Goal: Task Accomplishment & Management: Use online tool/utility

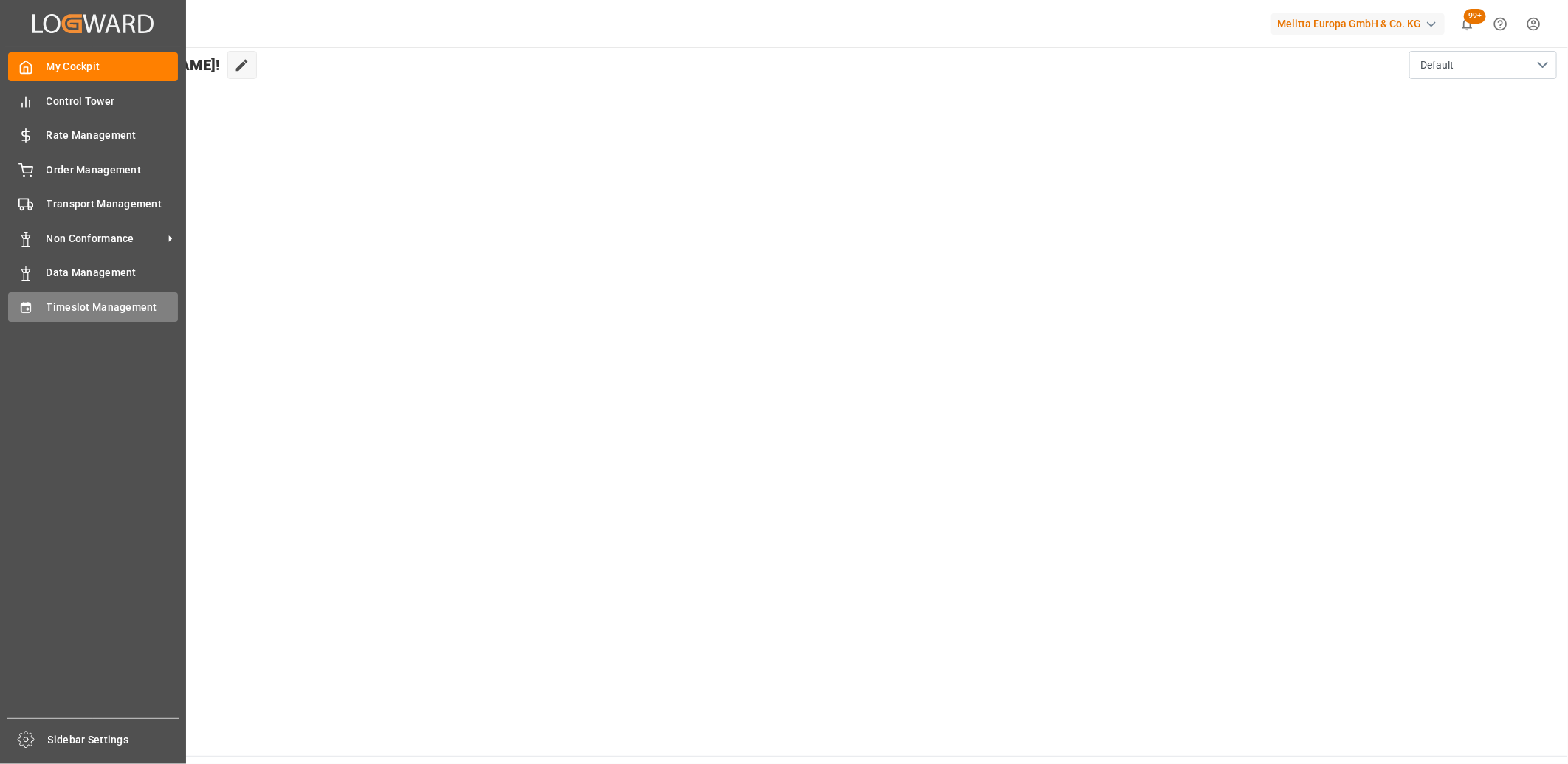
click at [26, 308] on icon at bounding box center [26, 308] width 15 height 15
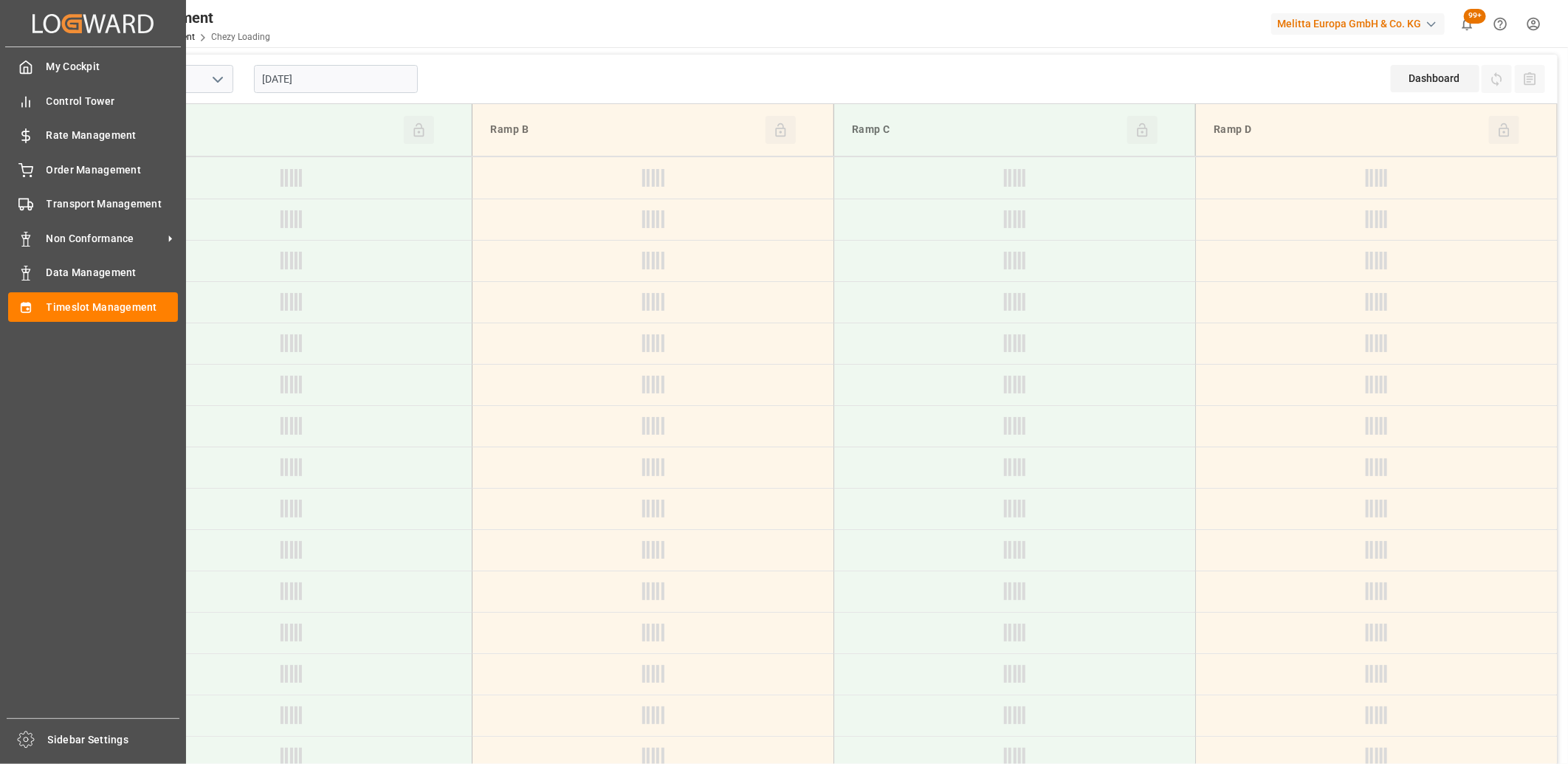
type input "Chezy Loading"
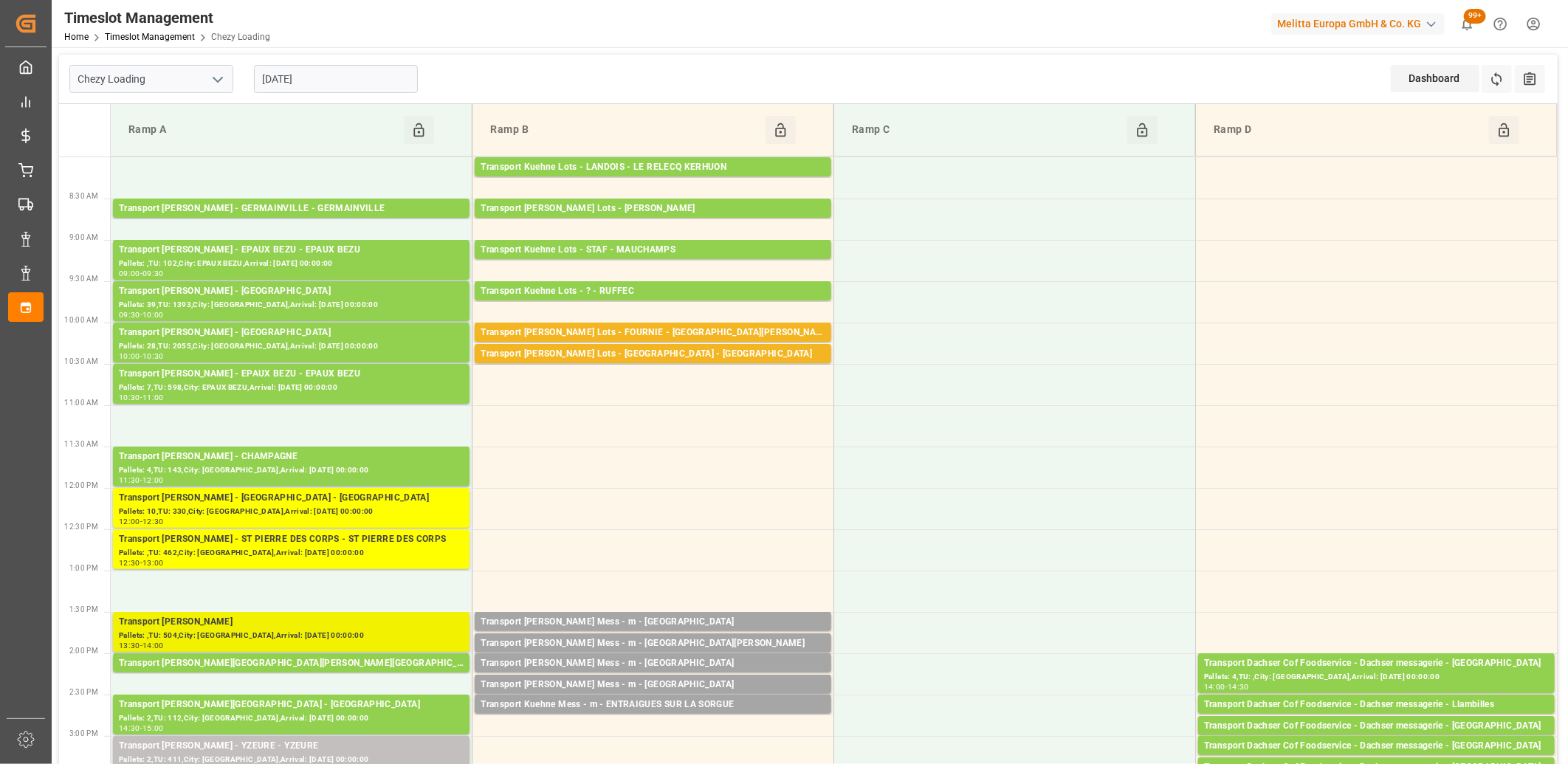
click at [286, 633] on div "Pallets: ,TU: 504,City: [GEOGRAPHIC_DATA],Arrival: [DATE] 00:00:00" at bounding box center [291, 636] width 345 height 13
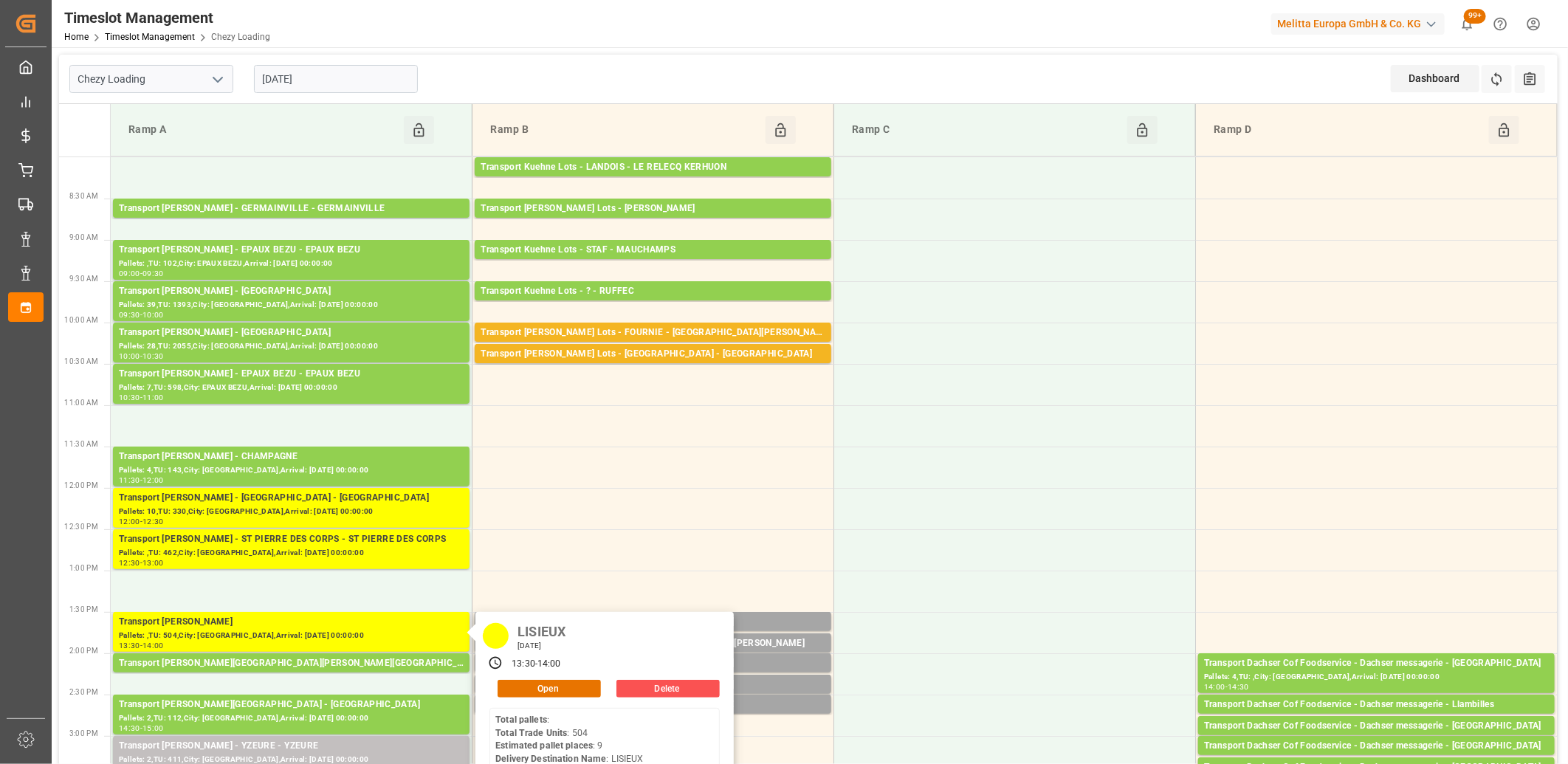
click at [520, 677] on div "LISIEUX [DATE] 13:30 - 14:00 Open Delete Total pallets : Total Trade Units : 50…" at bounding box center [605, 707] width 258 height 190
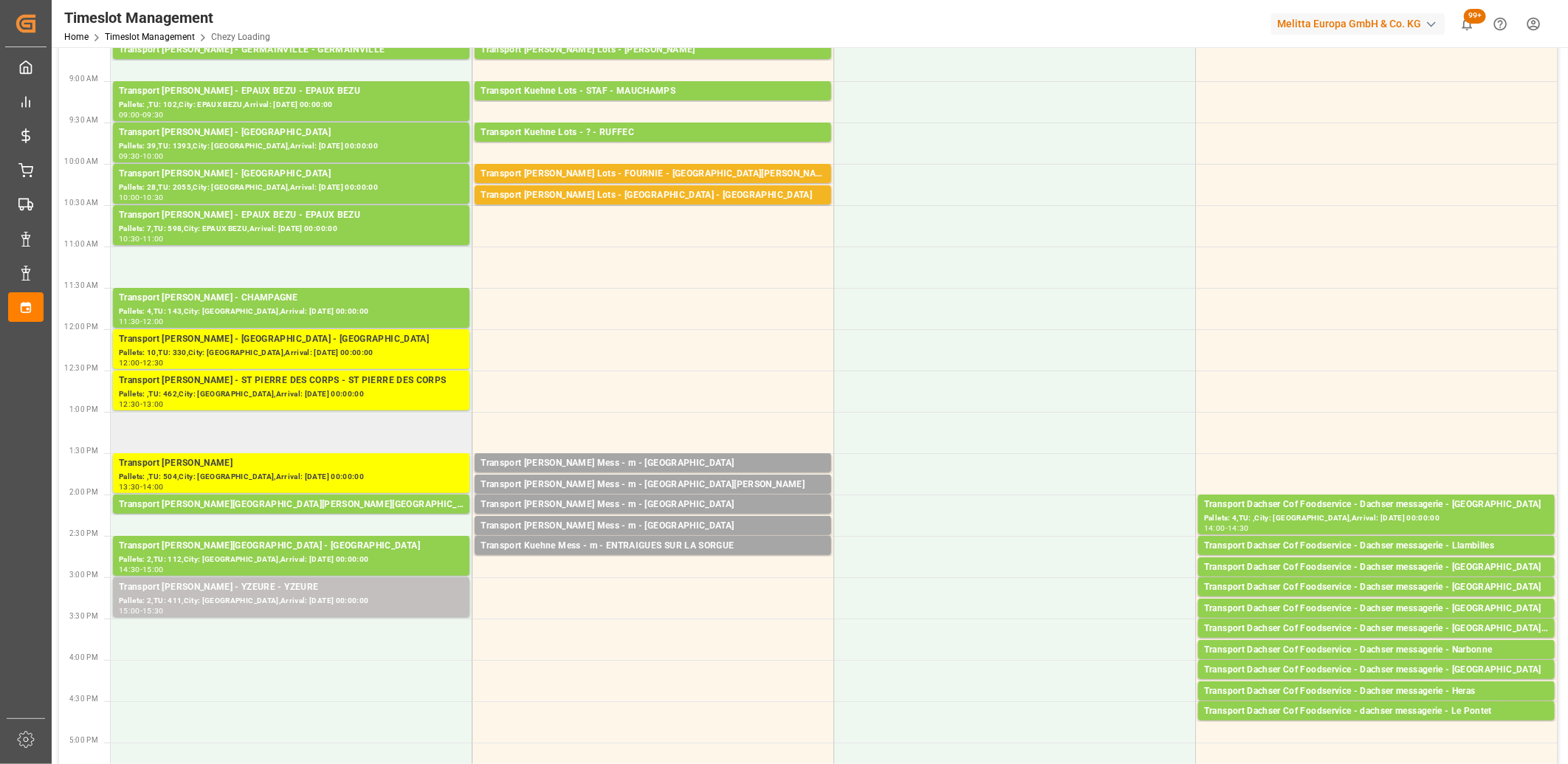
scroll to position [164, 0]
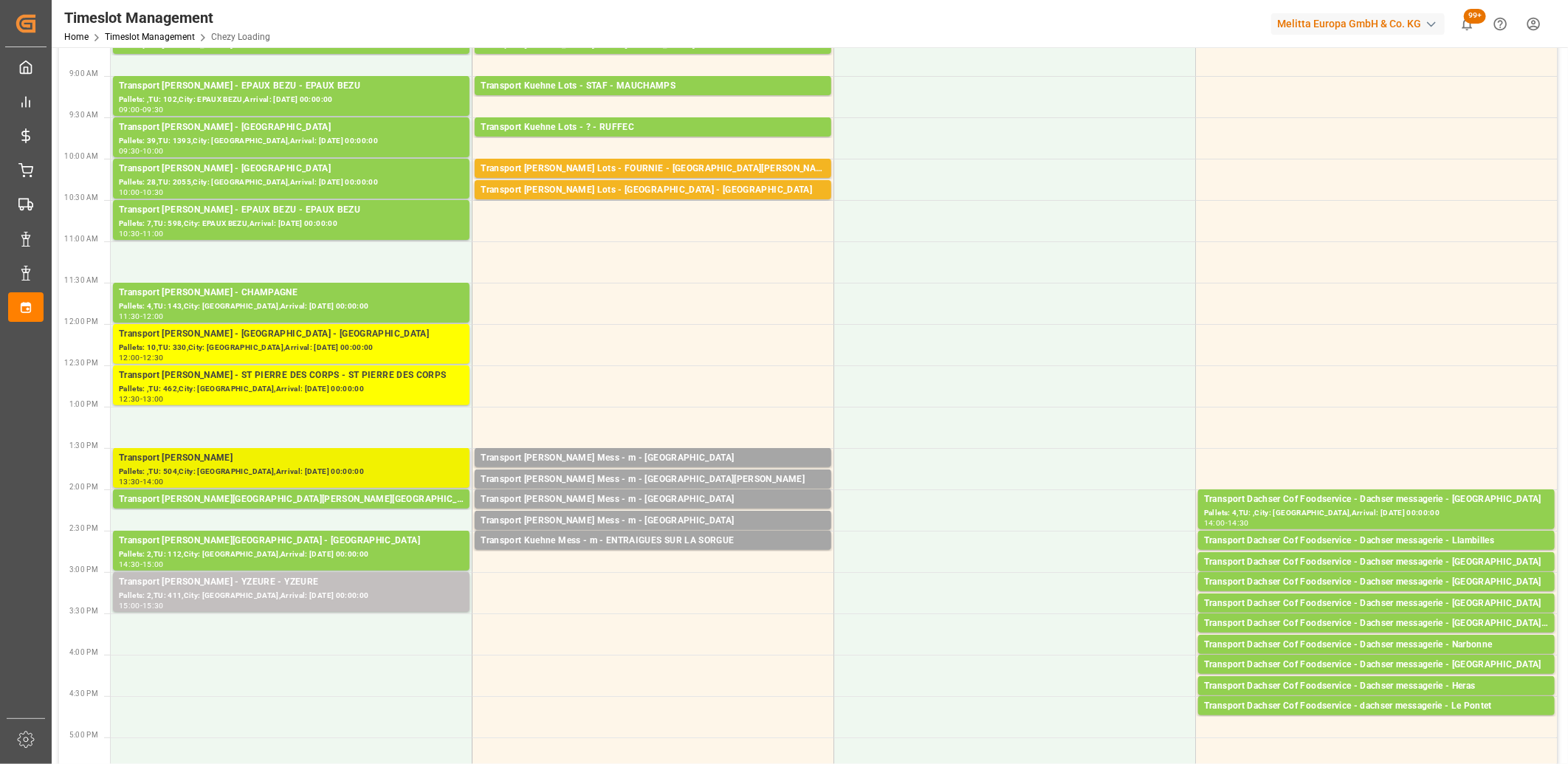
click at [314, 475] on div "Pallets: ,TU: 504,City: [GEOGRAPHIC_DATA],Arrival: [DATE] 00:00:00" at bounding box center [291, 472] width 345 height 13
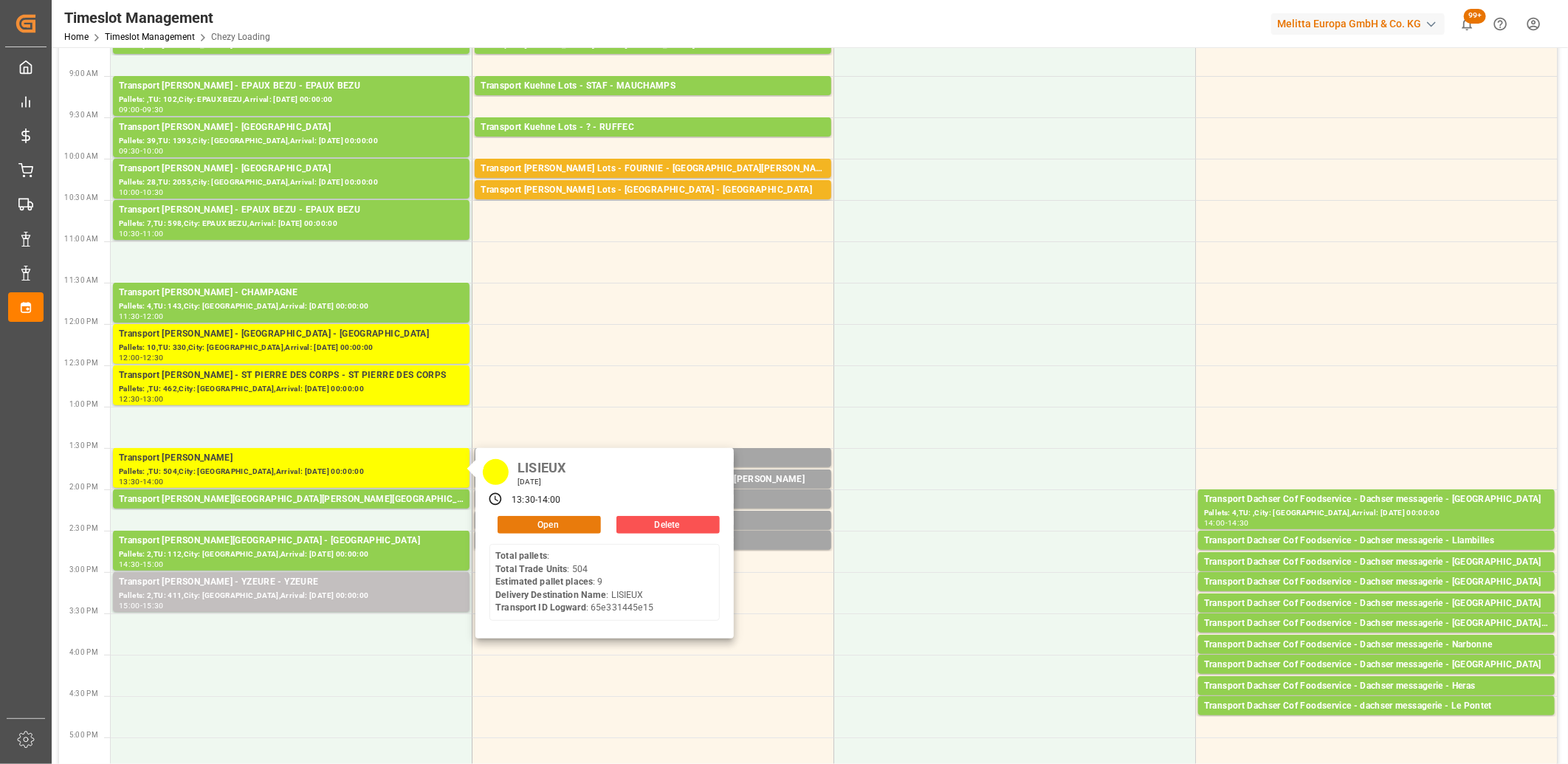
click at [507, 529] on button "Open" at bounding box center [549, 525] width 103 height 18
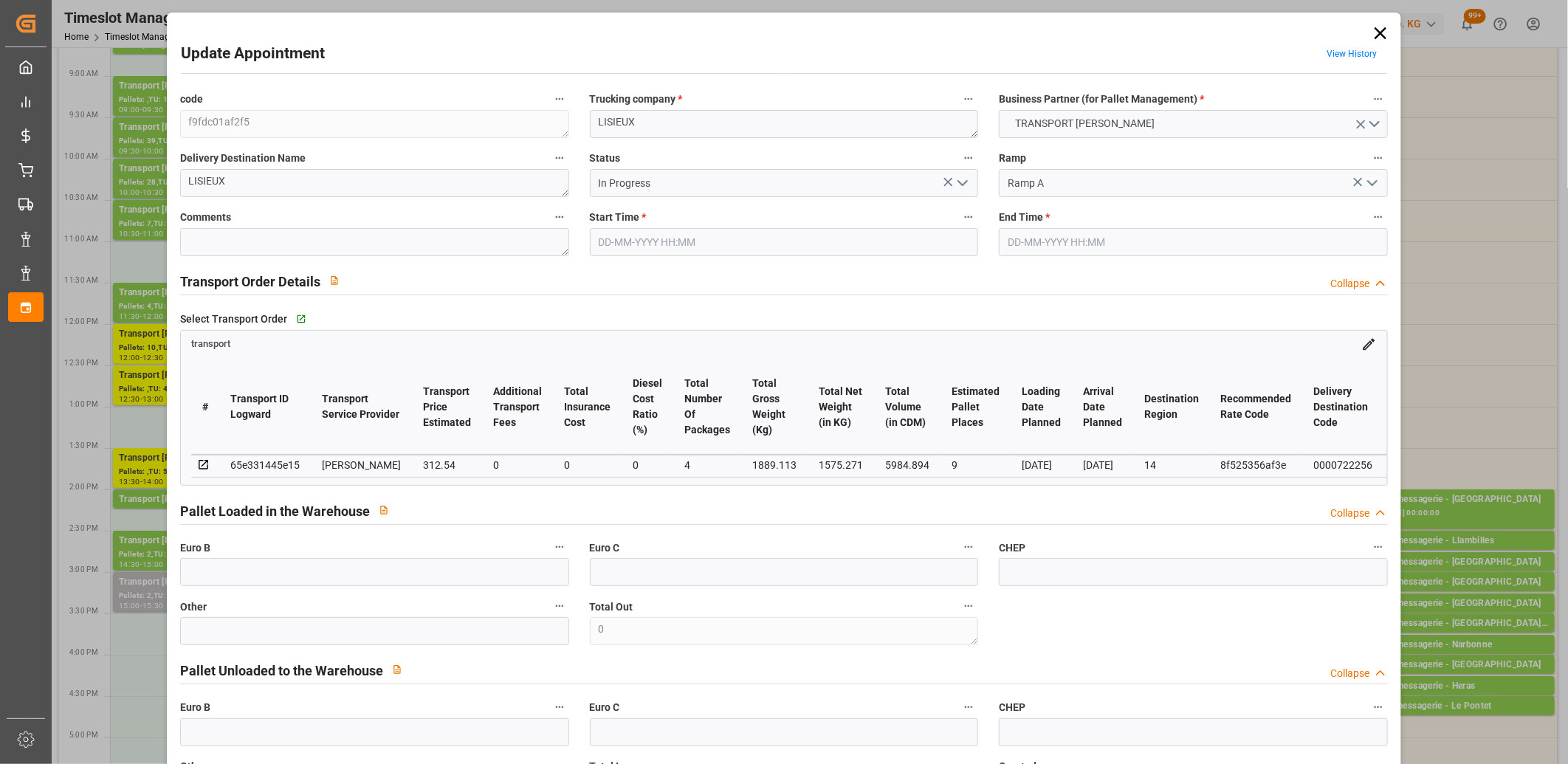
type input "27-08-2025 13:30"
type input "27-08-2025 14:00"
type input "22-08-2025 15:27"
type input "22-08-2025 11:28"
type input "[DATE]"
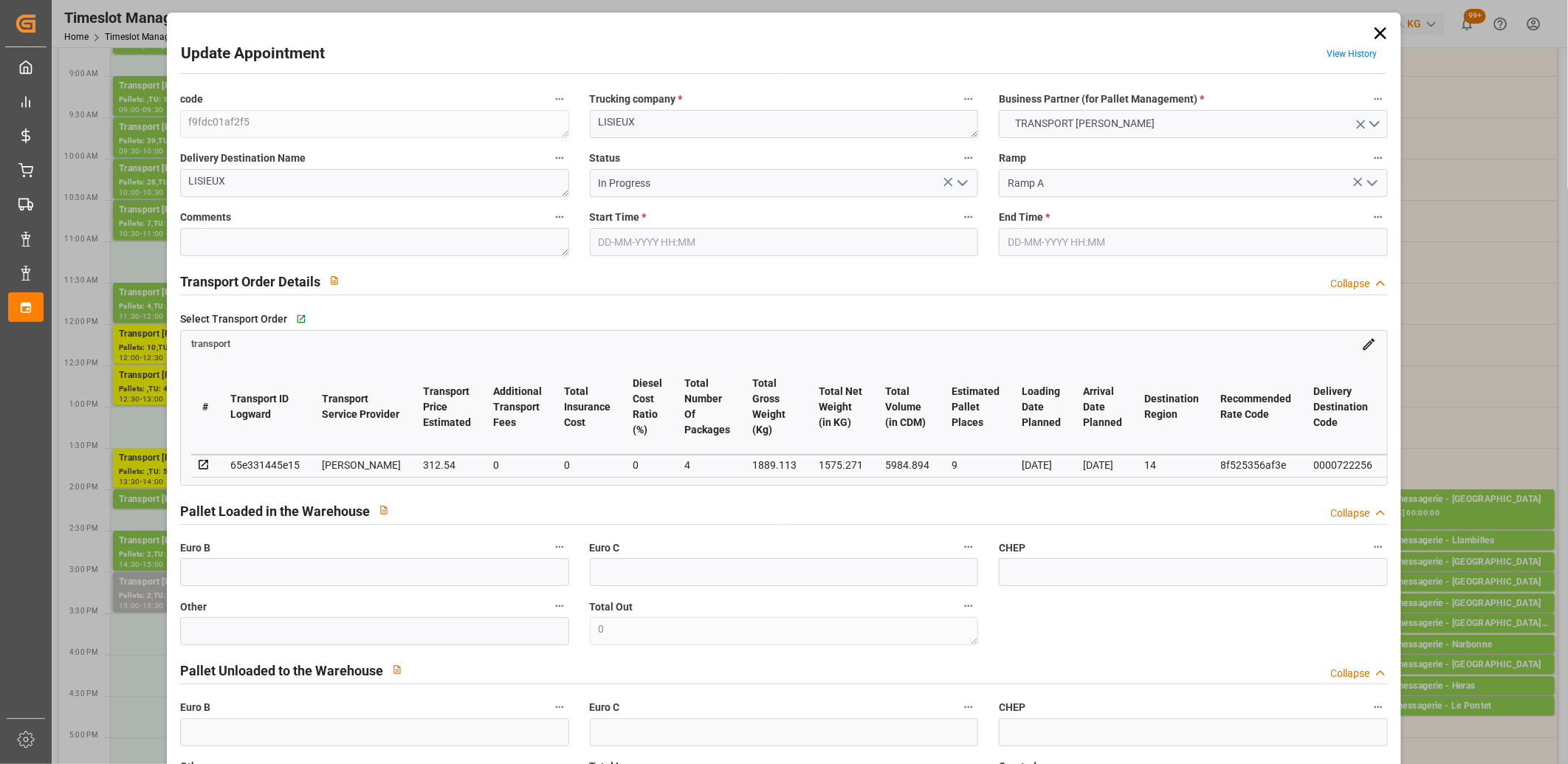
type input "[DATE]"
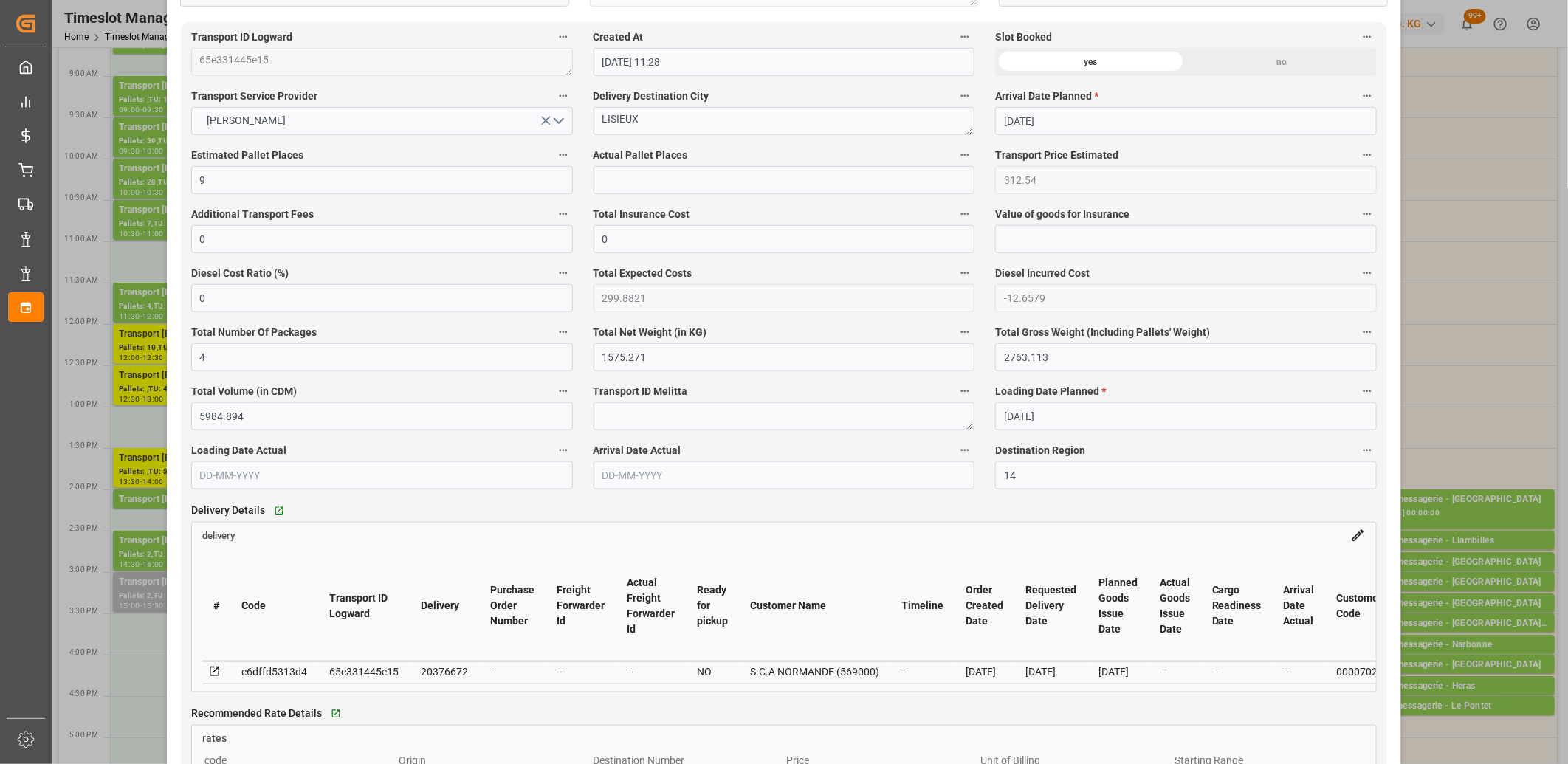
scroll to position [902, 0]
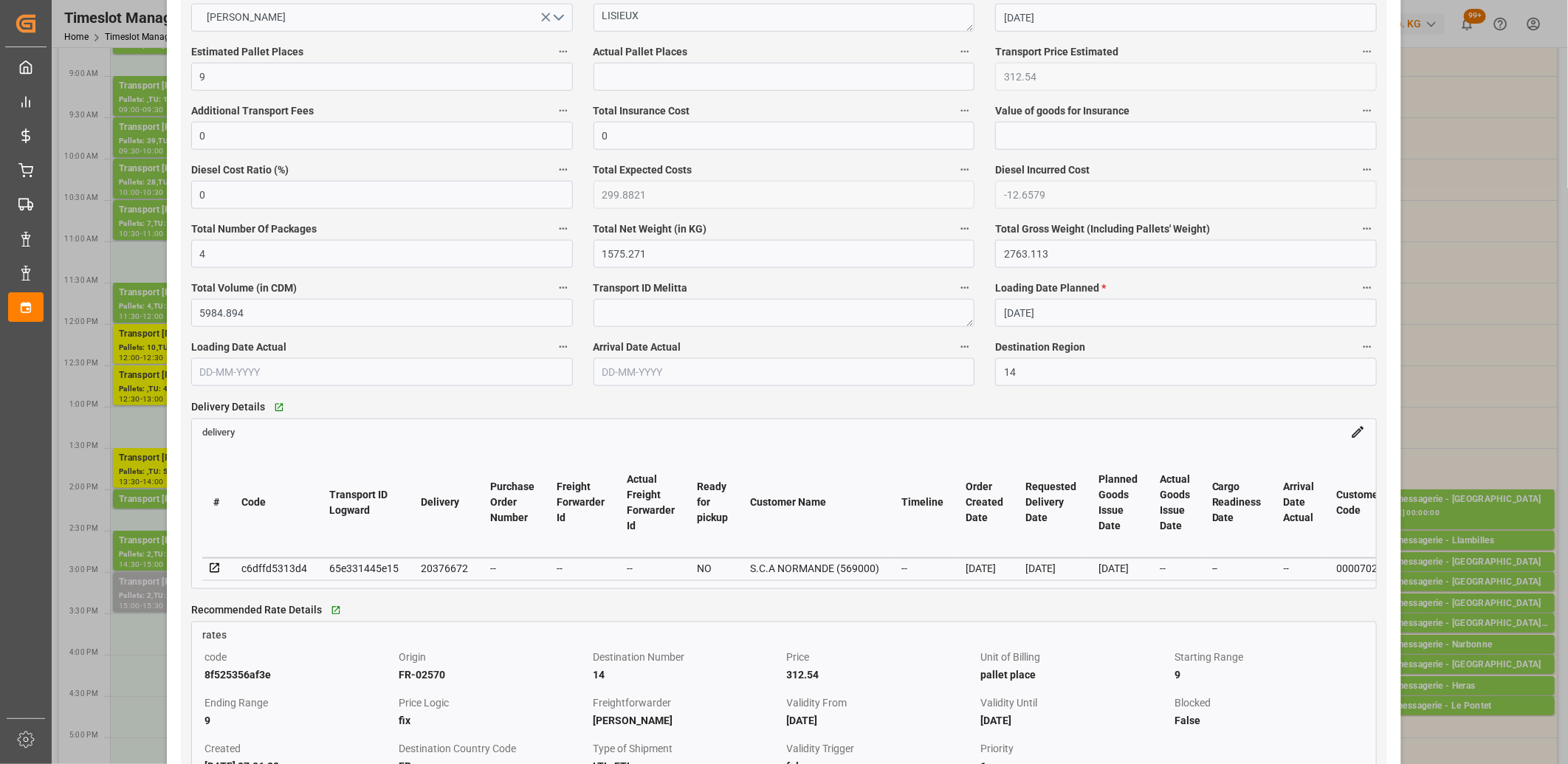
click at [212, 571] on icon at bounding box center [214, 568] width 13 height 13
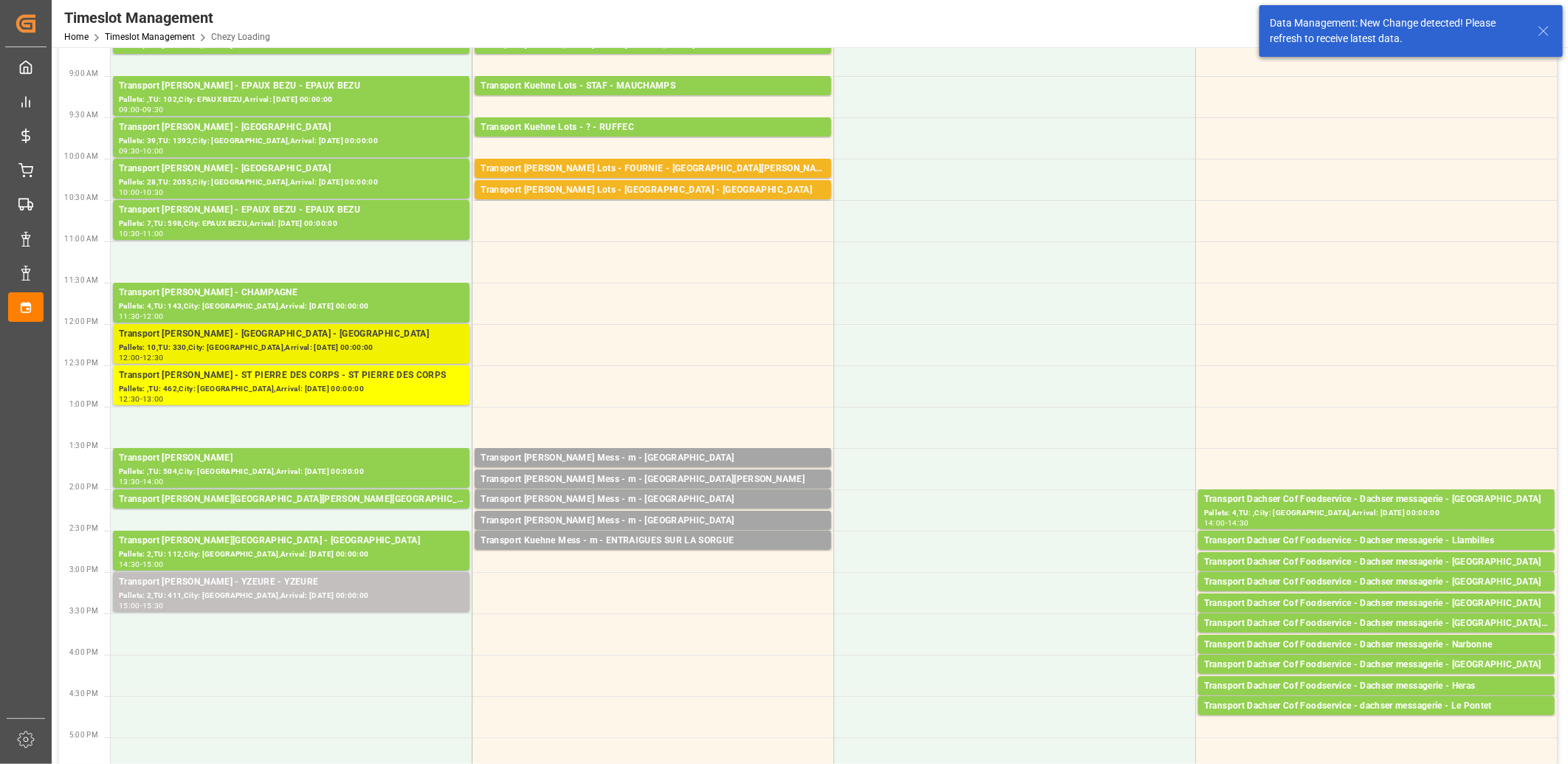
click at [284, 334] on div "Transport Delisle - AMIENS - AMIENS" at bounding box center [291, 334] width 345 height 15
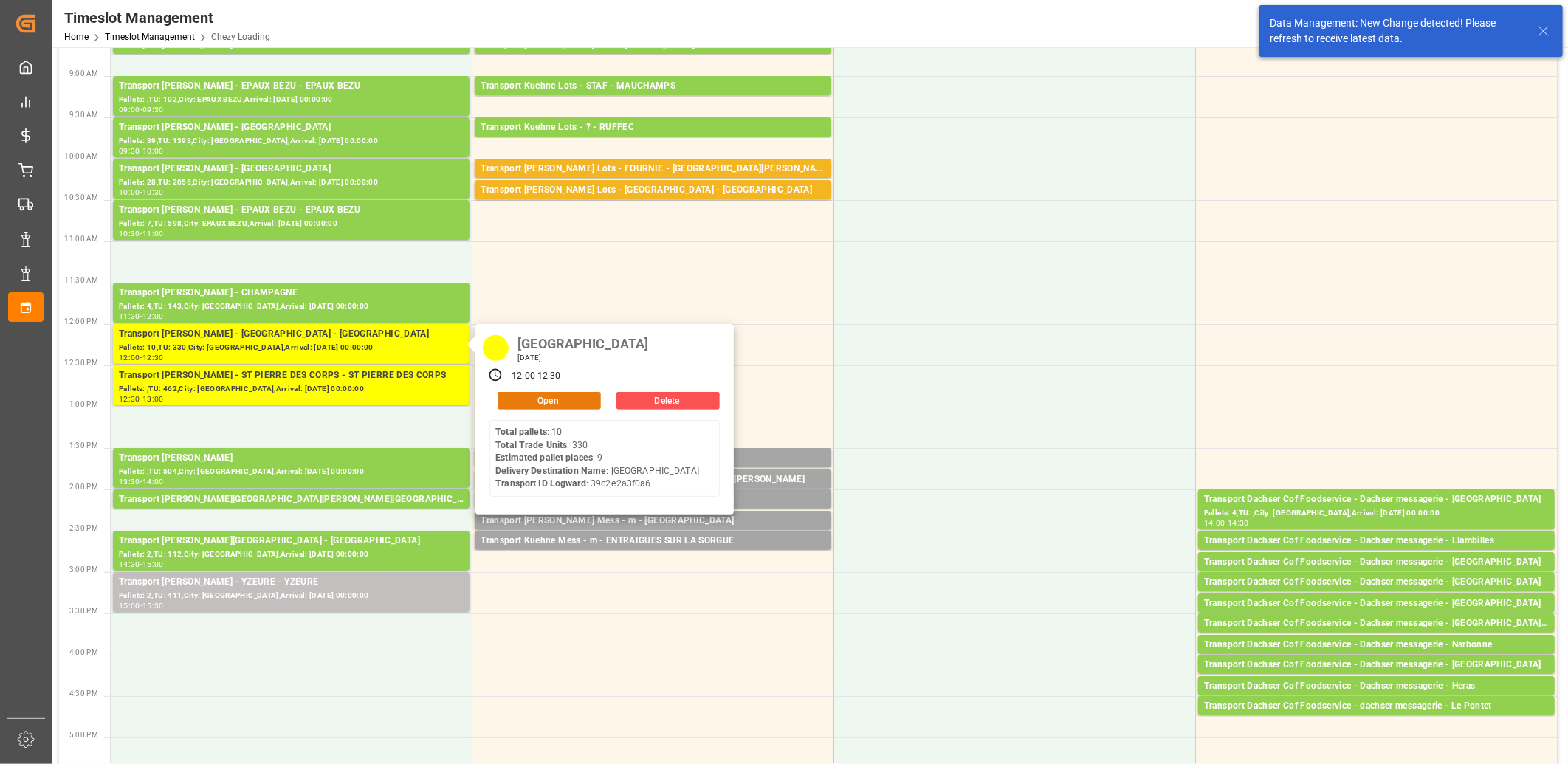
click at [539, 398] on button "Open" at bounding box center [549, 401] width 103 height 18
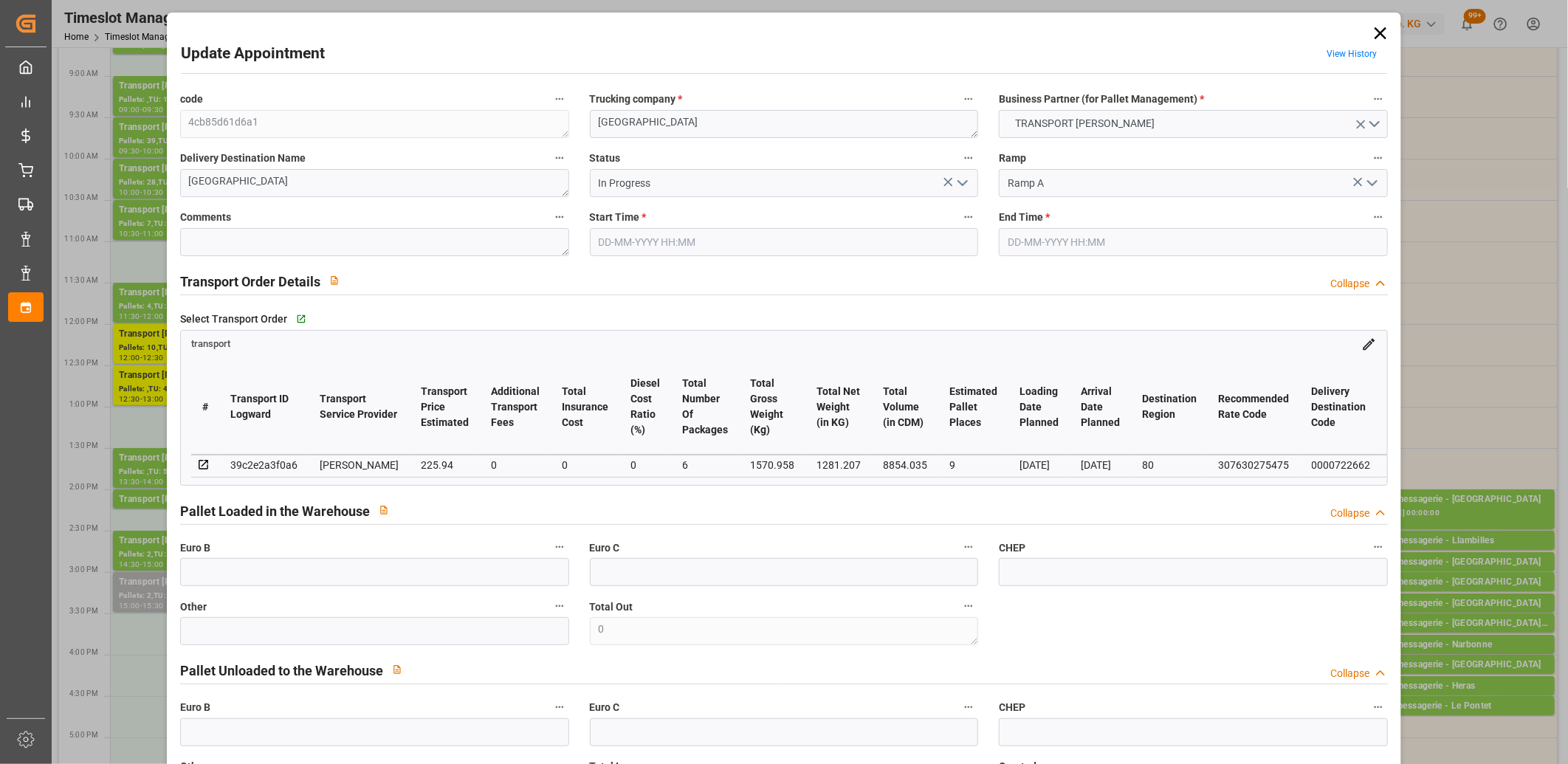
type input "27-08-2025 12:00"
type input "27-08-2025 12:30"
type input "22-08-2025 15:20"
type input "22-08-2025 11:28"
type input "[DATE]"
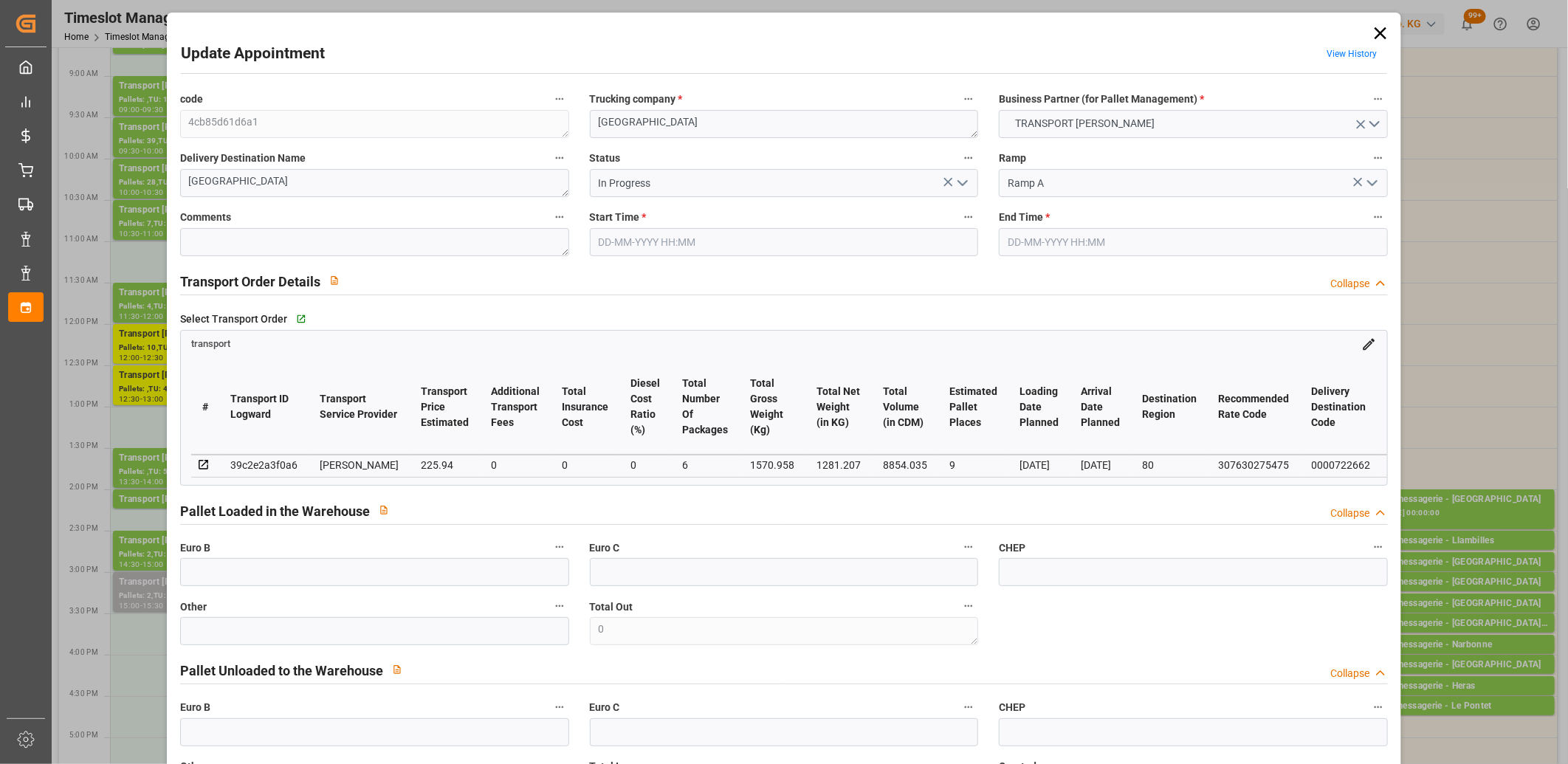
type input "[DATE]"
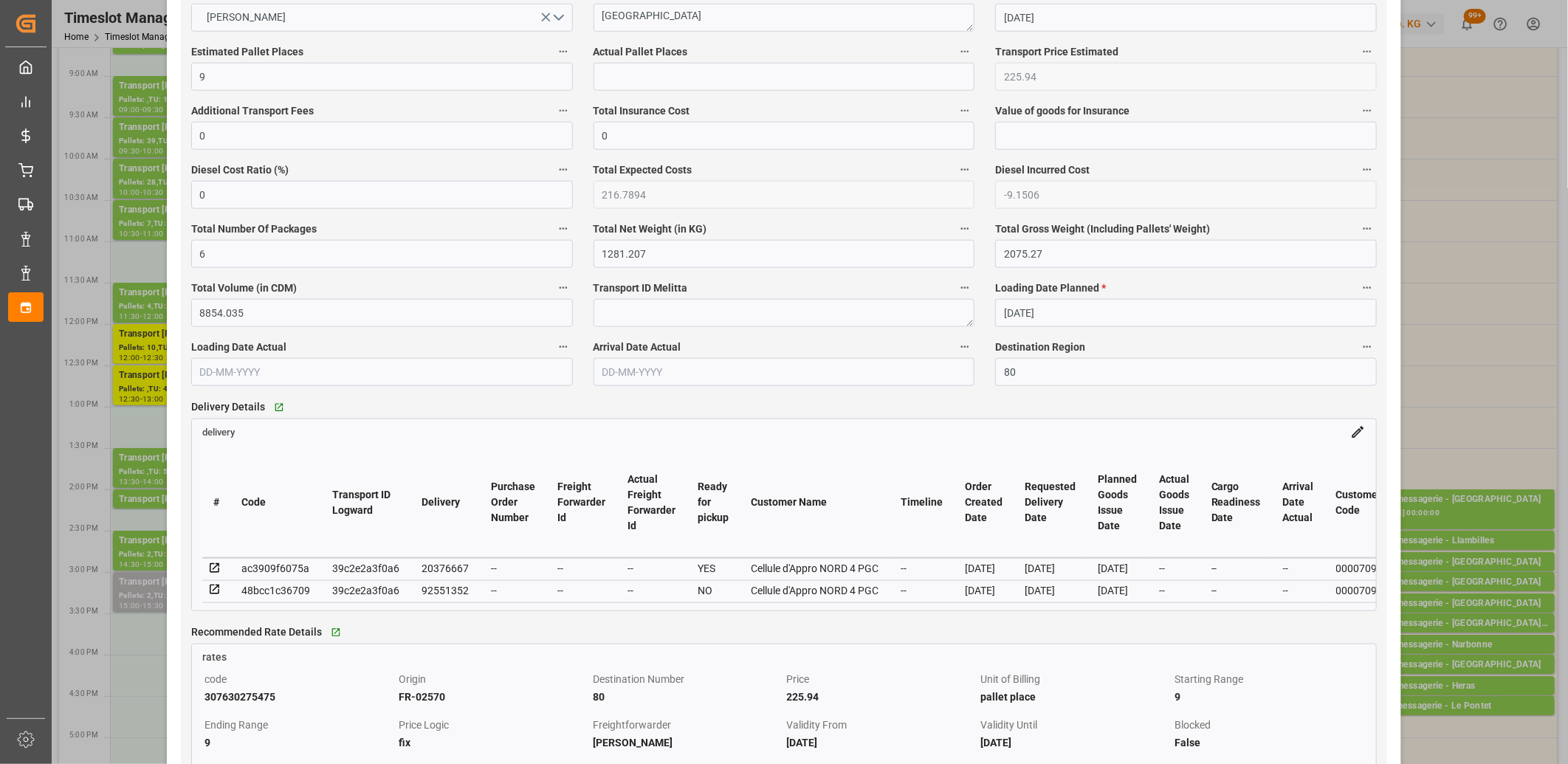
click at [218, 592] on icon at bounding box center [214, 590] width 10 height 10
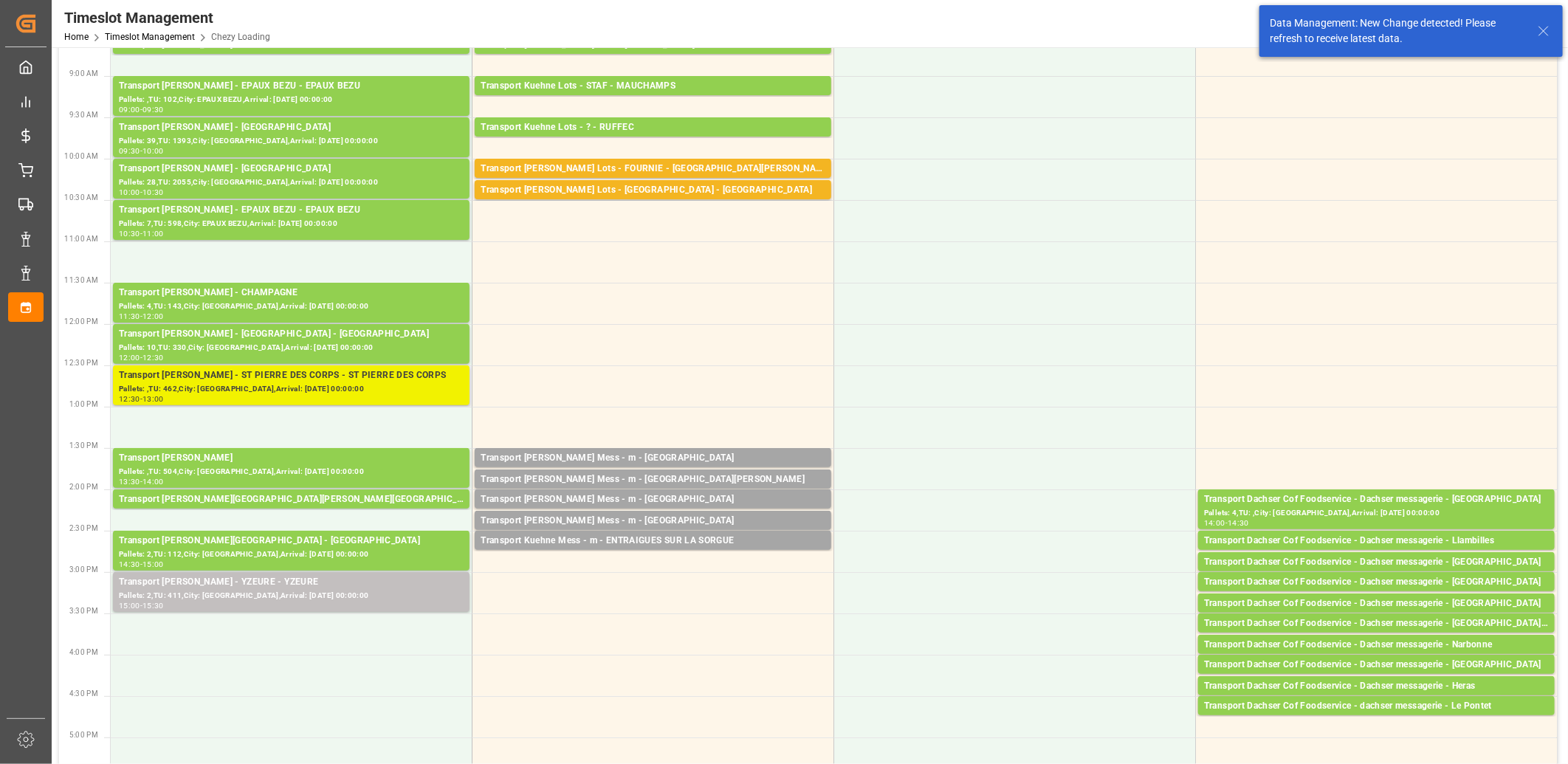
click at [284, 386] on div "Pallets: ,TU: 462,City: ST PIERRE DES CORPS,Arrival: 2025-08-28 00:00:00" at bounding box center [291, 389] width 345 height 13
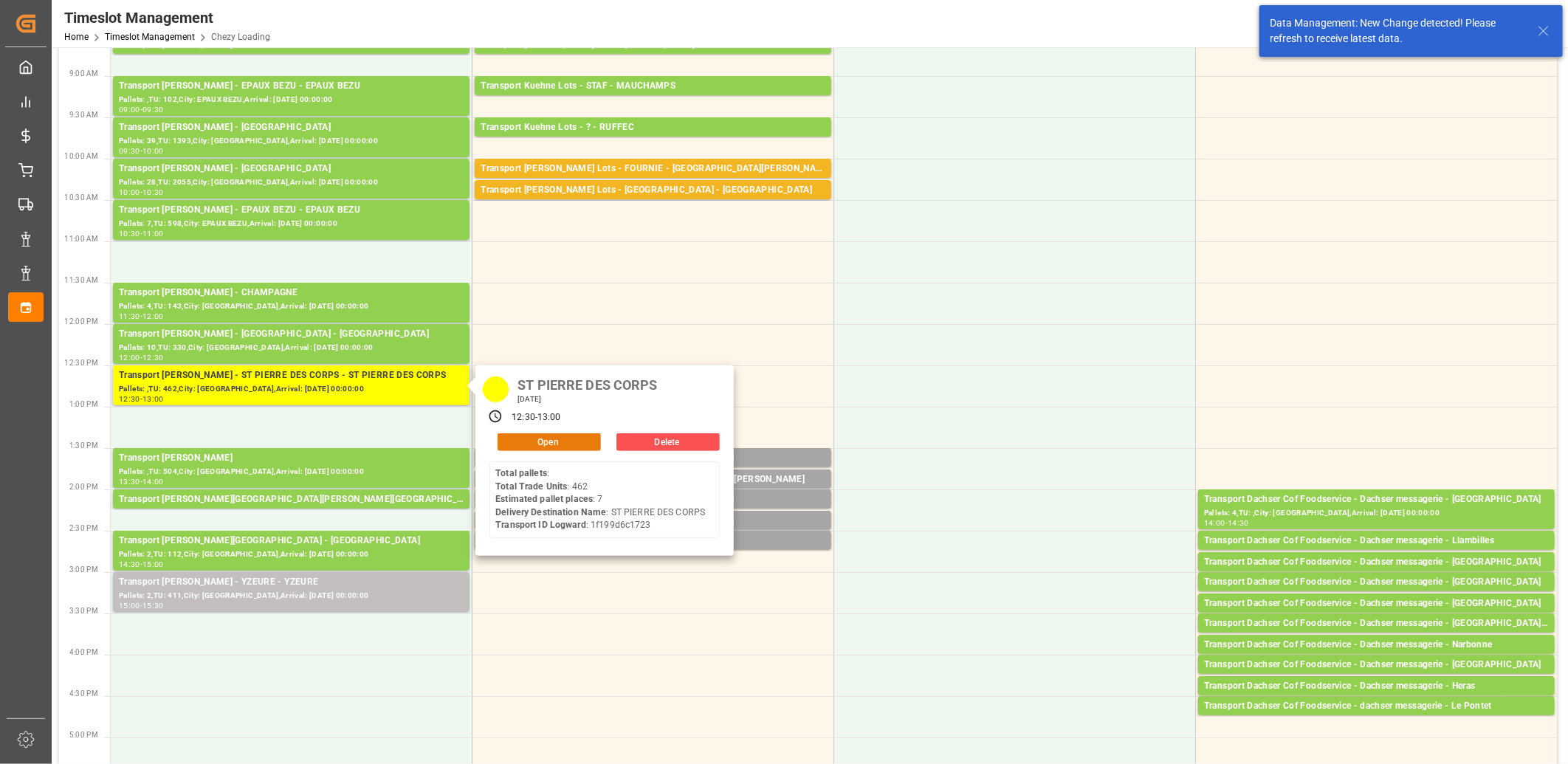
click at [530, 450] on button "Open" at bounding box center [549, 442] width 103 height 18
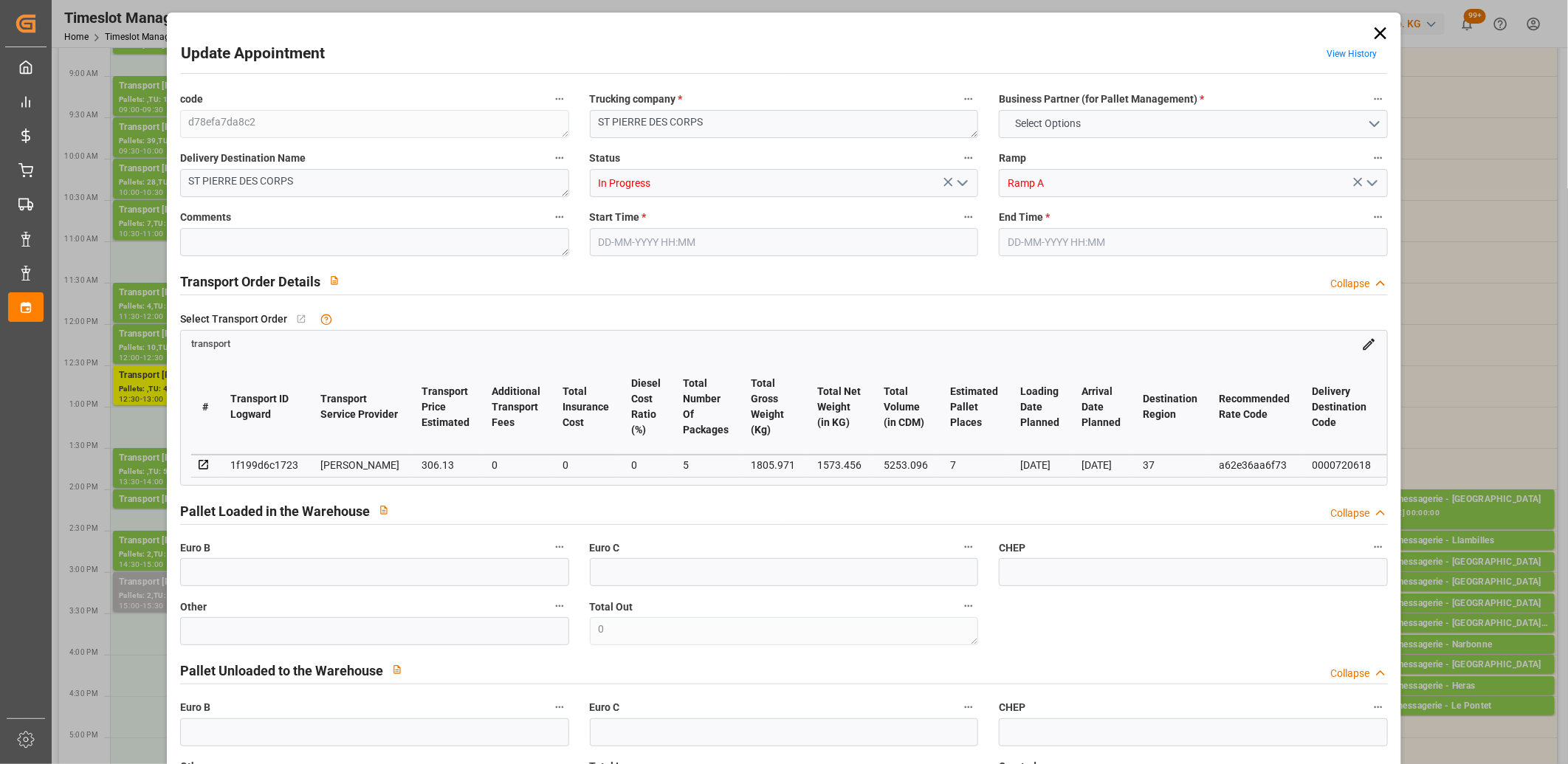
type input "7"
type input "306.13"
type input "0"
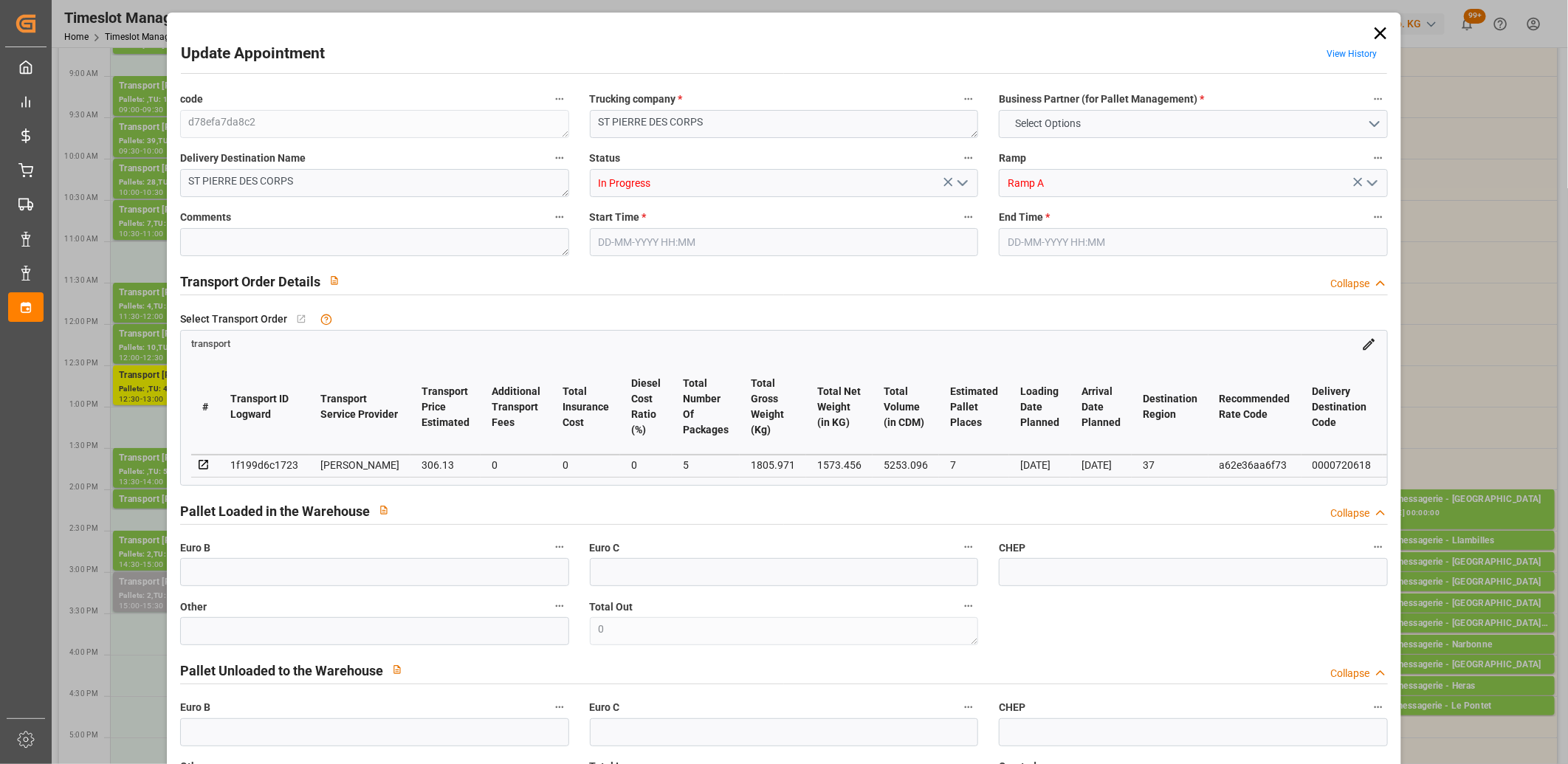
type input "293.7317"
type input "-12.3983"
type input "5"
type input "1573.456"
type input "2357.971"
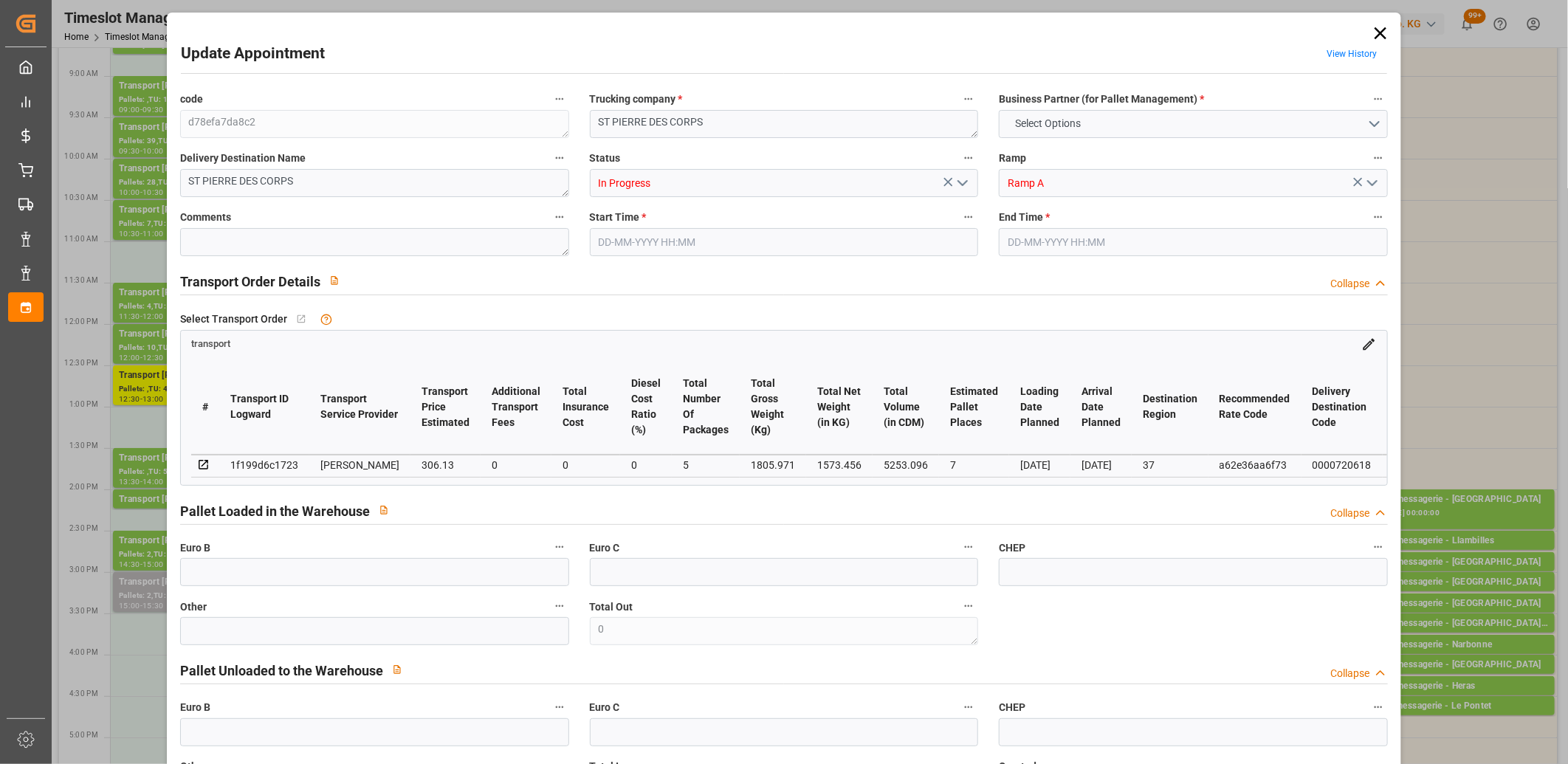
type input "5253.096"
type input "37"
type input "0"
type input "462"
type input "24"
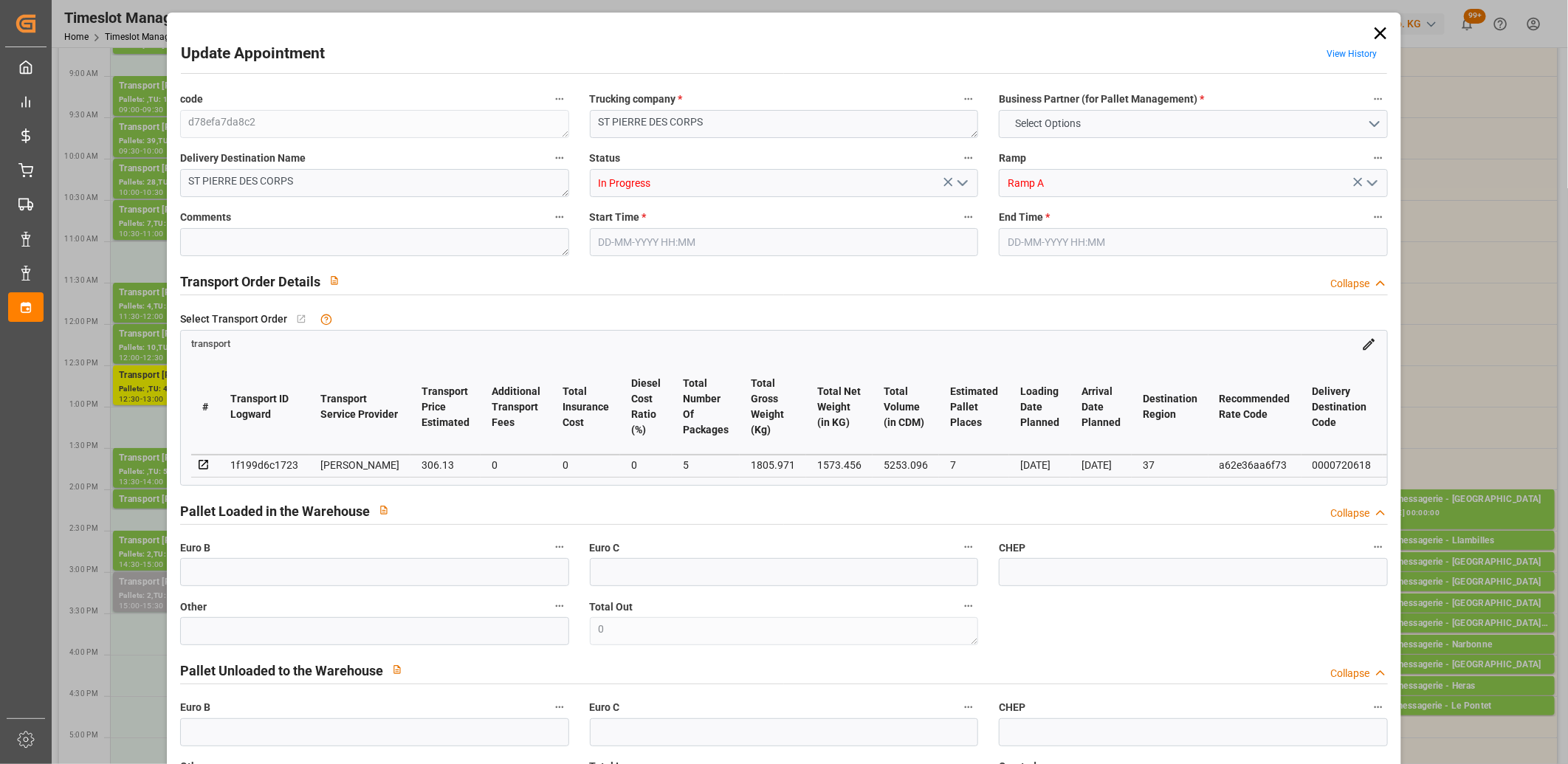
type input "101"
type input "1805.971"
type input "0"
type input "4710.8598"
type input "0"
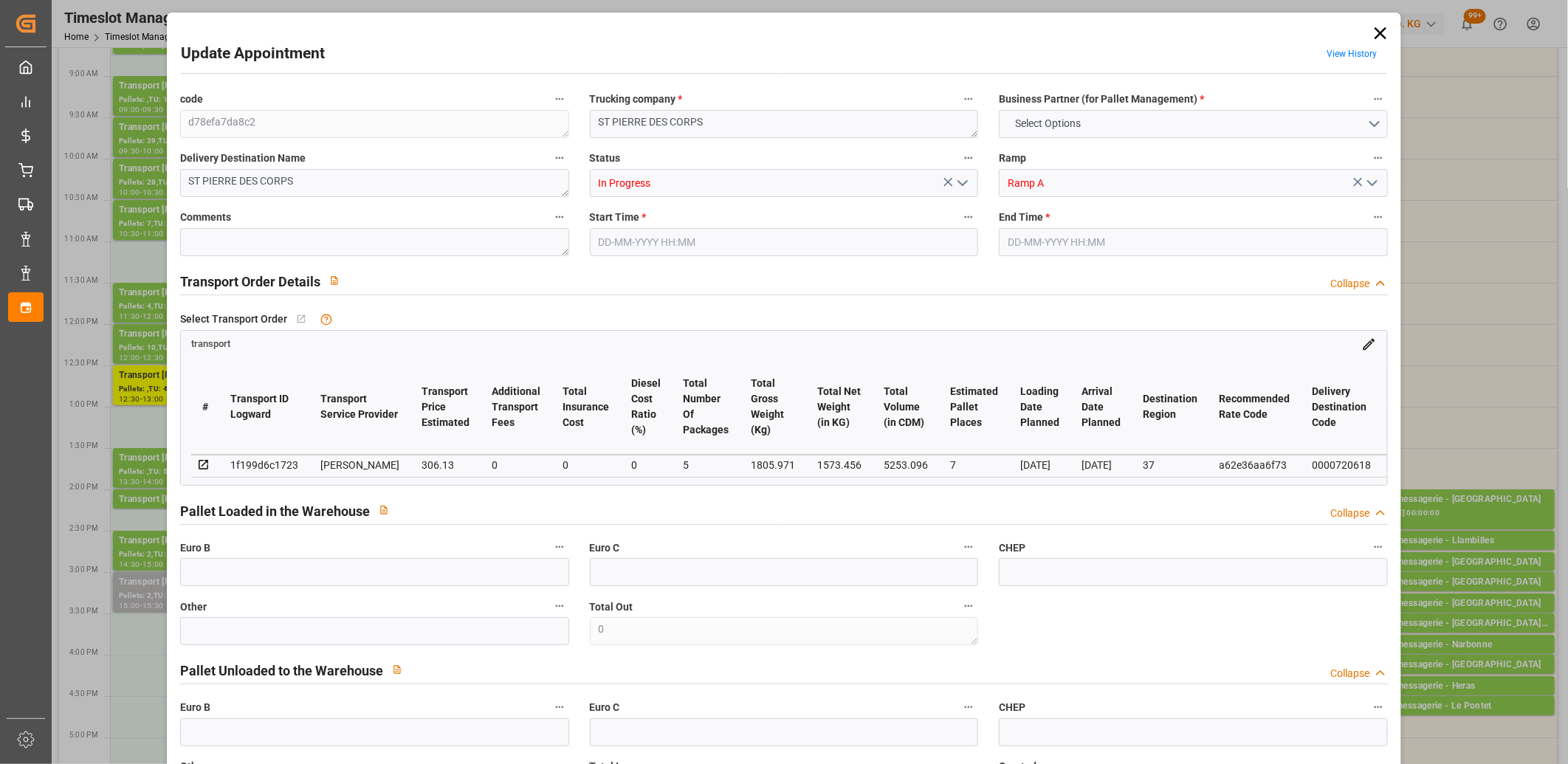
type input "0"
type input "21"
type input "35"
type input "27-08-2025 12:30"
type input "27-08-2025 13:00"
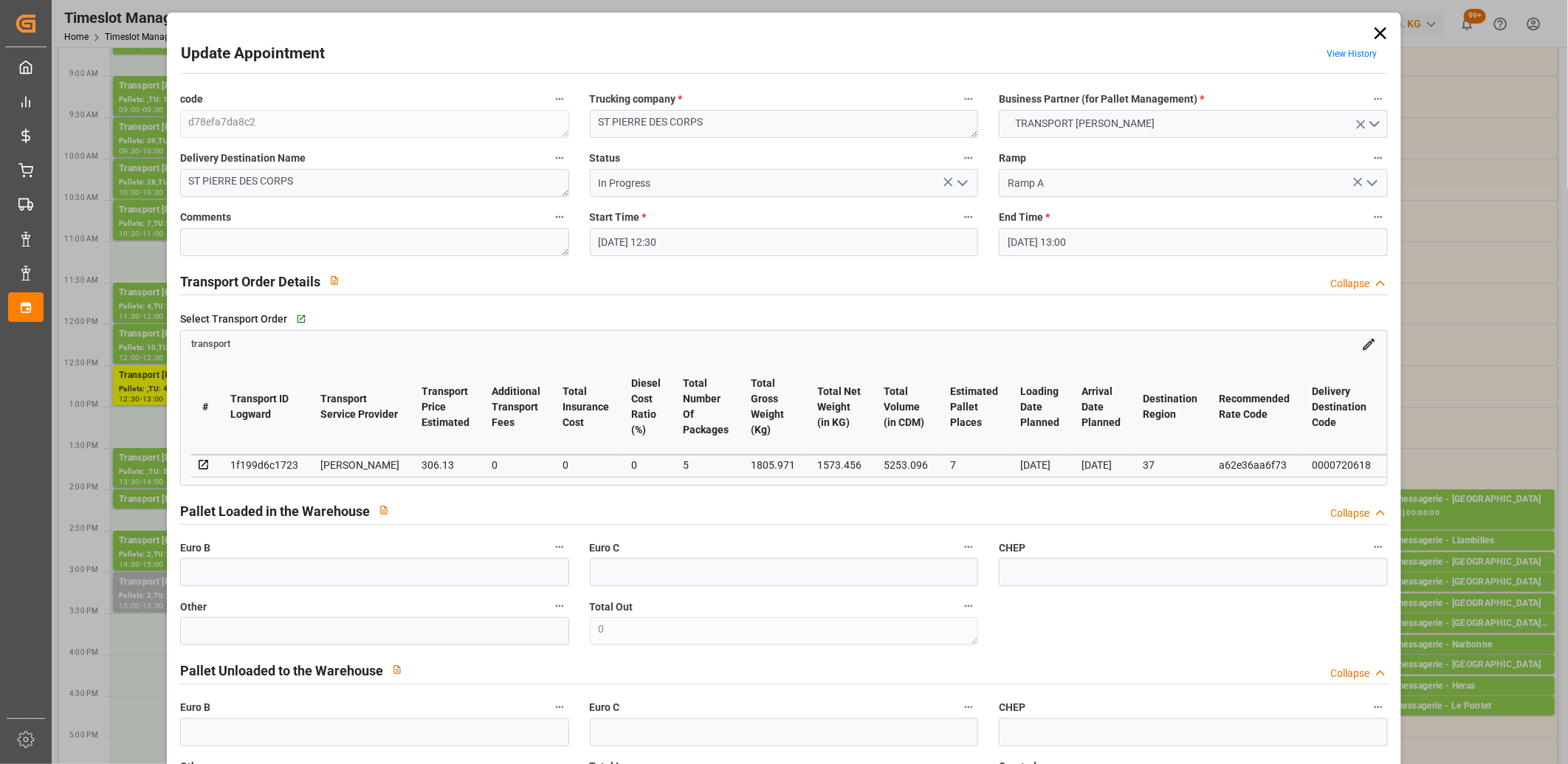
type input "22-08-2025 15:21"
type input "22-08-2025 11:28"
type input "[DATE]"
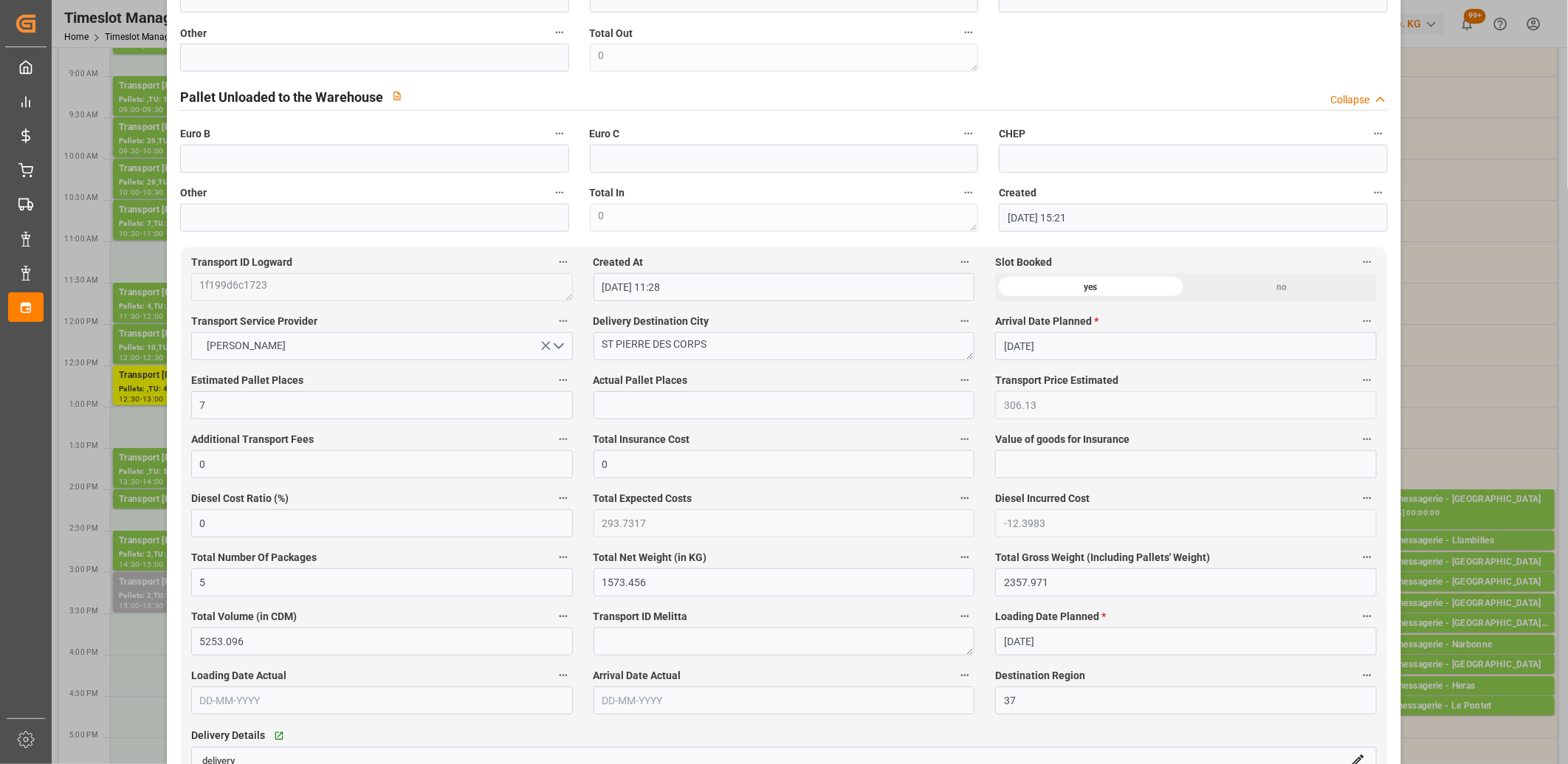
scroll to position [983, 0]
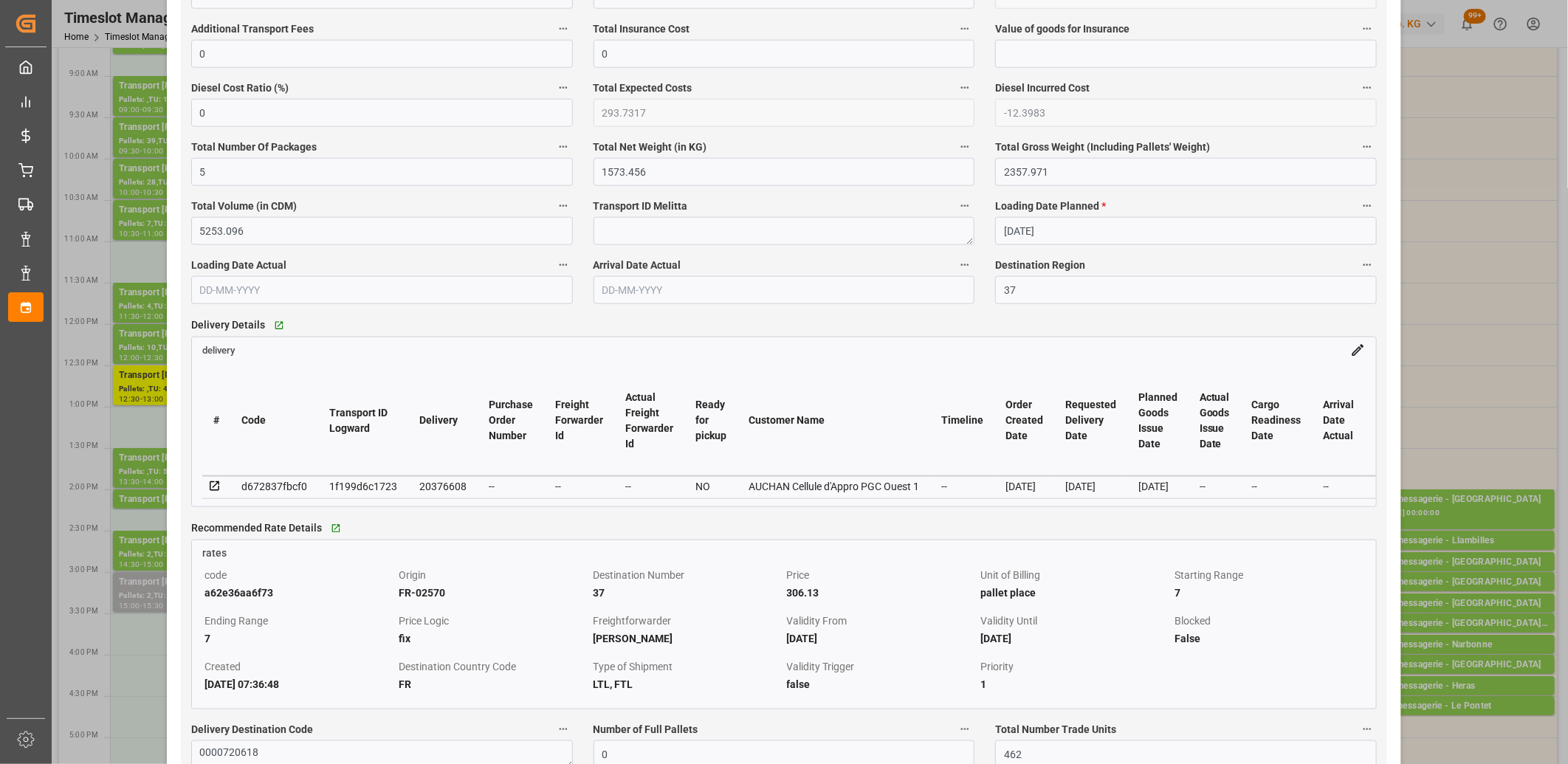
click at [216, 484] on icon at bounding box center [214, 486] width 10 height 10
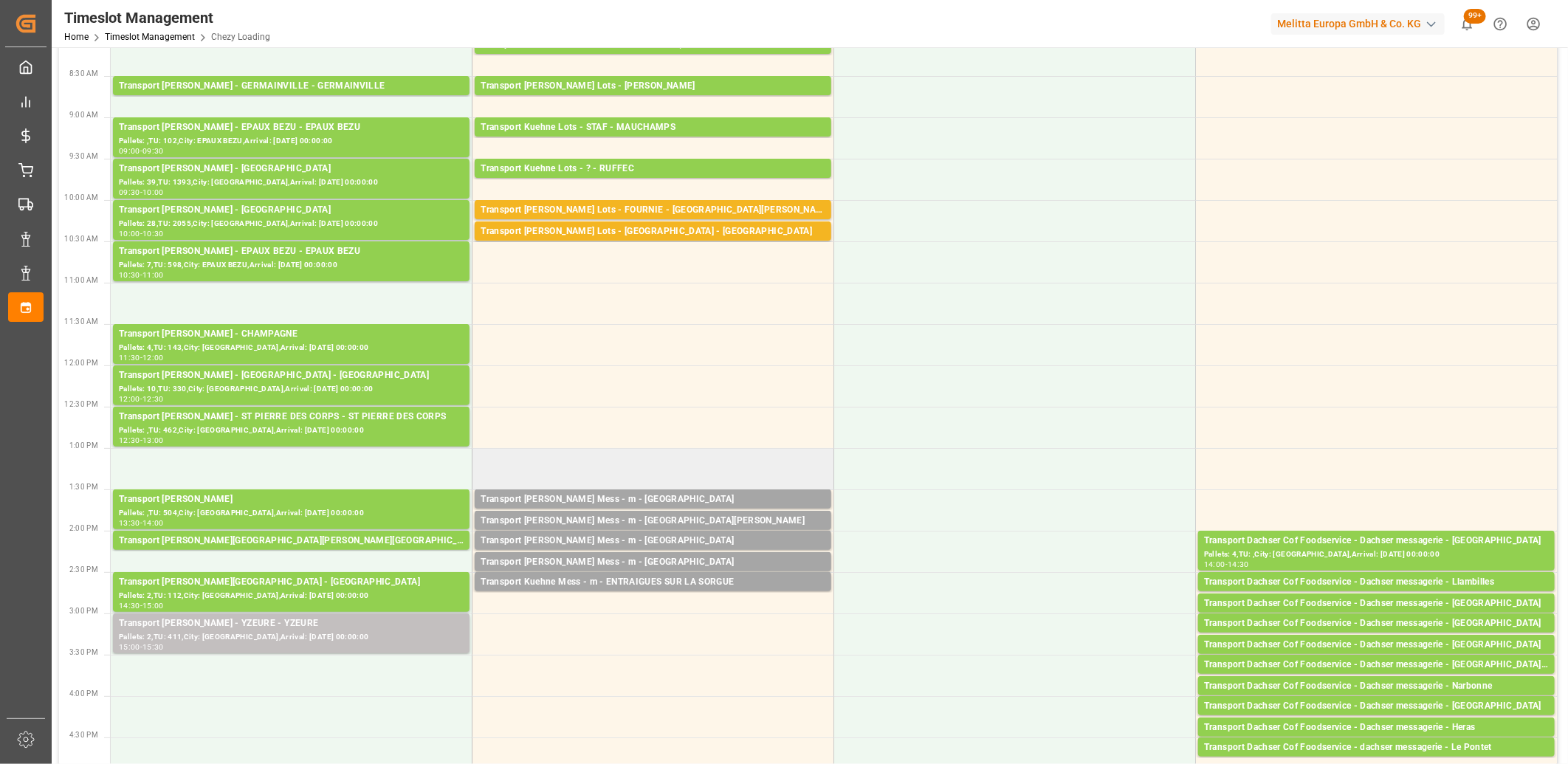
scroll to position [82, 0]
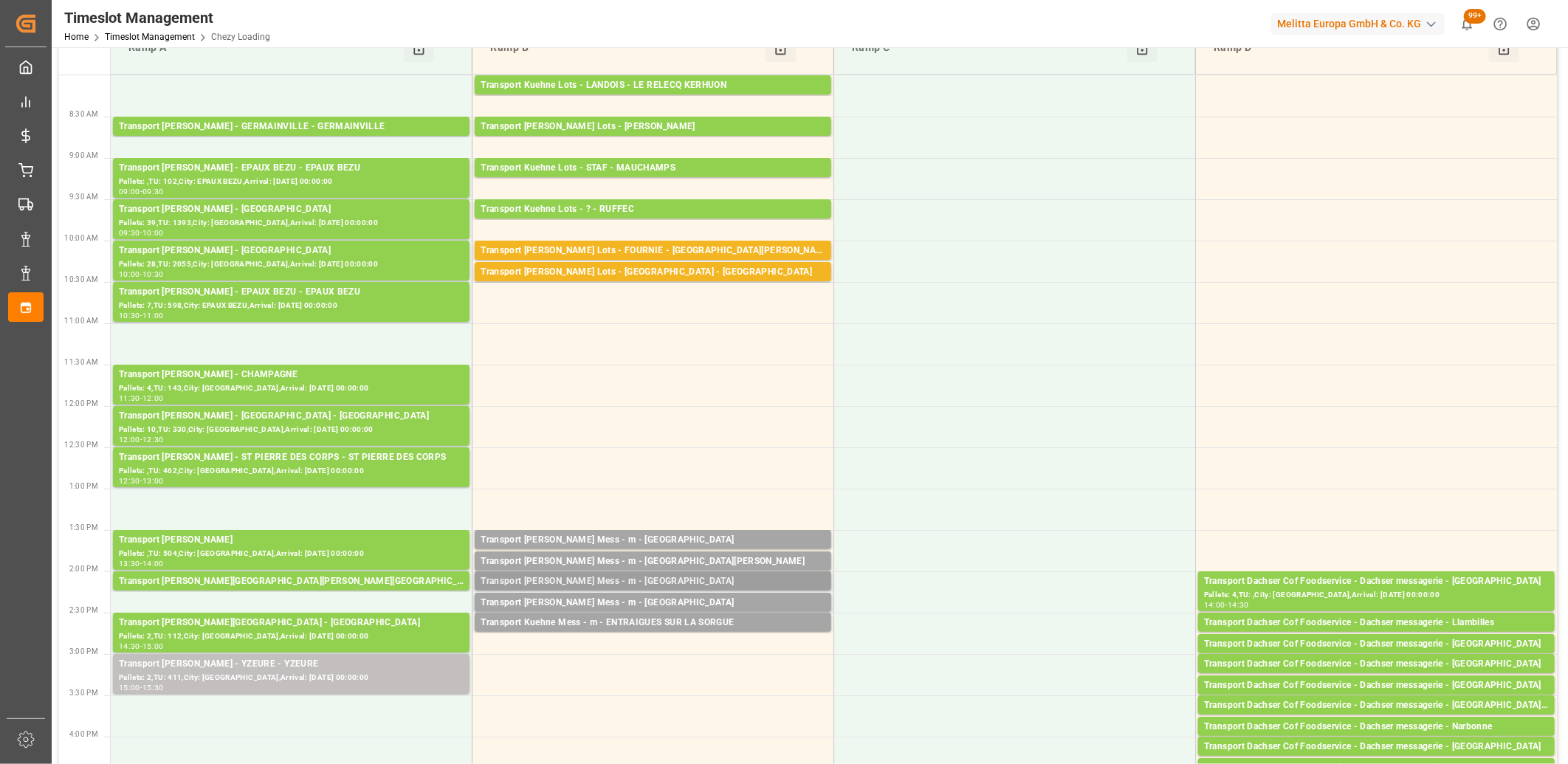
click at [600, 579] on div "Transport Kuehne Mess - m - BOURGES" at bounding box center [653, 581] width 345 height 15
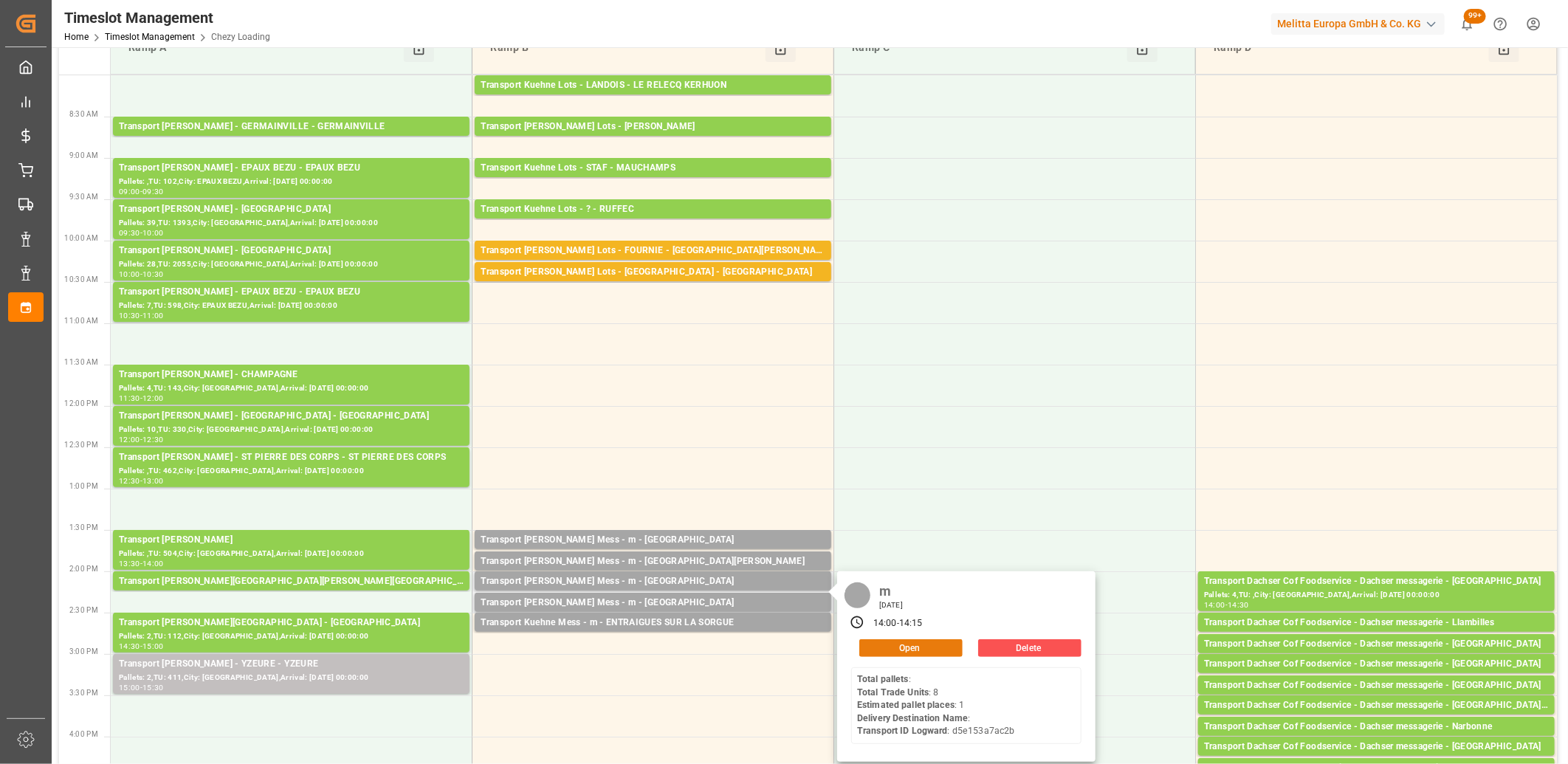
click at [868, 641] on button "Open" at bounding box center [911, 648] width 103 height 18
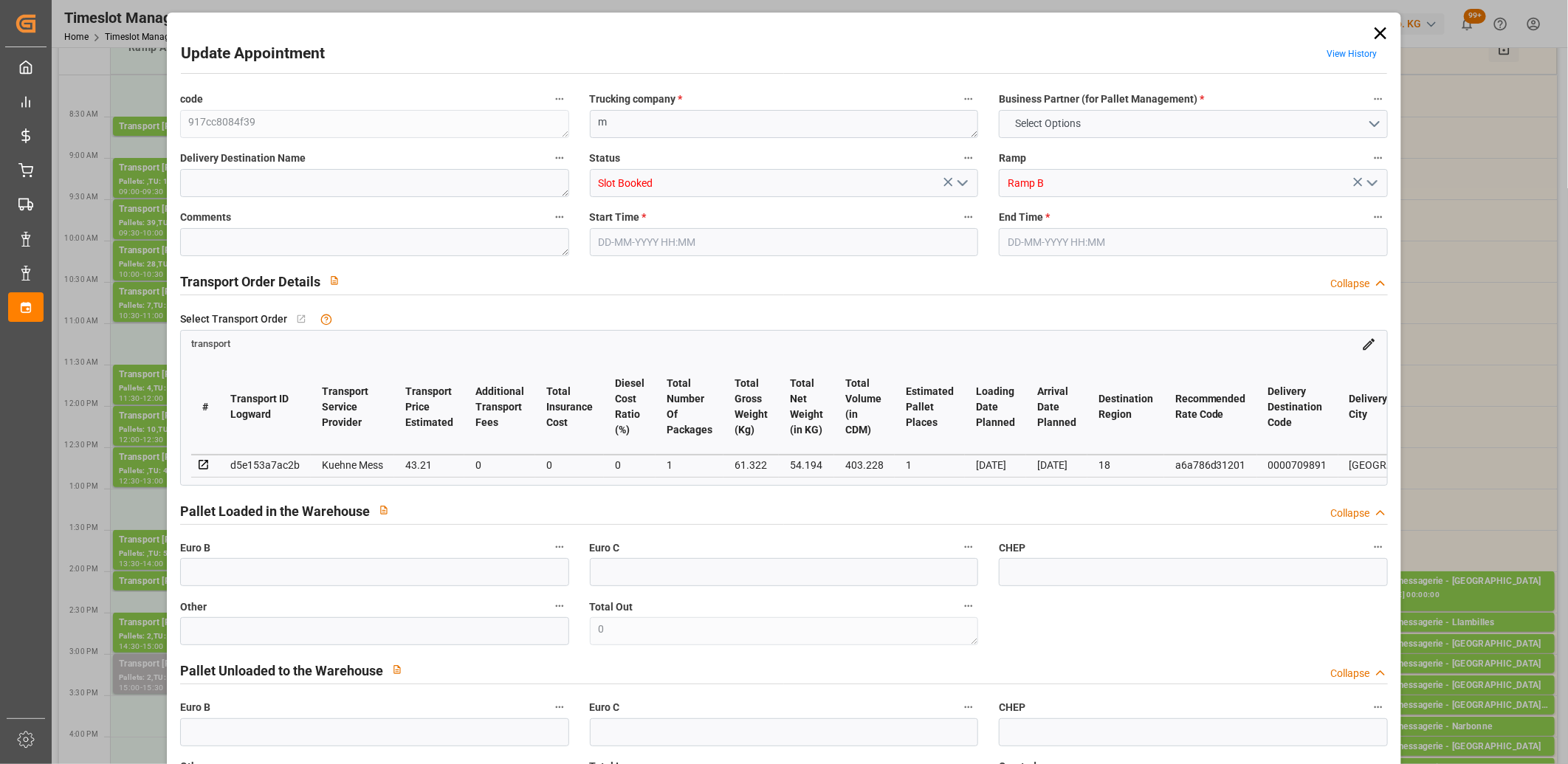
type input "0"
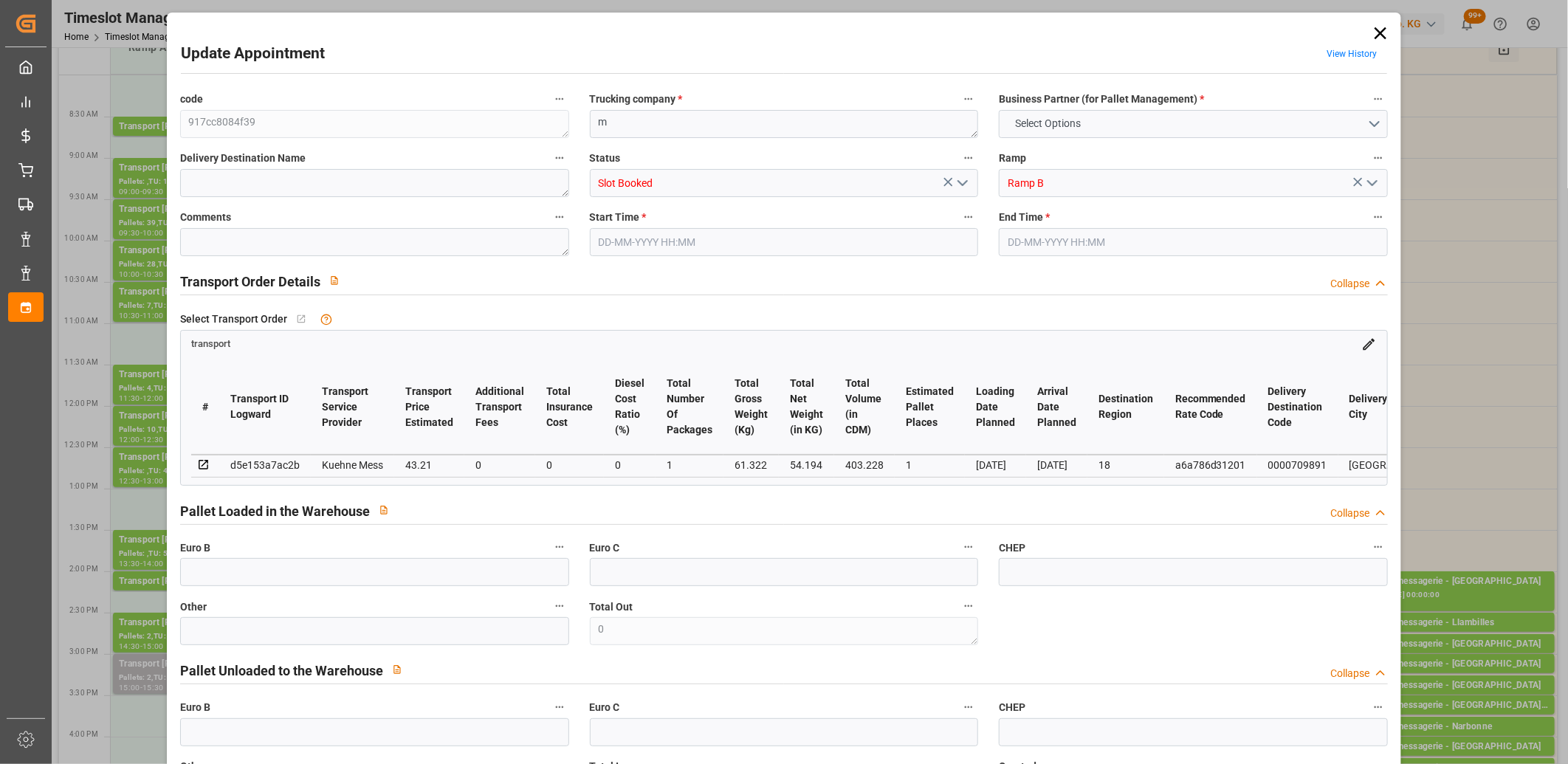
type input "0"
type input "1"
type input "43.21"
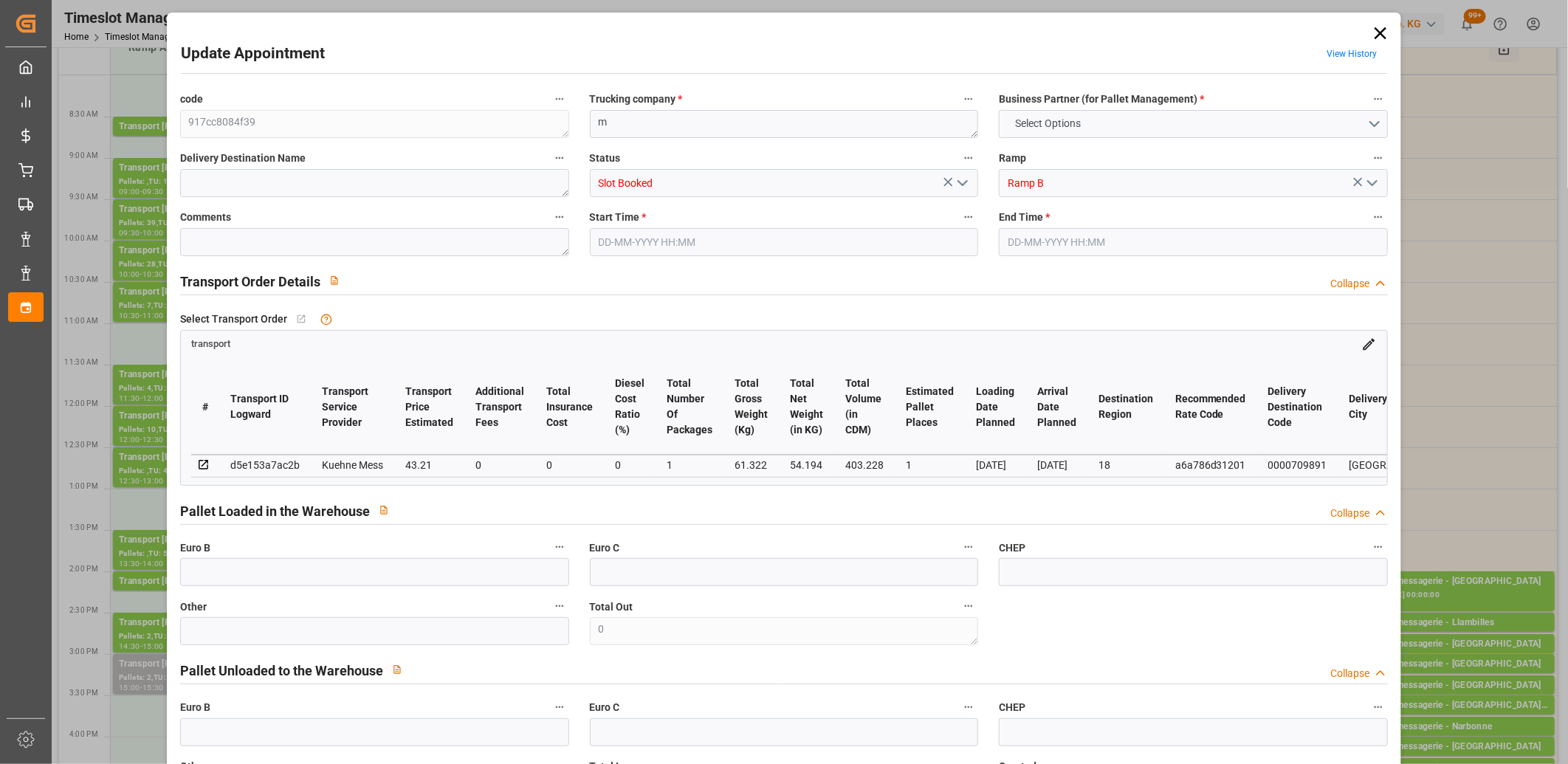
type input "0"
type input "43.21"
type input "0"
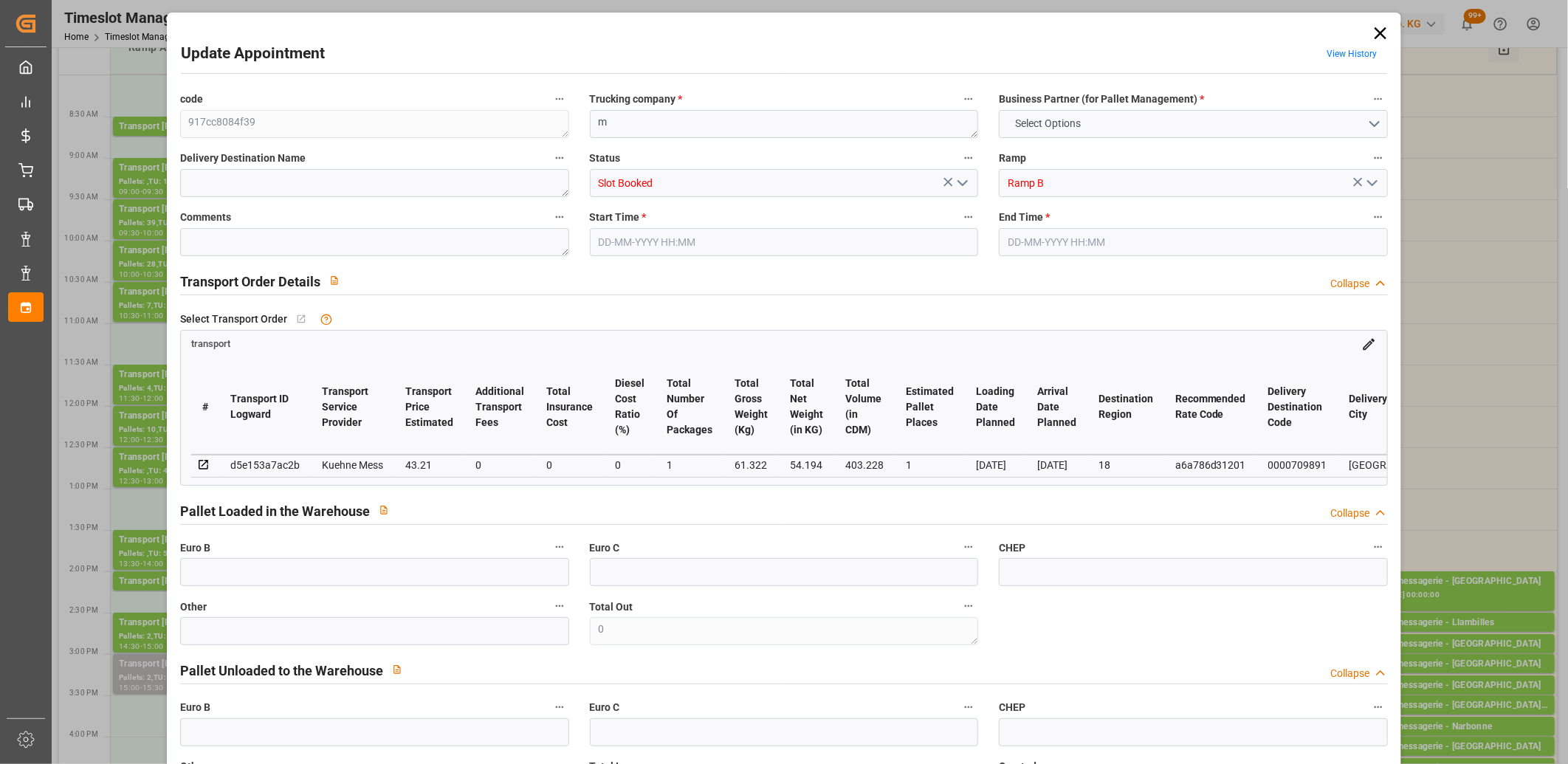
type input "1"
type input "54.194"
type input "84.322"
type input "403.228"
type input "18"
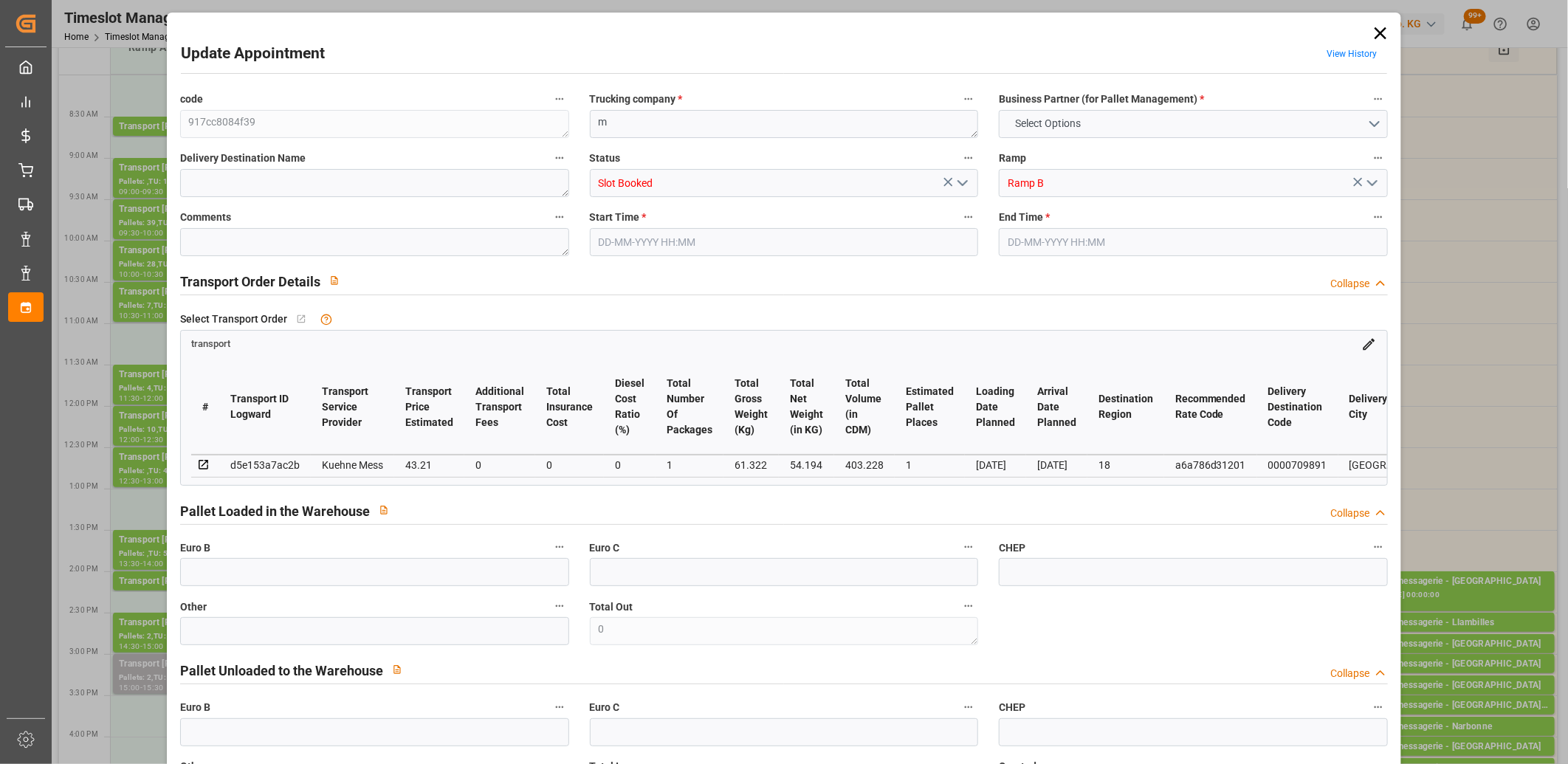
type input "0"
type input "8"
type input "1"
type input "101"
type input "61.322"
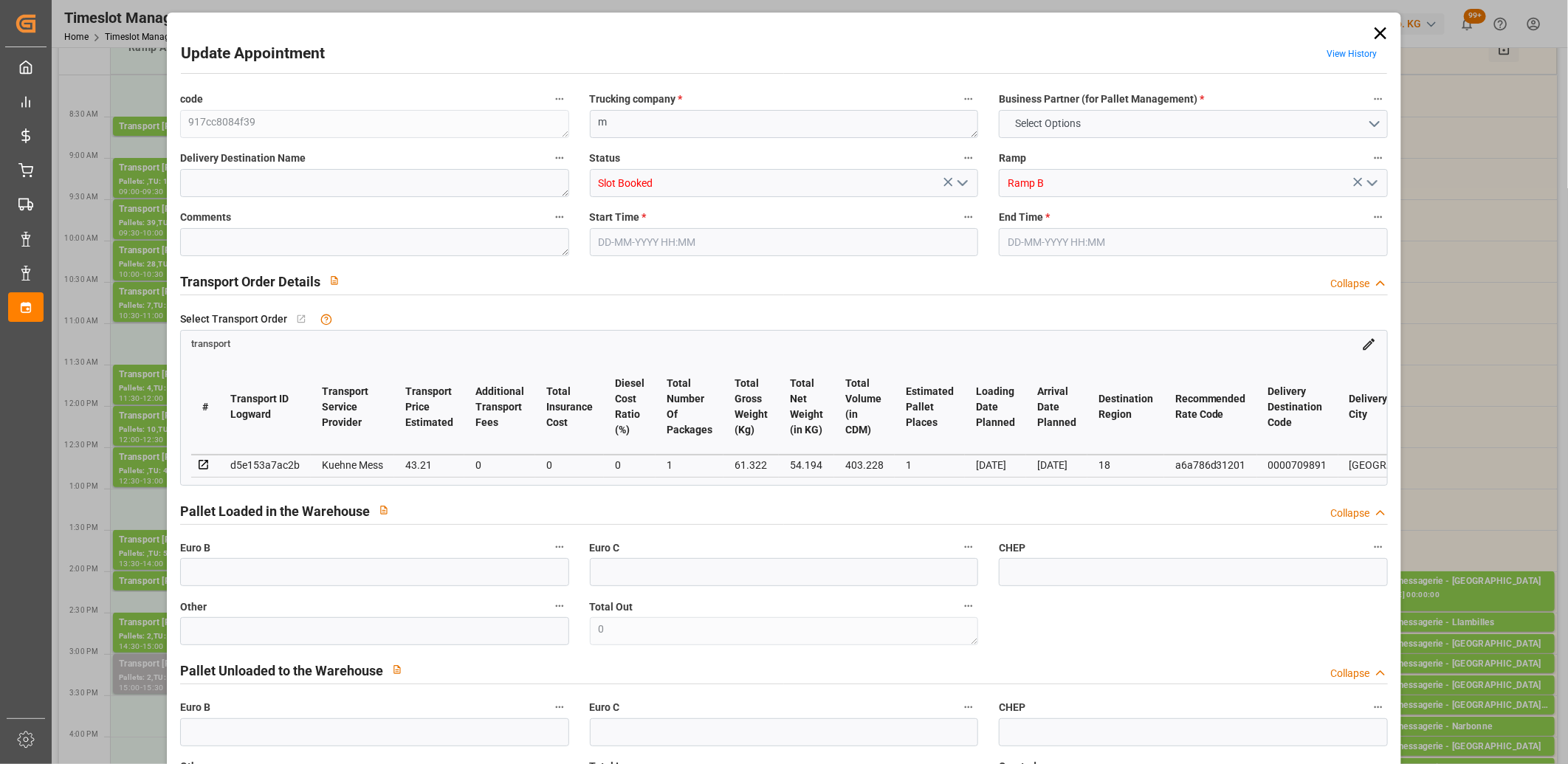
type input "0"
type input "4710.8598"
type input "0"
type input "21"
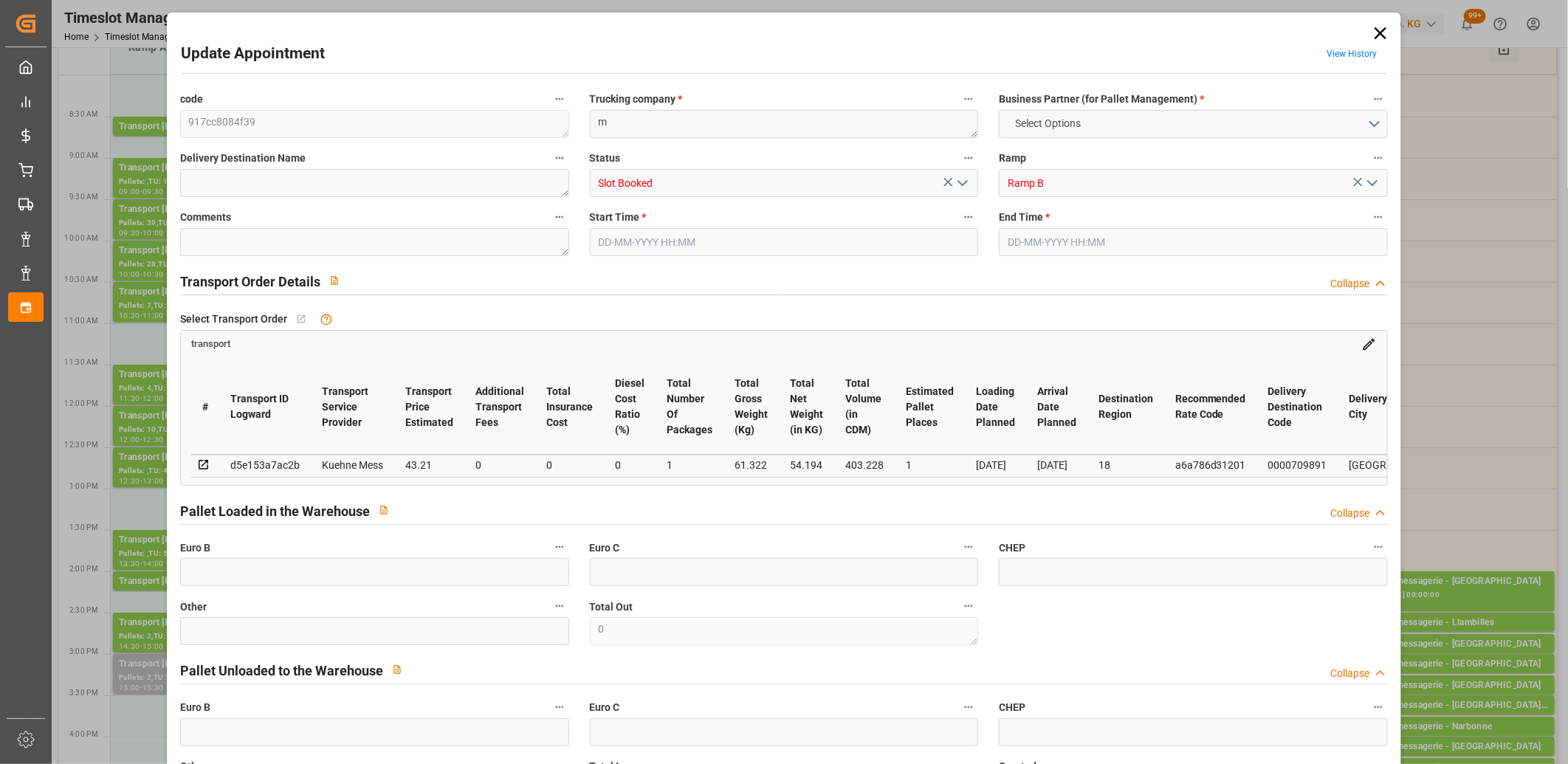
type input "35"
type input "27-08-2025 14:00"
type input "27-08-2025 14:15"
type input "26-08-2025 11:42"
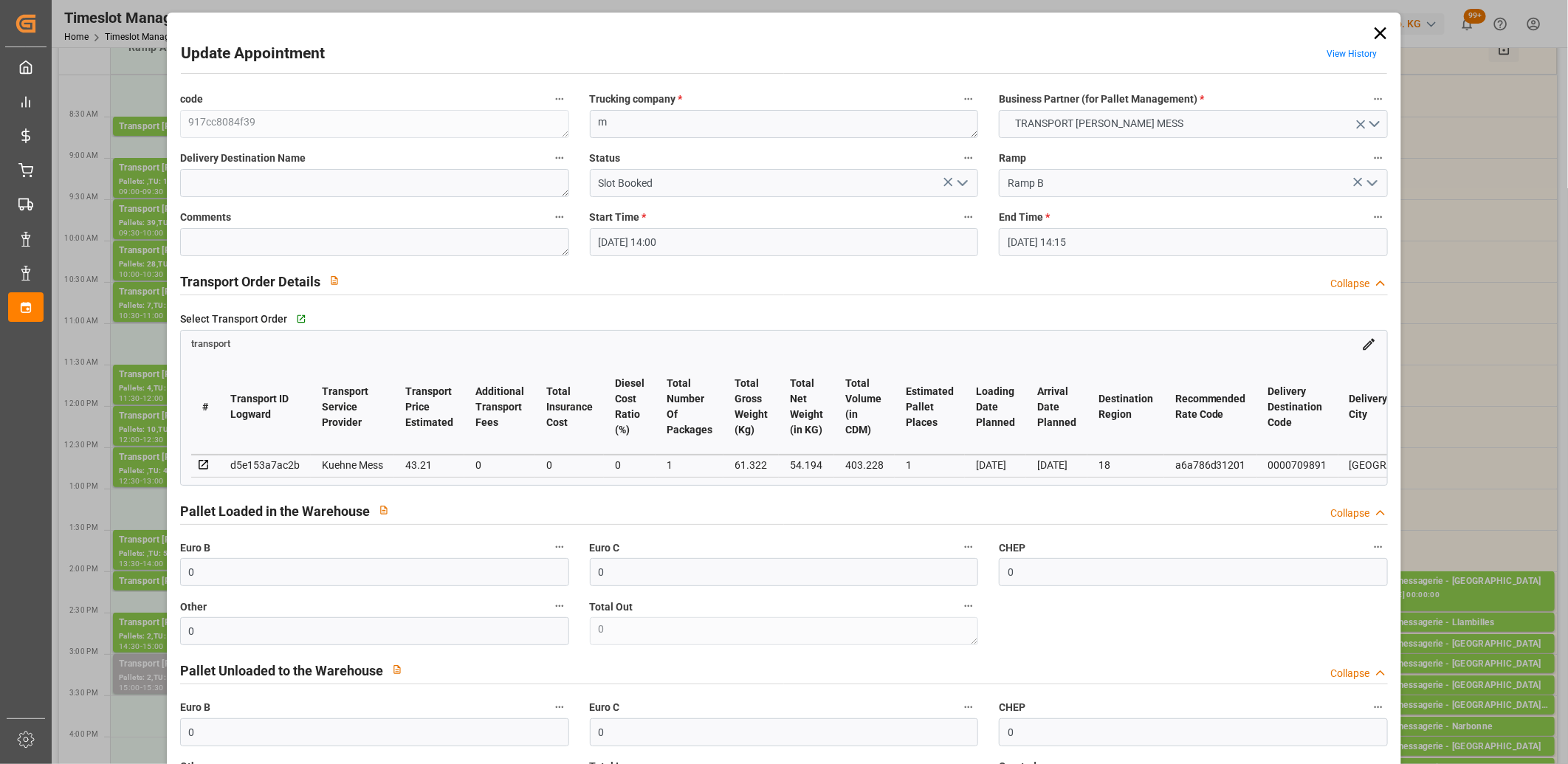
type input "02-09-2025"
type input "[DATE]"
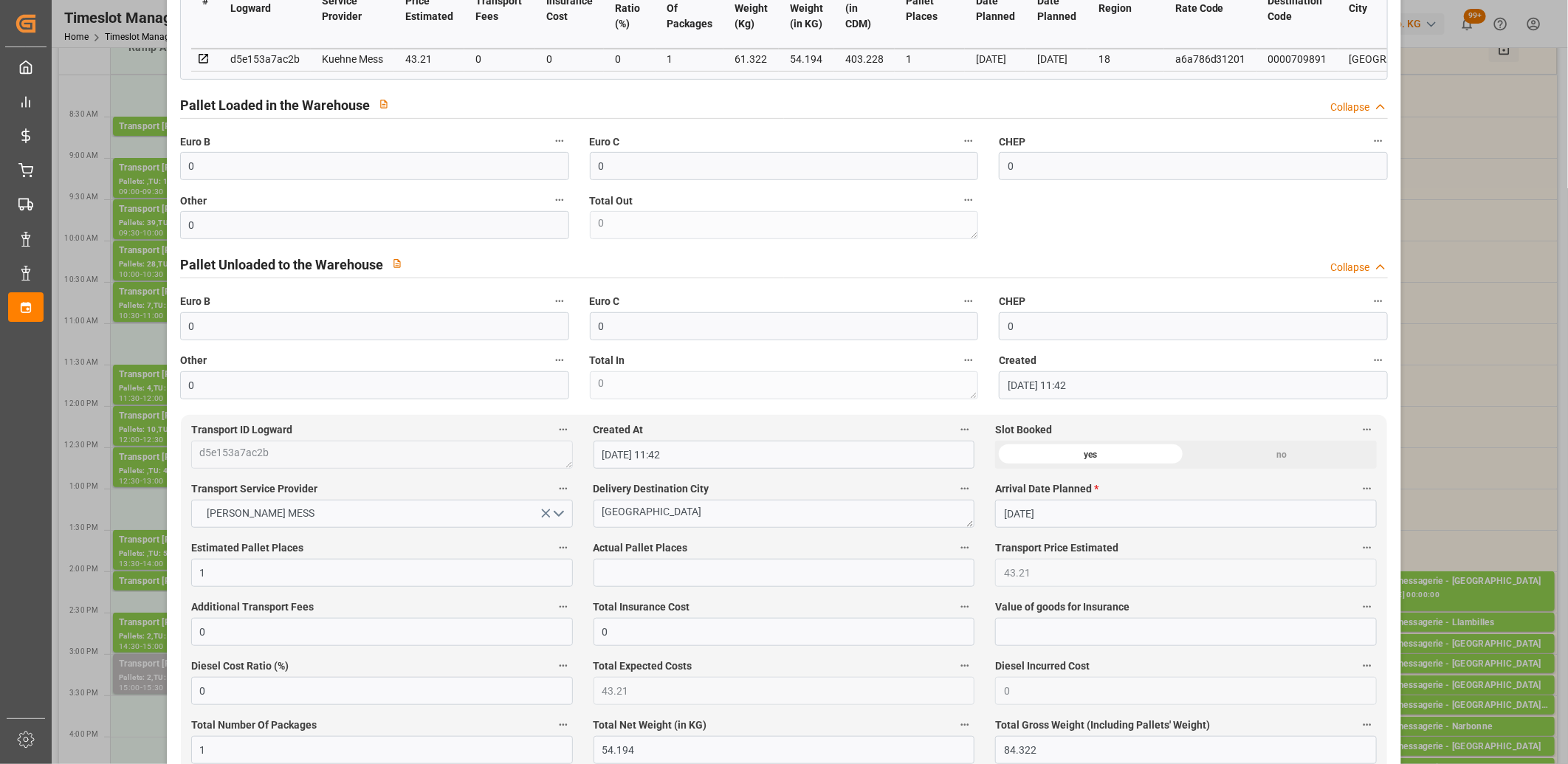
scroll to position [409, 0]
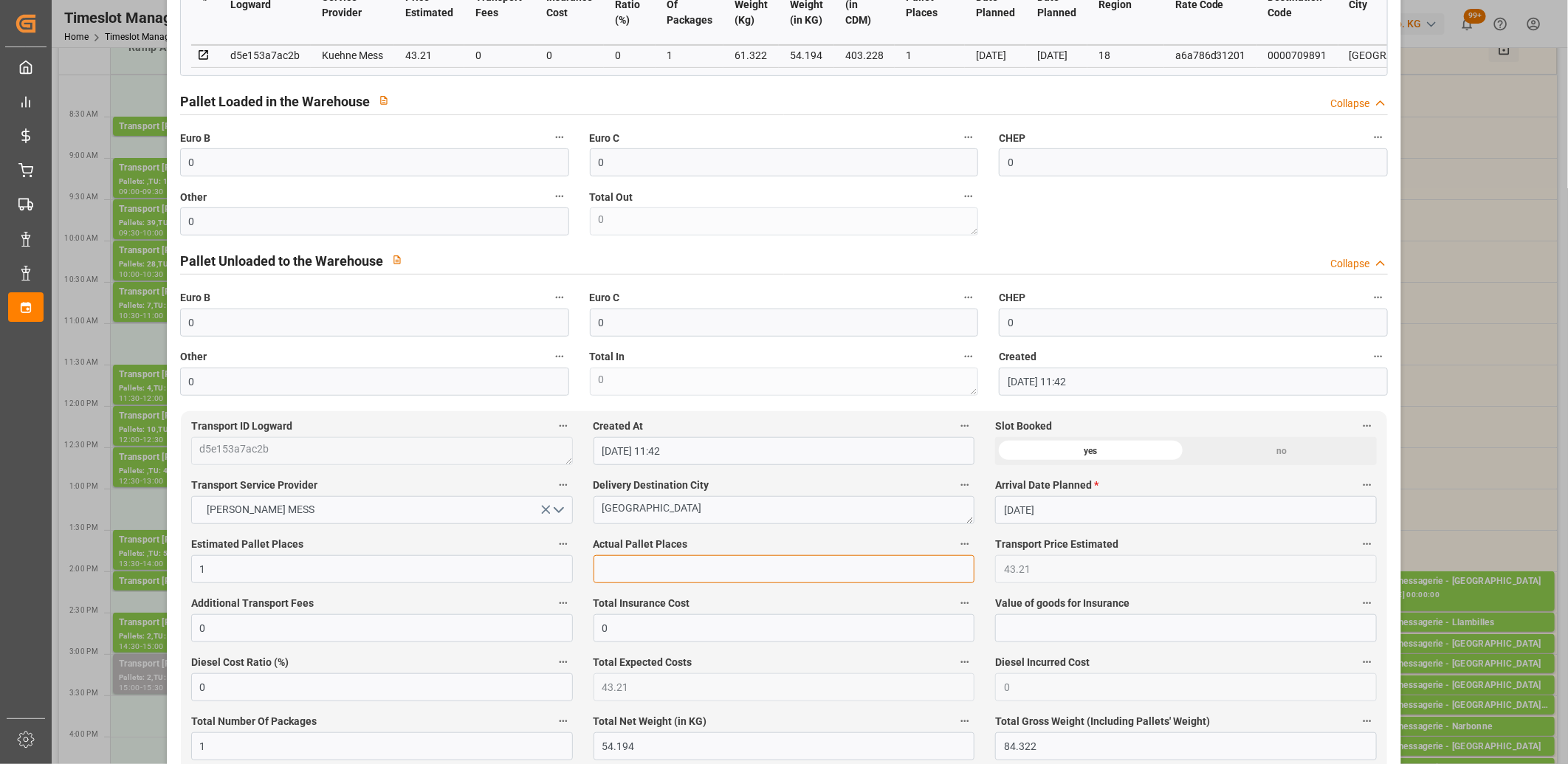
click at [668, 583] on input "text" at bounding box center [784, 568] width 381 height 28
type input "1"
click at [240, 171] on input "0" at bounding box center [374, 162] width 389 height 28
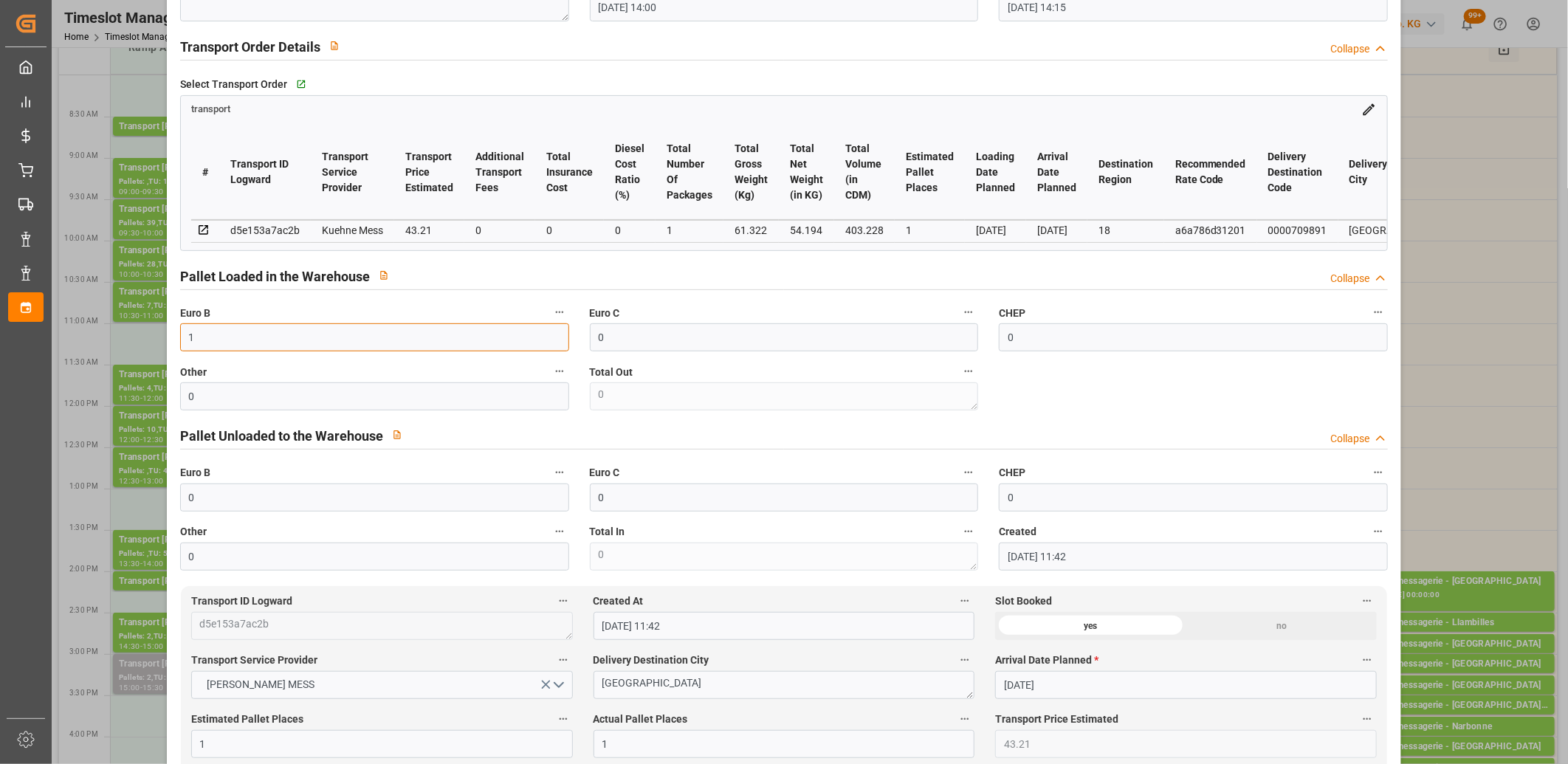
scroll to position [0, 0]
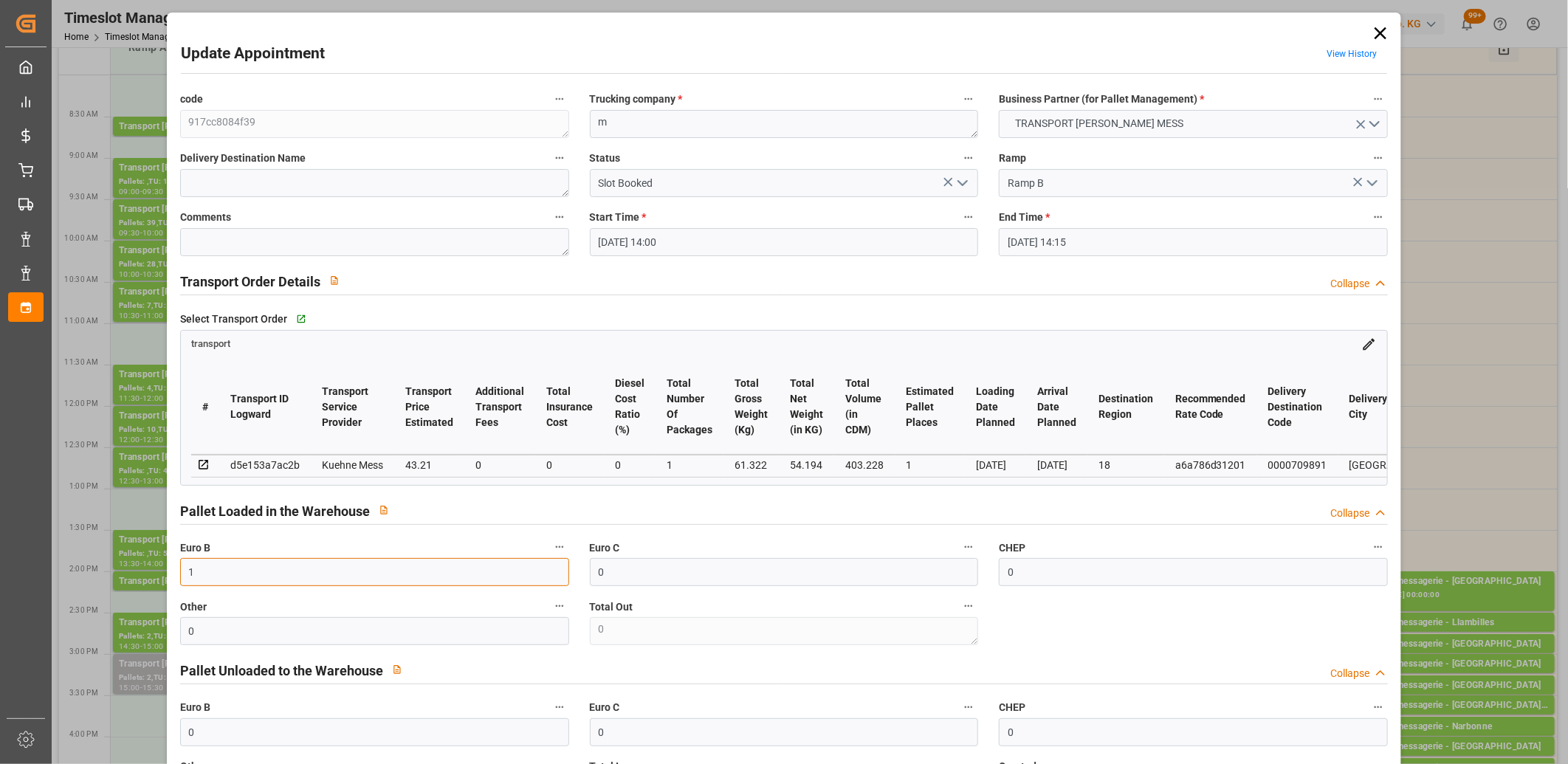
type input "1"
click at [959, 185] on polyline "open menu" at bounding box center [962, 182] width 9 height 4
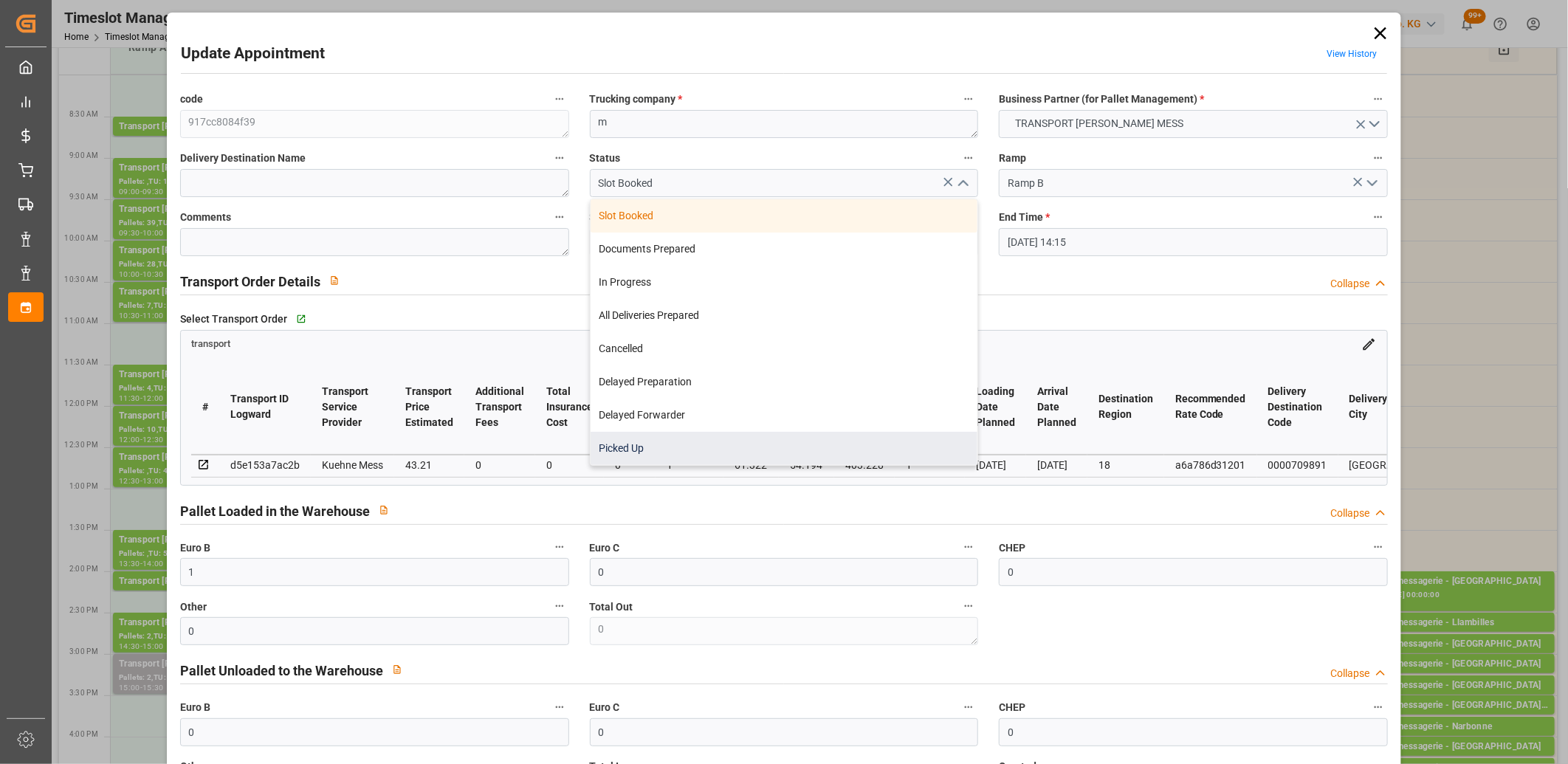
click at [853, 434] on div "Picked Up" at bounding box center [784, 448] width 388 height 33
type input "Picked Up"
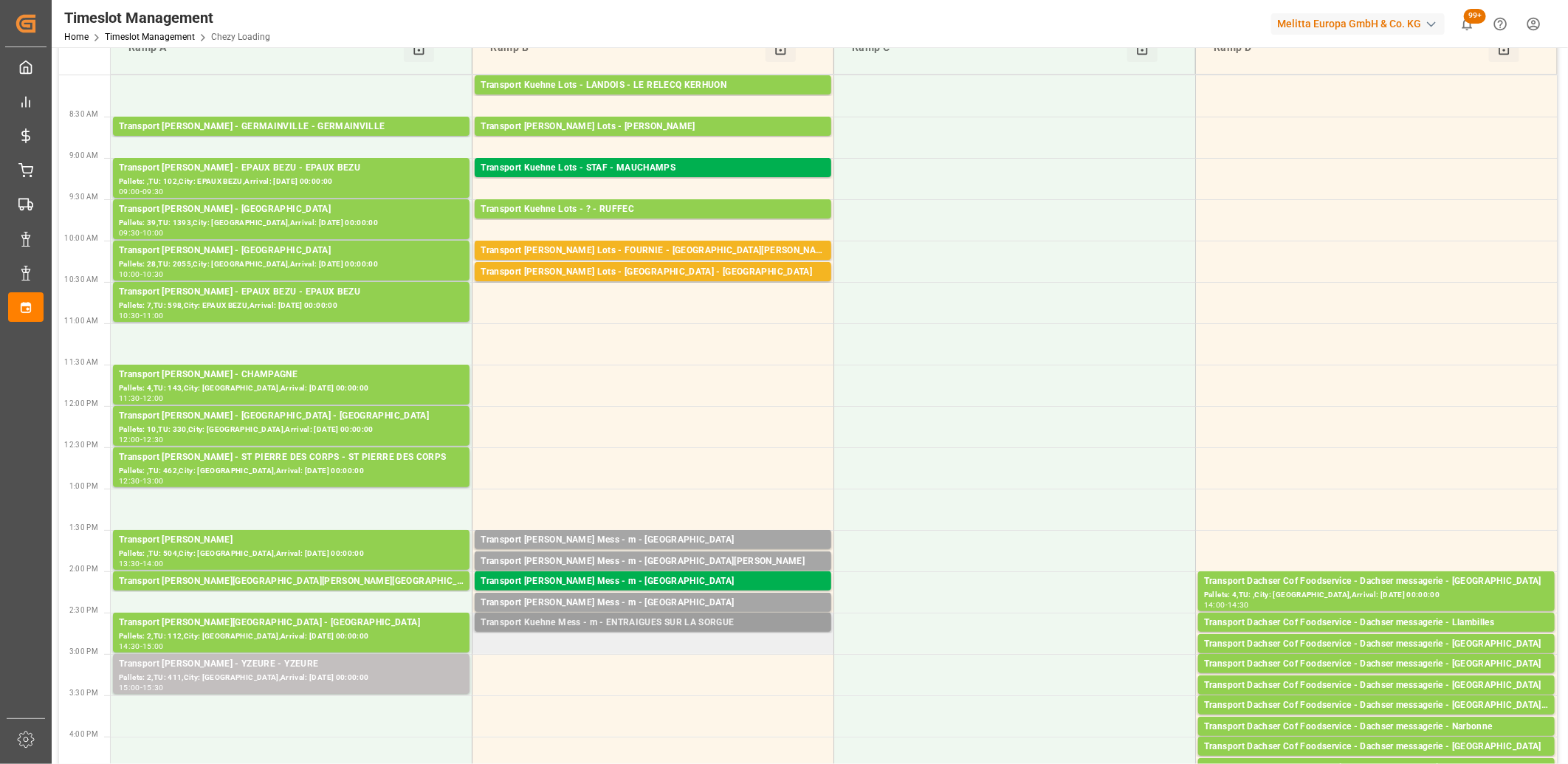
click at [668, 621] on div "Transport Kuehne Mess - m - ENTRAIGUES SUR LA SORGUE" at bounding box center [653, 623] width 345 height 15
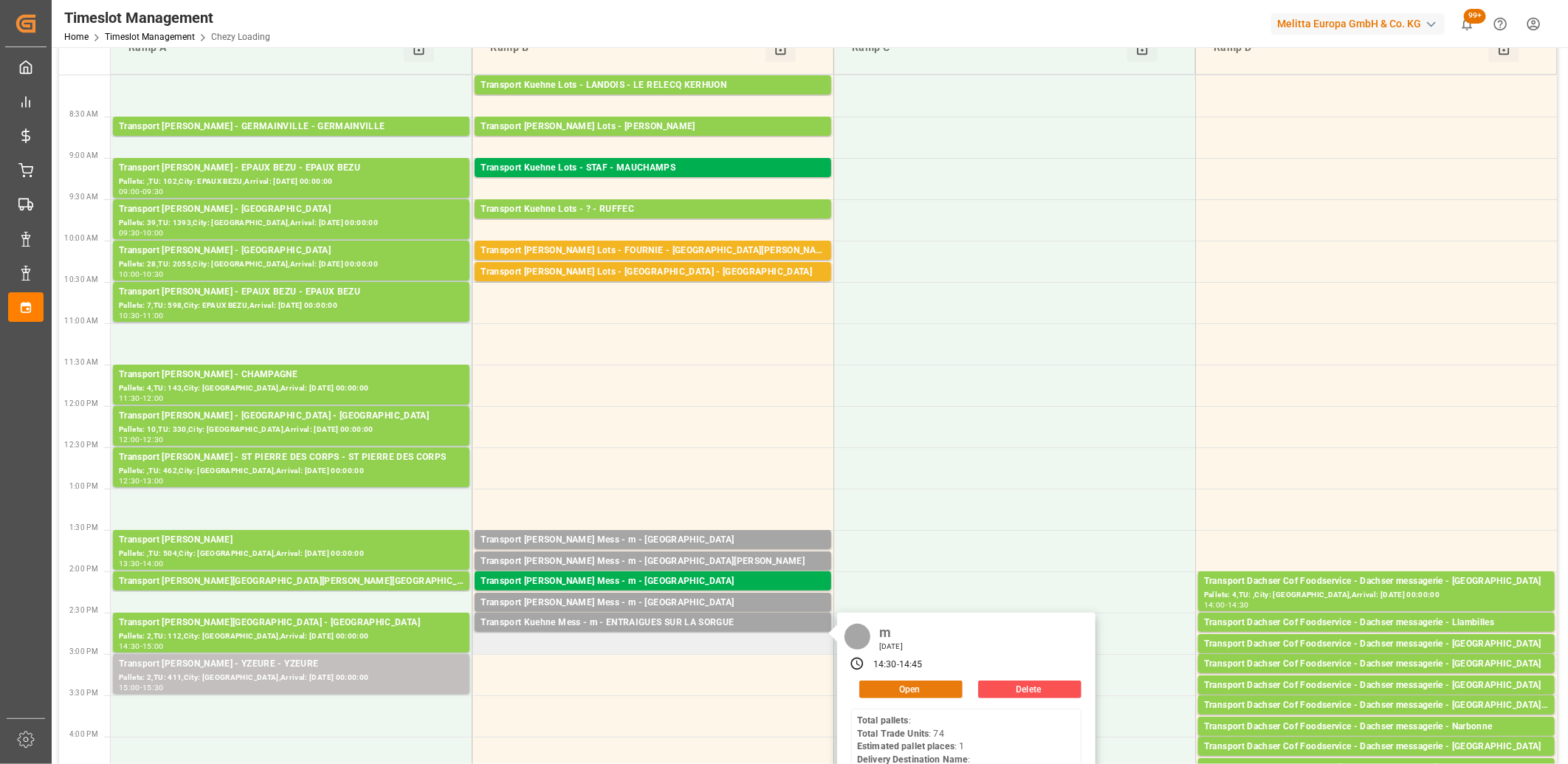
click at [860, 684] on button "Open" at bounding box center [911, 689] width 103 height 18
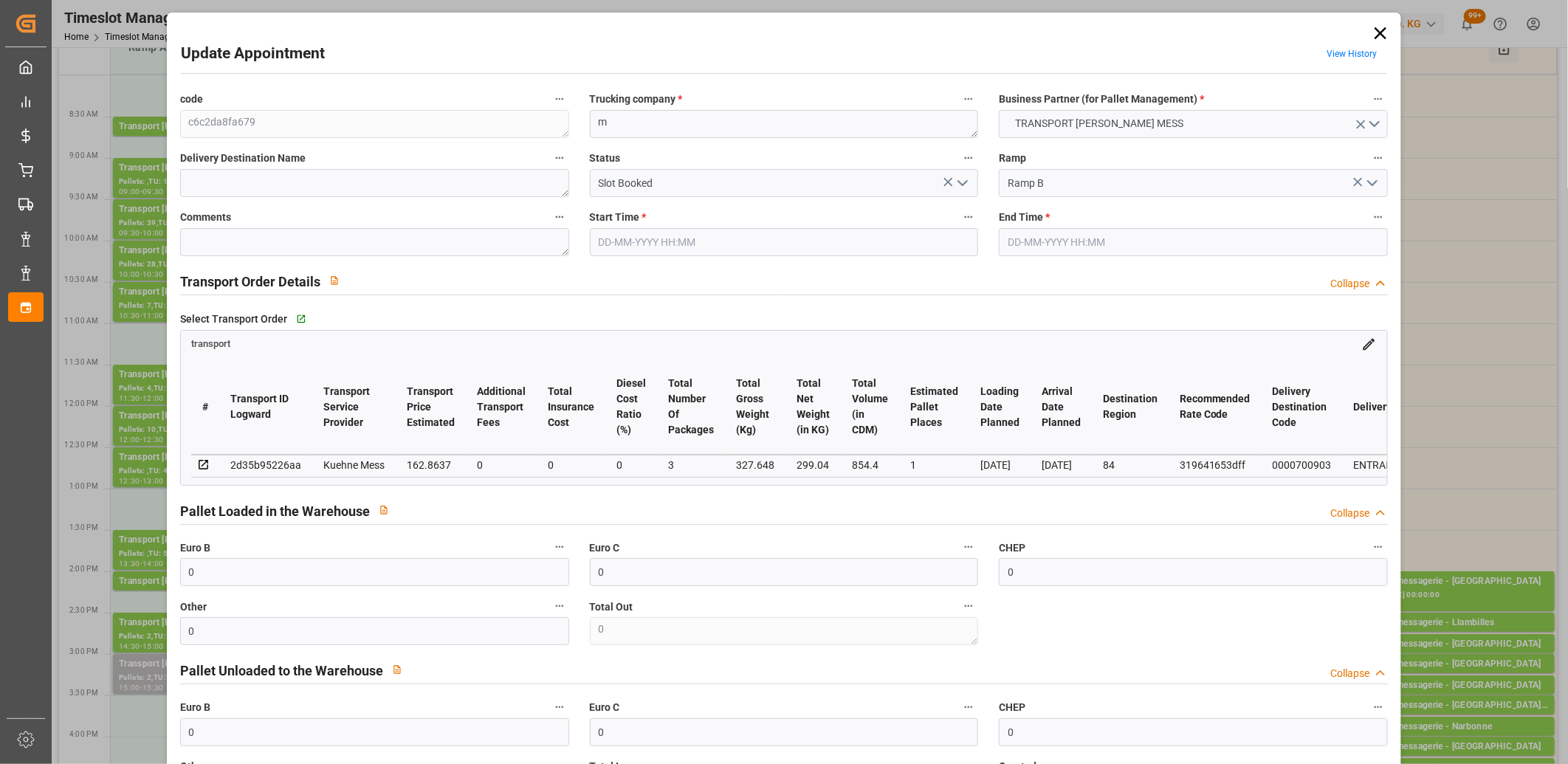
type input "27-08-2025 14:30"
type input "27-08-2025 14:45"
type input "26-08-2025 11:43"
type input "02-09-2025"
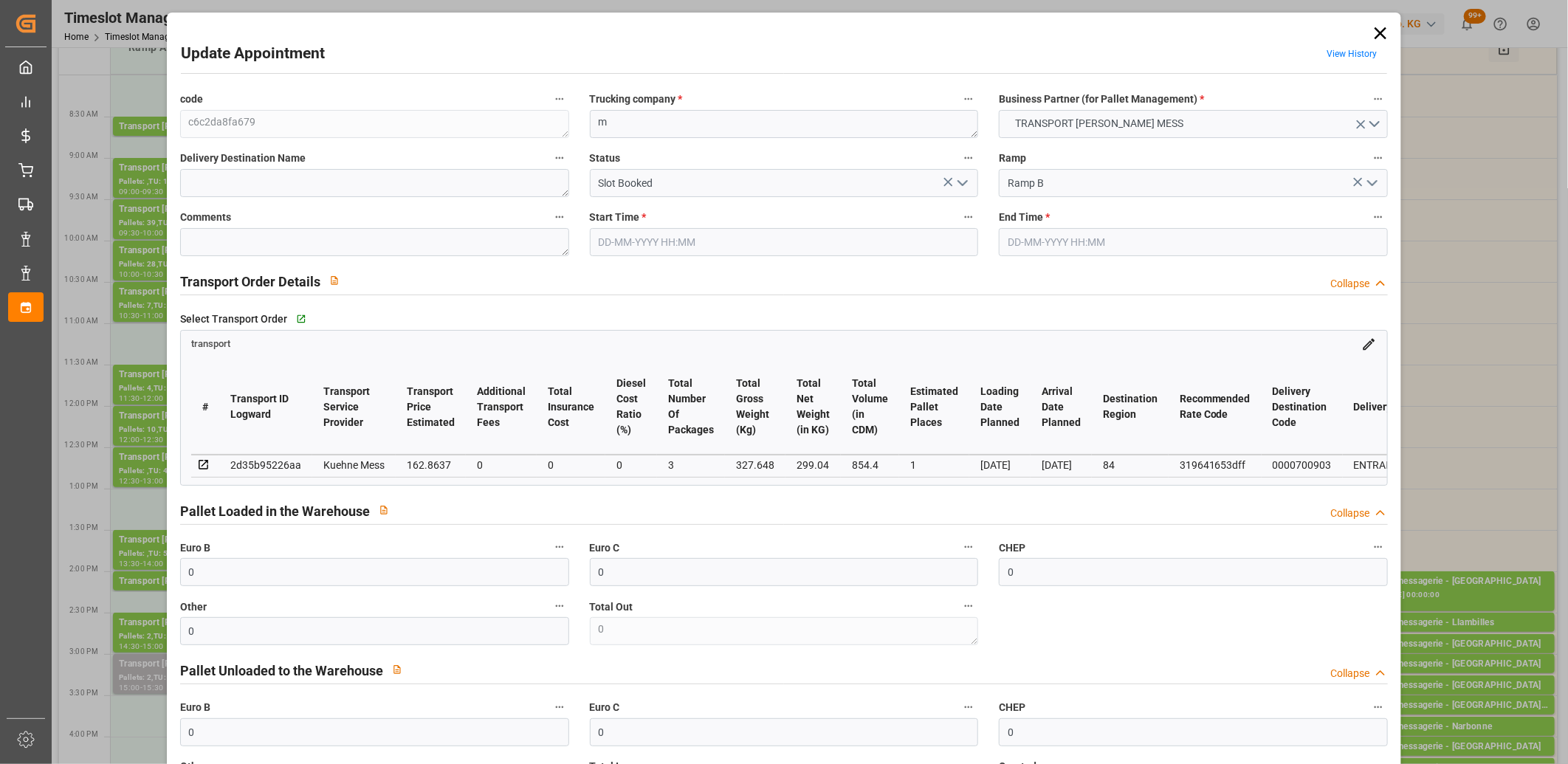
type input "29-08-2025"
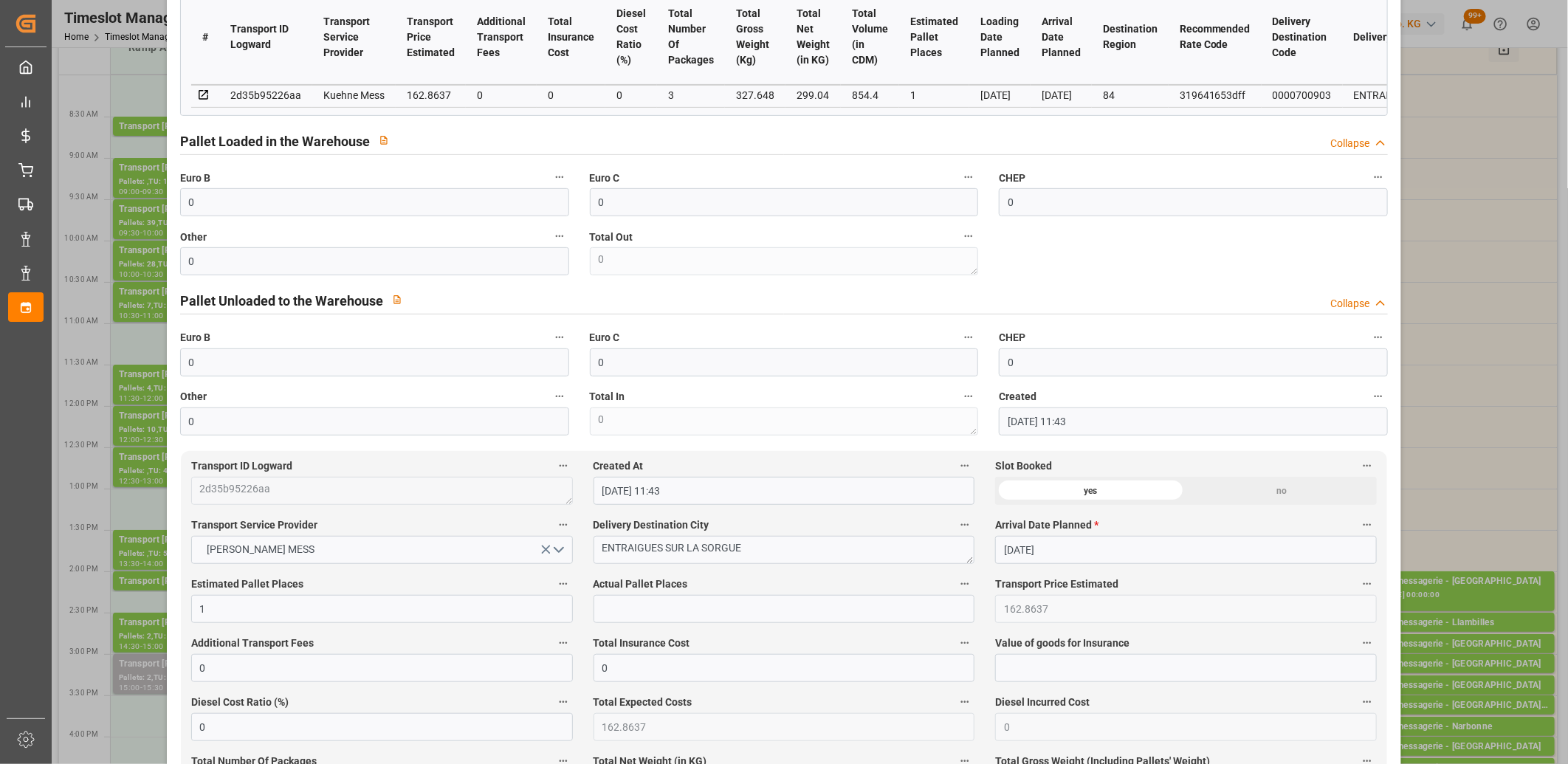
scroll to position [492, 0]
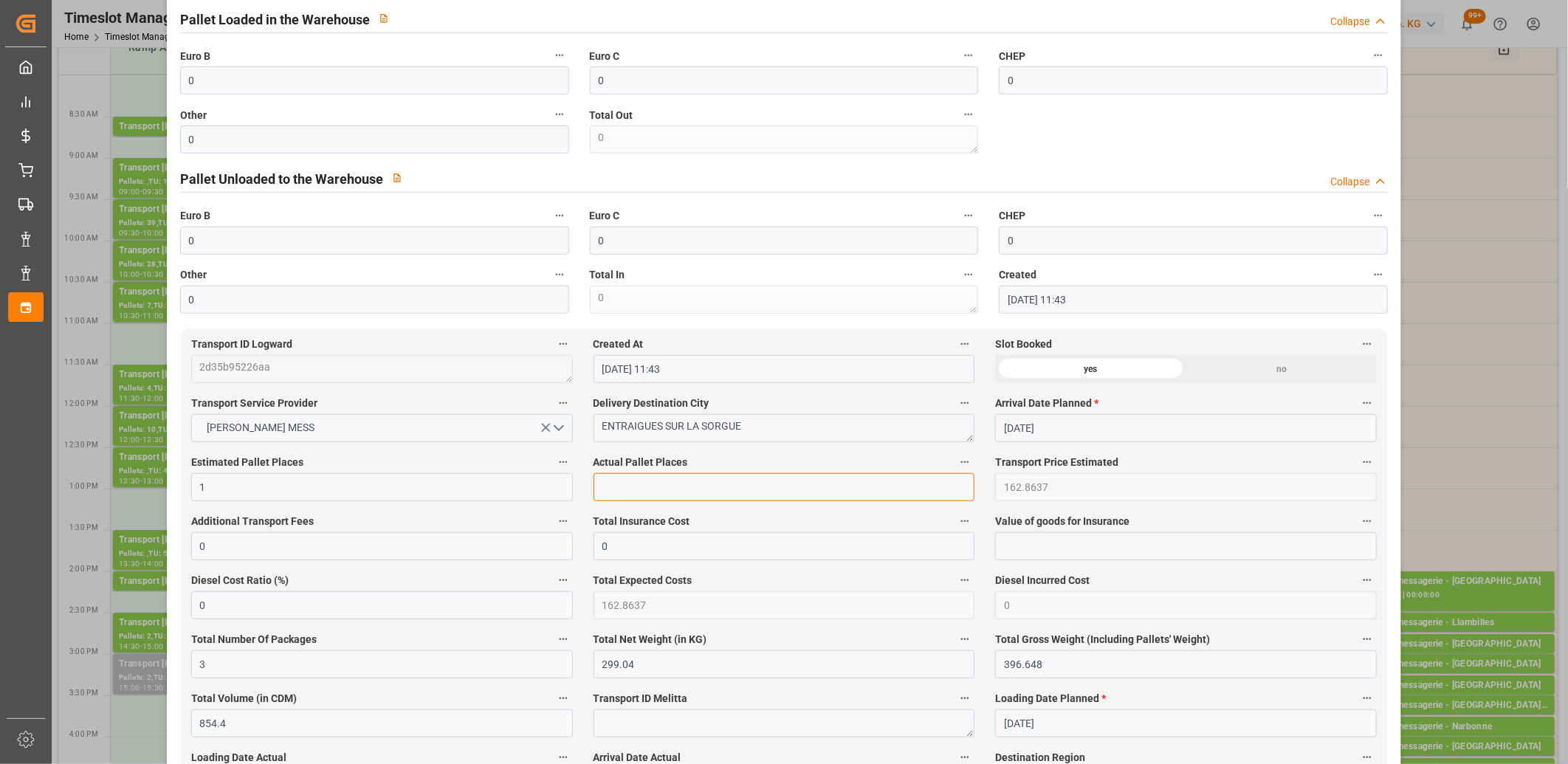
click at [613, 493] on input "text" at bounding box center [784, 487] width 381 height 28
type input "1"
click at [296, 86] on input "0" at bounding box center [374, 80] width 389 height 28
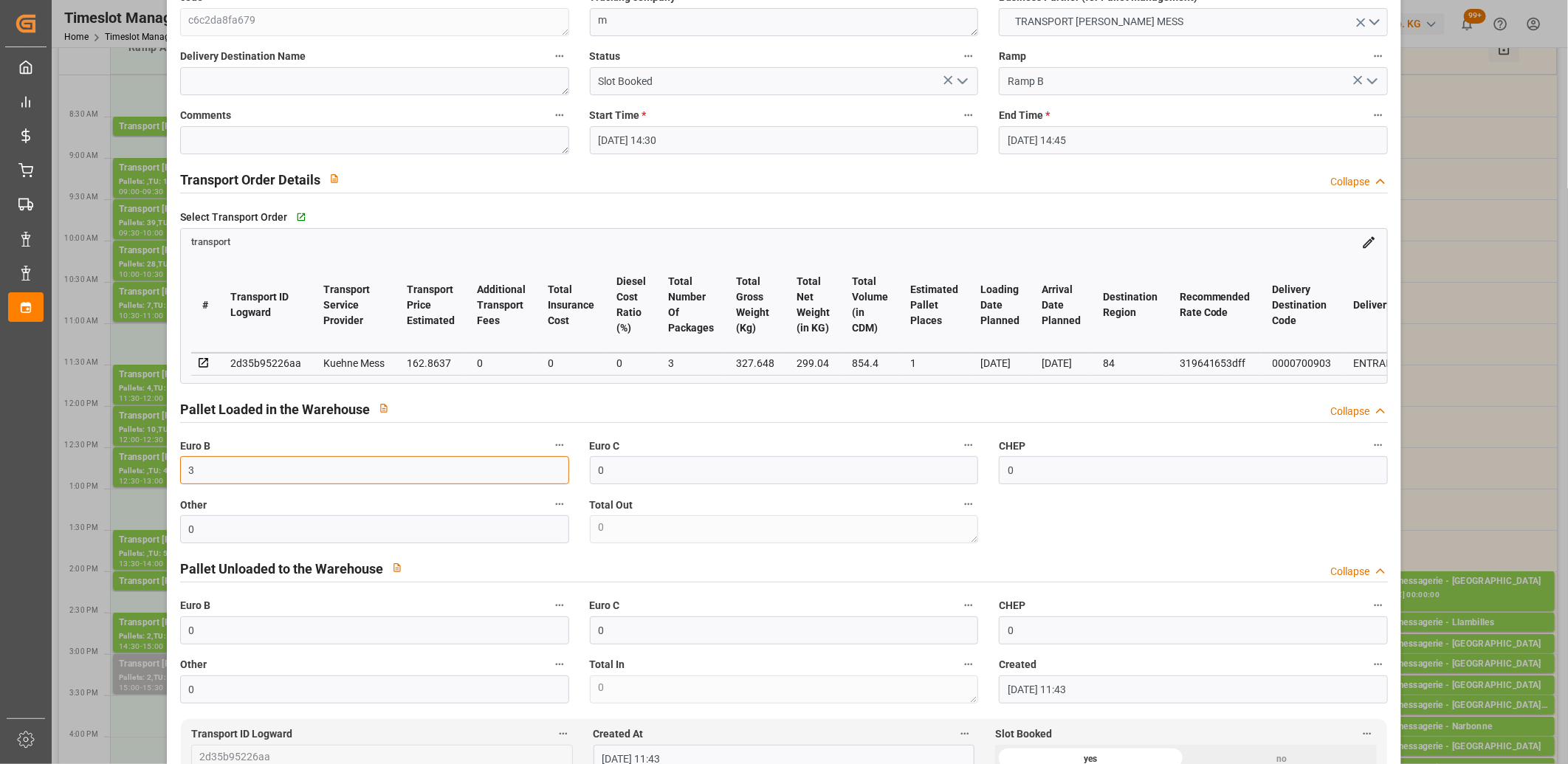
scroll to position [0, 0]
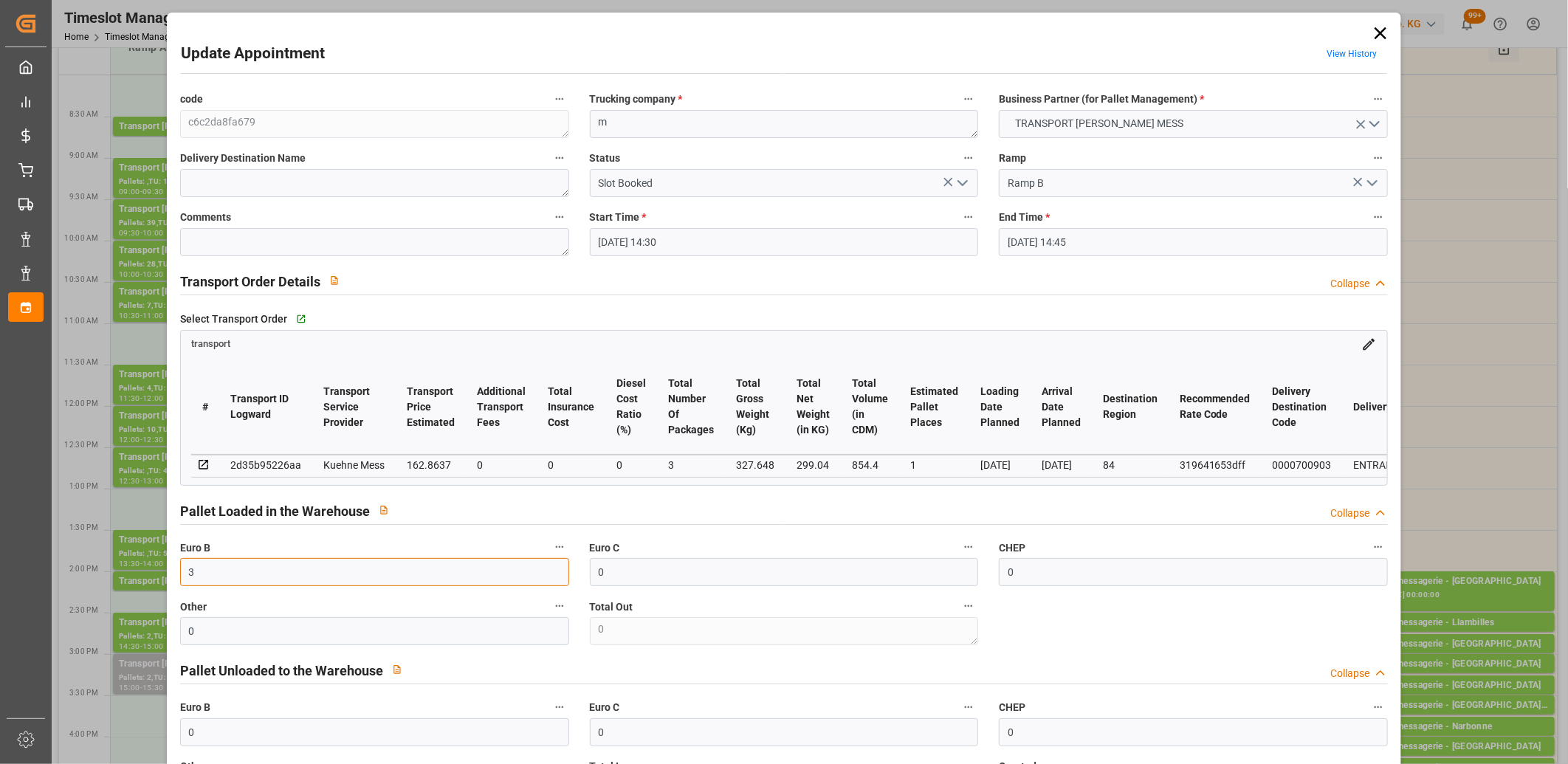
type input "3"
click at [958, 181] on polyline "open menu" at bounding box center [962, 182] width 9 height 4
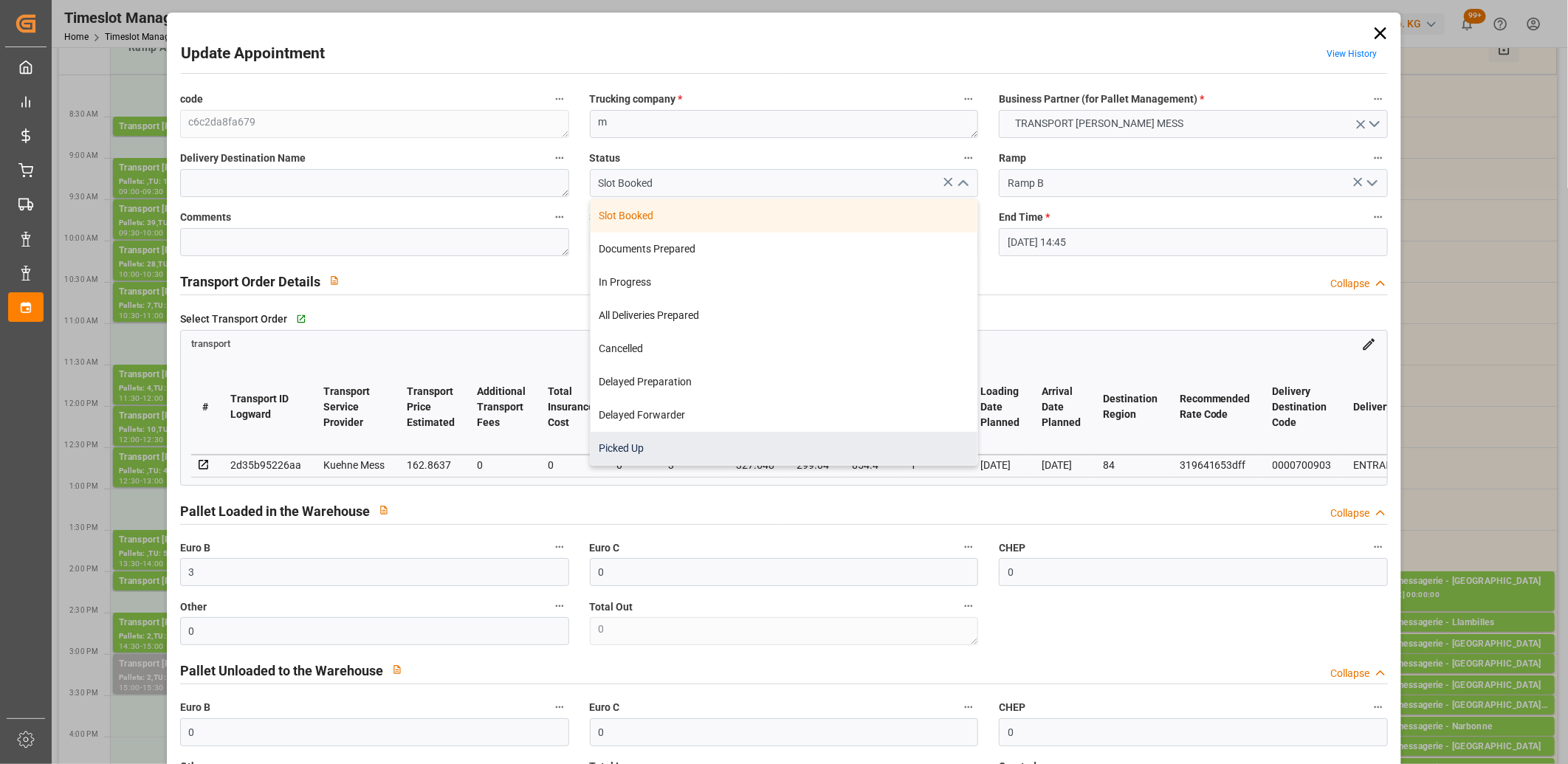
click at [732, 451] on div "Picked Up" at bounding box center [784, 448] width 388 height 33
type input "Picked Up"
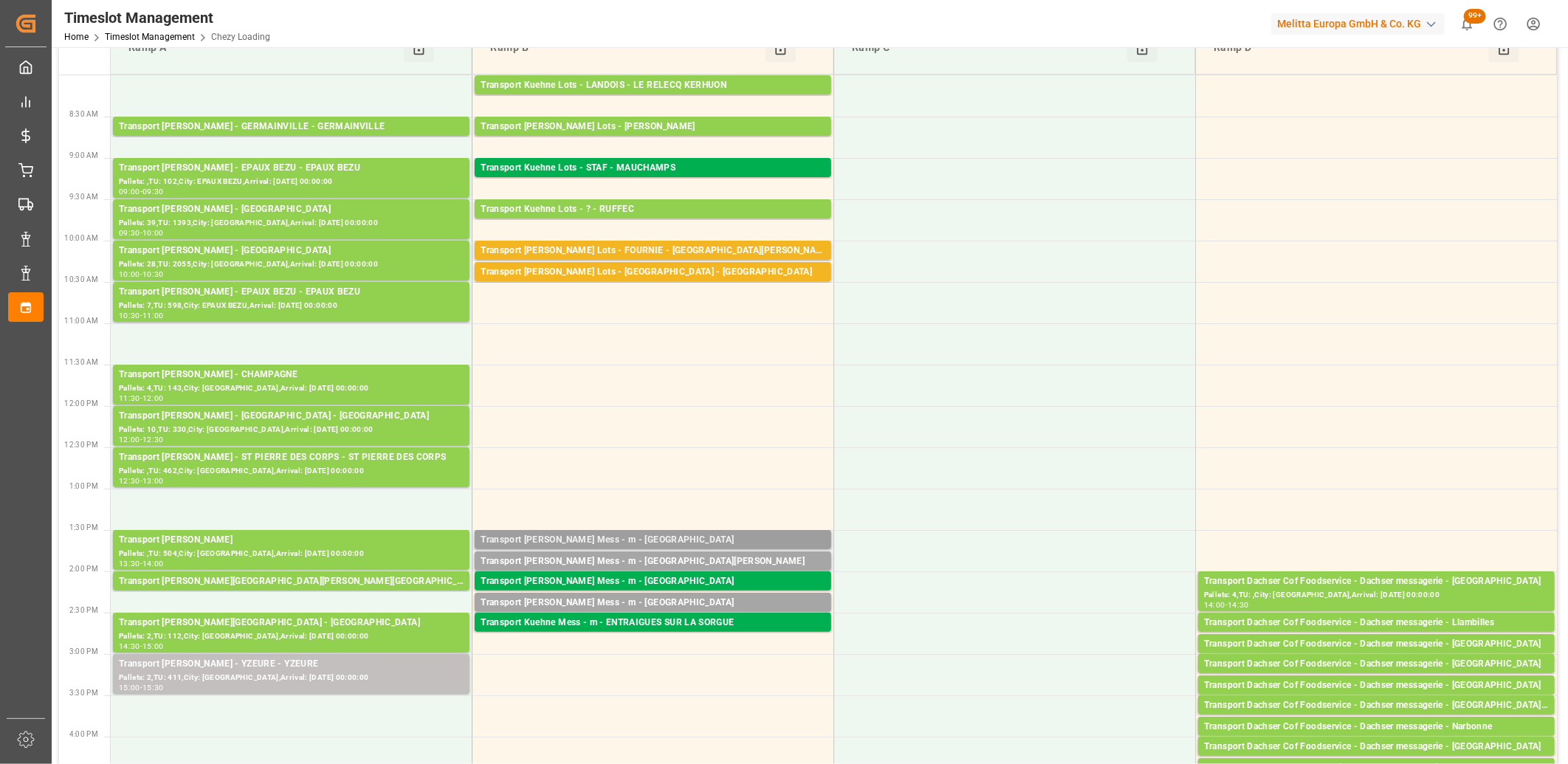
click at [651, 542] on div "Transport Kuehne Mess - m - LE HAVRE" at bounding box center [653, 540] width 345 height 15
click at [648, 596] on div "Transport Kuehne Mess - m - LE HAVRE" at bounding box center [653, 603] width 345 height 15
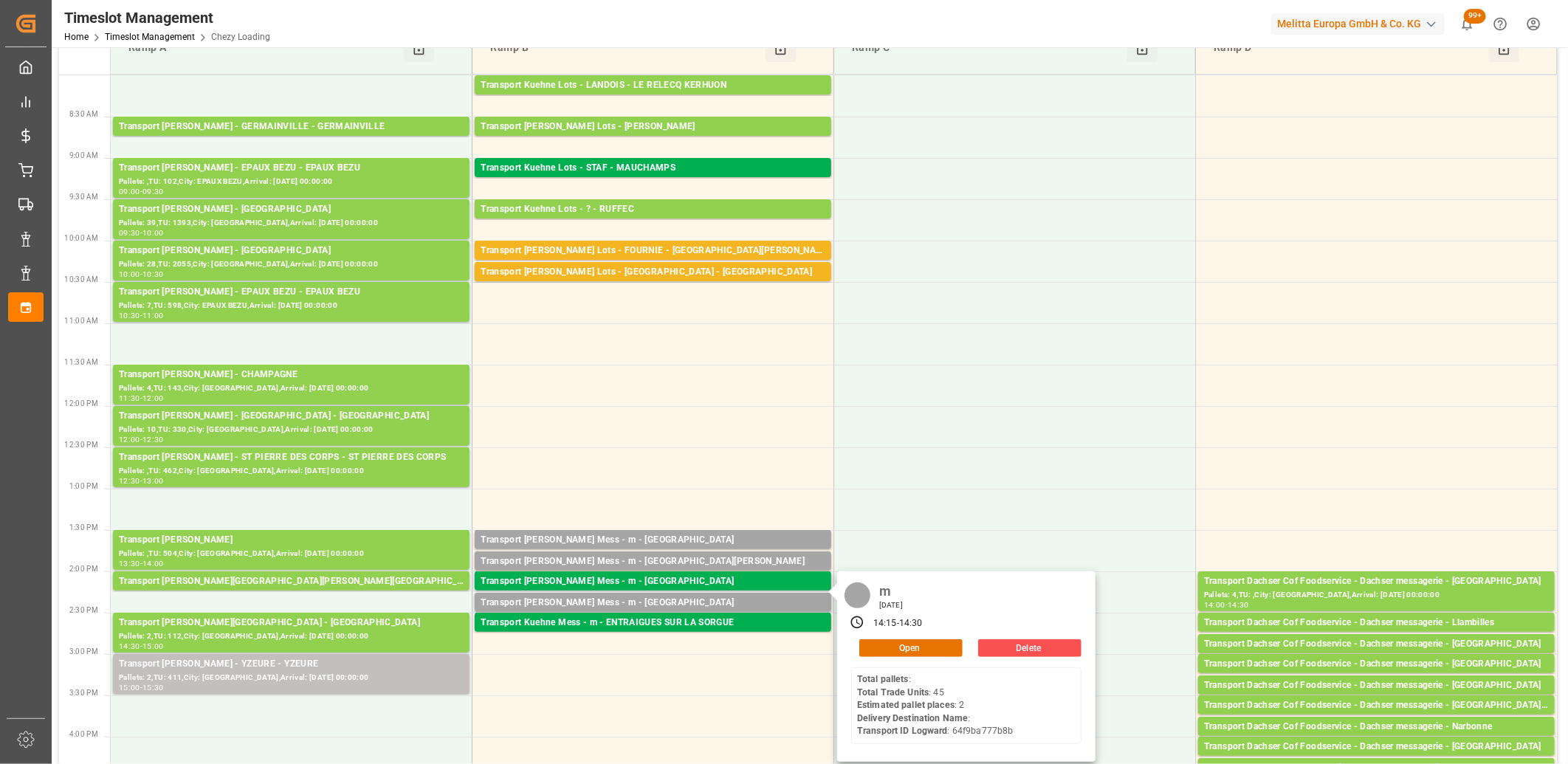
click at [913, 658] on div "m Wednesday, August 27, 2025 14:15 - 14:30 Open Delete Total pallets : Total Tr…" at bounding box center [966, 666] width 258 height 190
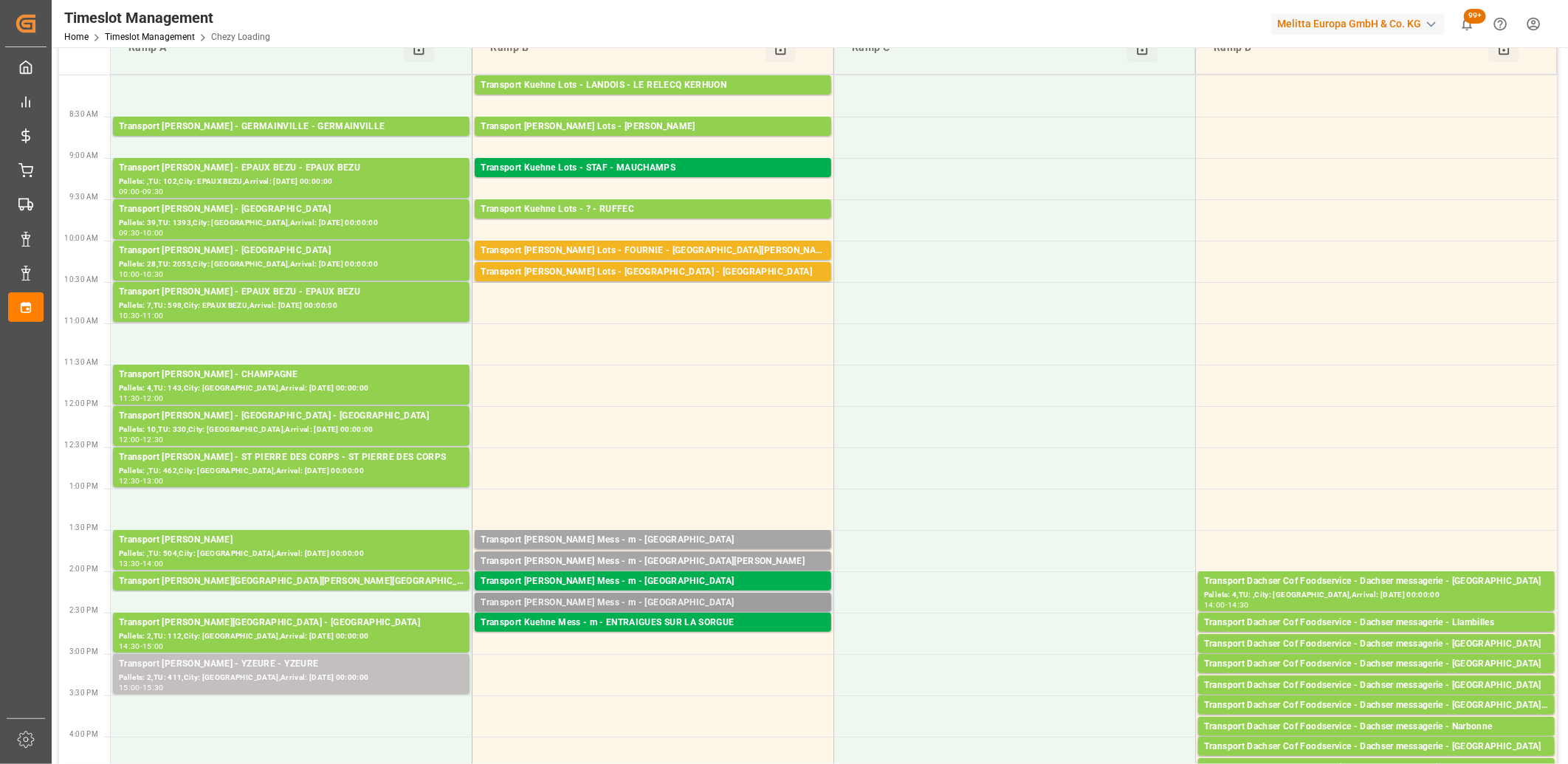
click at [739, 596] on div "Transport Kuehne Mess - m - LE HAVRE" at bounding box center [653, 603] width 345 height 15
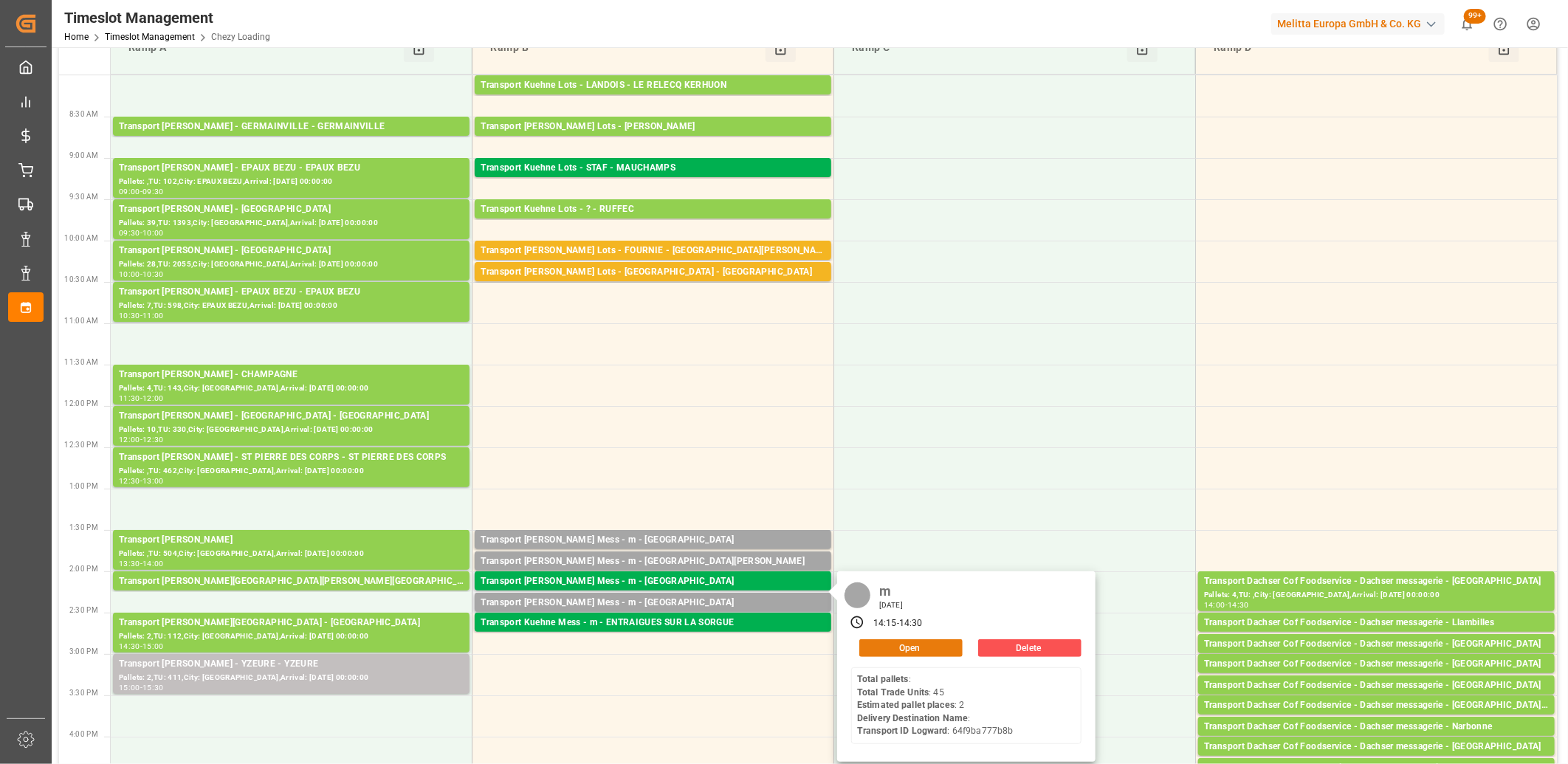
click at [886, 644] on button "Open" at bounding box center [911, 648] width 103 height 18
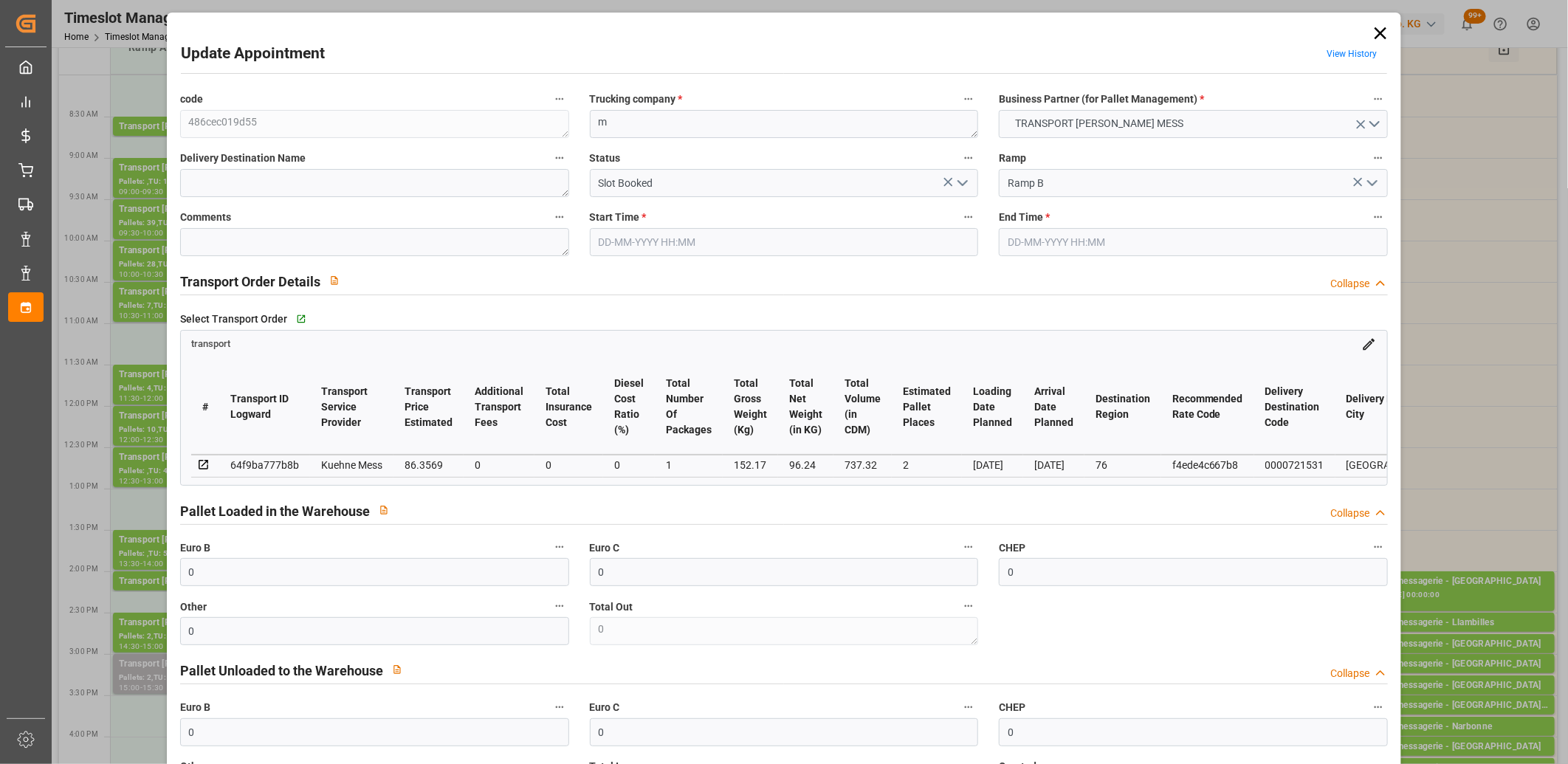
type input "27-08-2025 14:15"
type input "27-08-2025 14:30"
type input "26-08-2025 11:43"
type input "26-08-2025 11:42"
type input "02-09-2025"
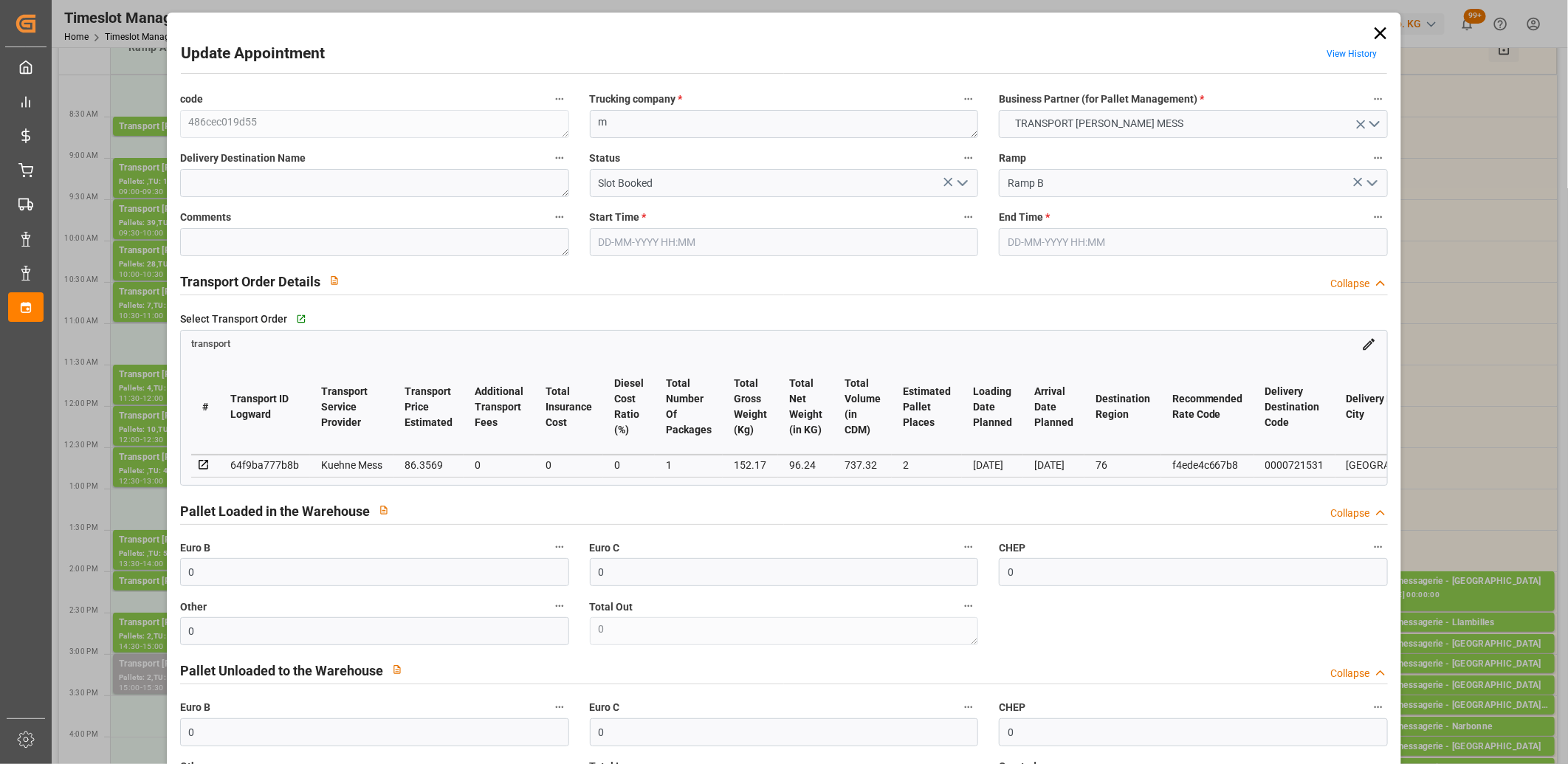
type input "[DATE]"
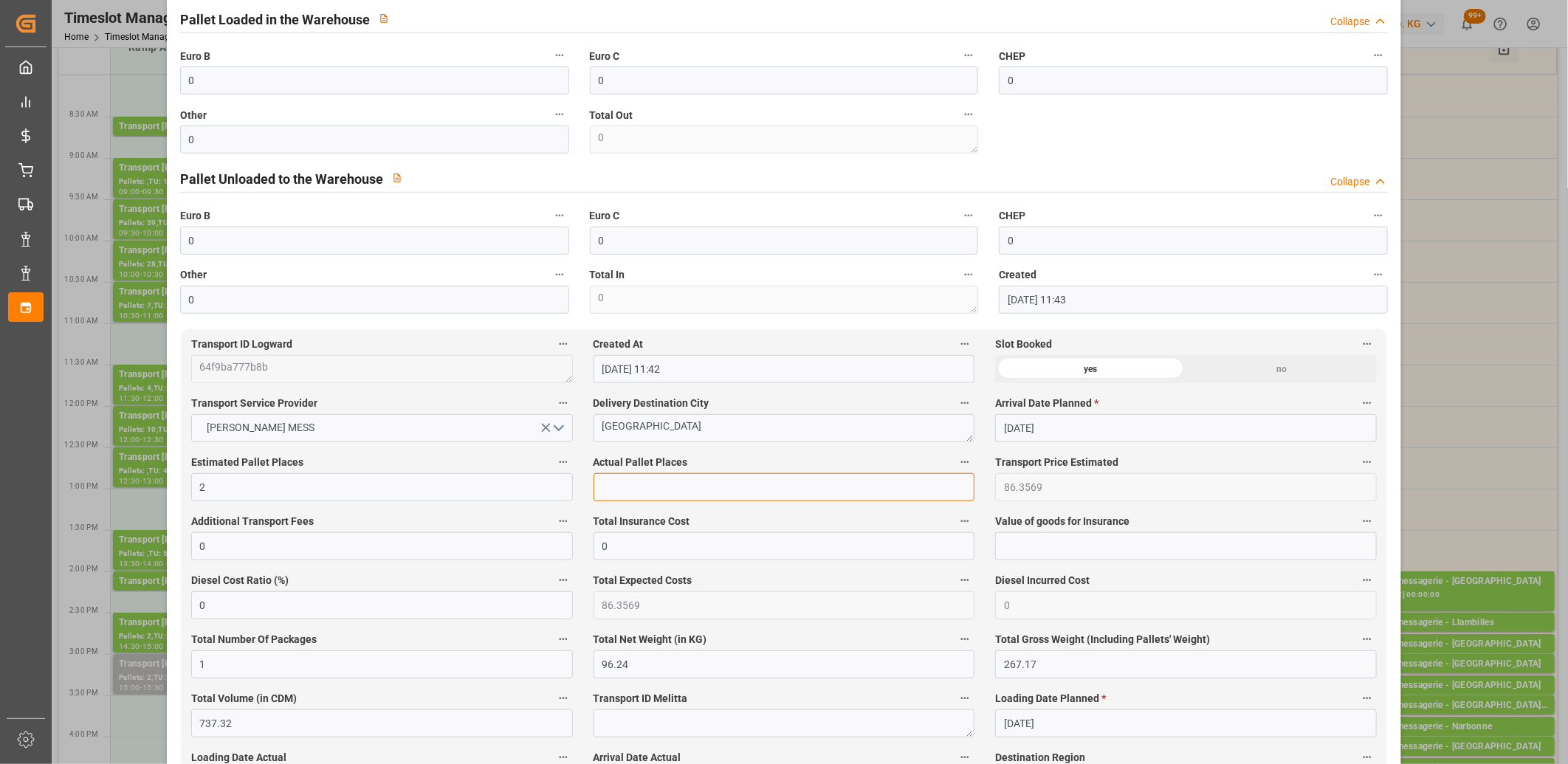
click at [631, 498] on input "text" at bounding box center [784, 487] width 381 height 28
type input "1"
click at [269, 137] on input "0" at bounding box center [374, 139] width 389 height 28
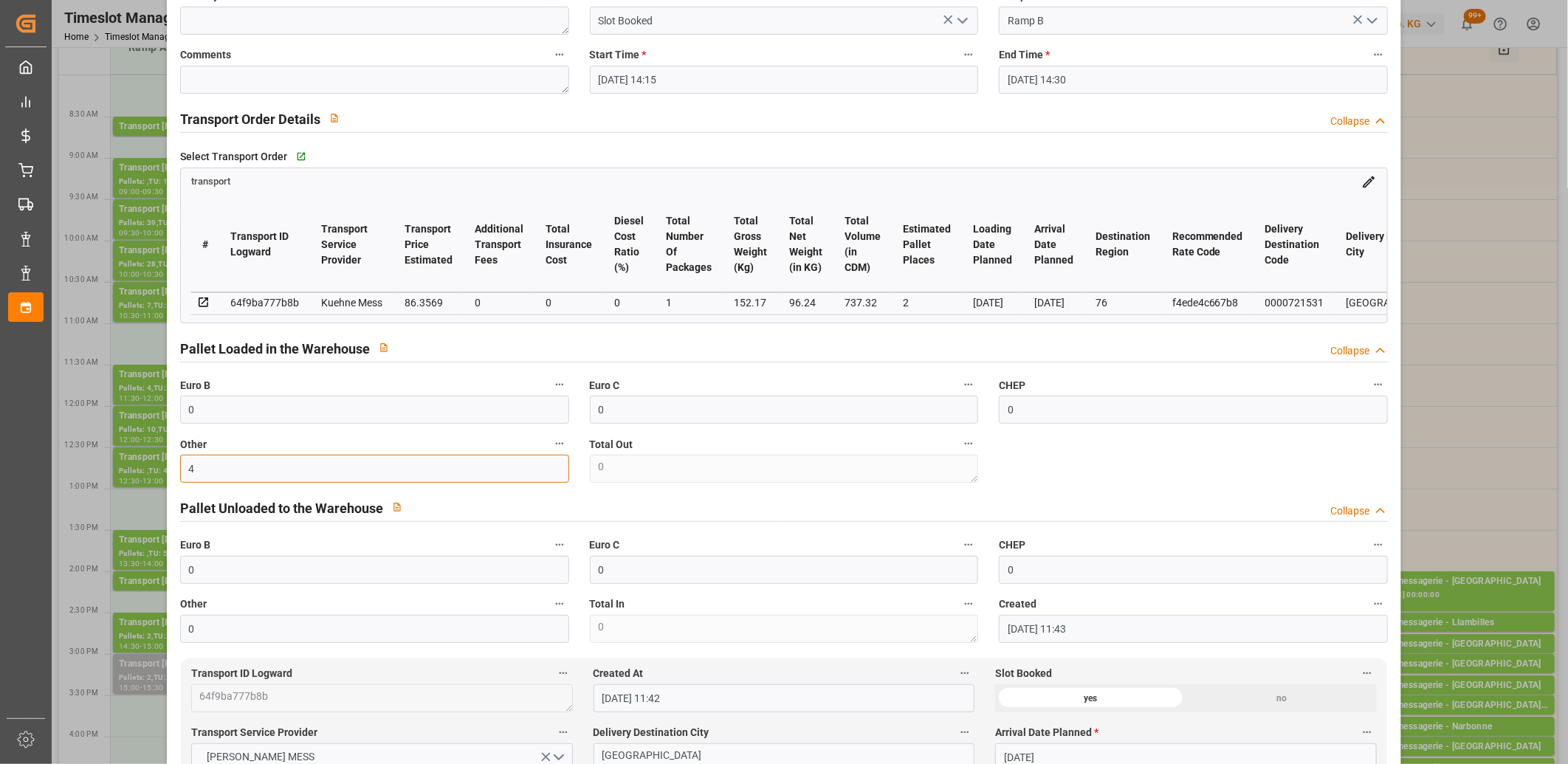
scroll to position [0, 0]
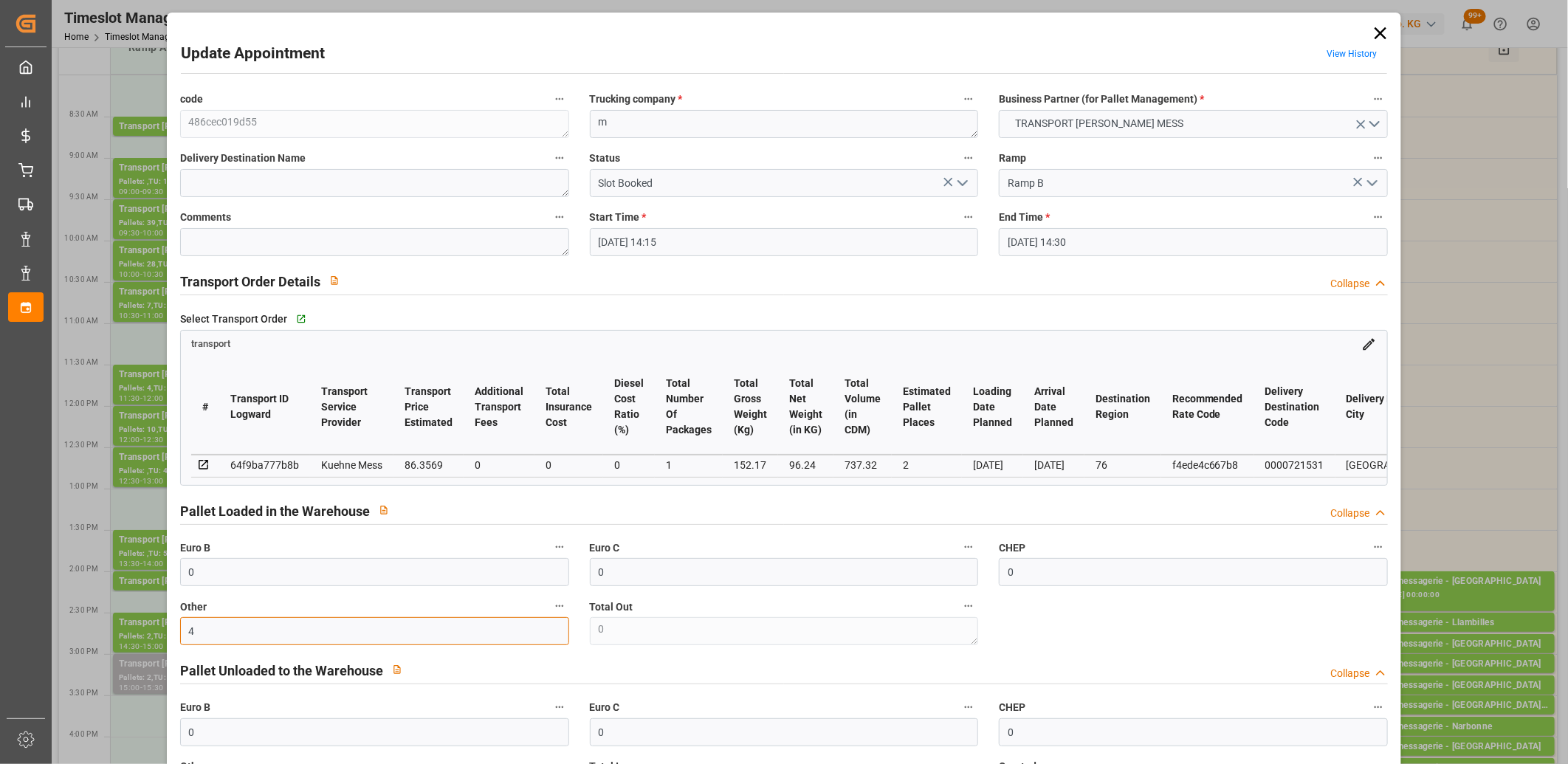
type input "4"
click at [965, 180] on icon "open menu" at bounding box center [963, 183] width 18 height 18
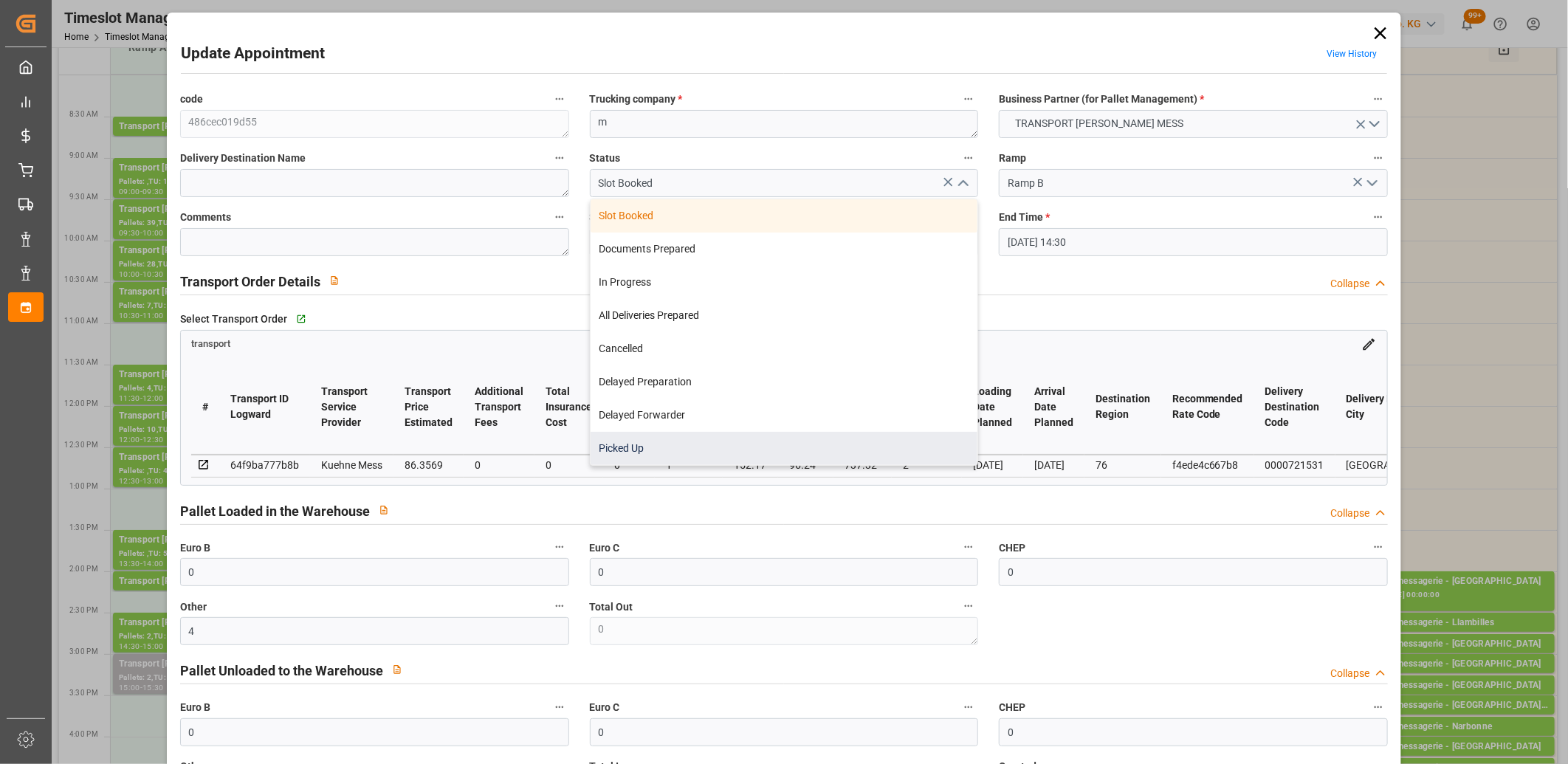
click at [851, 434] on div "Picked Up" at bounding box center [784, 448] width 388 height 33
type input "Picked Up"
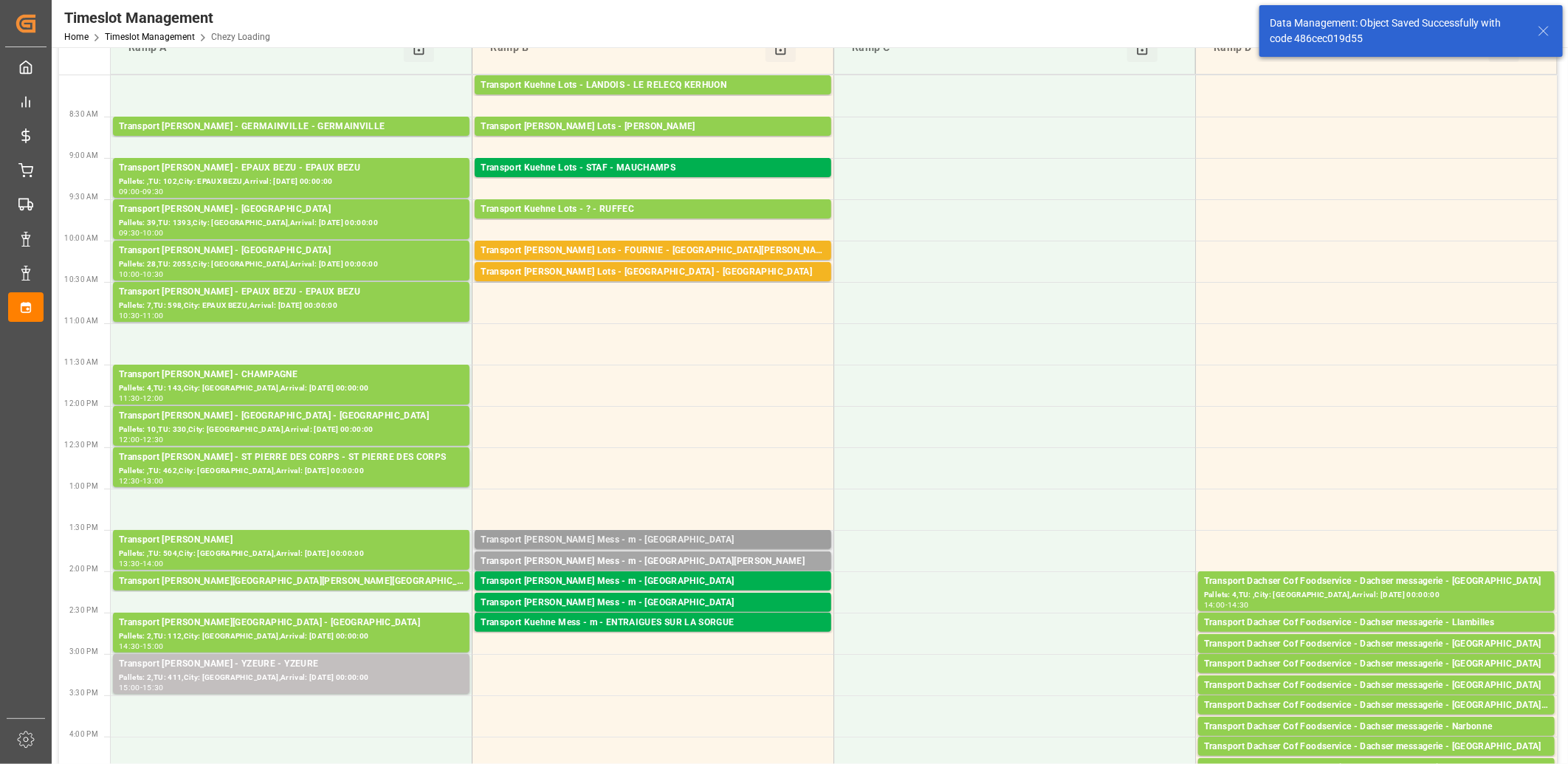
click at [686, 542] on div "Transport Kuehne Mess - m - LE HAVRE" at bounding box center [653, 540] width 345 height 15
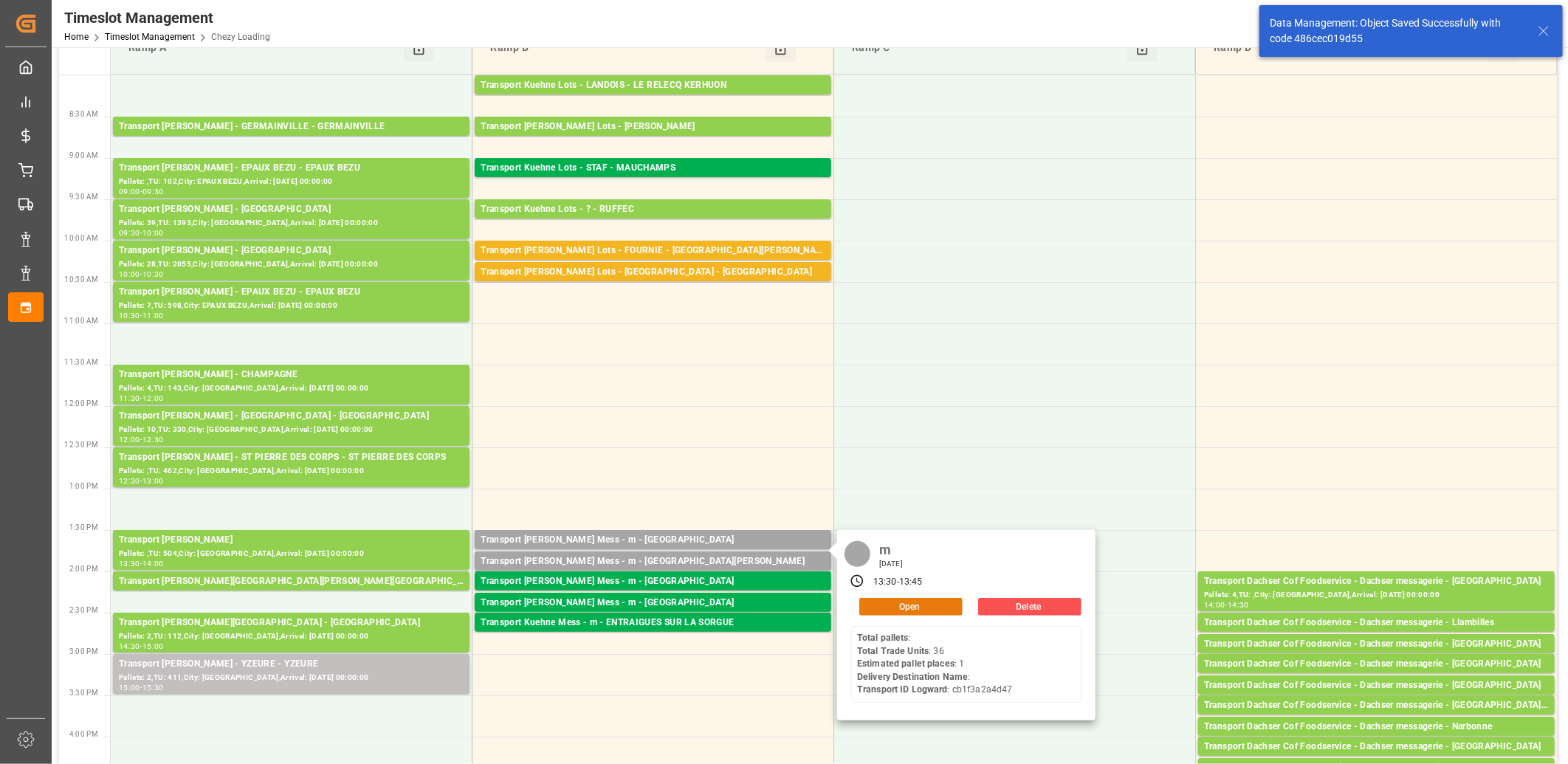
click at [874, 605] on button "Open" at bounding box center [911, 607] width 103 height 18
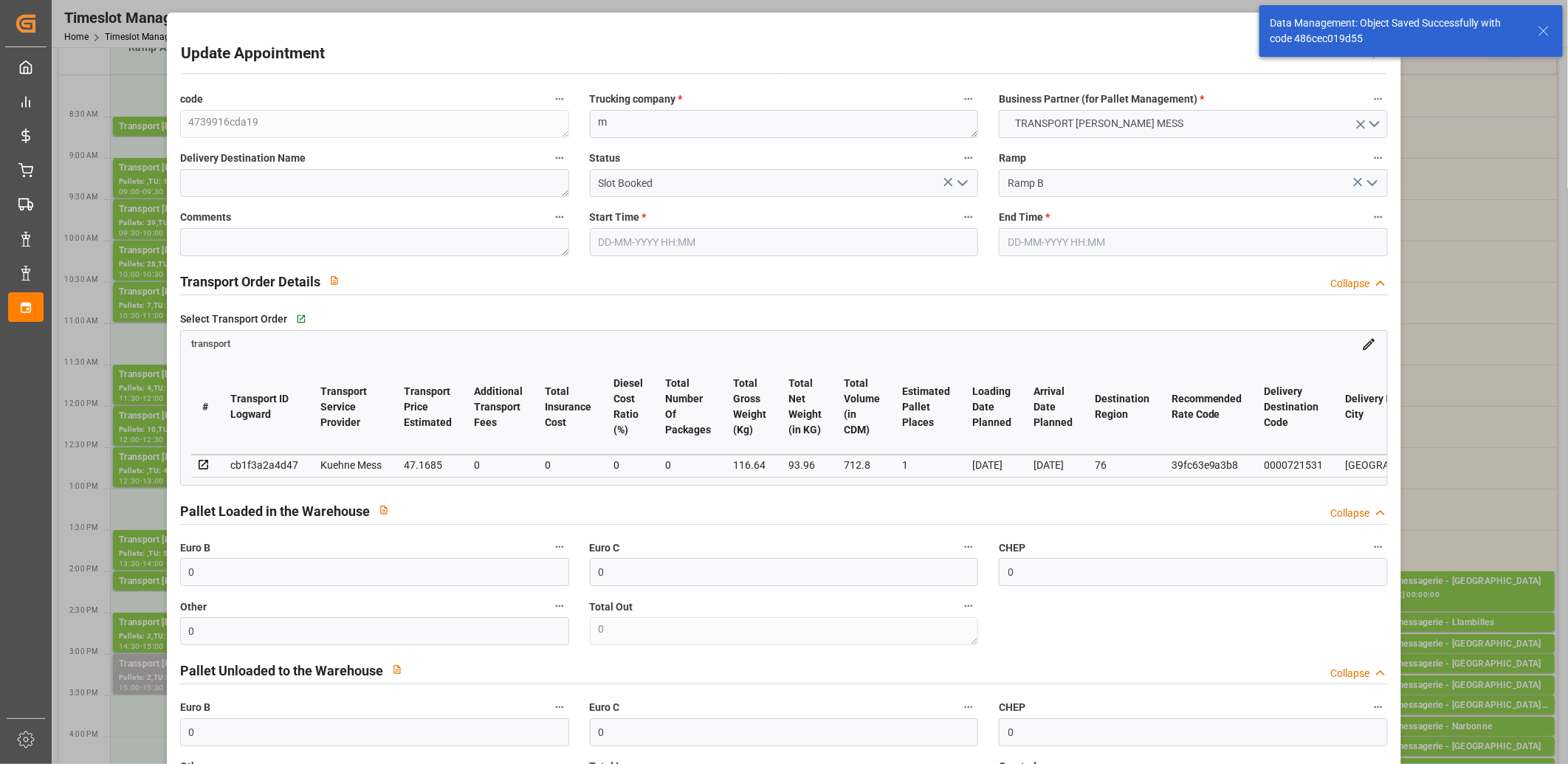
type input "27-08-2025 13:30"
type input "27-08-2025 13:45"
type input "26-08-2025 11:41"
type input "[DATE]"
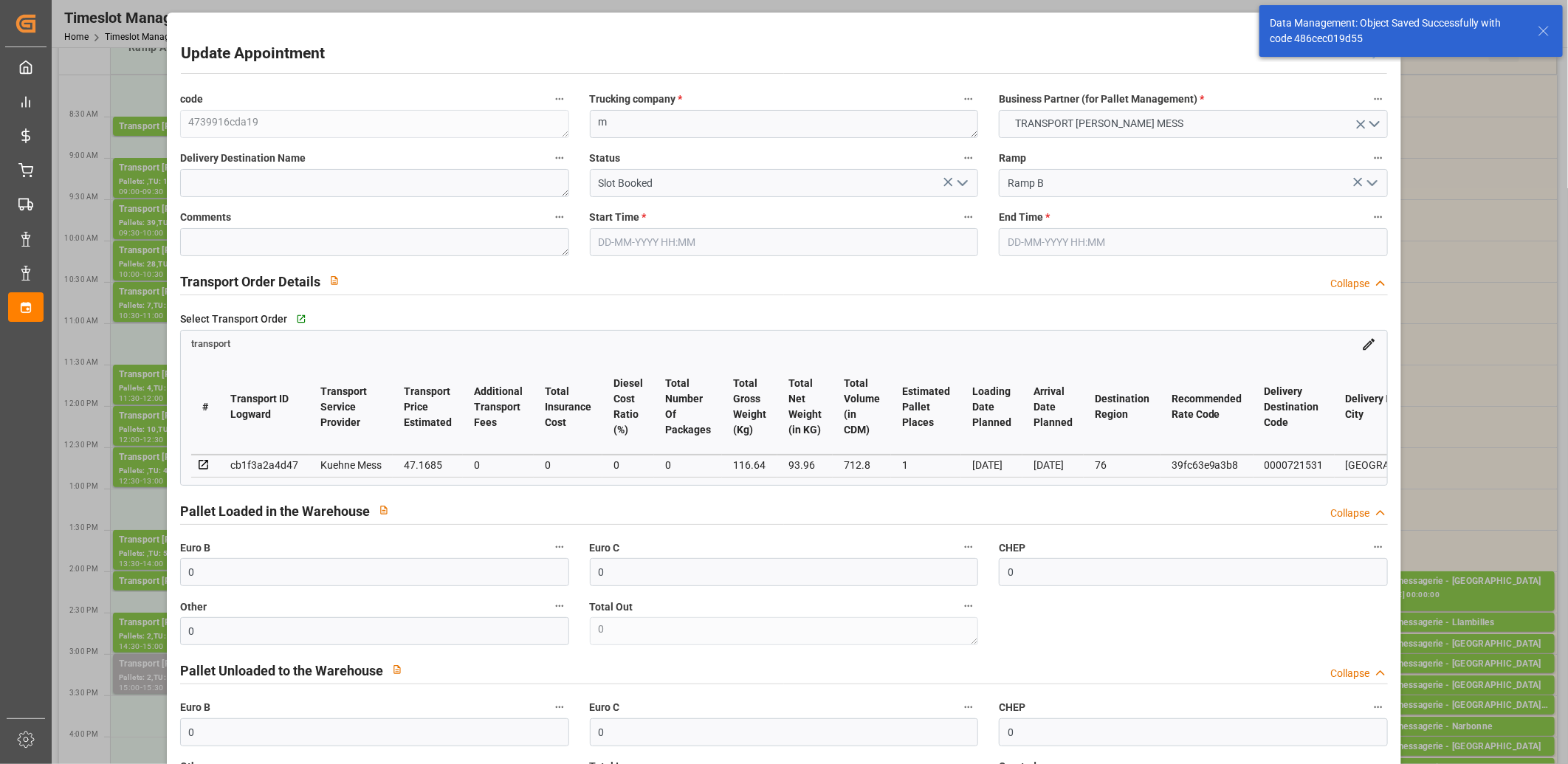
type input "29-08-2025"
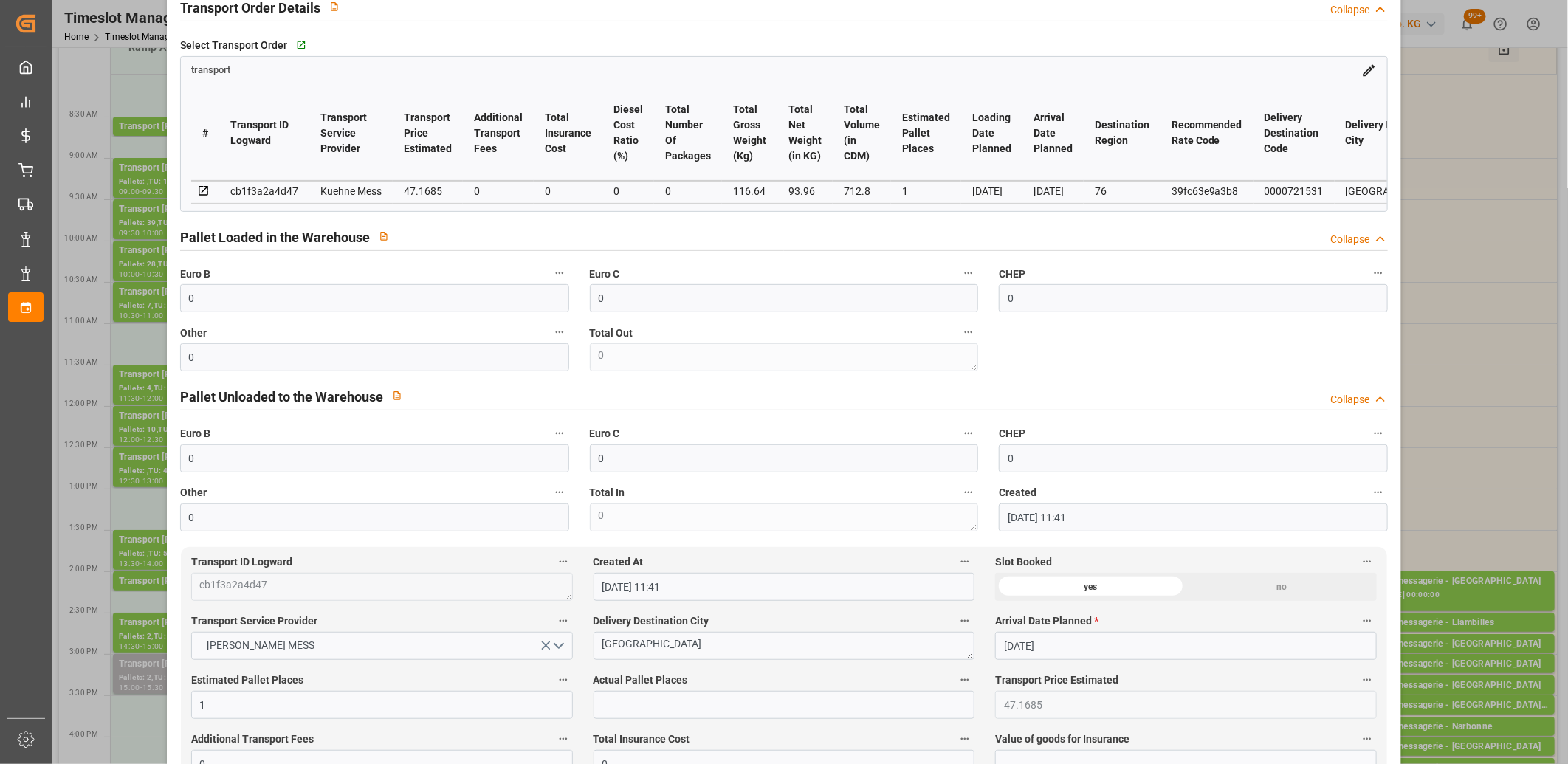
scroll to position [327, 0]
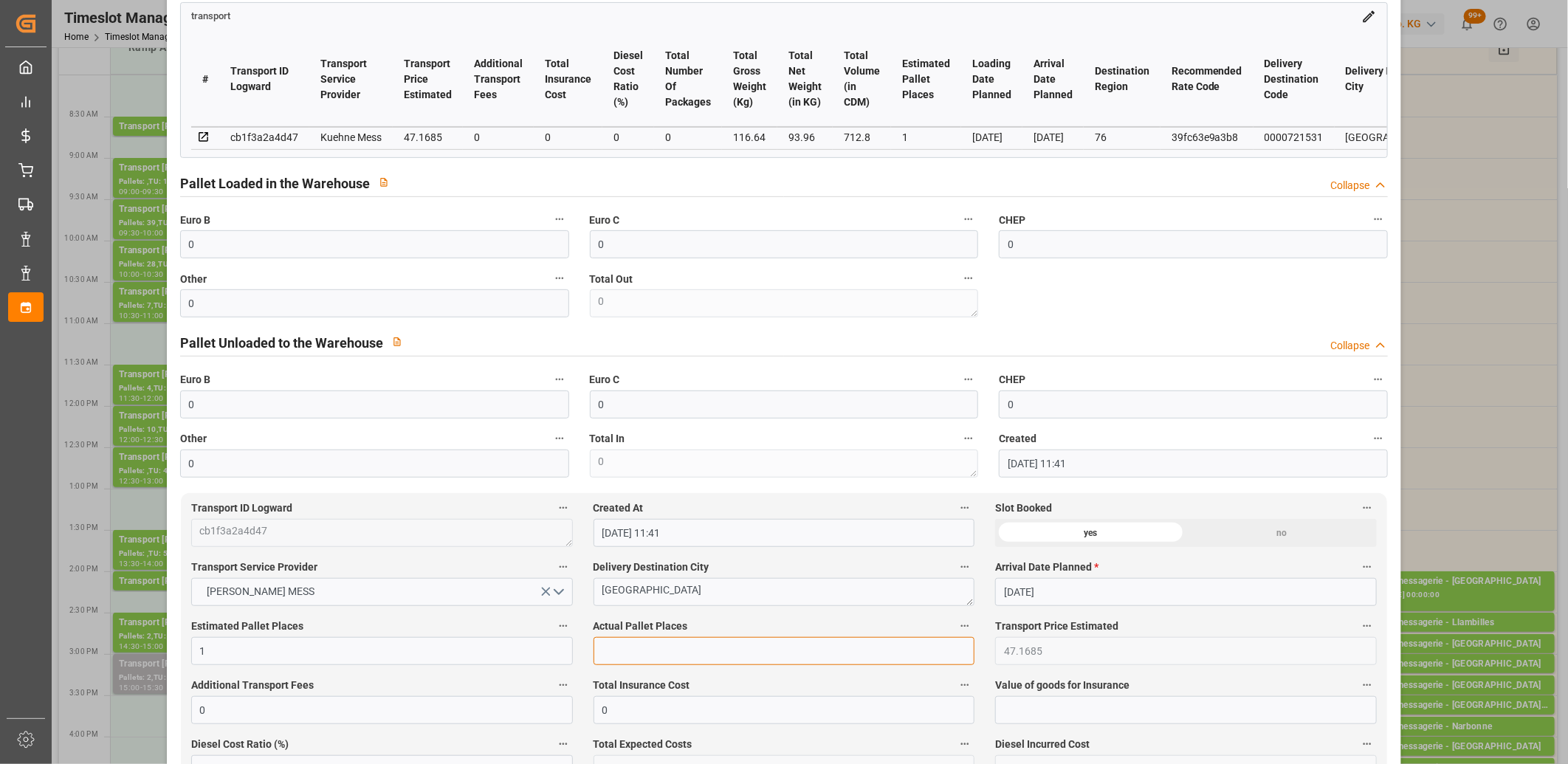
click at [664, 650] on input "text" at bounding box center [784, 650] width 381 height 28
type input "1"
click at [249, 289] on label "Other" at bounding box center [374, 279] width 389 height 21
click at [550, 288] on button "Other" at bounding box center [559, 278] width 19 height 19
click at [247, 297] on div at bounding box center [784, 382] width 1568 height 764
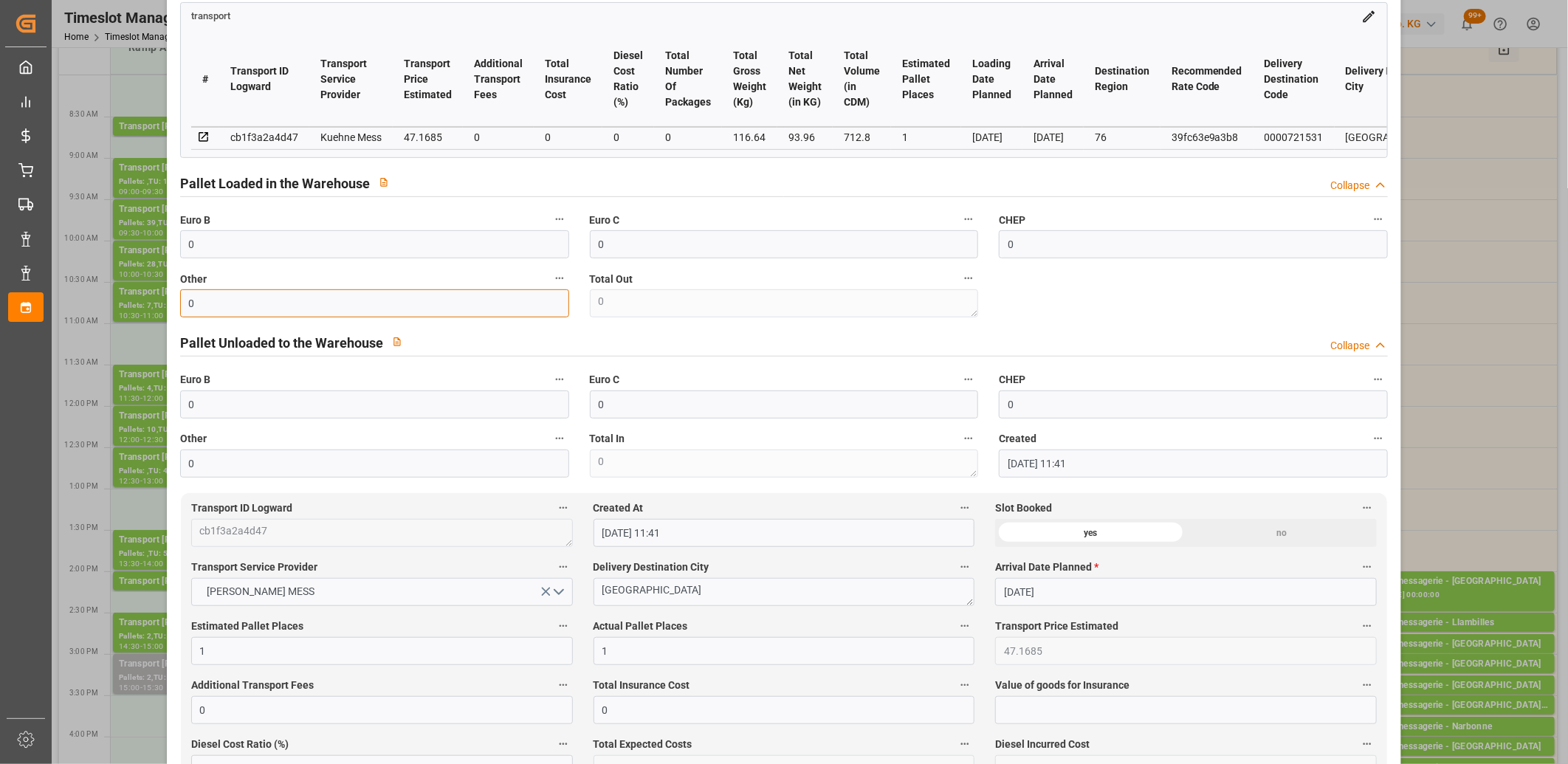
click at [240, 302] on input "0" at bounding box center [374, 303] width 389 height 28
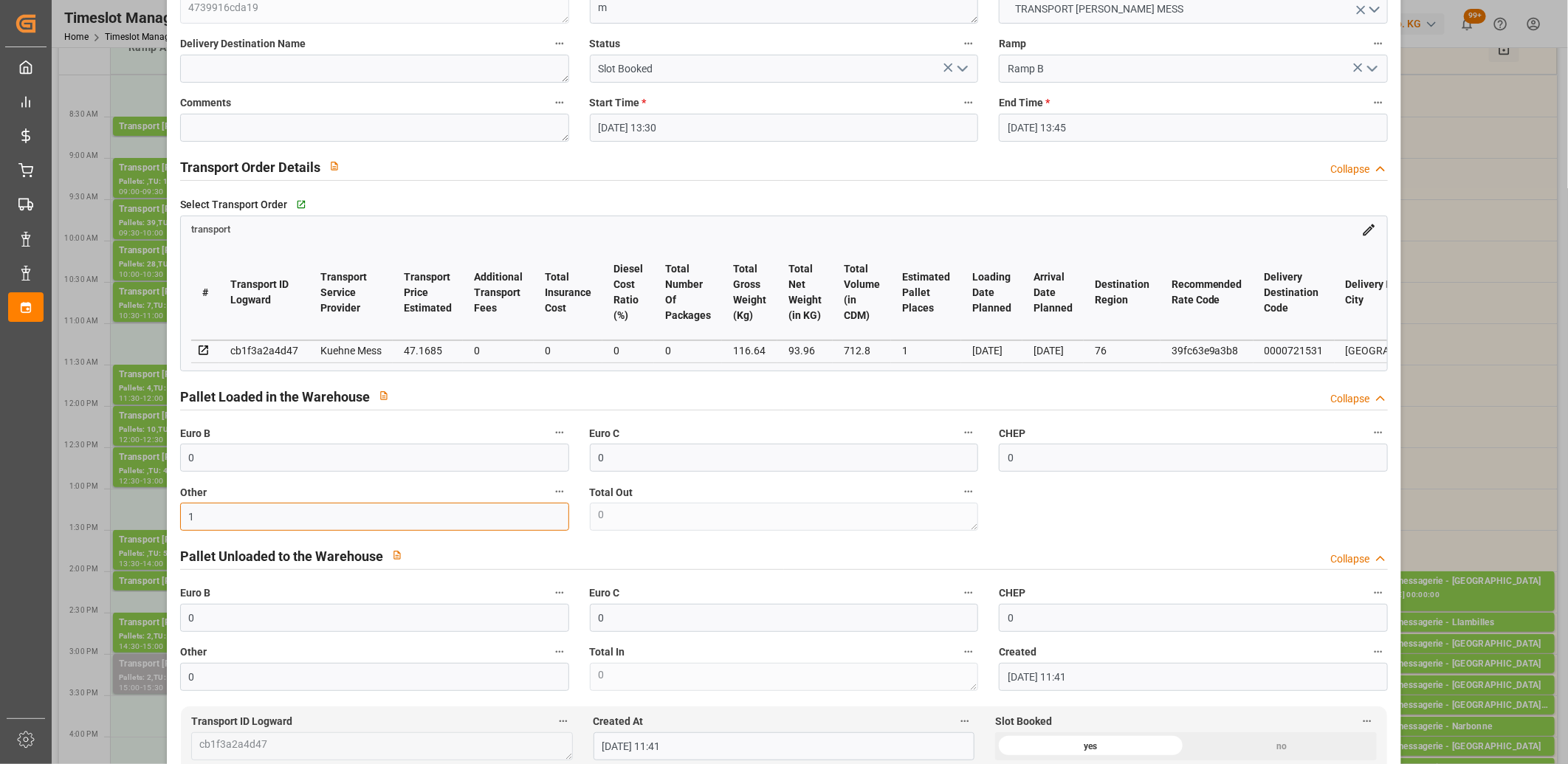
scroll to position [0, 0]
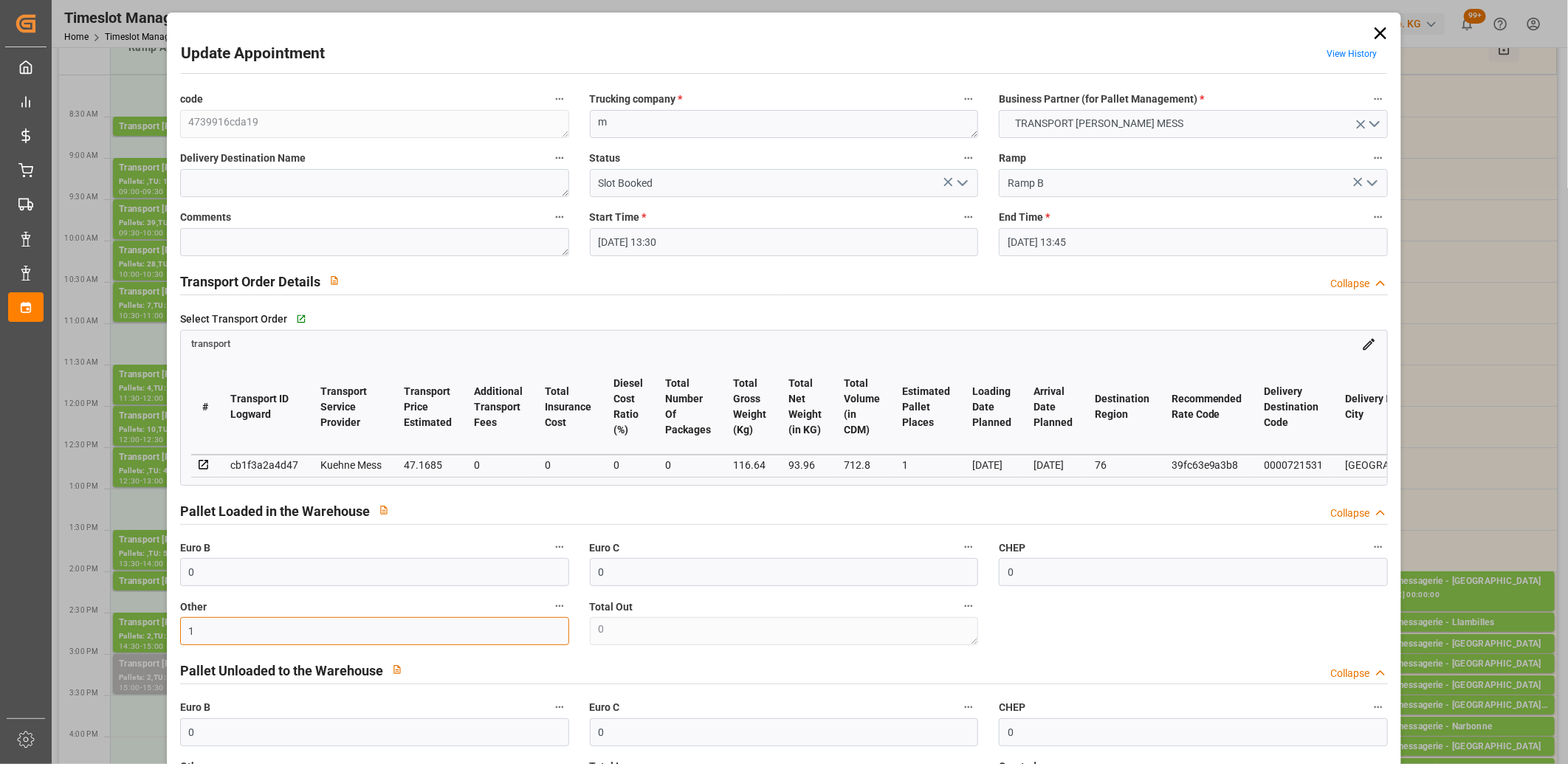
type input "1"
click at [959, 185] on polyline "open menu" at bounding box center [962, 182] width 9 height 4
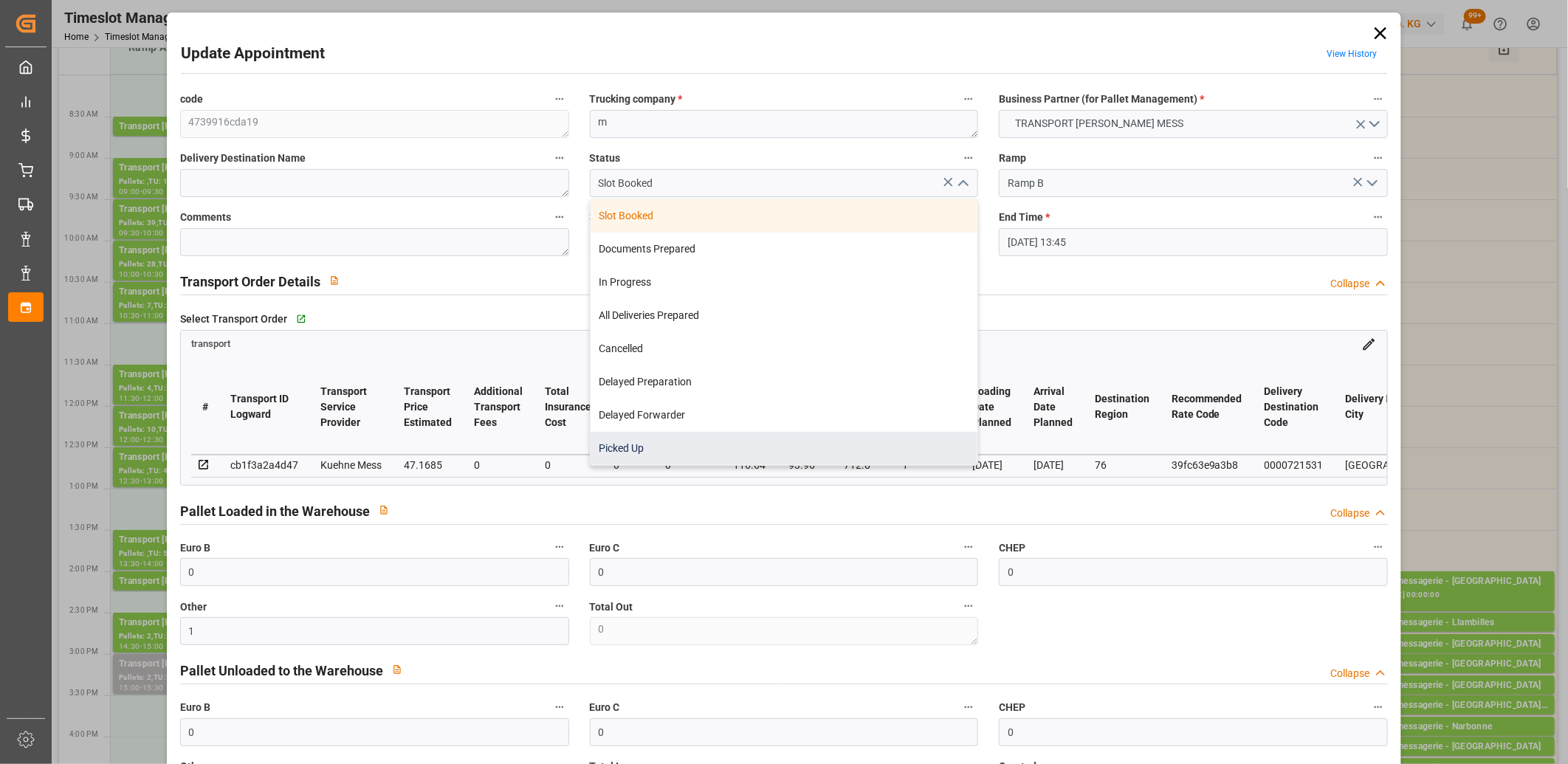
click at [731, 454] on div "Picked Up" at bounding box center [784, 448] width 388 height 33
type input "Picked Up"
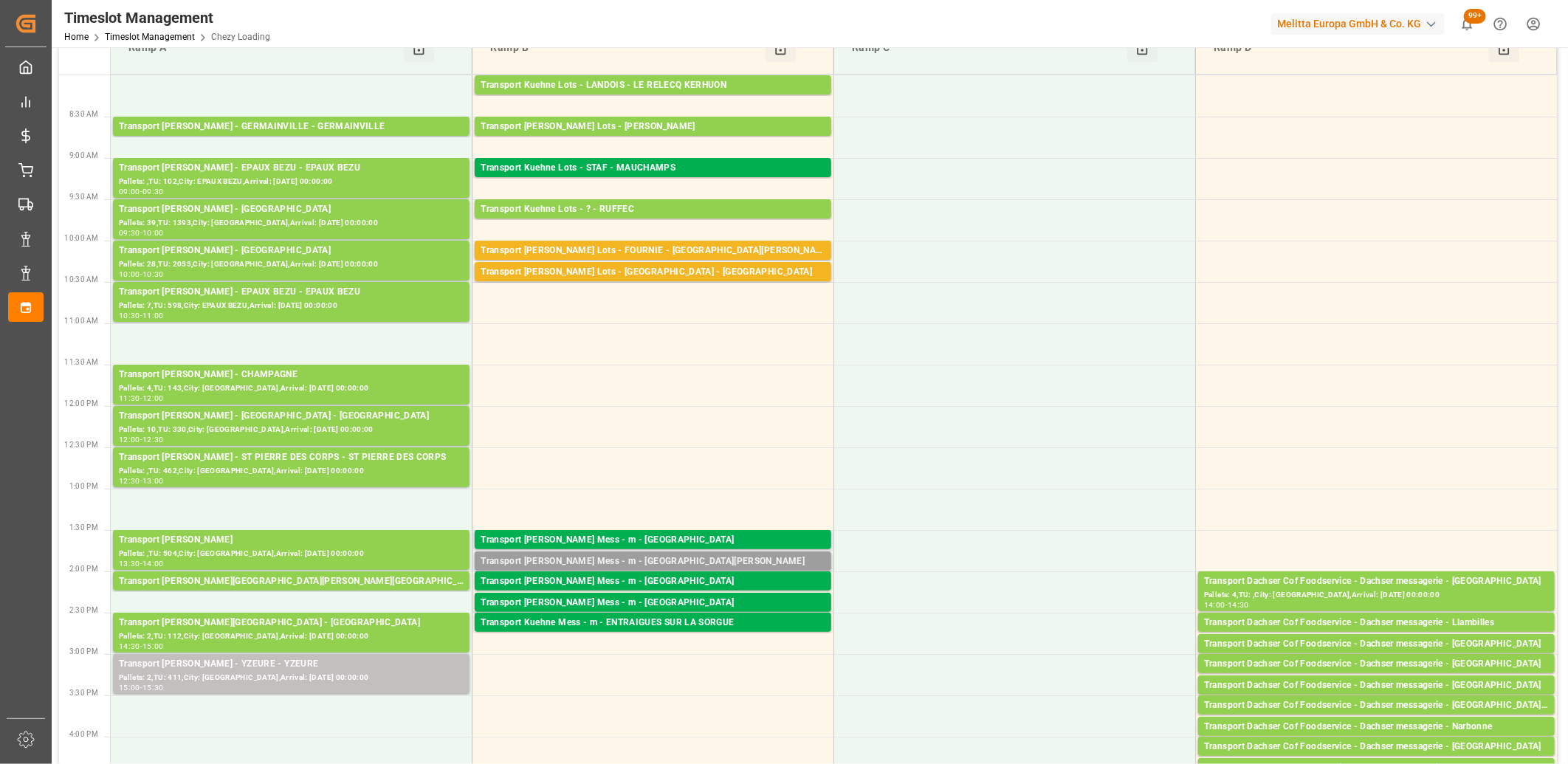
click at [657, 558] on div "Transport Kuehne Mess - m - SAINT-JEAN-DE-VEYLE" at bounding box center [653, 562] width 345 height 15
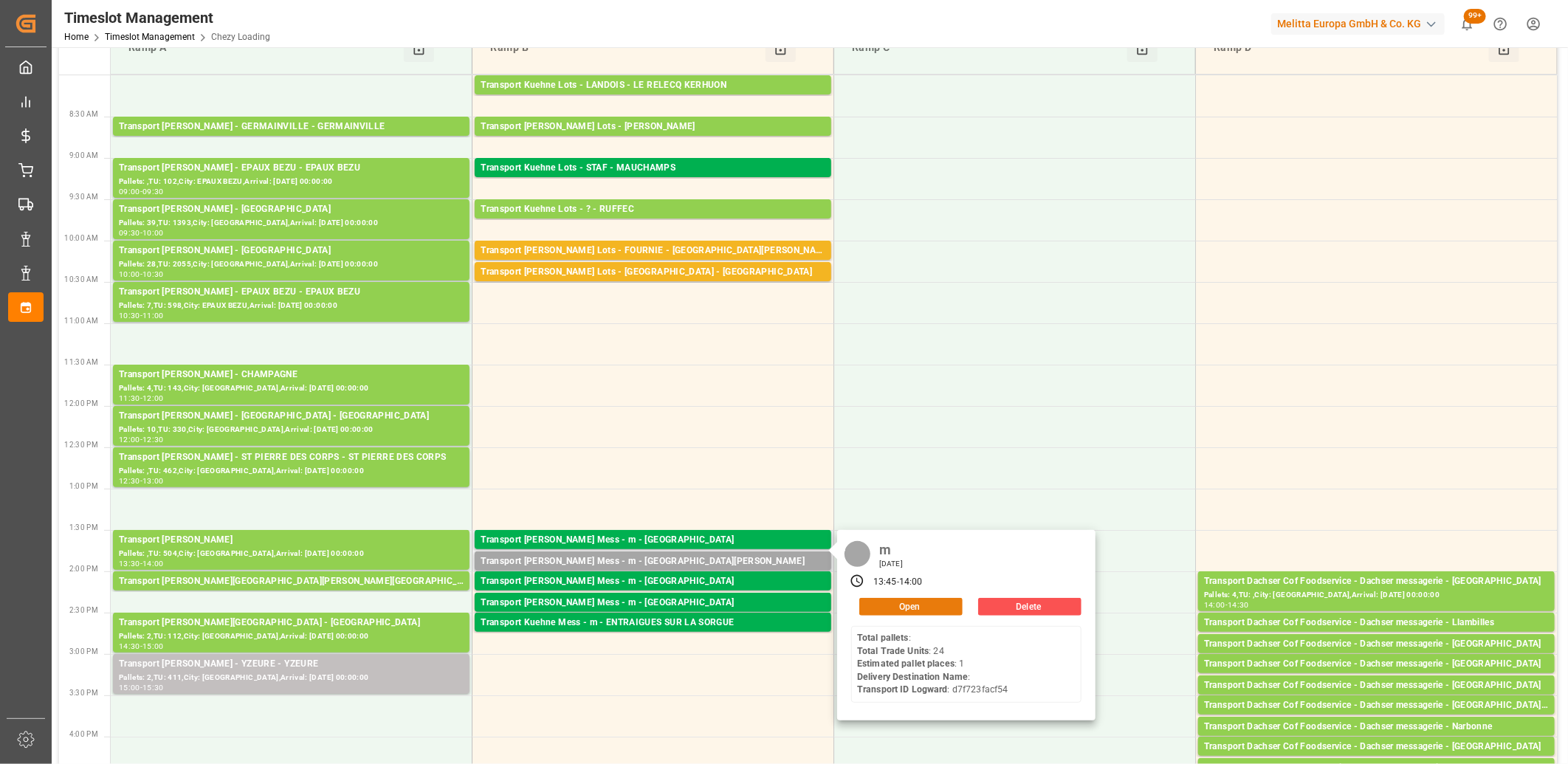
click at [924, 612] on button "Open" at bounding box center [911, 607] width 103 height 18
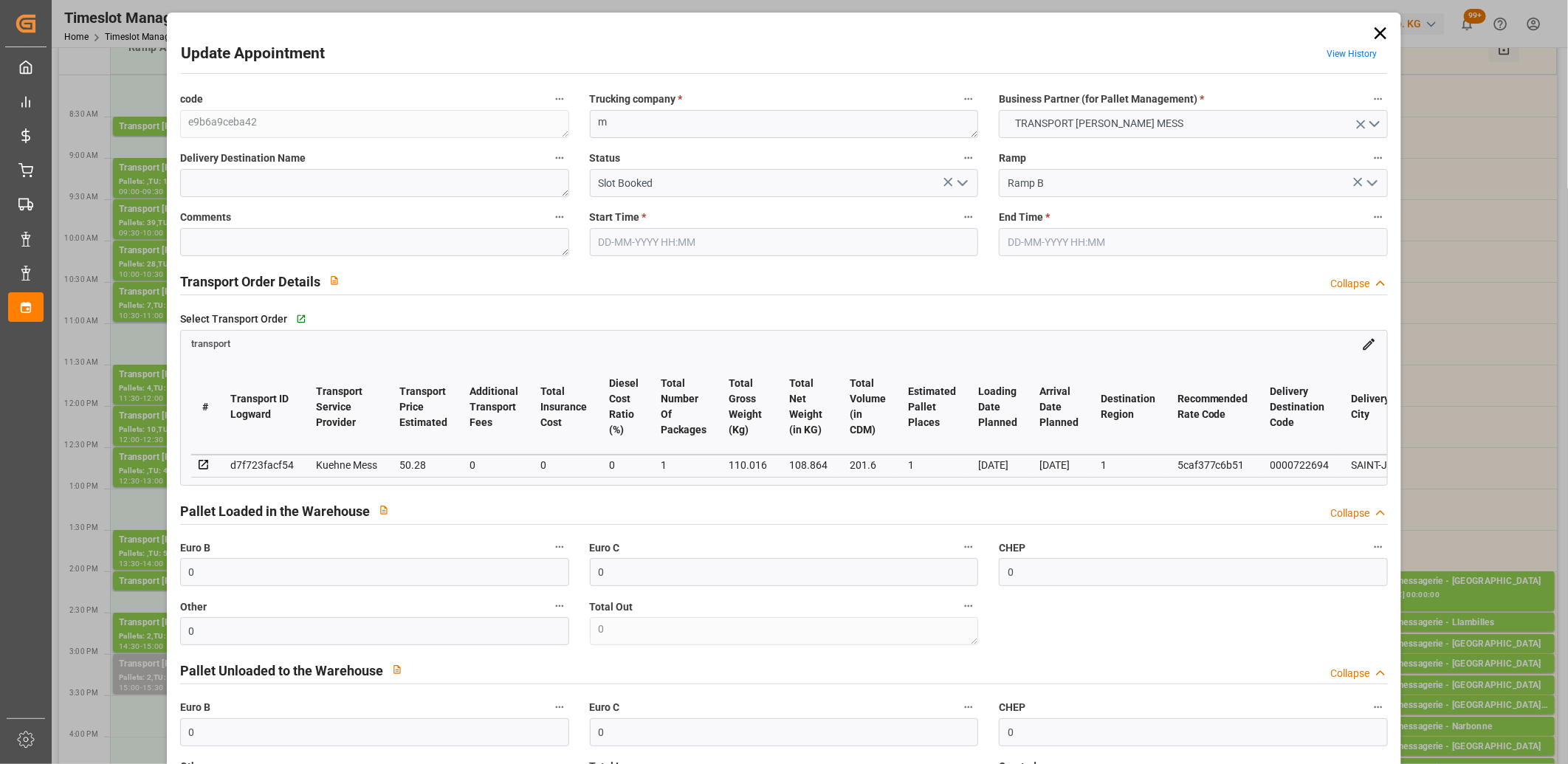
type input "27-08-2025 13:45"
type input "27-08-2025 14:00"
type input "26-08-2025 11:41"
type input "02-09-2025"
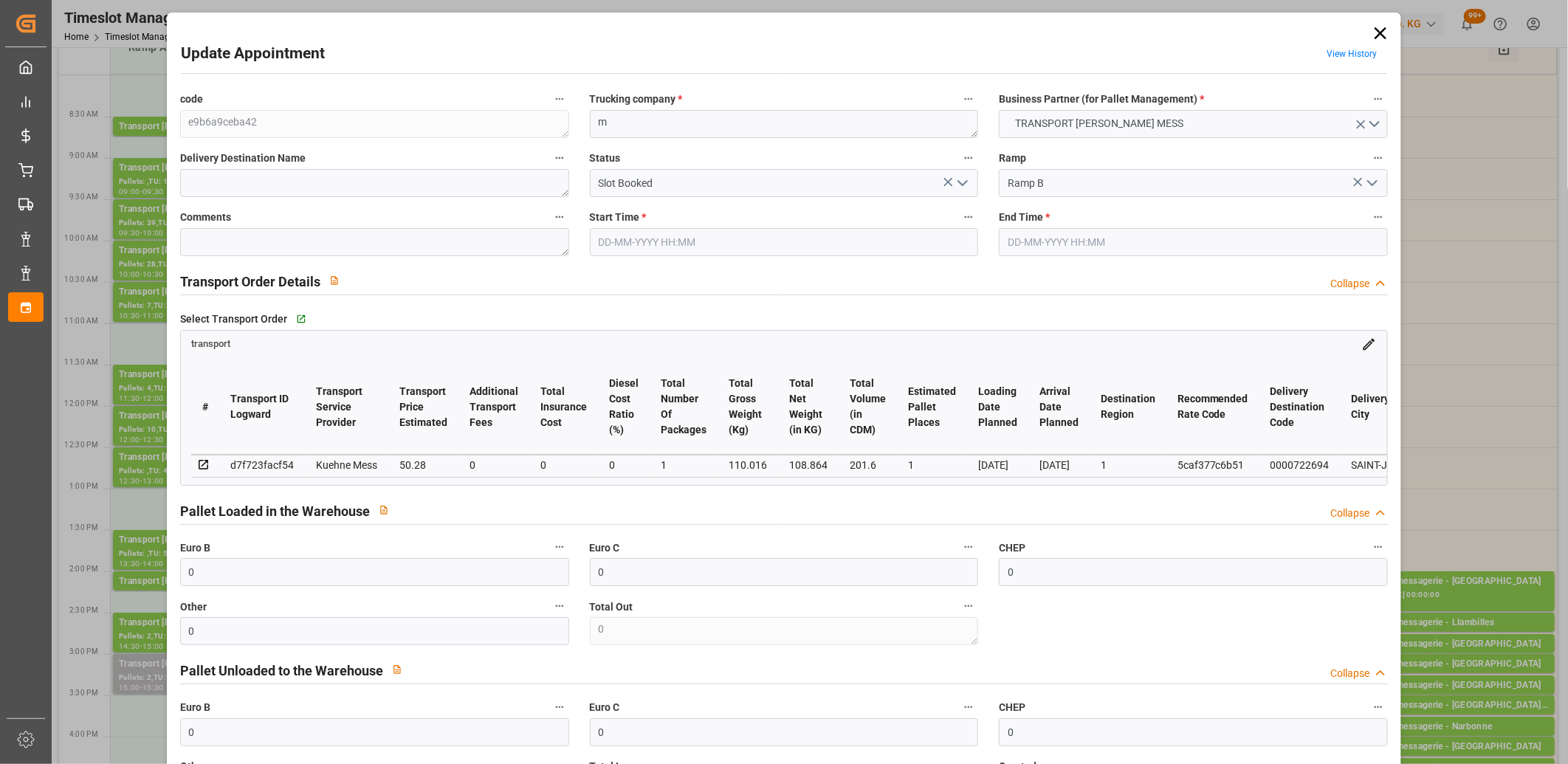
type input "[DATE]"
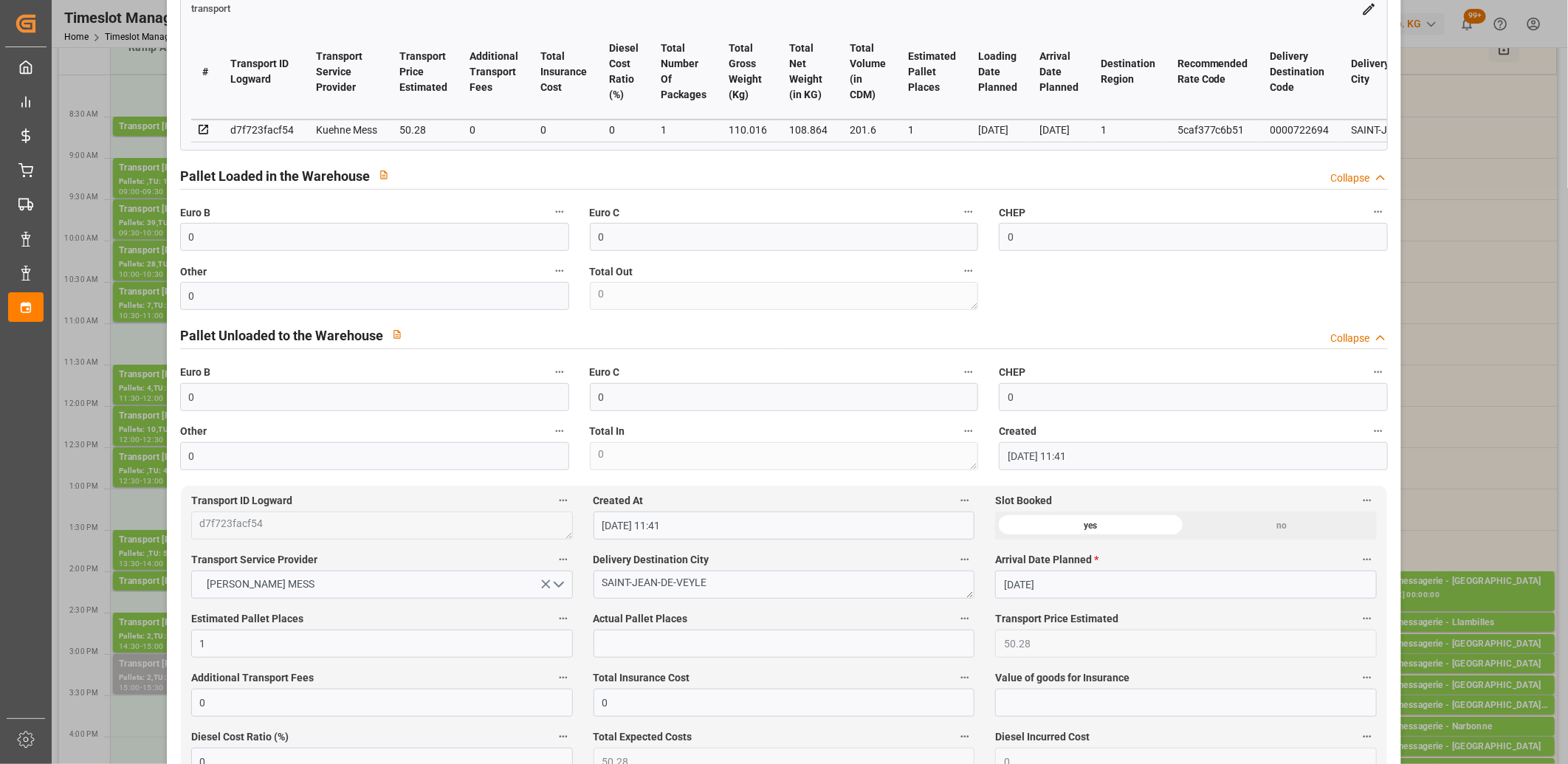
scroll to position [409, 0]
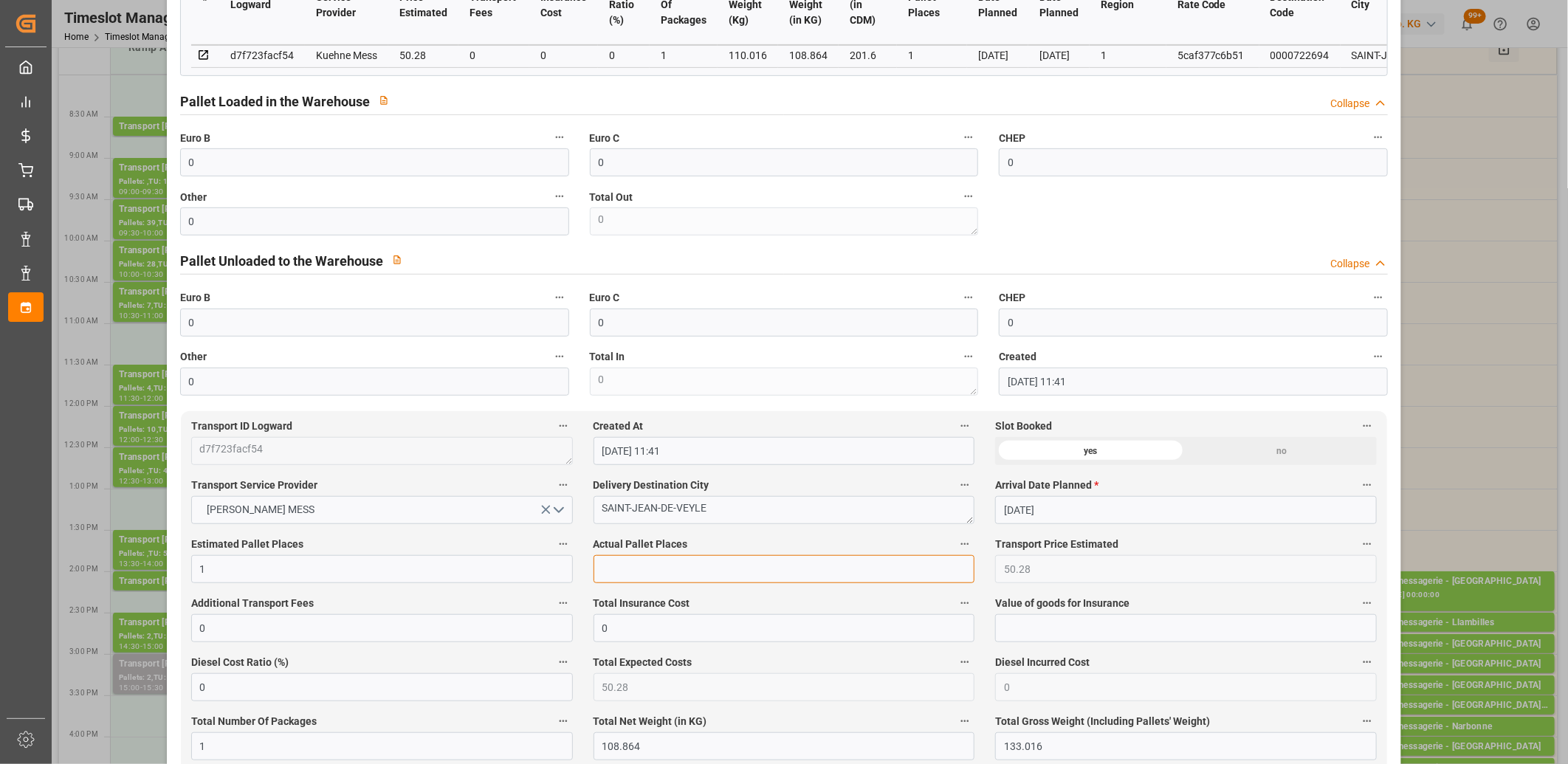
click at [694, 581] on input "text" at bounding box center [784, 568] width 381 height 28
type input "1"
click at [277, 172] on input "0" at bounding box center [374, 162] width 389 height 28
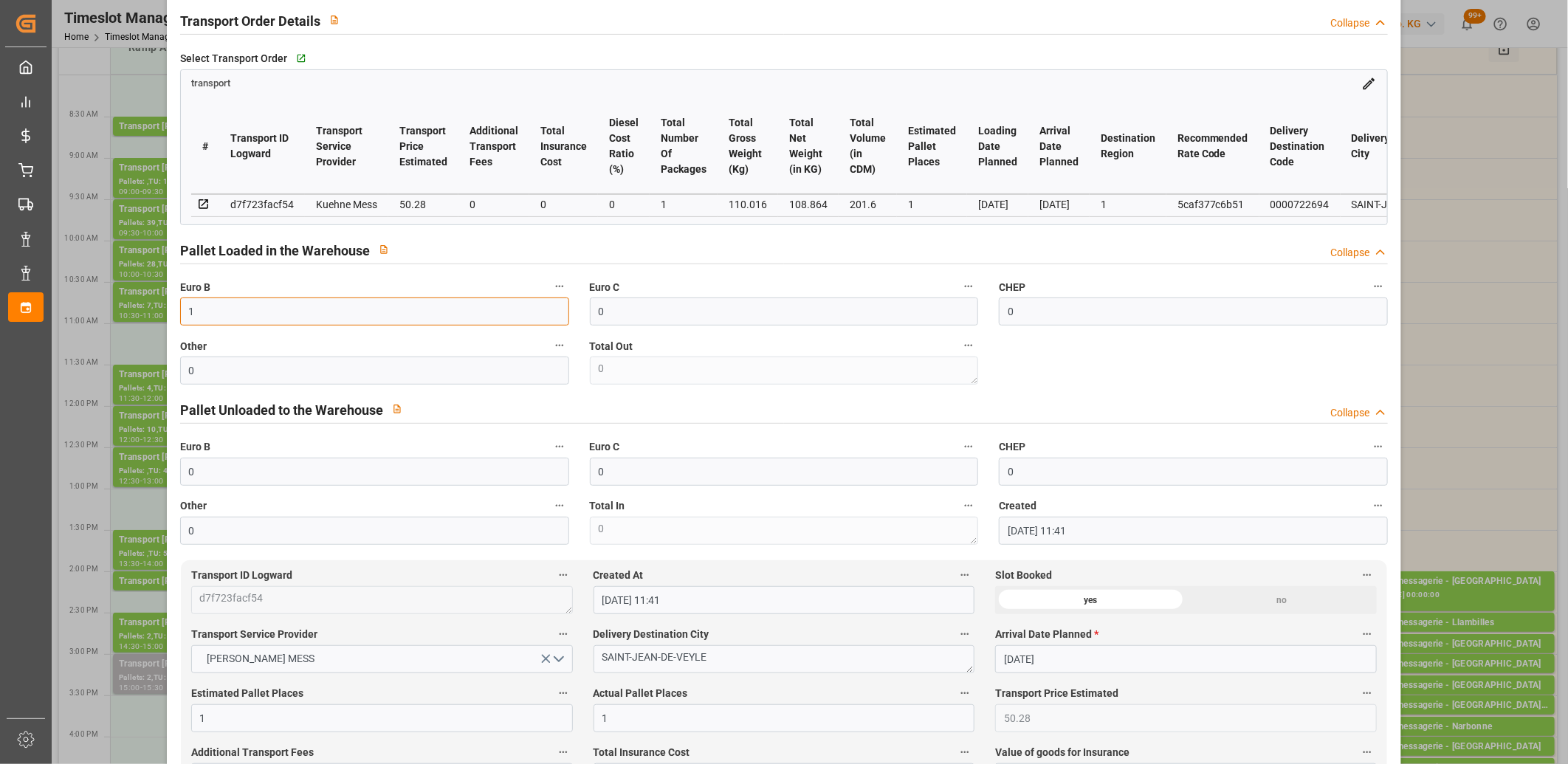
scroll to position [0, 0]
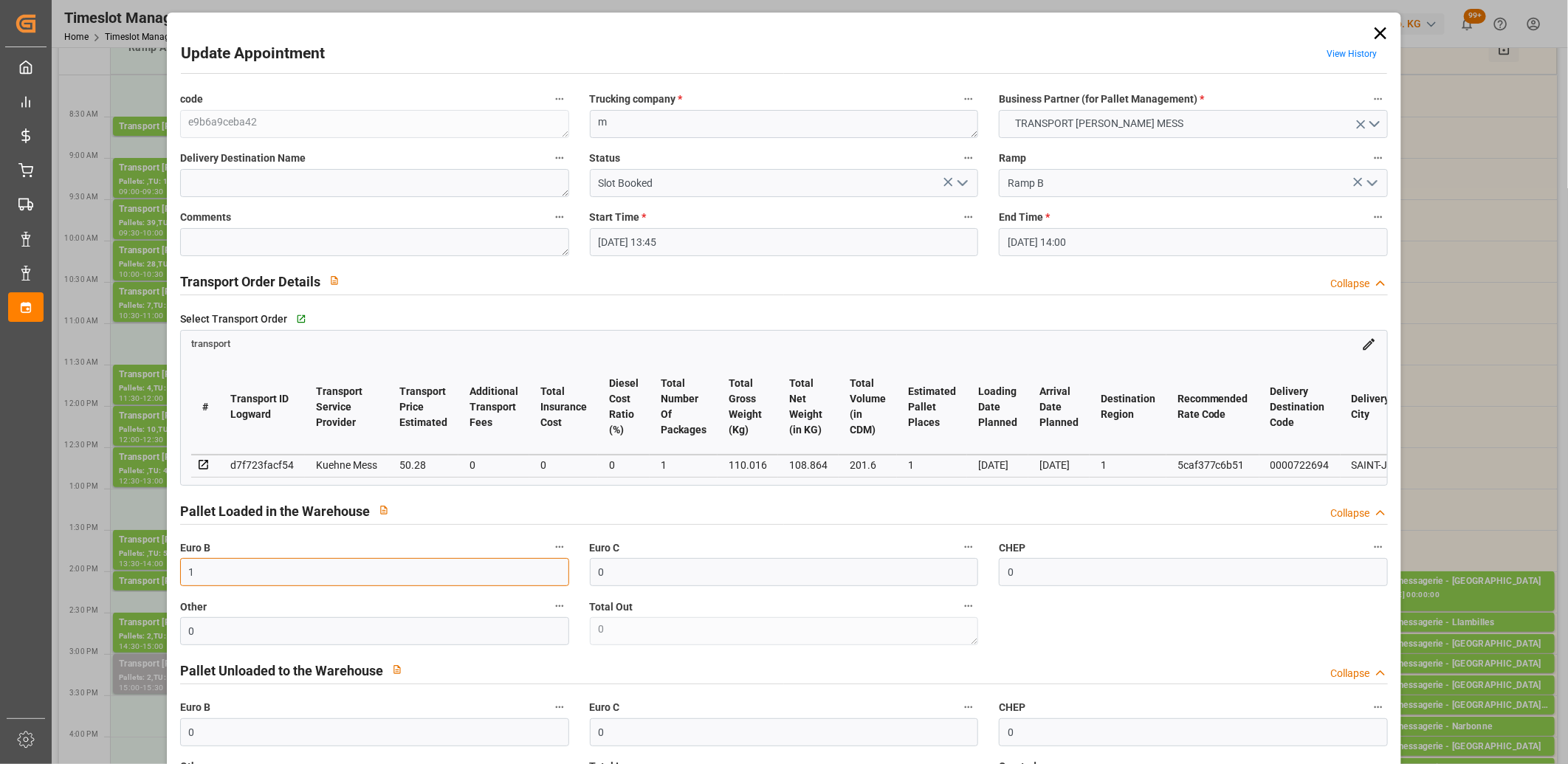
type input "1"
click at [957, 186] on icon "open menu" at bounding box center [963, 183] width 18 height 18
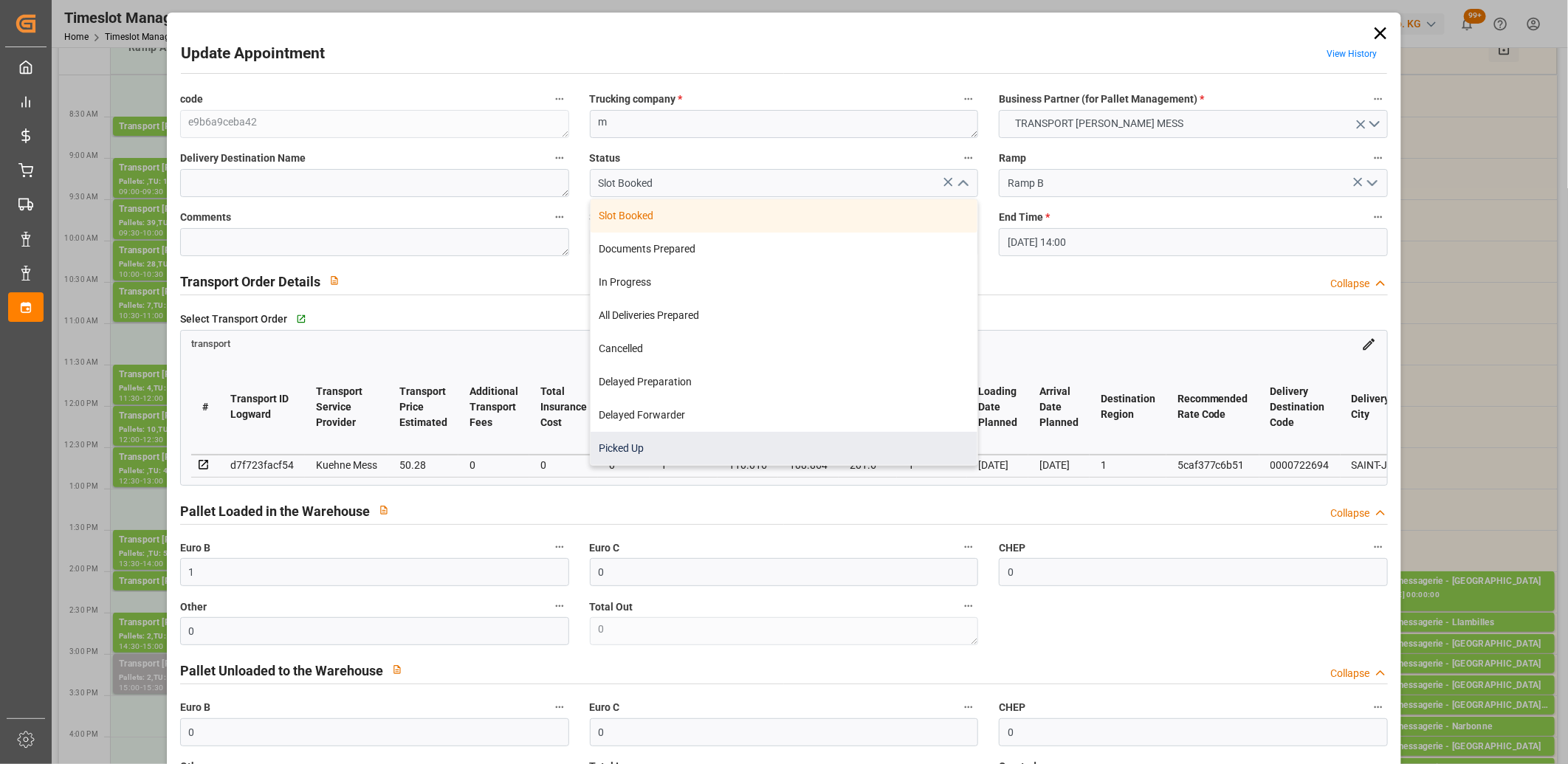
click at [792, 459] on div "Picked Up" at bounding box center [784, 448] width 388 height 33
type input "Picked Up"
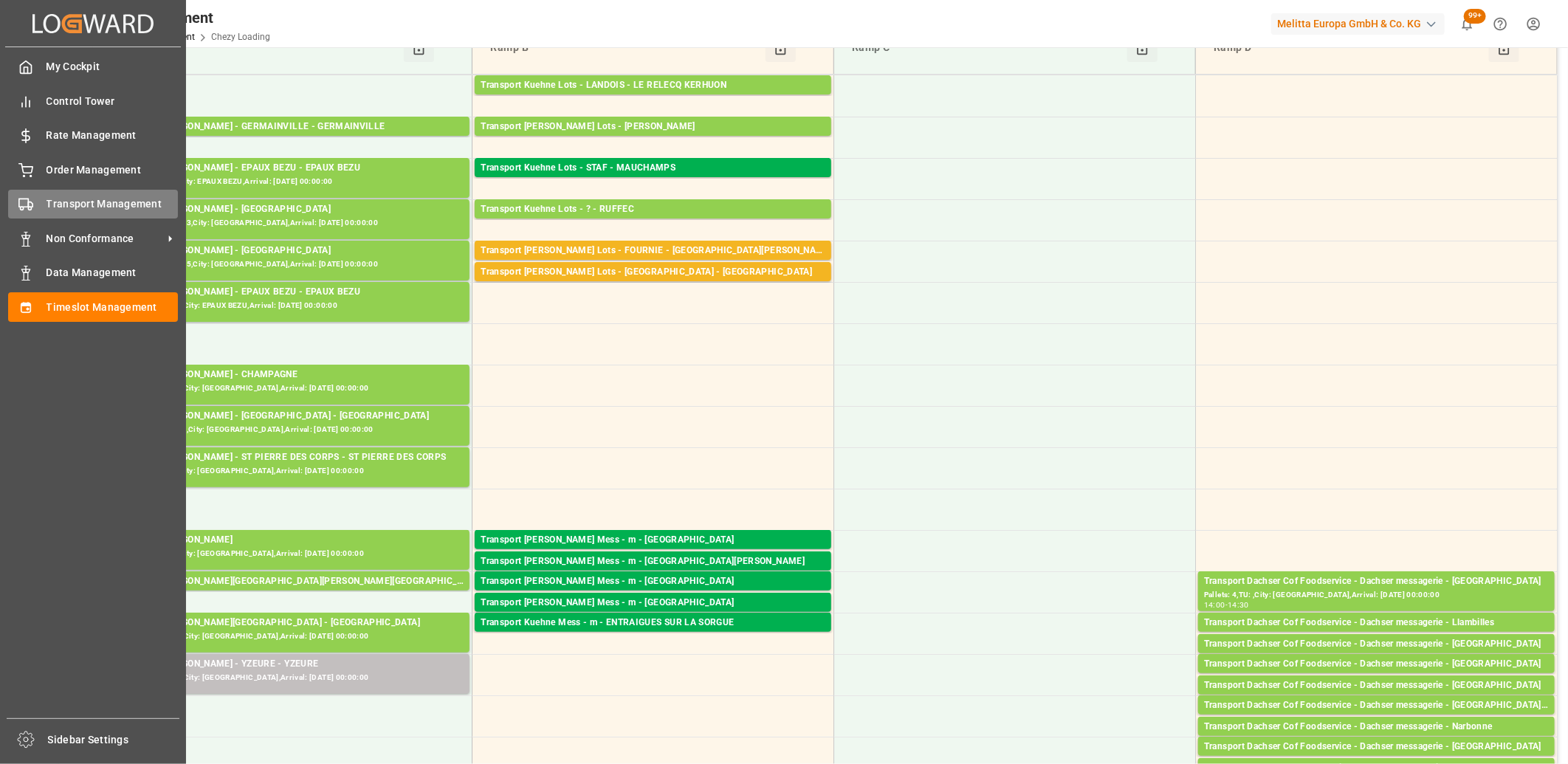
click at [40, 208] on div "Transport Management Transport Management" at bounding box center [93, 204] width 170 height 29
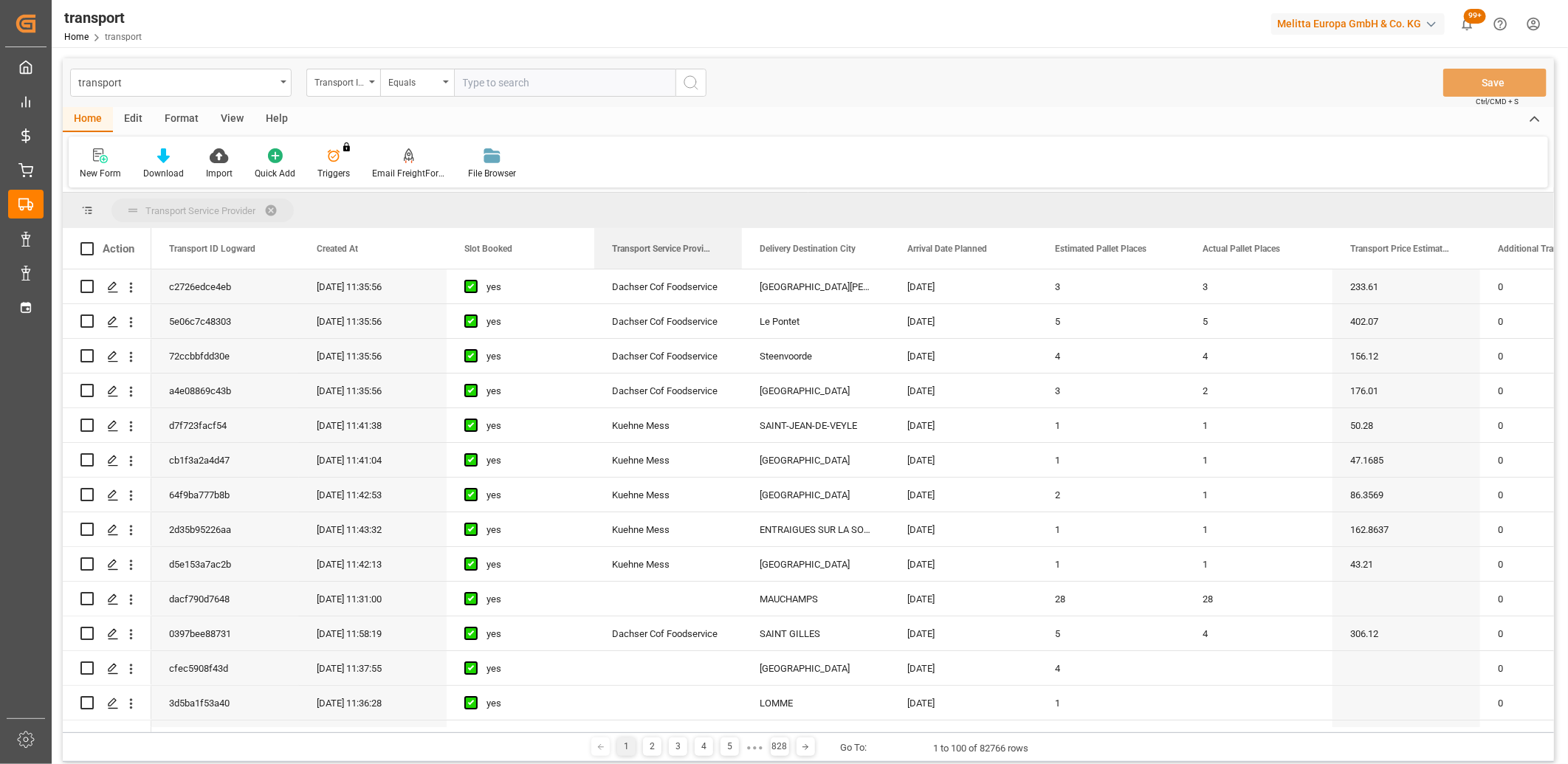
drag, startPoint x: 655, startPoint y: 247, endPoint x: 651, endPoint y: 222, distance: 25.3
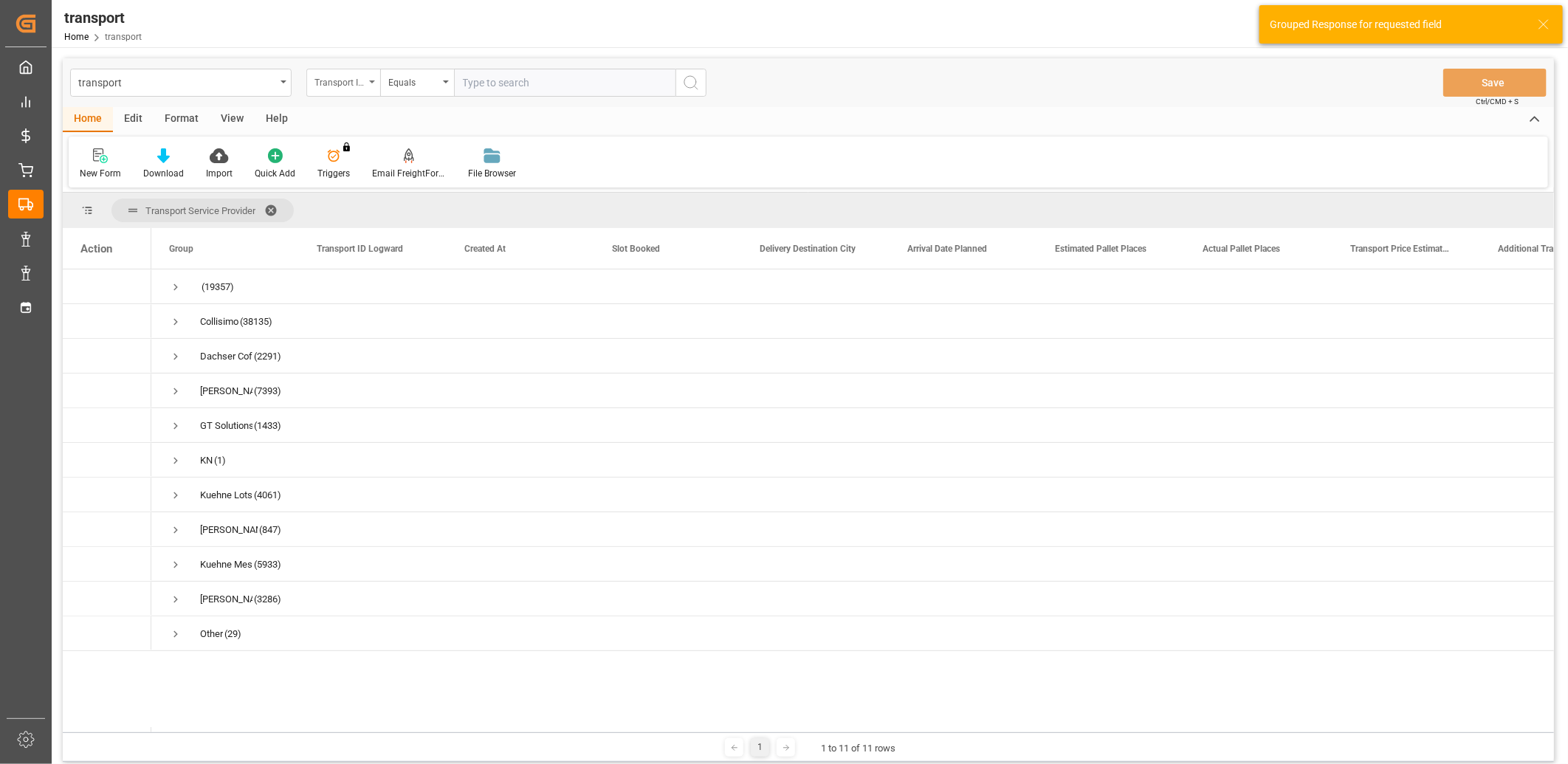
click at [363, 83] on div "Transport ID Logward" at bounding box center [339, 81] width 50 height 17
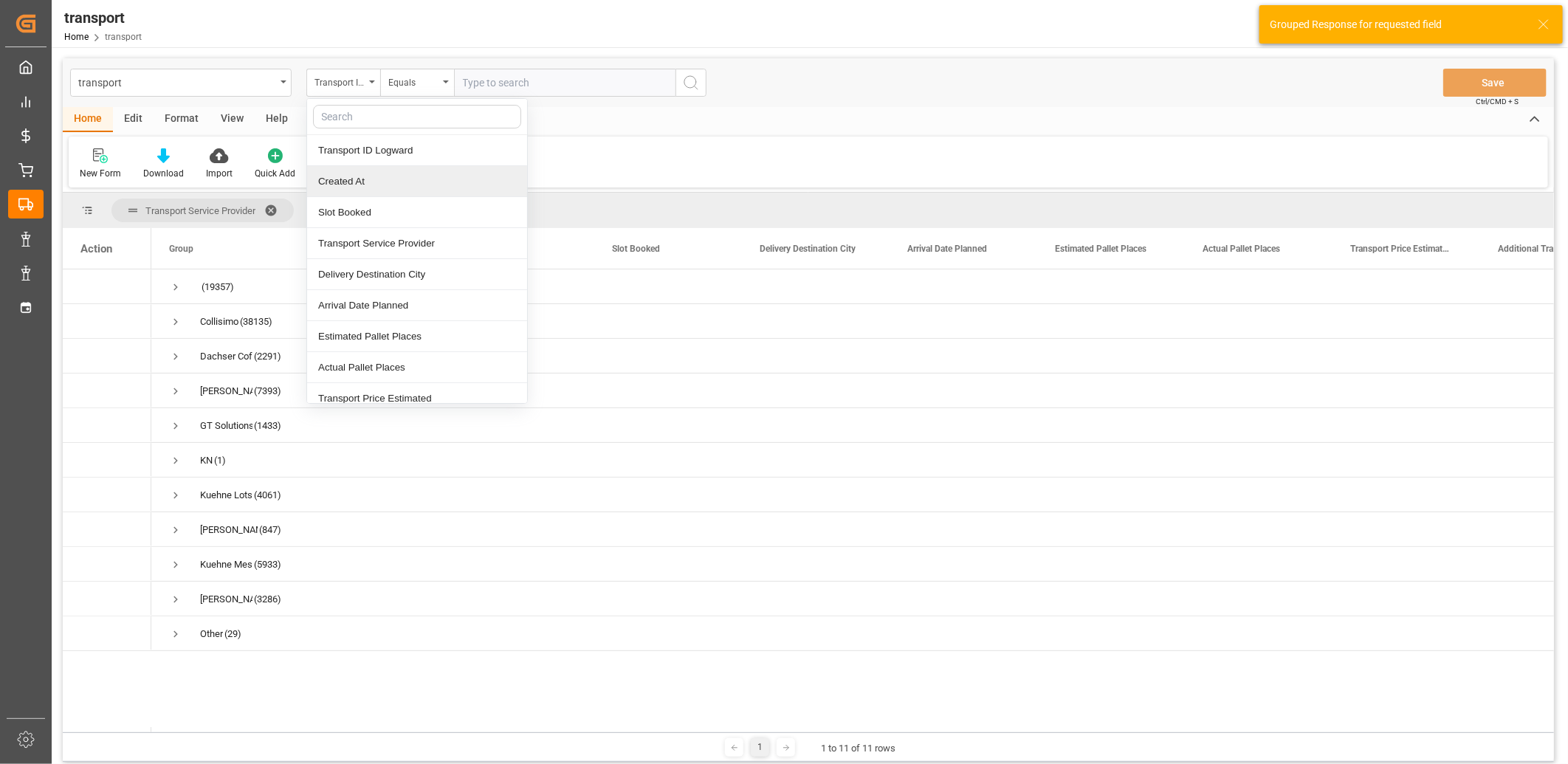
click at [360, 170] on div "Created At" at bounding box center [417, 181] width 220 height 31
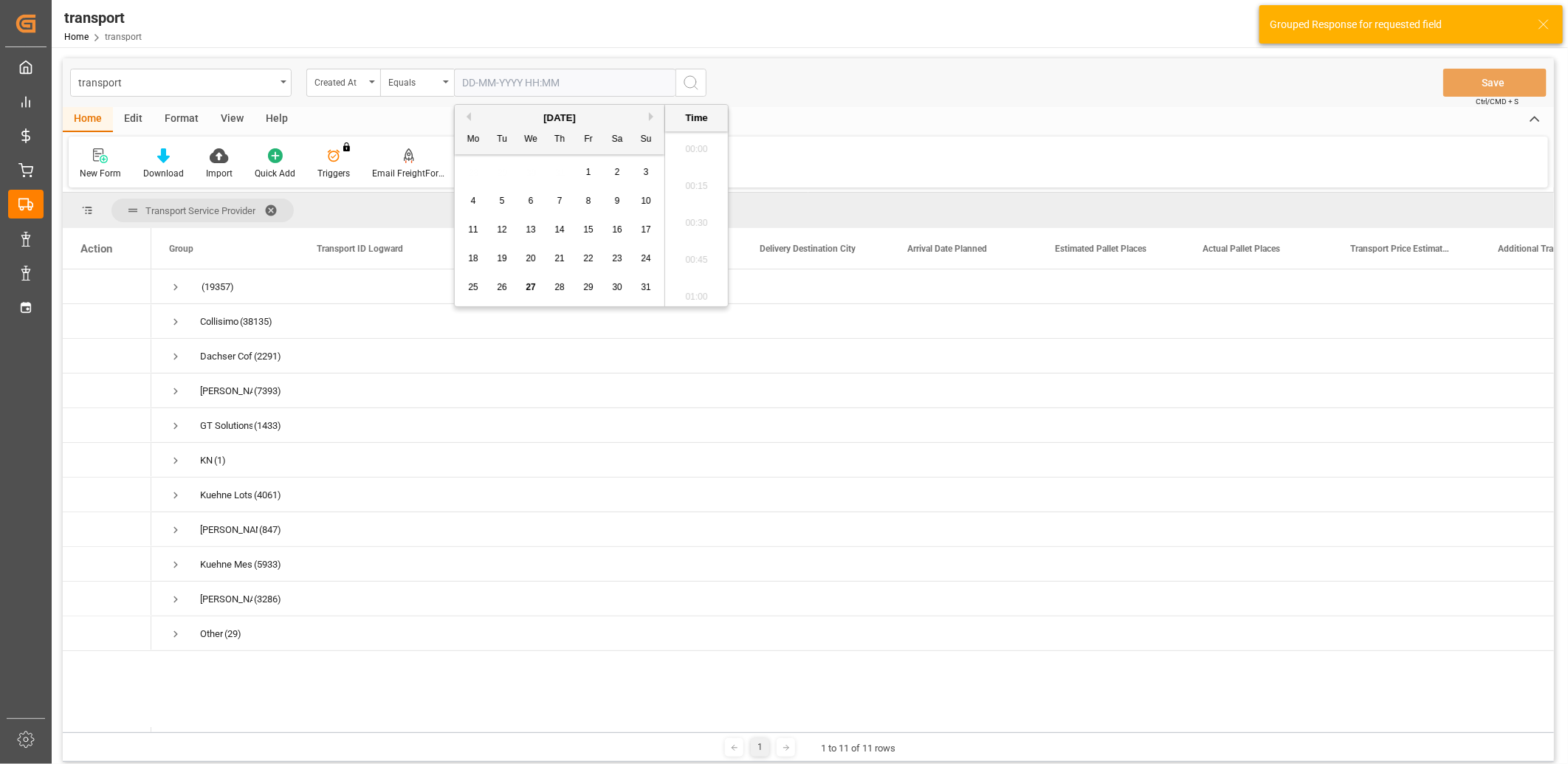
click at [497, 79] on input "text" at bounding box center [564, 82] width 222 height 28
click at [503, 295] on div "26" at bounding box center [502, 288] width 19 height 18
type input "26-08-2025 00:00"
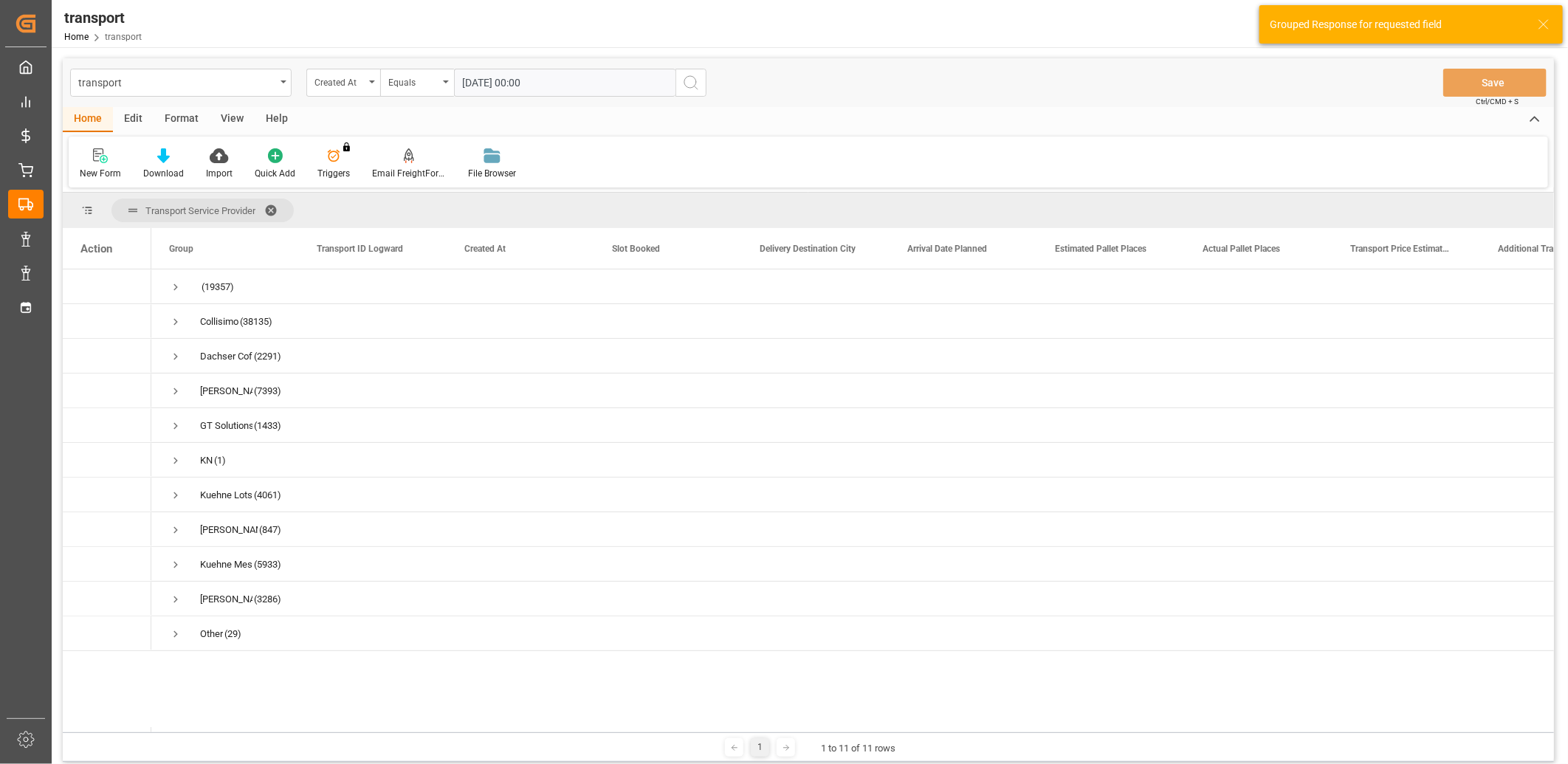
click at [697, 82] on icon "search button" at bounding box center [691, 83] width 18 height 18
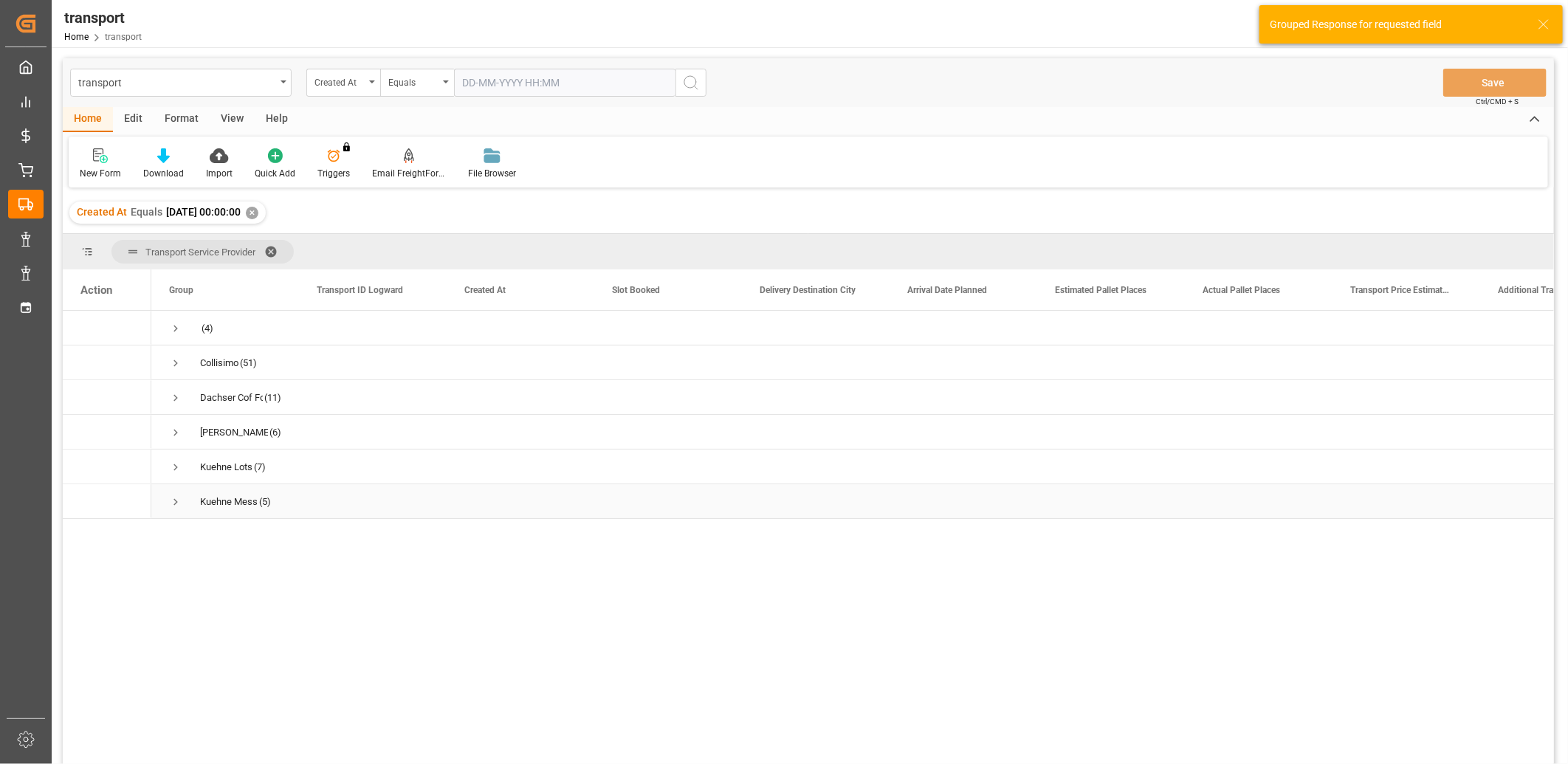
click at [181, 499] on span "Kuehne Mess (5)" at bounding box center [225, 500] width 112 height 32
click at [179, 502] on span "Press SPACE to select this row." at bounding box center [176, 501] width 13 height 13
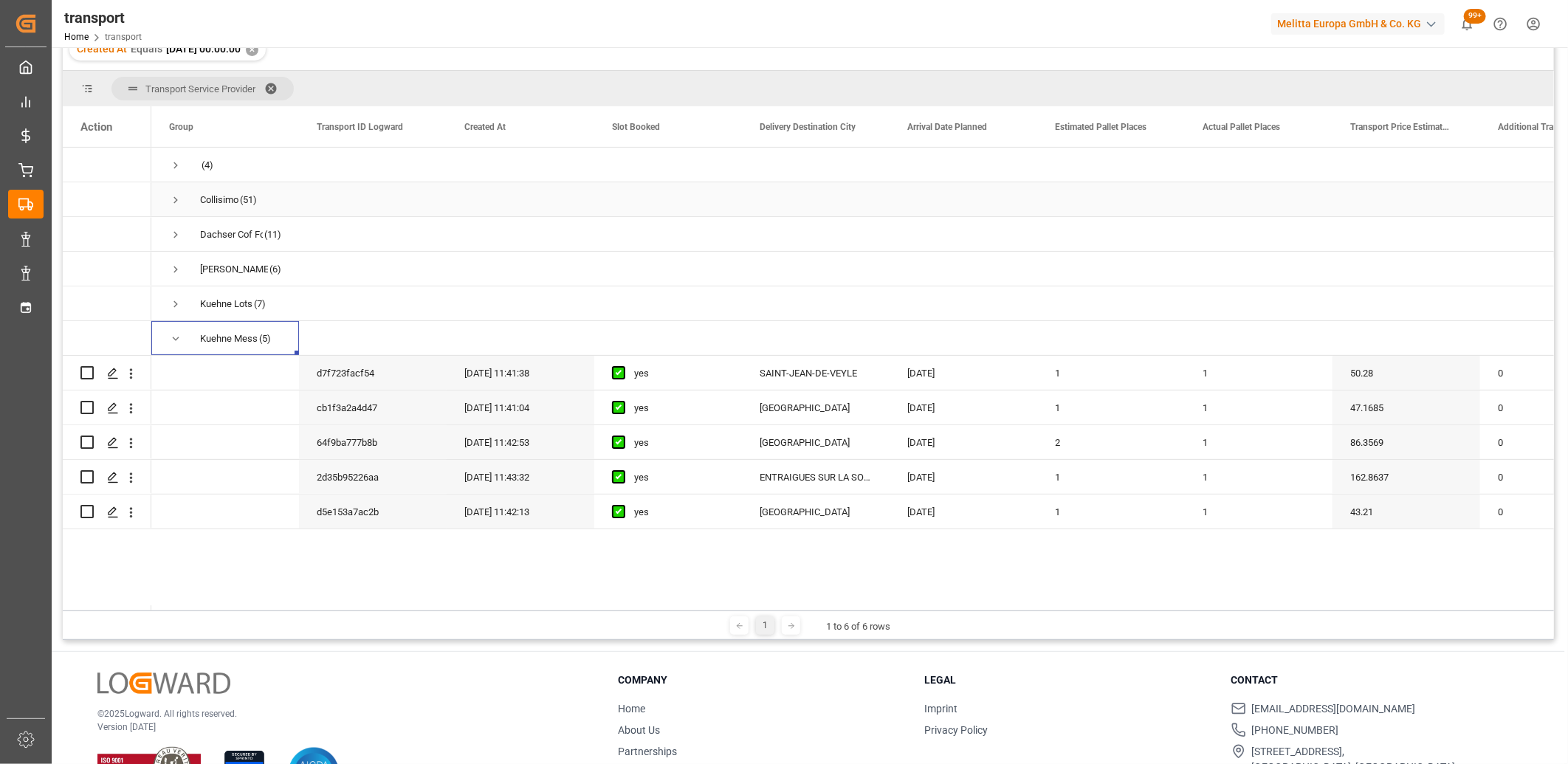
scroll to position [164, 0]
drag, startPoint x: 238, startPoint y: 610, endPoint x: 322, endPoint y: 613, distance: 84.1
click at [322, 613] on div "1 1 to 6 of 6 rows" at bounding box center [808, 624] width 1491 height 30
drag, startPoint x: 268, startPoint y: 608, endPoint x: 334, endPoint y: 608, distance: 66.0
click at [334, 609] on div "1 1 to 6 of 6 rows" at bounding box center [808, 624] width 1491 height 30
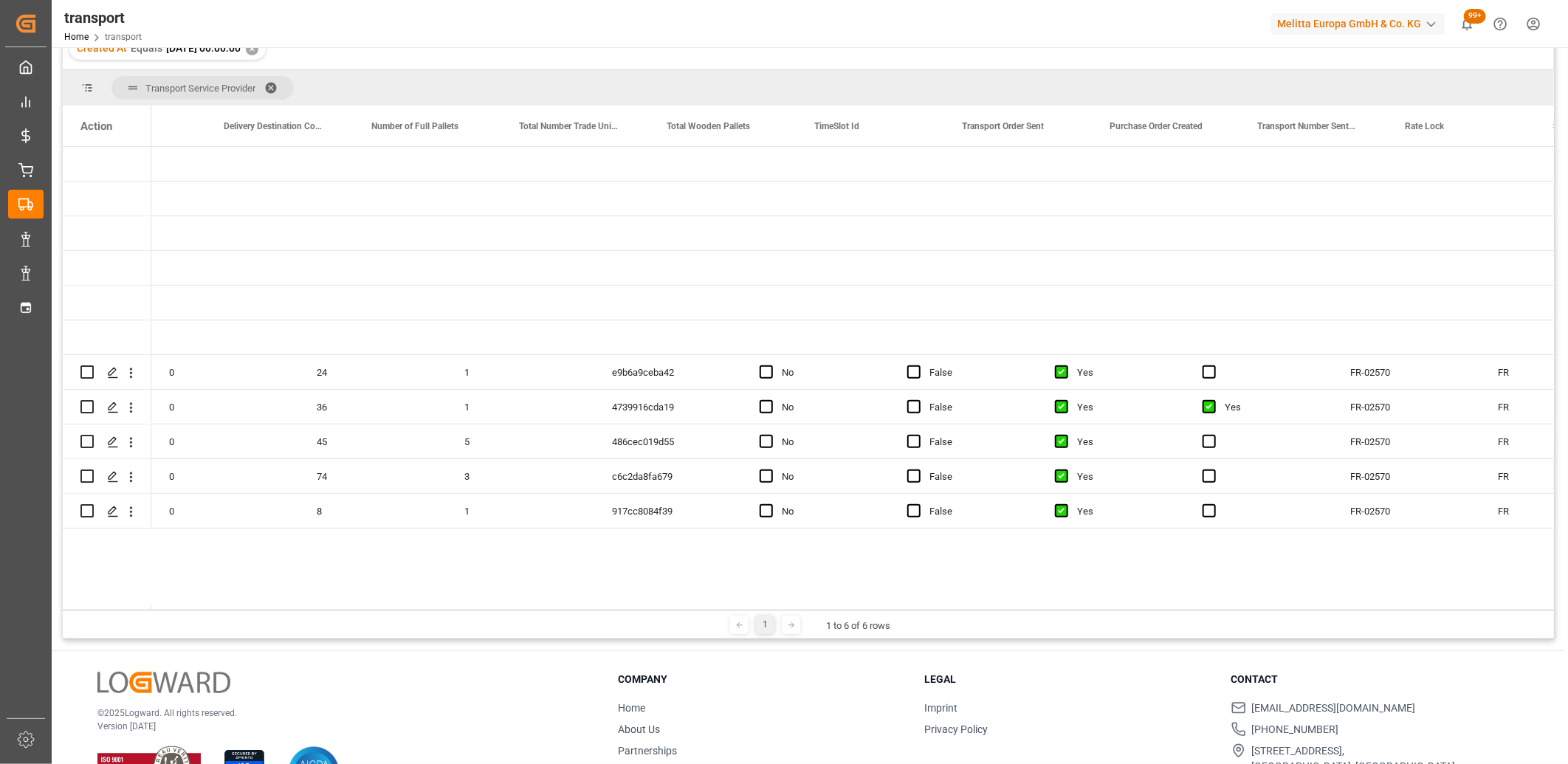
scroll to position [0, 3398]
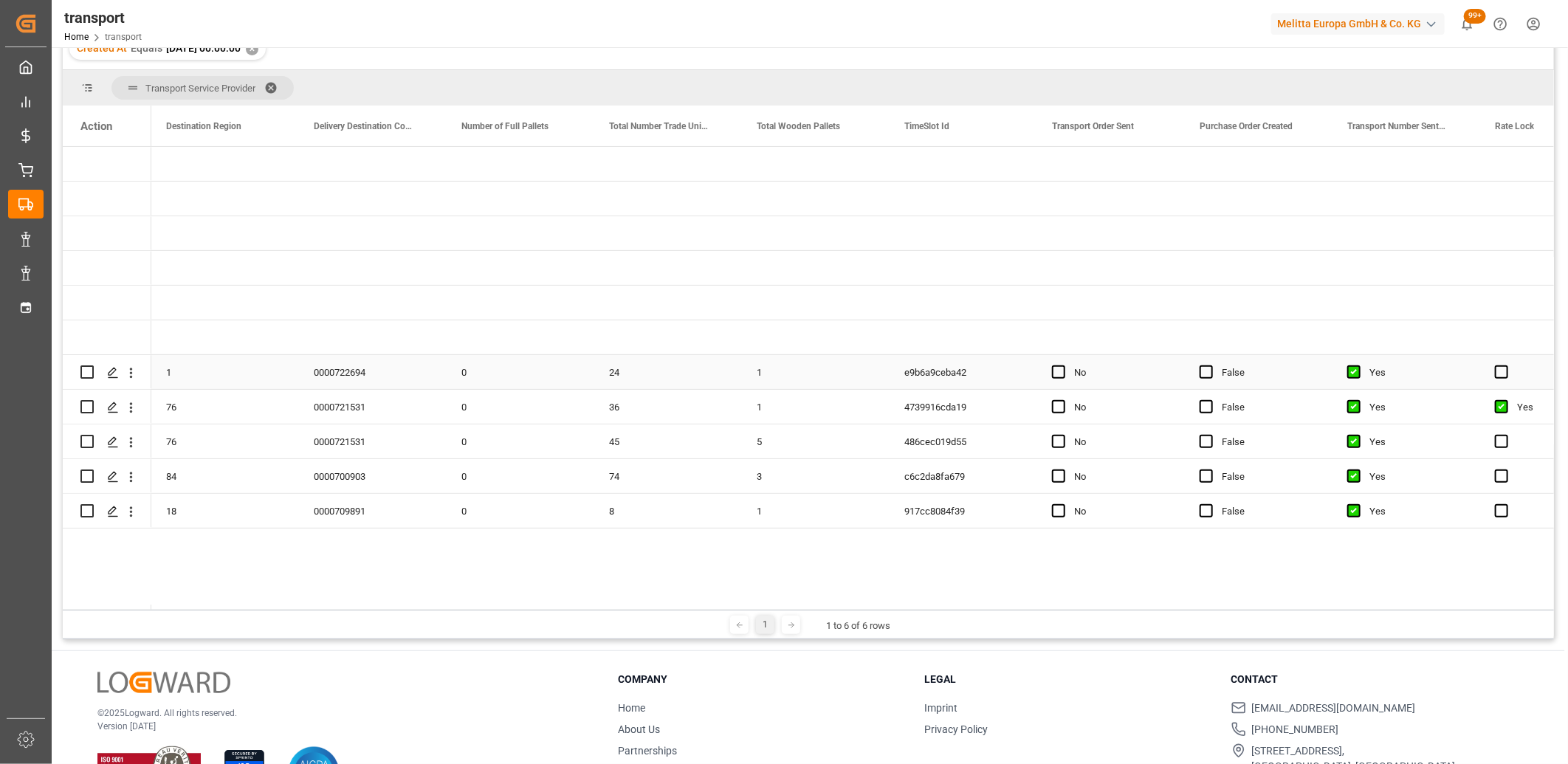
click at [1059, 363] on div "Press SPACE to select this row." at bounding box center [1063, 372] width 22 height 34
click at [1053, 374] on span "Press SPACE to select this row." at bounding box center [1059, 372] width 13 height 13
click at [1063, 365] on input "Press SPACE to select this row." at bounding box center [1063, 365] width 0 height 0
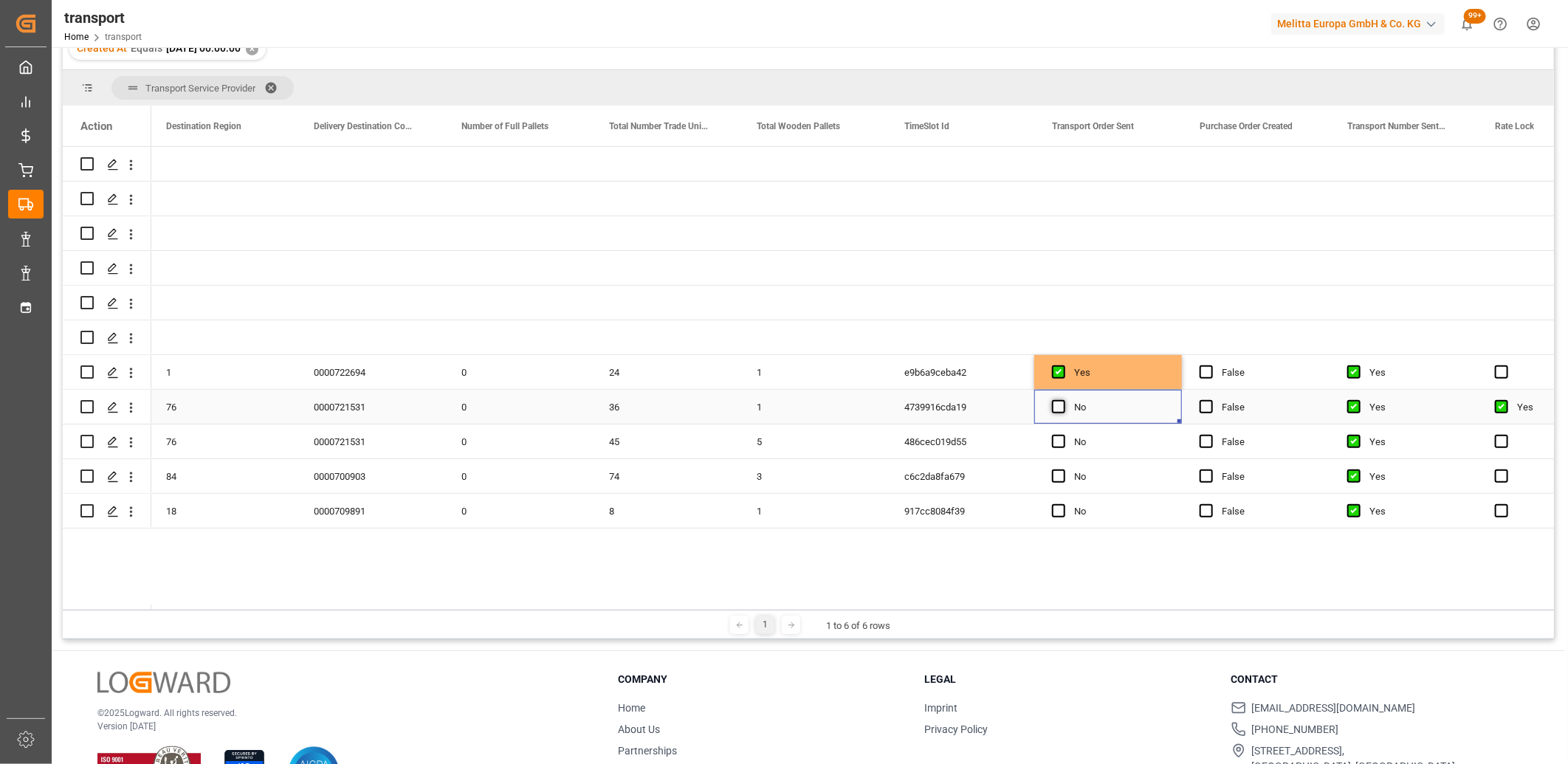
click at [1056, 406] on span "Press SPACE to select this row." at bounding box center [1059, 406] width 13 height 13
click at [1063, 400] on input "Press SPACE to select this row." at bounding box center [1063, 400] width 0 height 0
click at [1062, 444] on span "Press SPACE to select this row." at bounding box center [1059, 441] width 13 height 13
click at [1063, 434] on input "Press SPACE to select this row." at bounding box center [1063, 434] width 0 height 0
click at [1059, 477] on span "Press SPACE to select this row." at bounding box center [1059, 475] width 13 height 13
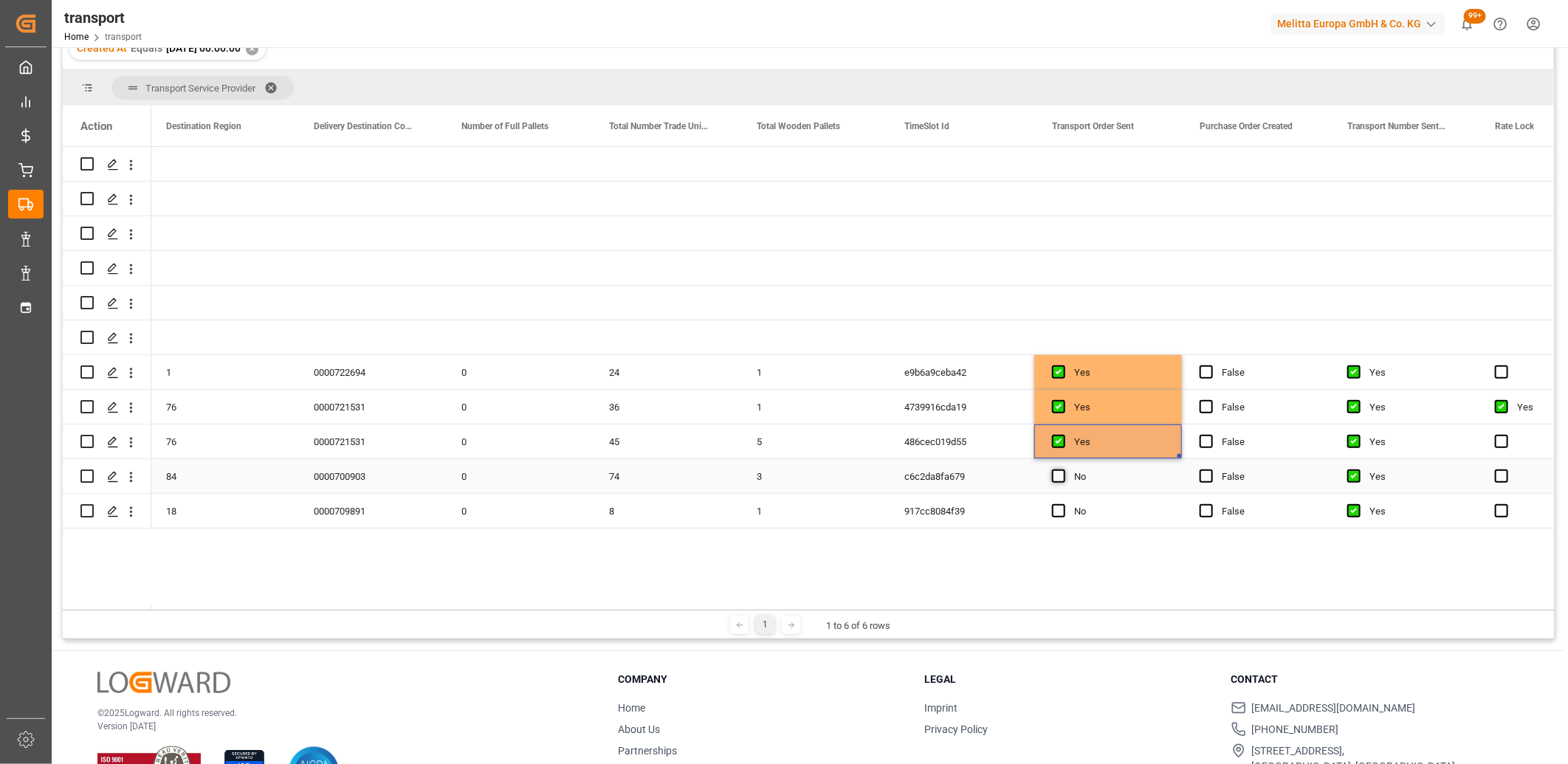
click at [1063, 469] on input "Press SPACE to select this row." at bounding box center [1063, 469] width 0 height 0
click at [1058, 507] on span "Press SPACE to select this row." at bounding box center [1059, 510] width 13 height 13
click at [1063, 504] on input "Press SPACE to select this row." at bounding box center [1063, 504] width 0 height 0
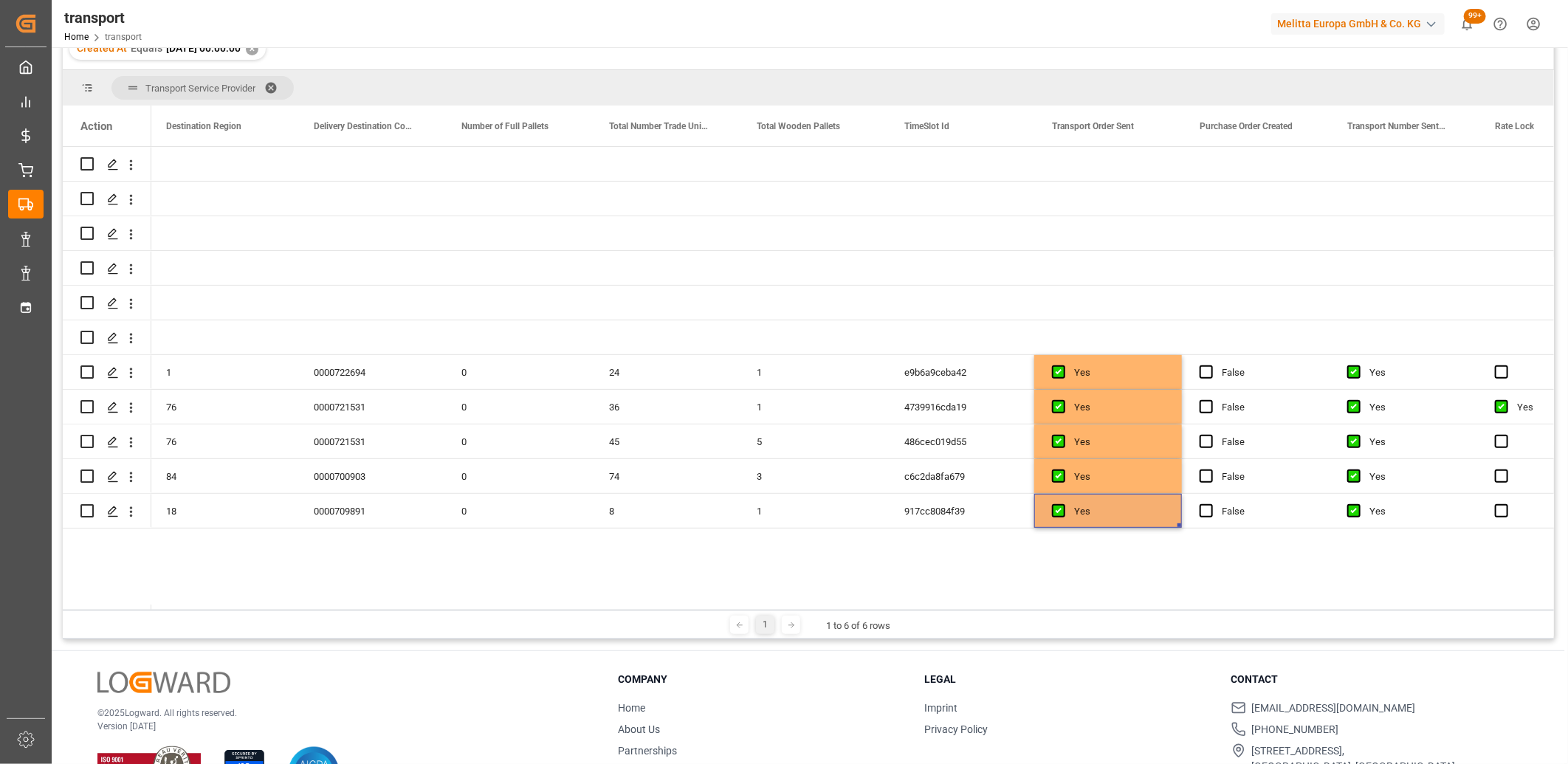
scroll to position [0, 0]
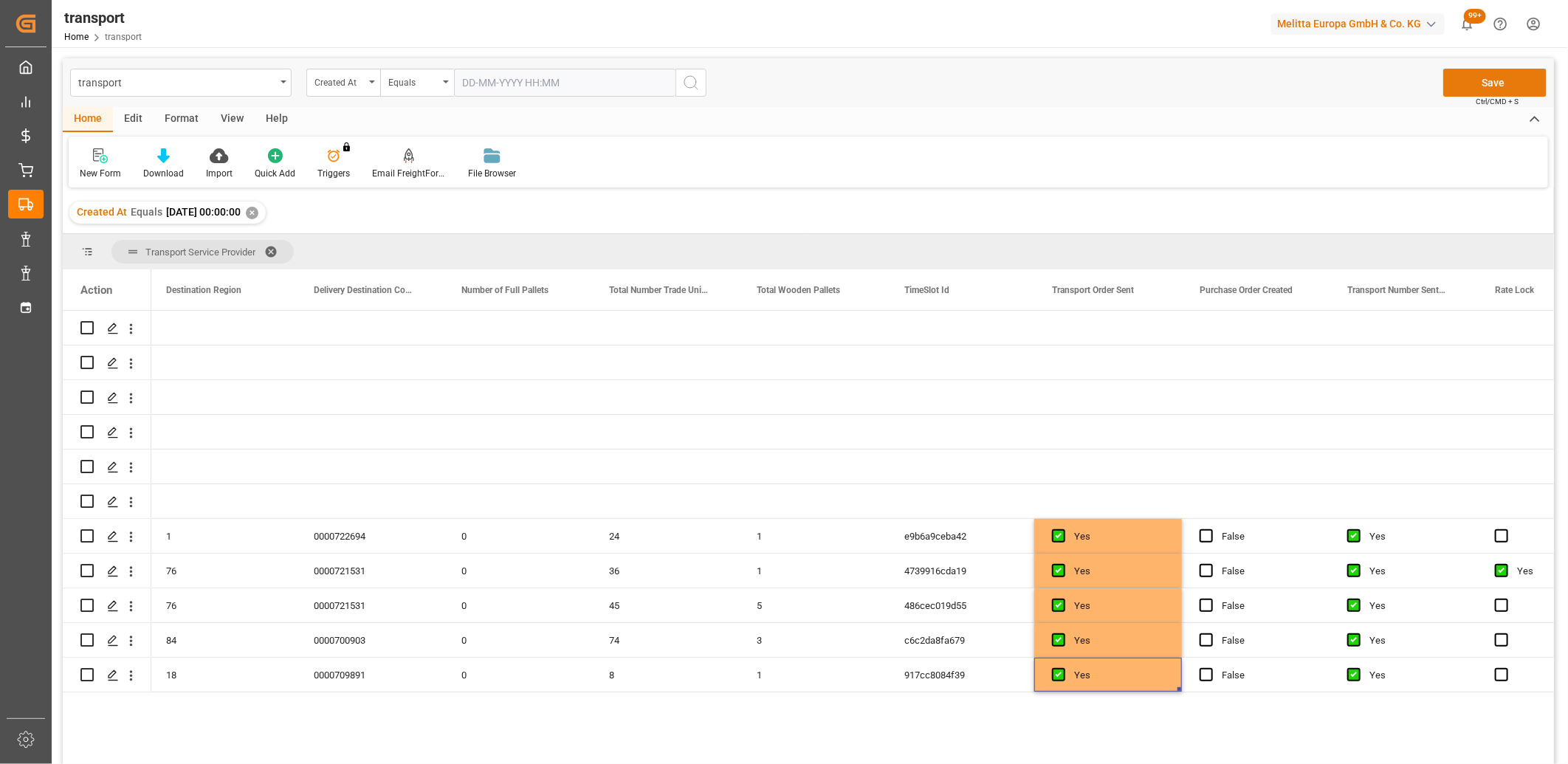
click at [1458, 93] on button "Save" at bounding box center [1495, 82] width 103 height 28
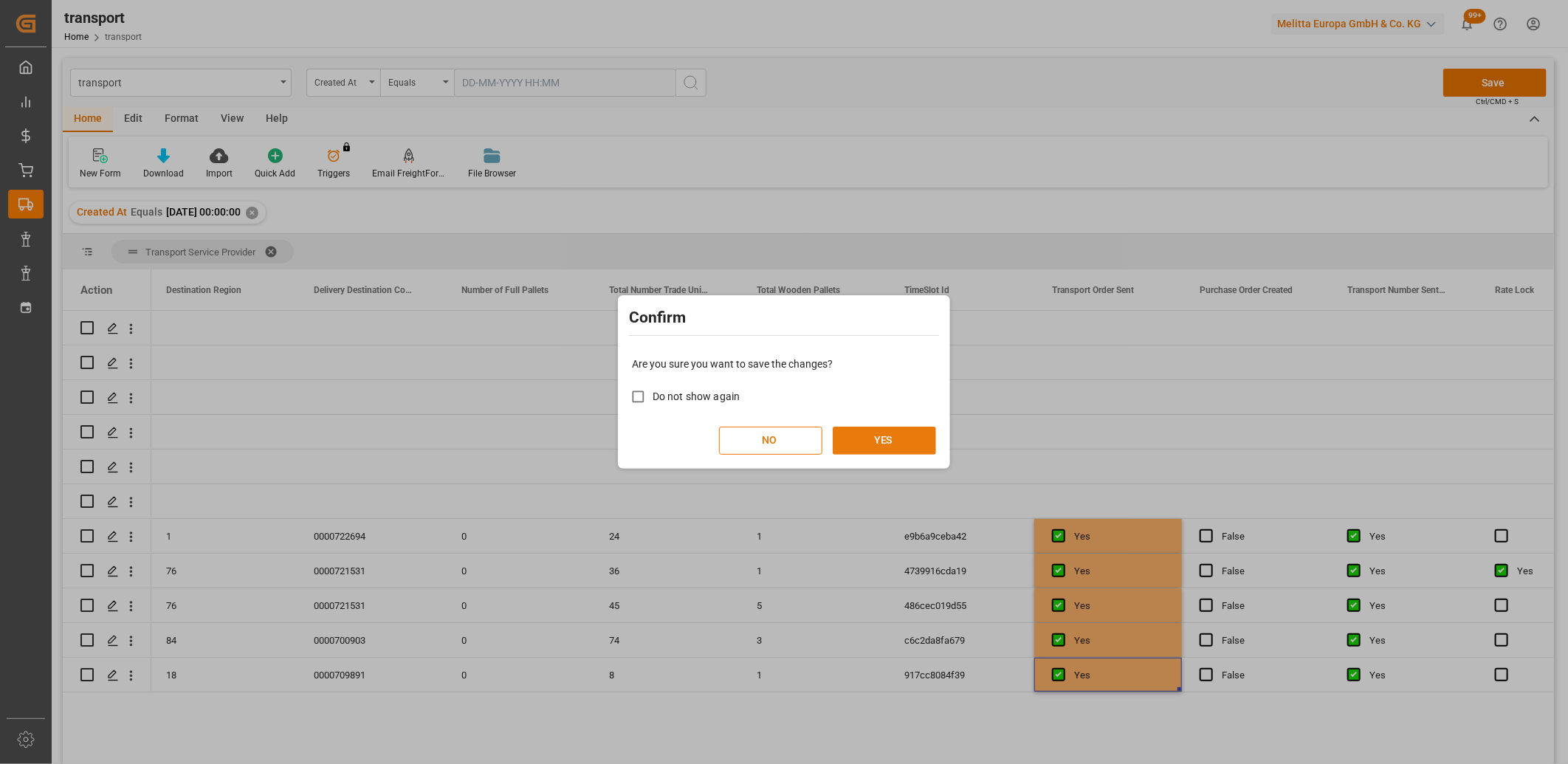
click at [906, 439] on button "YES" at bounding box center [884, 440] width 103 height 28
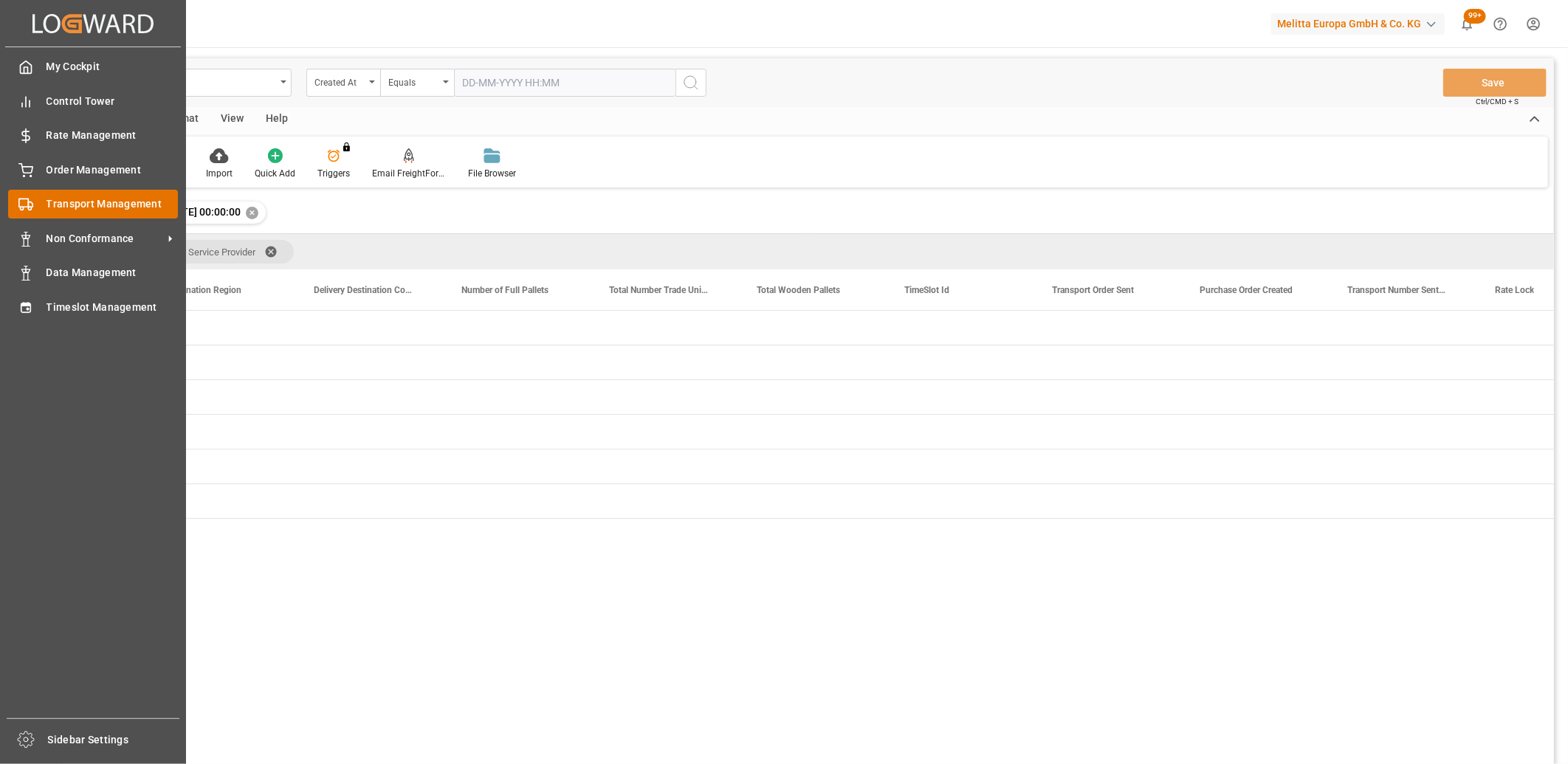
click at [22, 214] on div "Transport Management Transport Management" at bounding box center [93, 204] width 170 height 29
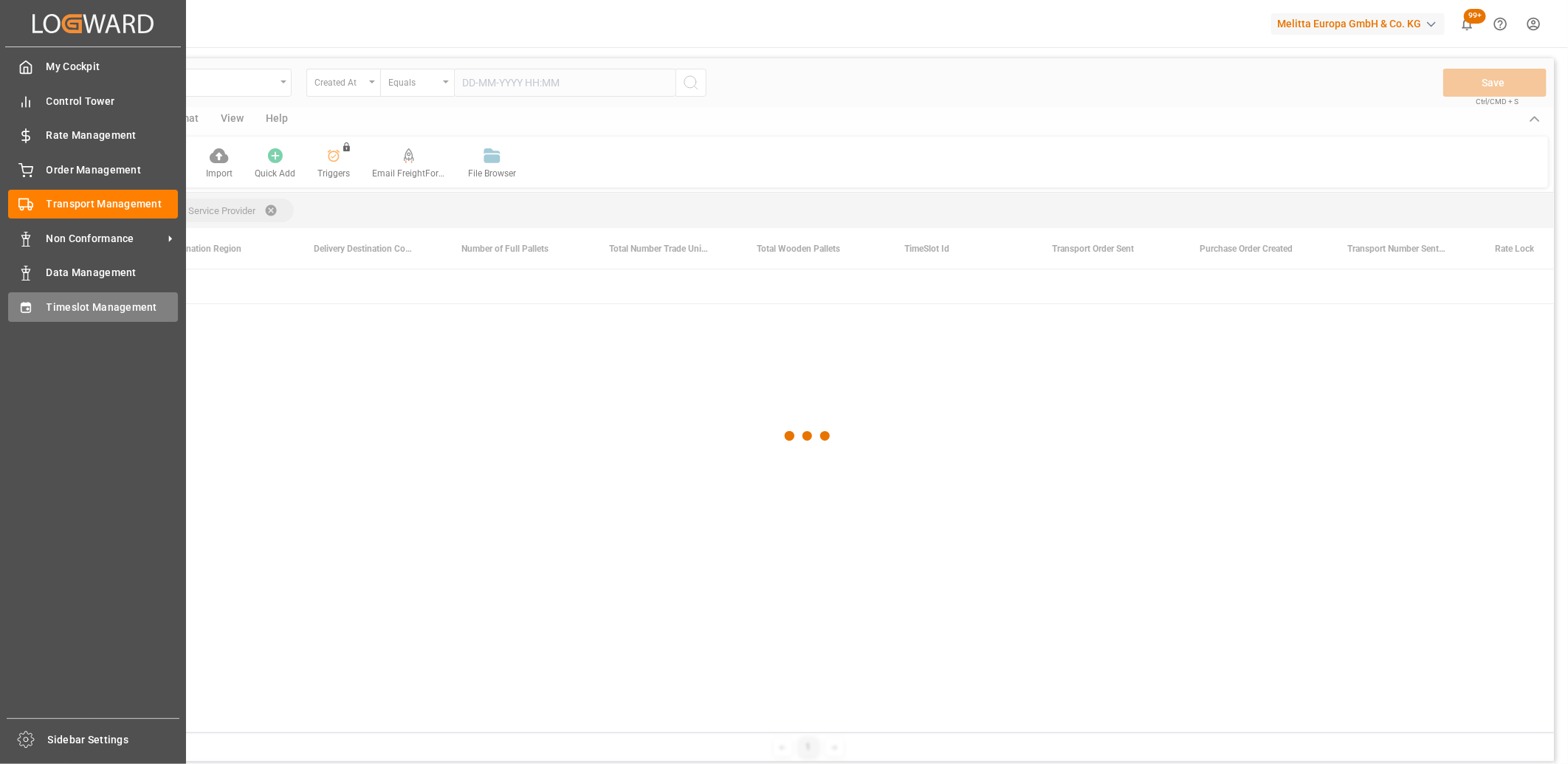
click at [19, 308] on icon at bounding box center [26, 308] width 15 height 15
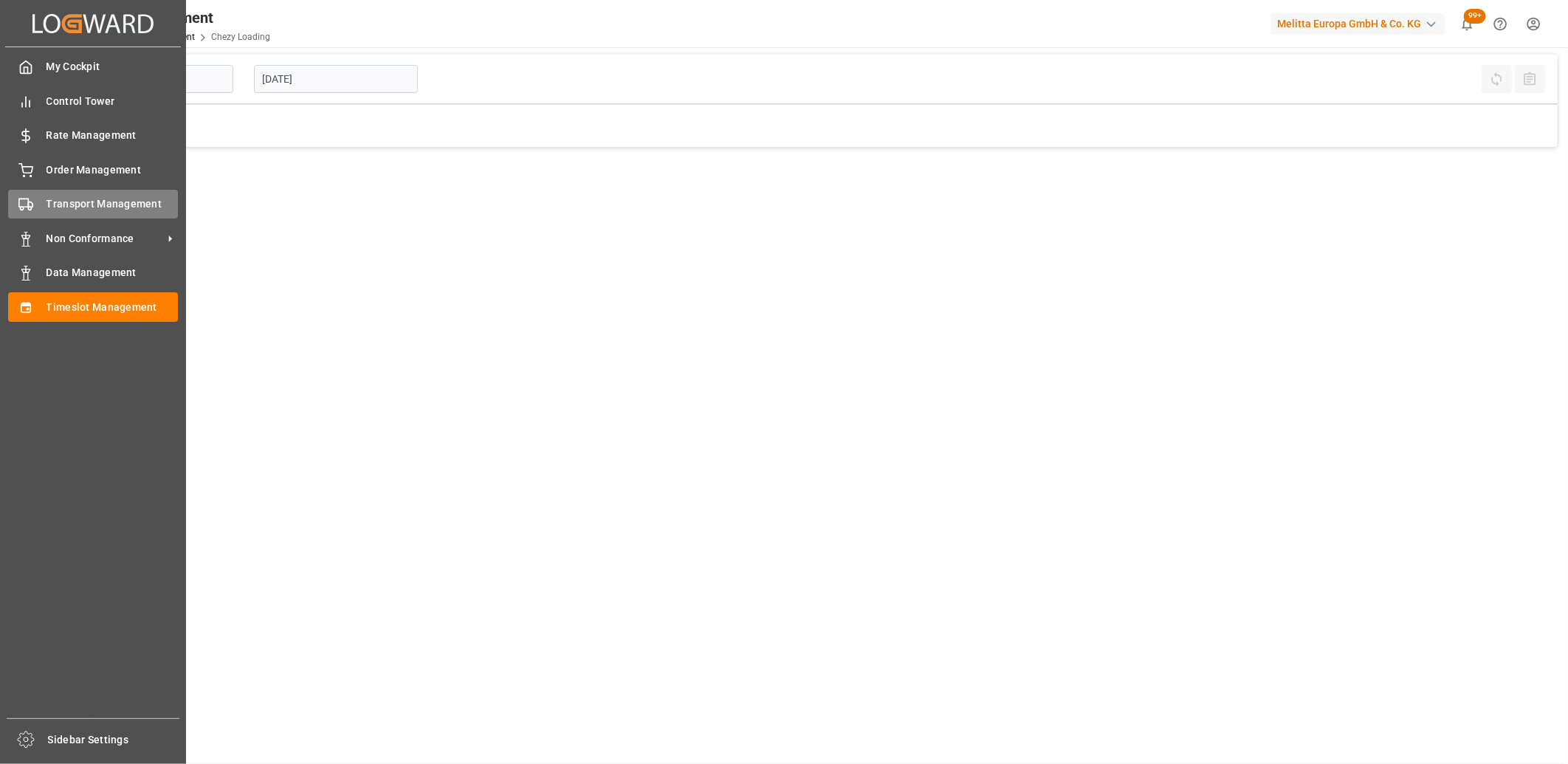
click at [21, 207] on circle at bounding box center [23, 209] width 3 height 3
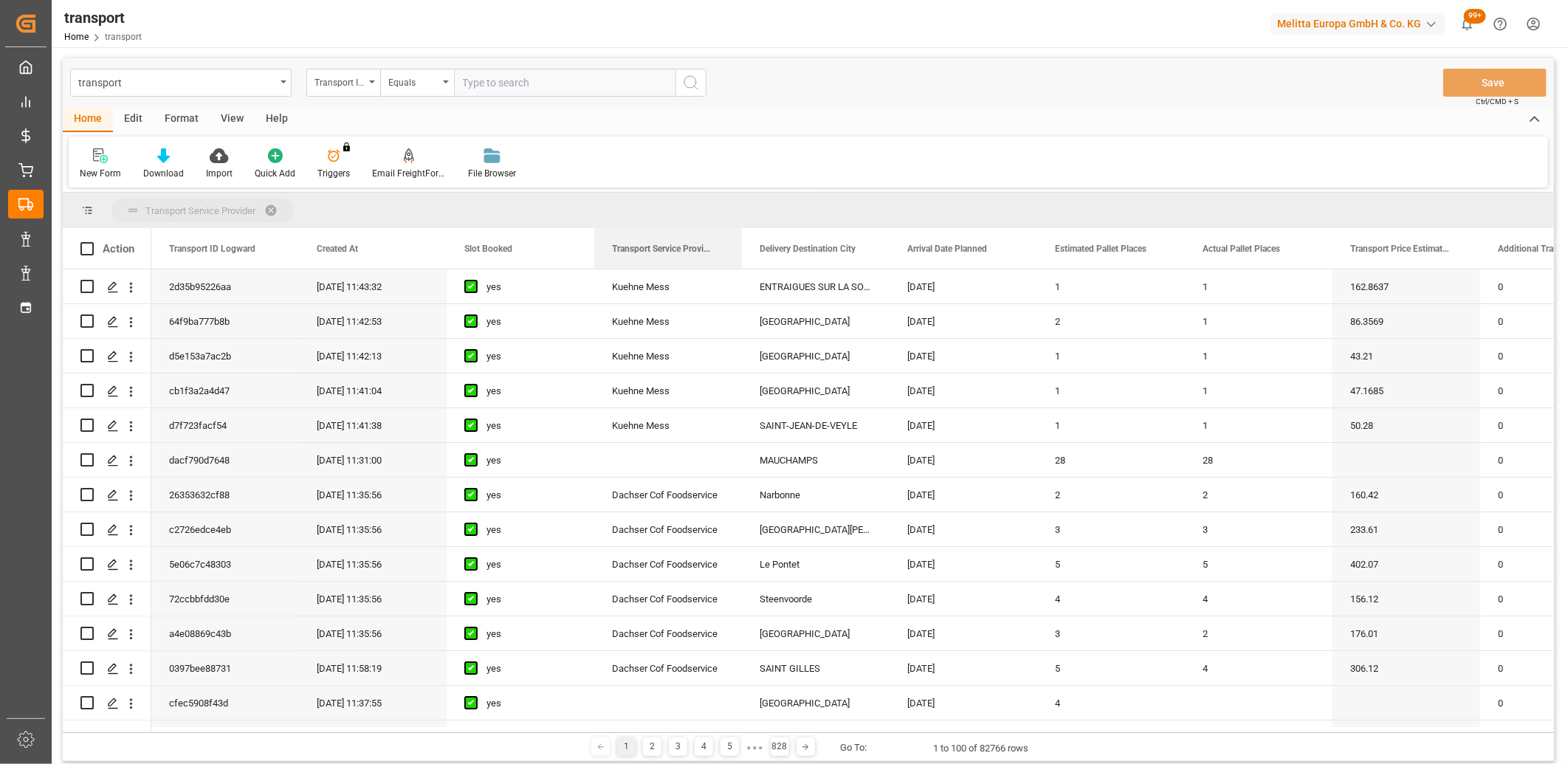
drag, startPoint x: 668, startPoint y: 247, endPoint x: 667, endPoint y: 213, distance: 34.0
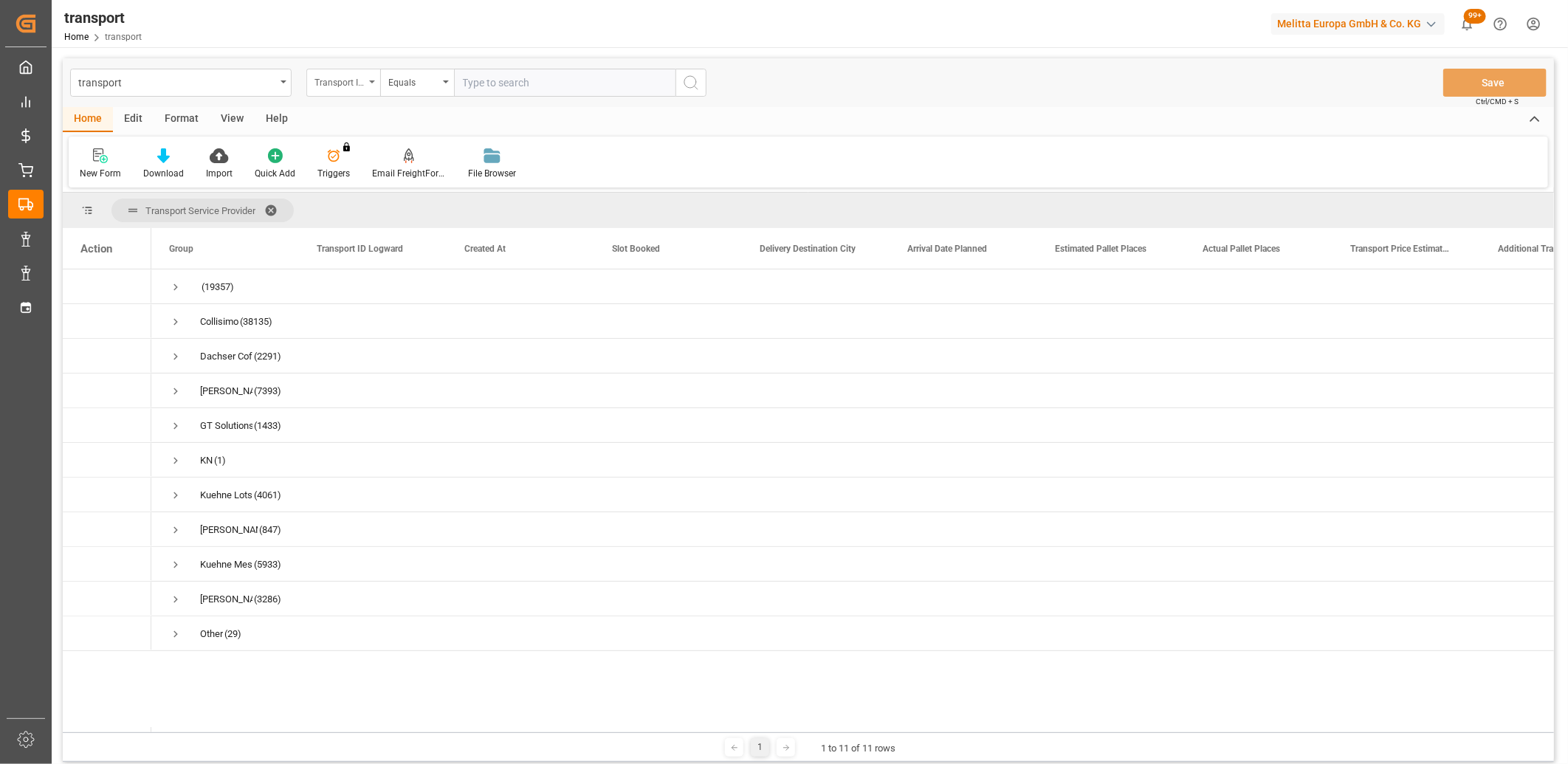
click at [338, 79] on div "Transport ID Logward" at bounding box center [339, 81] width 50 height 17
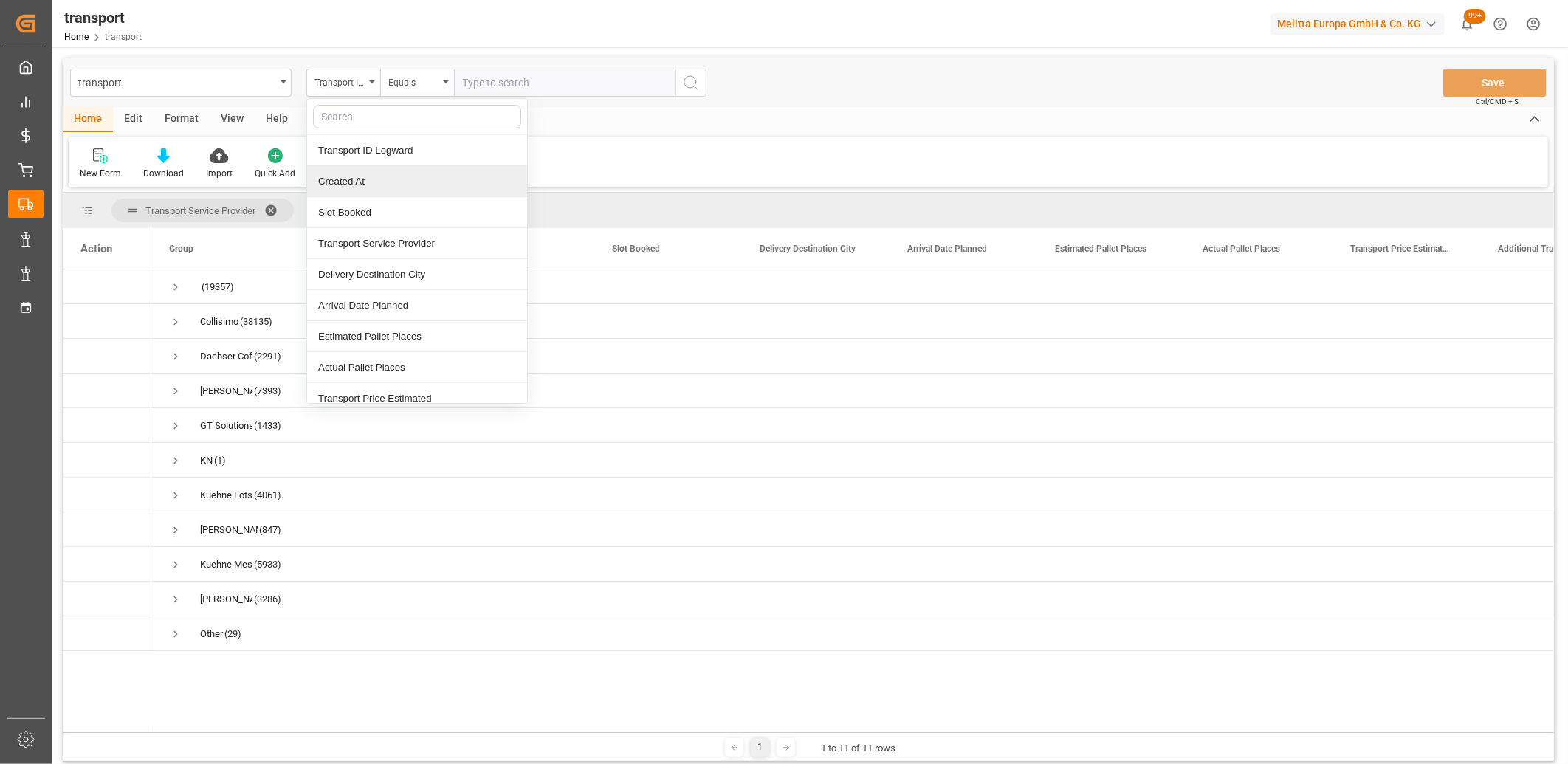
click at [334, 175] on div "Created At" at bounding box center [417, 181] width 220 height 31
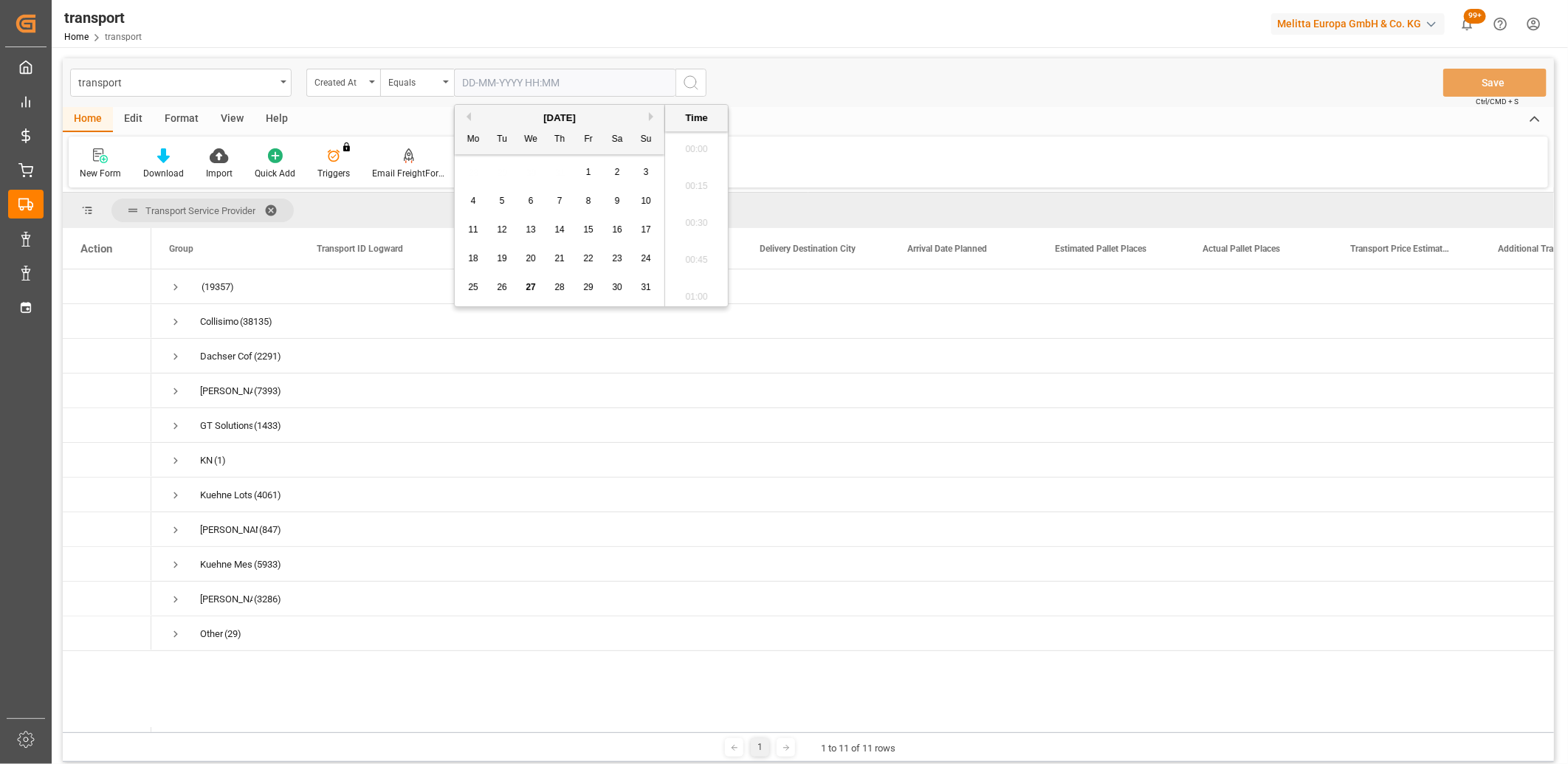
click at [481, 78] on input "text" at bounding box center [564, 82] width 222 height 28
click at [505, 285] on span "26" at bounding box center [501, 287] width 10 height 10
type input "26-08-2025 00:00"
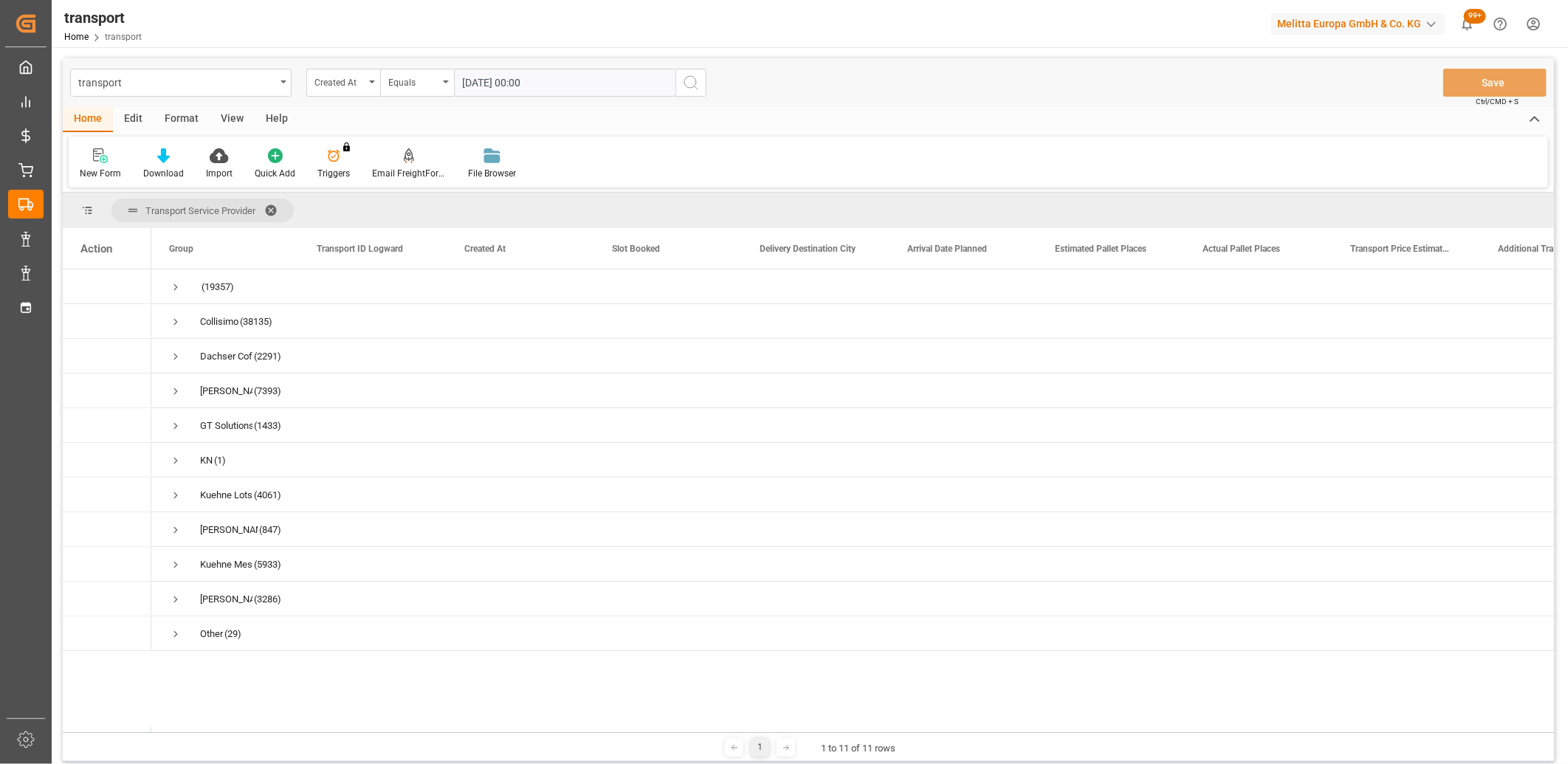
click at [690, 80] on icon "search button" at bounding box center [691, 83] width 18 height 18
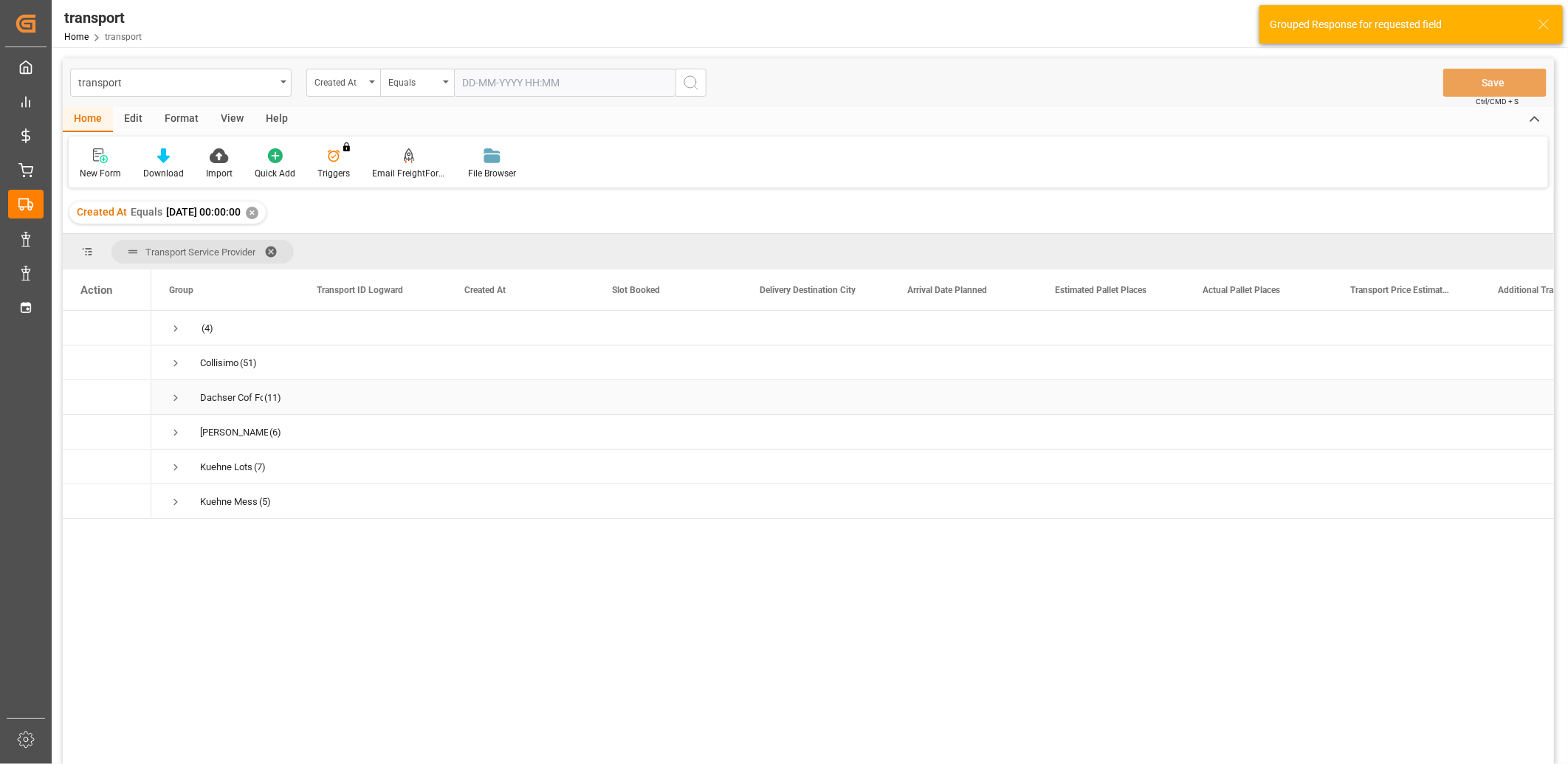
click at [176, 395] on span "Press SPACE to select this row." at bounding box center [176, 397] width 13 height 13
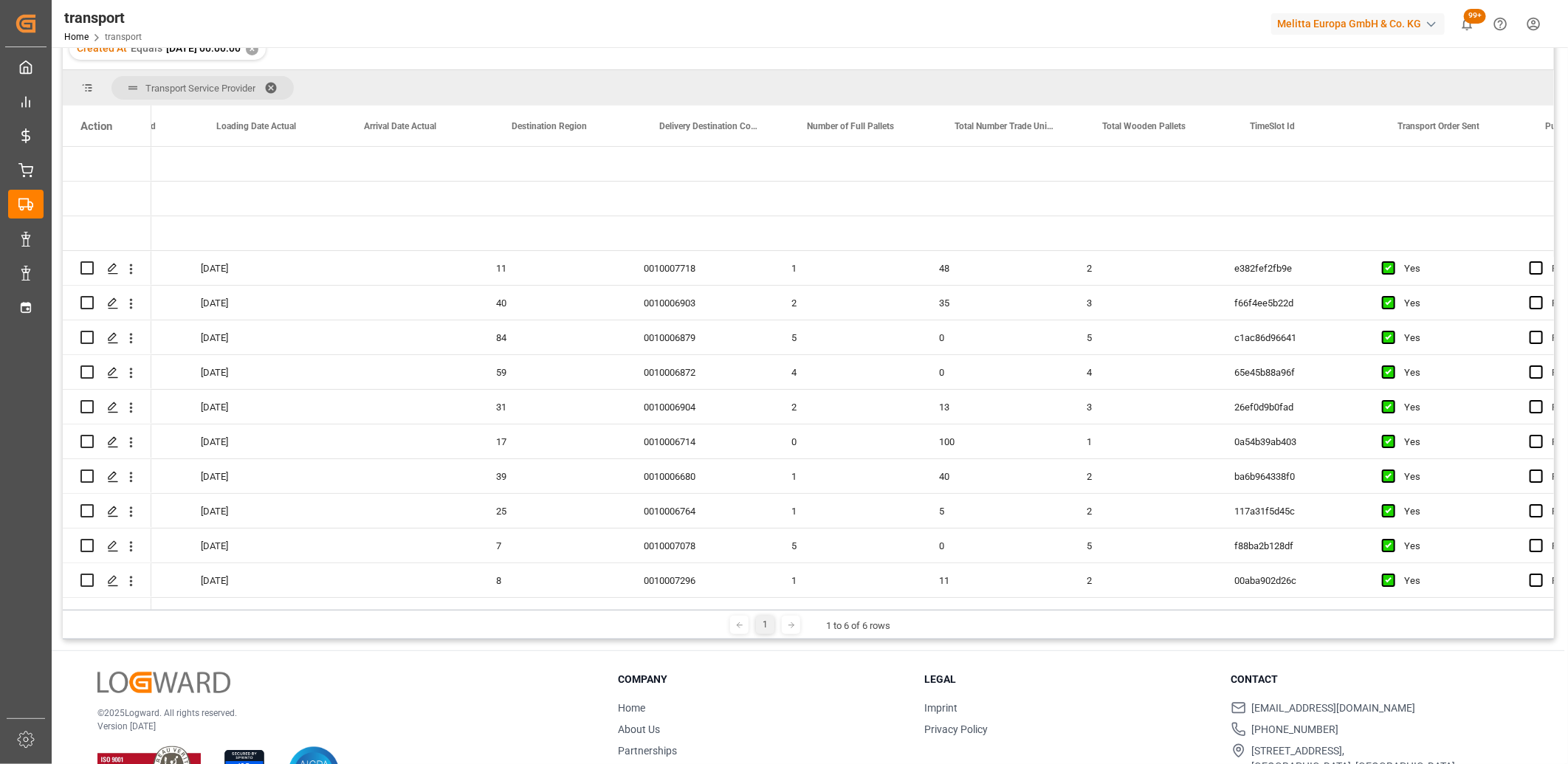
scroll to position [0, 415]
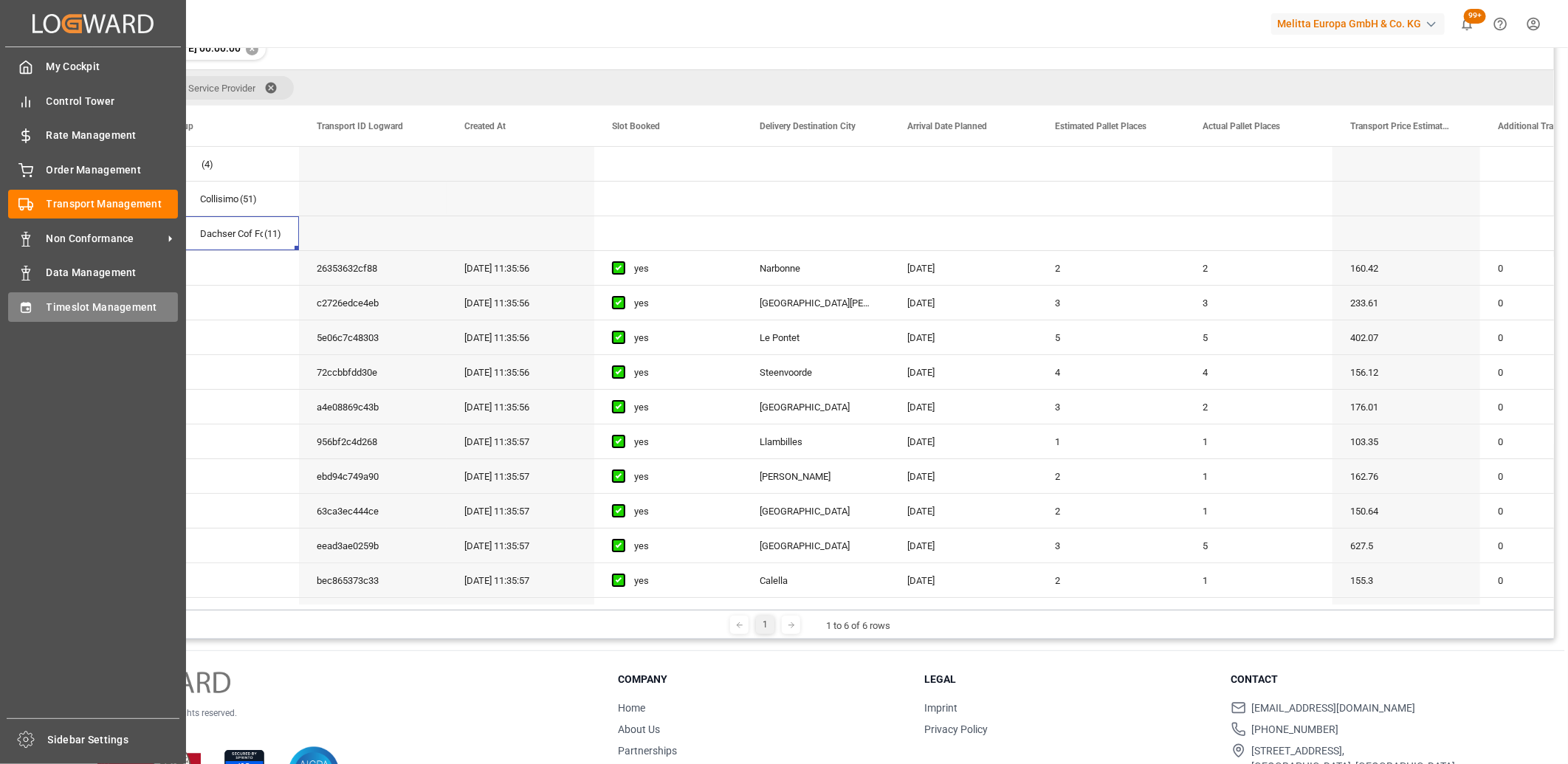
click at [23, 301] on icon at bounding box center [26, 308] width 15 height 15
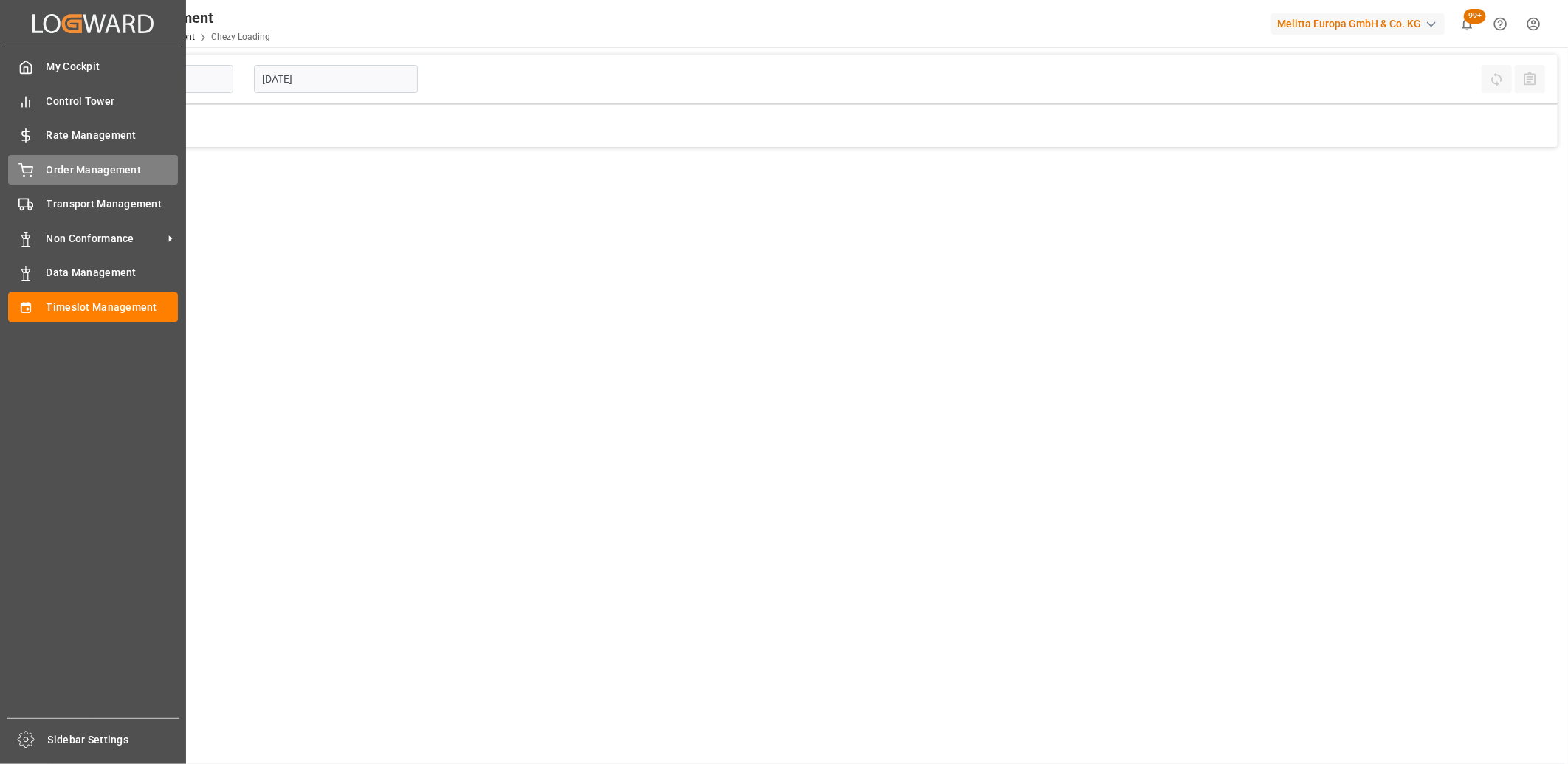
click at [41, 163] on div "Order Management Order Management" at bounding box center [93, 169] width 170 height 29
type input "Chezy Loading"
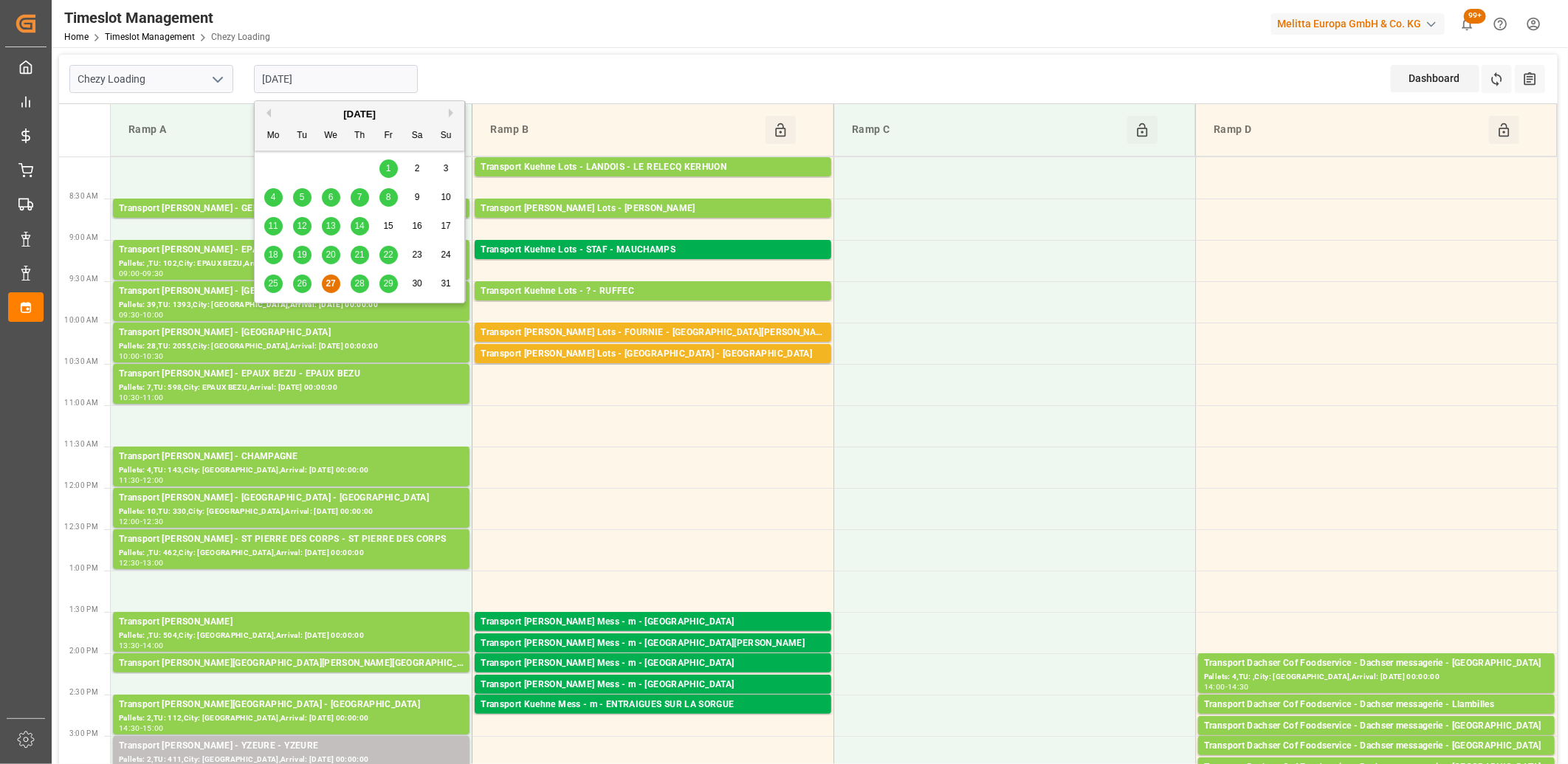
click at [402, 89] on input "[DATE]" at bounding box center [335, 79] width 164 height 28
click at [364, 277] on div "28" at bounding box center [360, 284] width 19 height 18
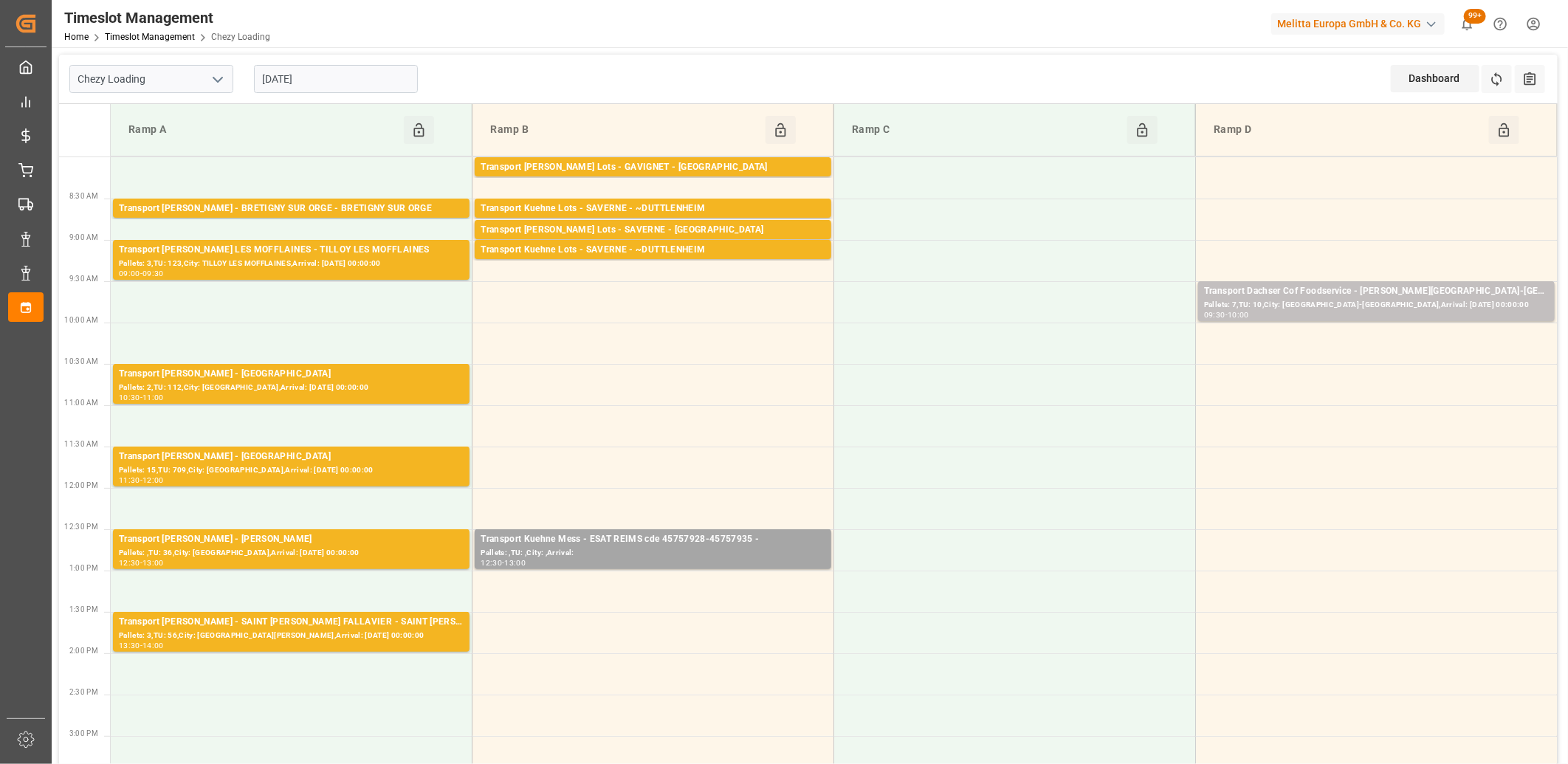
click at [401, 82] on input "[DATE]" at bounding box center [335, 79] width 164 height 28
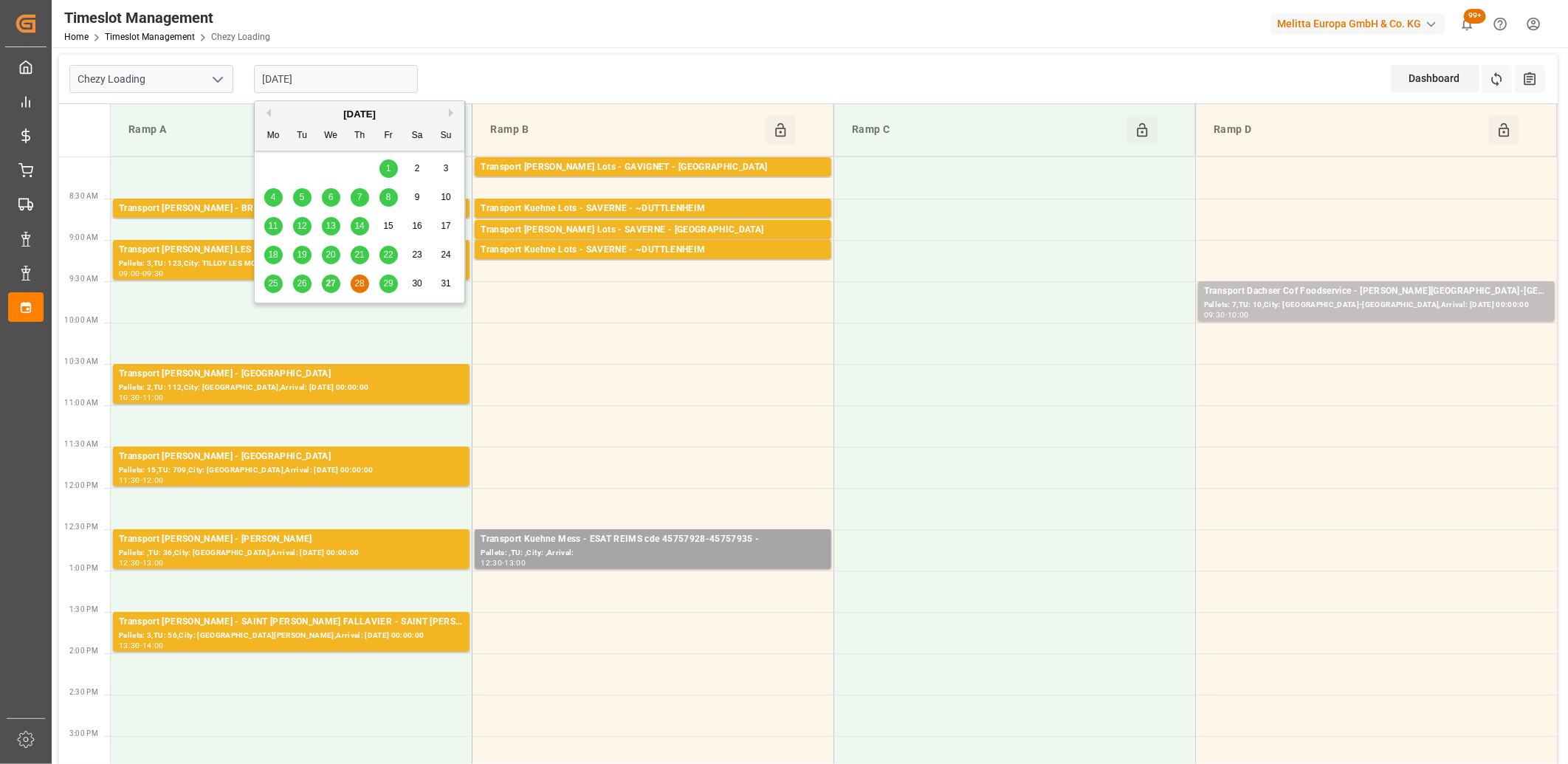
click at [330, 279] on span "27" at bounding box center [331, 283] width 10 height 10
type input "[DATE]"
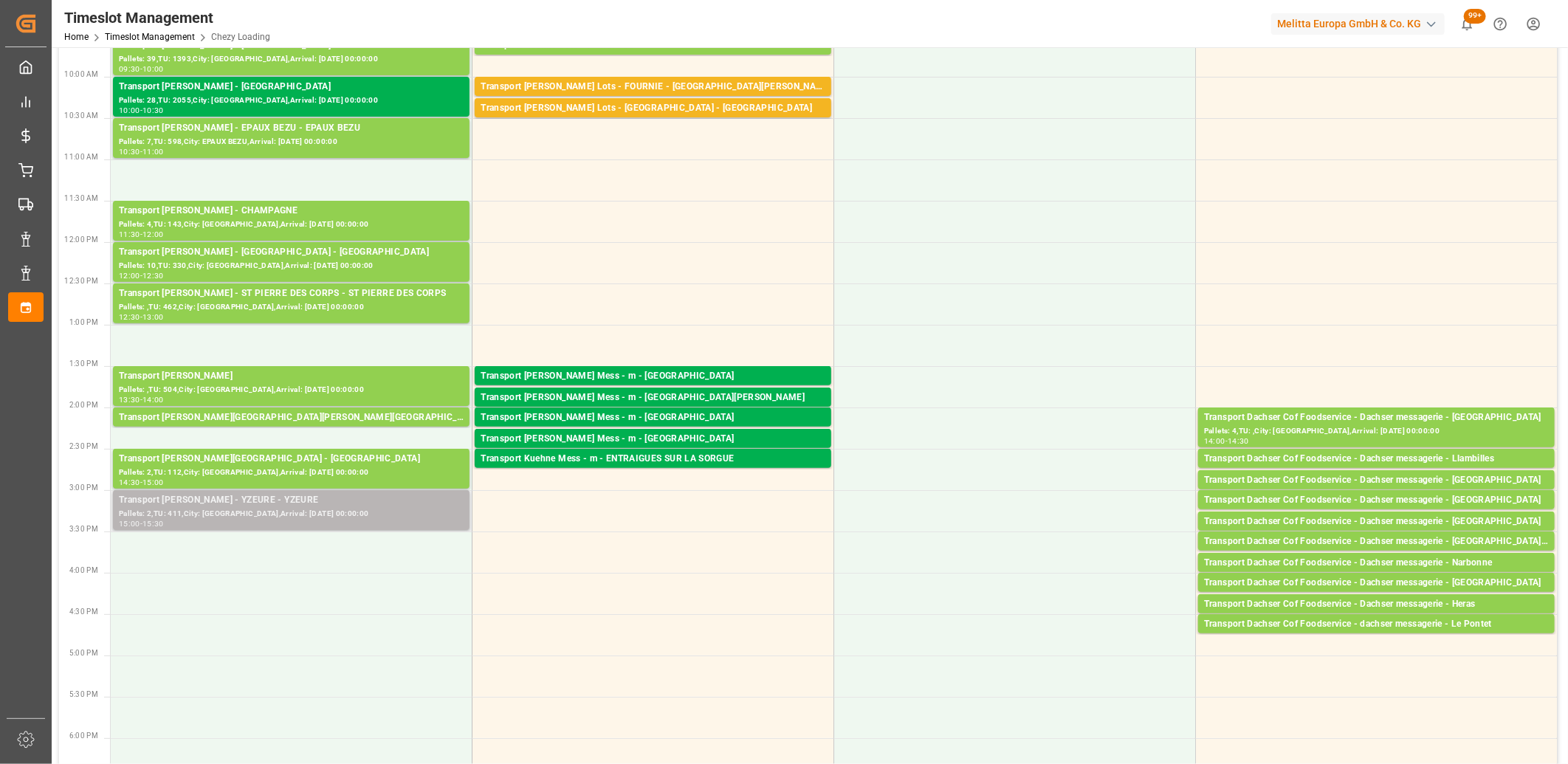
click at [283, 509] on div "Pallets: 2,TU: 411,City: YZEURE,Arrival: 2025-09-01 00:00:00" at bounding box center [291, 514] width 345 height 13
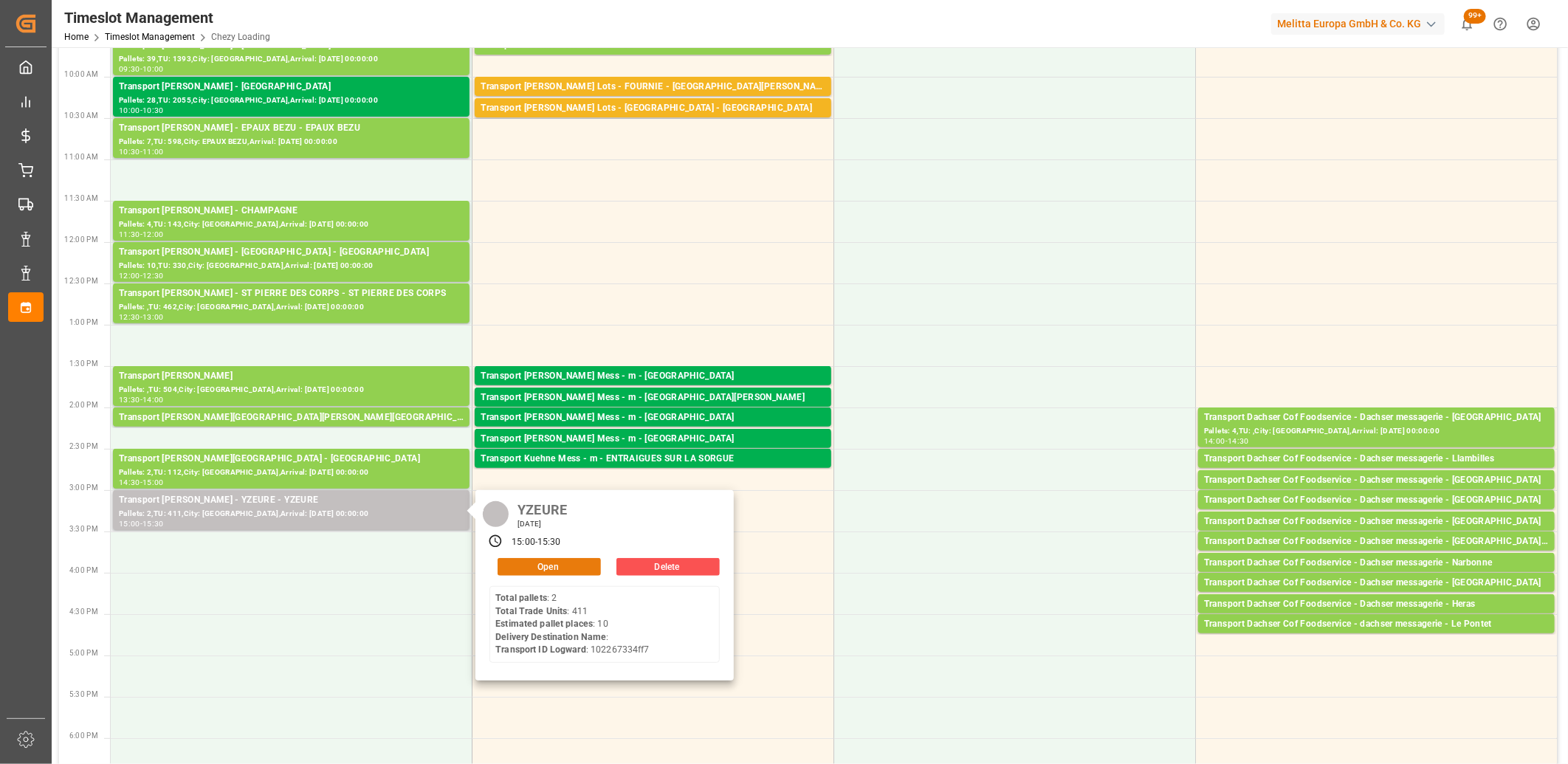
click at [537, 571] on button "Open" at bounding box center [549, 567] width 103 height 18
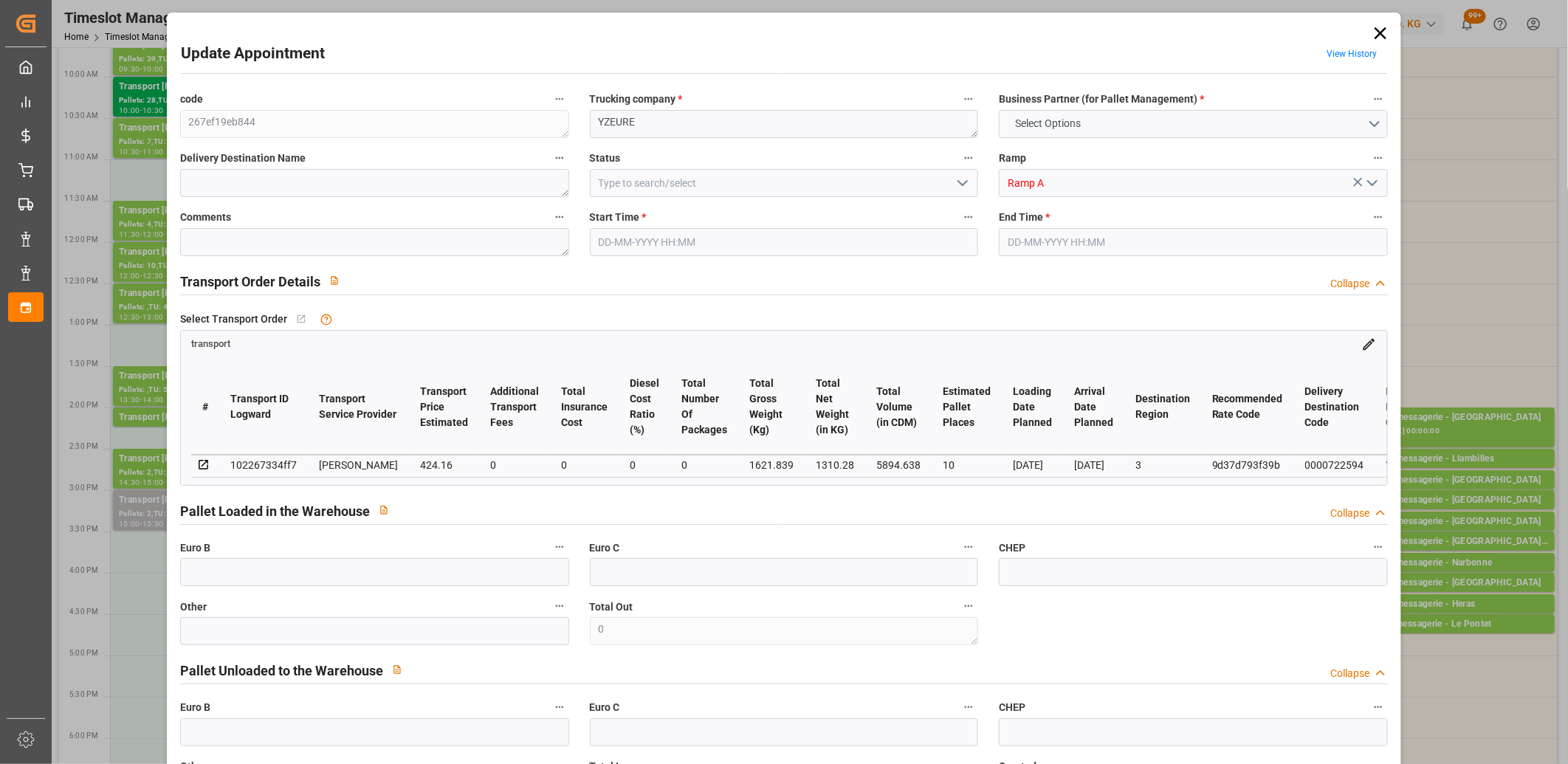
type input "10"
type input "424.16"
type input "0"
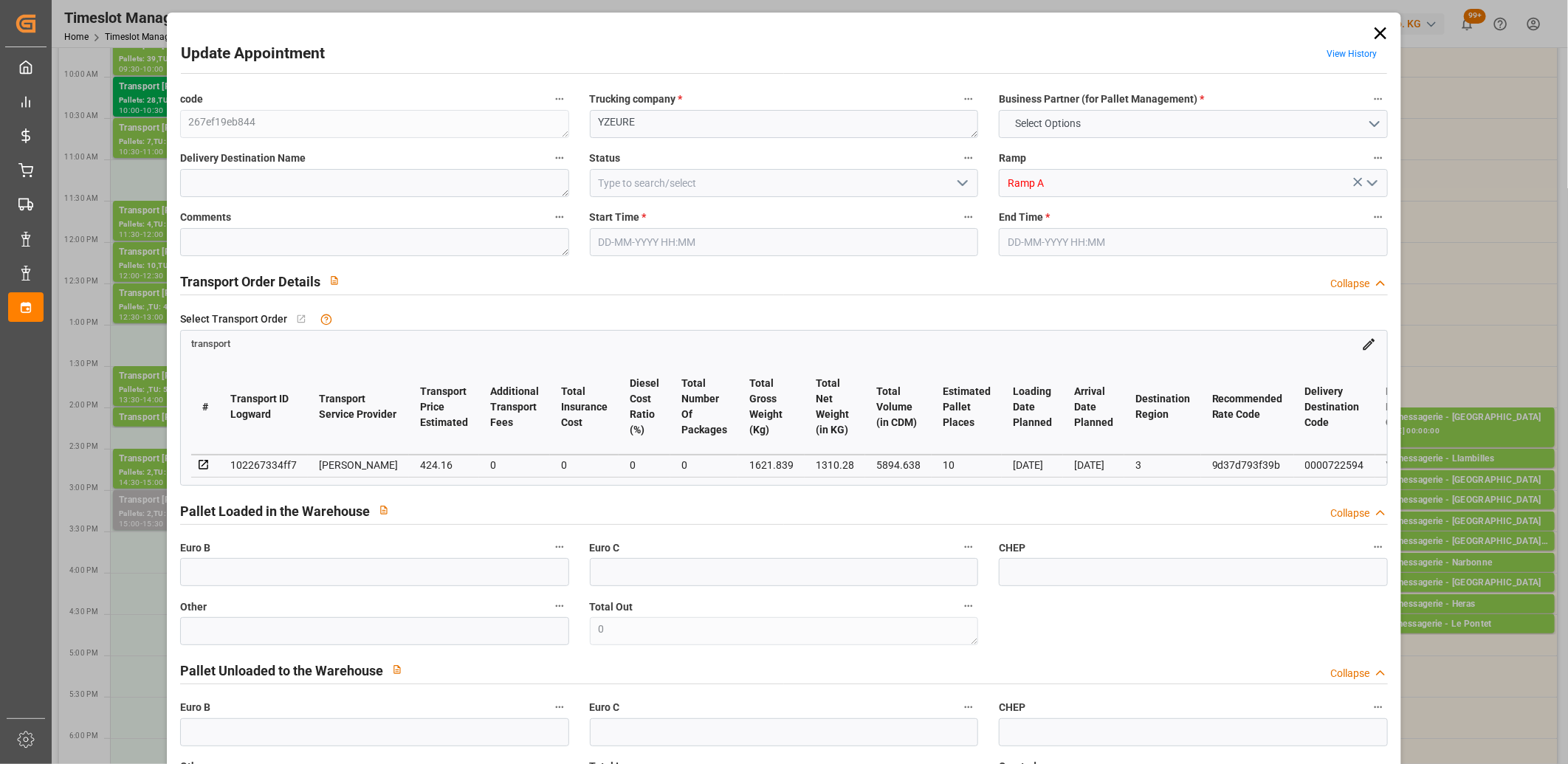
type input "406.9815"
type input "-17.1785"
type input "0"
type input "1310.28"
type input "2601.671"
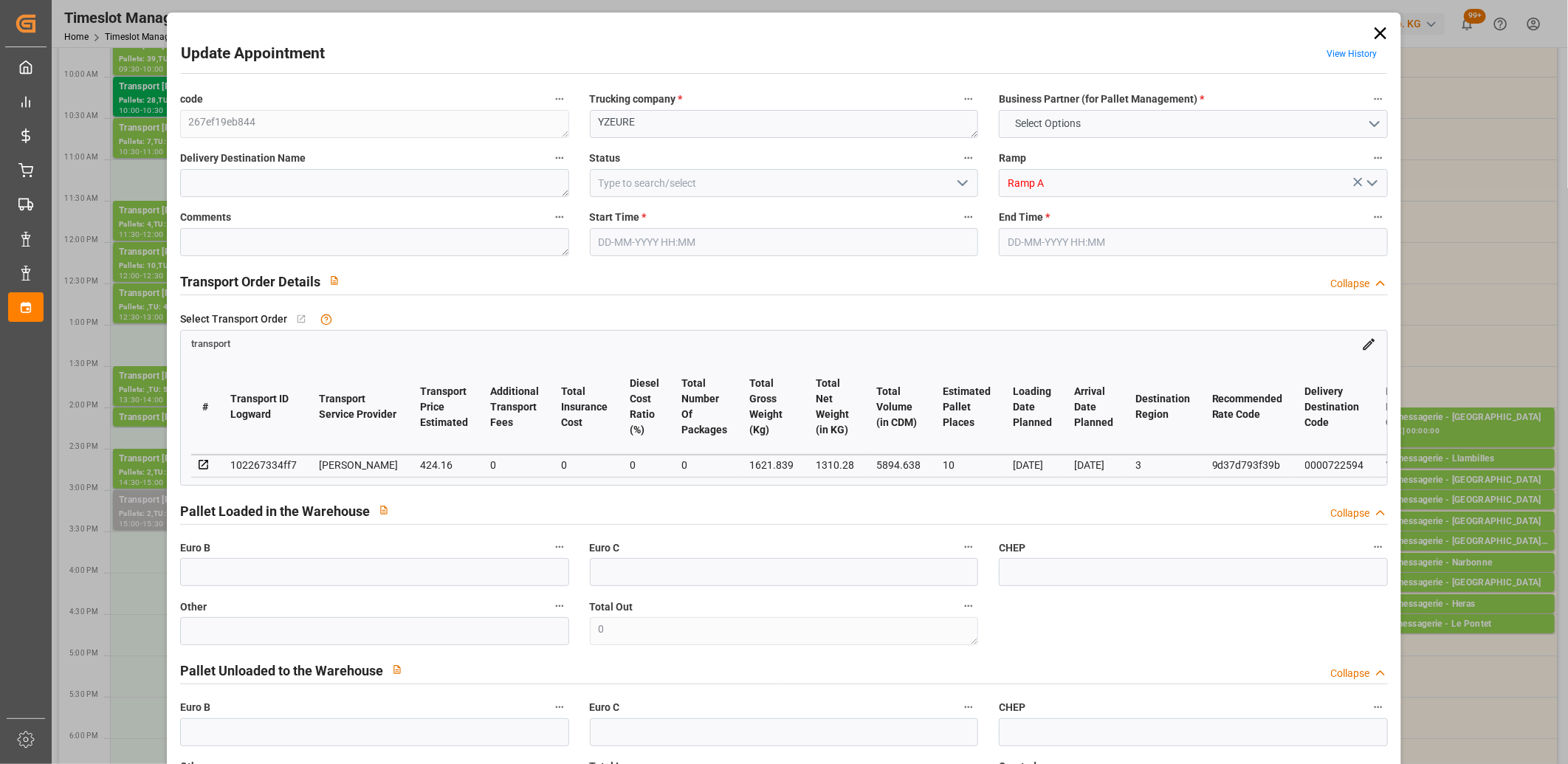
type input "5894.638"
type input "3"
type input "2"
type input "411"
type input "42"
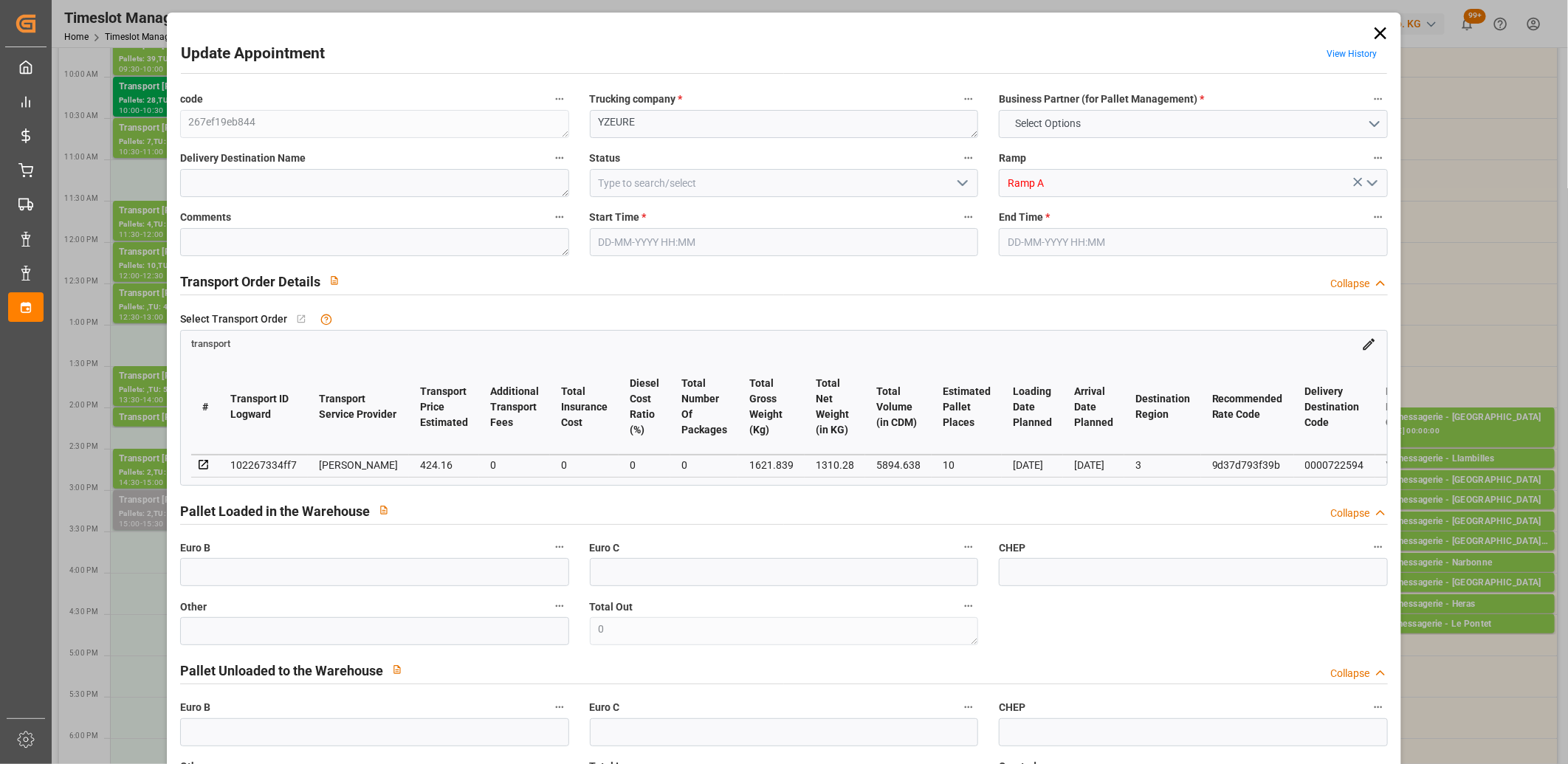
type input "101"
type input "1621.839"
type input "0"
type input "4710.8598"
type input "0"
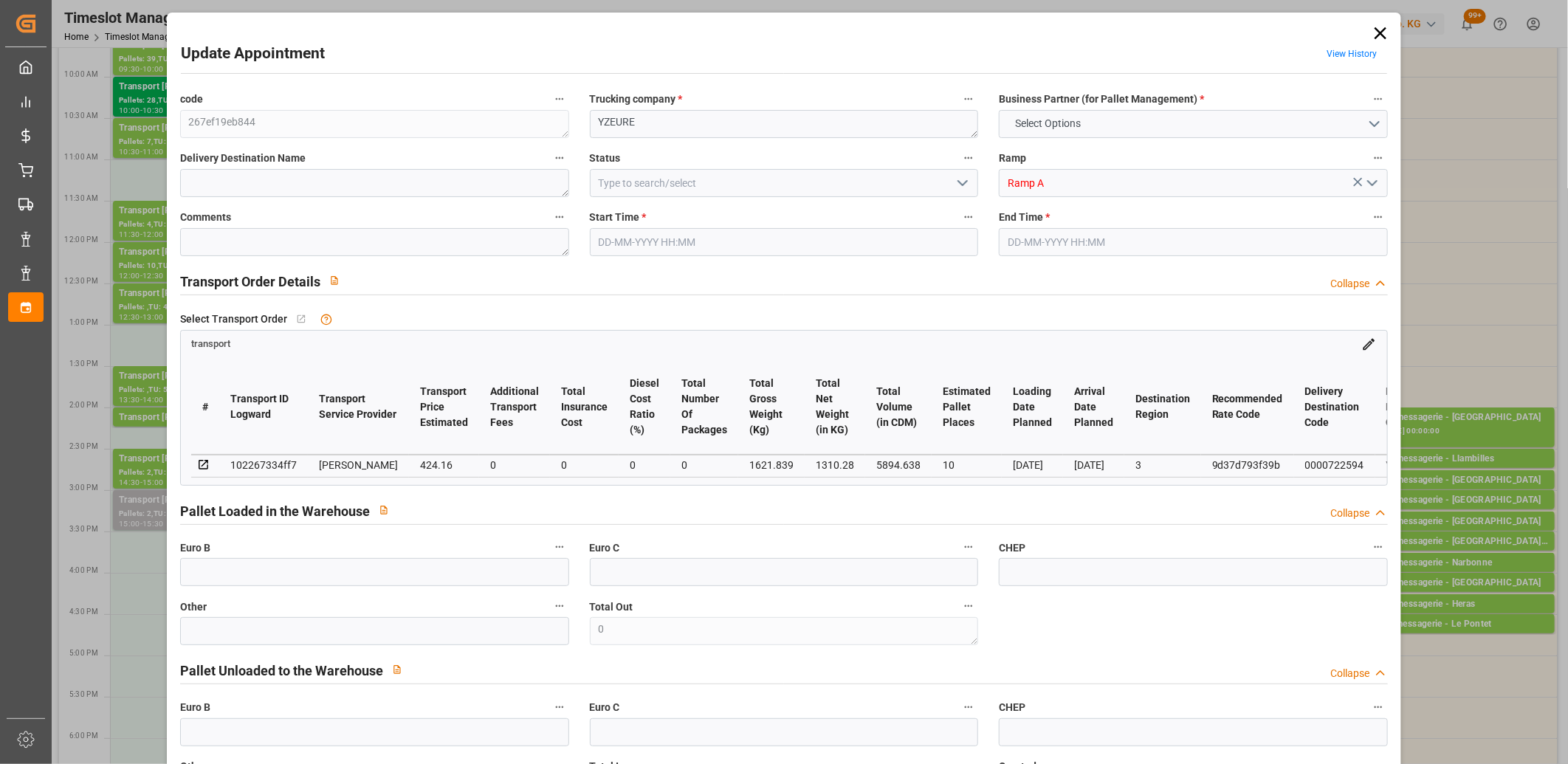
type input "0"
type input "21"
type input "35"
type input "27-08-2025 15:00"
type input "27-08-2025 15:30"
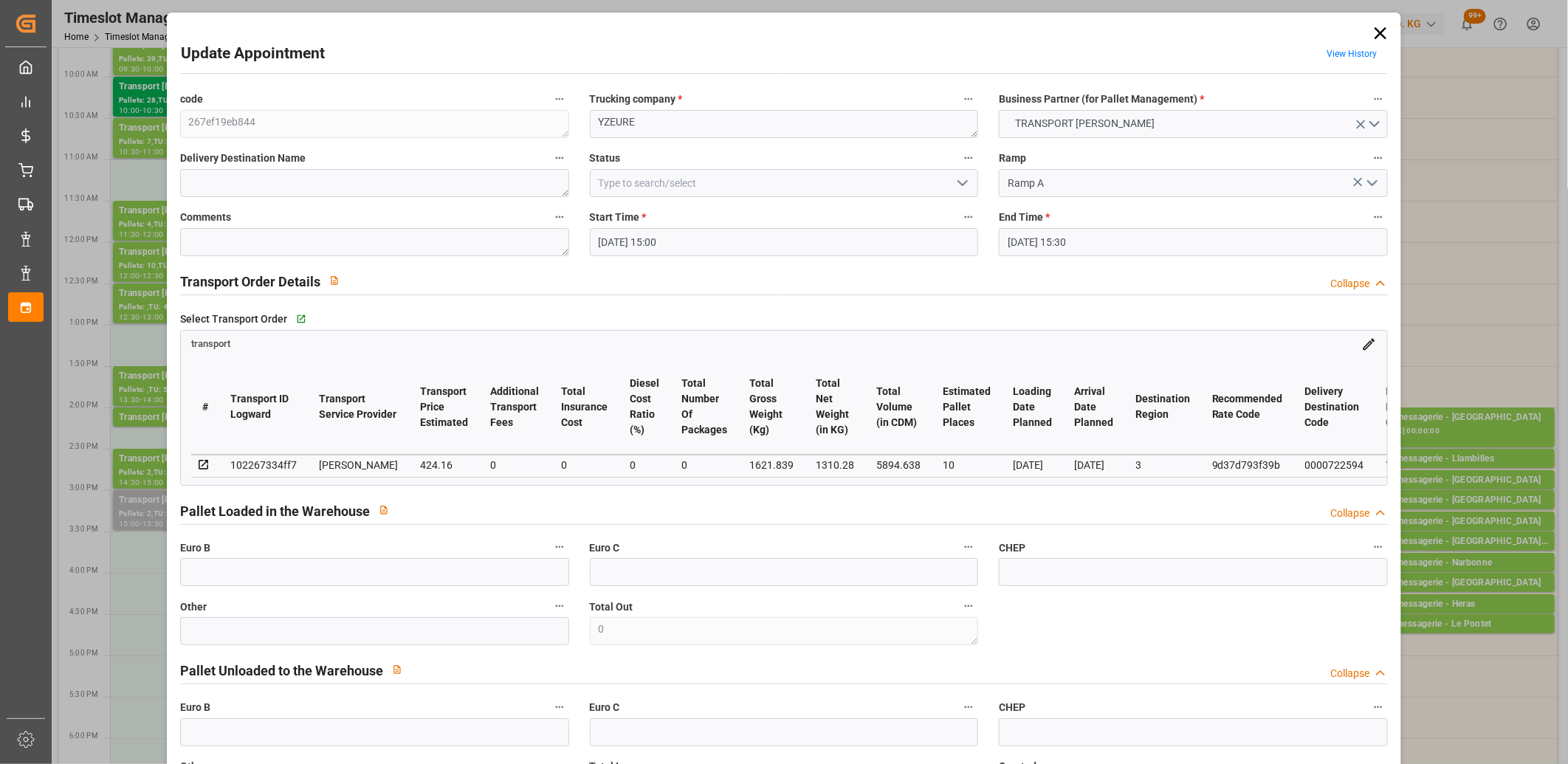
type input "25-08-2025 13:52"
type input "25-08-2025 11:36"
type input "[DATE]"
type input "29-08-2025"
click at [1376, 35] on icon at bounding box center [1380, 33] width 21 height 21
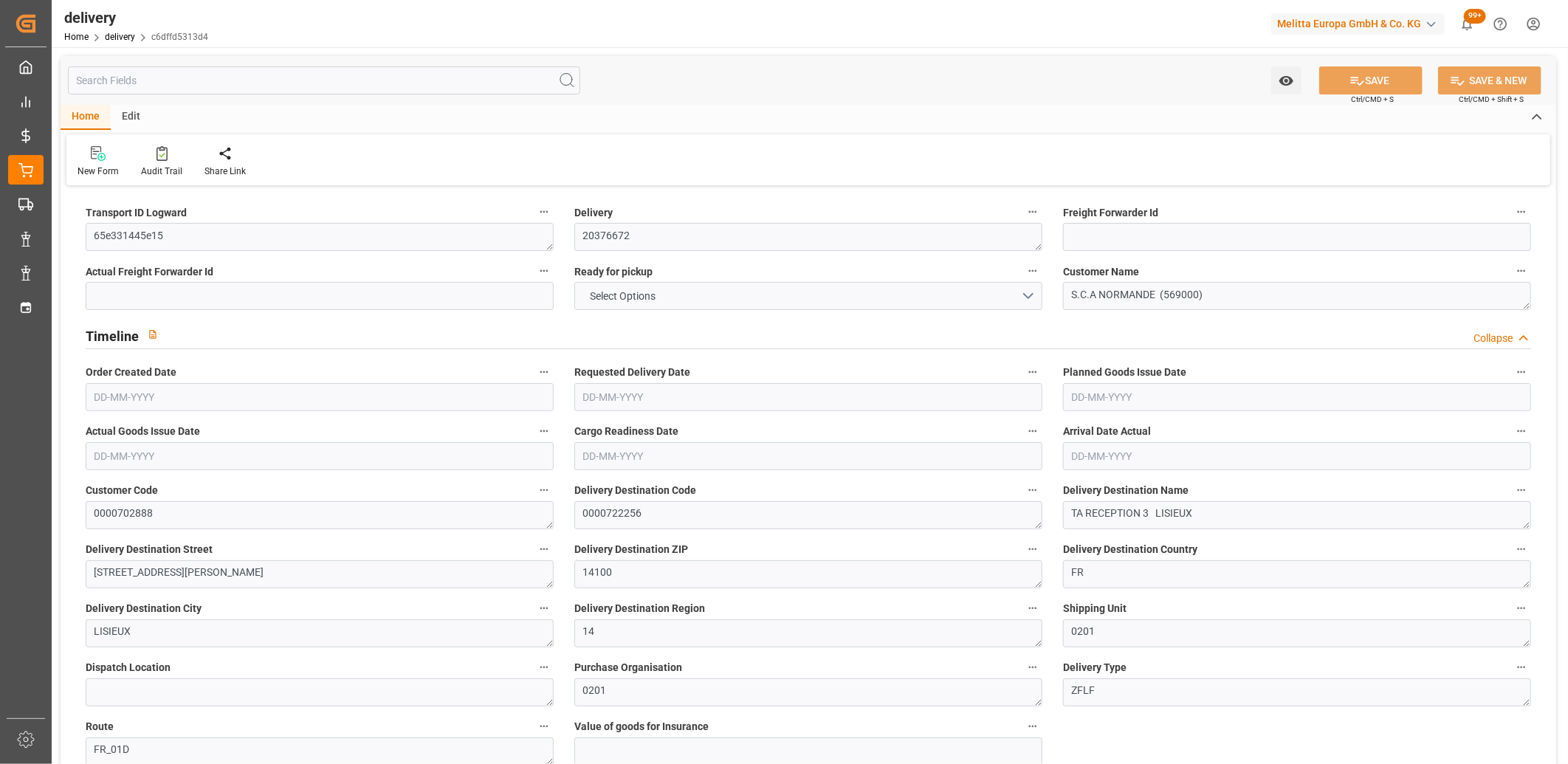
type input "4"
type input "1575.271"
type input "2763.113"
type input "5984.894"
type input "504"
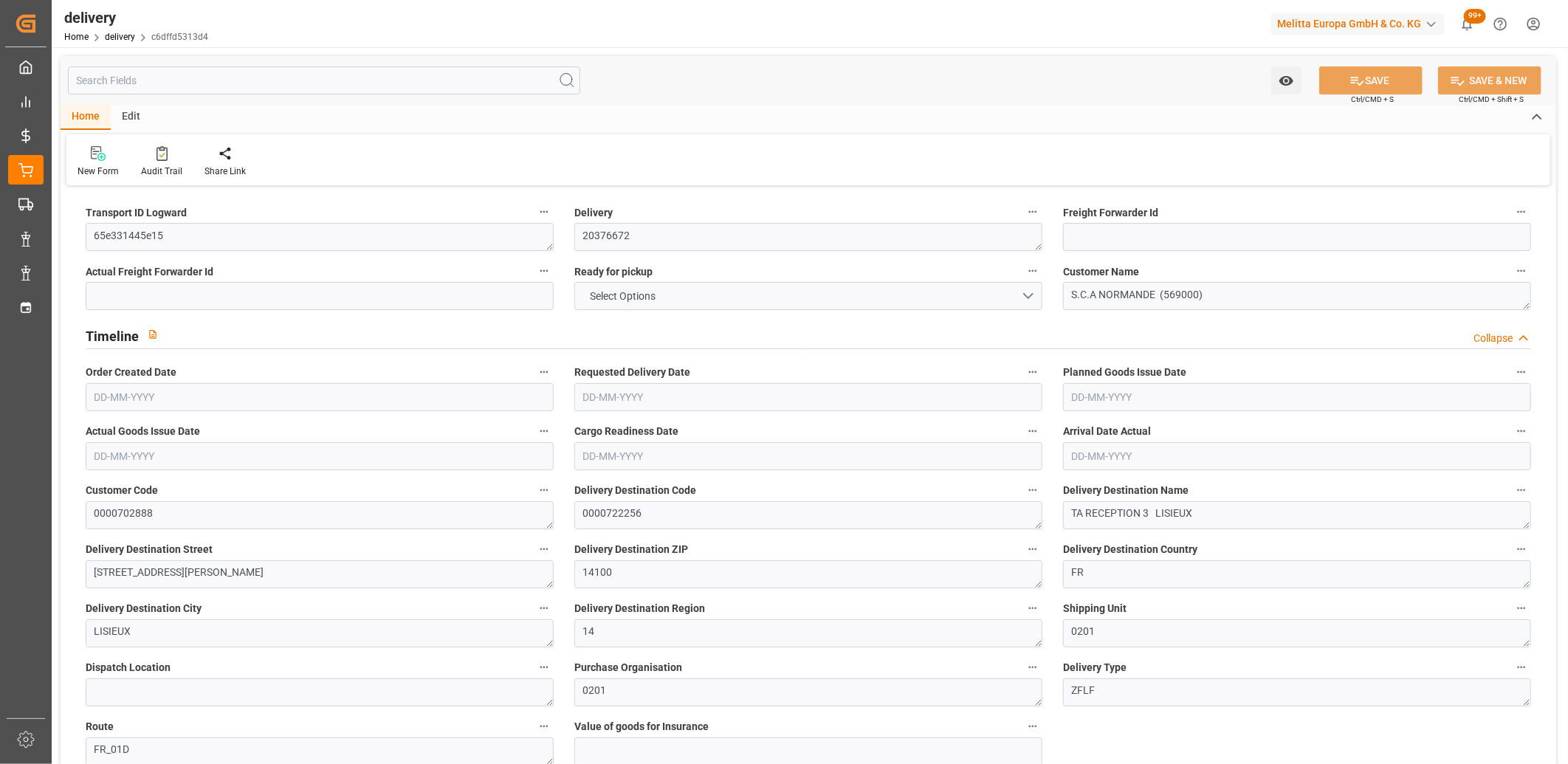
type input "38"
type input "0"
type input "9"
type input "0"
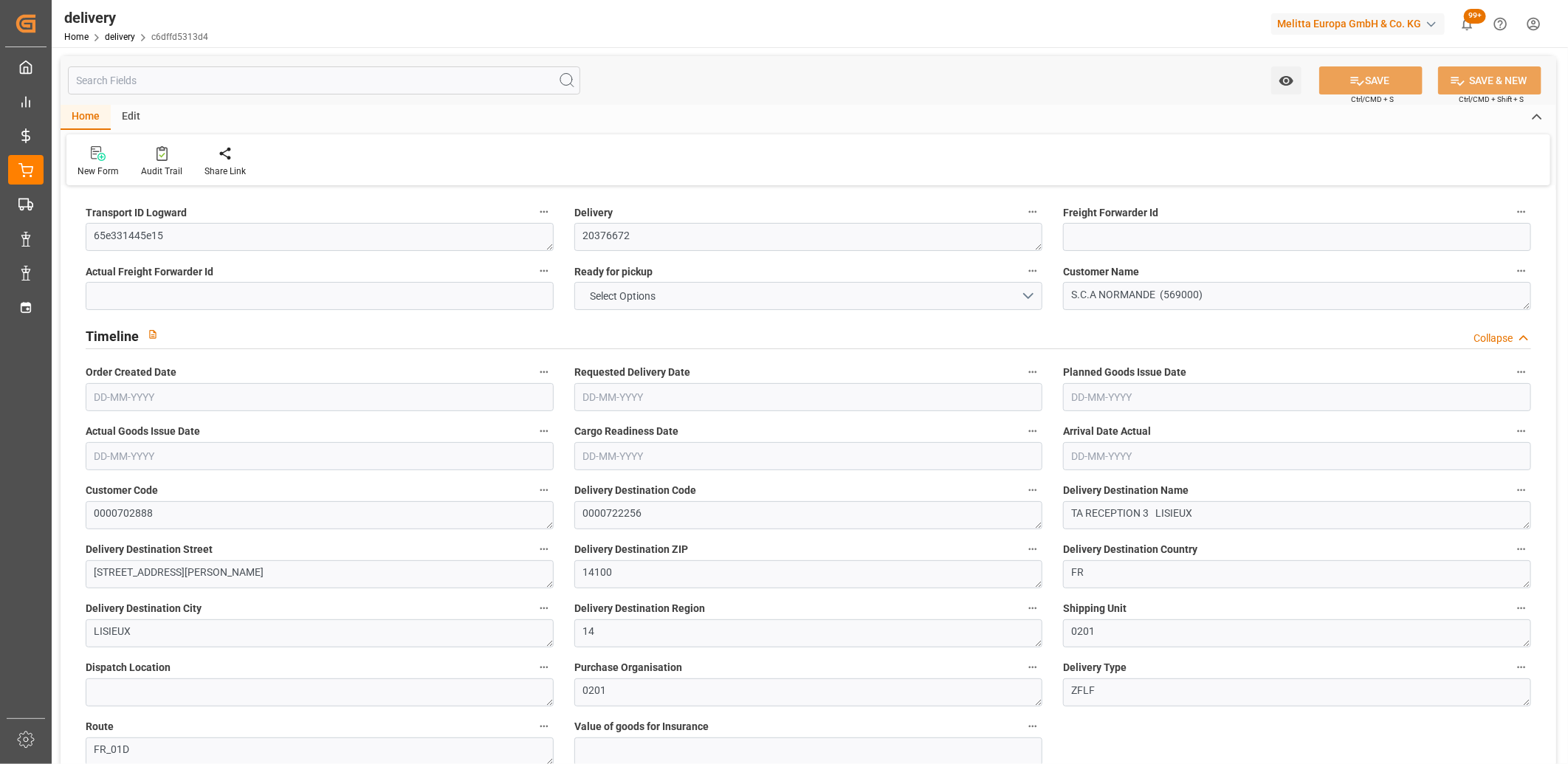
type input "-12.6579"
type input "312.54"
type input "299.8821"
type input "0"
type input "181.44"
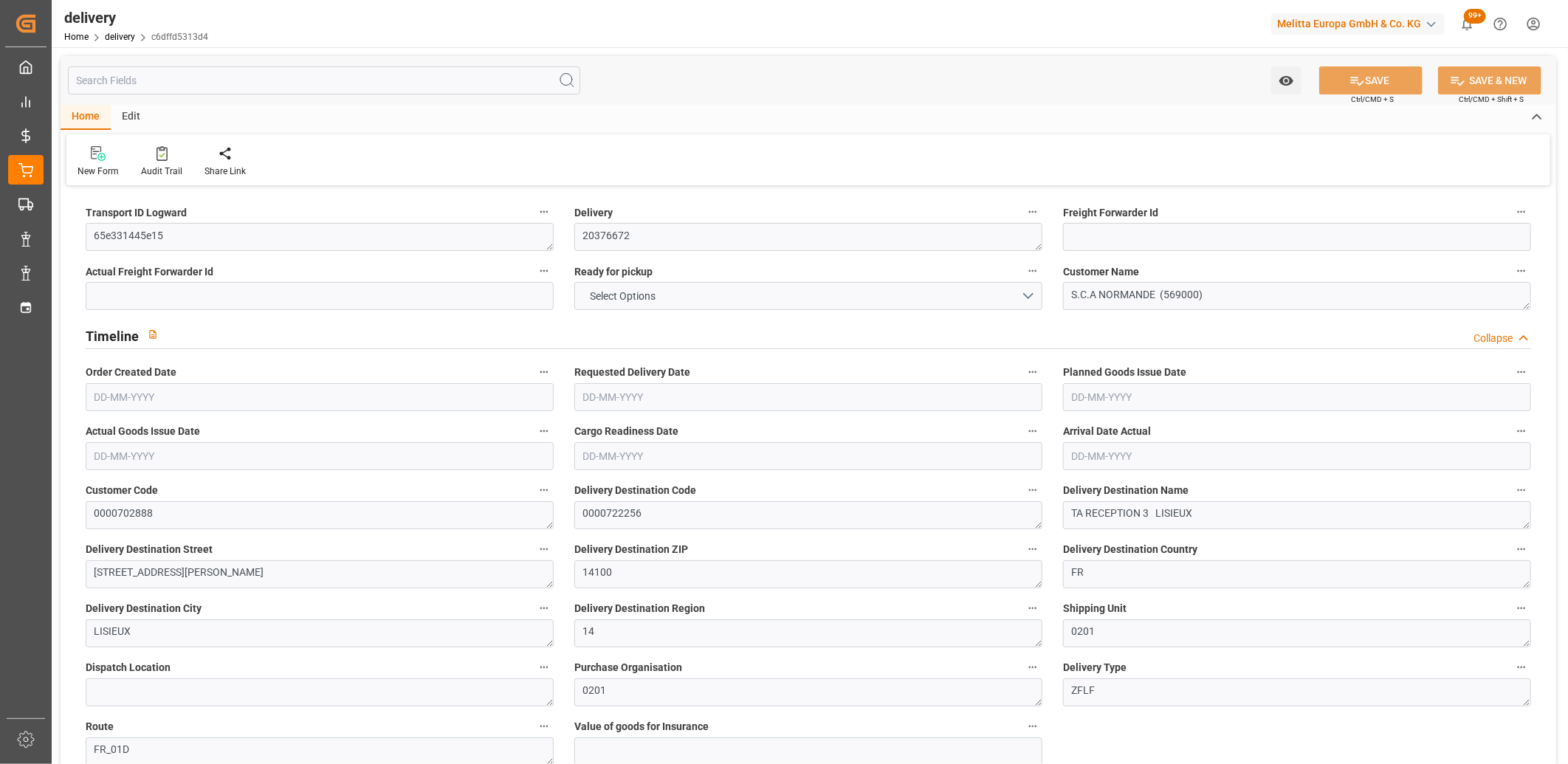
type input "1.5"
type input "1.3"
type input "0"
type input "57"
type input "1889.113"
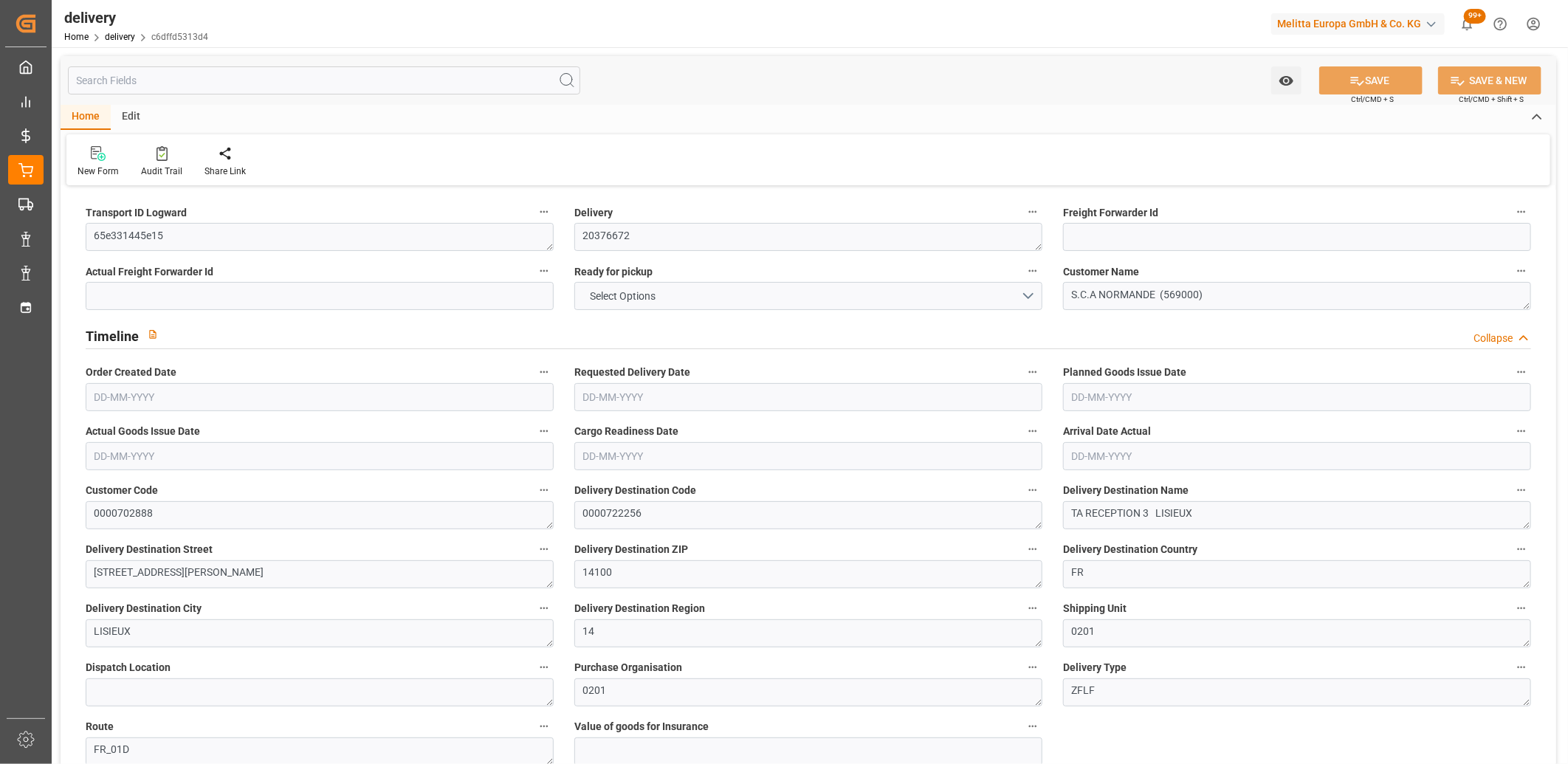
type input "101"
type input "4269.6867"
type input "0.274"
type input "0"
type input "26-08-2025"
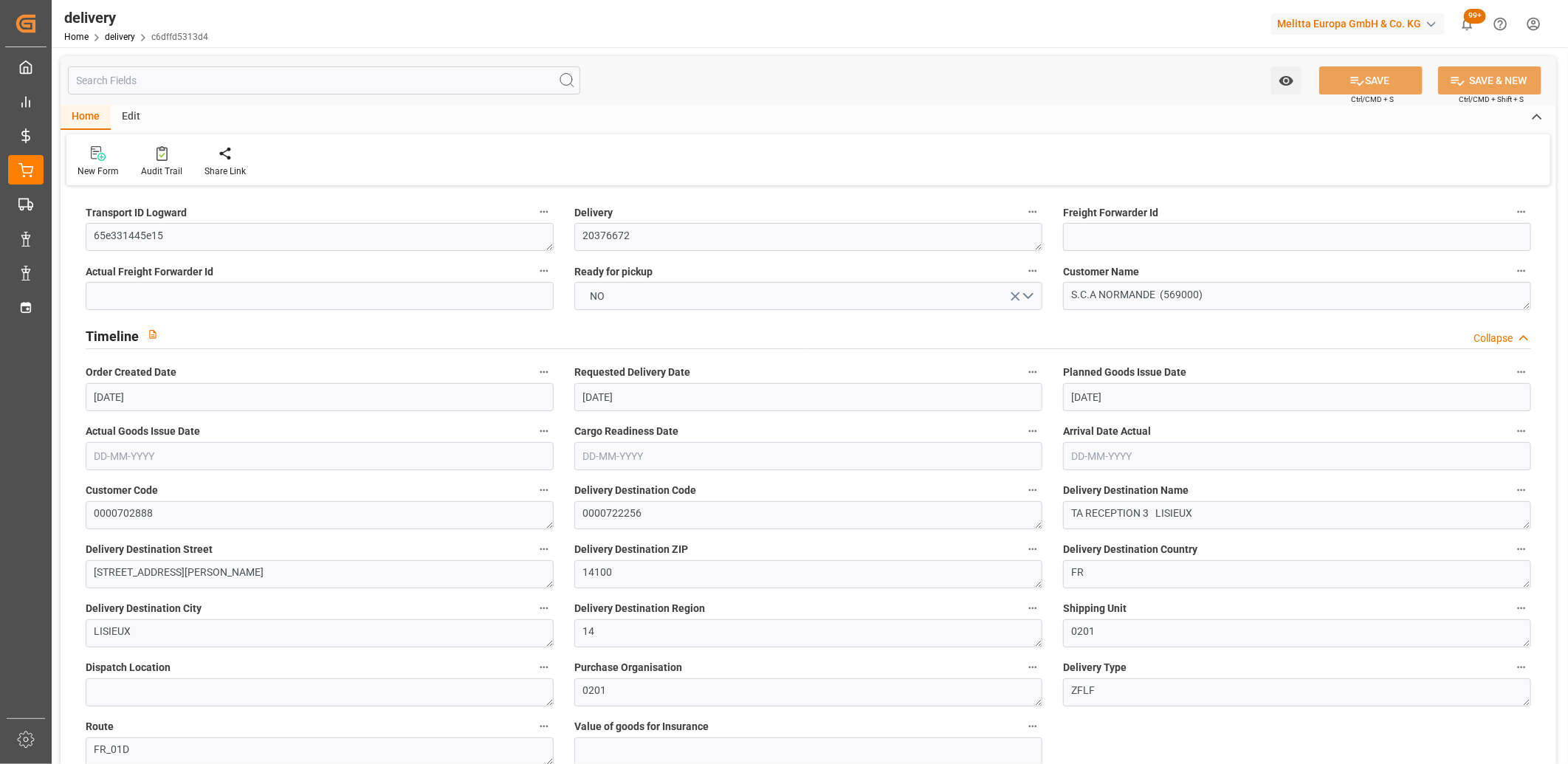
type input "29-08-2025"
type input "[DATE]"
type input "22-08-2025 11:00"
click at [723, 304] on button "NO" at bounding box center [808, 296] width 468 height 28
click at [723, 304] on div "YES" at bounding box center [808, 299] width 467 height 31
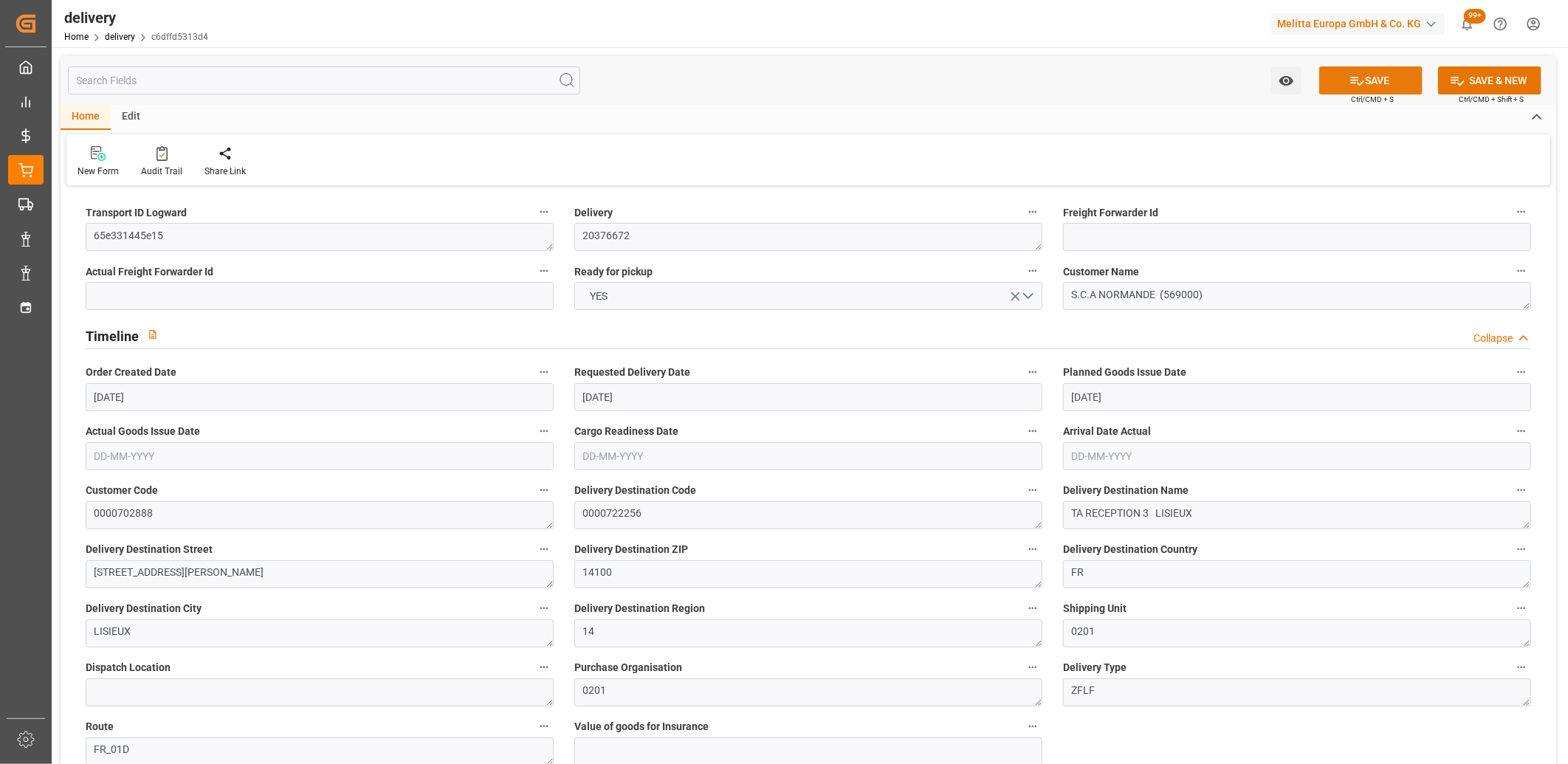
click at [1360, 85] on icon at bounding box center [1357, 81] width 15 height 15
type input "720.312"
type input "1131"
type input "5589.6"
type input "0"
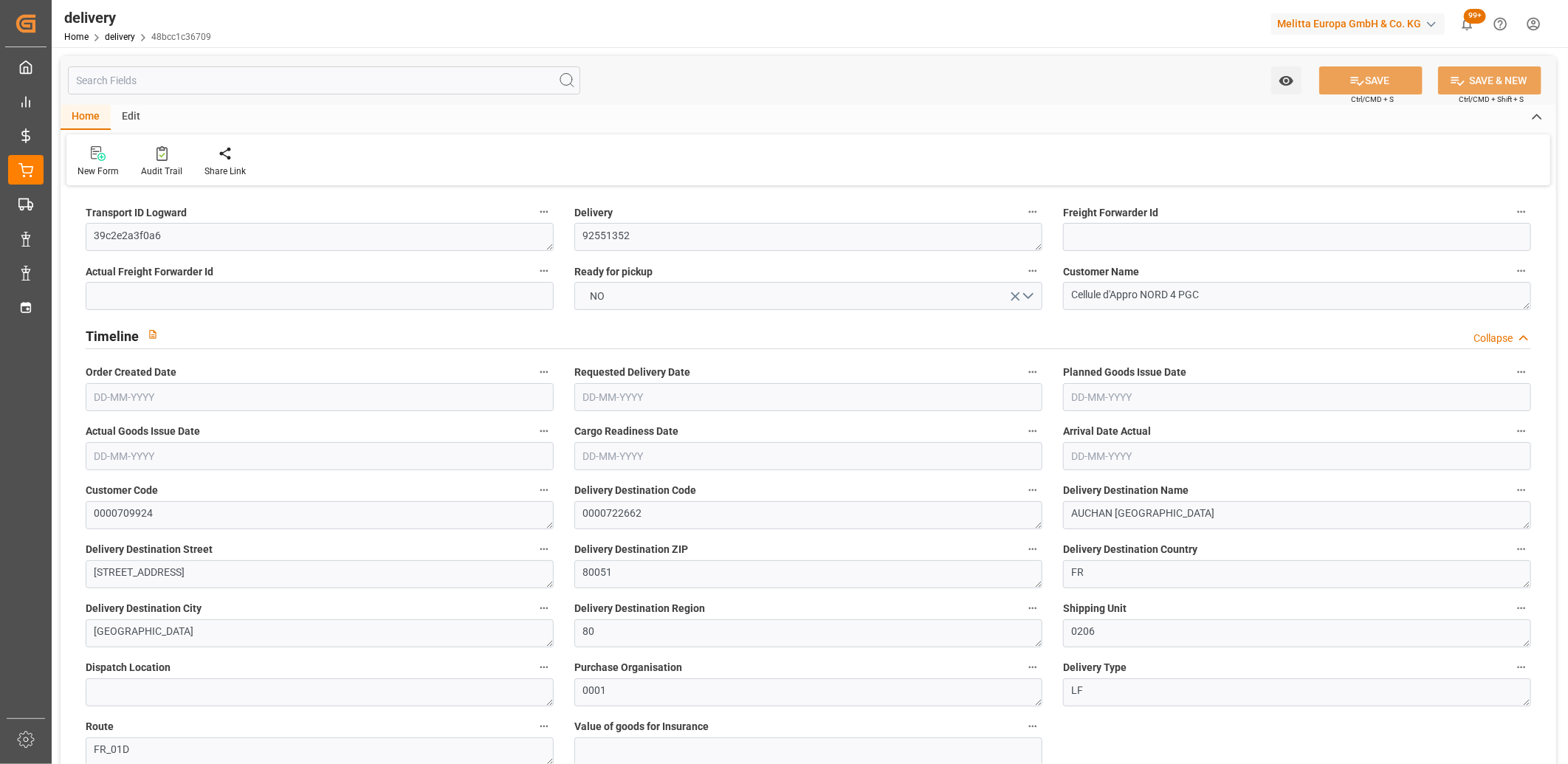
type input "9"
type input "5"
type input "0"
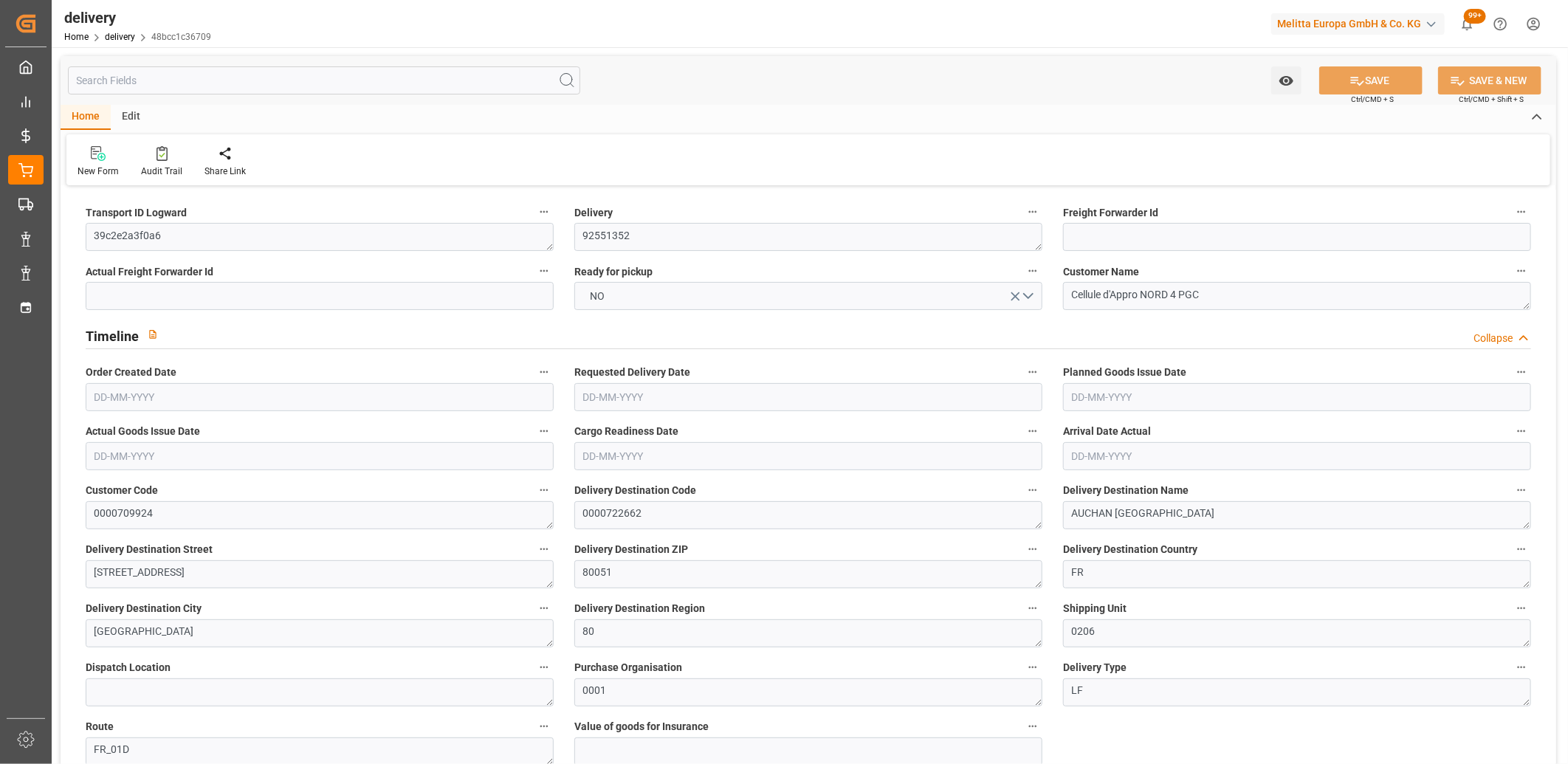
type input "-5.0837"
type input "125.5222"
type input "120.4386"
type input "22.05"
type input "0"
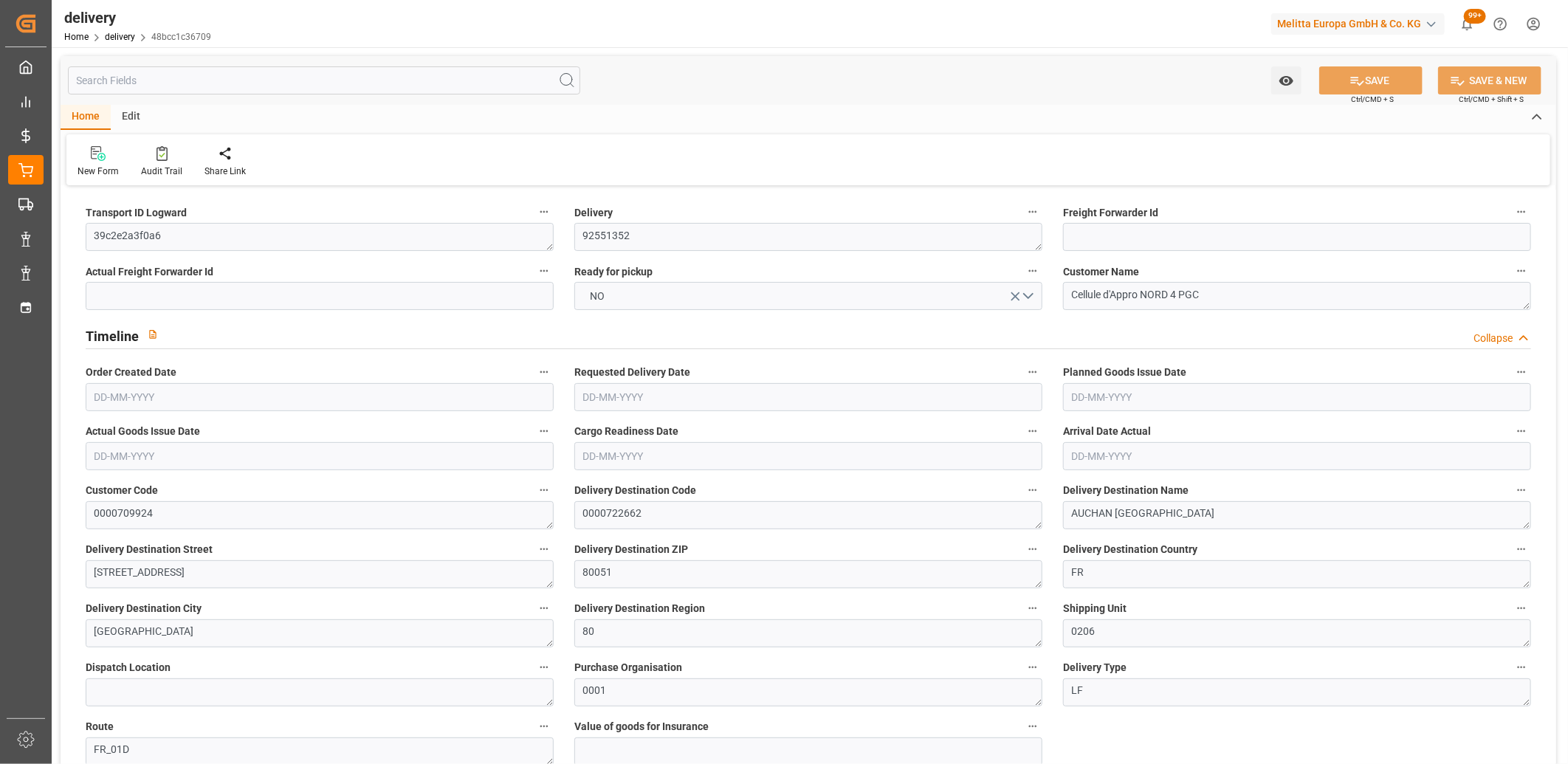
type input "1.5"
type input "1.3"
type input "0"
type input "13.5"
type input "884.16"
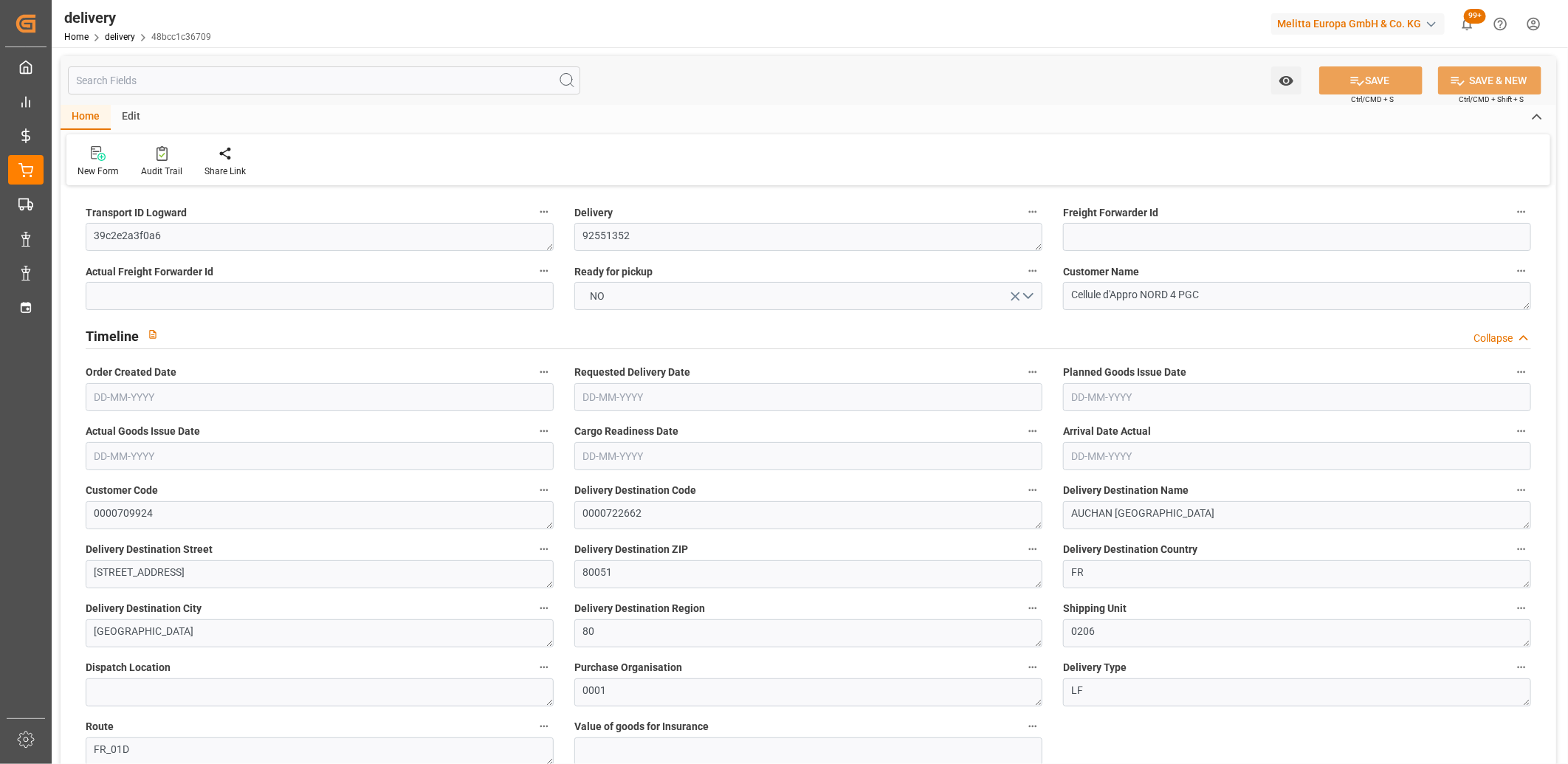
type input "101"
type input "0"
type input "[DATE]"
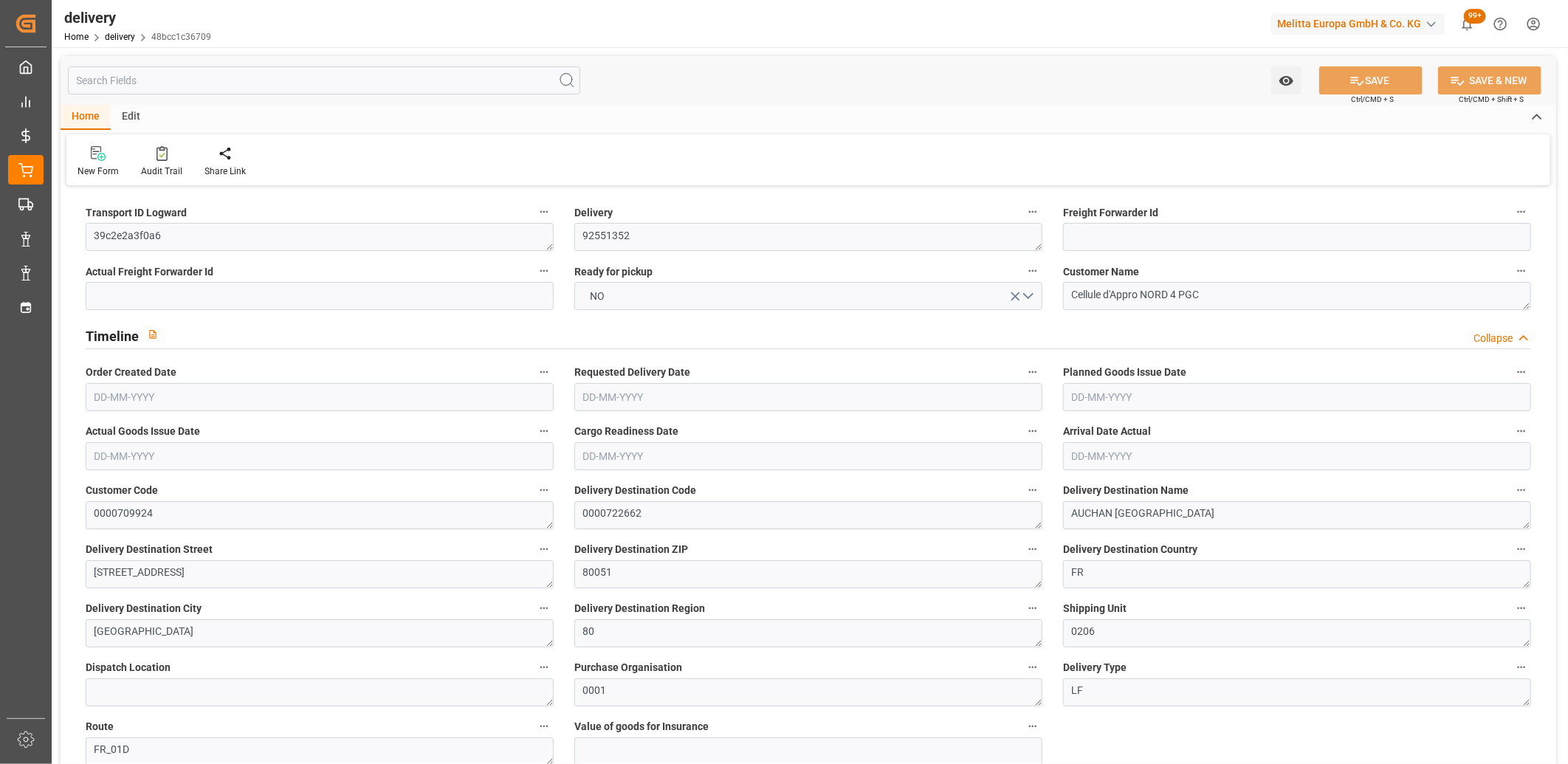
type input "22-08-2025 11:00"
click at [628, 293] on button "NO" at bounding box center [808, 296] width 468 height 28
click at [1362, 76] on button "SAVE" at bounding box center [1370, 80] width 103 height 28
type input "26-08-2025"
type input "[DATE]"
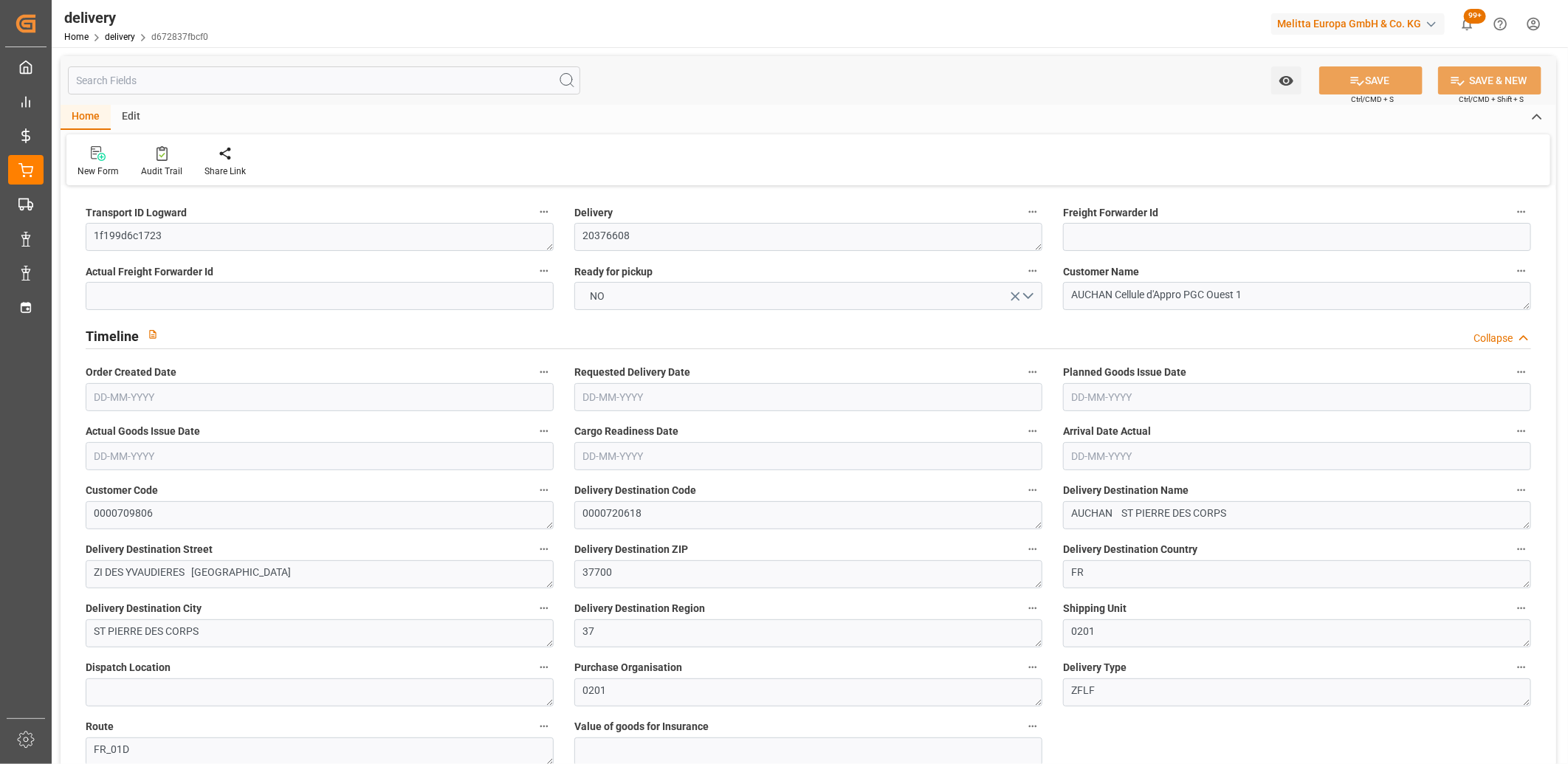
type input "[DATE]"
type input "21-08-2025 11:01"
click at [688, 303] on button "NO" at bounding box center [808, 296] width 468 height 28
click at [688, 303] on div "YES" at bounding box center [808, 299] width 467 height 31
click at [1381, 72] on button "SAVE" at bounding box center [1370, 80] width 103 height 28
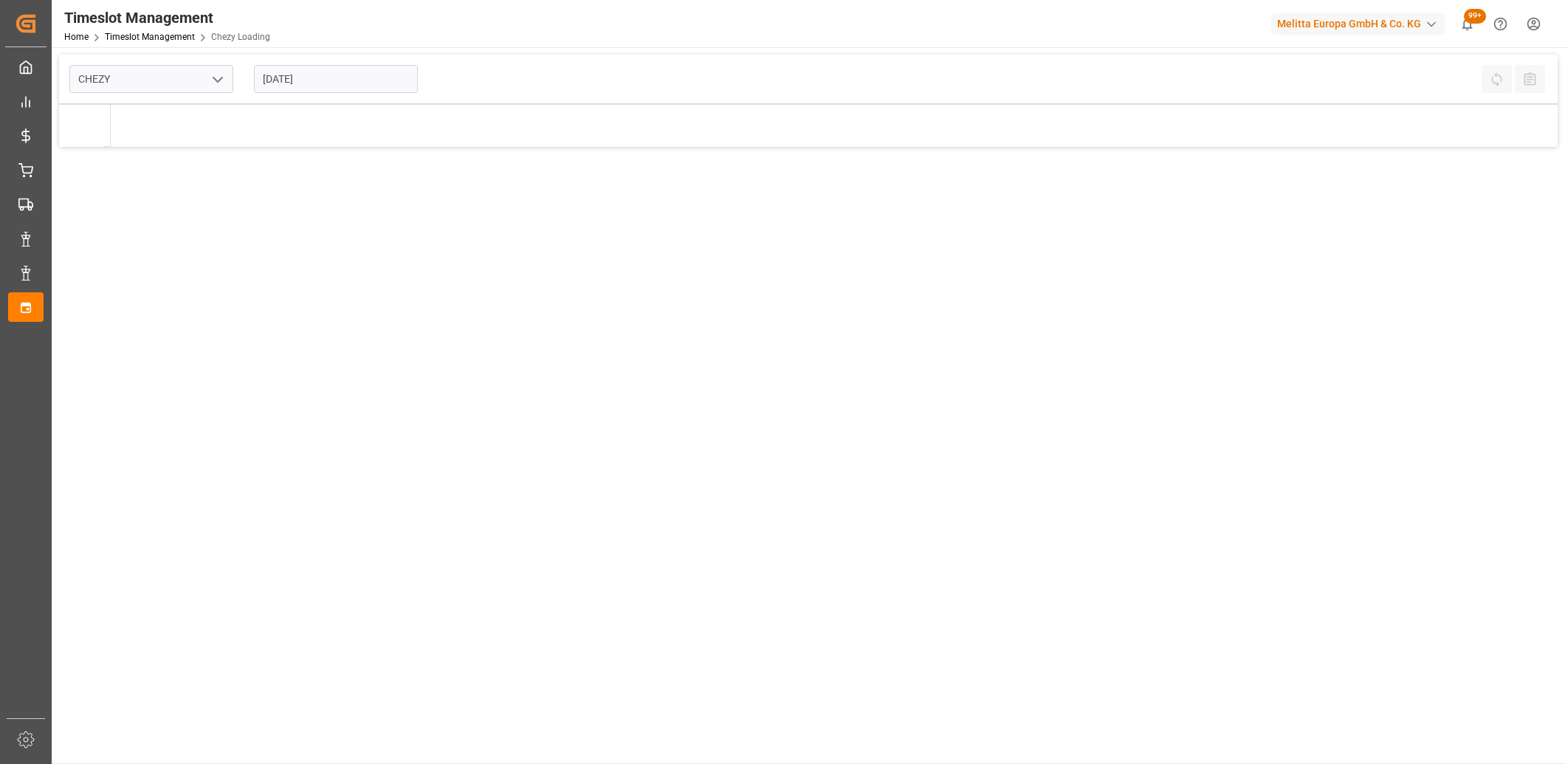
type input "Chezy Loading"
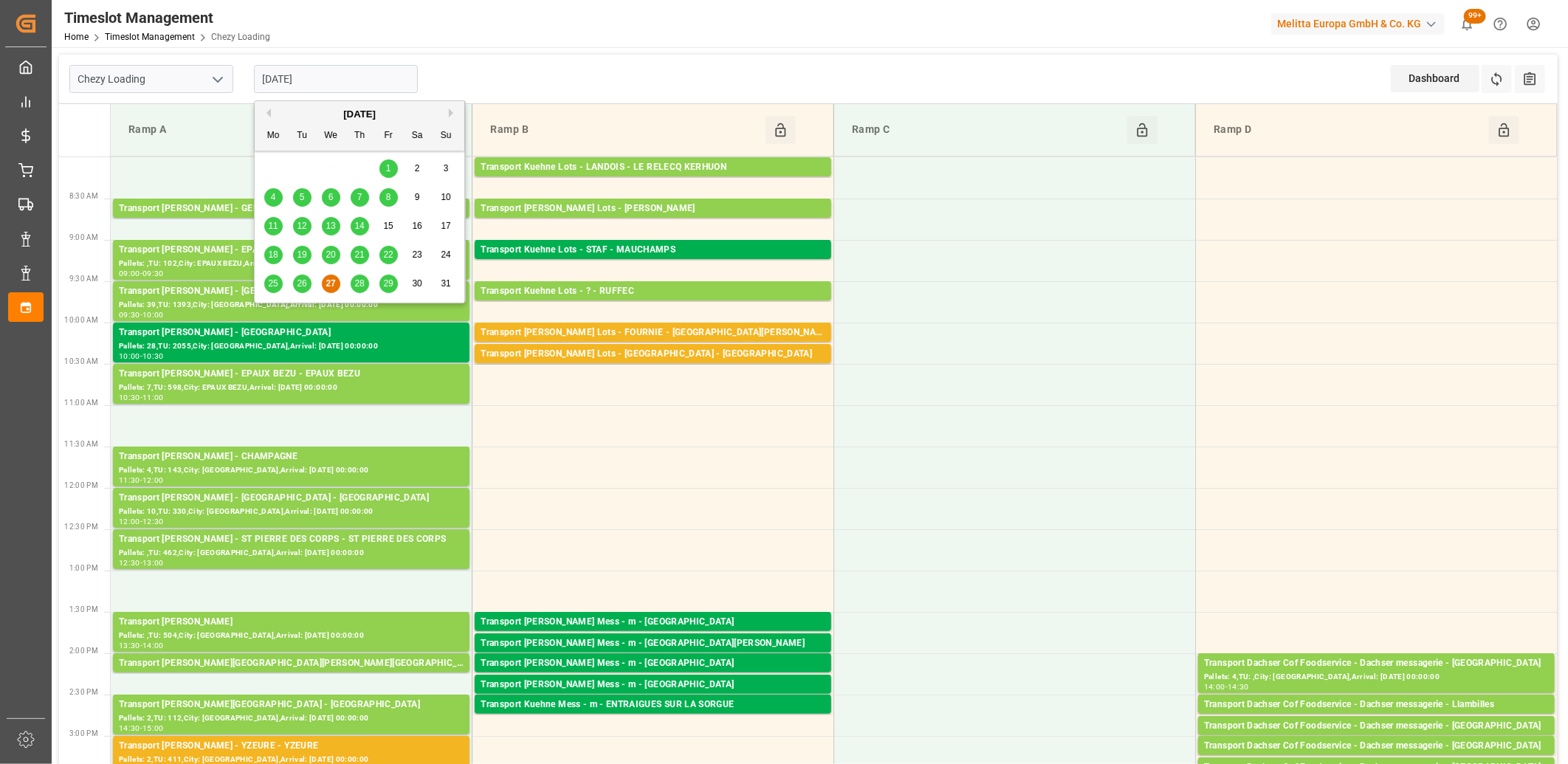
click at [318, 80] on input "[DATE]" at bounding box center [335, 79] width 164 height 28
click at [362, 284] on span "28" at bounding box center [359, 283] width 10 height 10
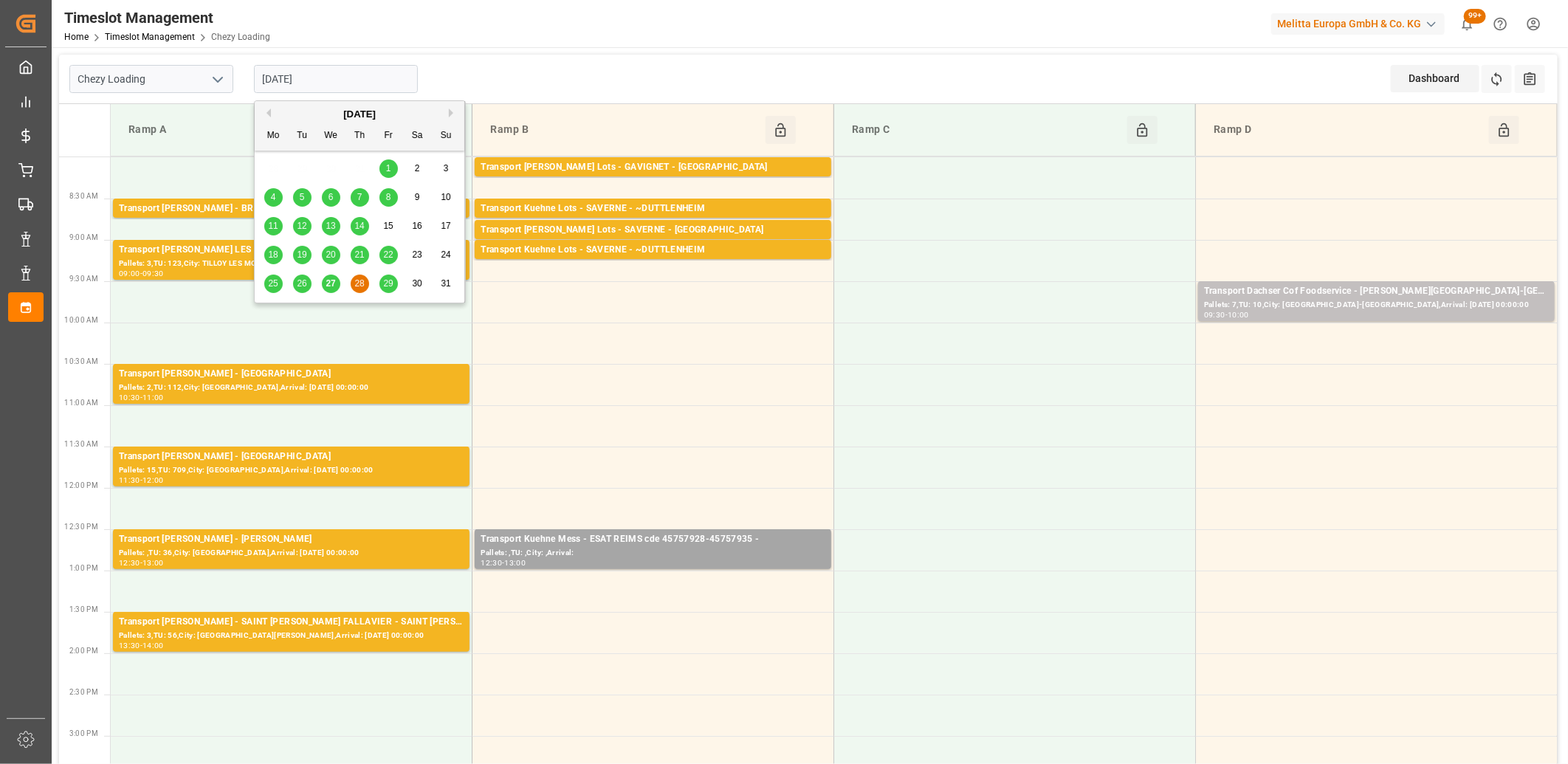
click at [372, 72] on input "[DATE]" at bounding box center [335, 79] width 164 height 28
click at [333, 289] on span "27" at bounding box center [331, 283] width 10 height 10
type input "[DATE]"
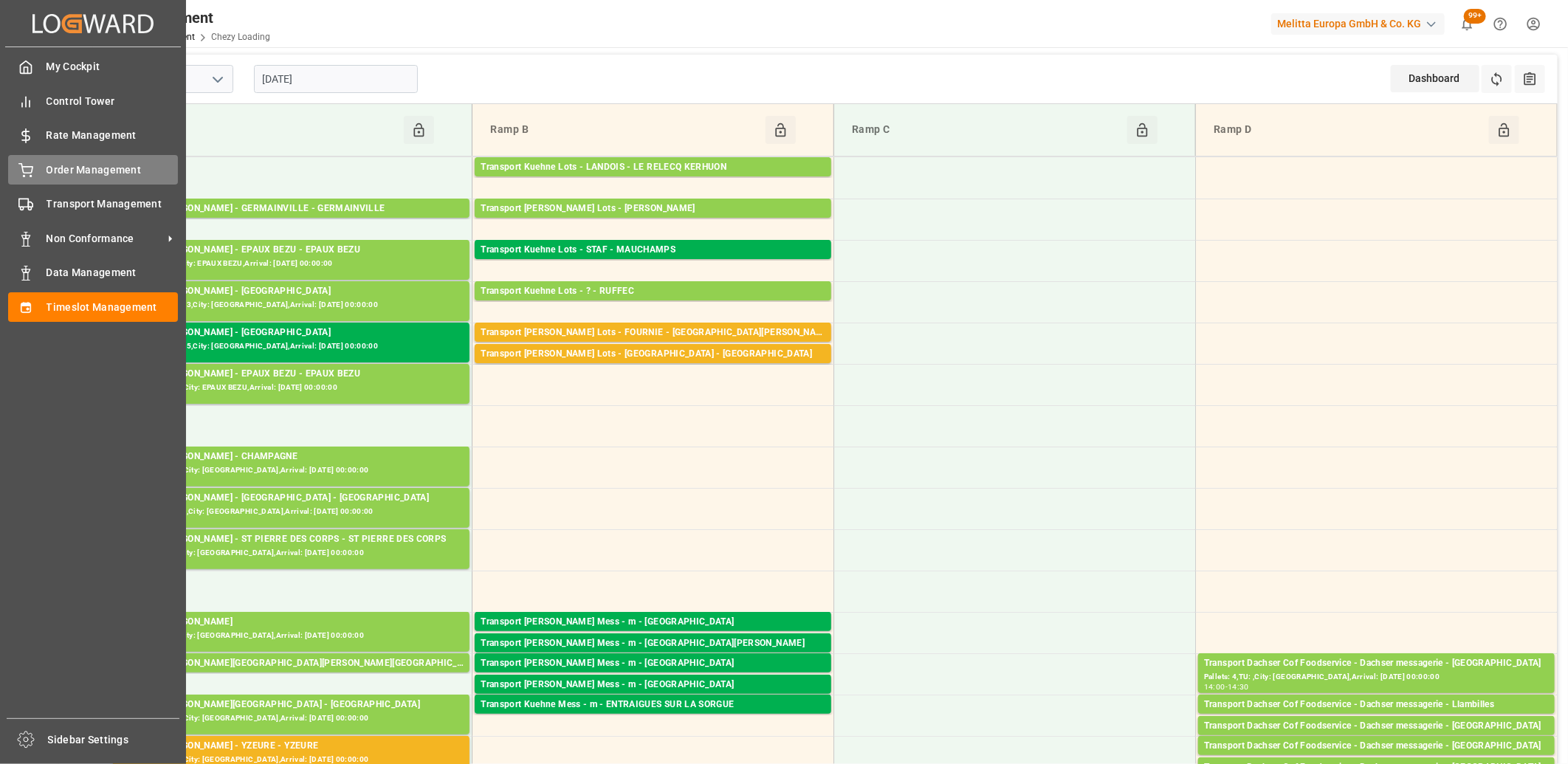
click at [32, 179] on div "Order Management Order Management" at bounding box center [93, 169] width 170 height 29
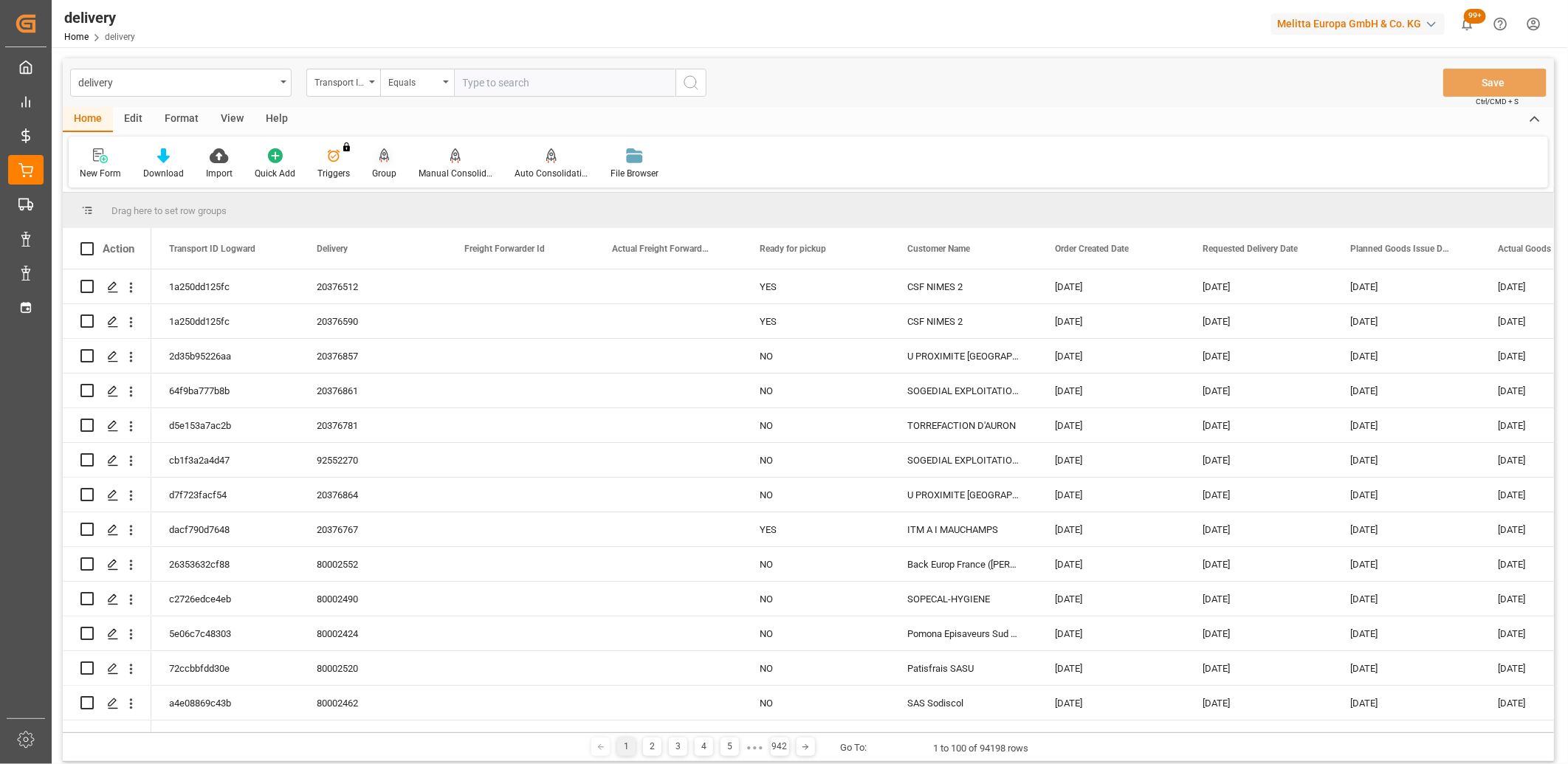
click at [382, 156] on icon at bounding box center [385, 156] width 10 height 15
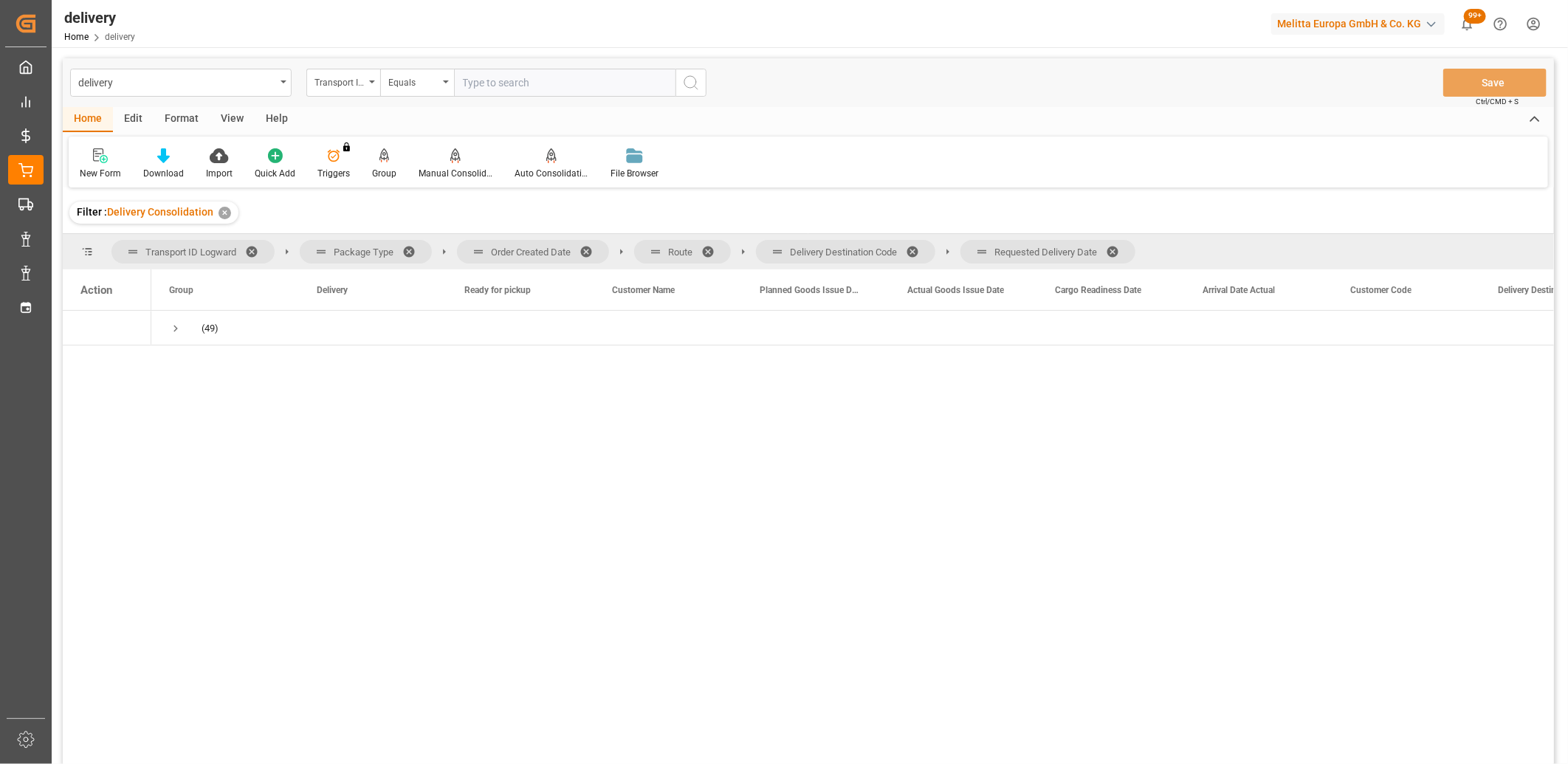
click at [1120, 251] on span at bounding box center [1117, 251] width 23 height 13
click at [917, 254] on span at bounding box center [917, 251] width 23 height 13
click at [707, 249] on span at bounding box center [713, 251] width 23 height 13
click at [591, 251] on span at bounding box center [591, 251] width 23 height 13
click at [176, 327] on span "Press SPACE to select this row." at bounding box center [176, 328] width 13 height 13
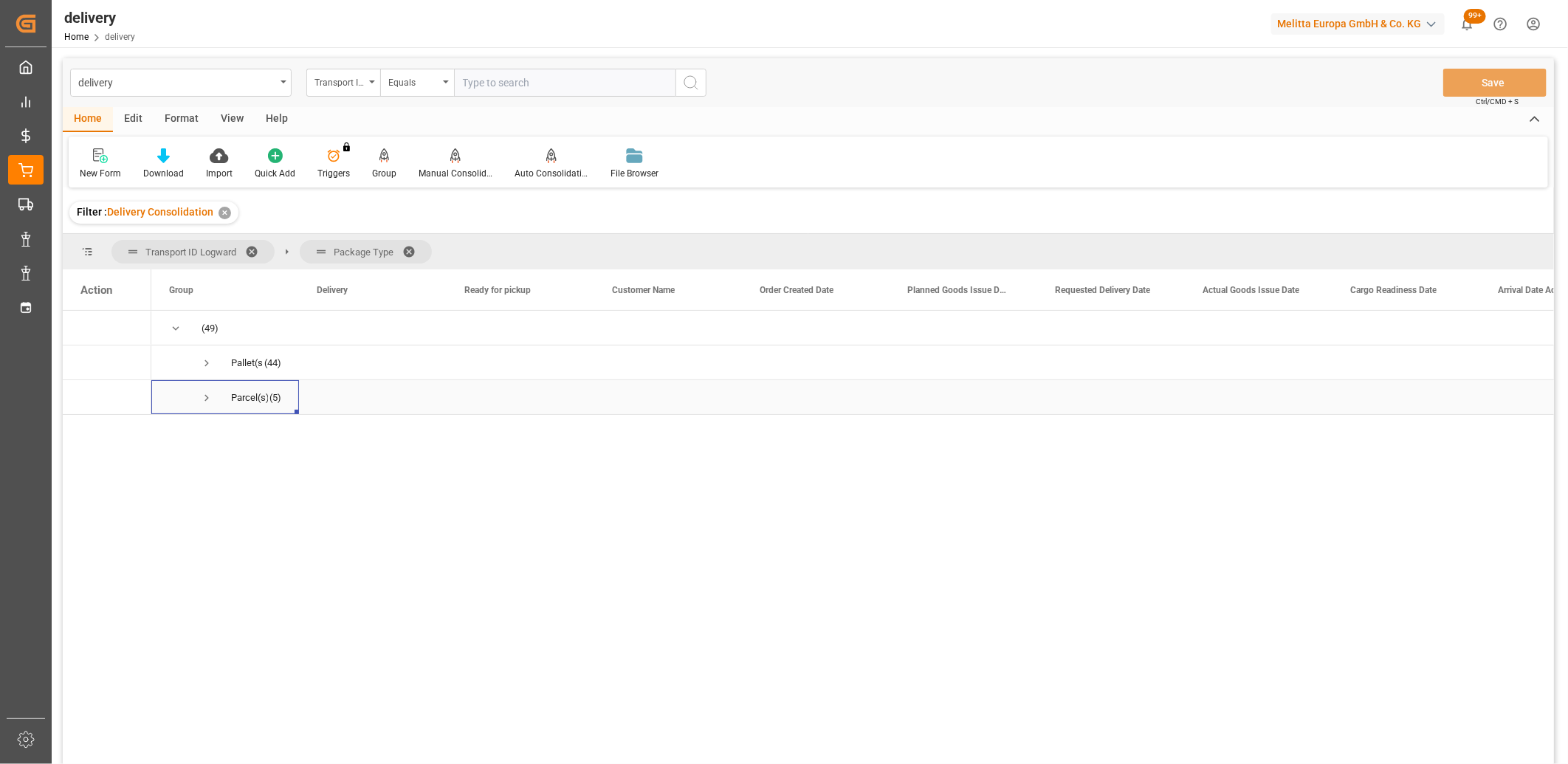
click at [203, 395] on span "Press SPACE to select this row." at bounding box center [206, 397] width 13 height 13
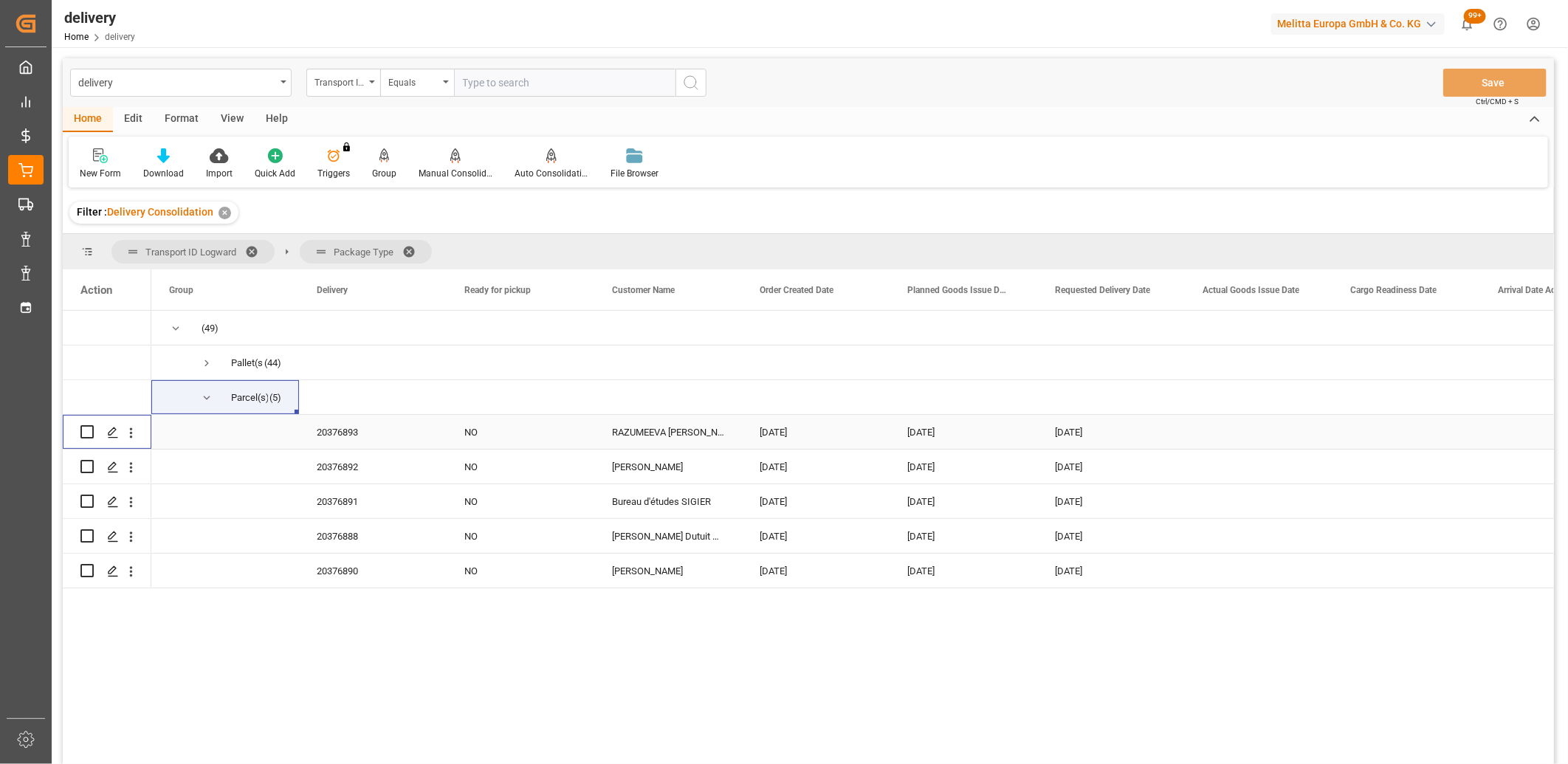
click at [85, 430] on input "Press Space to toggle row selection (unchecked)" at bounding box center [87, 431] width 13 height 13
checkbox input "true"
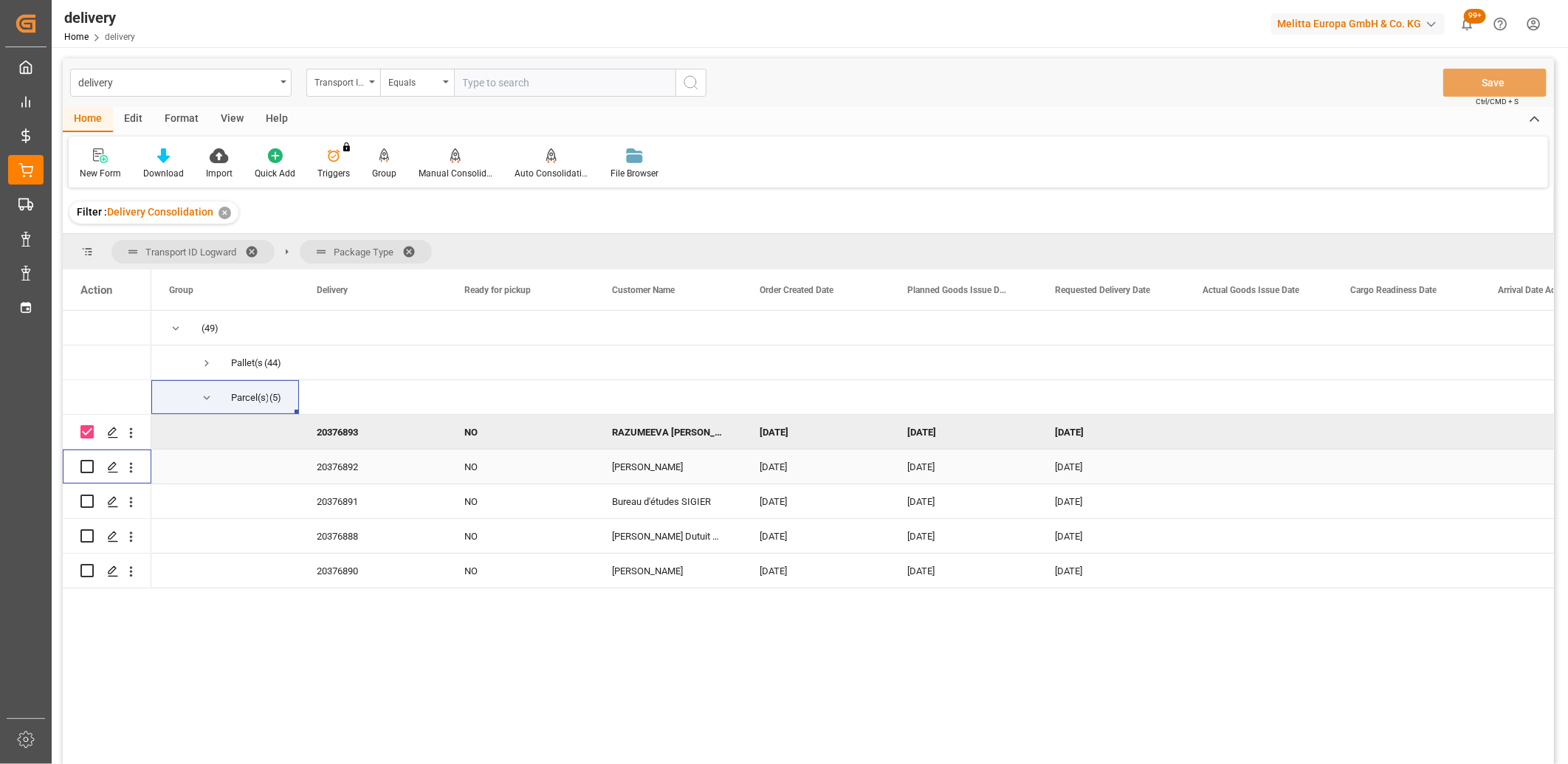
click at [85, 459] on input "Press Space to toggle row selection (unchecked)" at bounding box center [87, 466] width 13 height 13
checkbox input "true"
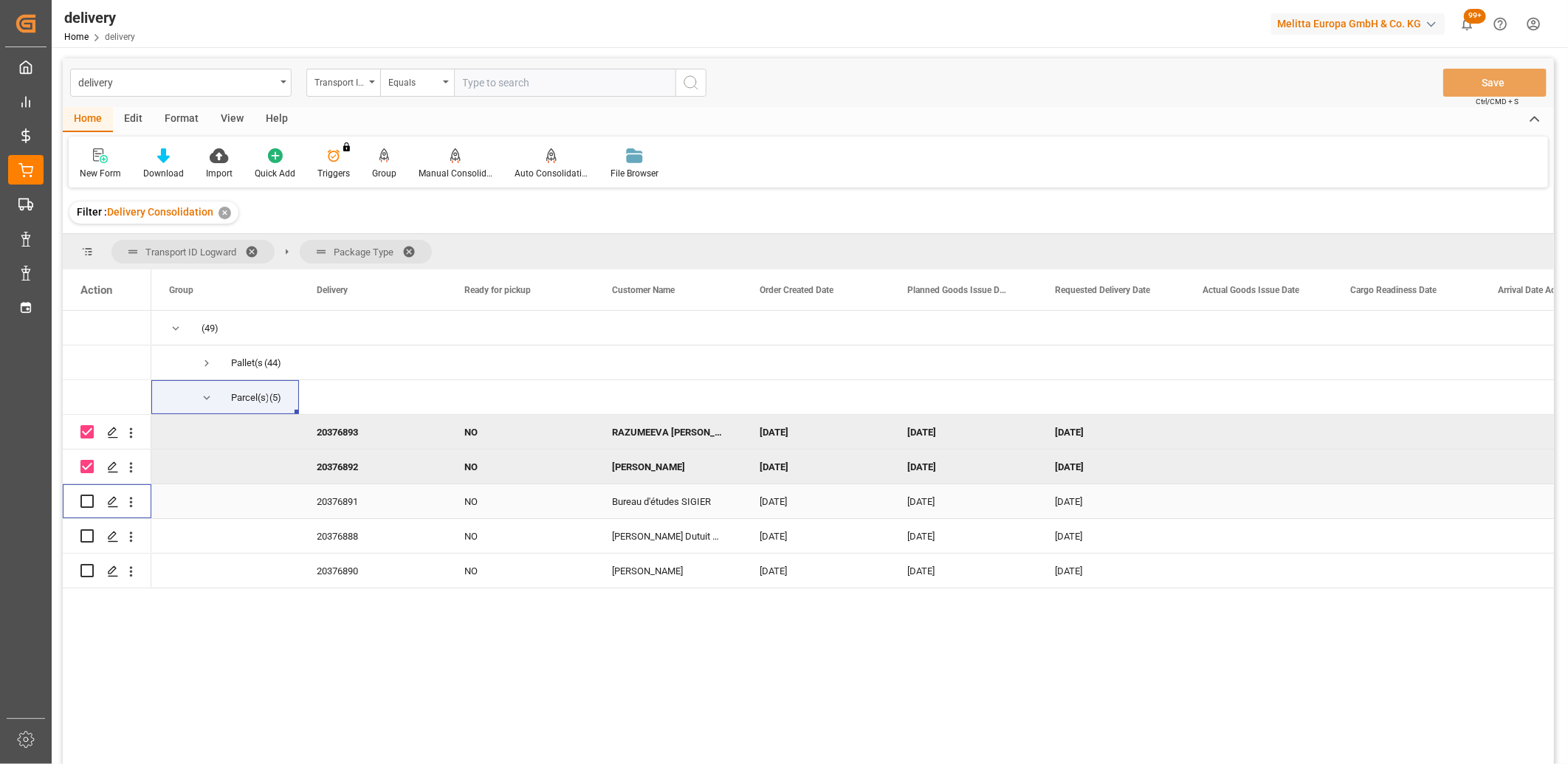
click at [86, 505] on input "Press Space to toggle row selection (unchecked)" at bounding box center [87, 500] width 13 height 13
checkbox input "true"
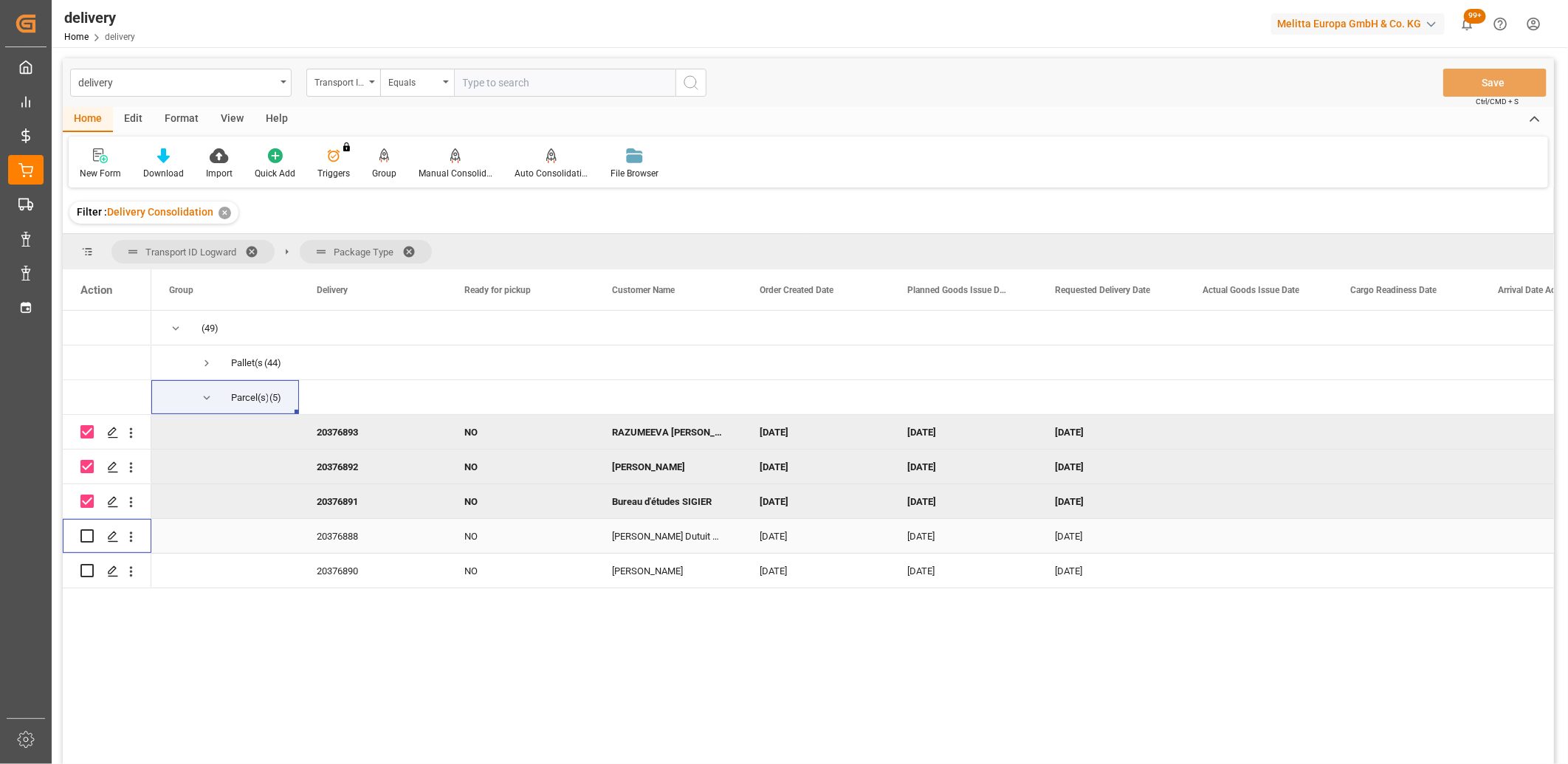
click at [86, 537] on input "Press Space to toggle row selection (unchecked)" at bounding box center [87, 535] width 13 height 13
checkbox input "true"
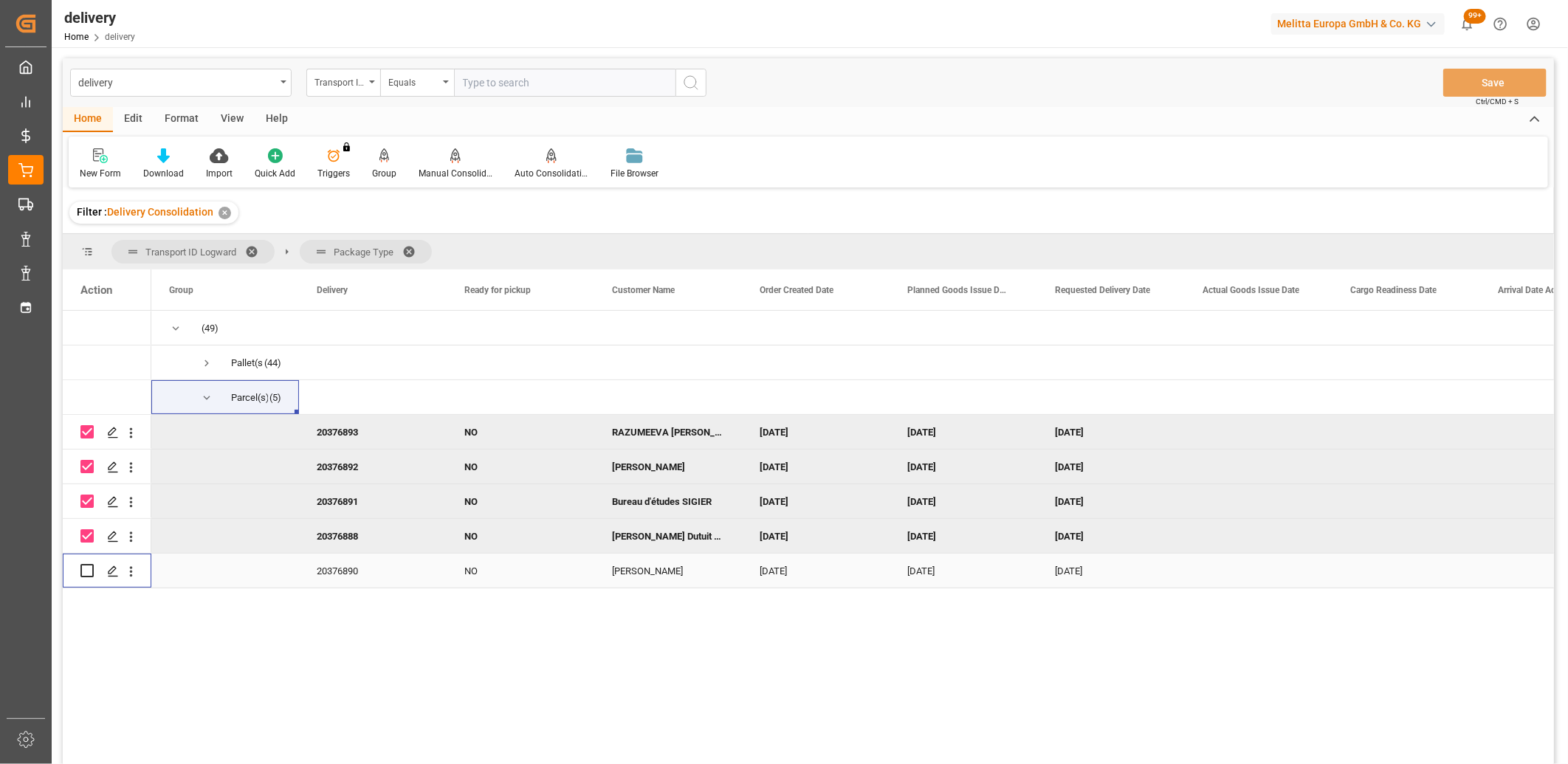
click at [85, 571] on input "Press Space to toggle row selection (unchecked)" at bounding box center [87, 570] width 13 height 13
checkbox input "true"
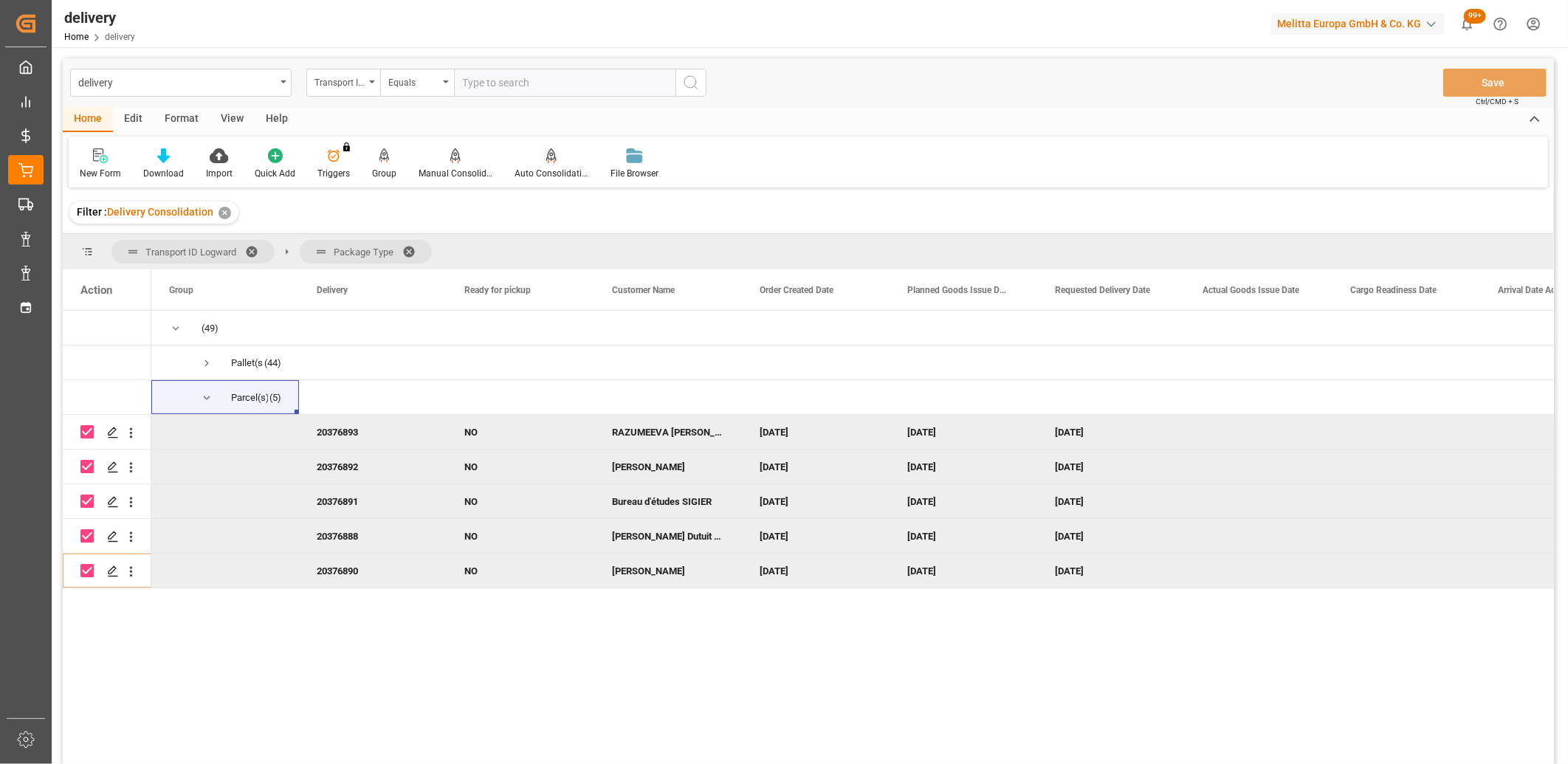
click at [539, 170] on div "Auto Consolidation" at bounding box center [551, 173] width 74 height 13
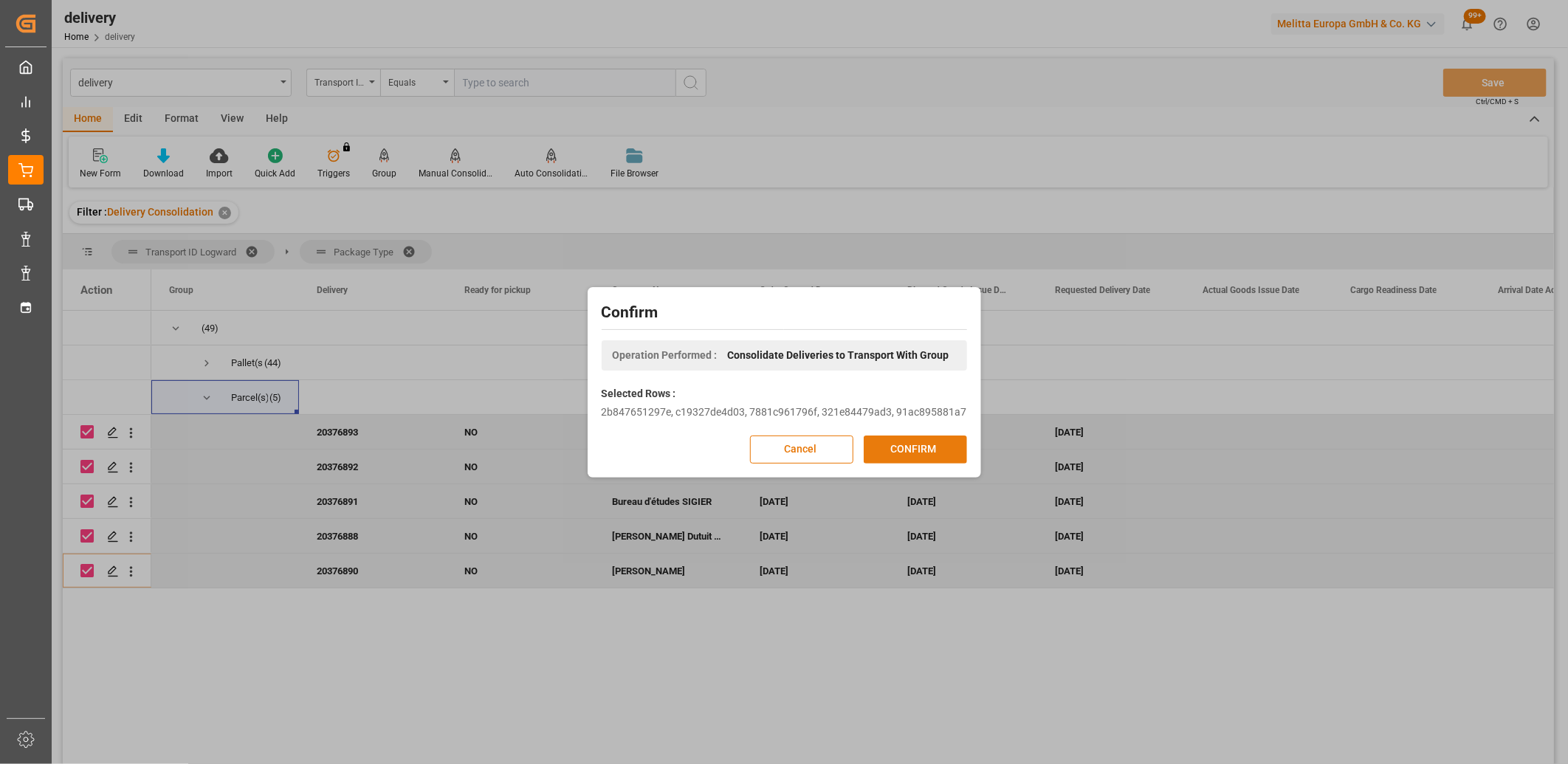
click at [915, 453] on button "CONFIRM" at bounding box center [915, 449] width 103 height 28
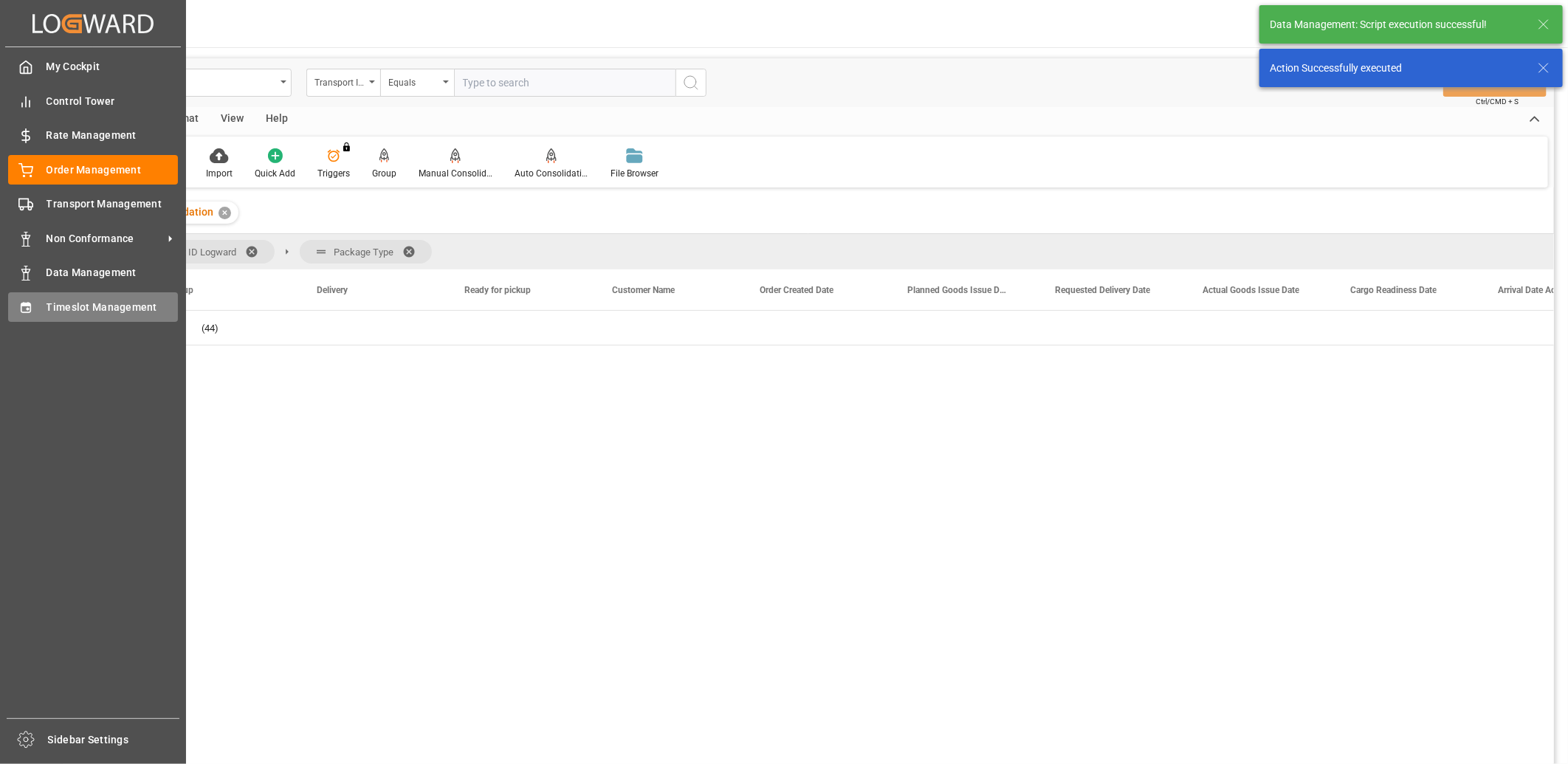
click at [40, 314] on div "Timeslot Management Timeslot Management" at bounding box center [93, 307] width 170 height 29
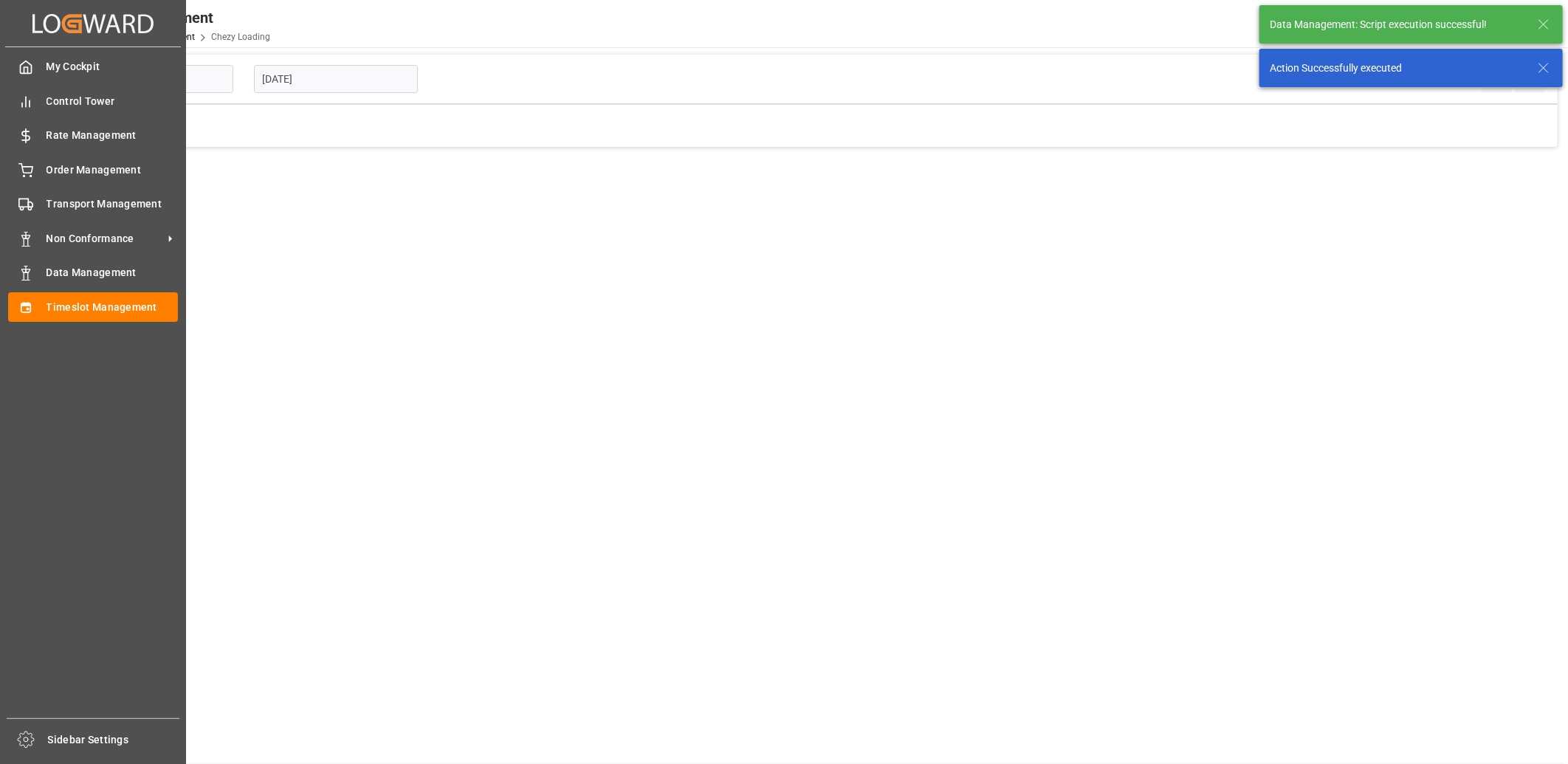
type input "Chezy Loading"
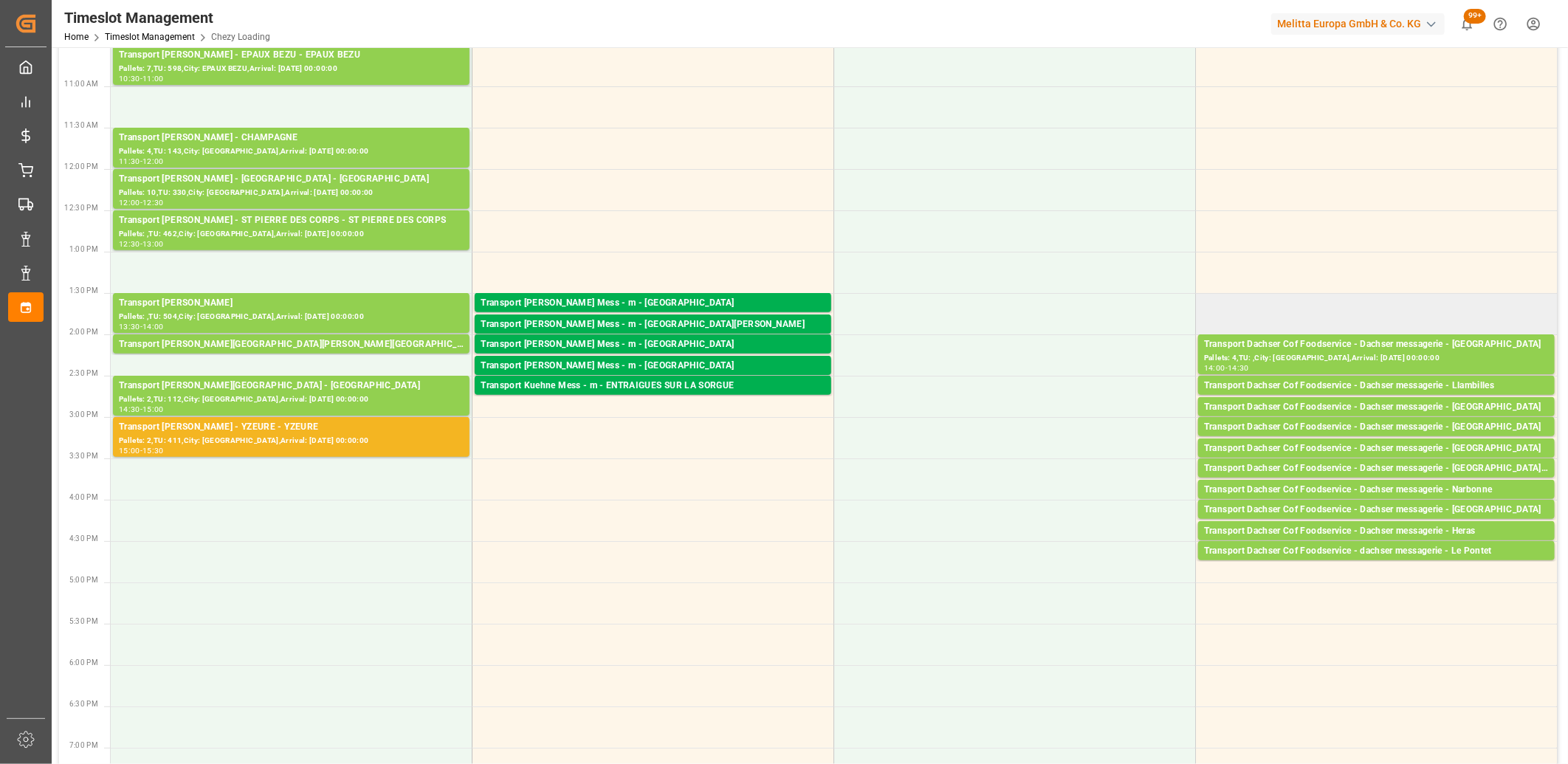
scroll to position [327, 0]
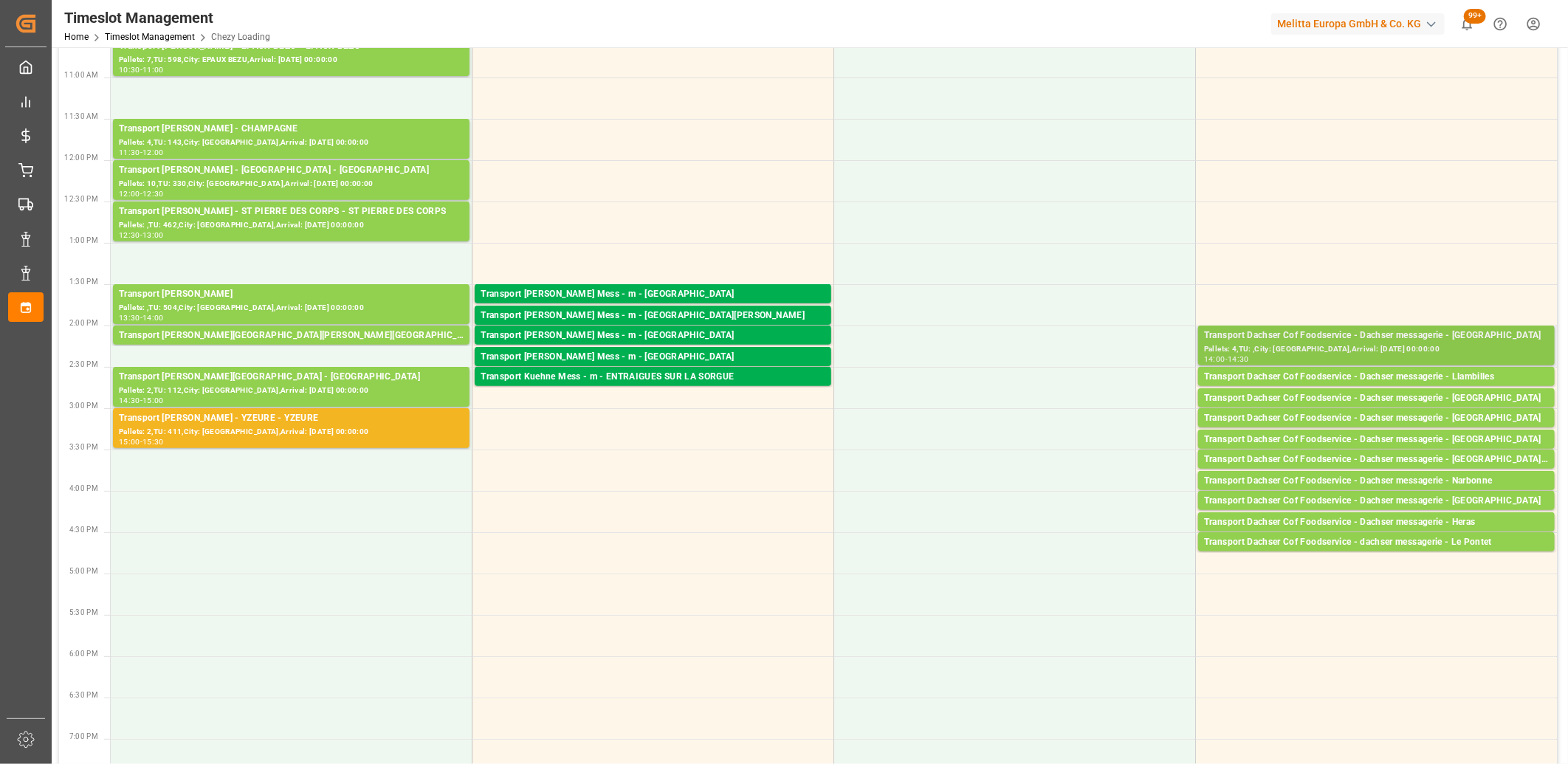
click at [1393, 330] on div "Transport Dachser Cof Foodservice - Dachser messagerie - [GEOGRAPHIC_DATA]" at bounding box center [1376, 335] width 345 height 15
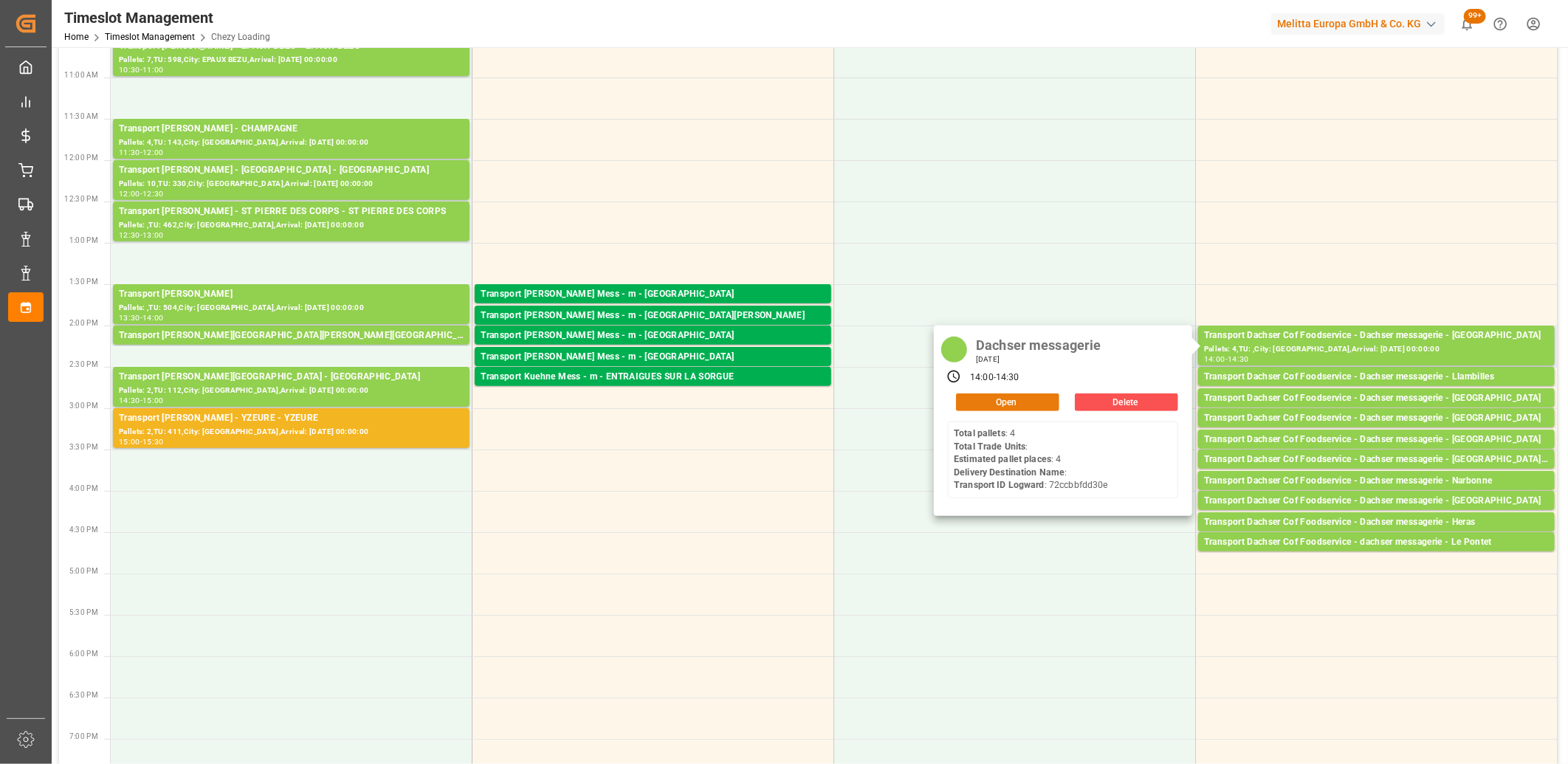
click at [1026, 408] on button "Open" at bounding box center [1008, 402] width 103 height 18
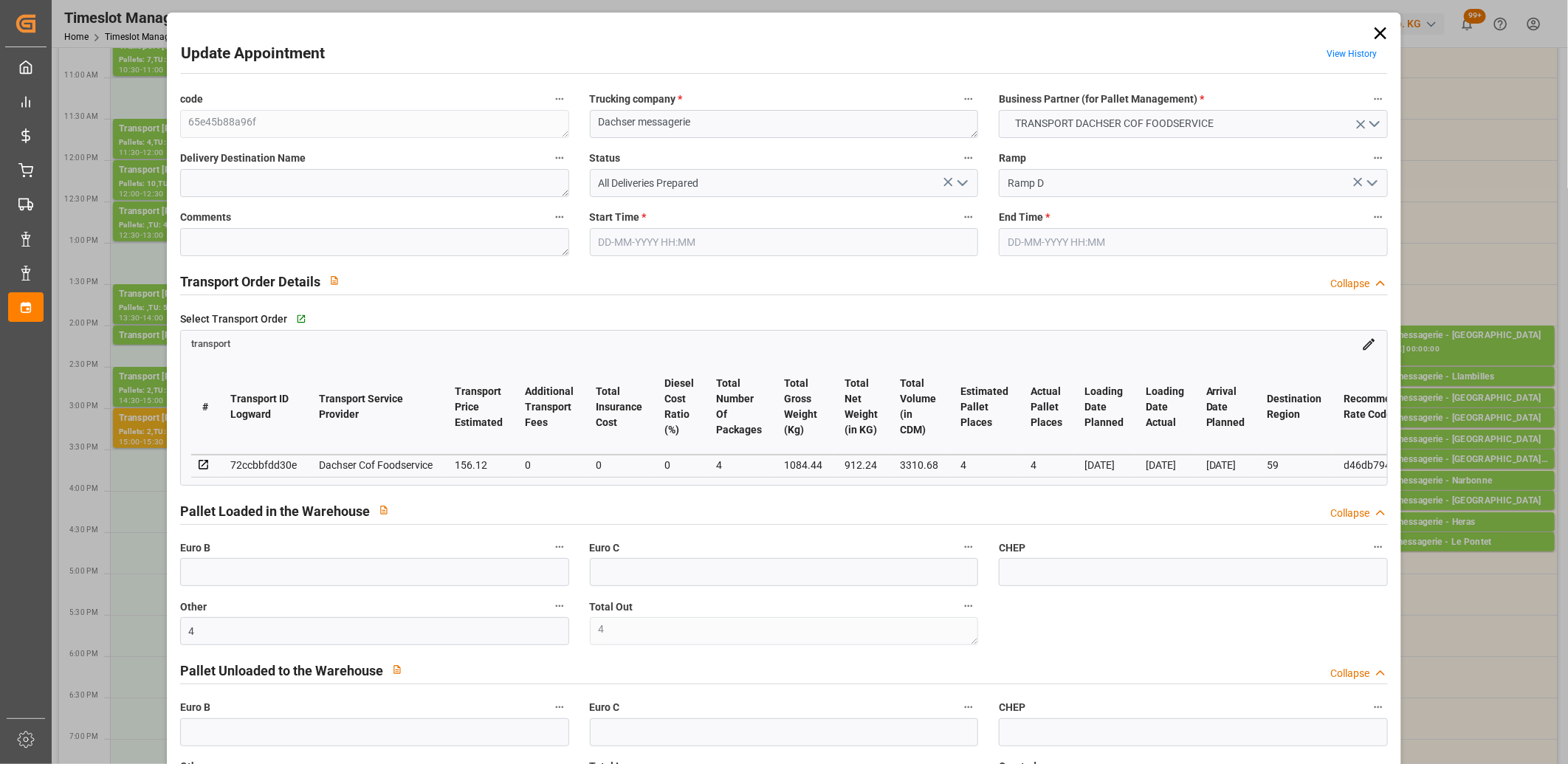
type input "4"
type input "156.12"
type input "0"
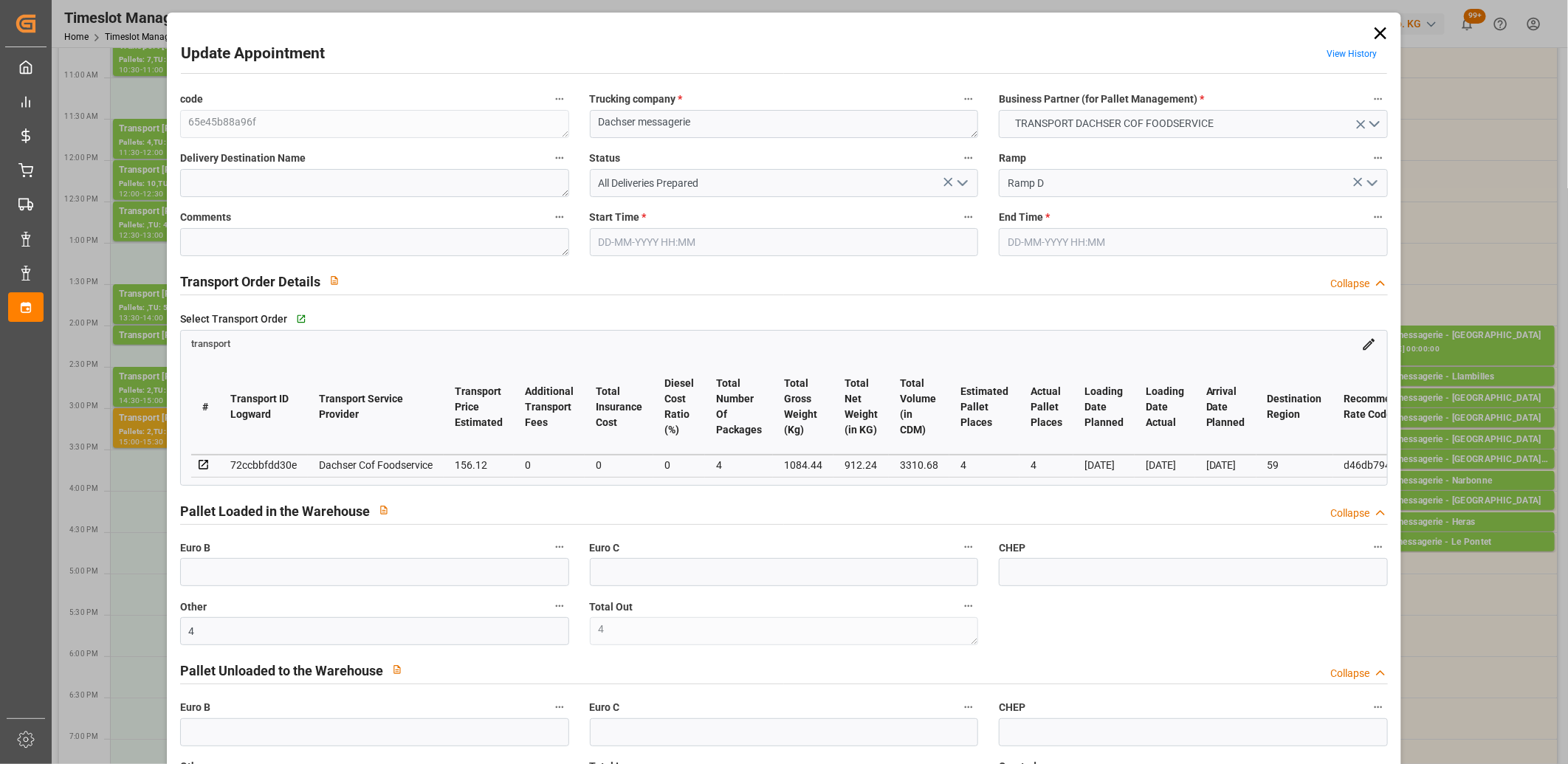
type input "0"
type input "151.9828"
type input "-4.1372"
type input "4"
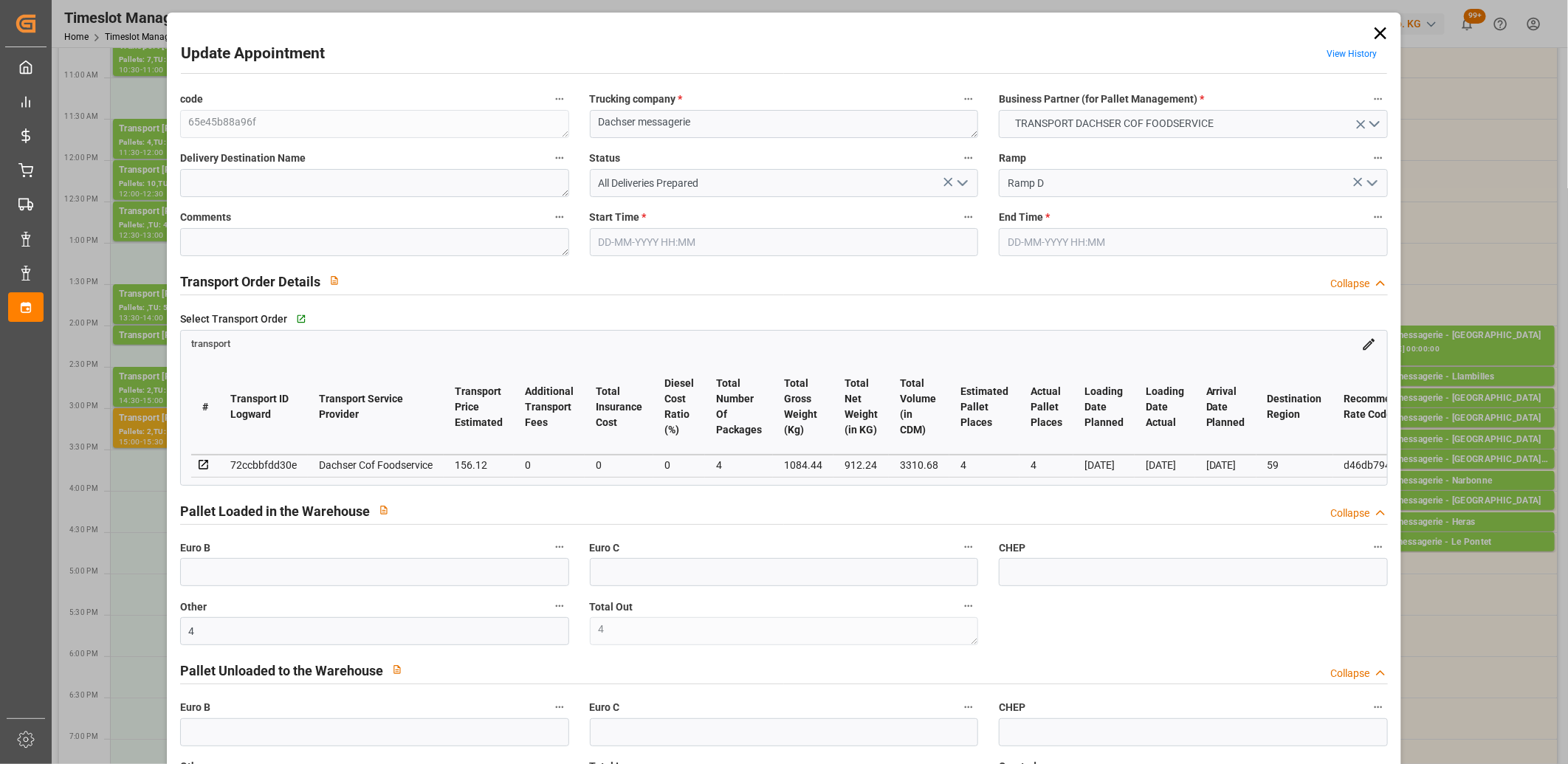
type input "912.24"
type input "1184"
type input "3310.68"
type input "59"
type input "4"
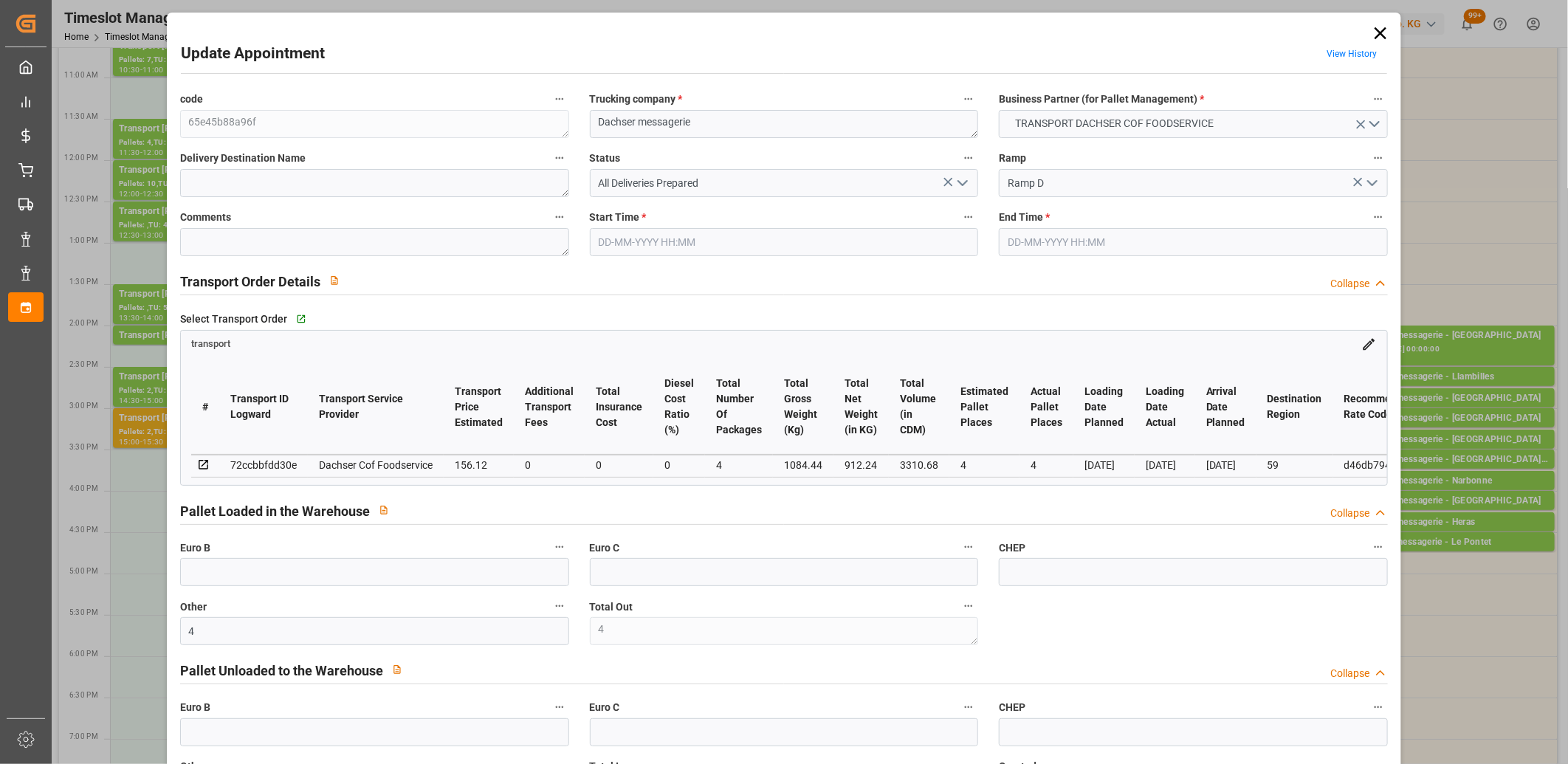
type input "0"
type input "4"
type input "101"
type input "1084.44"
type input "0"
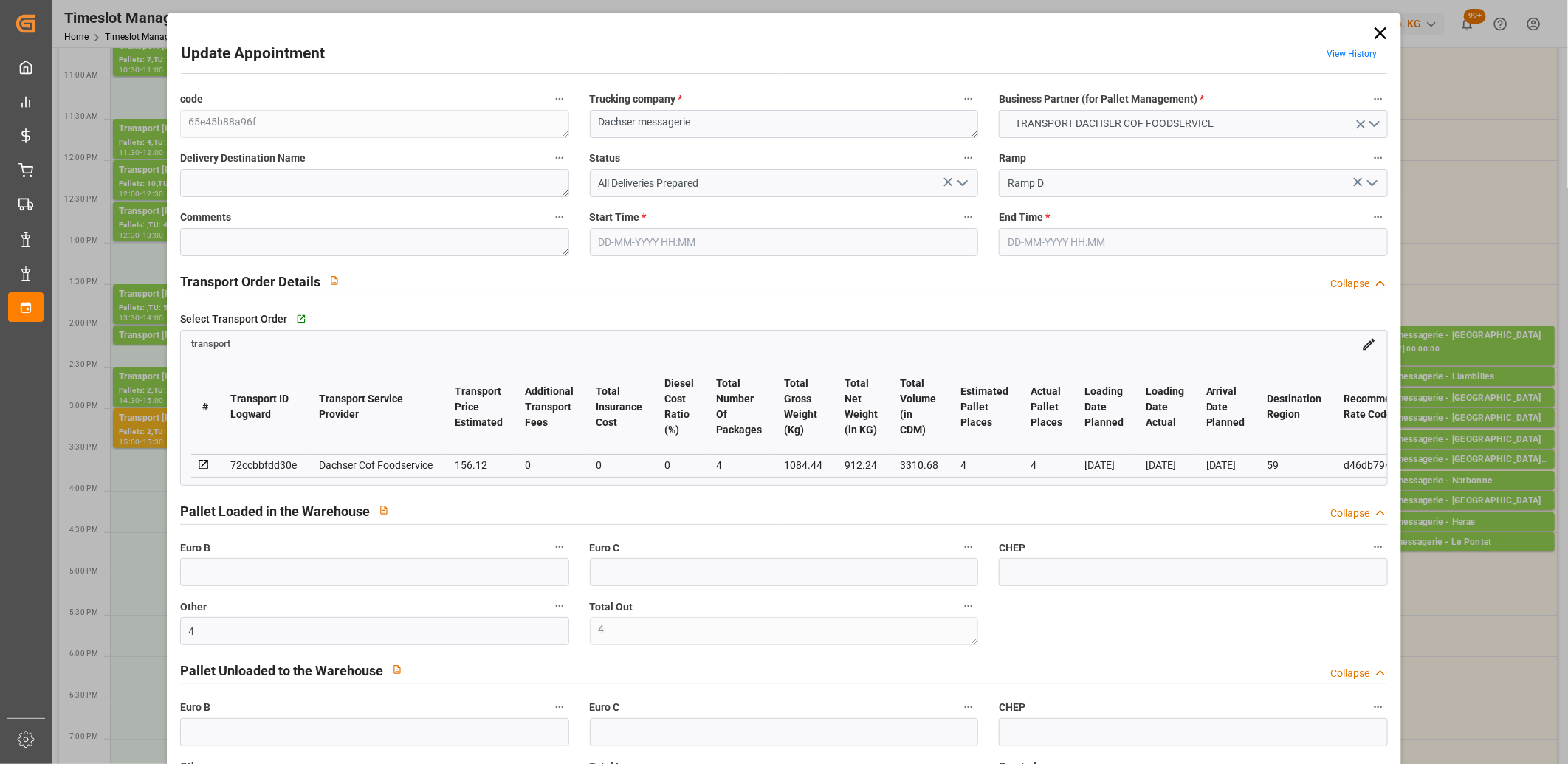
type input "4710.8598"
type input "0"
type input "21"
type input "35"
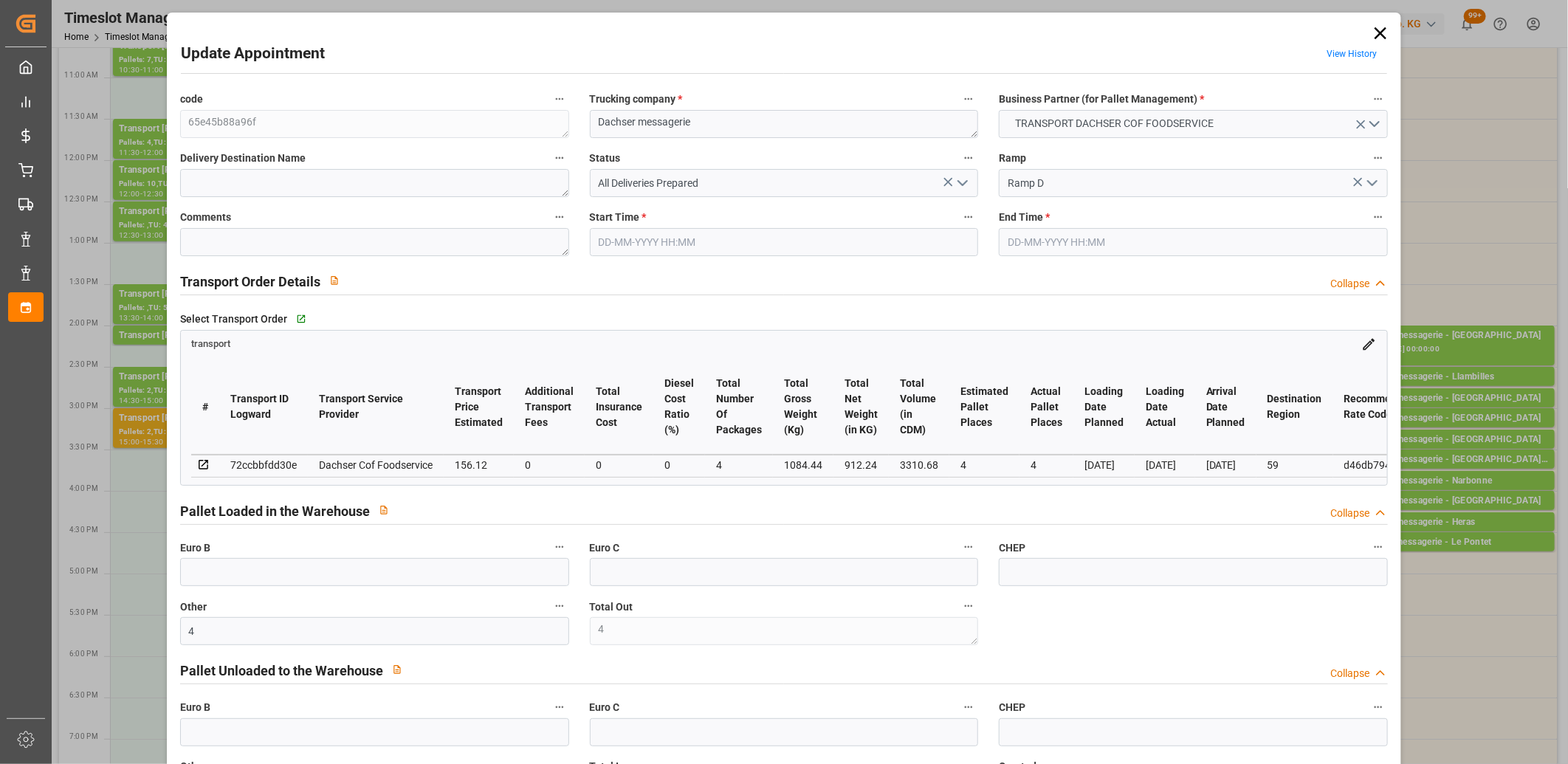
type input "27-08-2025 14:00"
type input "27-08-2025 14:30"
type input "26-08-2025 12:00"
type input "26-08-2025 11:35"
type input "02-09-2025"
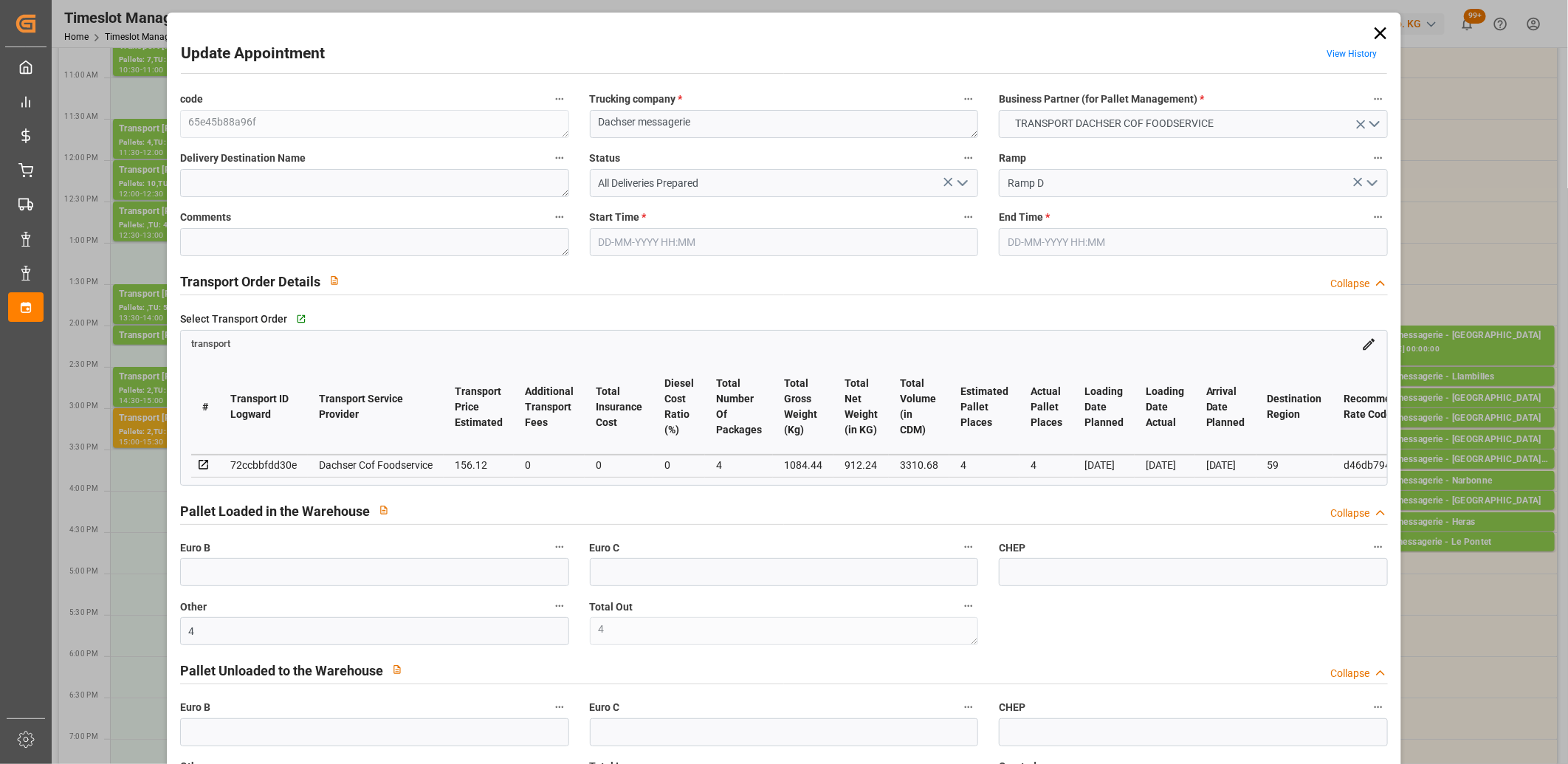
type input "[DATE]"
click at [960, 189] on icon "open menu" at bounding box center [963, 183] width 18 height 18
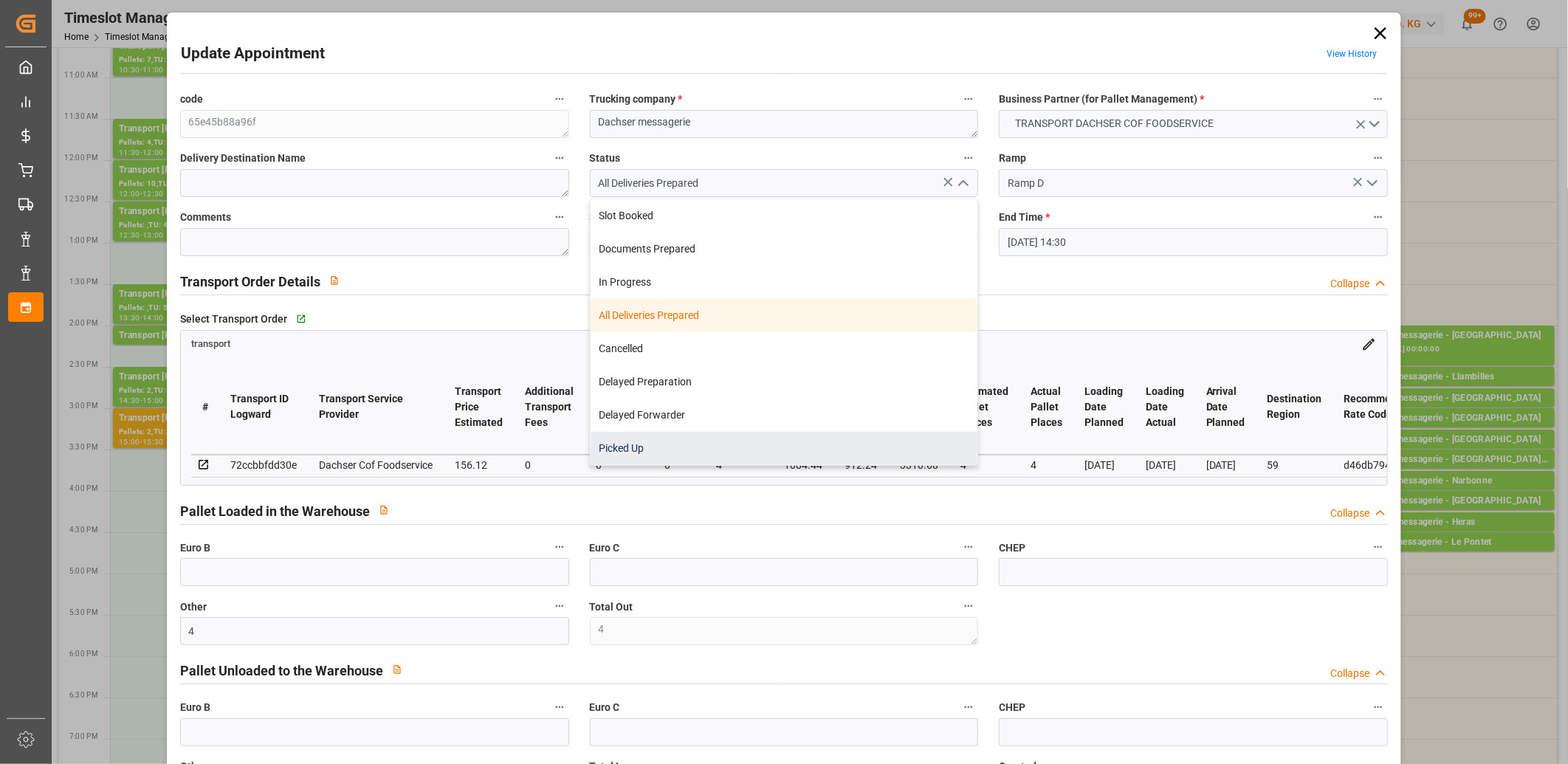
click at [742, 456] on div "Picked Up" at bounding box center [784, 448] width 388 height 33
type input "Picked Up"
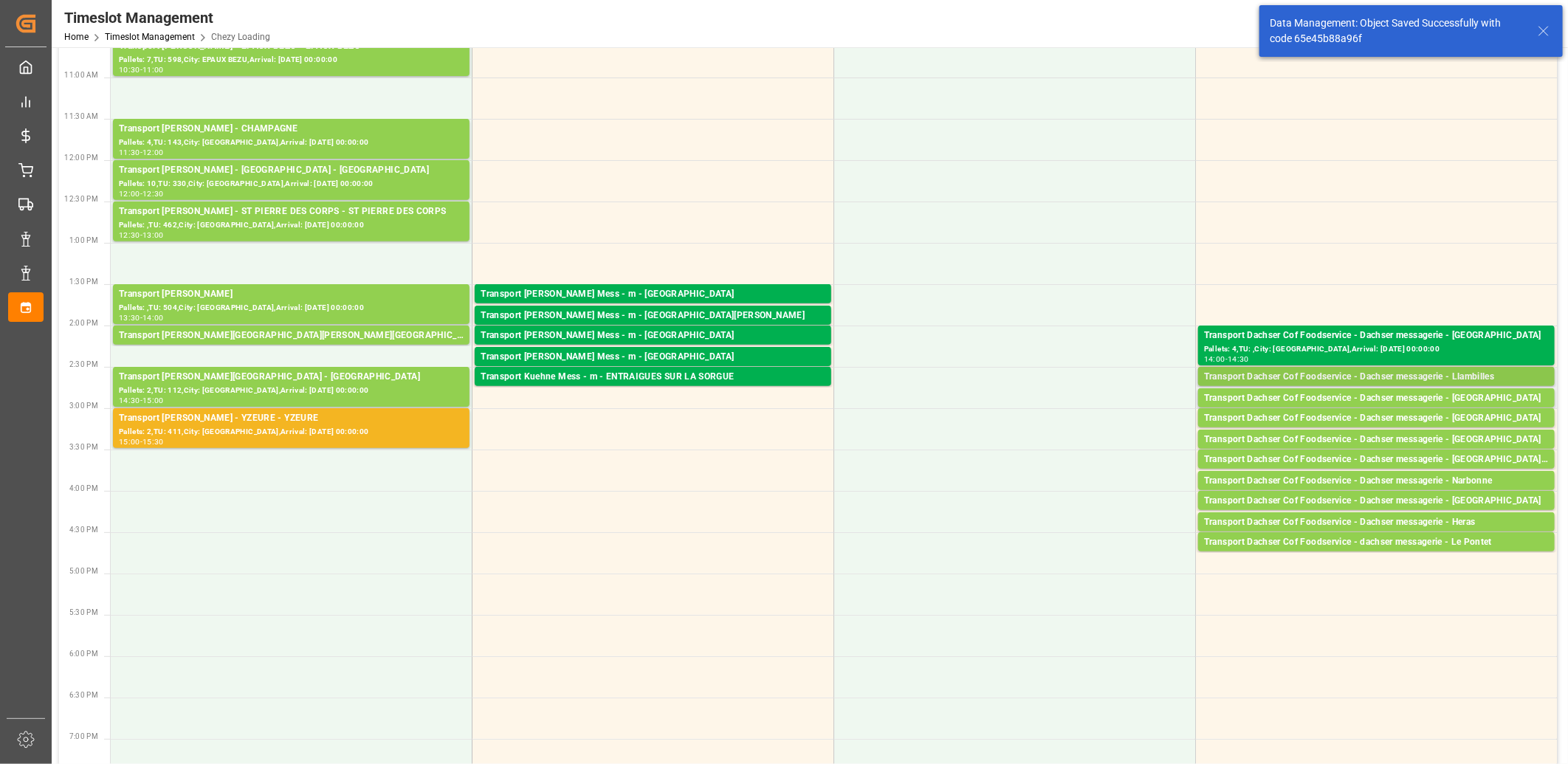
click at [1300, 374] on div "Transport Dachser Cof Foodservice - Dachser messagerie - Llambilles" at bounding box center [1376, 377] width 345 height 15
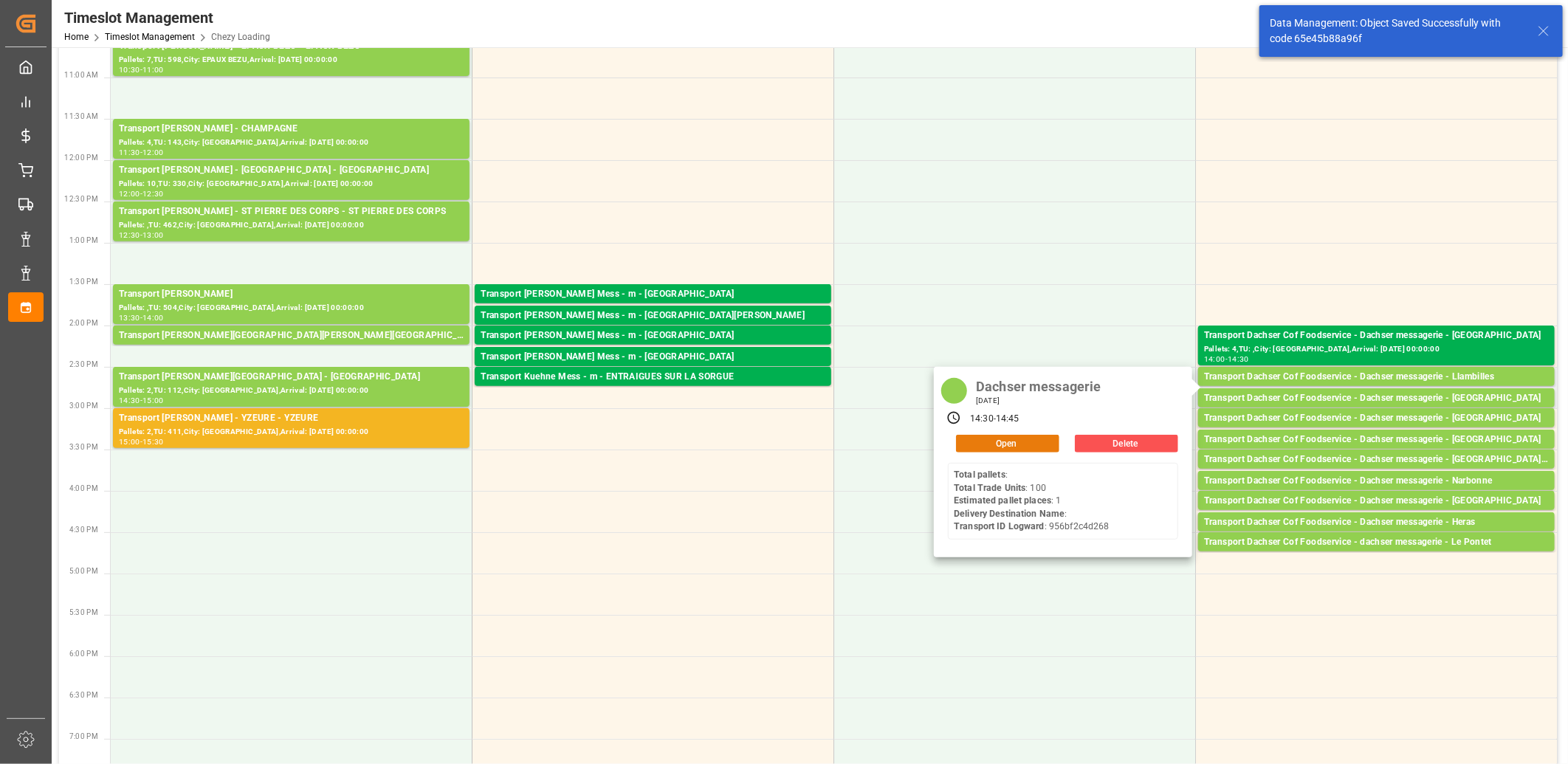
click at [1034, 446] on button "Open" at bounding box center [1008, 443] width 103 height 18
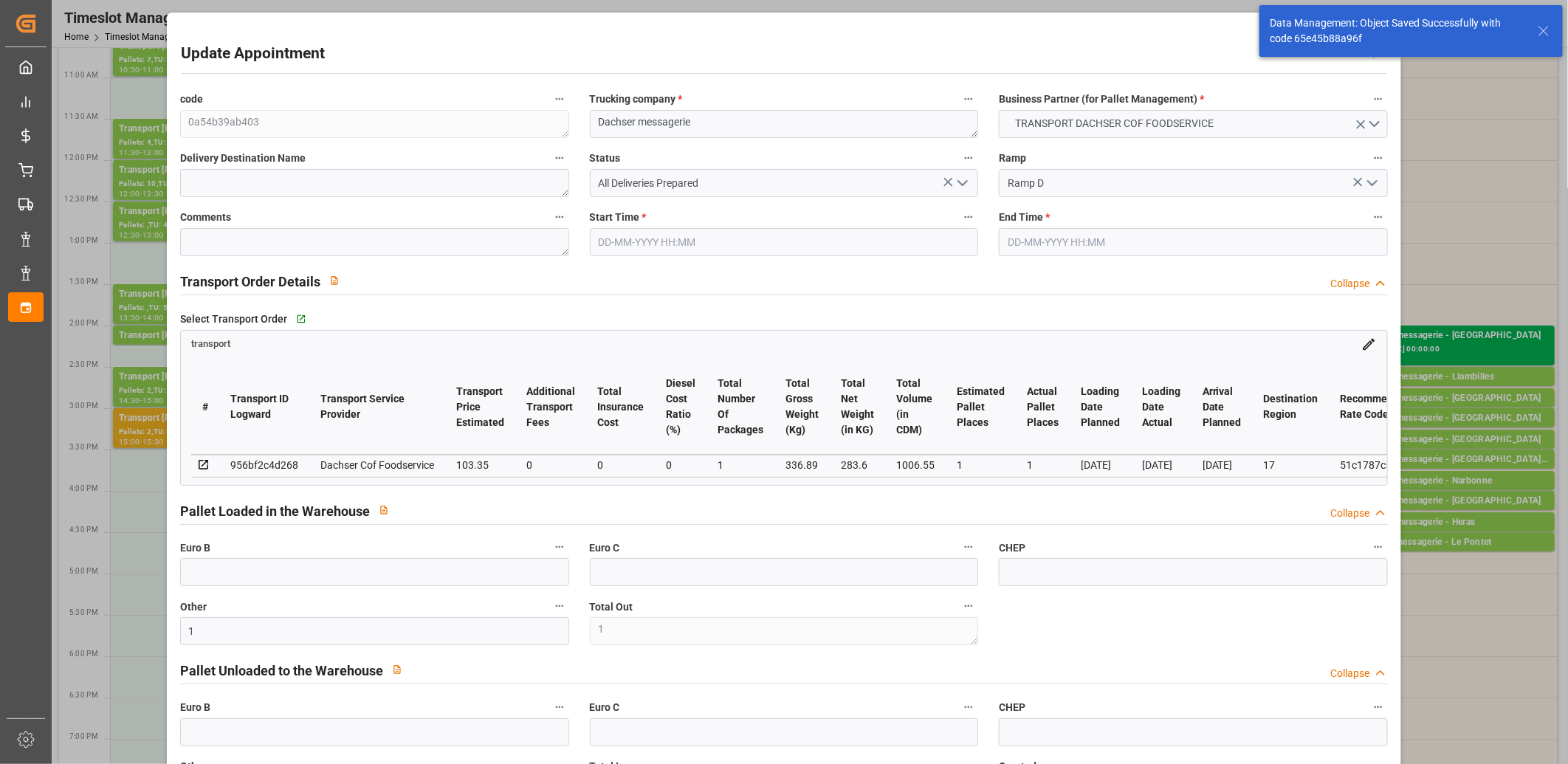
type input "27-08-2025 14:30"
type input "27-08-2025 14:45"
type input "26-08-2025 12:00"
type input "26-08-2025 11:35"
type input "02-09-2025"
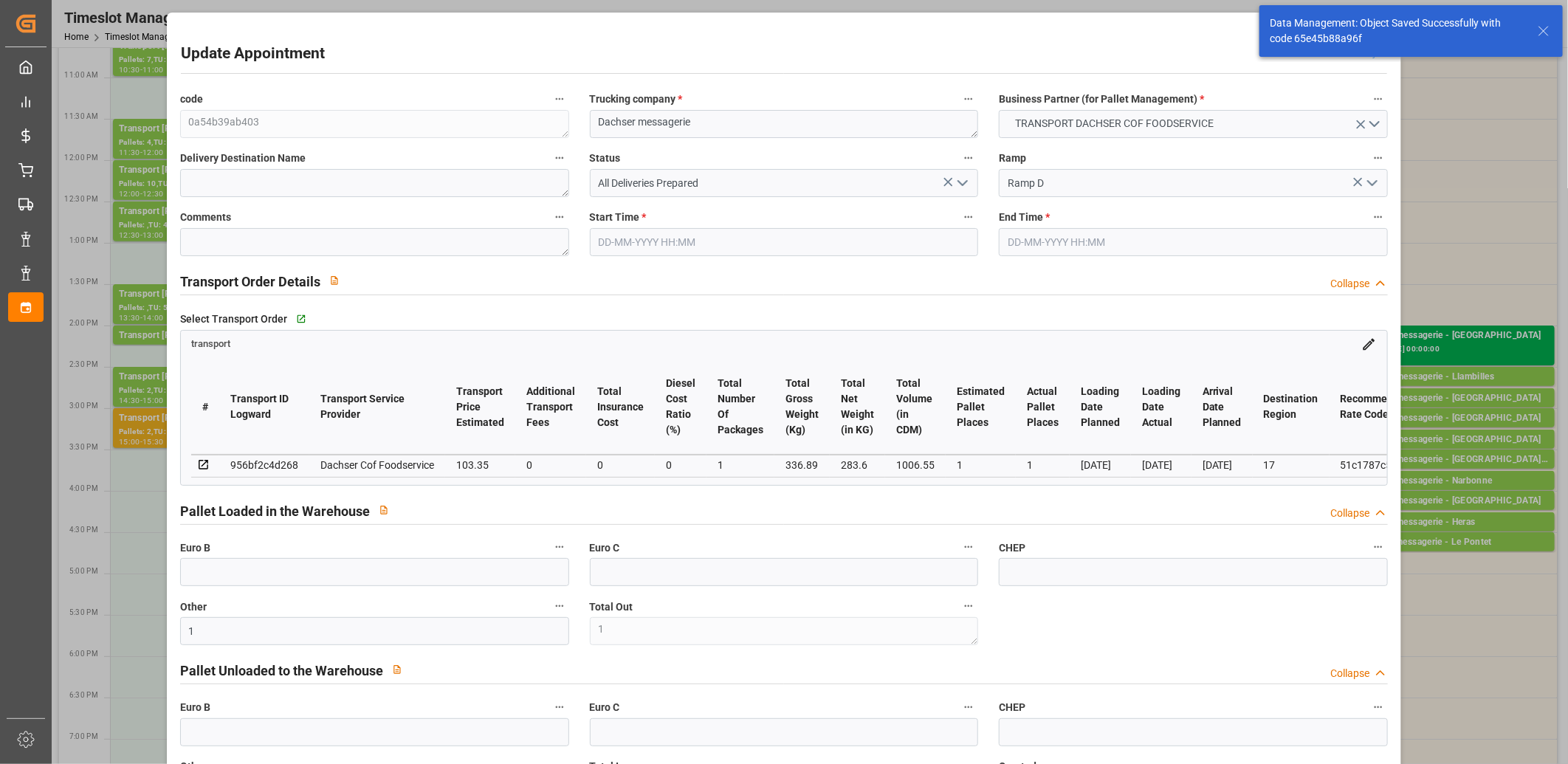
type input "26-08-2025"
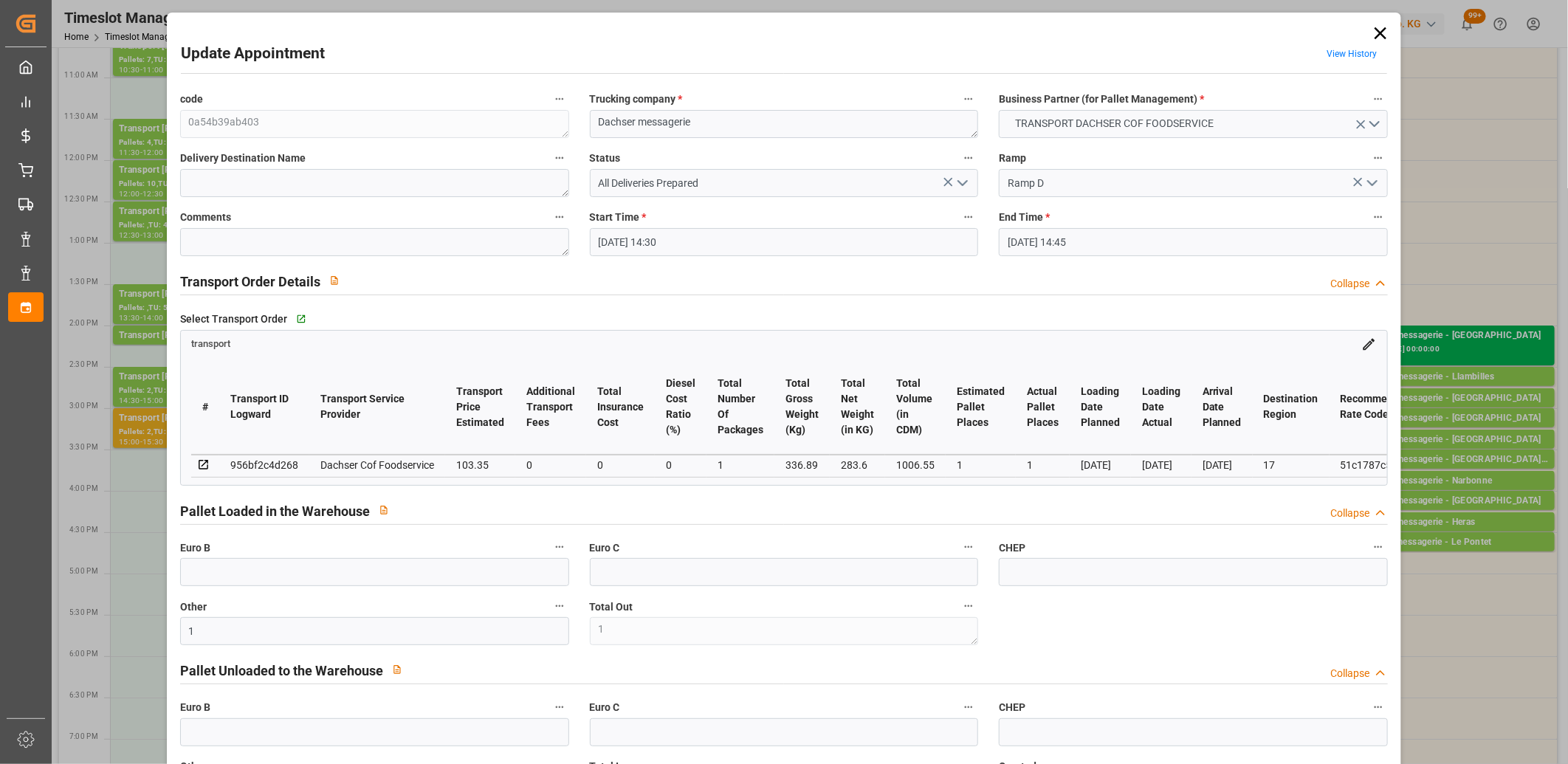
click at [957, 188] on icon "open menu" at bounding box center [963, 183] width 18 height 18
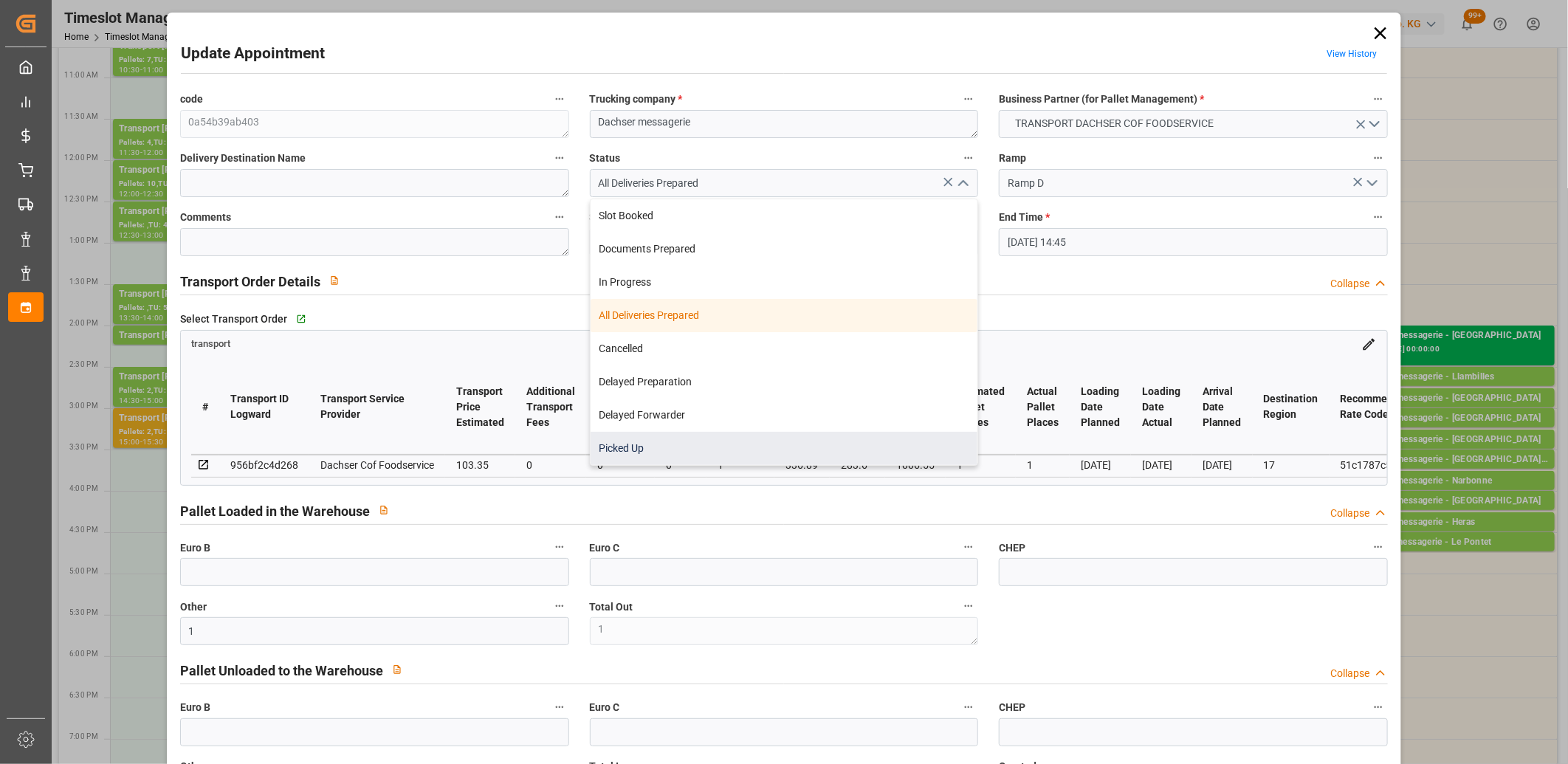
click at [754, 432] on div "Picked Up" at bounding box center [784, 448] width 388 height 33
type input "Picked Up"
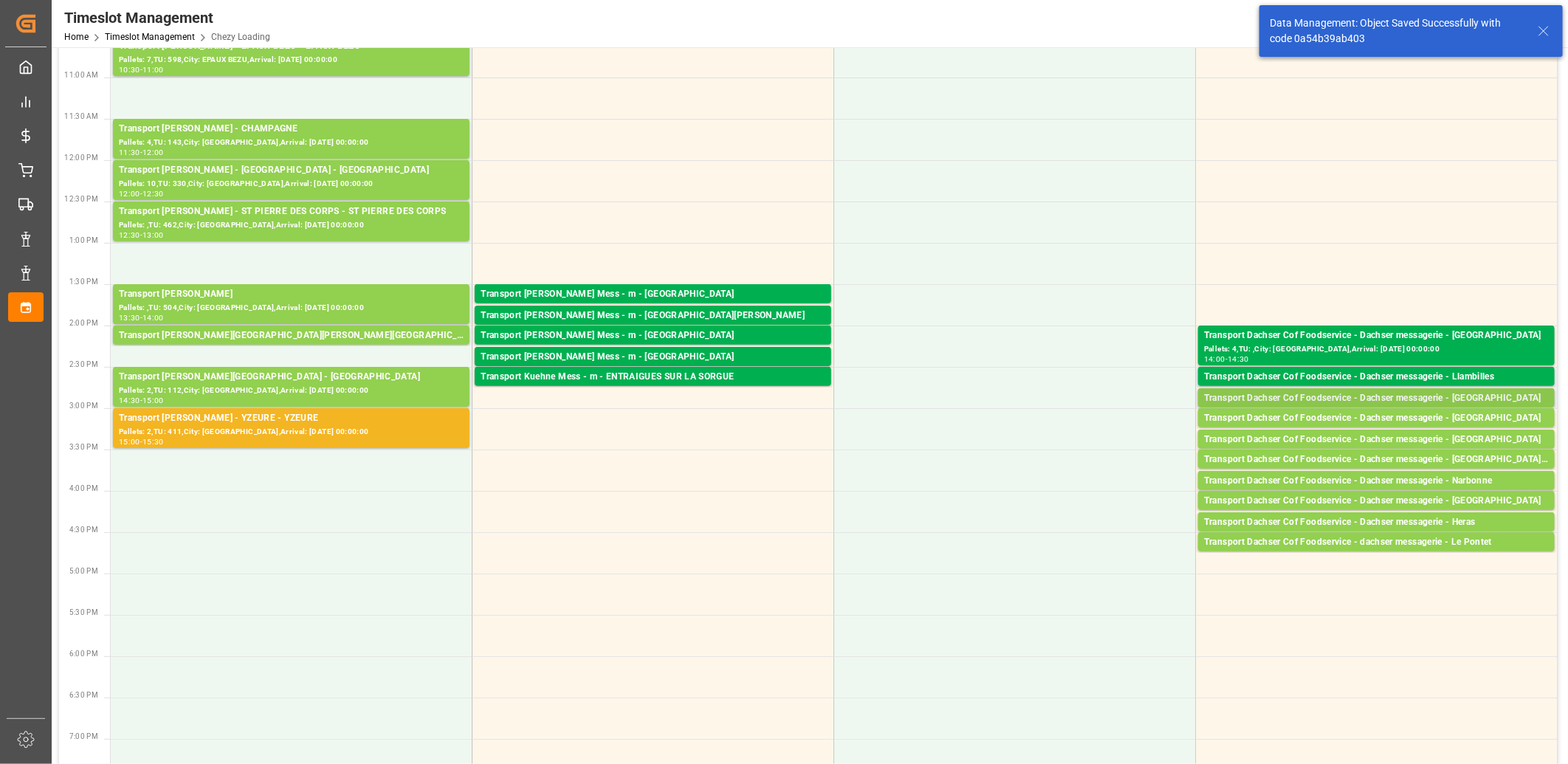
click at [1272, 400] on div "Transport Dachser Cof Foodservice - Dachser messagerie - Saint Alban" at bounding box center [1376, 398] width 345 height 15
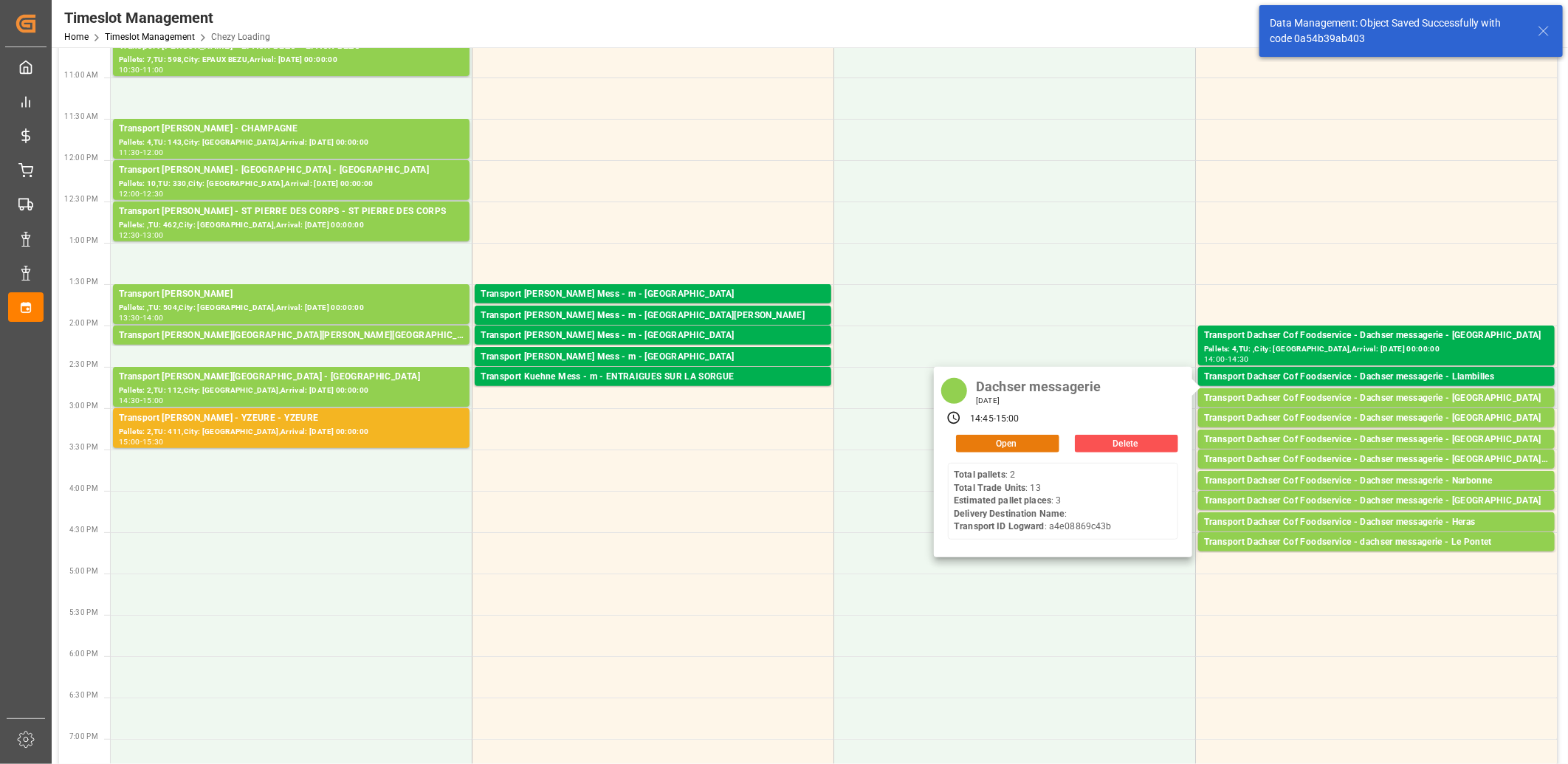
click at [1032, 441] on button "Open" at bounding box center [1008, 443] width 103 height 18
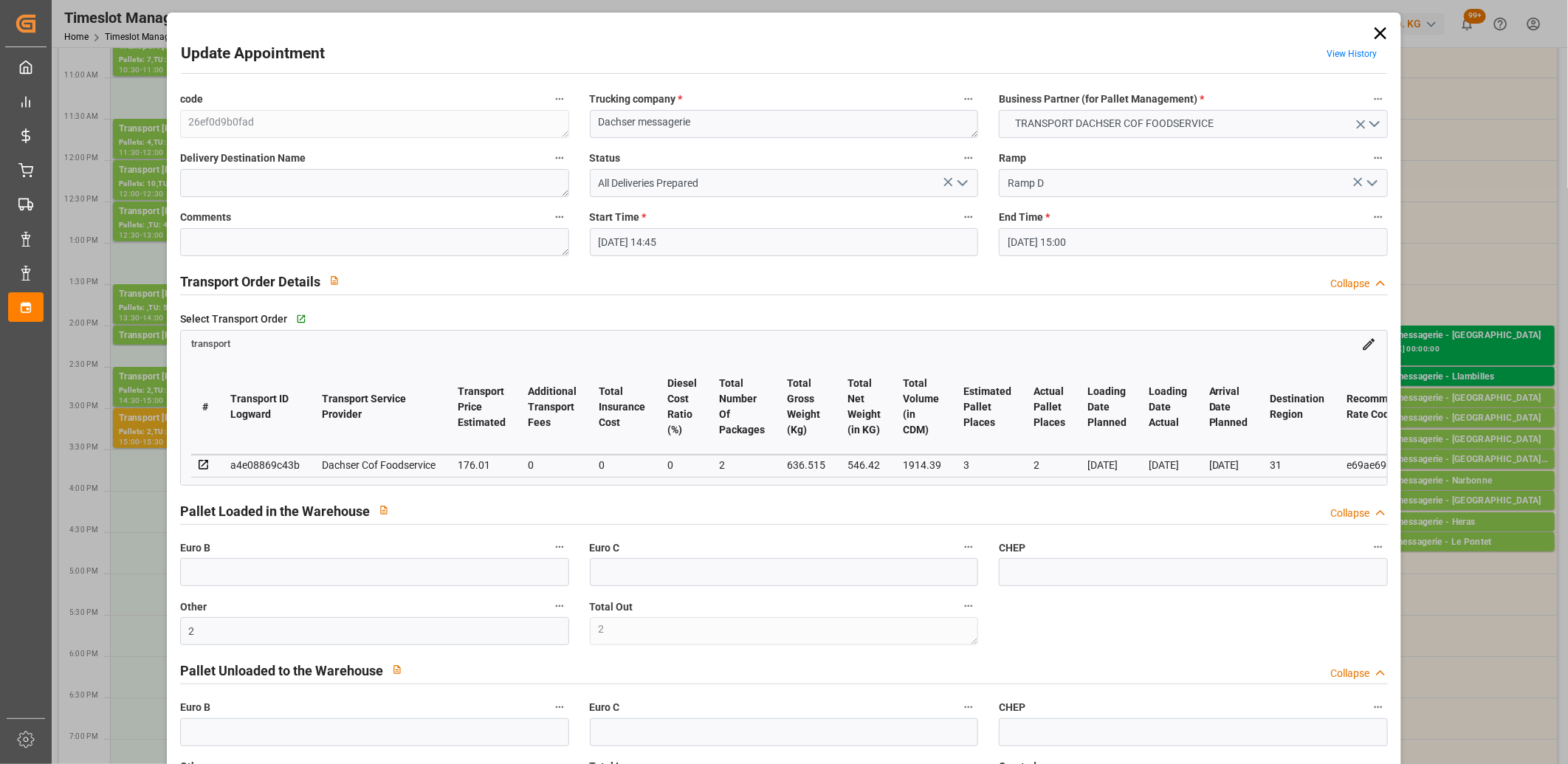
click at [964, 182] on icon "open menu" at bounding box center [963, 183] width 18 height 18
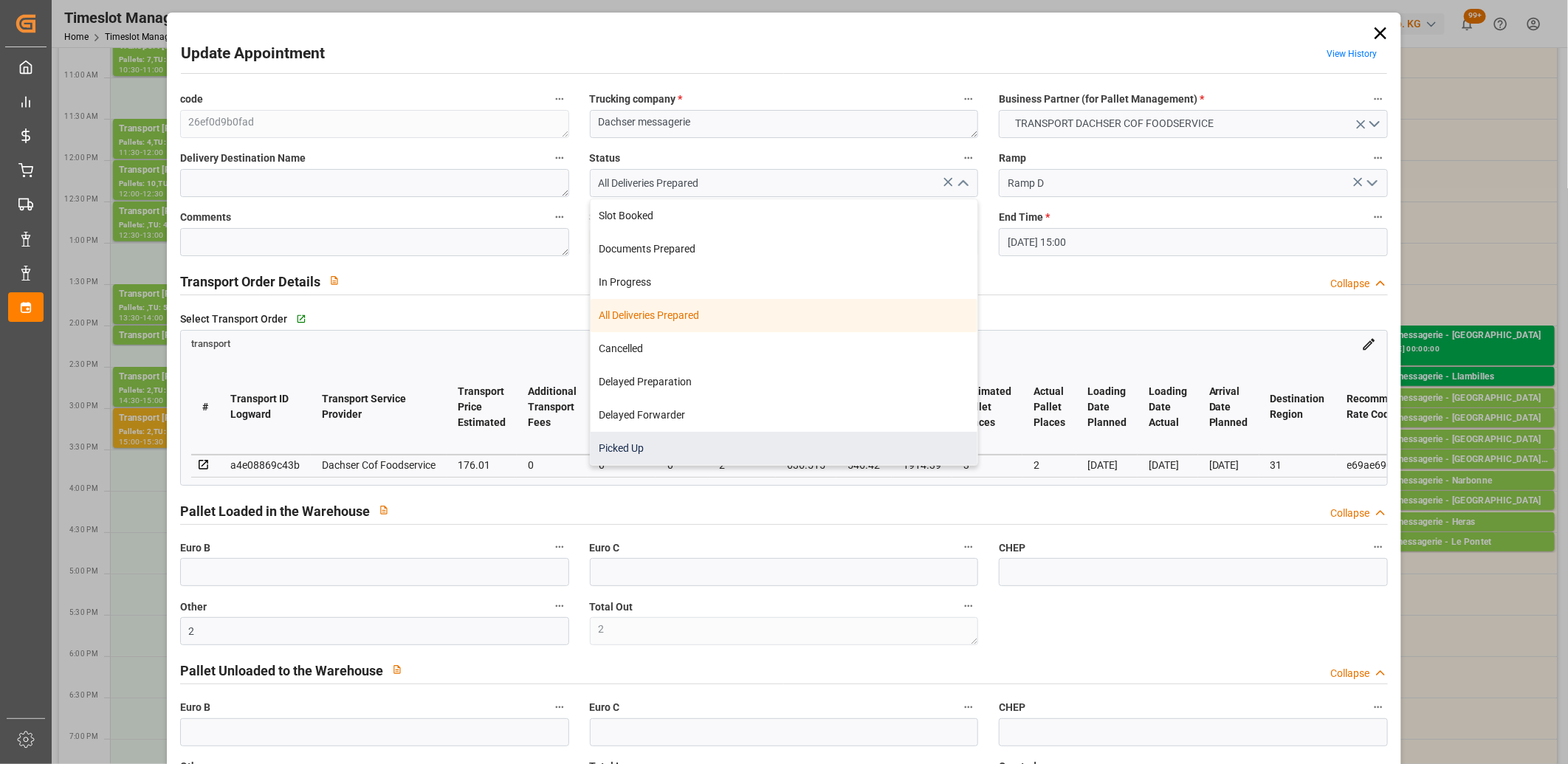
click at [779, 443] on div "Picked Up" at bounding box center [784, 448] width 388 height 33
type input "Picked Up"
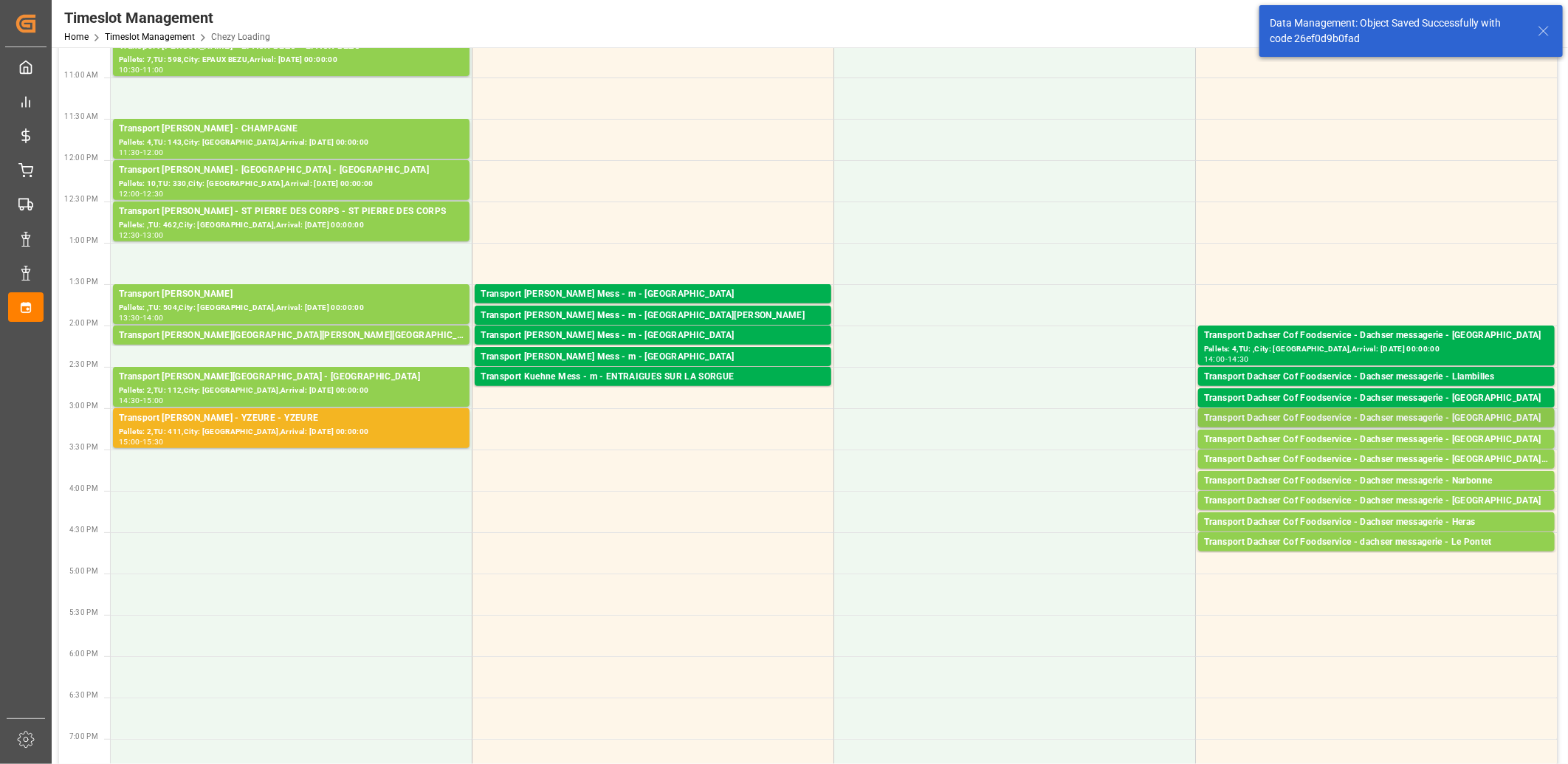
click at [1310, 416] on div "Transport Dachser Cof Foodservice - Dachser messagerie - Lleida" at bounding box center [1376, 418] width 345 height 15
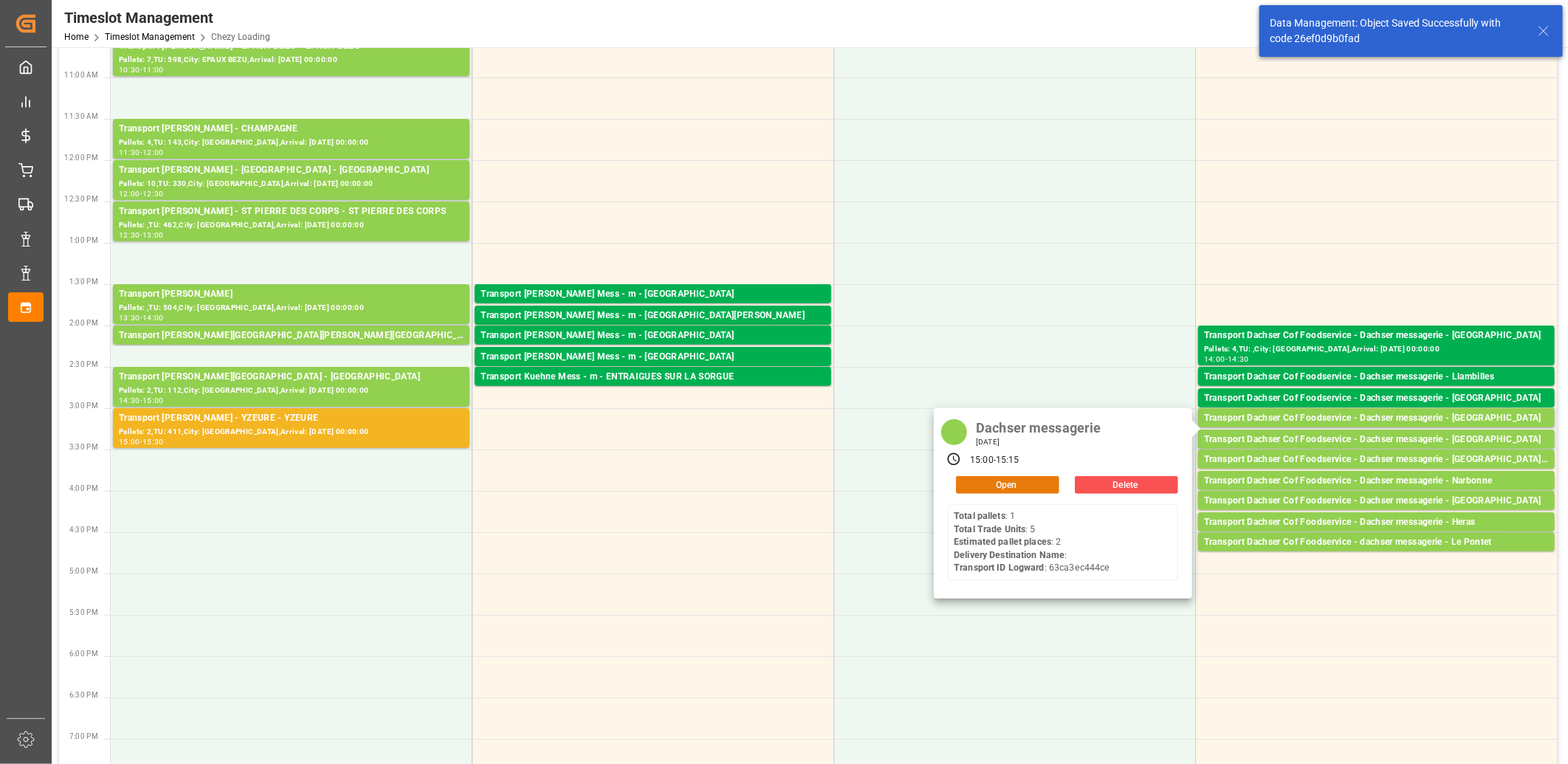
click at [964, 477] on button "Open" at bounding box center [1008, 485] width 103 height 18
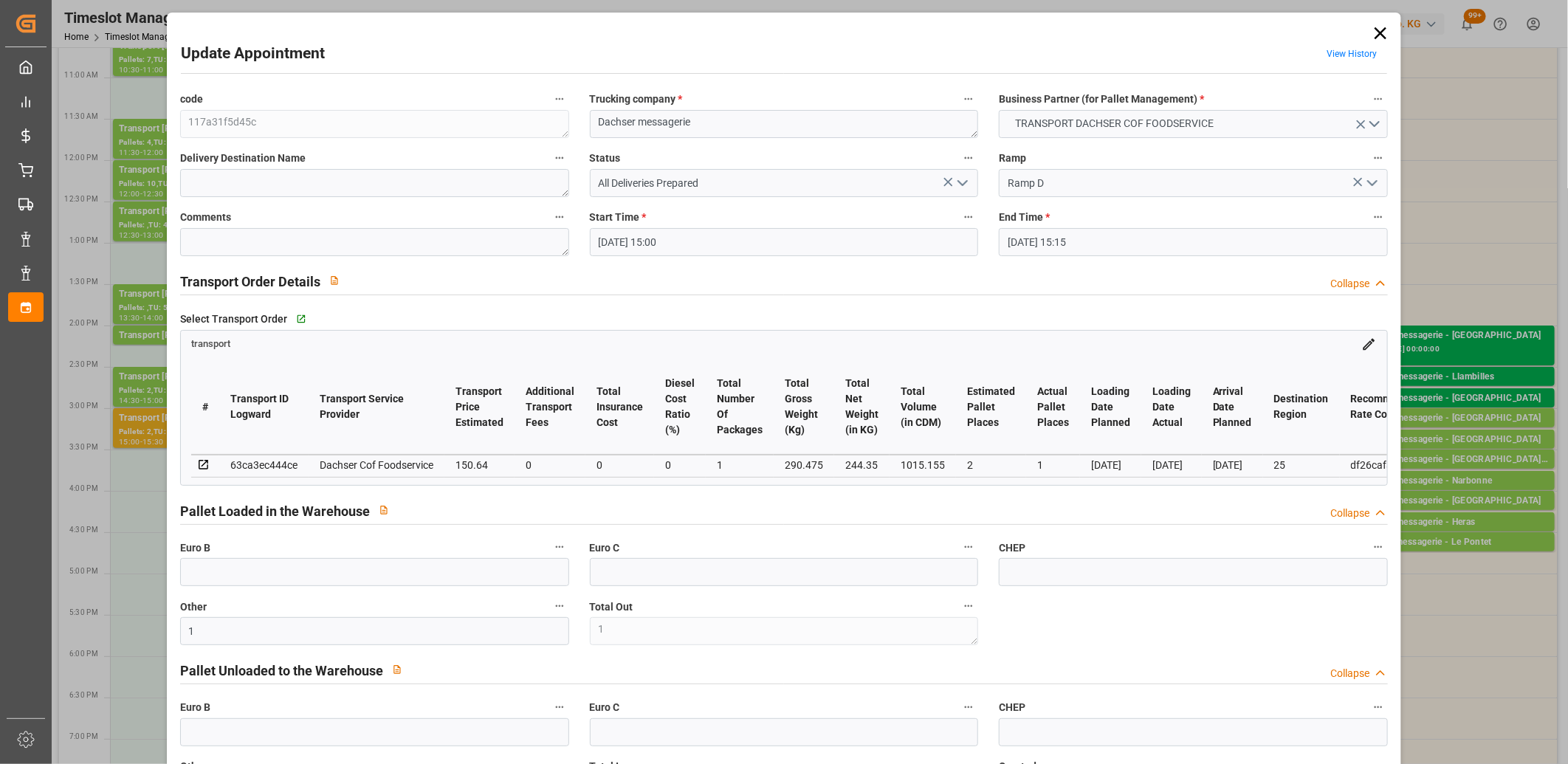
click at [959, 189] on icon "open menu" at bounding box center [963, 183] width 18 height 18
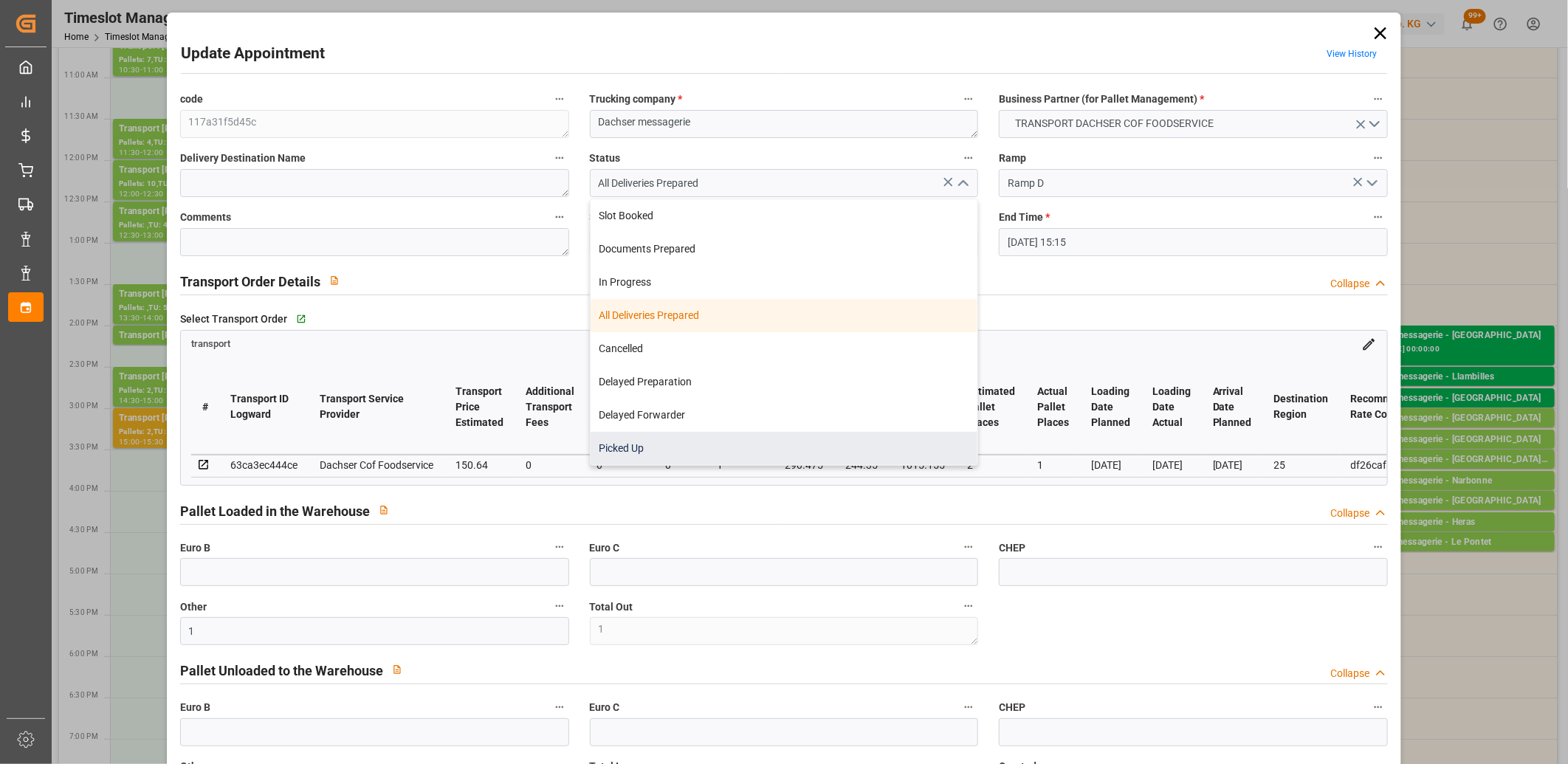
click at [755, 444] on div "Picked Up" at bounding box center [784, 448] width 388 height 33
type input "Picked Up"
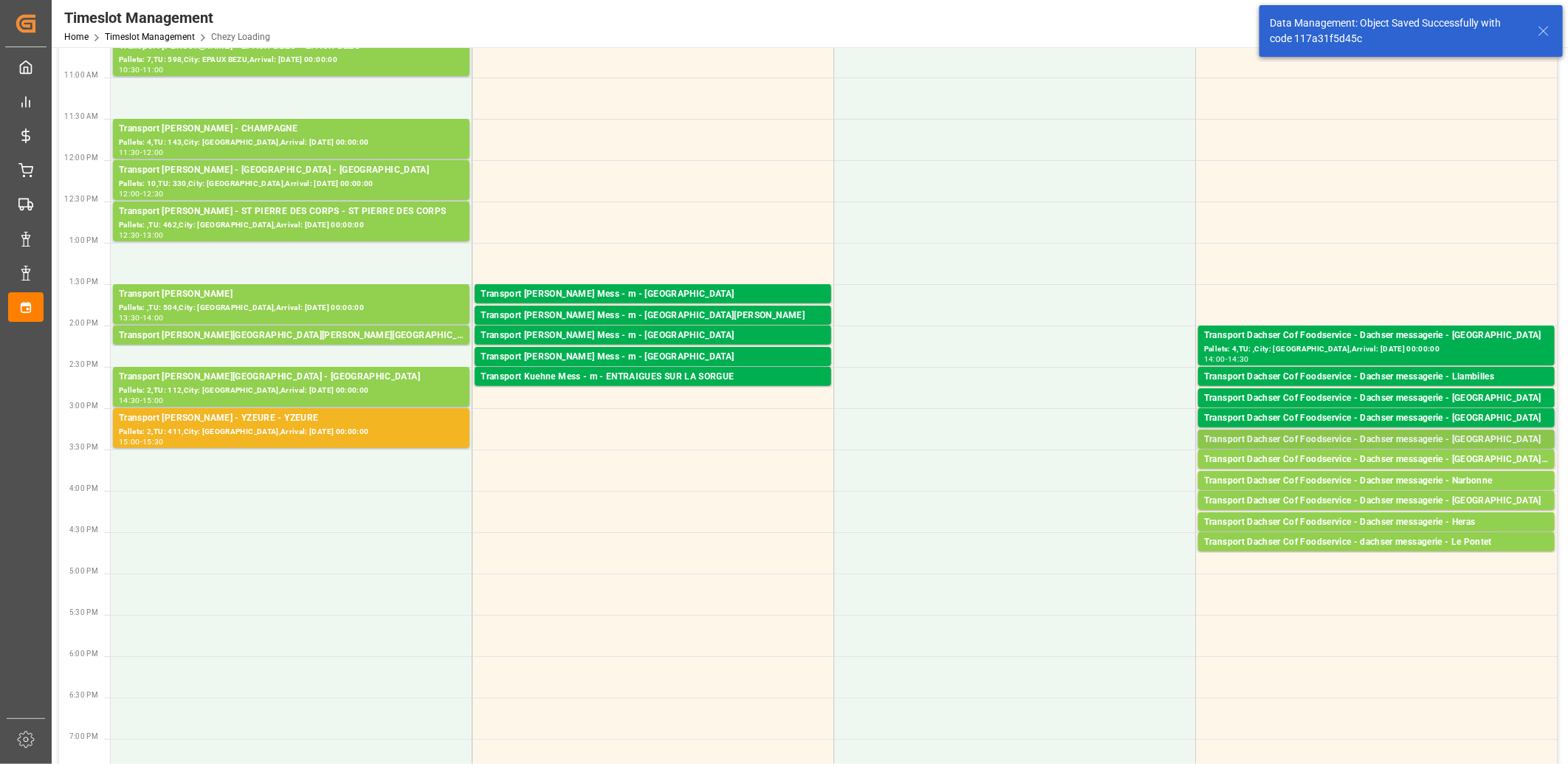
click at [1293, 435] on div "Transport Dachser Cof Foodservice - Dachser messagerie - Calella" at bounding box center [1376, 439] width 345 height 15
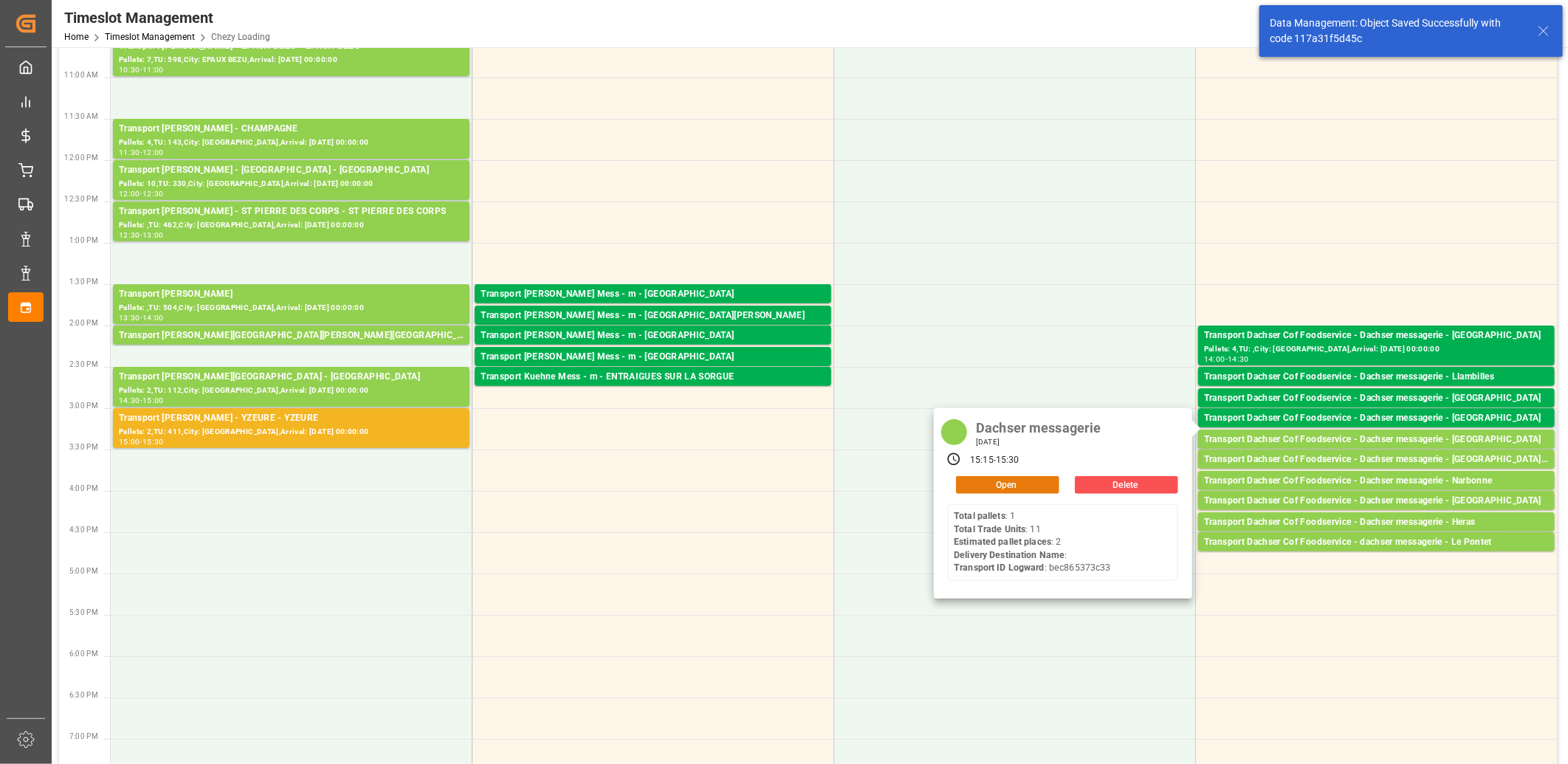
click at [1026, 480] on button "Open" at bounding box center [1008, 485] width 103 height 18
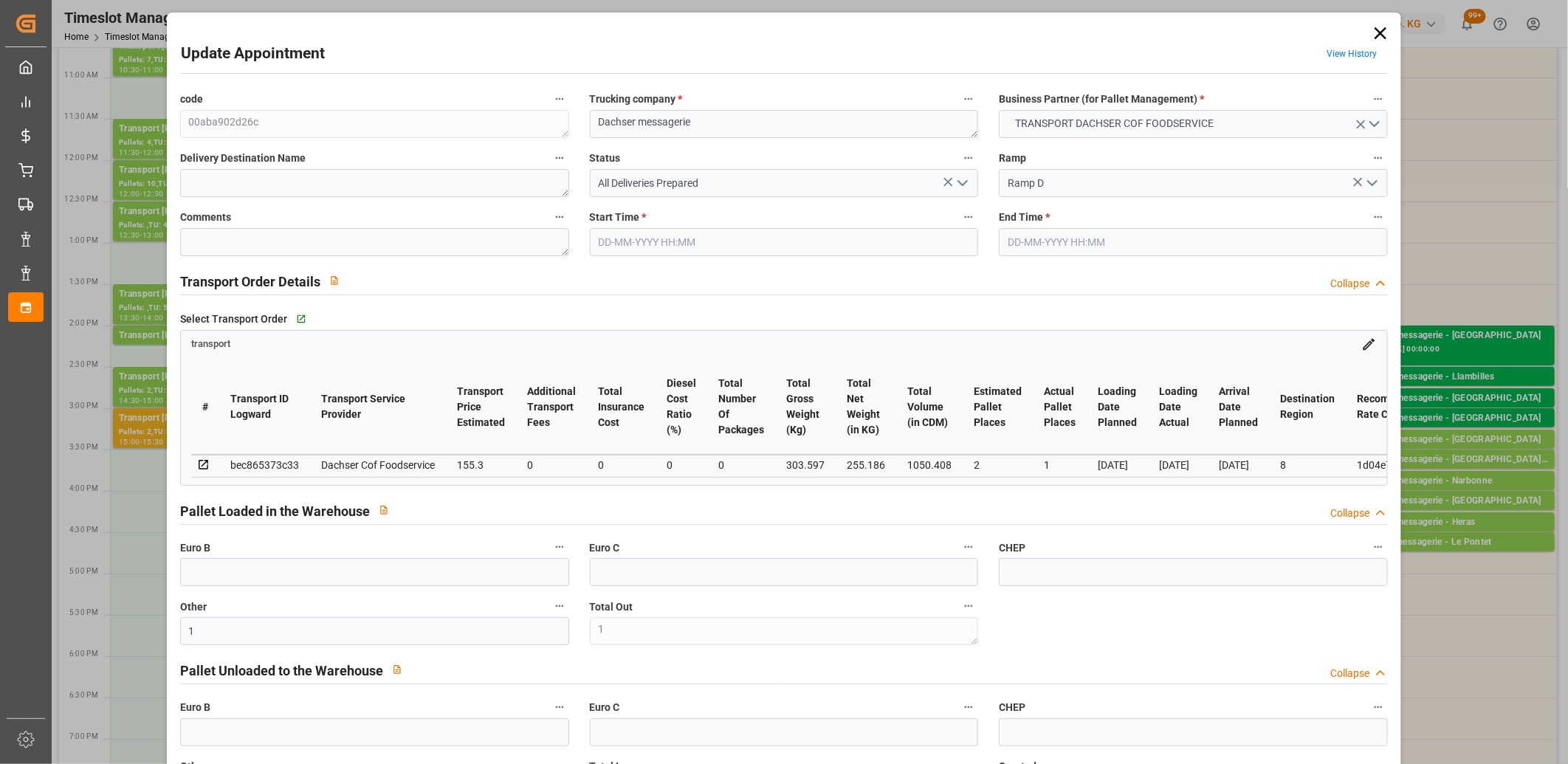
type input "27-08-2025 15:15"
type input "27-08-2025 15:30"
type input "26-08-2025 12:01"
type input "26-08-2025 11:35"
type input "[DATE]"
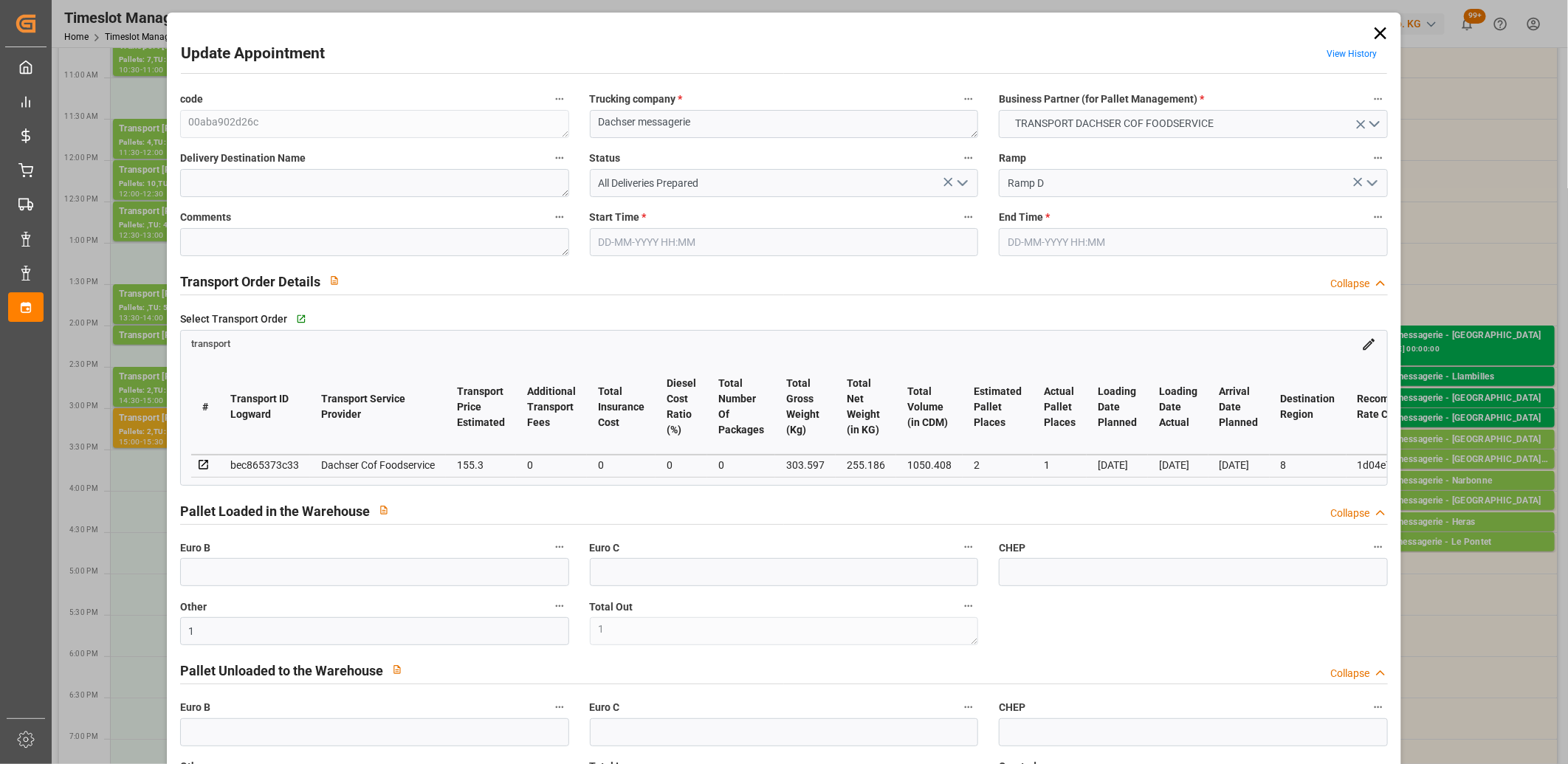
type input "25-08-2025"
type input "26-08-2025"
click at [960, 182] on icon "open menu" at bounding box center [963, 183] width 18 height 18
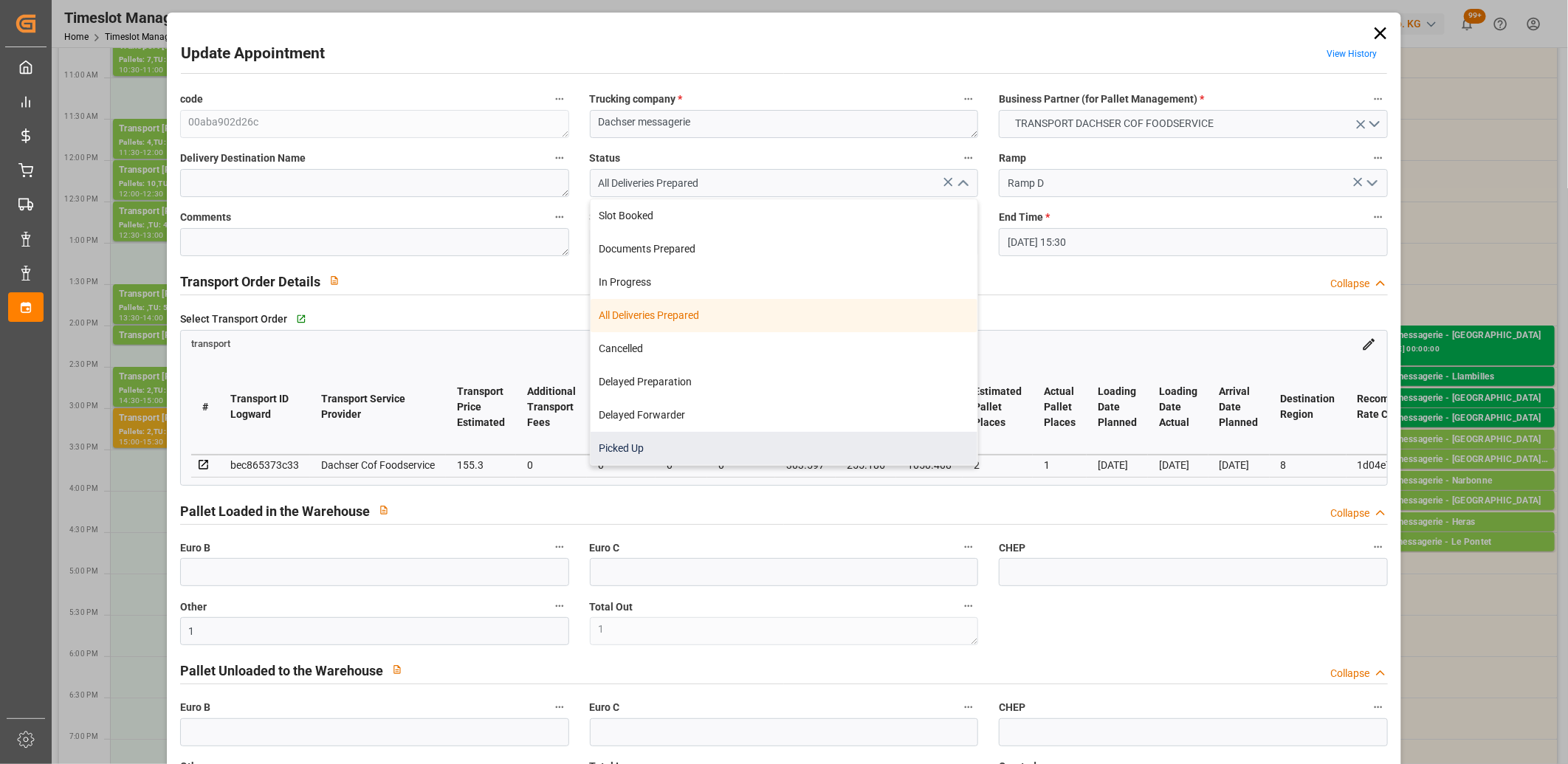
click at [778, 441] on div "Picked Up" at bounding box center [784, 448] width 388 height 33
type input "Picked Up"
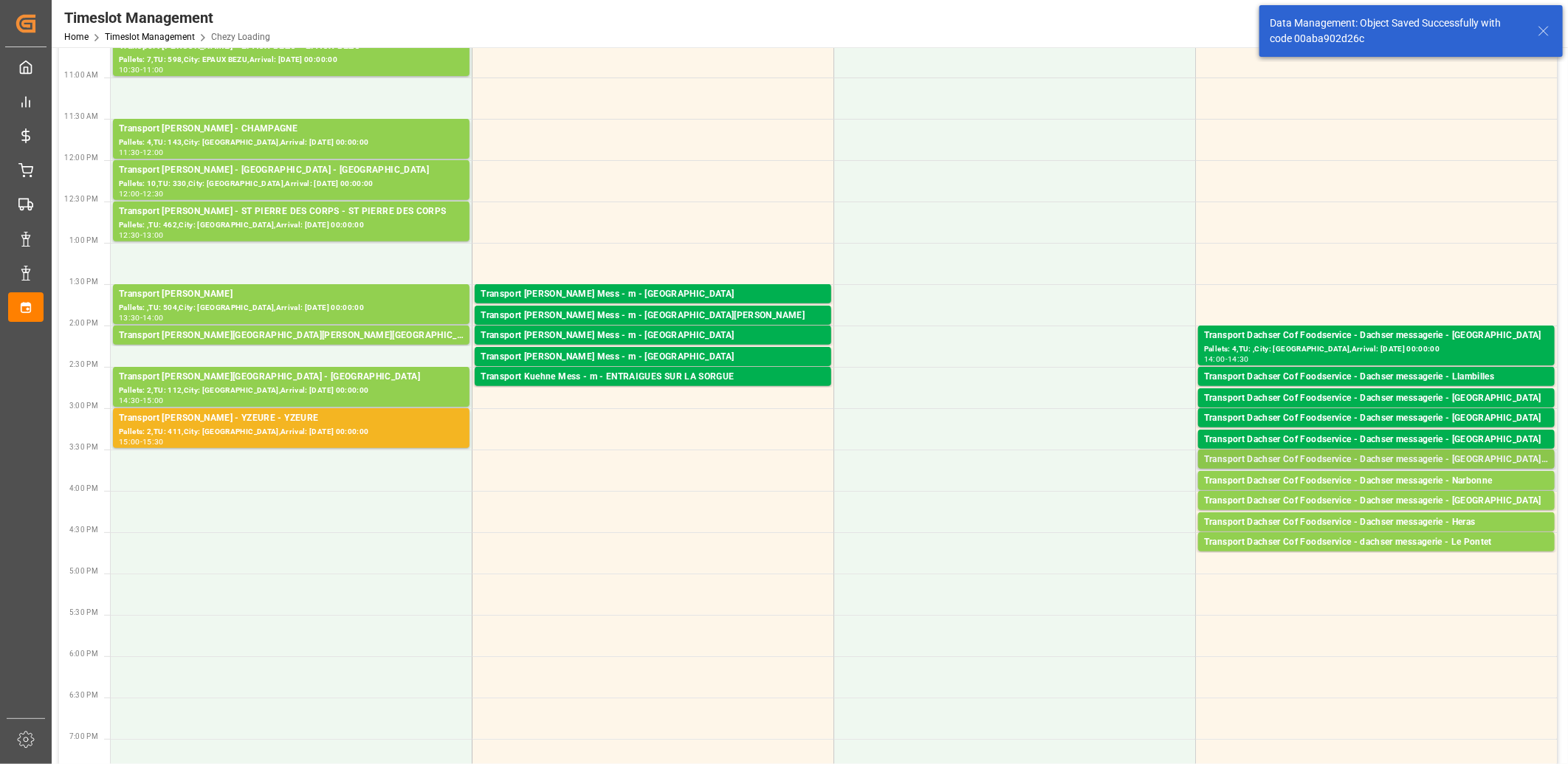
click at [1344, 459] on div "Transport Dachser Cof Foodservice - Dachser messagerie - MONT DE MARSAN" at bounding box center [1376, 459] width 345 height 15
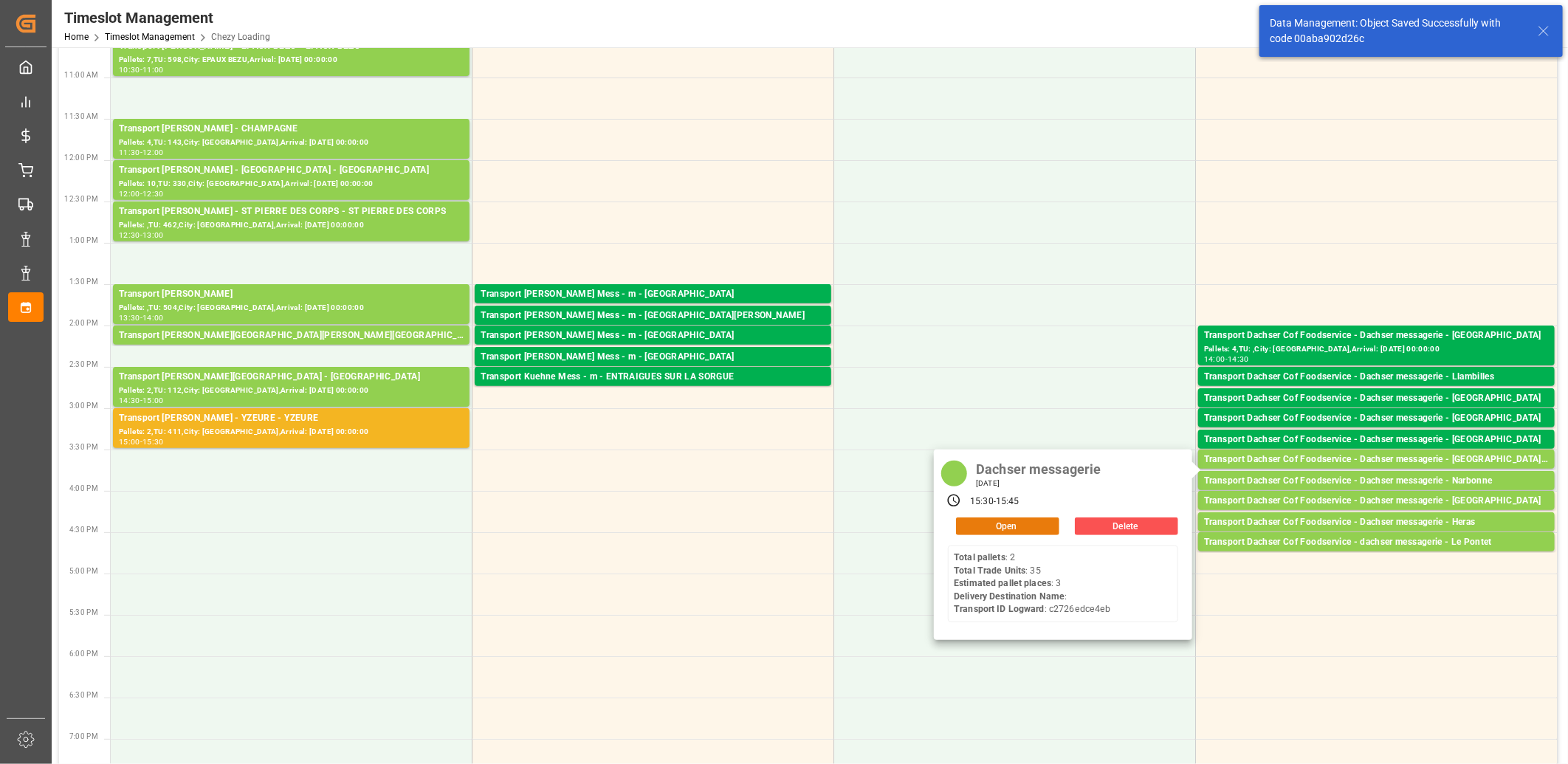
click at [1008, 520] on button "Open" at bounding box center [1008, 526] width 103 height 18
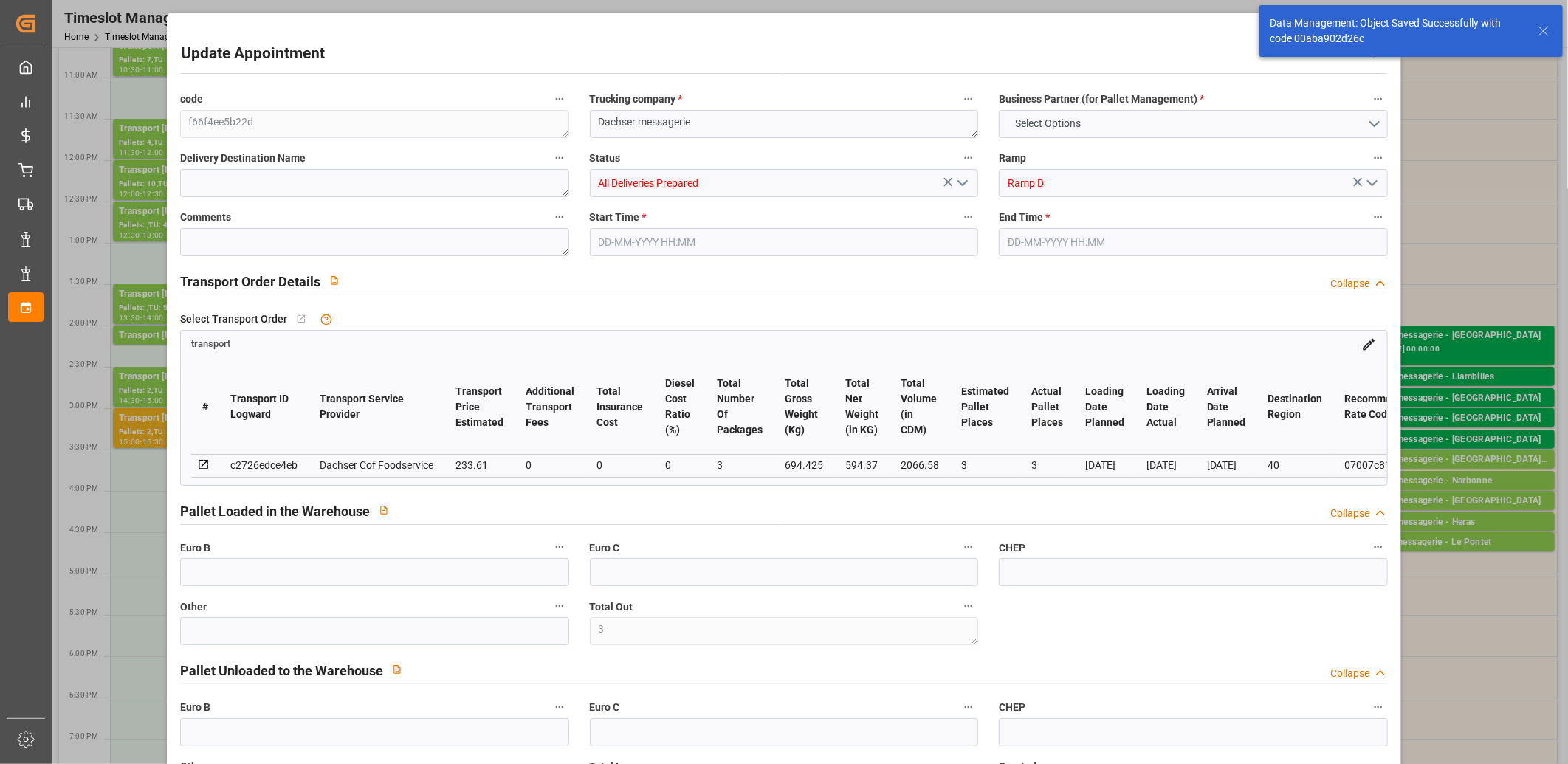
type input "3"
type input "233.61"
type input "0"
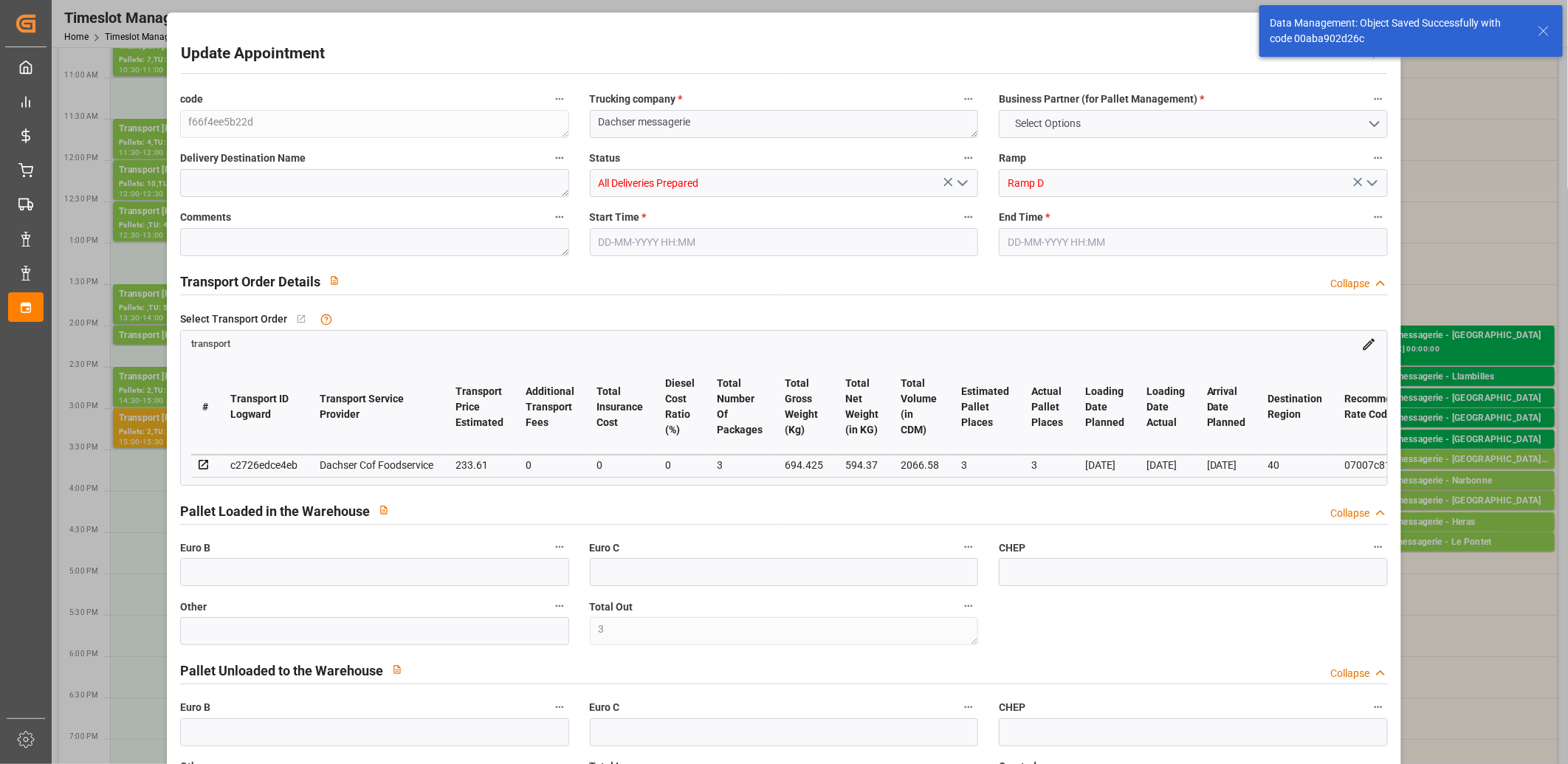
type input "0"
type input "227.4193"
type input "-6.1907"
type input "3"
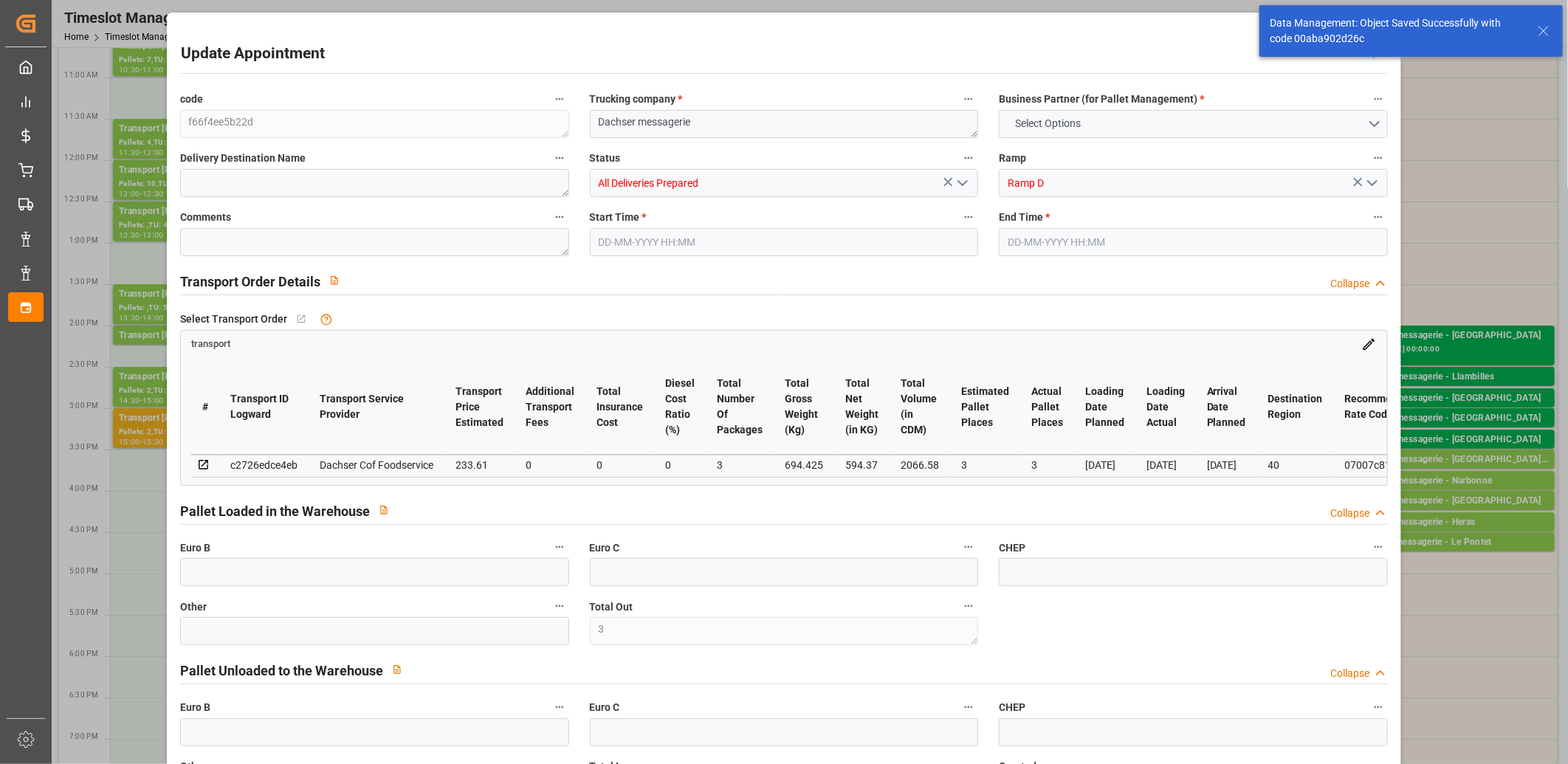
type input "594.37"
type input "768.205"
type input "2066.58"
type input "40"
type input "2"
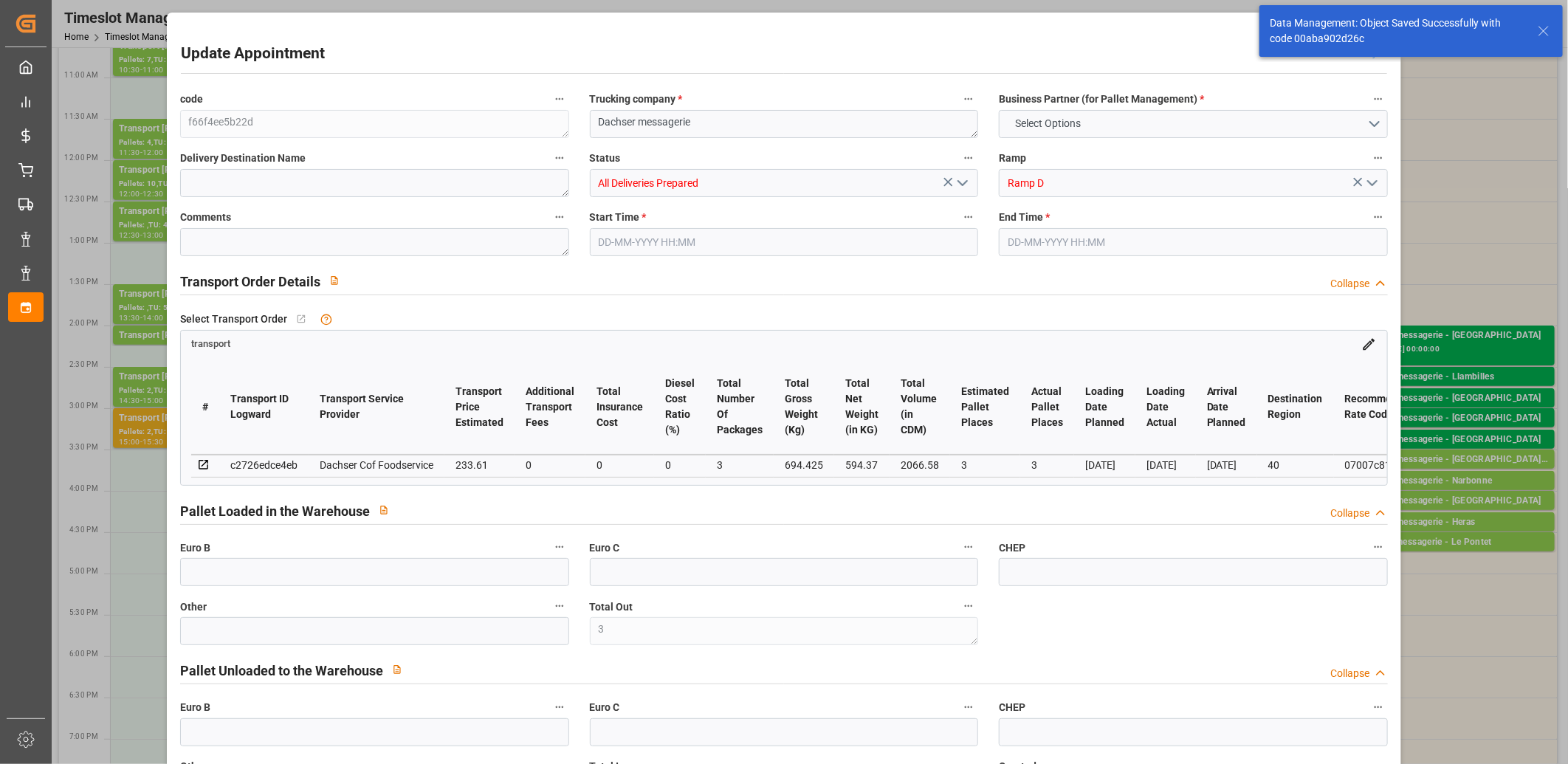
type input "35"
type input "3"
type input "101"
type input "694.425"
type input "0"
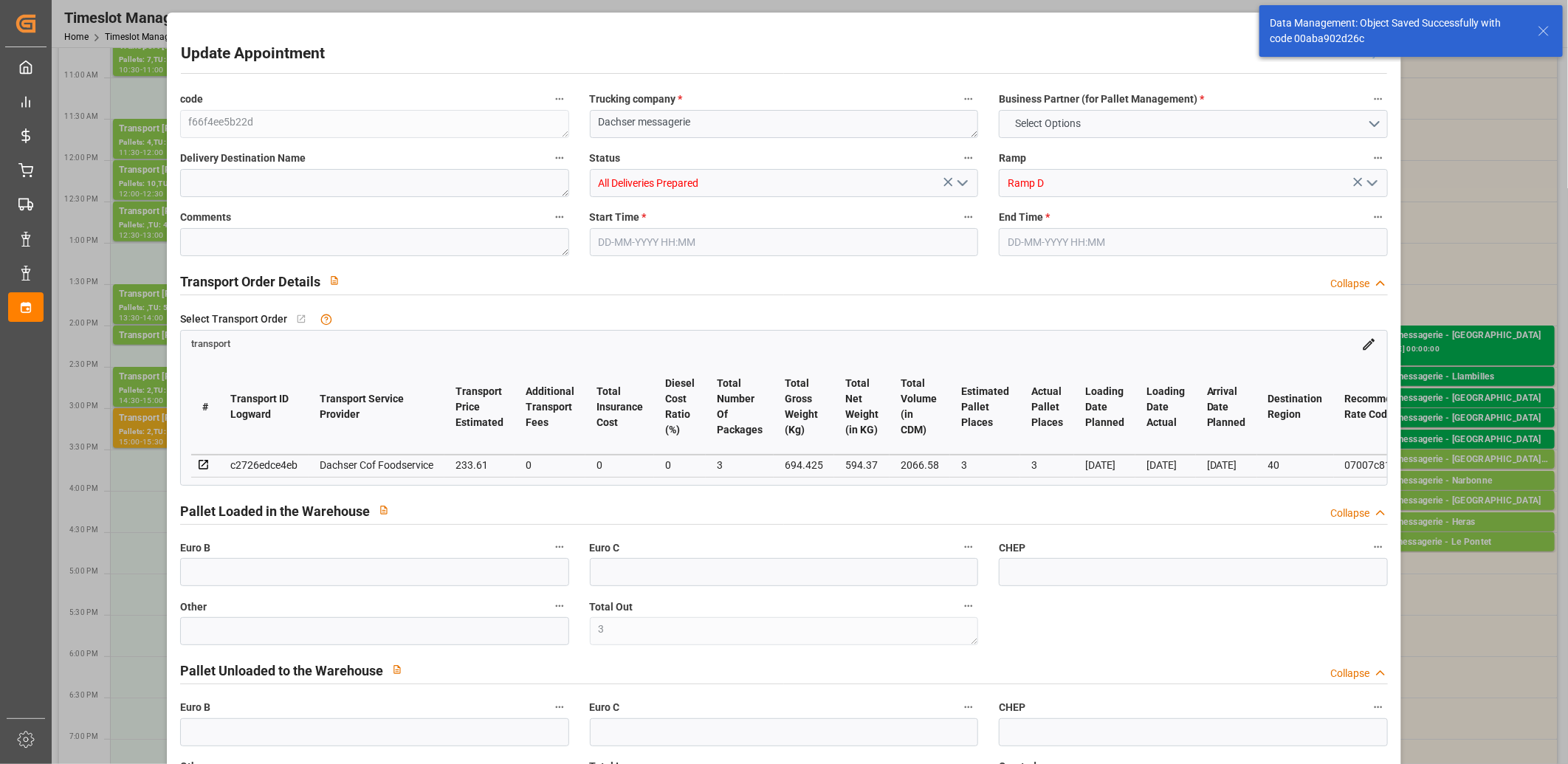
type input "4710.8598"
type input "0"
type input "21"
type input "35"
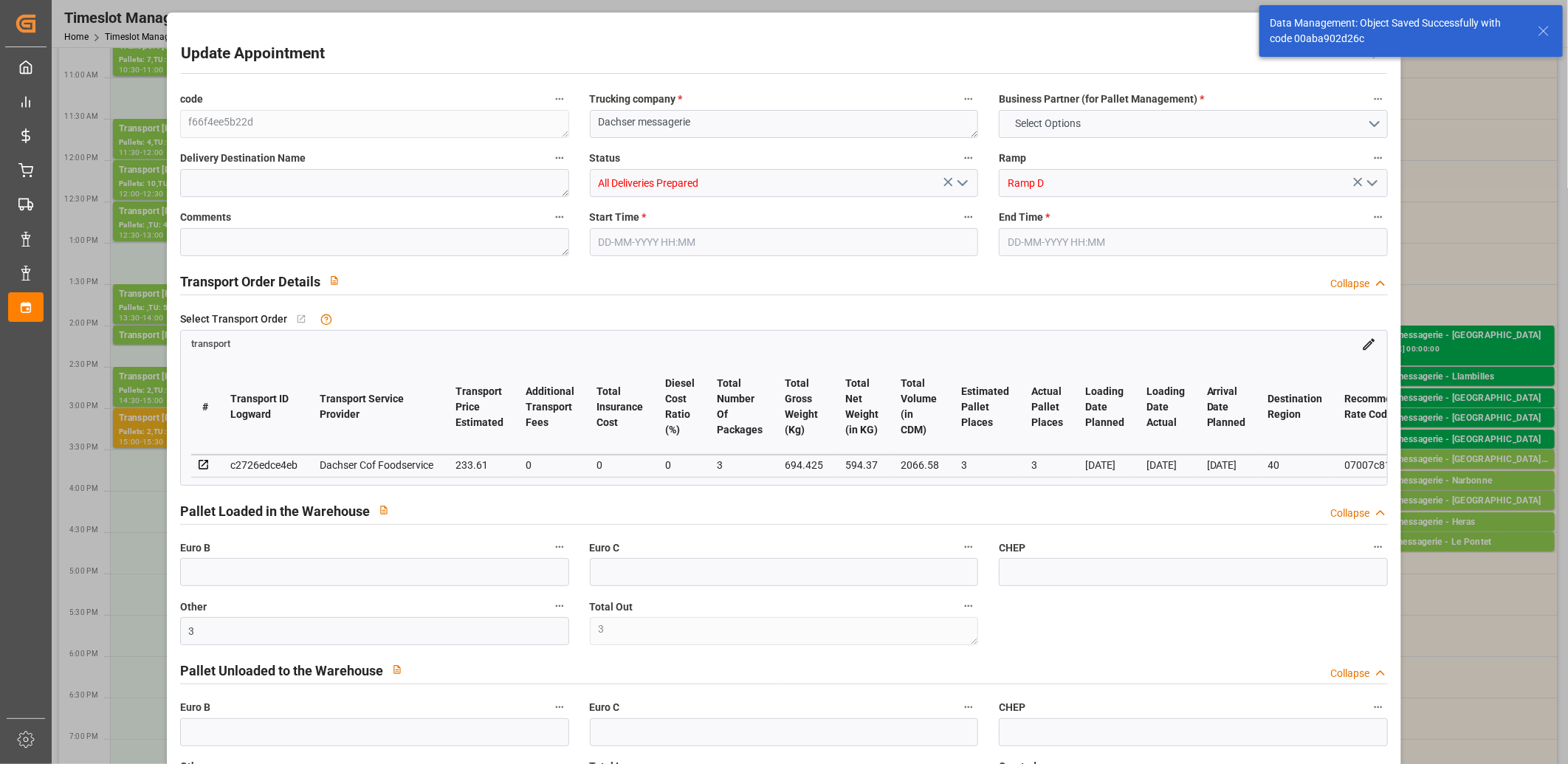
type input "27-08-2025 15:30"
type input "27-08-2025 15:45"
type input "26-08-2025 12:02"
type input "26-08-2025 11:35"
type input "02-09-2025"
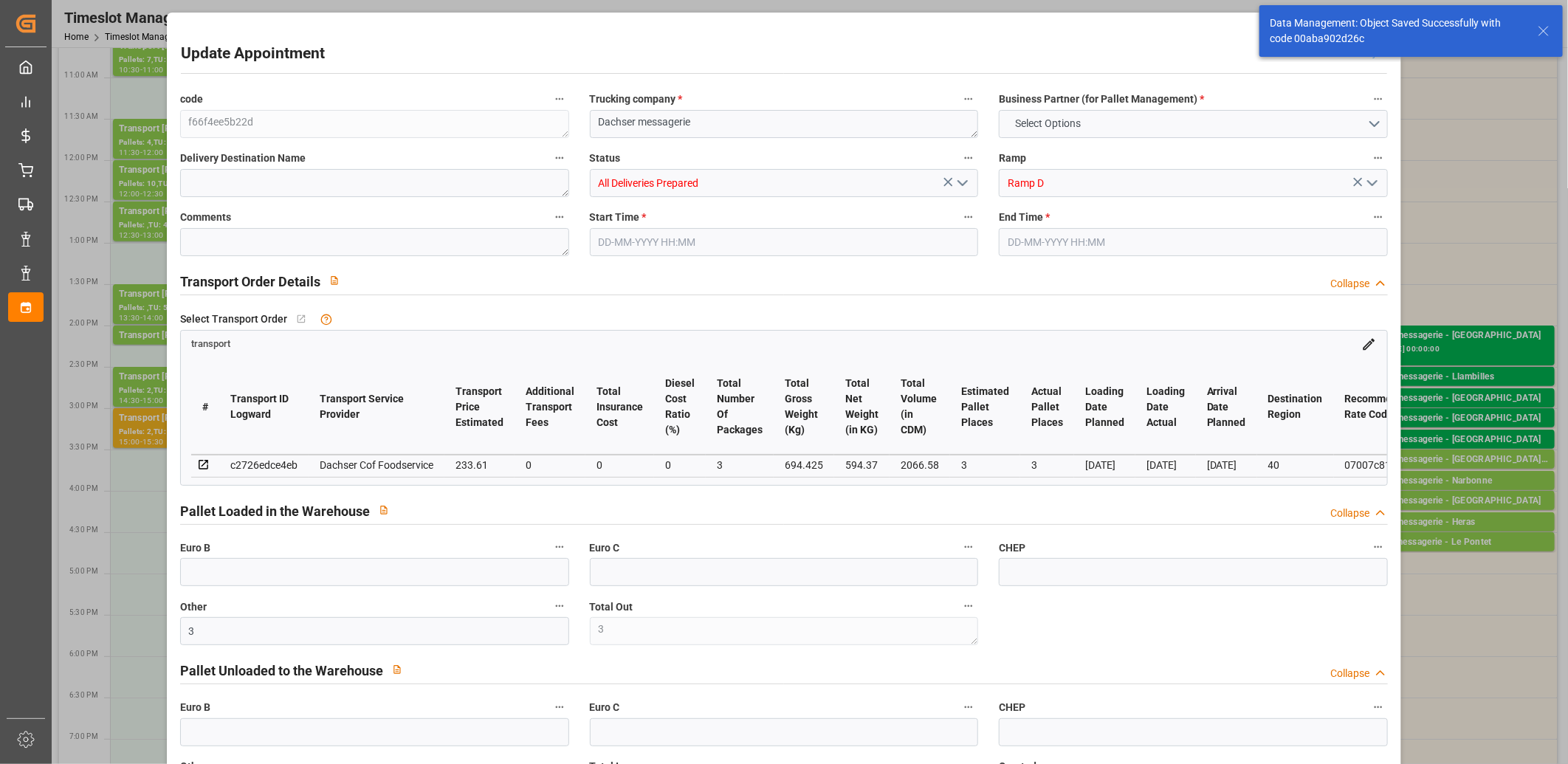
type input "[DATE]"
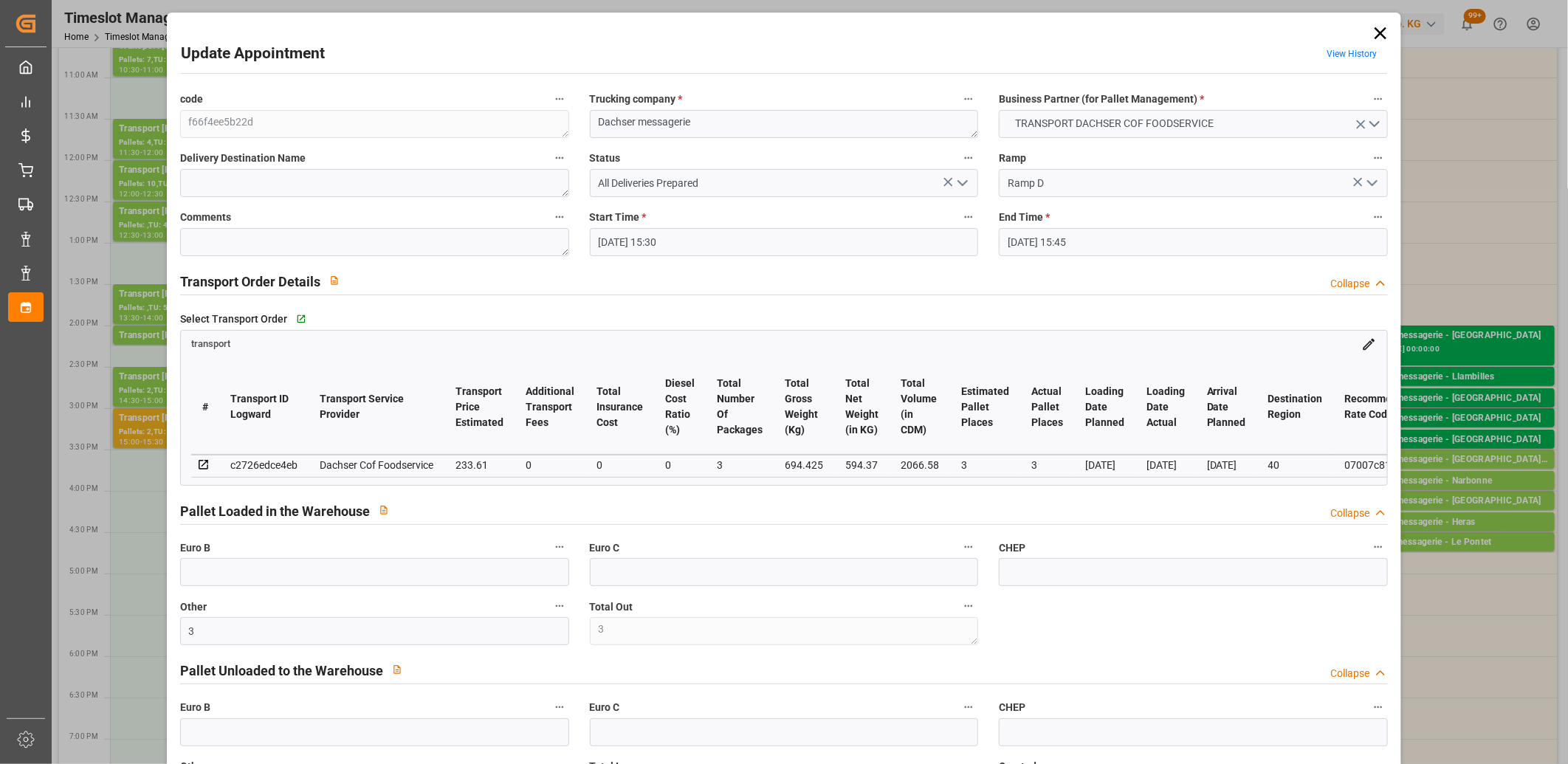
click at [958, 185] on polyline "open menu" at bounding box center [962, 182] width 9 height 4
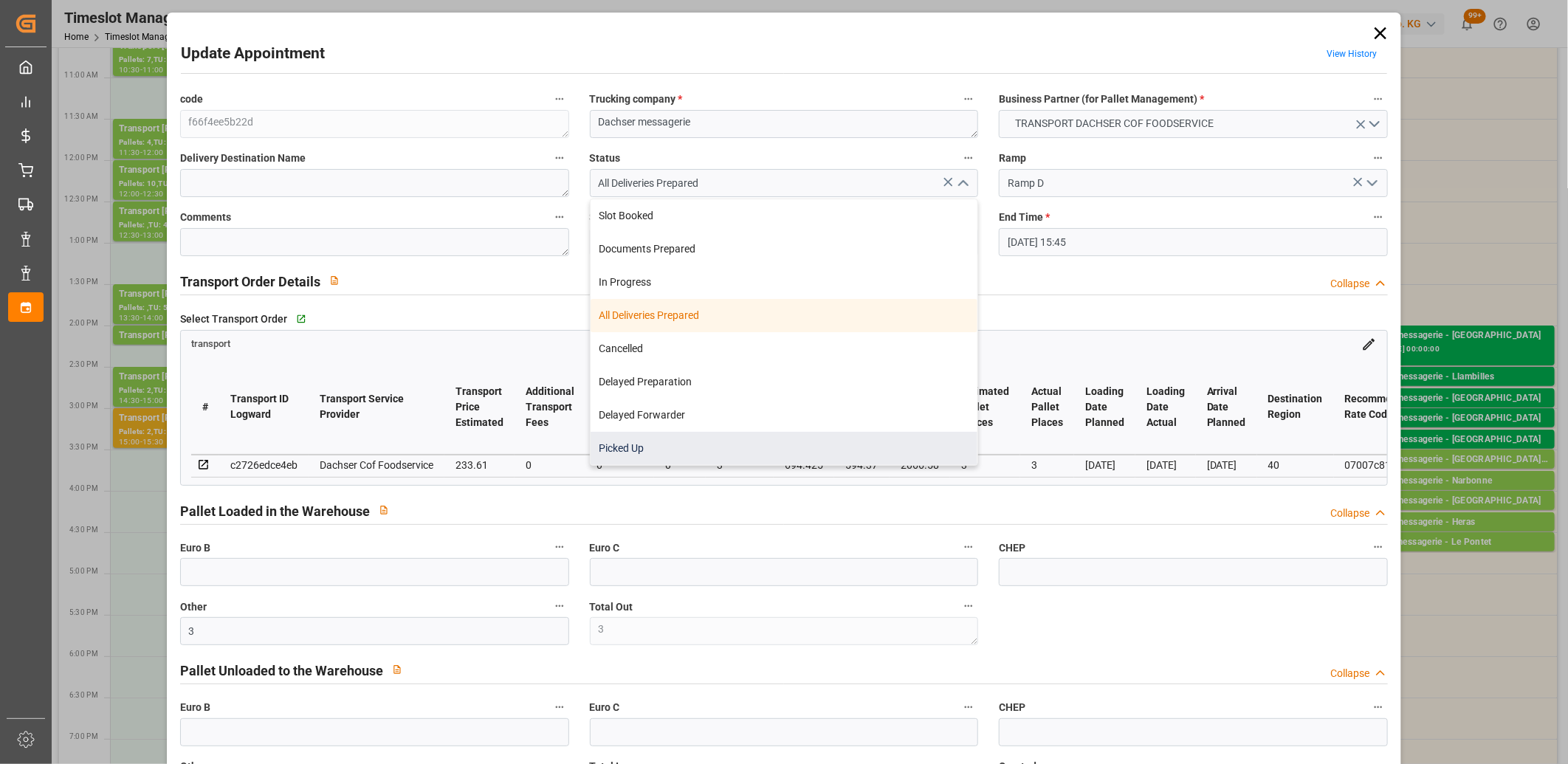
click at [780, 437] on div "Picked Up" at bounding box center [784, 448] width 388 height 33
type input "Picked Up"
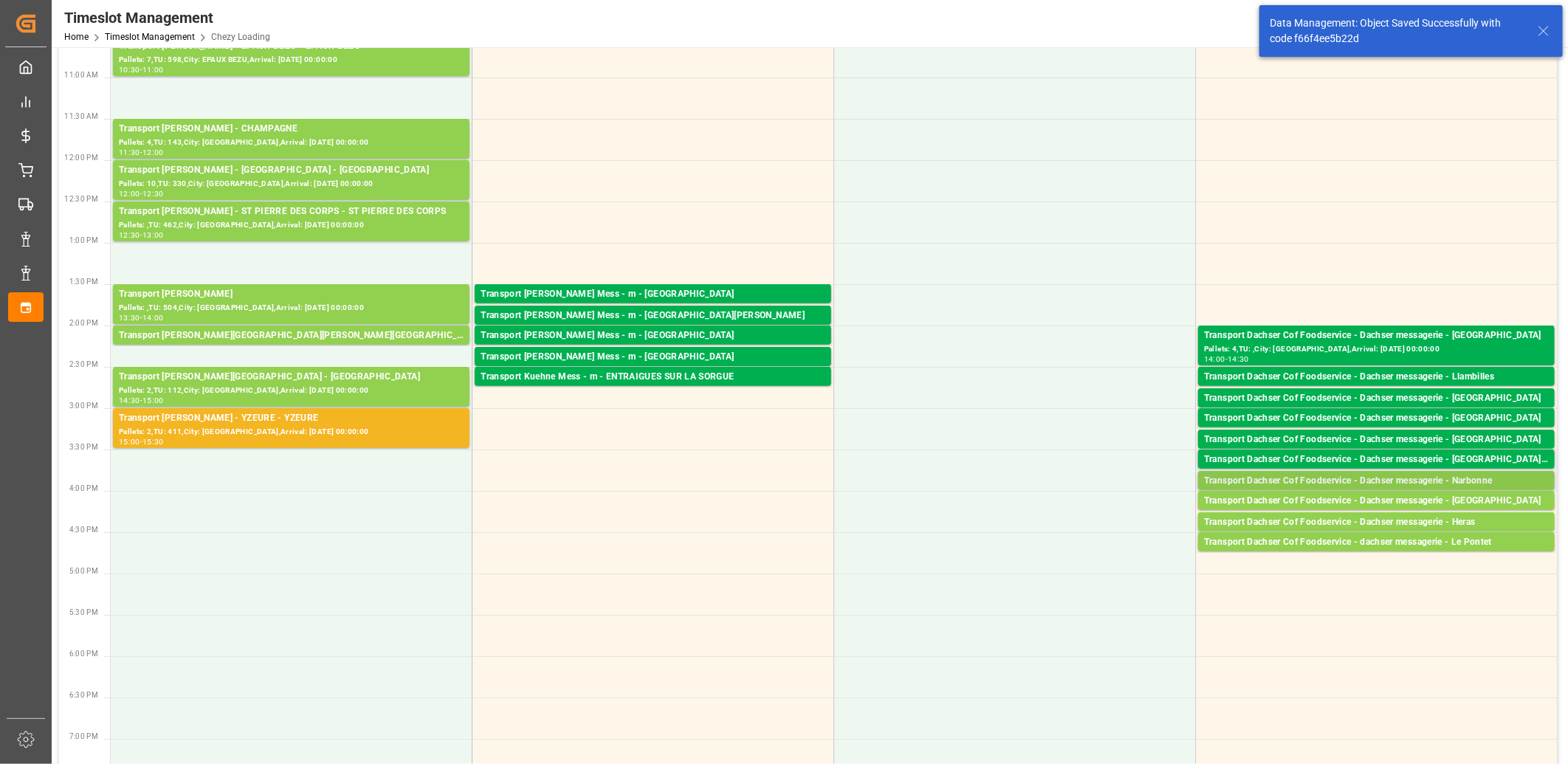
click at [1401, 481] on div "Transport Dachser Cof Foodservice - Dachser messagerie - Narbonne" at bounding box center [1376, 481] width 345 height 15
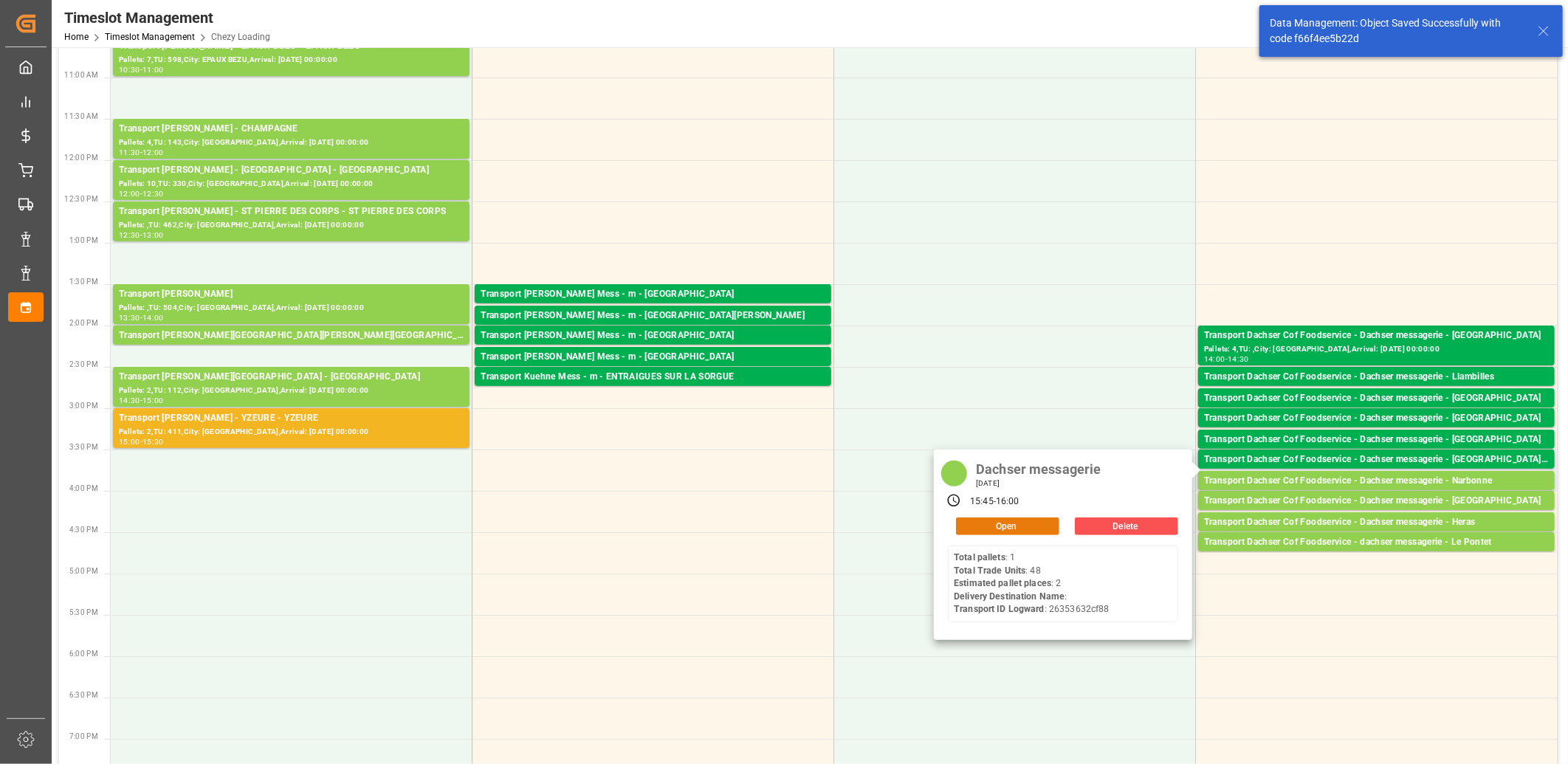
click at [997, 520] on button "Open" at bounding box center [1008, 526] width 103 height 18
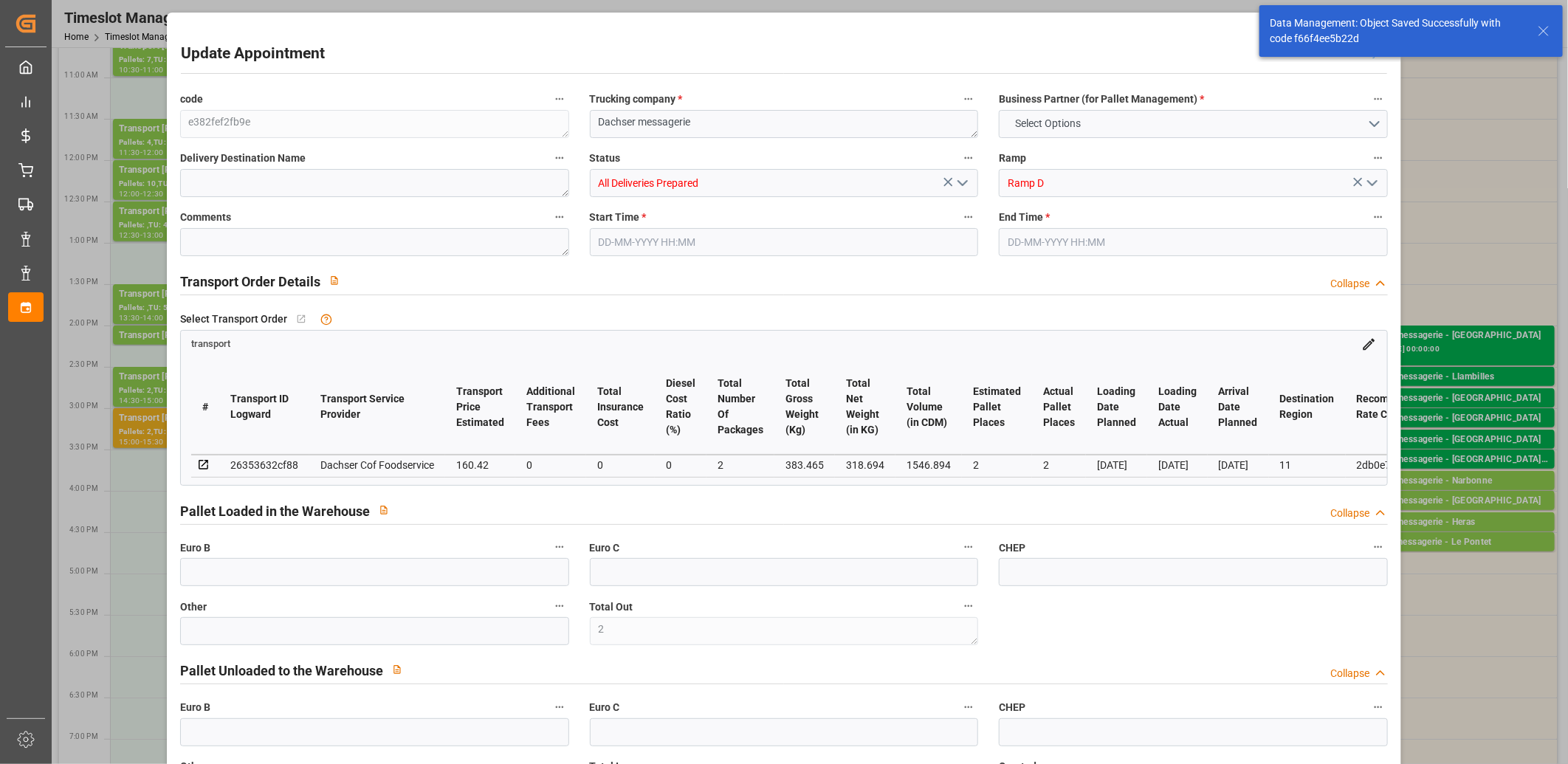
type input "2"
type input "160.42"
type input "0"
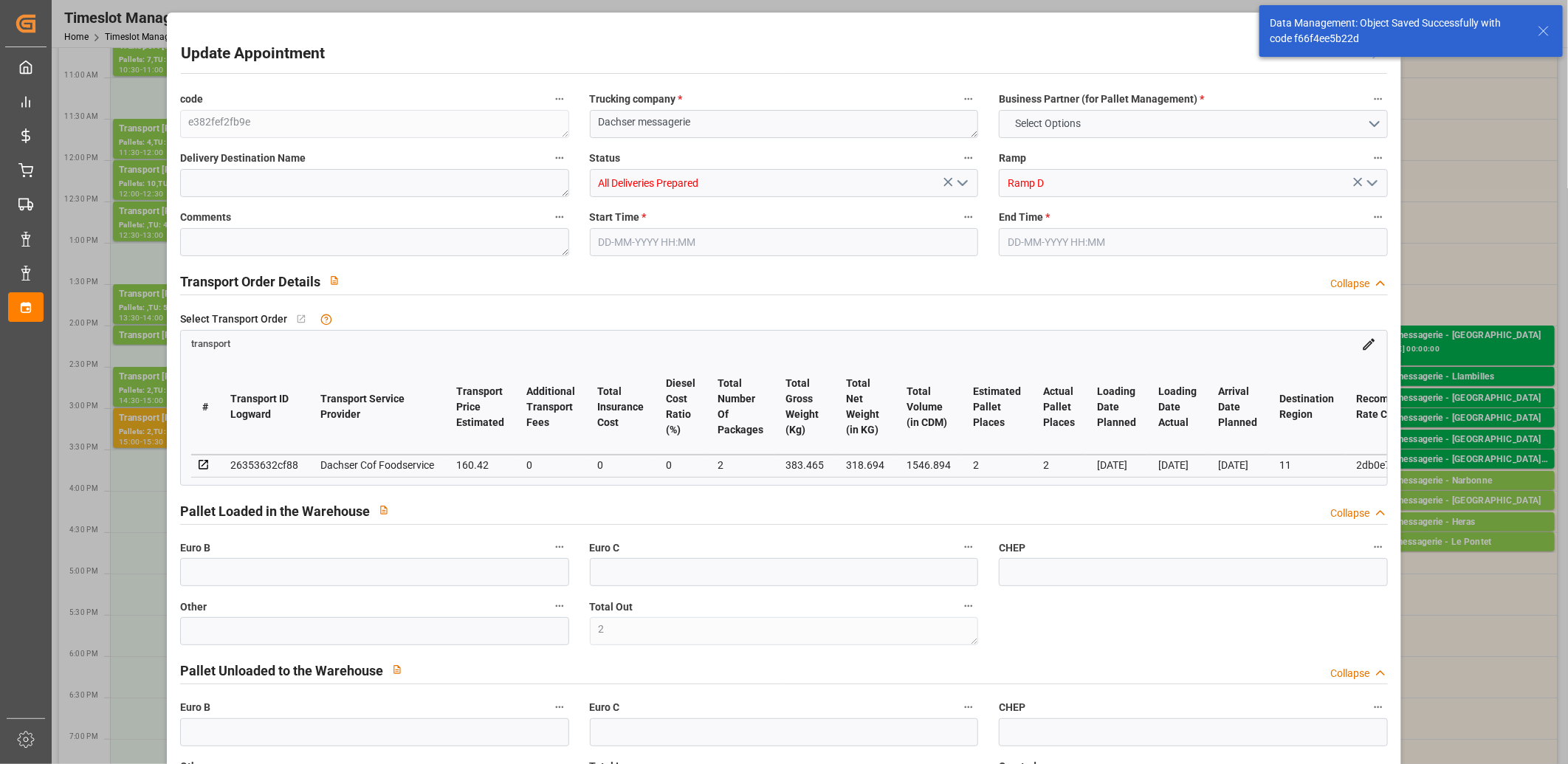
type input "0"
type input "156.1689"
type input "-4.2511"
type input "2"
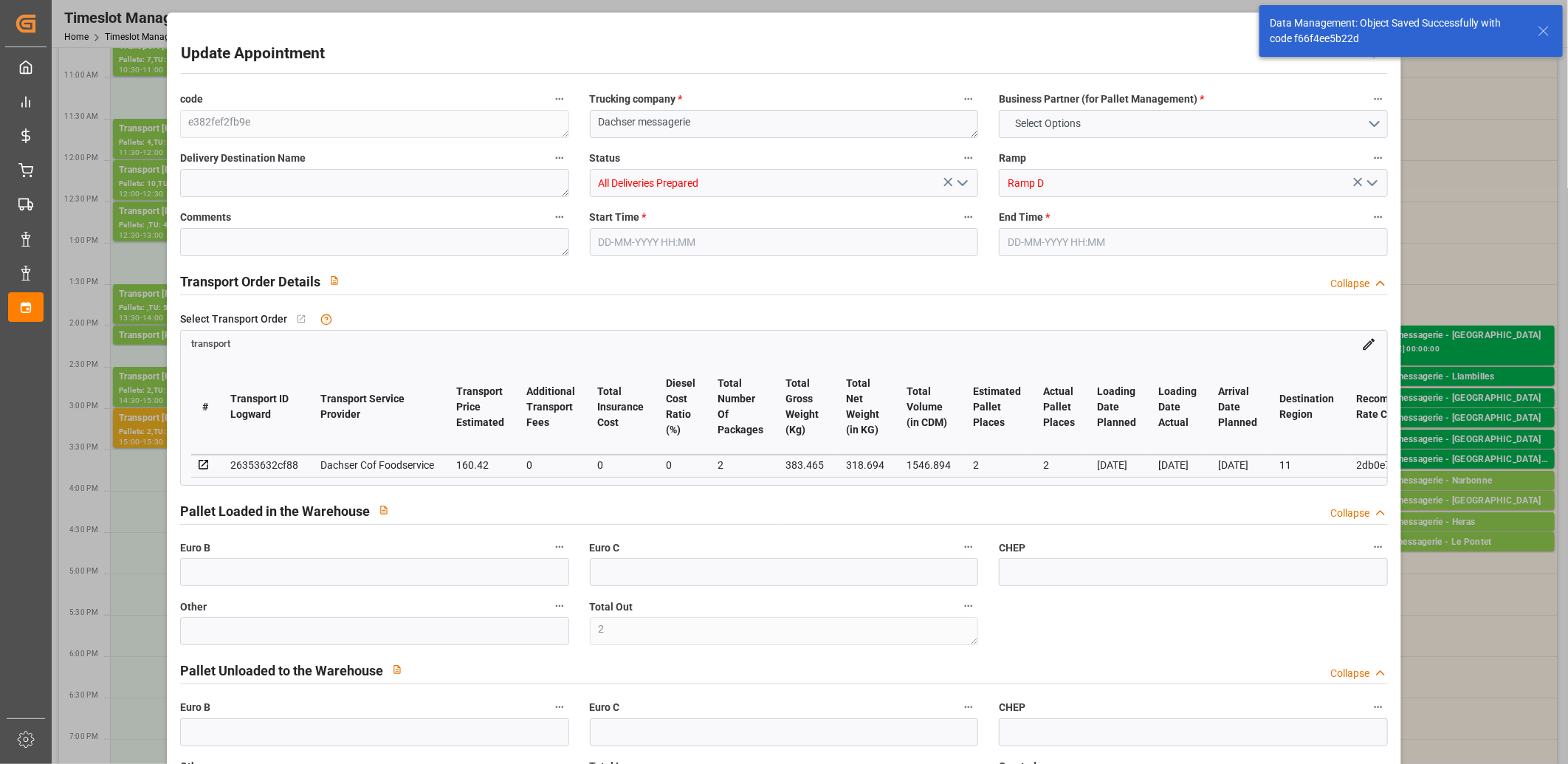
type input "318.694"
type input "432.355"
type input "1546.894"
type input "11"
type input "1"
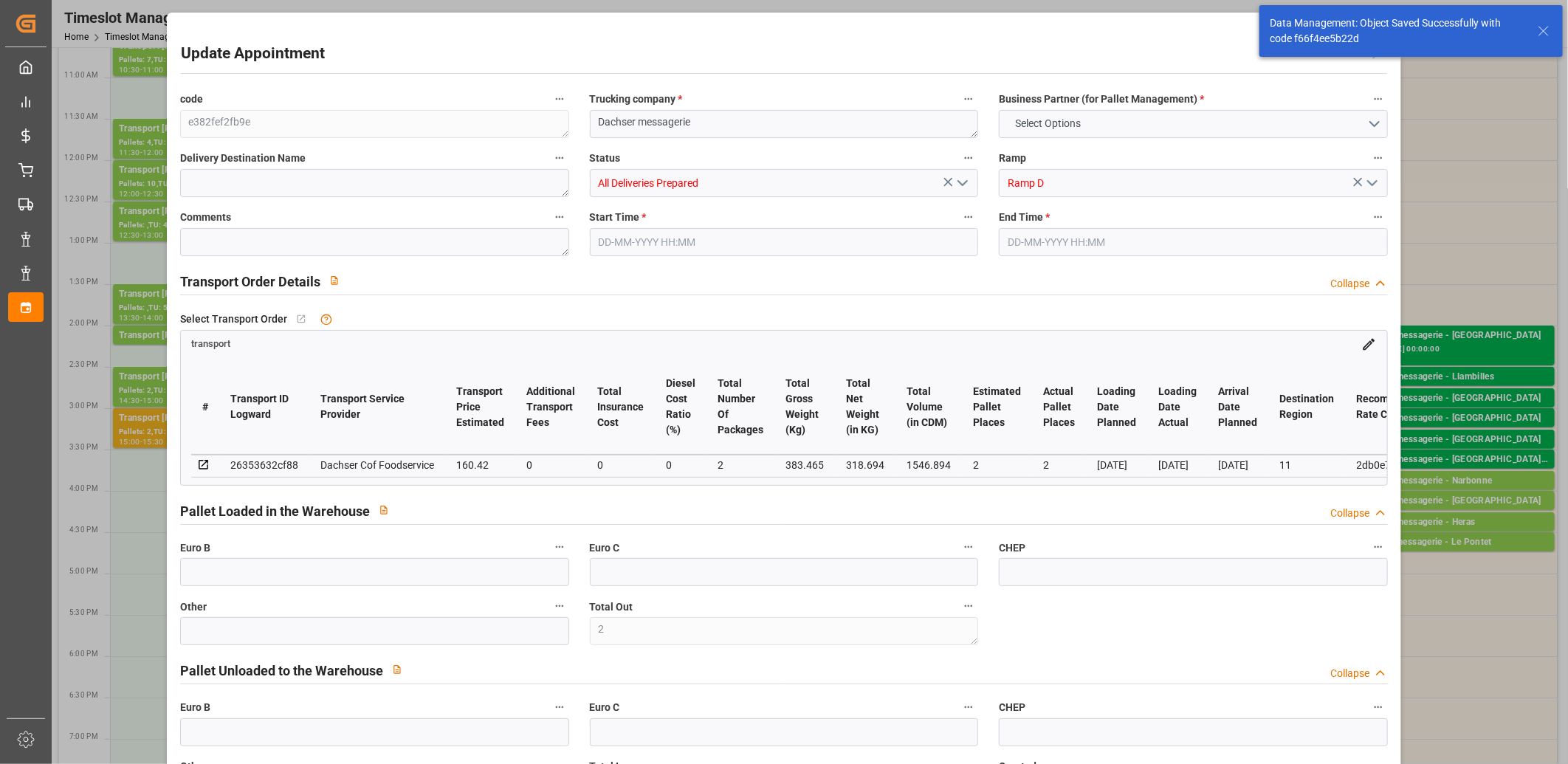
type input "48"
type input "2"
type input "101"
type input "383.465"
type input "0"
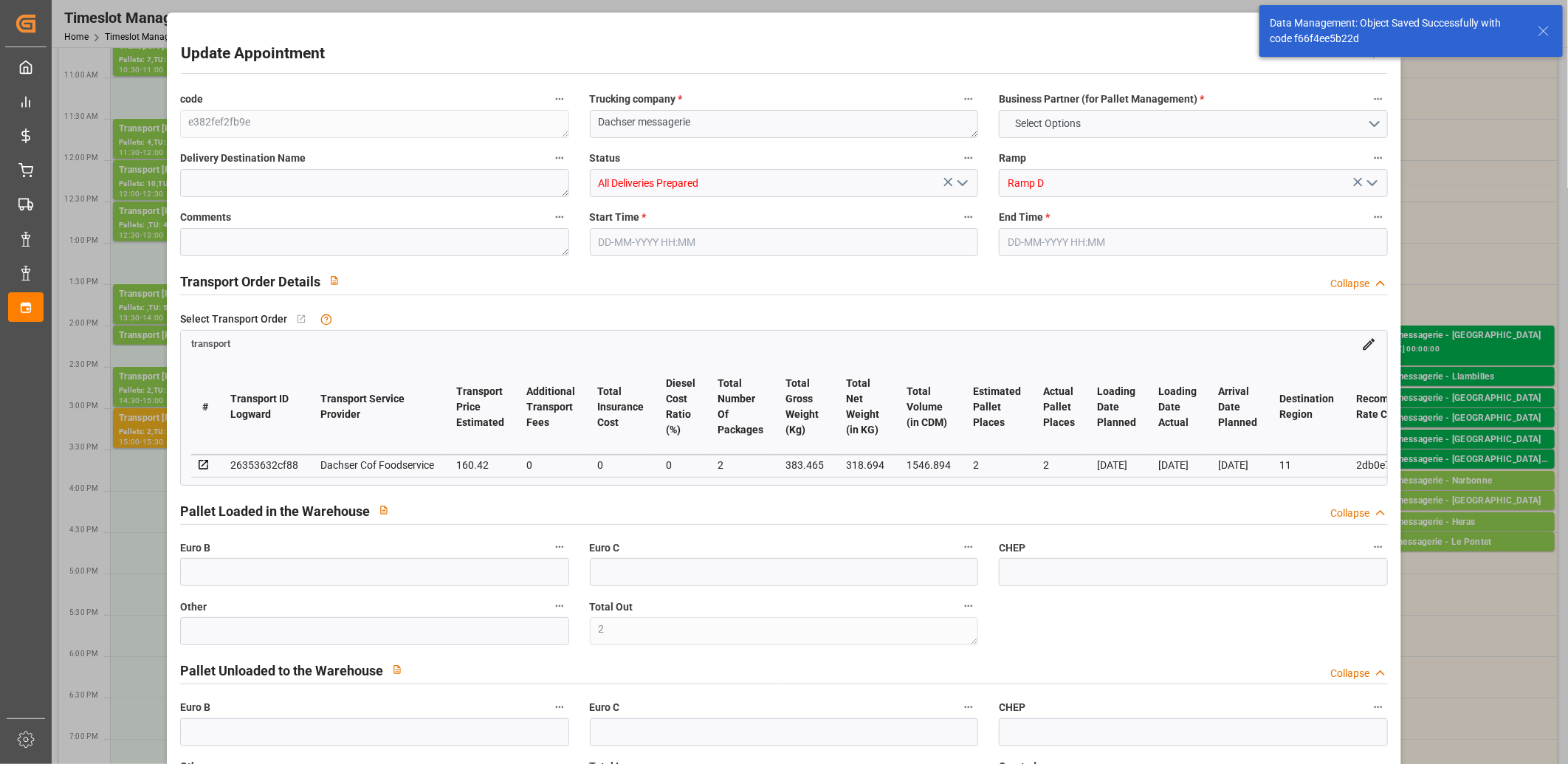
type input "4710.8598"
type input "0"
type input "21"
type input "35"
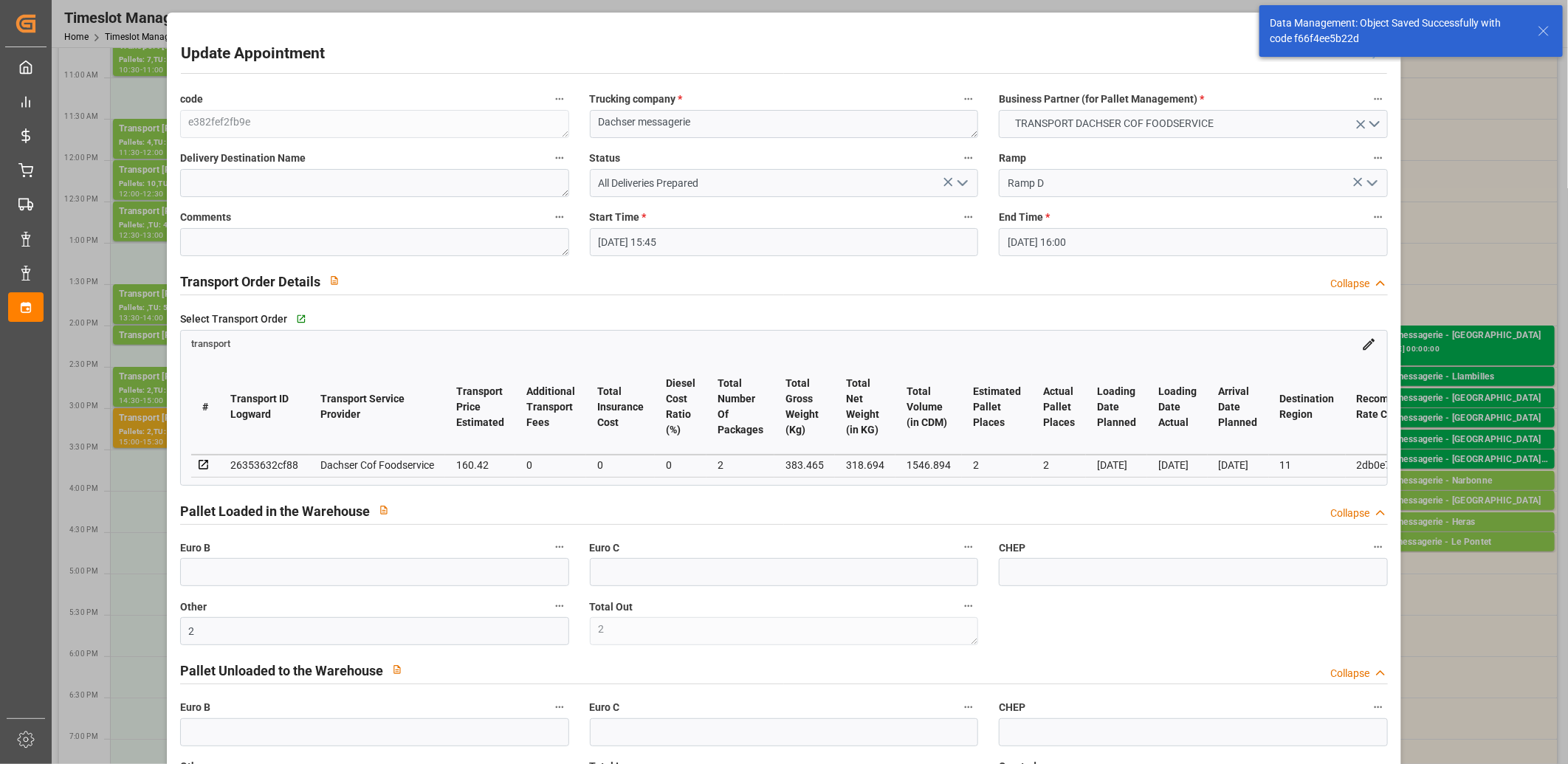
type input "27-08-2025 15:45"
type input "27-08-2025 16:00"
type input "26-08-2025 12:02"
type input "26-08-2025 11:35"
type input "02-09-2025"
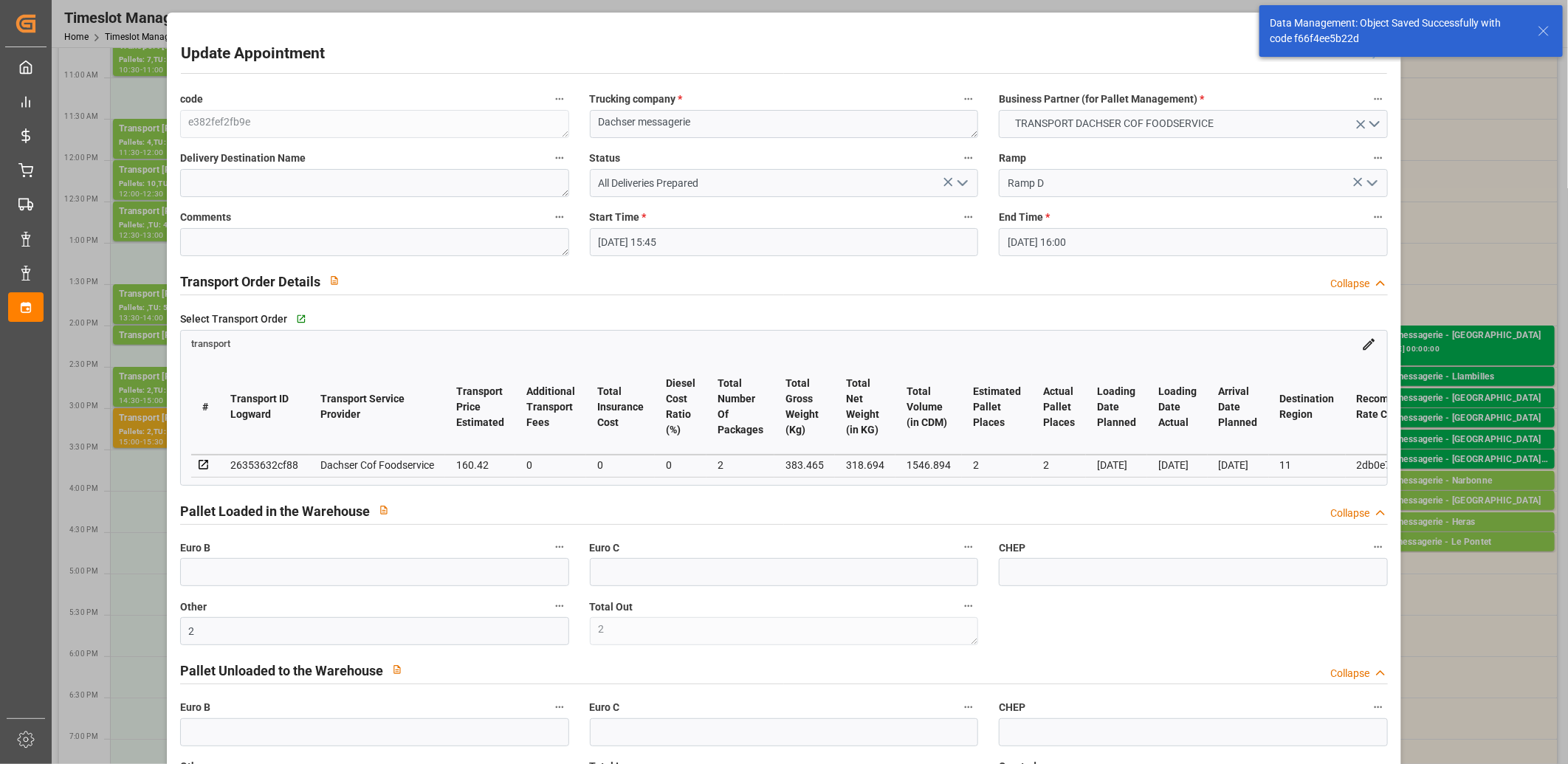
type input "[DATE]"
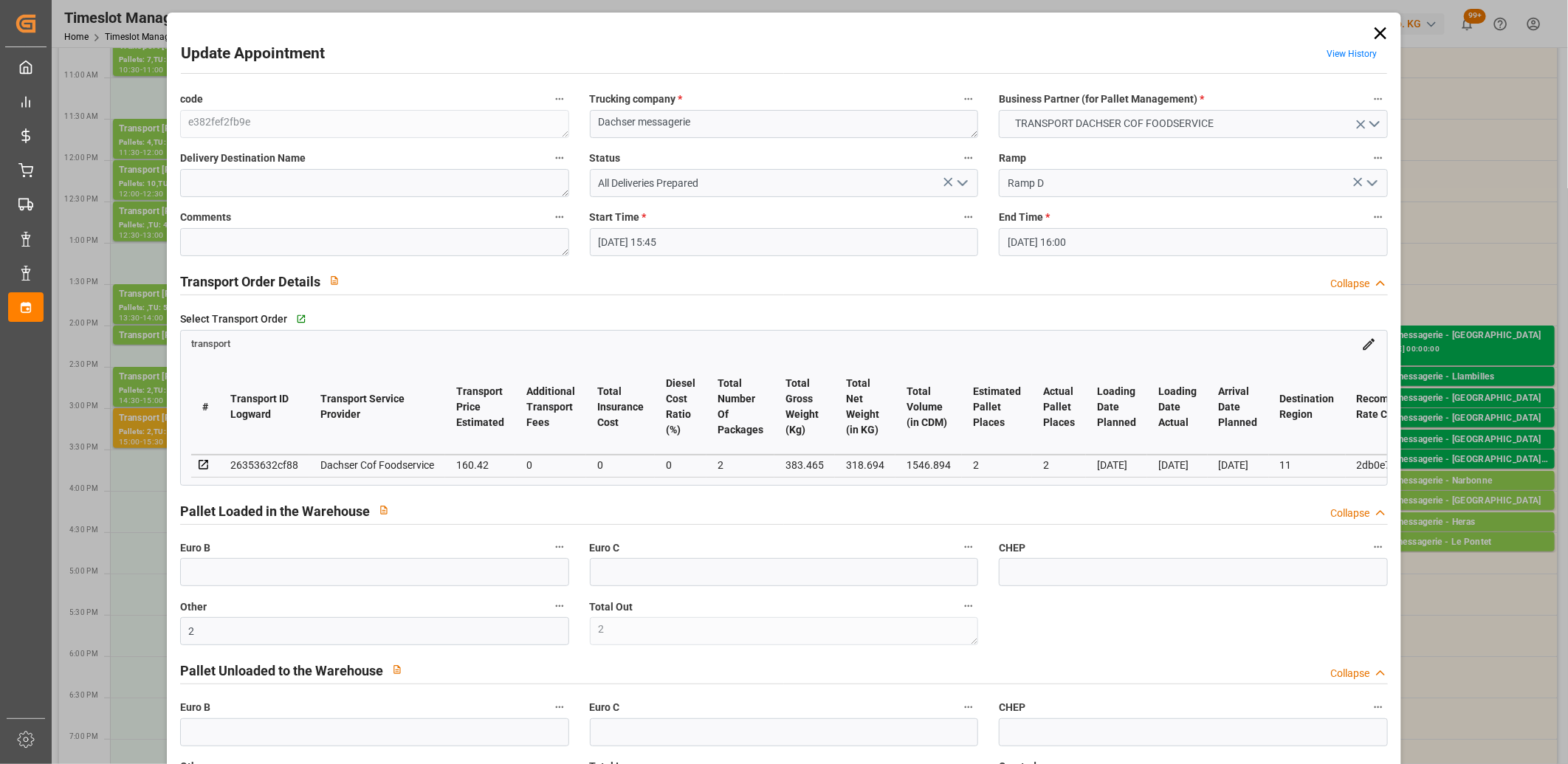
click at [961, 190] on icon "open menu" at bounding box center [963, 183] width 18 height 18
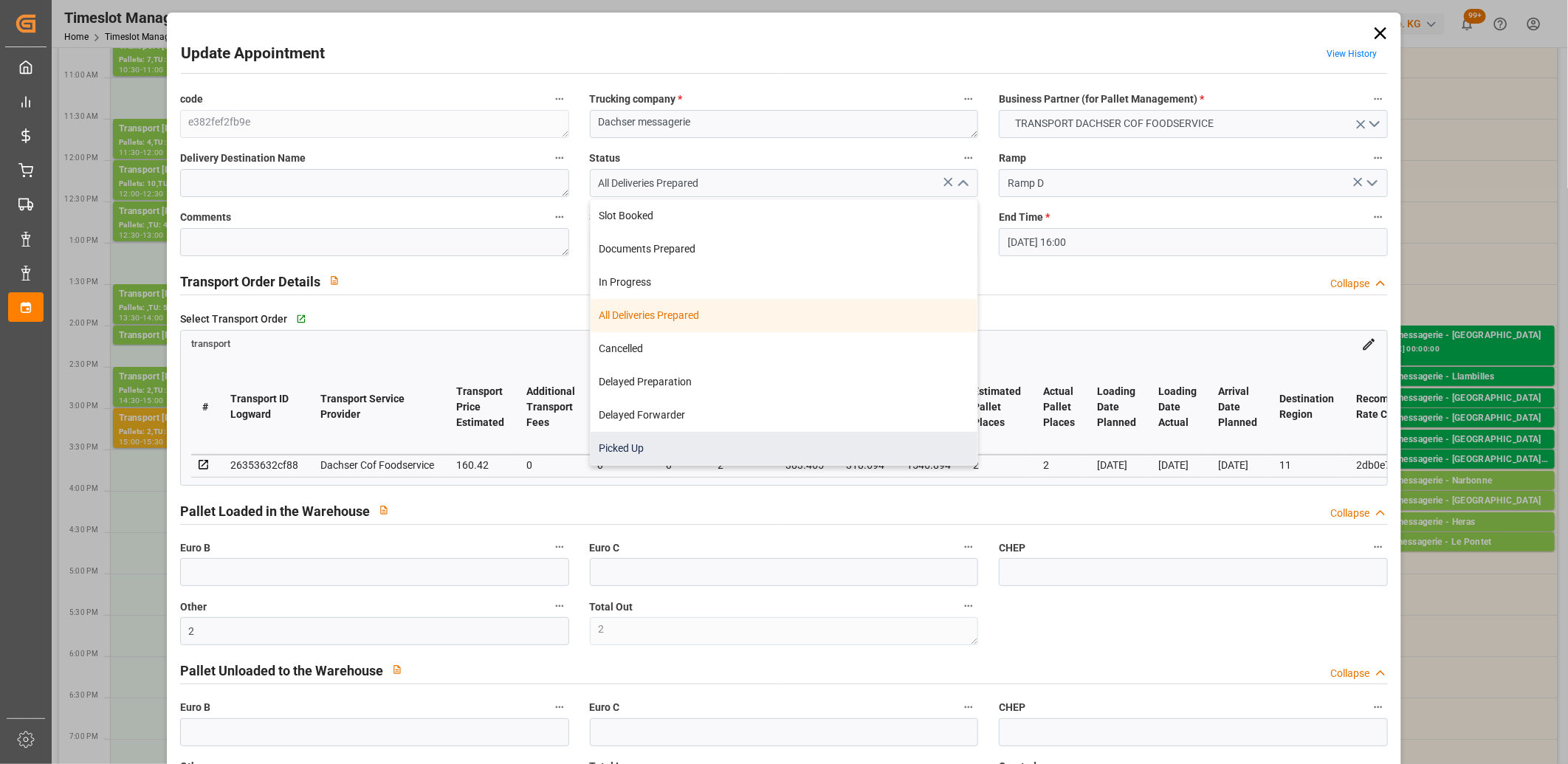
click at [771, 449] on div "Picked Up" at bounding box center [784, 448] width 388 height 33
type input "Picked Up"
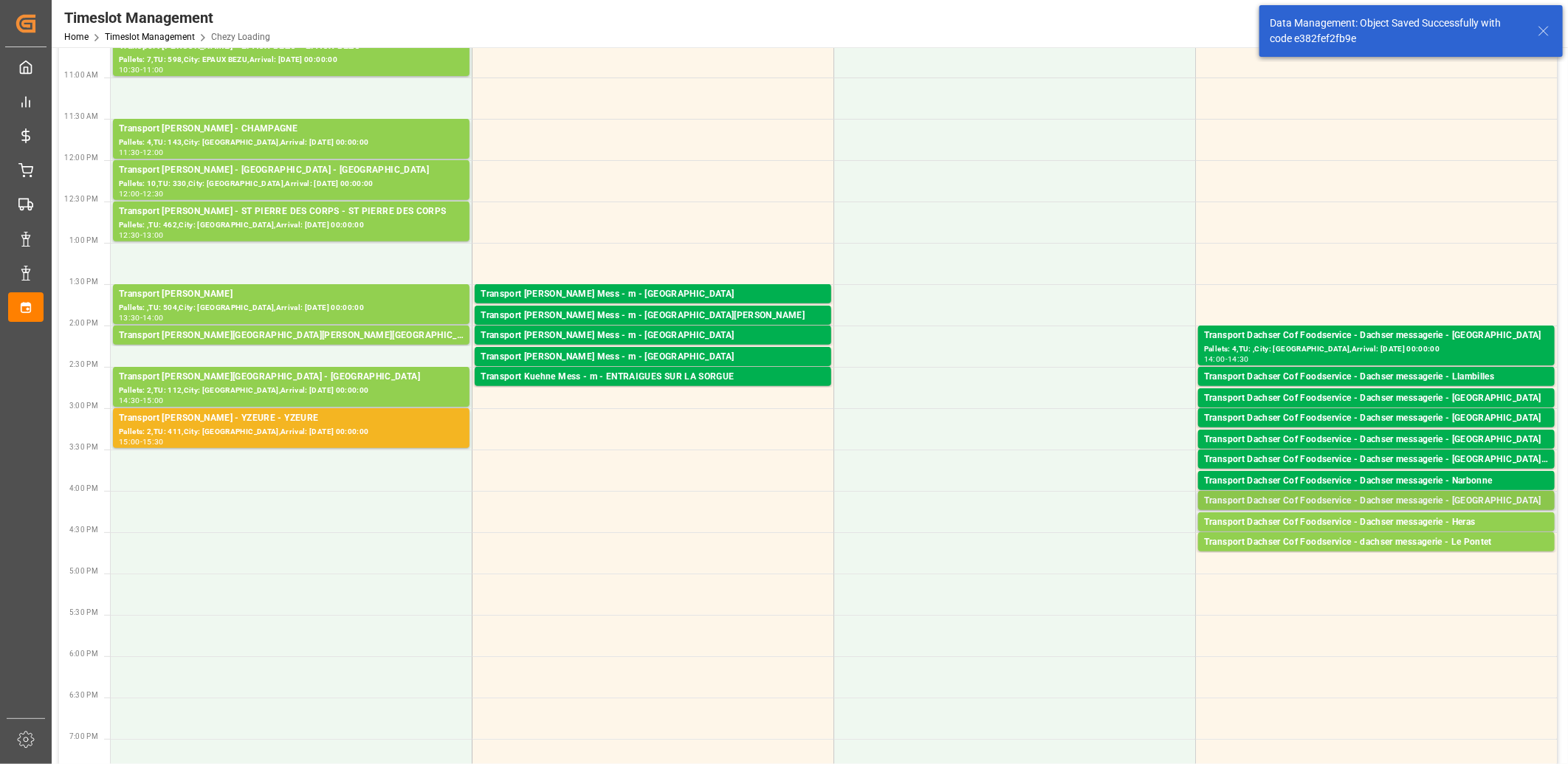
click at [1300, 502] on div "Transport Dachser Cof Foodservice - Dachser messagerie - Palma De Mallorca" at bounding box center [1376, 500] width 345 height 15
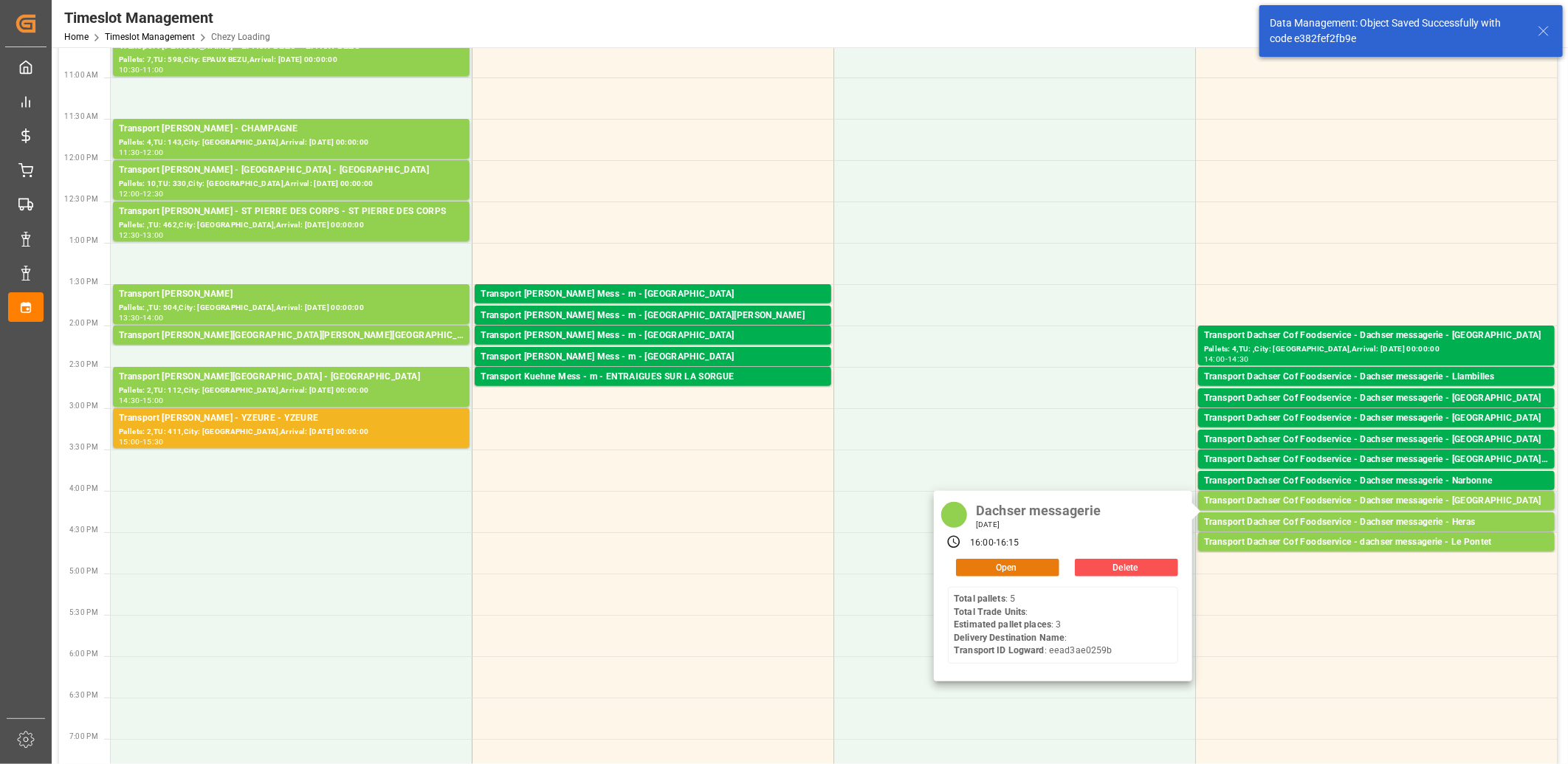
click at [1017, 559] on button "Open" at bounding box center [1008, 567] width 103 height 18
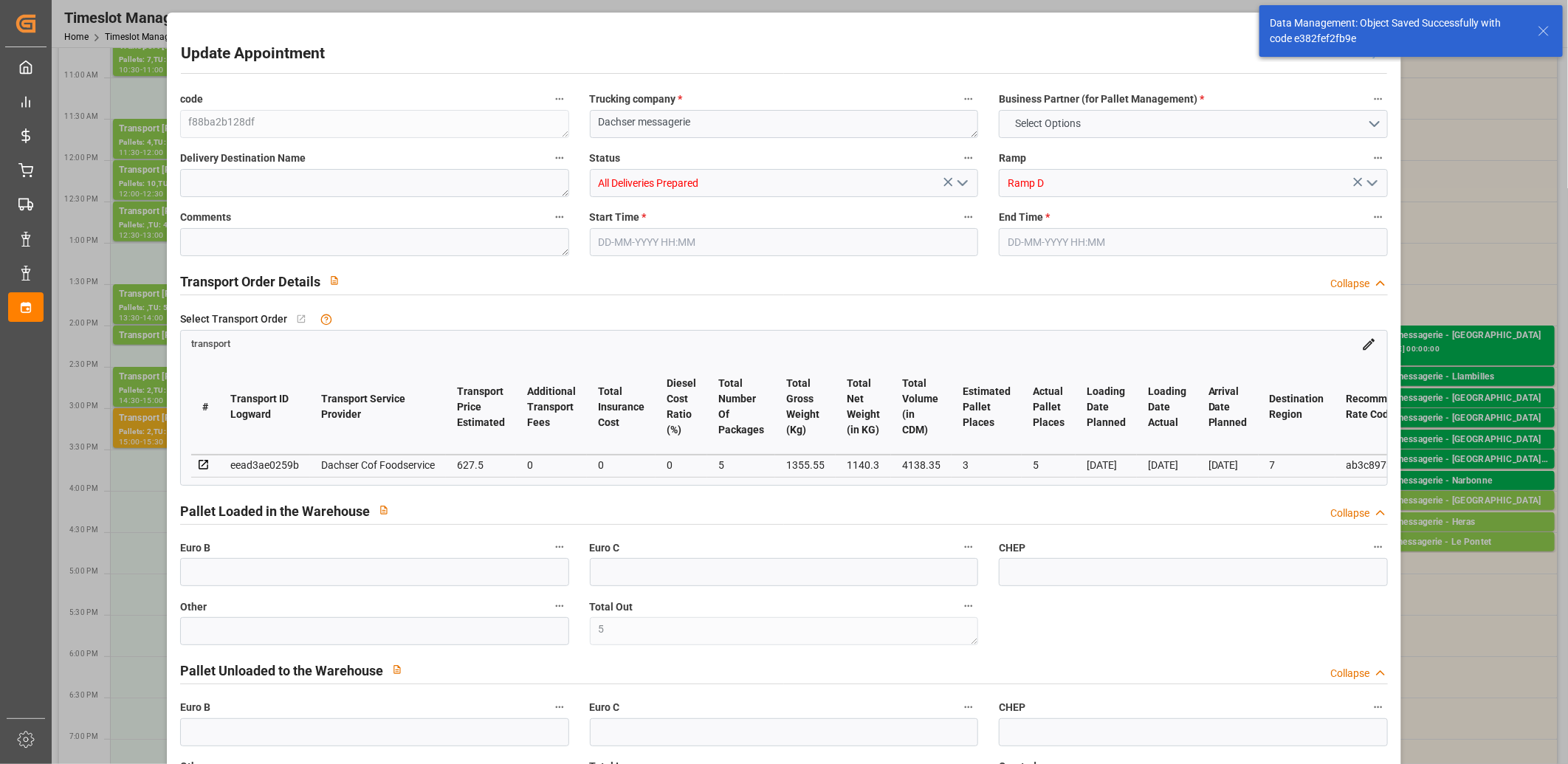
type input "5"
type input "3"
type input "5"
type input "627.5"
type input "0"
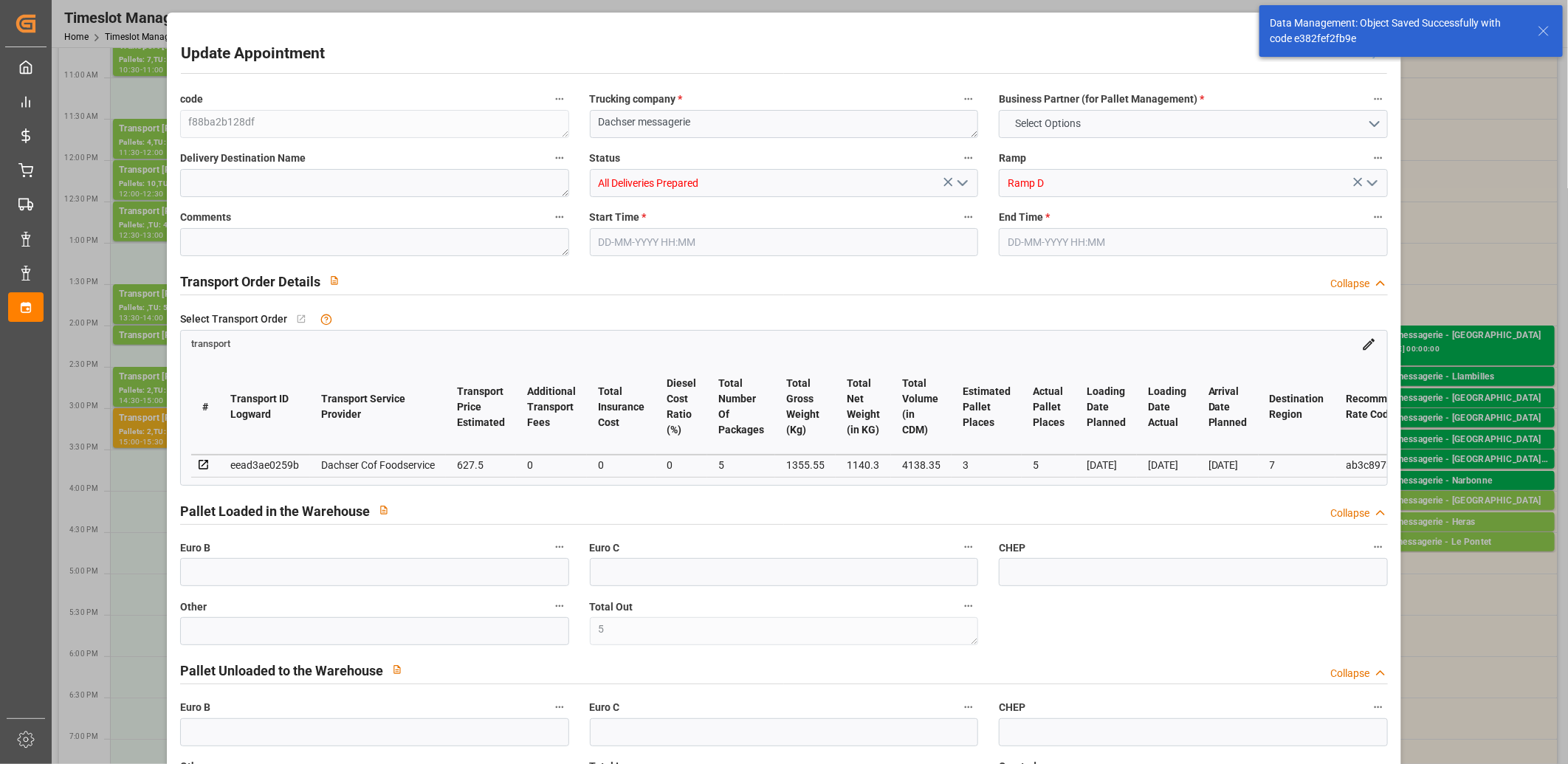
type input "0"
type input "610.8712"
type input "-16.6288"
type input "5"
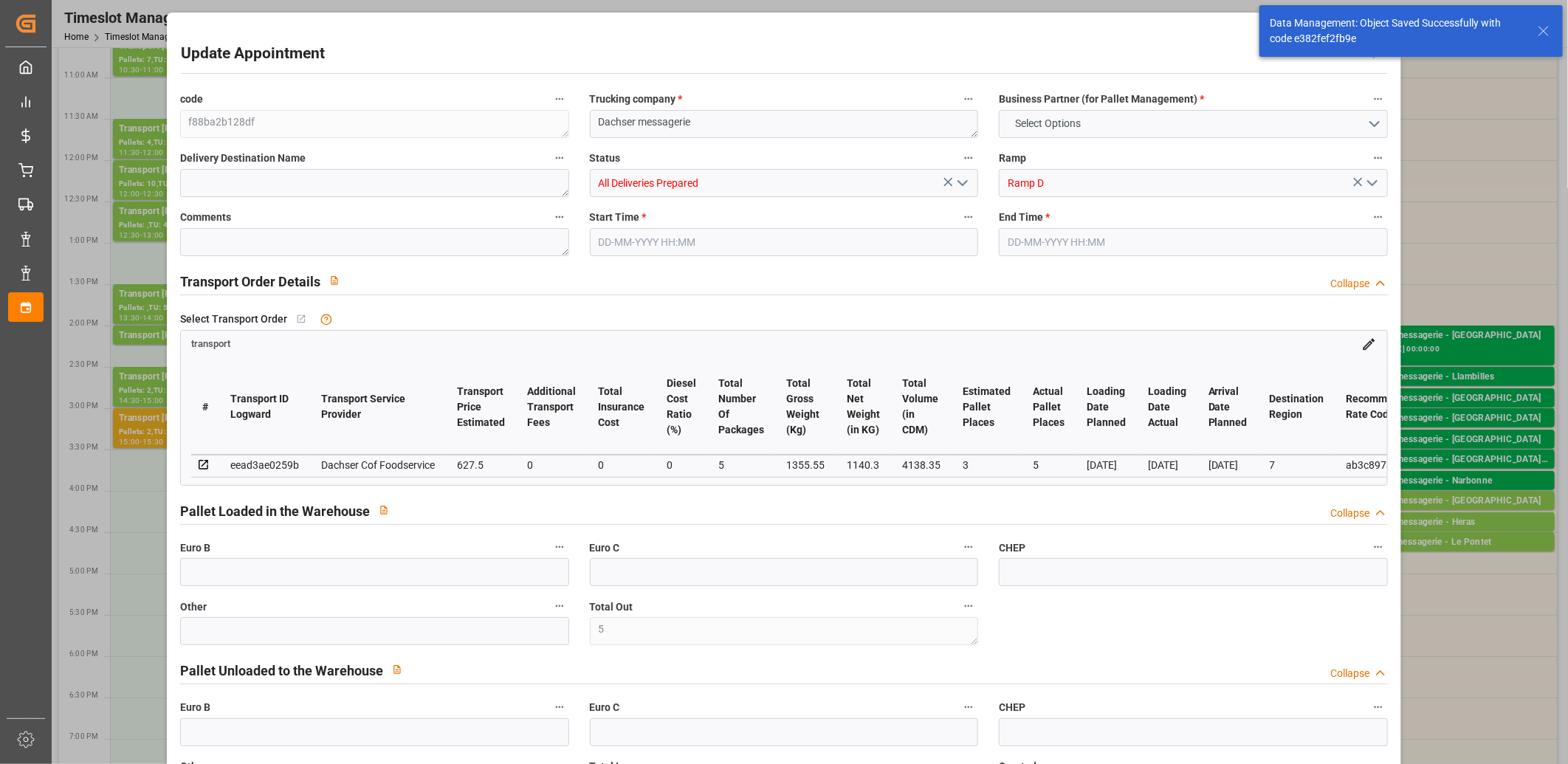
type input "1140.3"
type input "1480"
type input "4138.35"
type input "7"
type input "5"
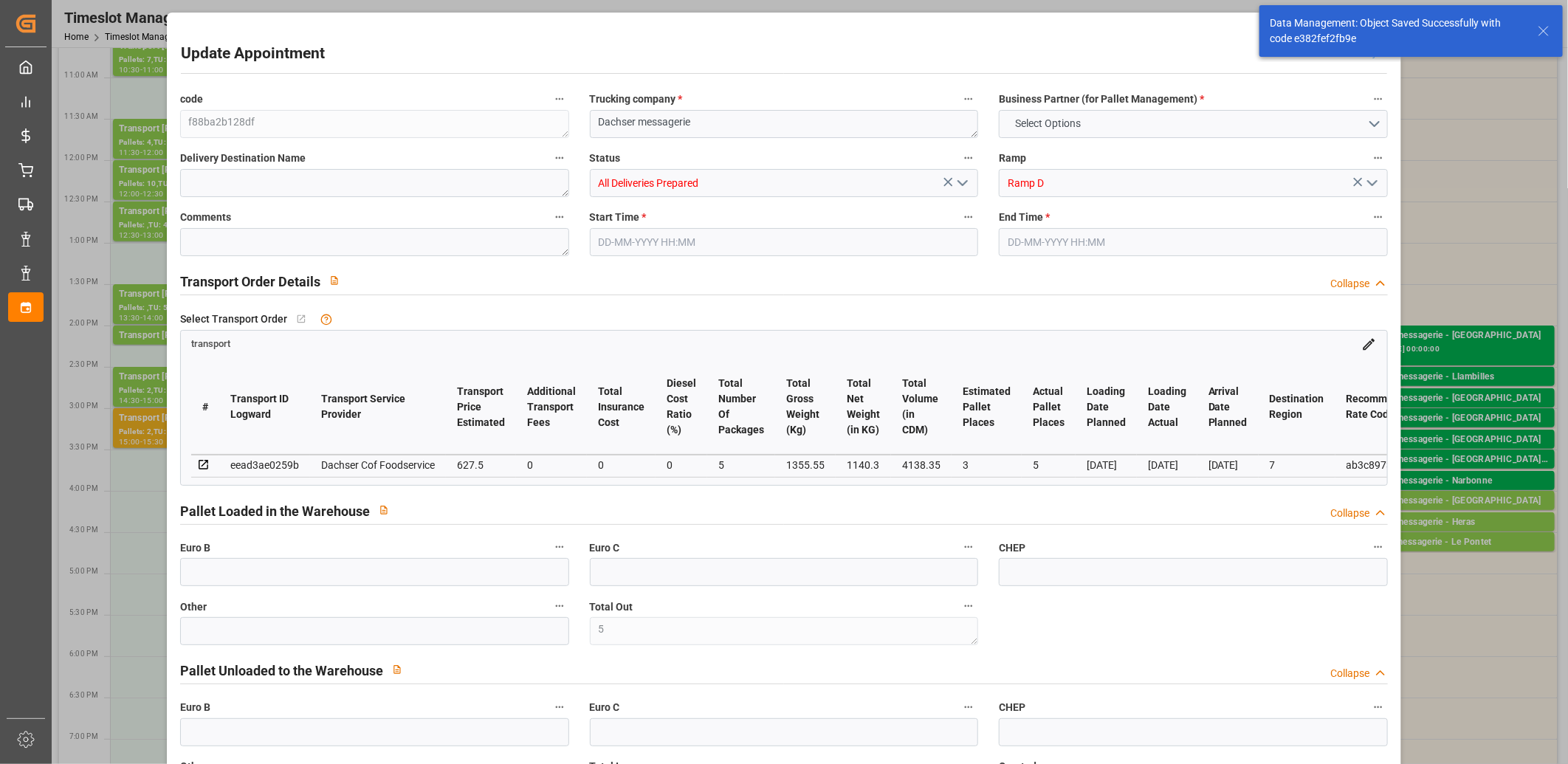
type input "0"
type input "5"
type input "101"
type input "1355.55"
type input "0"
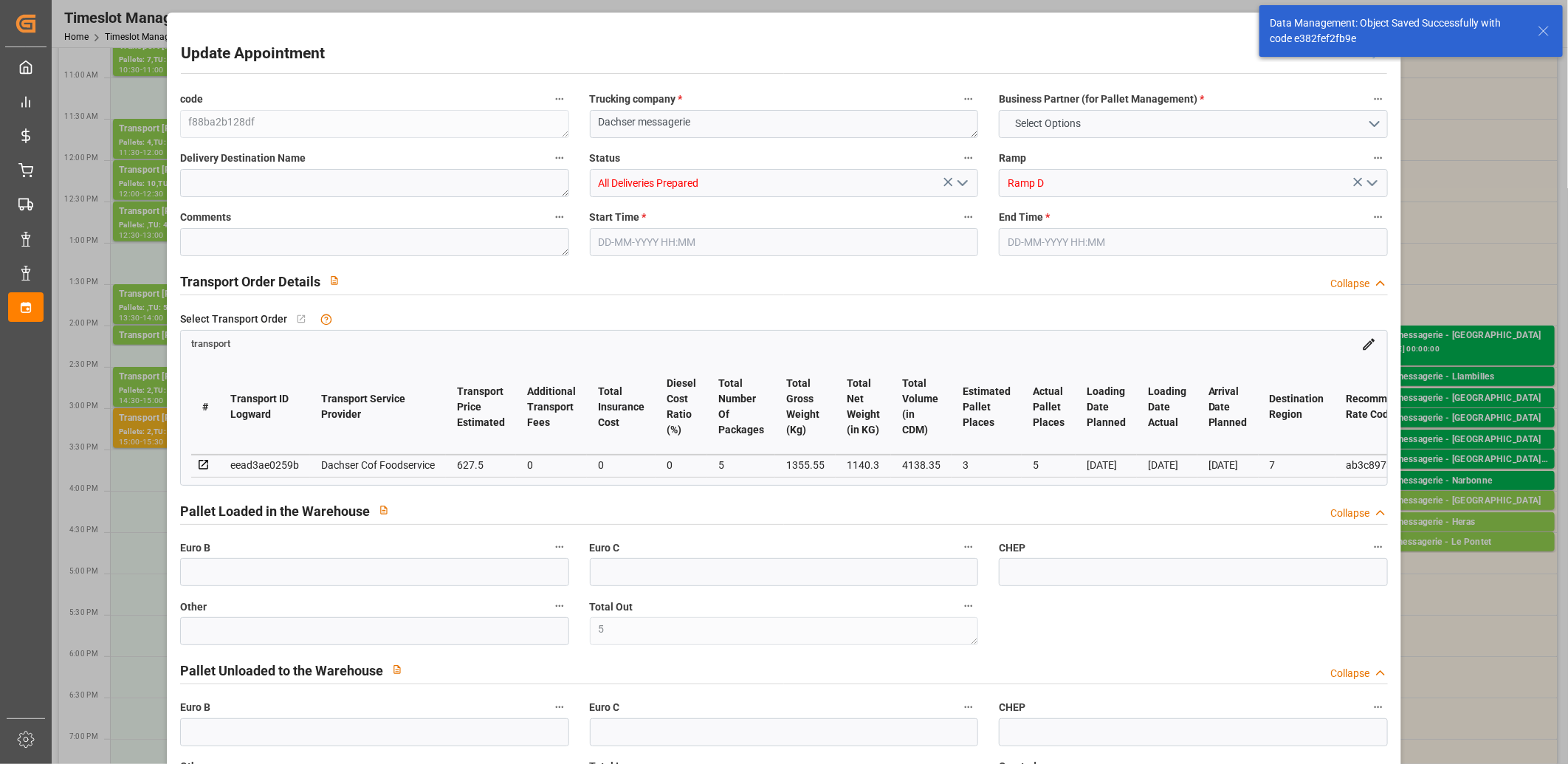
type input "4710.8598"
type input "0"
type input "21"
type input "35"
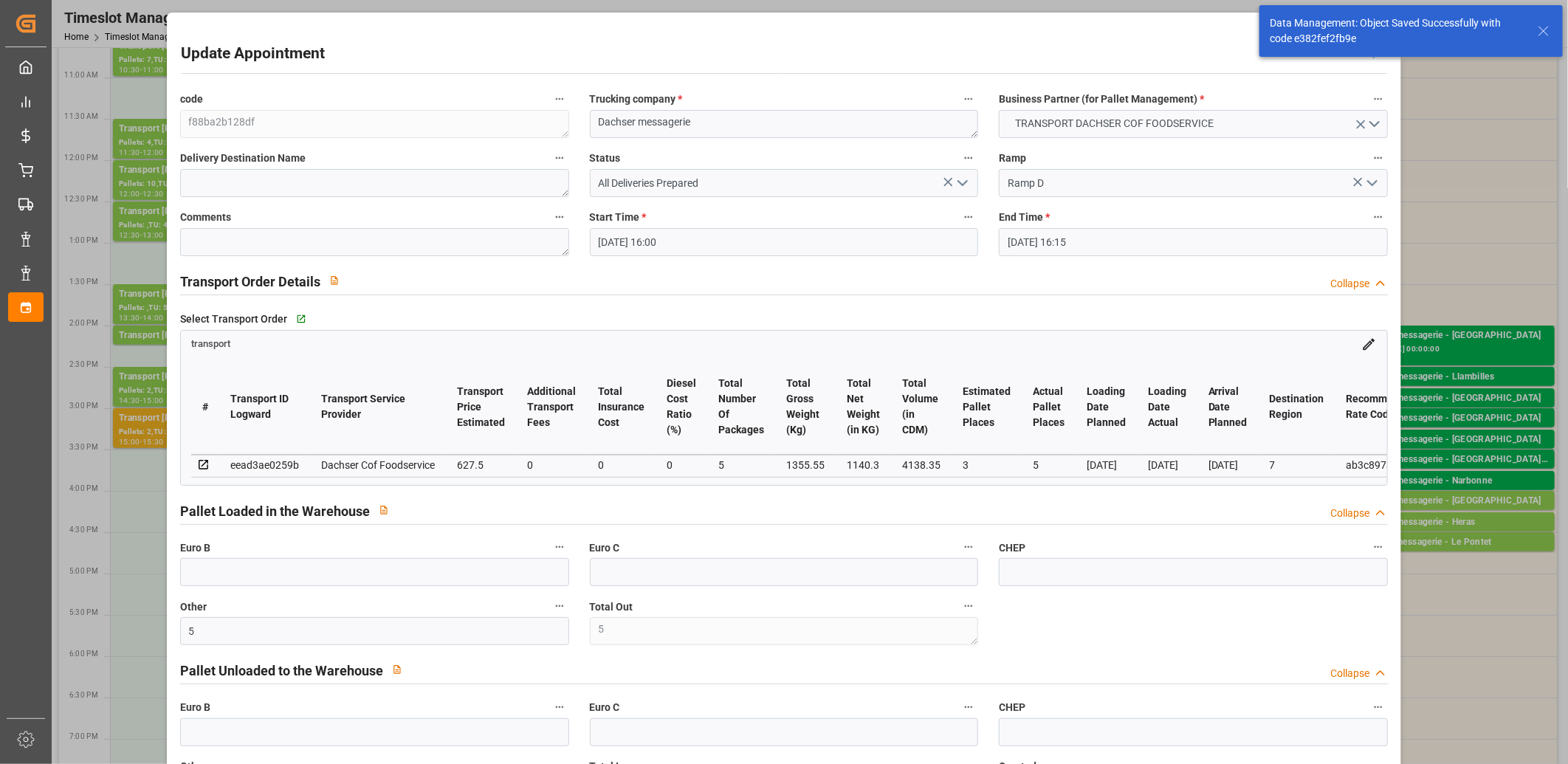
type input "27-08-2025 16:00"
type input "27-08-2025 16:15"
type input "26-08-2025 12:03"
type input "26-08-2025 11:35"
type input "02-09-2025"
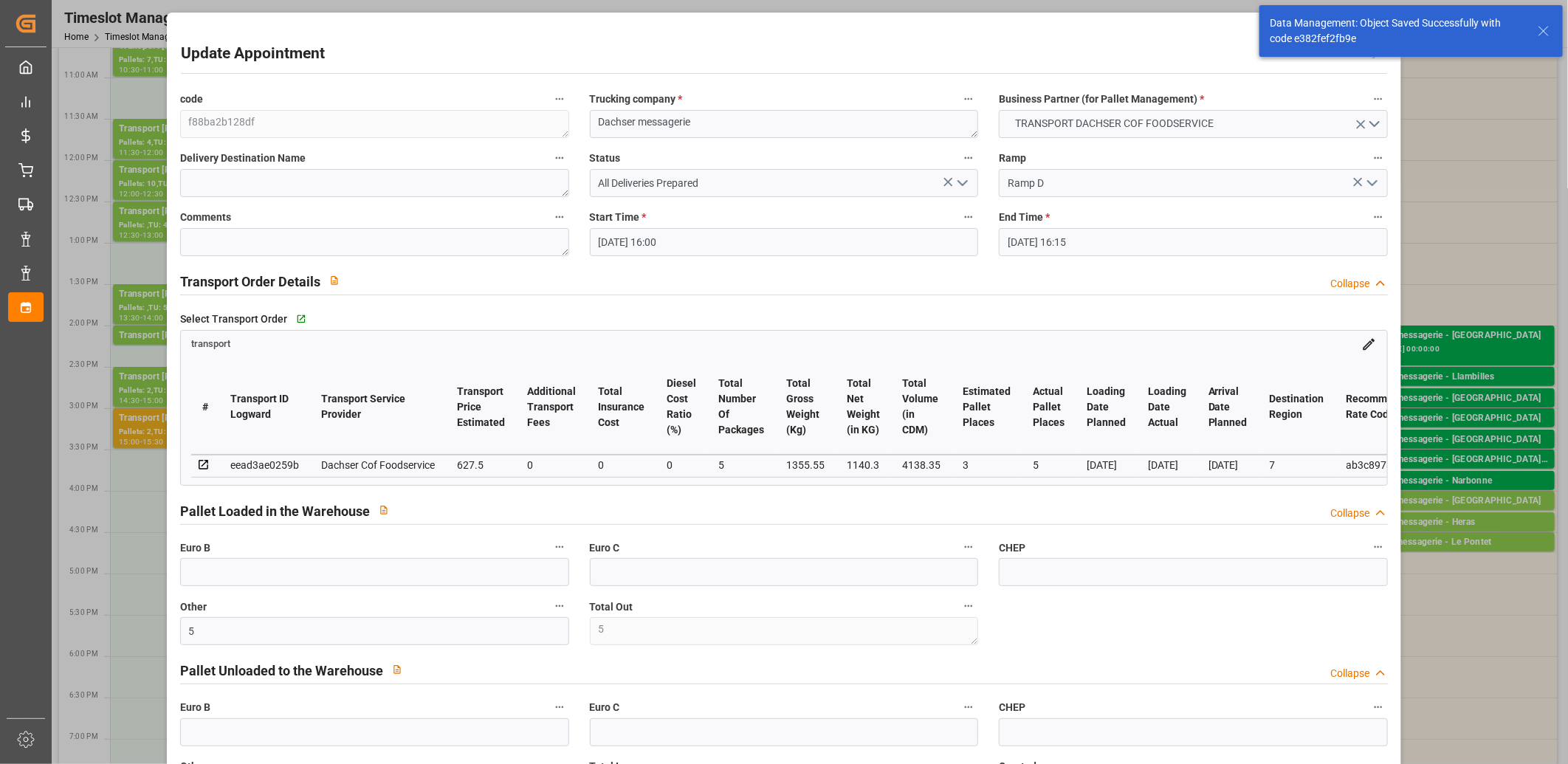
type input "25-08-2025"
type input "26-08-2025"
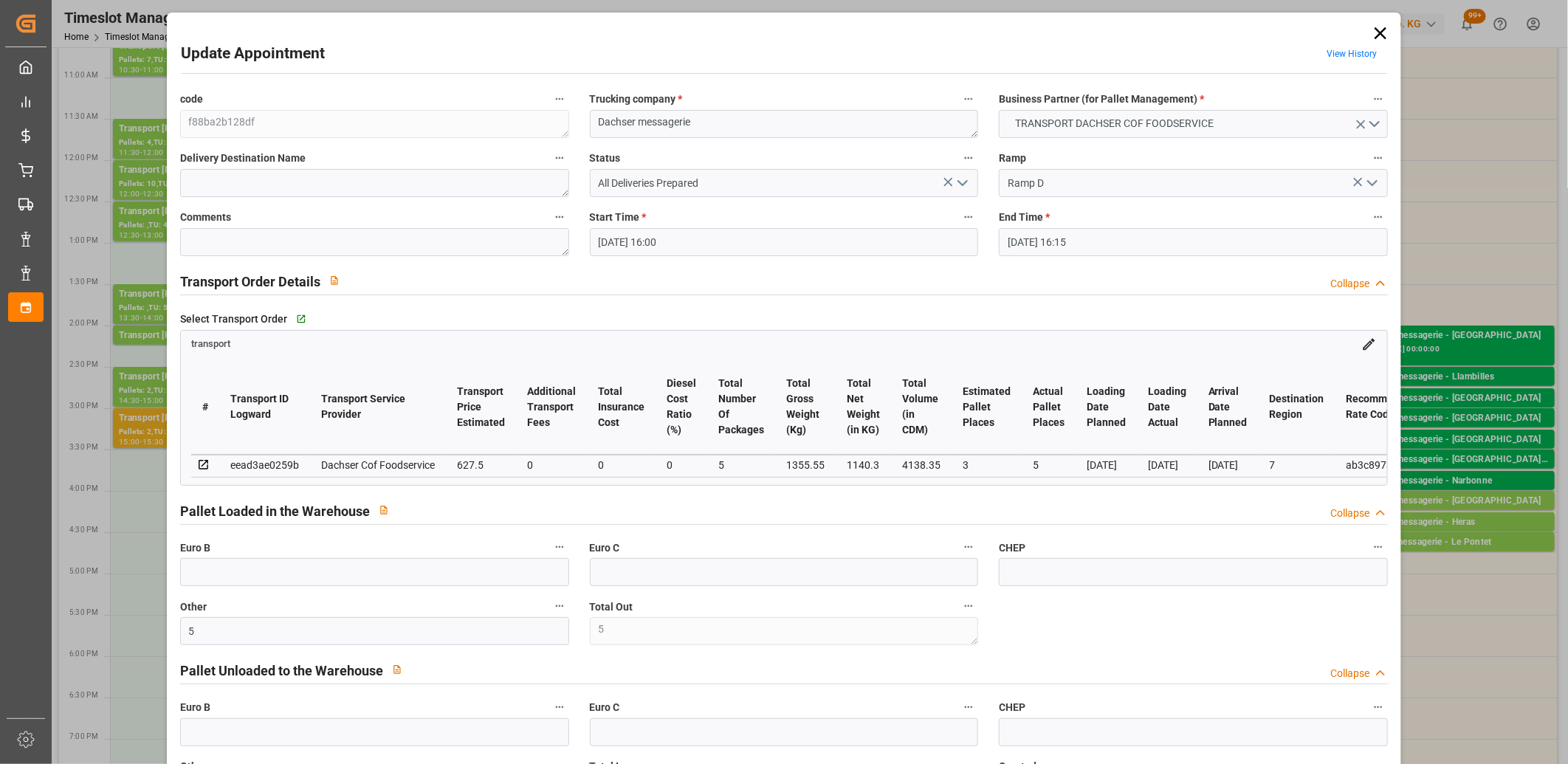
click at [960, 182] on icon "open menu" at bounding box center [963, 183] width 18 height 18
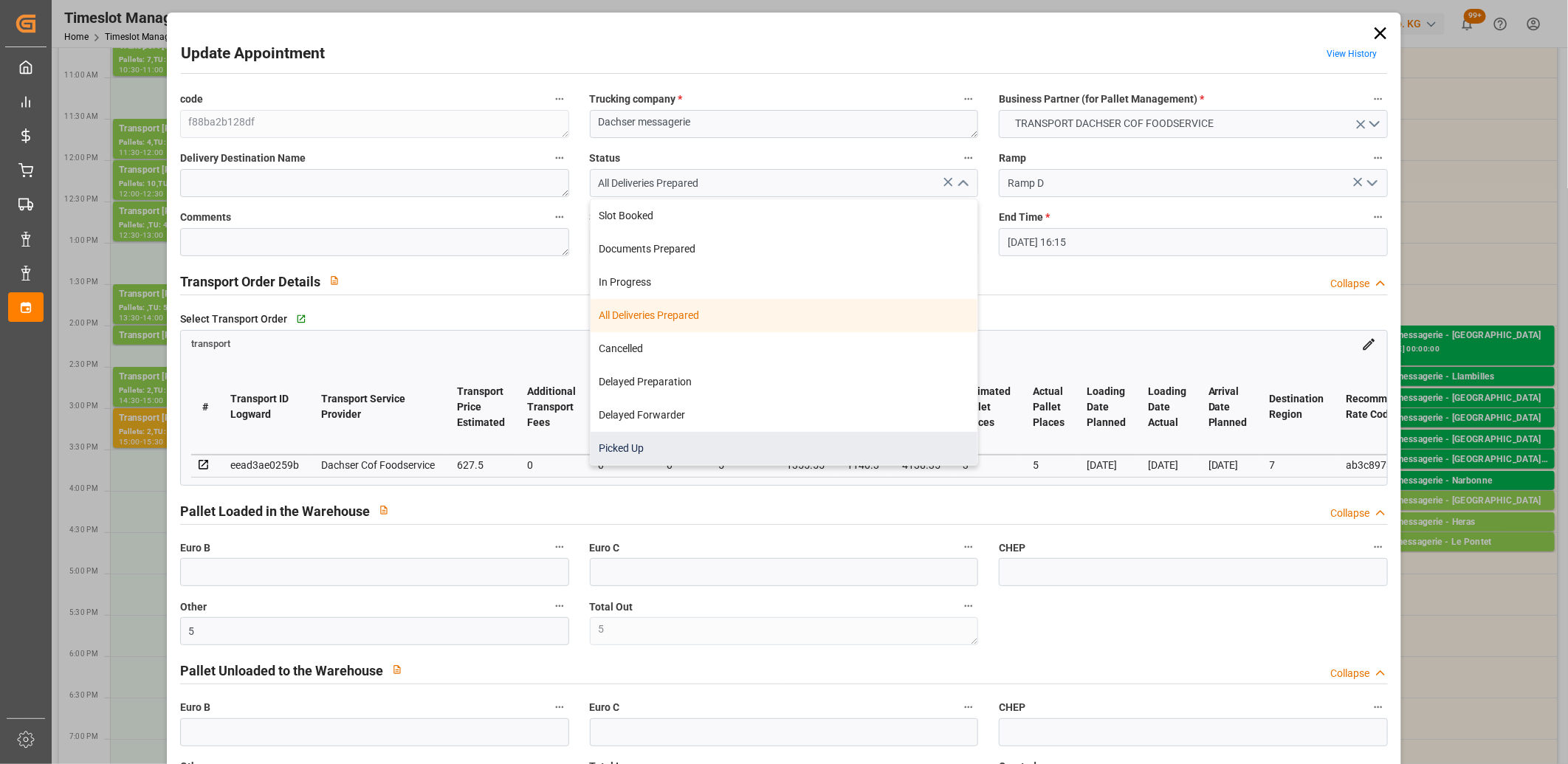
click at [795, 445] on div "Picked Up" at bounding box center [784, 448] width 388 height 33
type input "Picked Up"
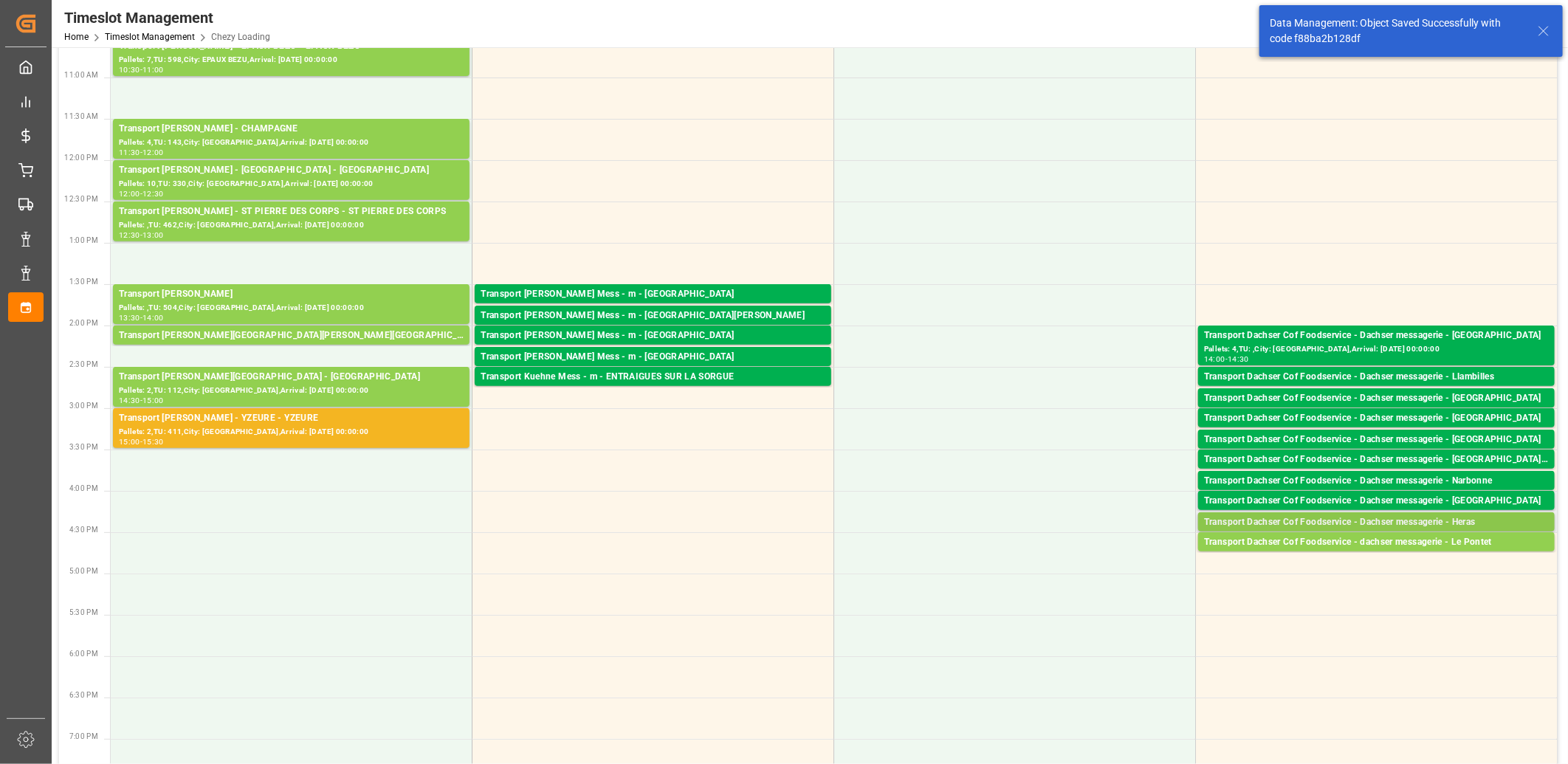
click at [1312, 522] on div "Transport Dachser Cof Foodservice - Dachser messagerie - Heras" at bounding box center [1376, 522] width 345 height 15
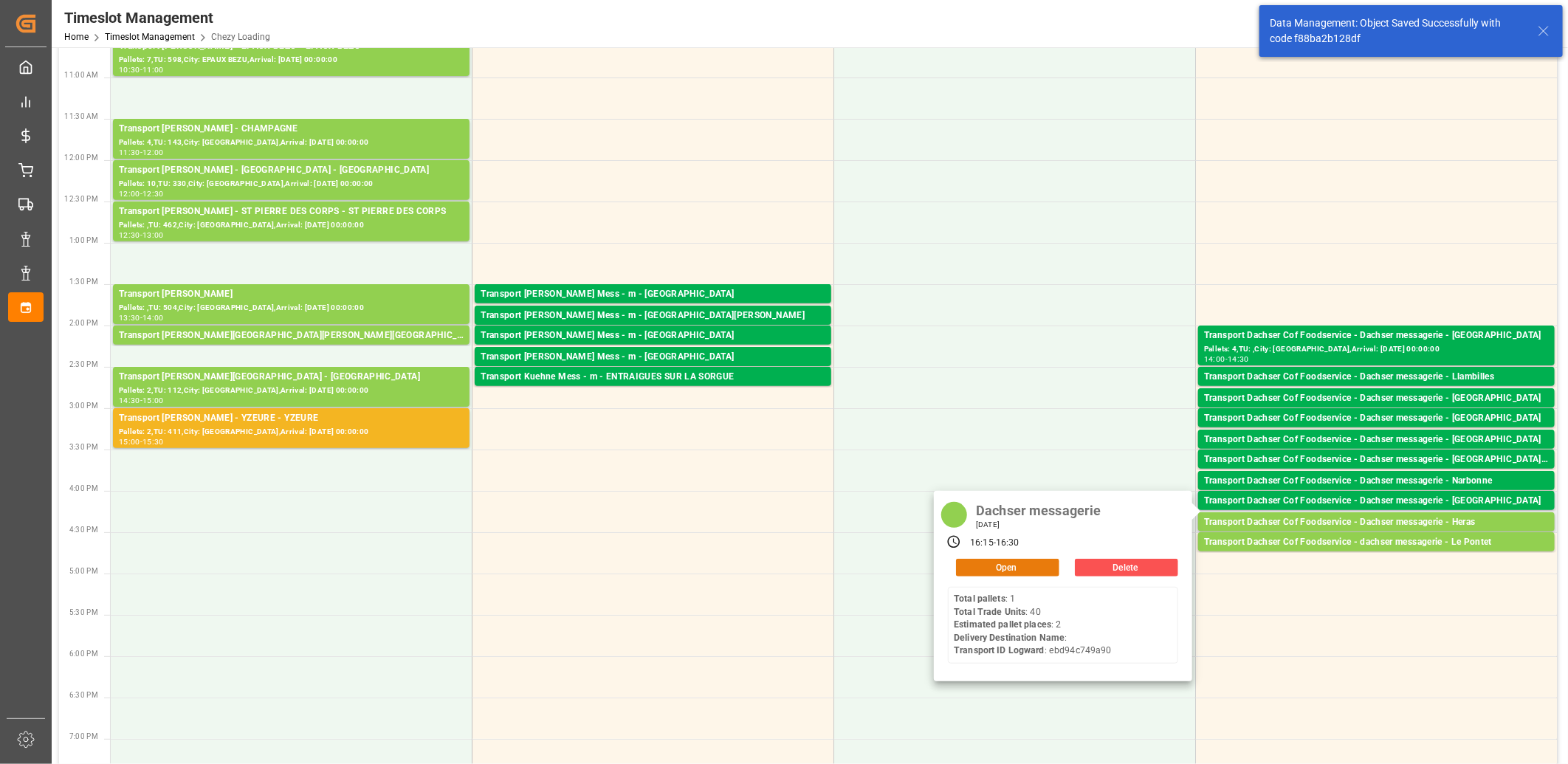
click at [982, 571] on button "Open" at bounding box center [1008, 567] width 103 height 18
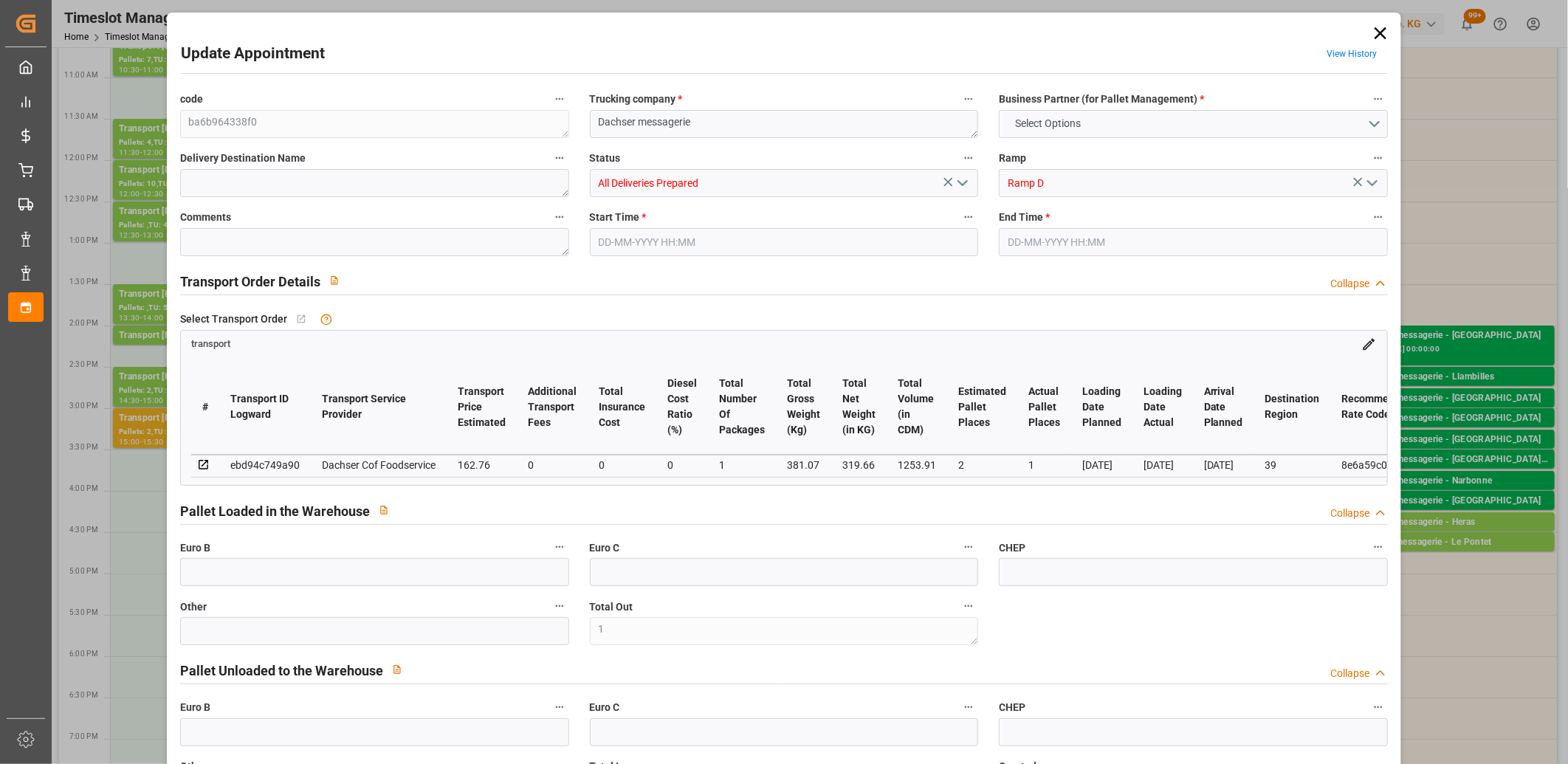
type input "1"
type input "2"
type input "1"
type input "162.76"
type input "0"
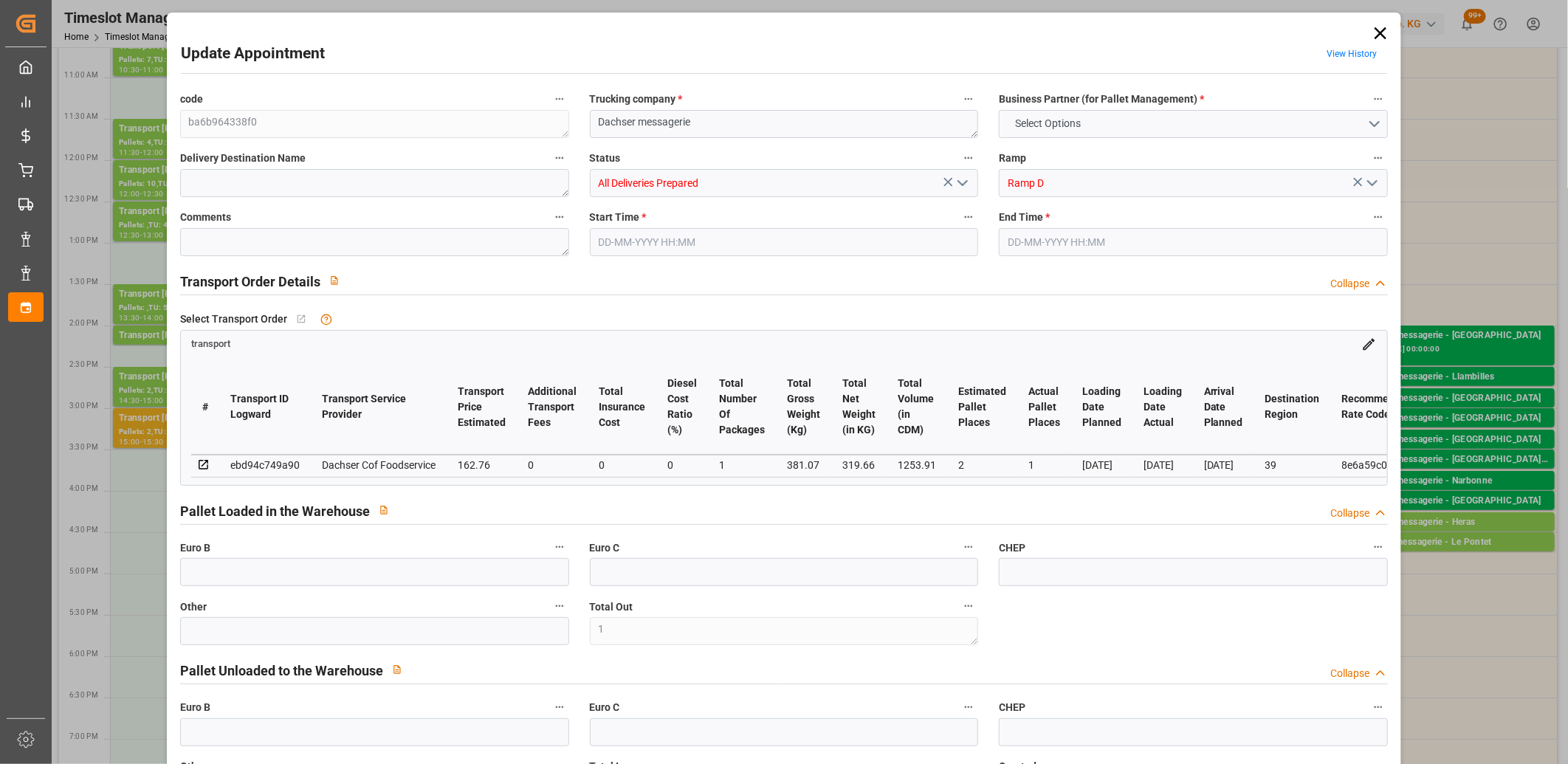
type input "0"
type input "158.4469"
type input "-4.3131"
type input "1"
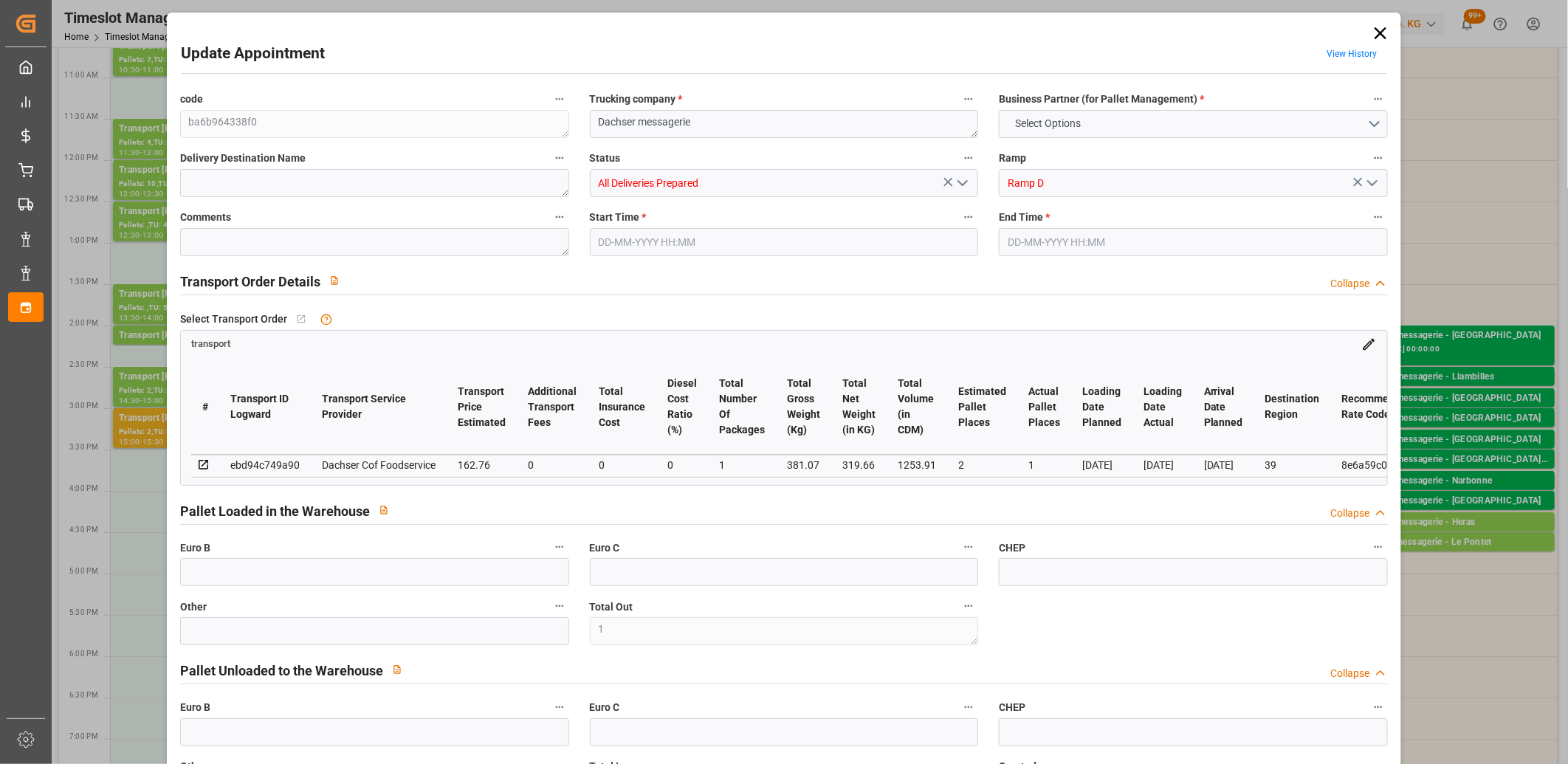
type input "319.66"
type input "429.96"
type input "1253.91"
type input "39"
type input "1"
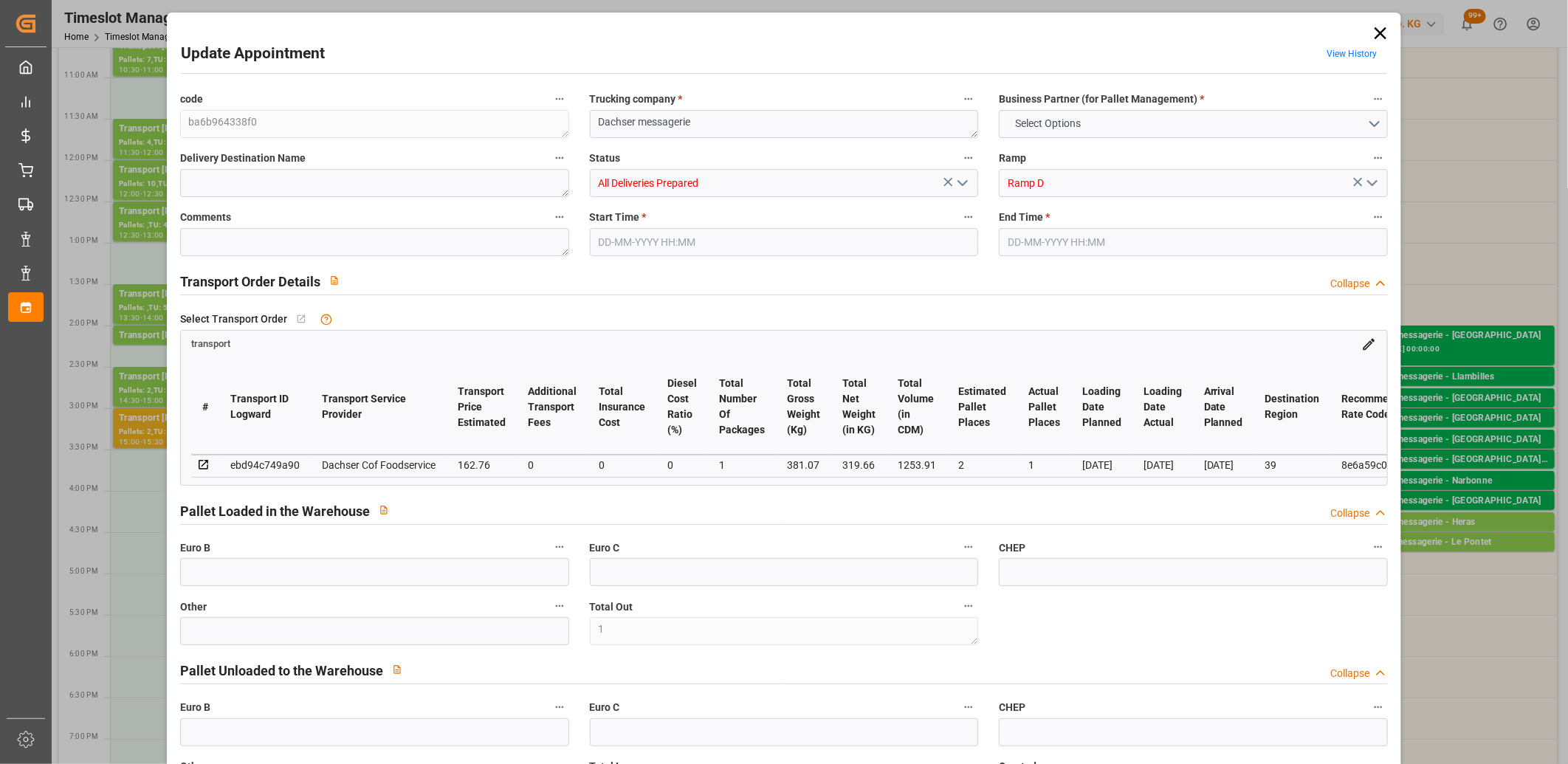
type input "40"
type input "2"
type input "101"
type input "381.07"
type input "0"
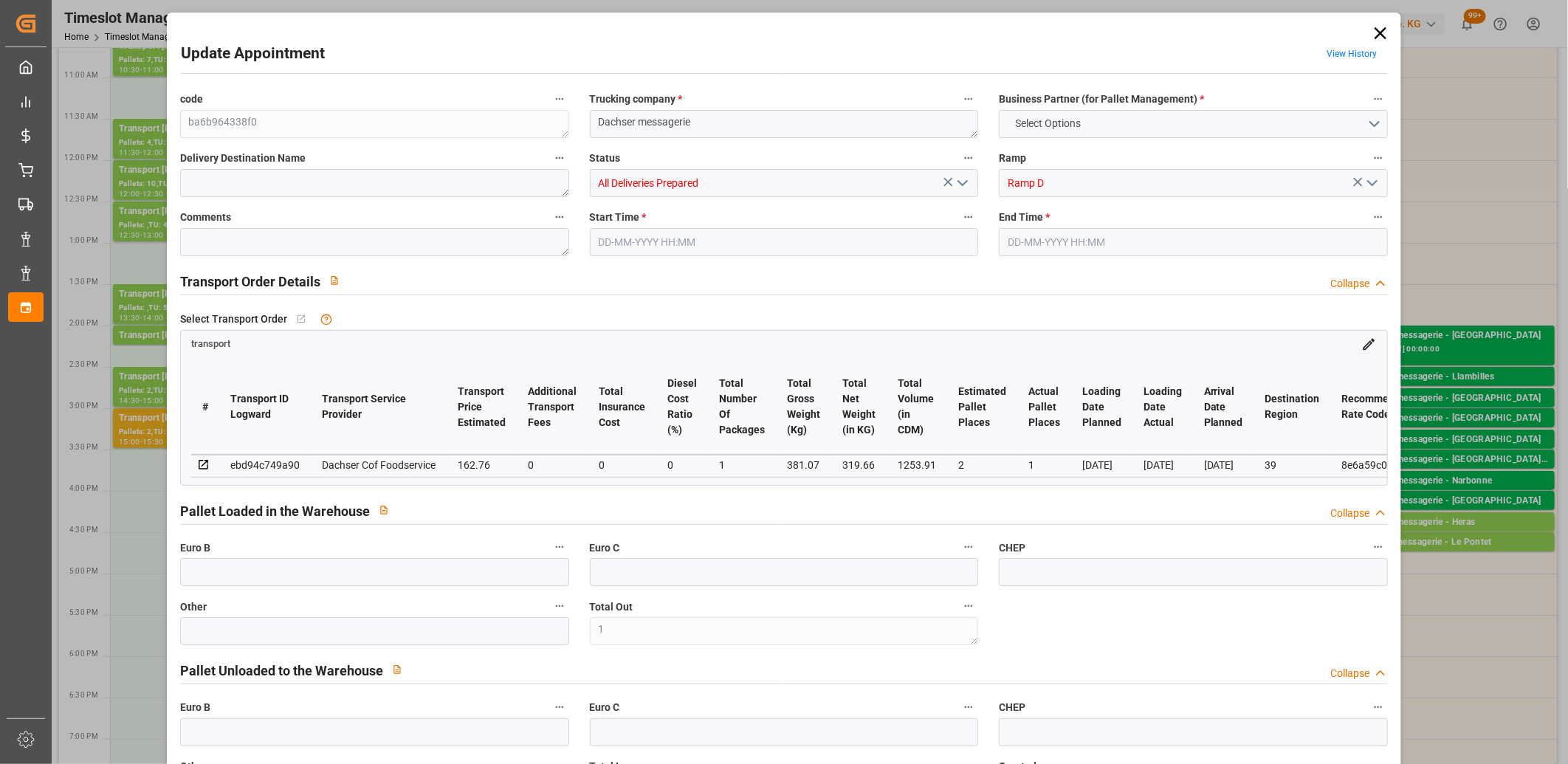
type input "4710.8598"
type input "0"
type input "21"
type input "35"
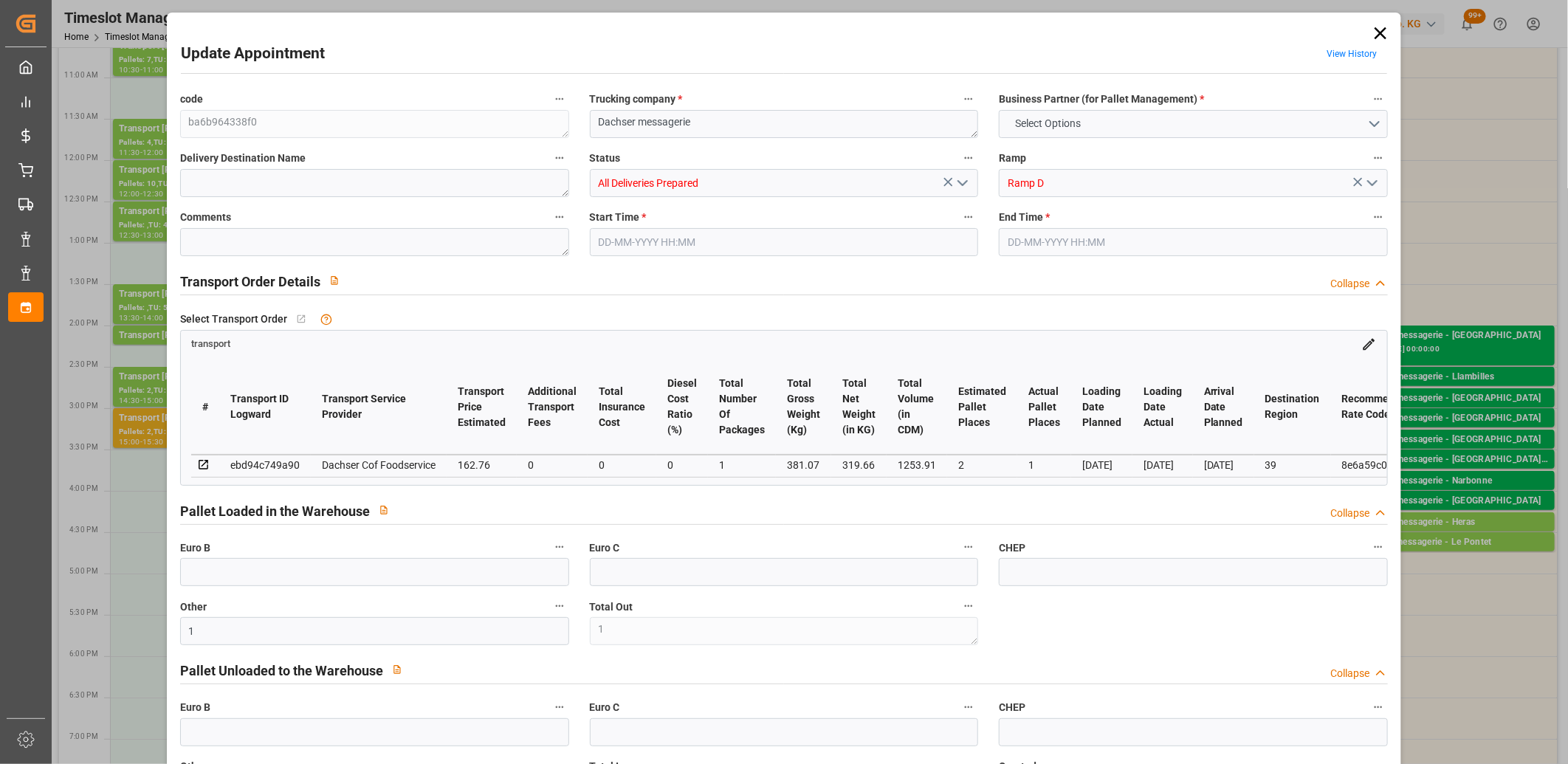
type input "27-08-2025 16:15"
type input "27-08-2025 16:30"
type input "26-08-2025 12:07"
type input "26-08-2025 11:35"
type input "03-09-2025"
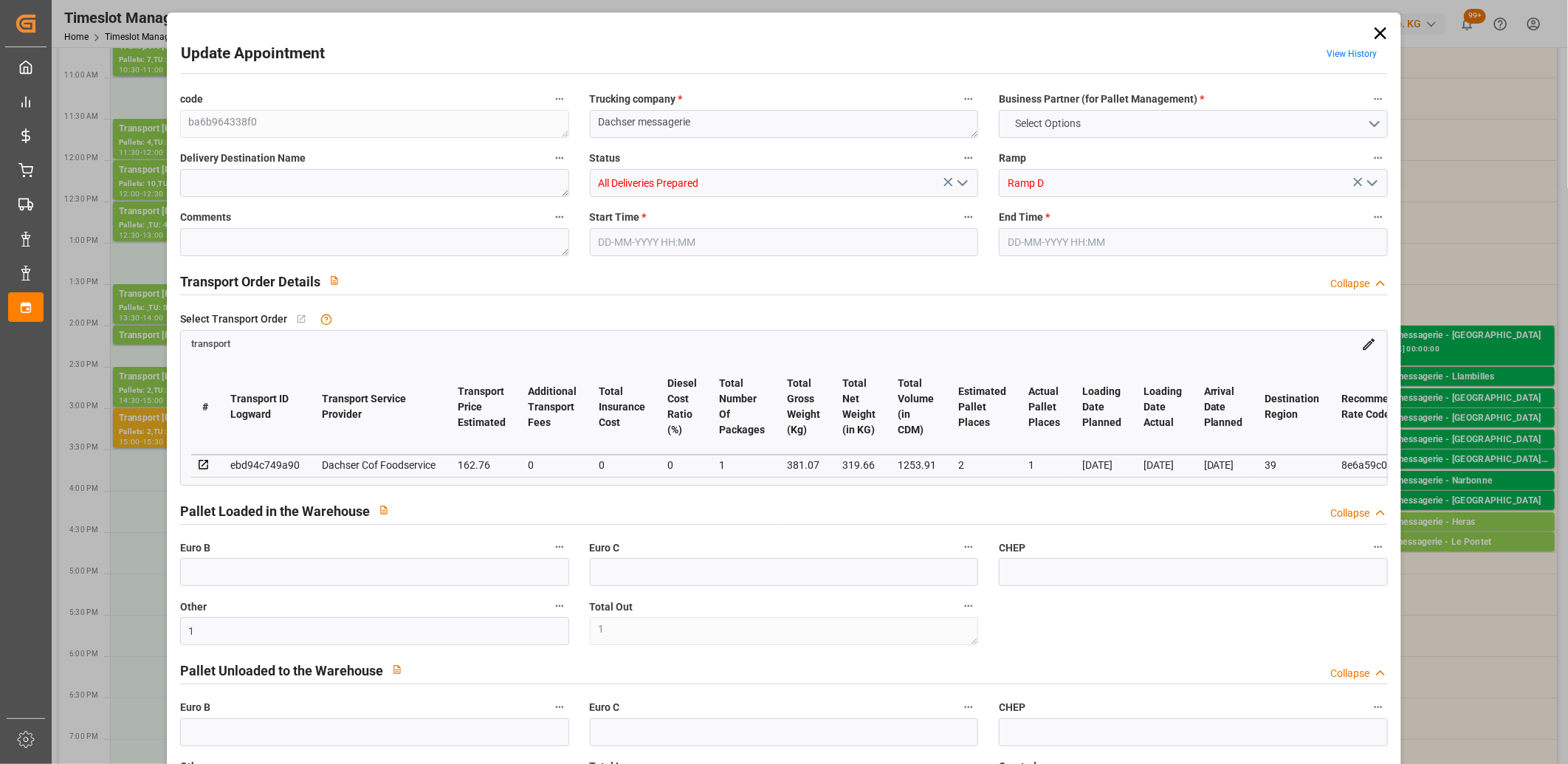
type input "26-08-2025"
click at [963, 183] on icon "open menu" at bounding box center [963, 183] width 18 height 18
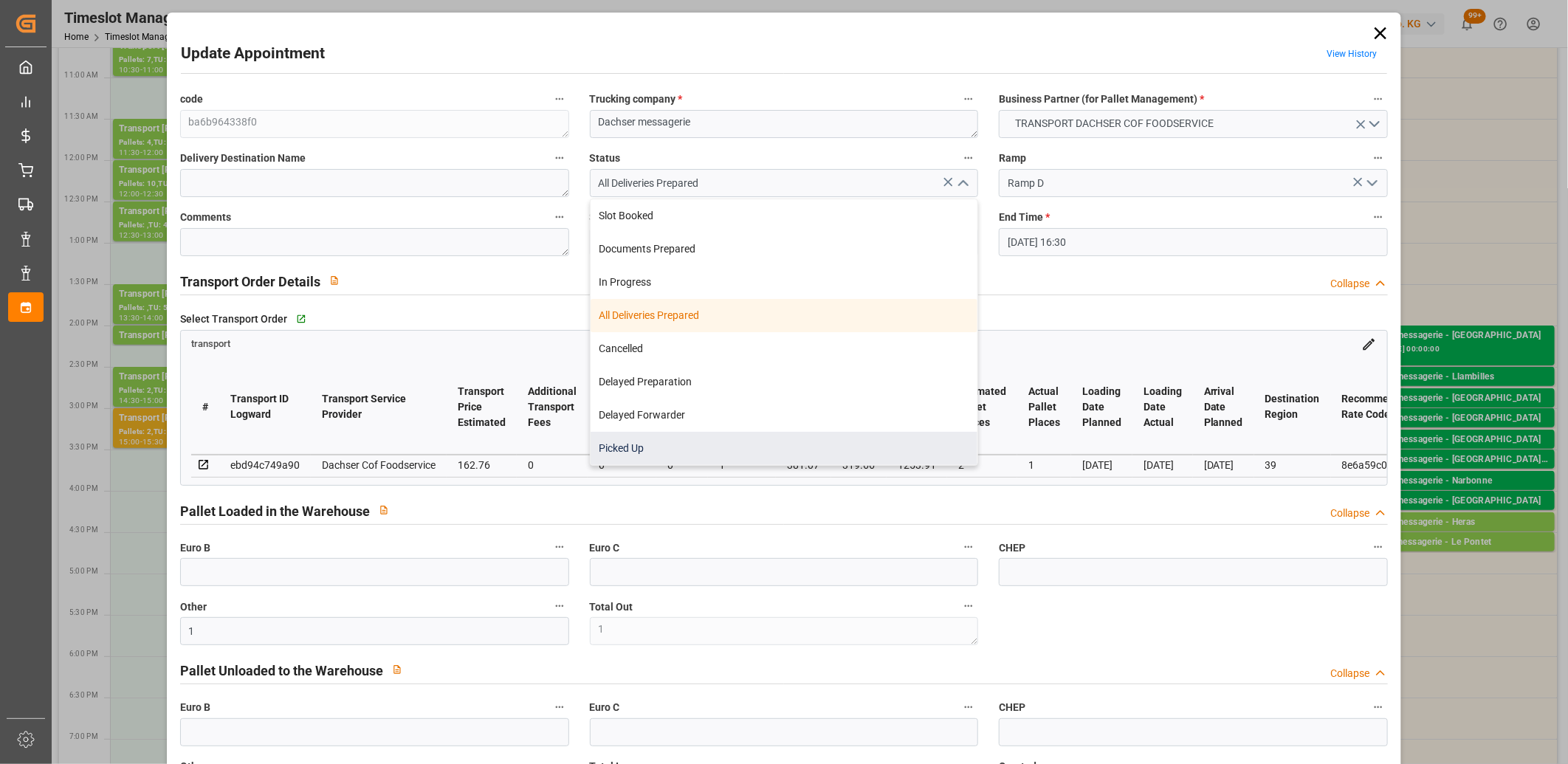
click at [809, 440] on div "Picked Up" at bounding box center [784, 448] width 388 height 33
type input "Picked Up"
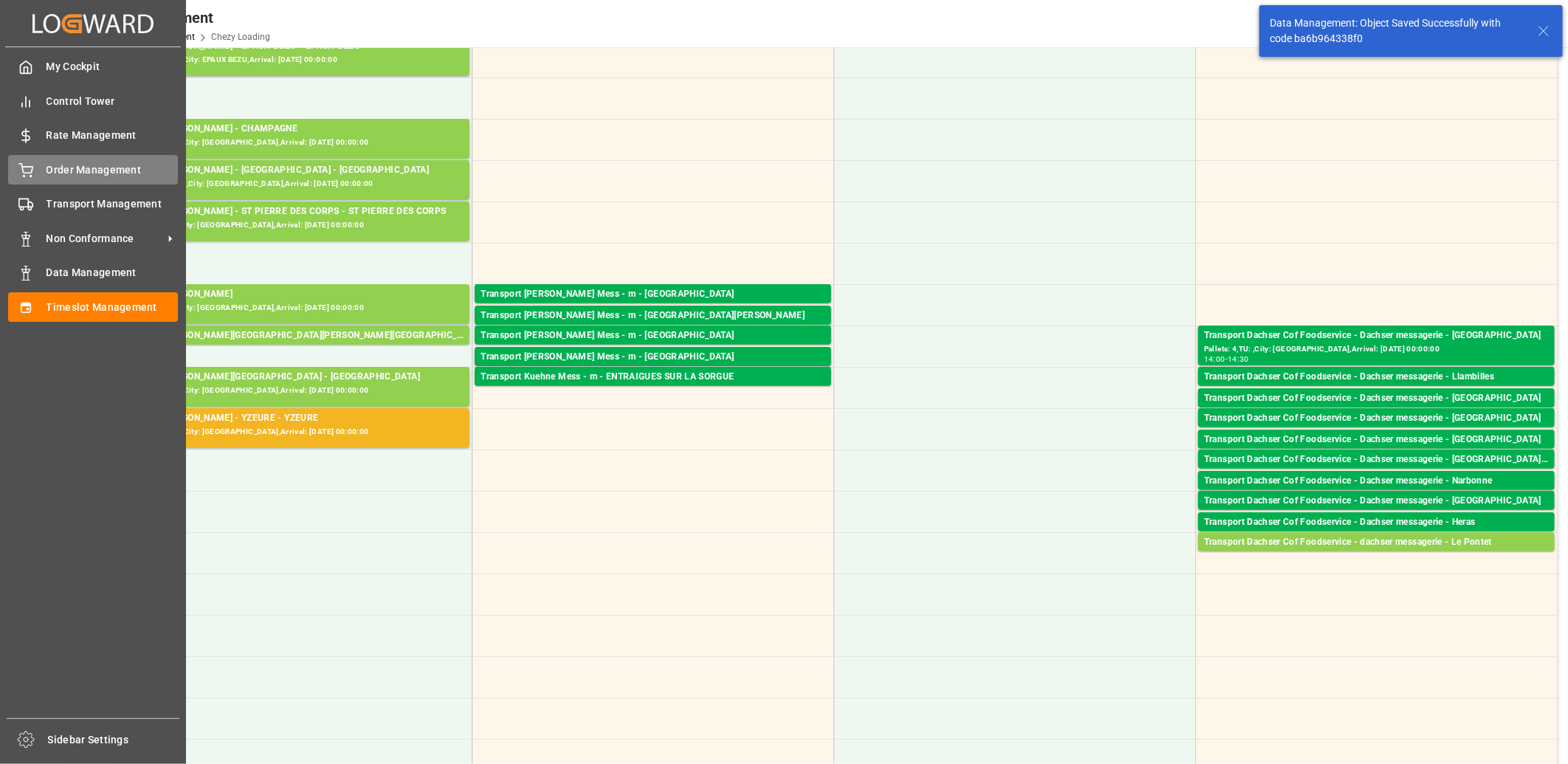
click at [40, 173] on div "Order Management Order Management" at bounding box center [93, 169] width 170 height 29
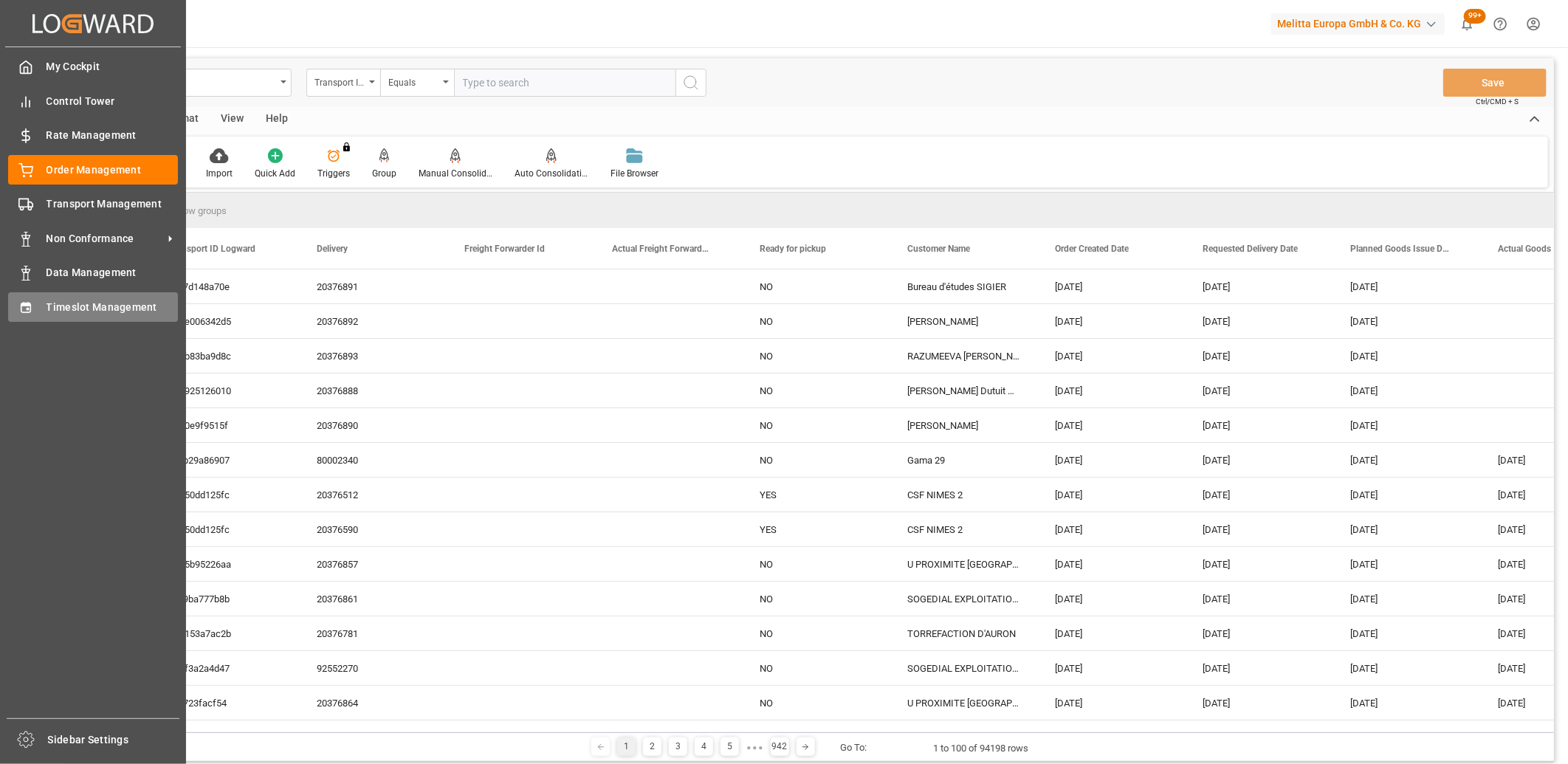
click at [35, 311] on div "Timeslot Management Timeslot Management" at bounding box center [93, 307] width 170 height 29
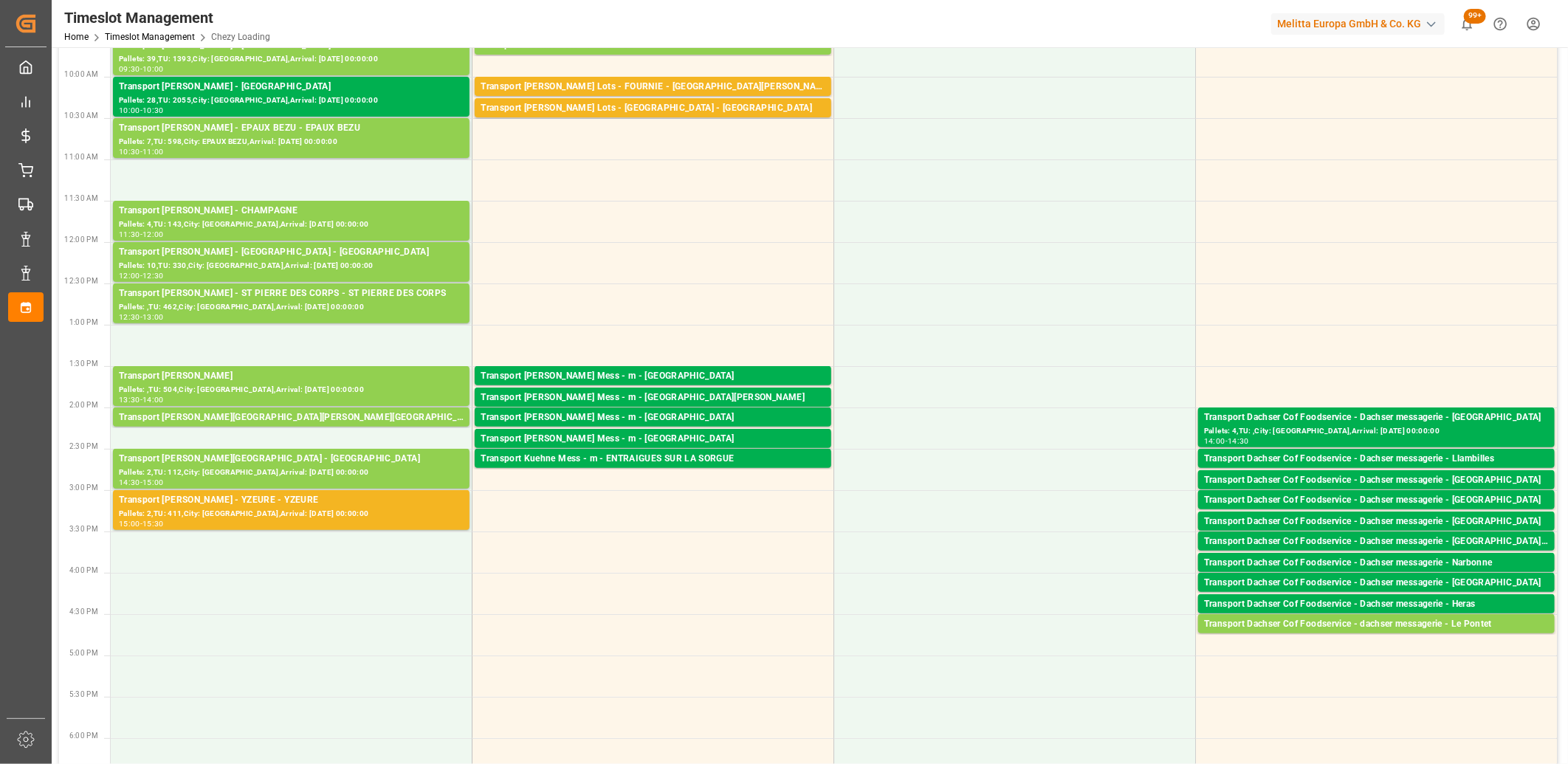
scroll to position [327, 0]
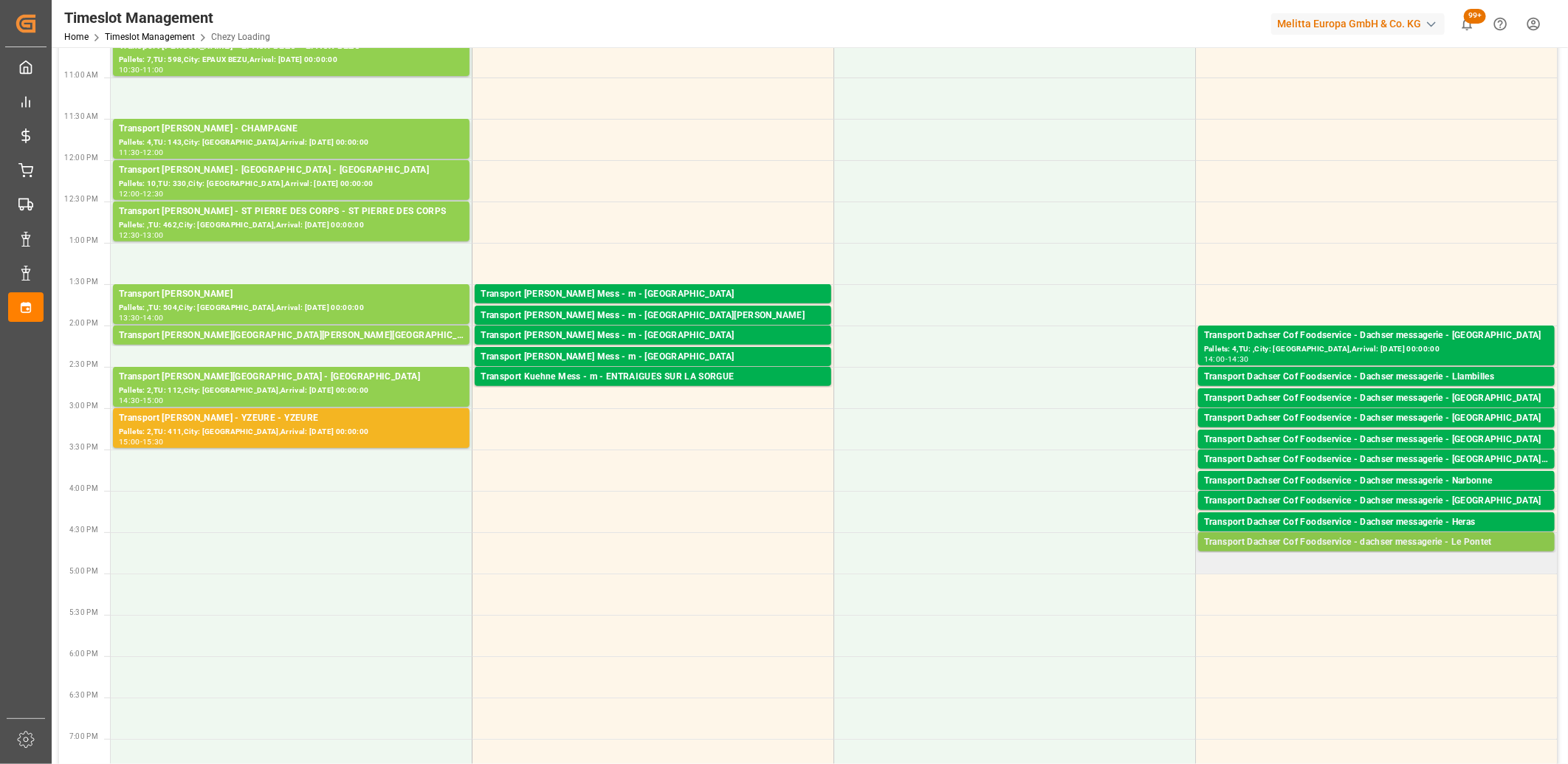
click at [1258, 545] on div "Transport Dachser Cof Foodservice - dachser messagerie - Le Pontet" at bounding box center [1376, 542] width 345 height 15
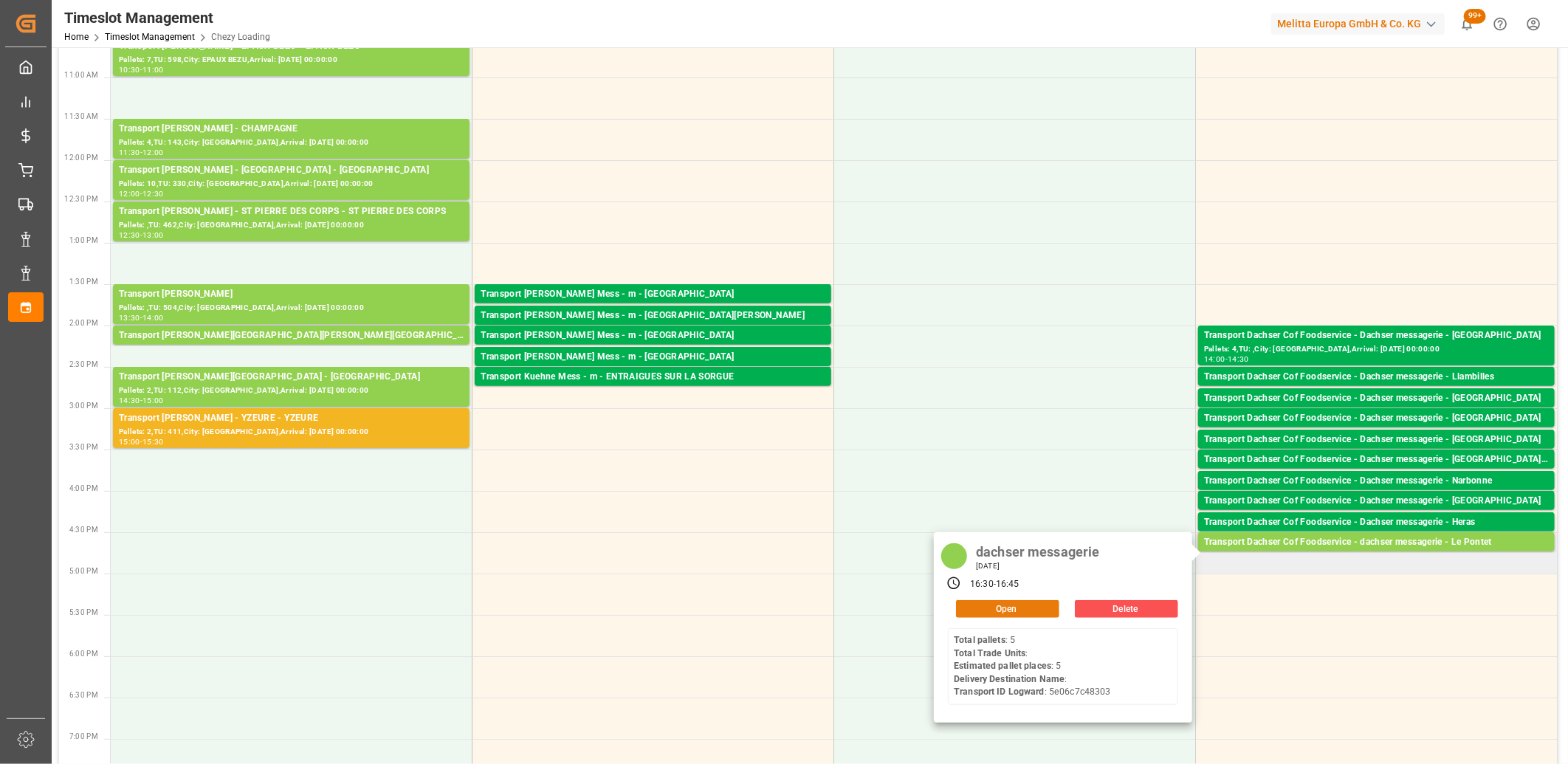
click at [1045, 616] on button "Open" at bounding box center [1008, 608] width 103 height 18
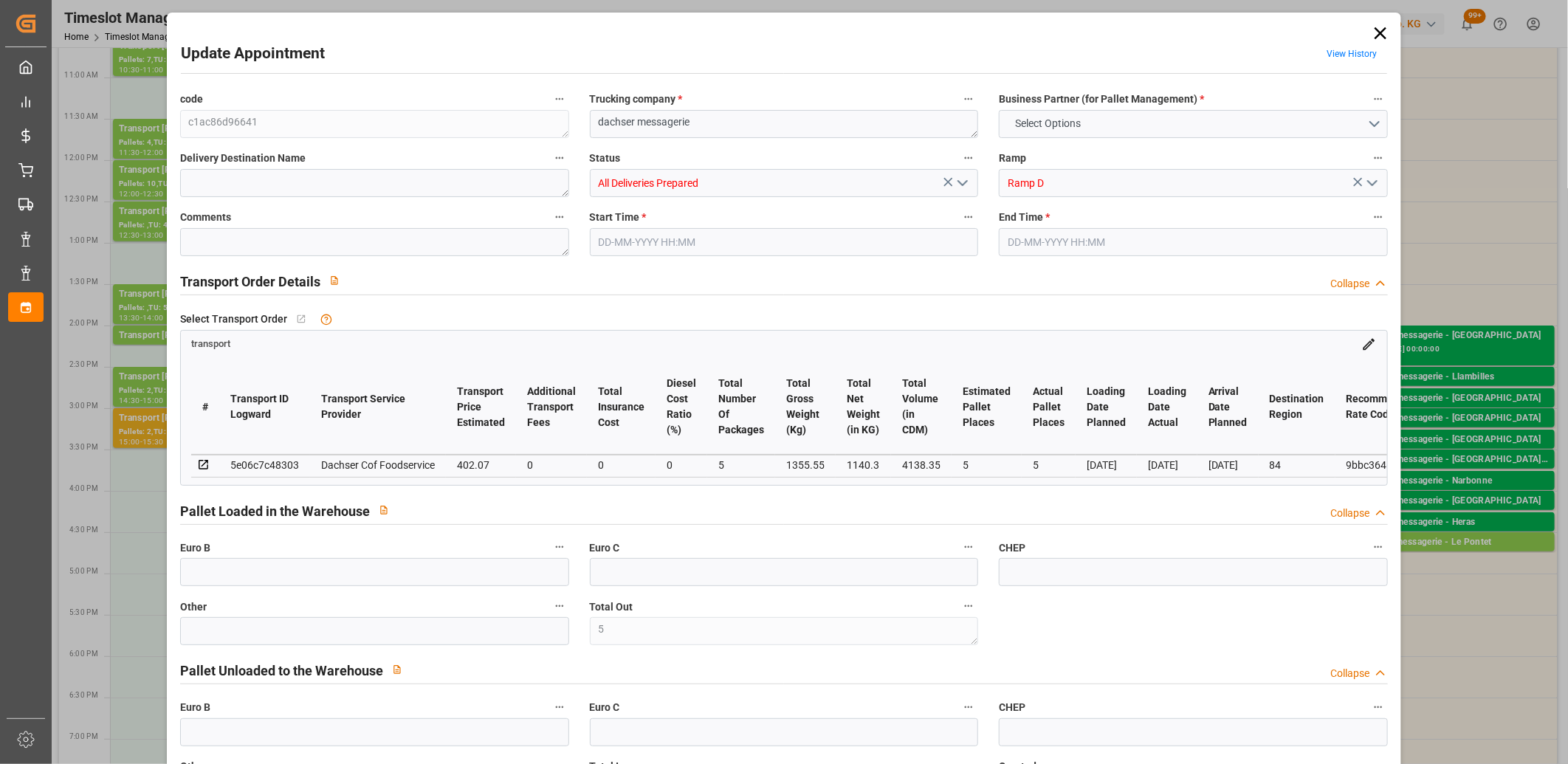
type input "5"
click at [961, 188] on icon "open menu" at bounding box center [963, 183] width 18 height 18
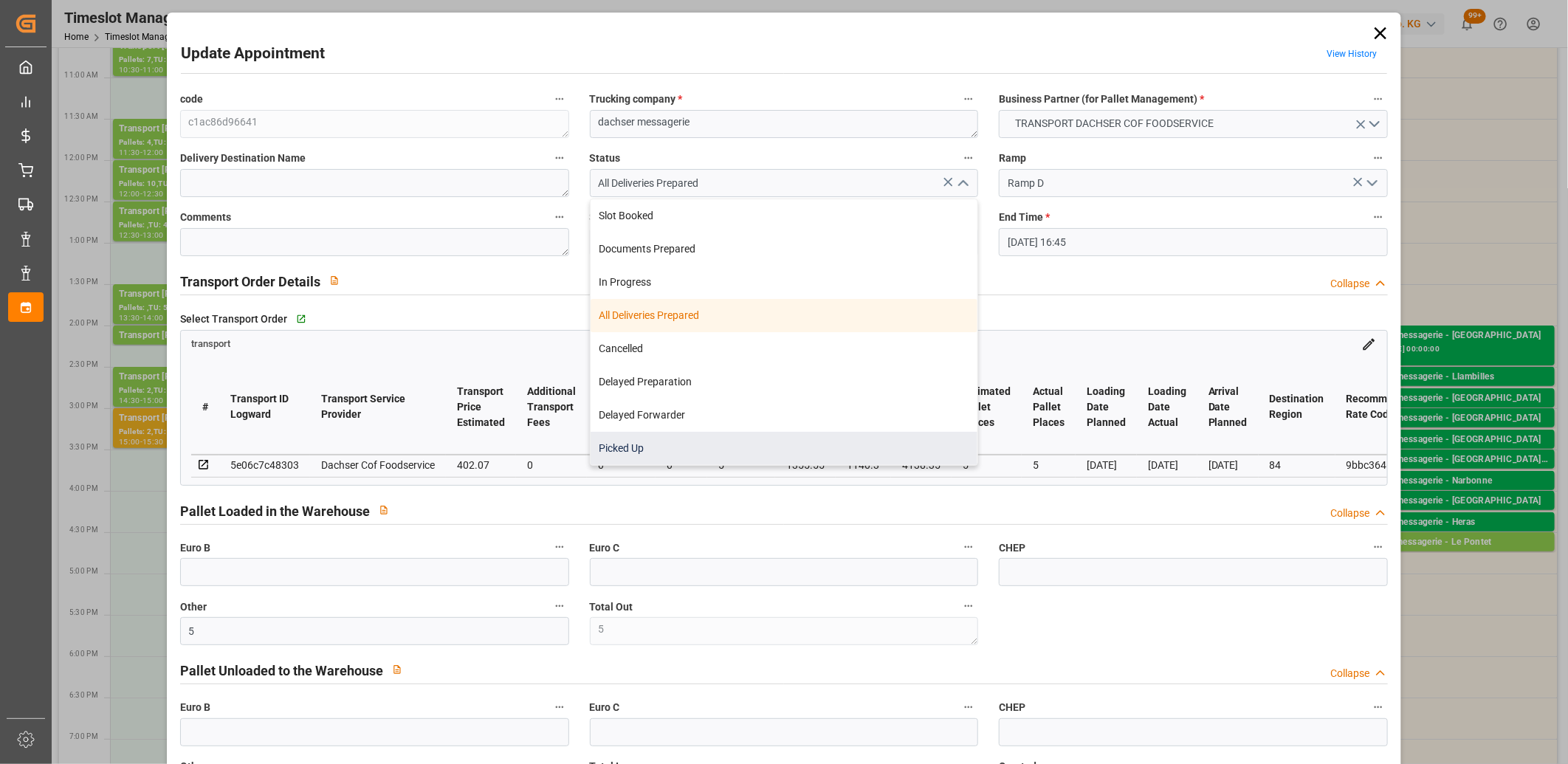
click at [817, 454] on div "Picked Up" at bounding box center [784, 448] width 388 height 33
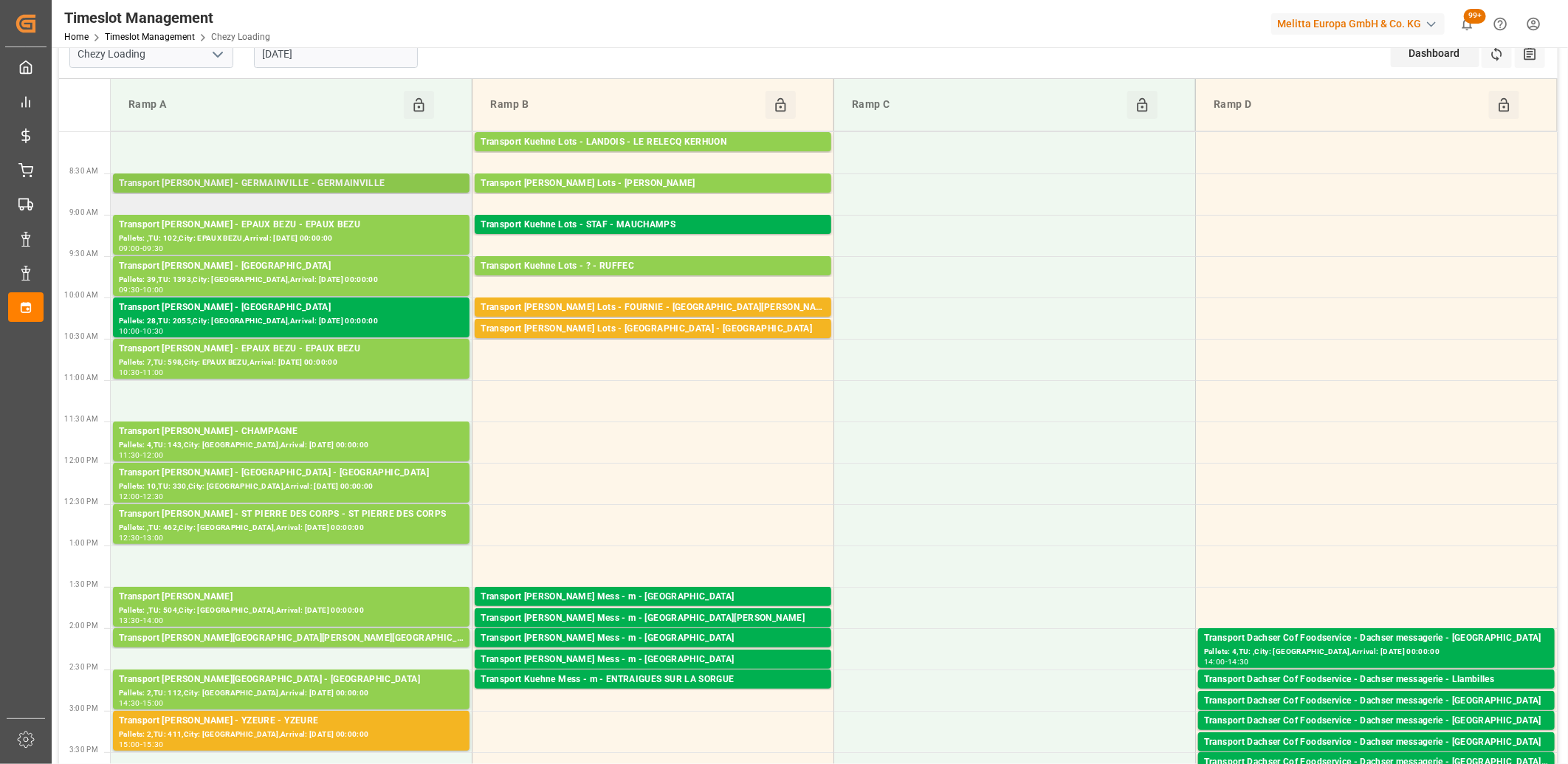
scroll to position [0, 0]
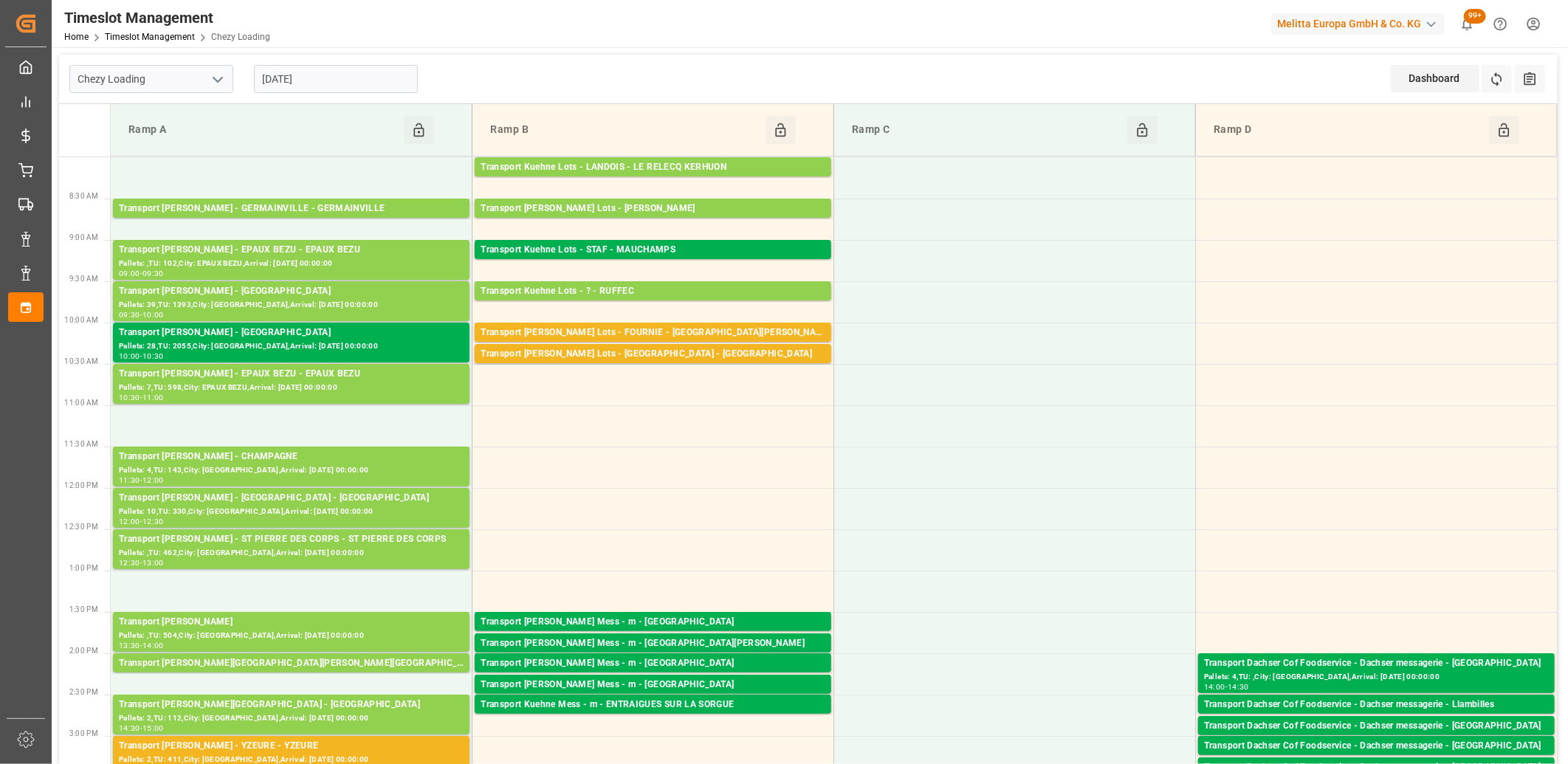
click at [352, 83] on input "[DATE]" at bounding box center [335, 79] width 164 height 28
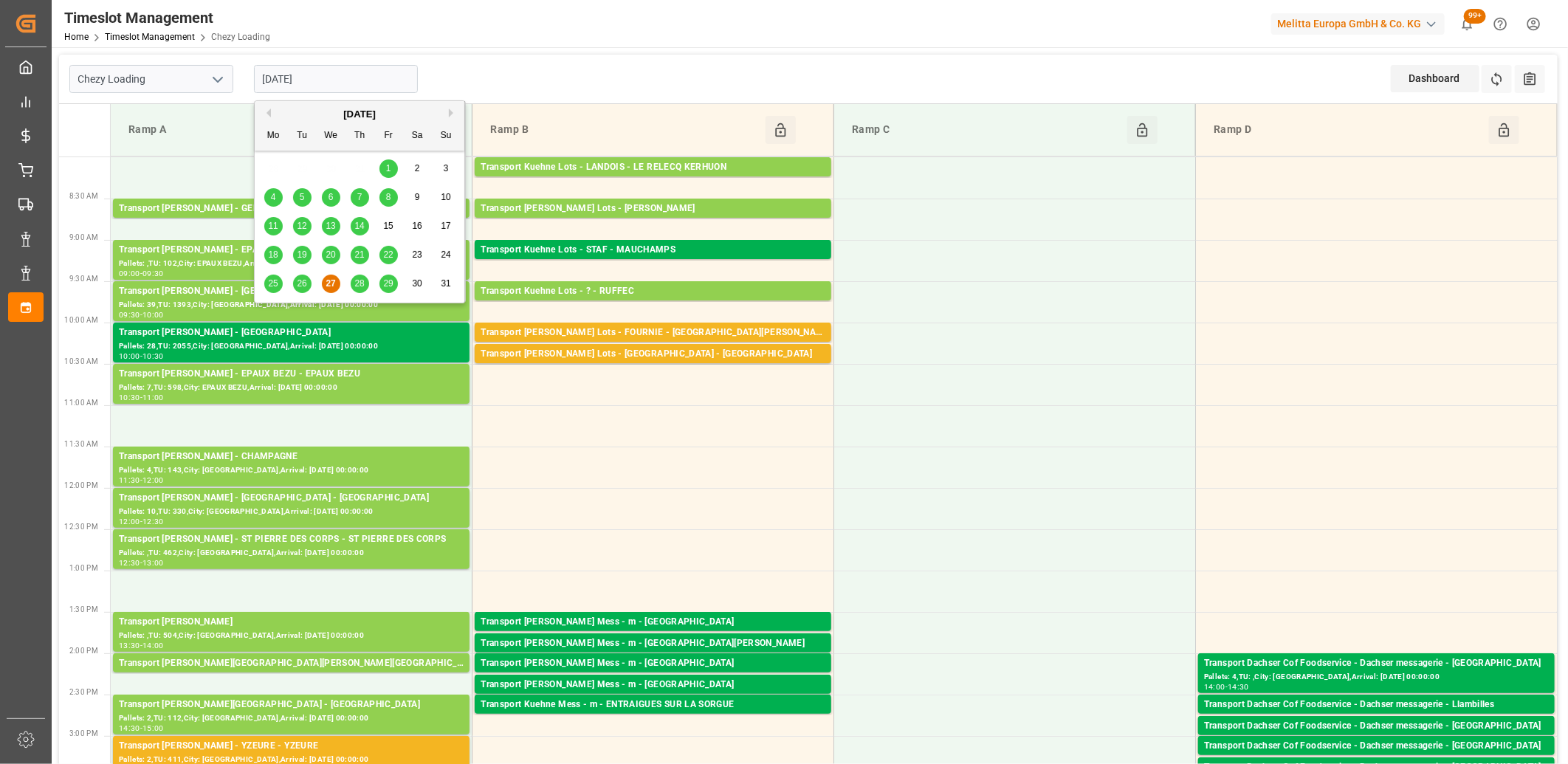
click at [358, 284] on span "28" at bounding box center [359, 283] width 10 height 10
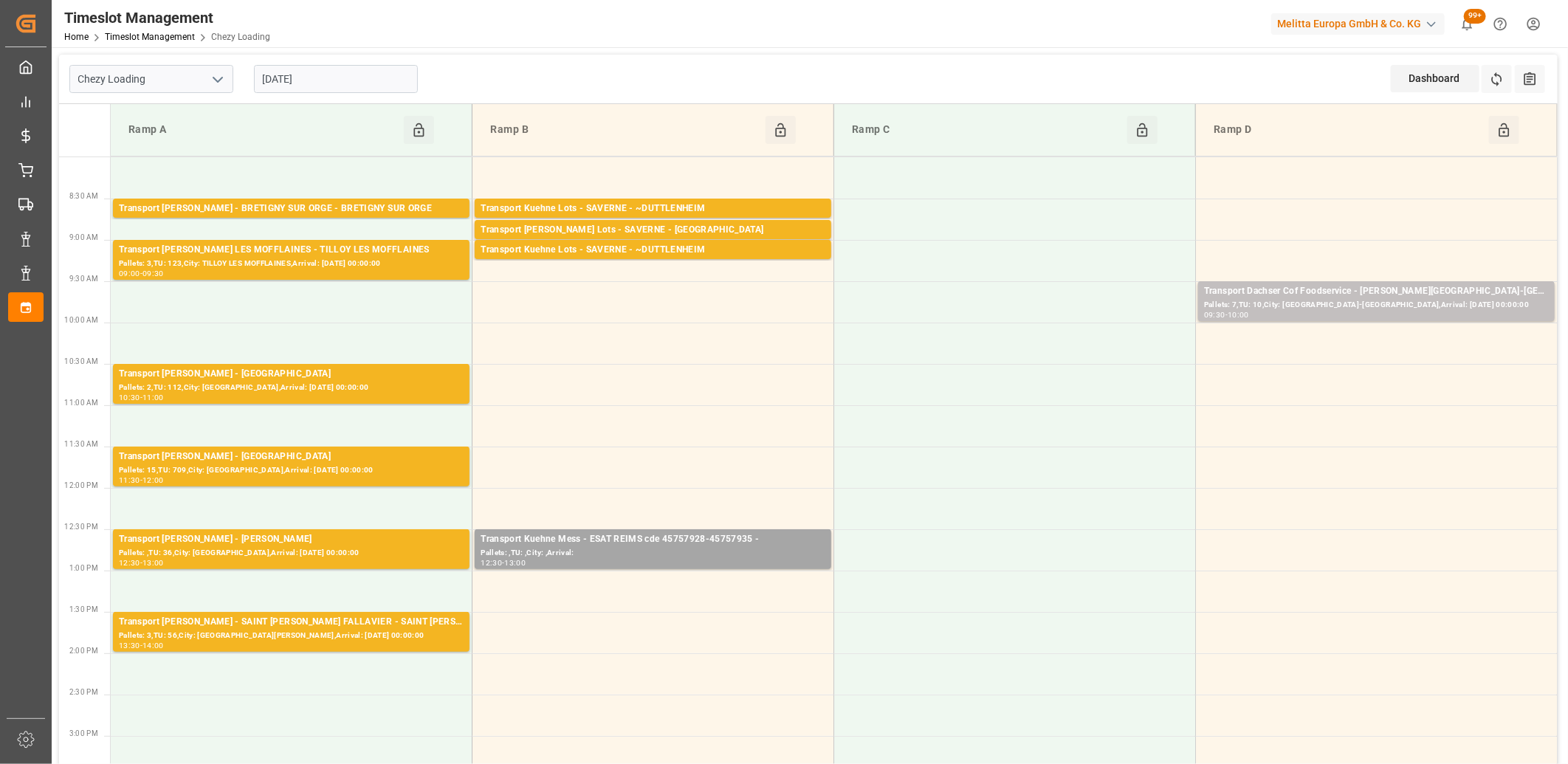
click at [338, 85] on input "[DATE]" at bounding box center [335, 79] width 164 height 28
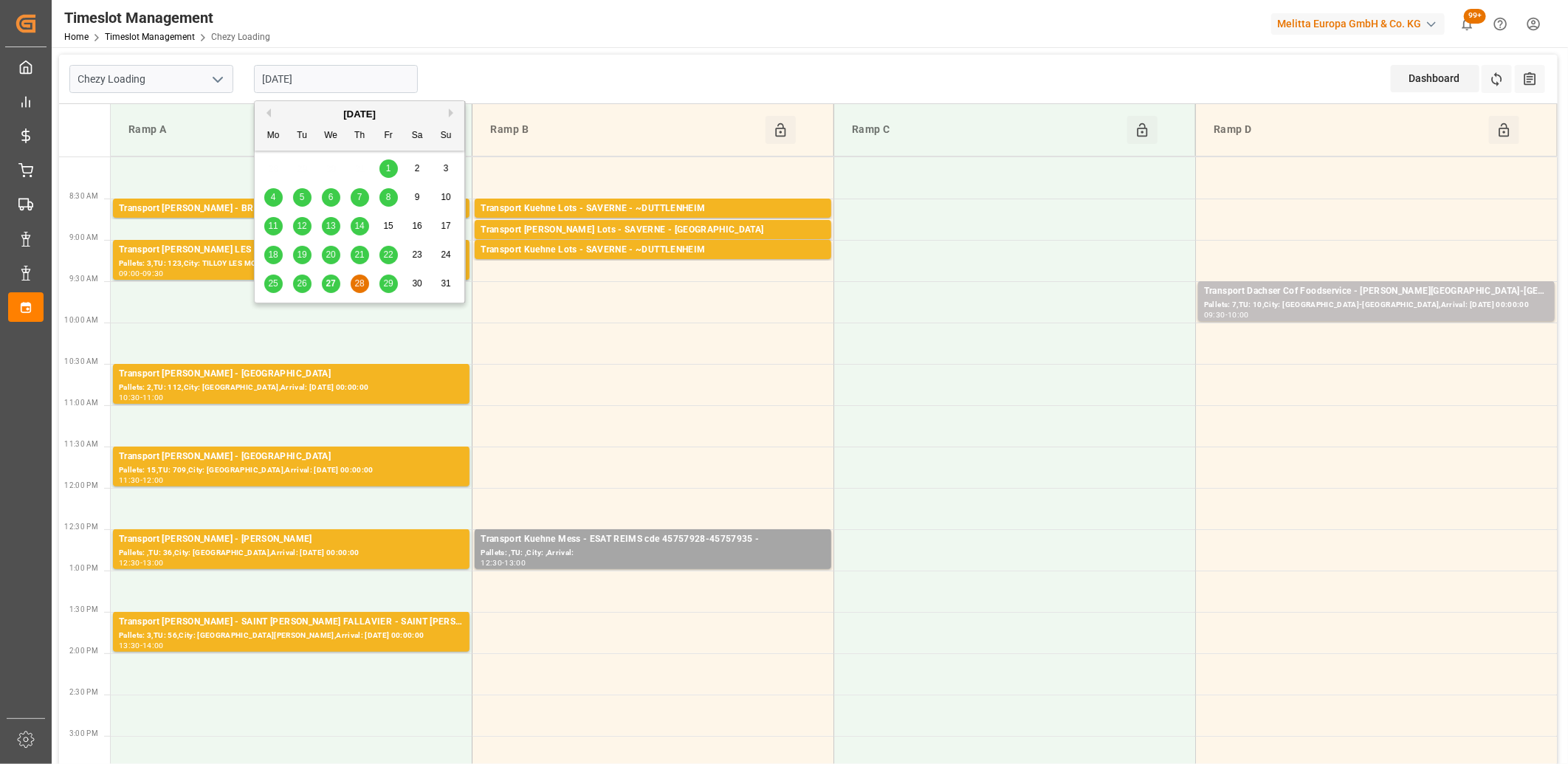
click at [385, 283] on span "29" at bounding box center [388, 283] width 10 height 10
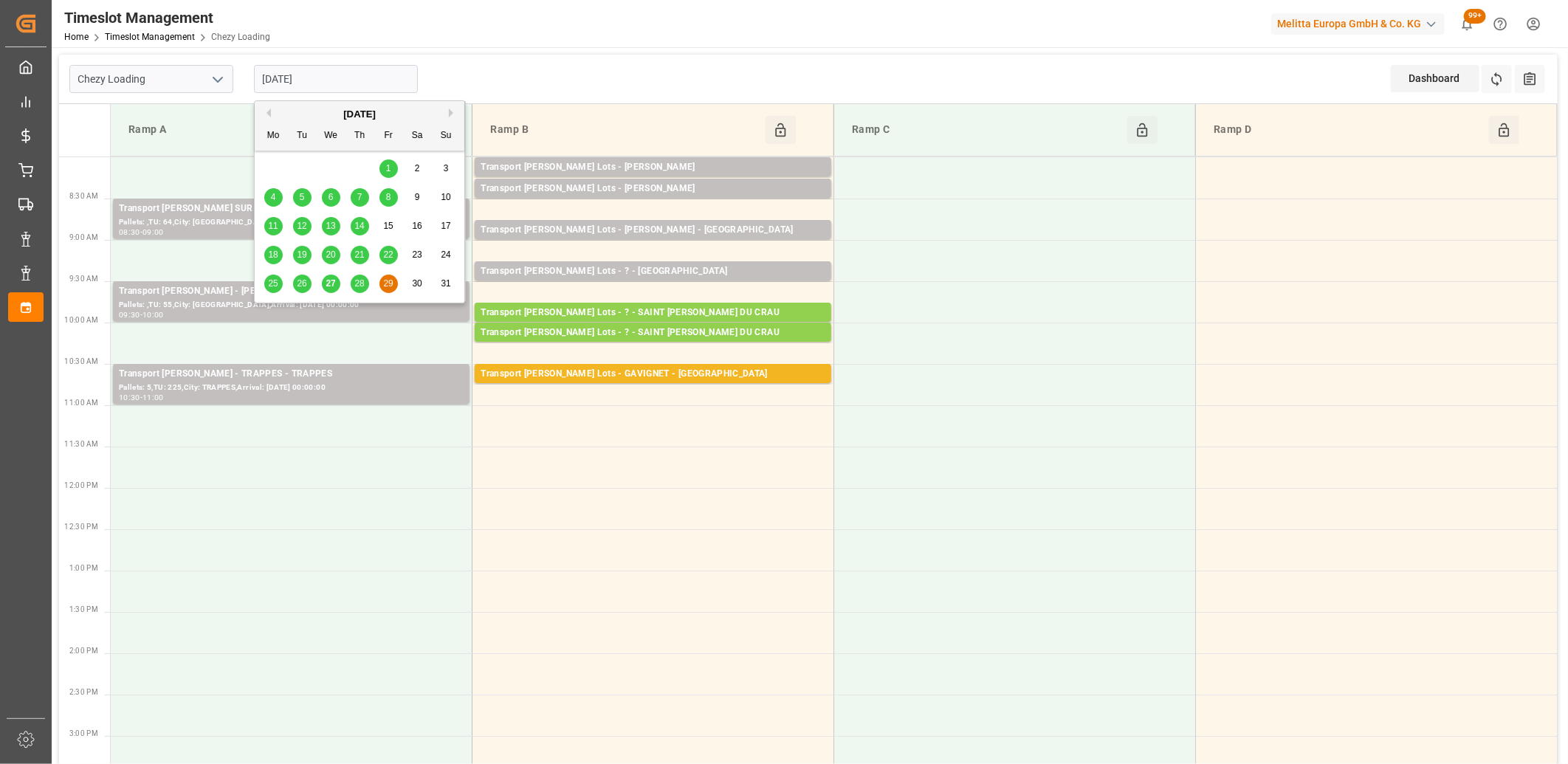
click at [325, 79] on input "29-08-2025" at bounding box center [335, 79] width 164 height 28
click at [451, 114] on button "Next Month" at bounding box center [453, 113] width 9 height 9
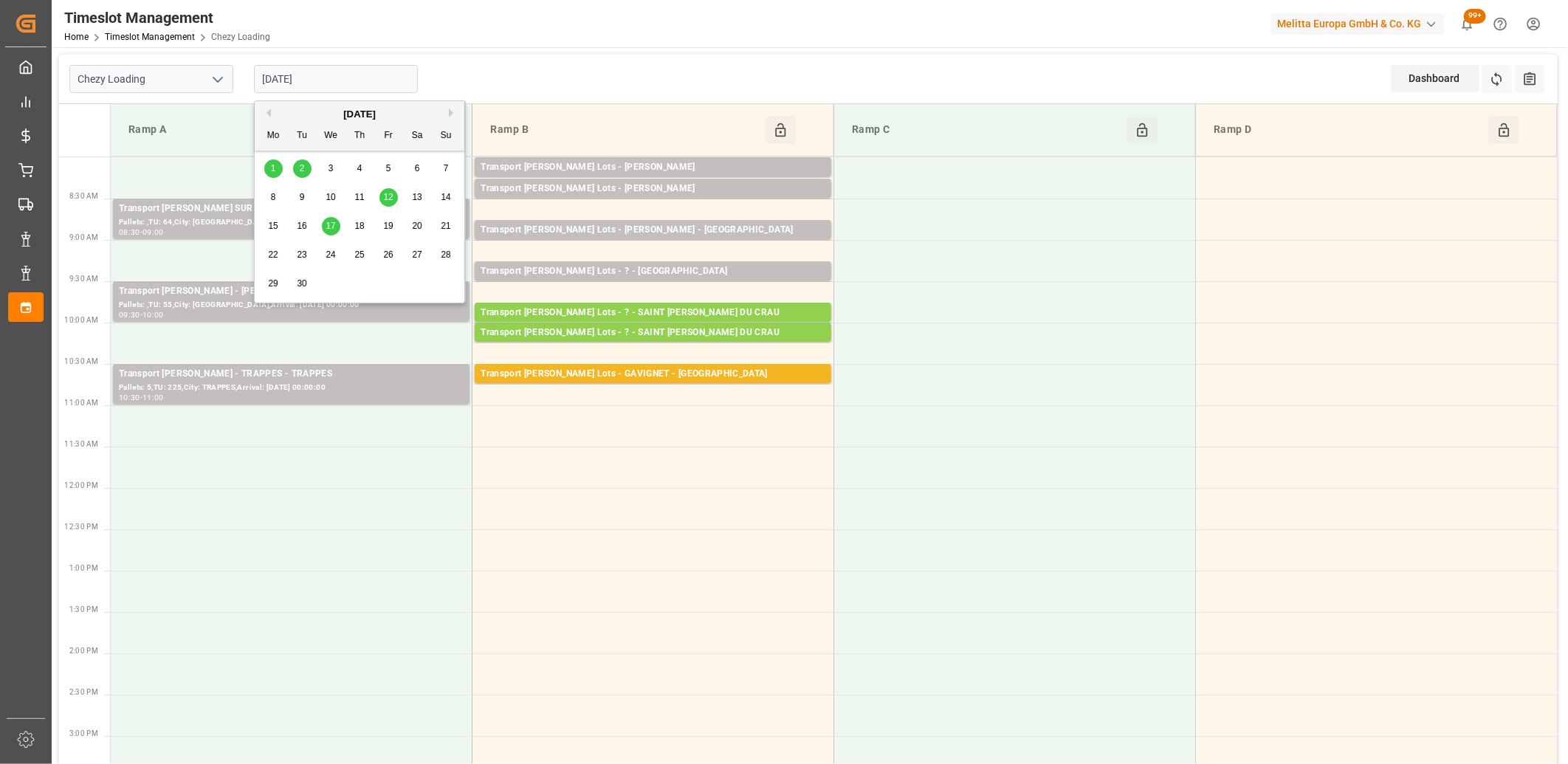
click at [268, 168] on div "1" at bounding box center [273, 169] width 19 height 18
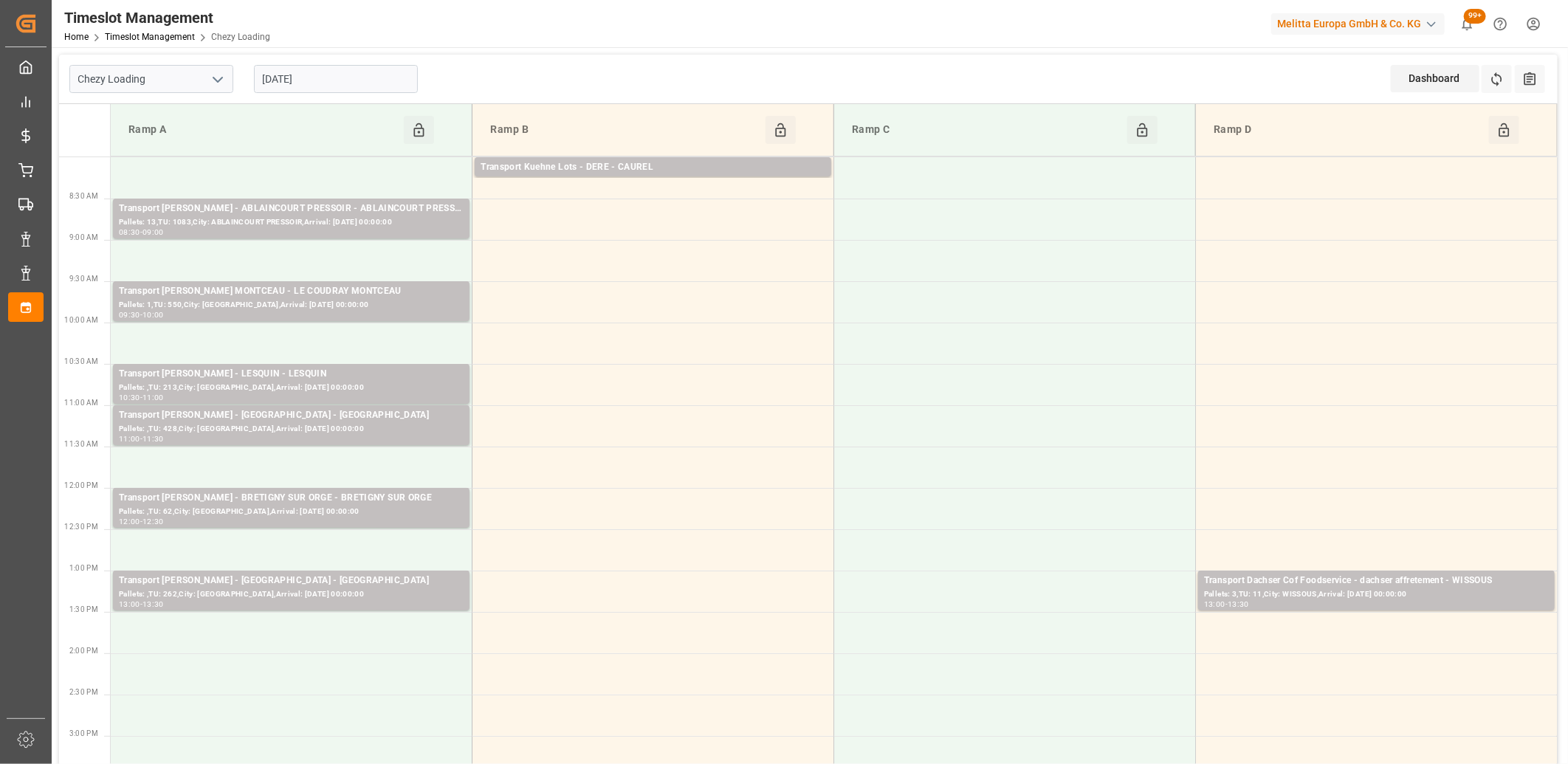
click at [362, 78] on input "[DATE]" at bounding box center [335, 79] width 164 height 28
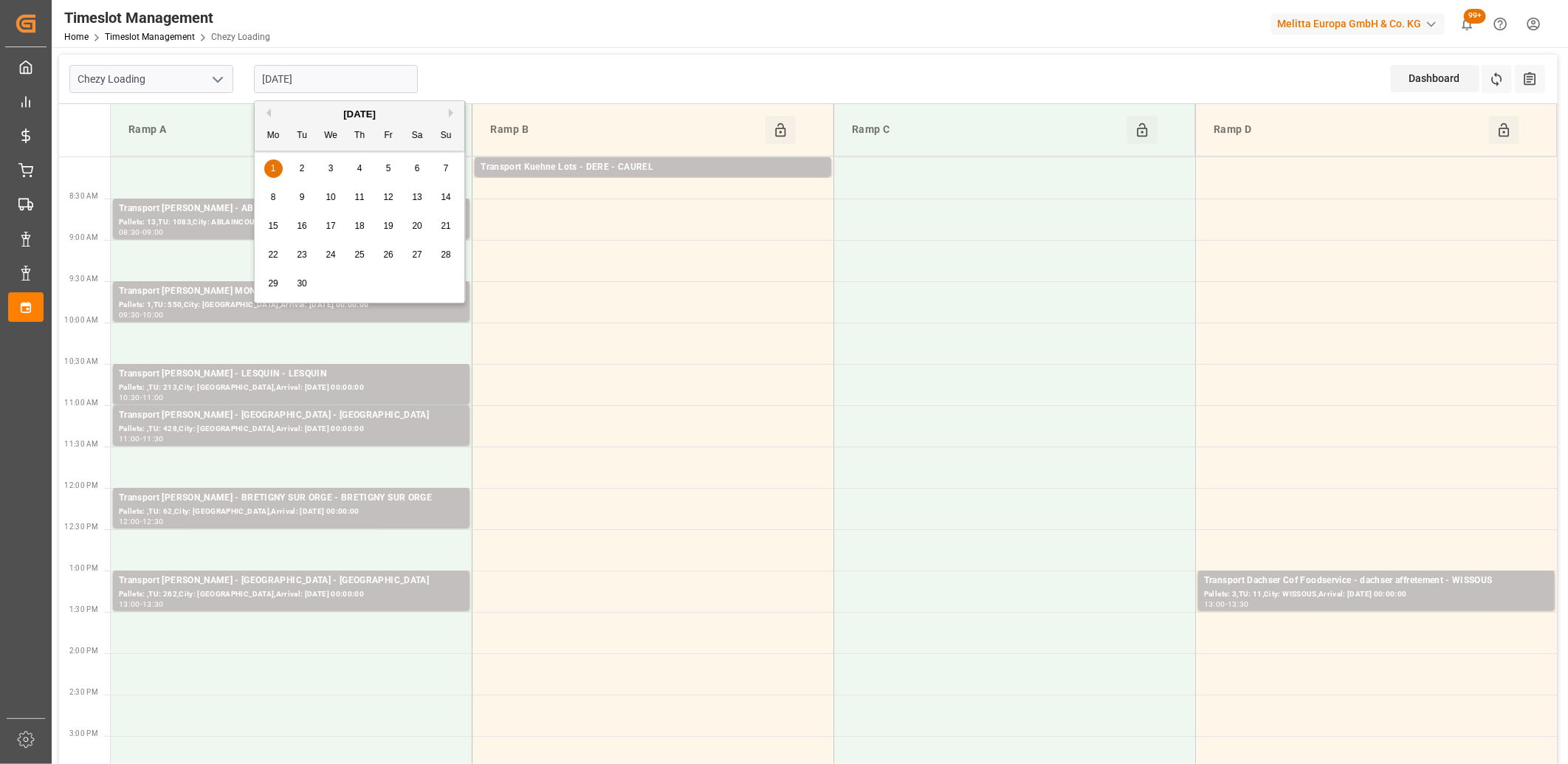
click at [302, 170] on span "2" at bounding box center [302, 168] width 5 height 10
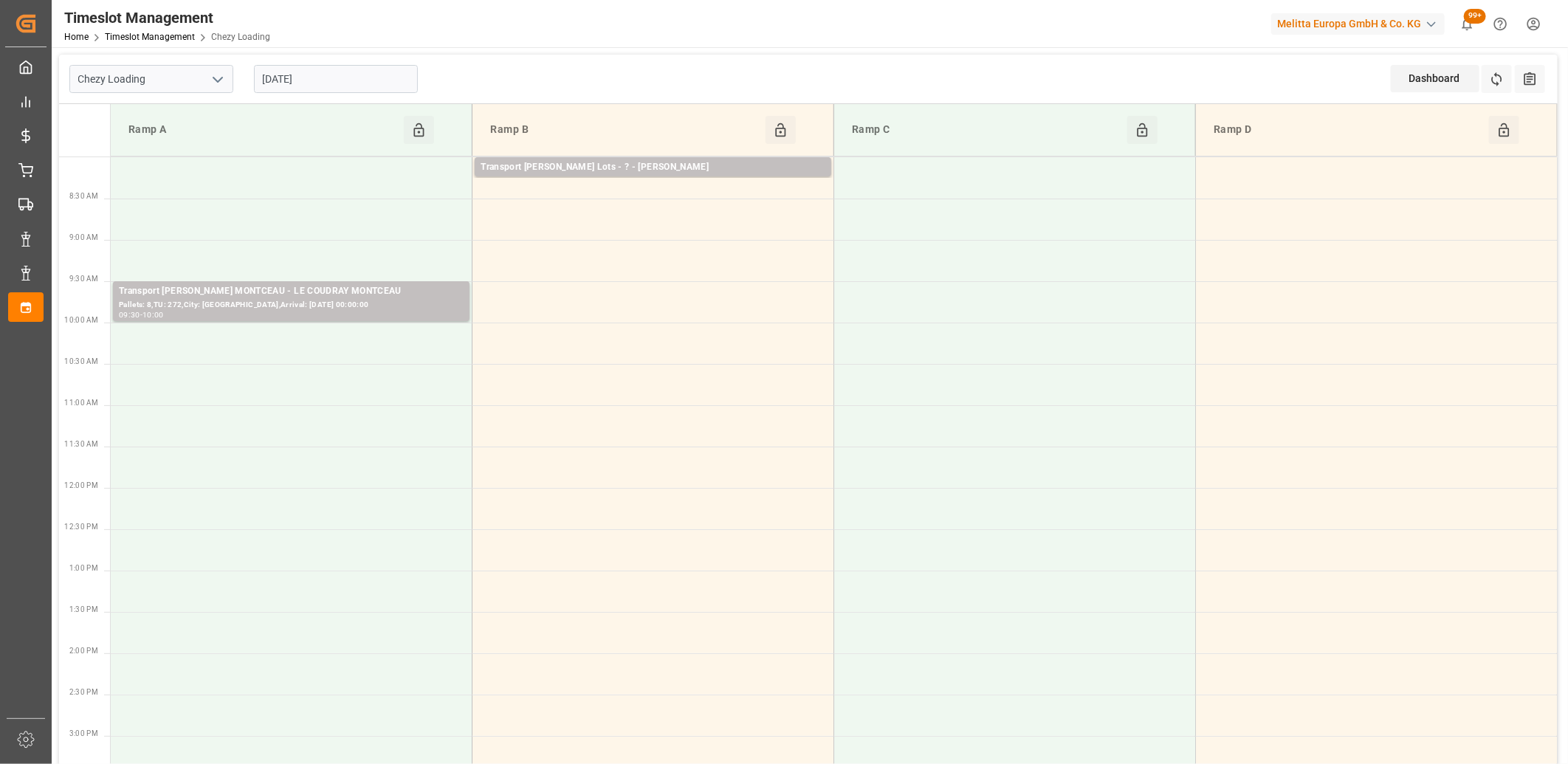
click at [366, 80] on input "02-09-2025" at bounding box center [335, 79] width 164 height 28
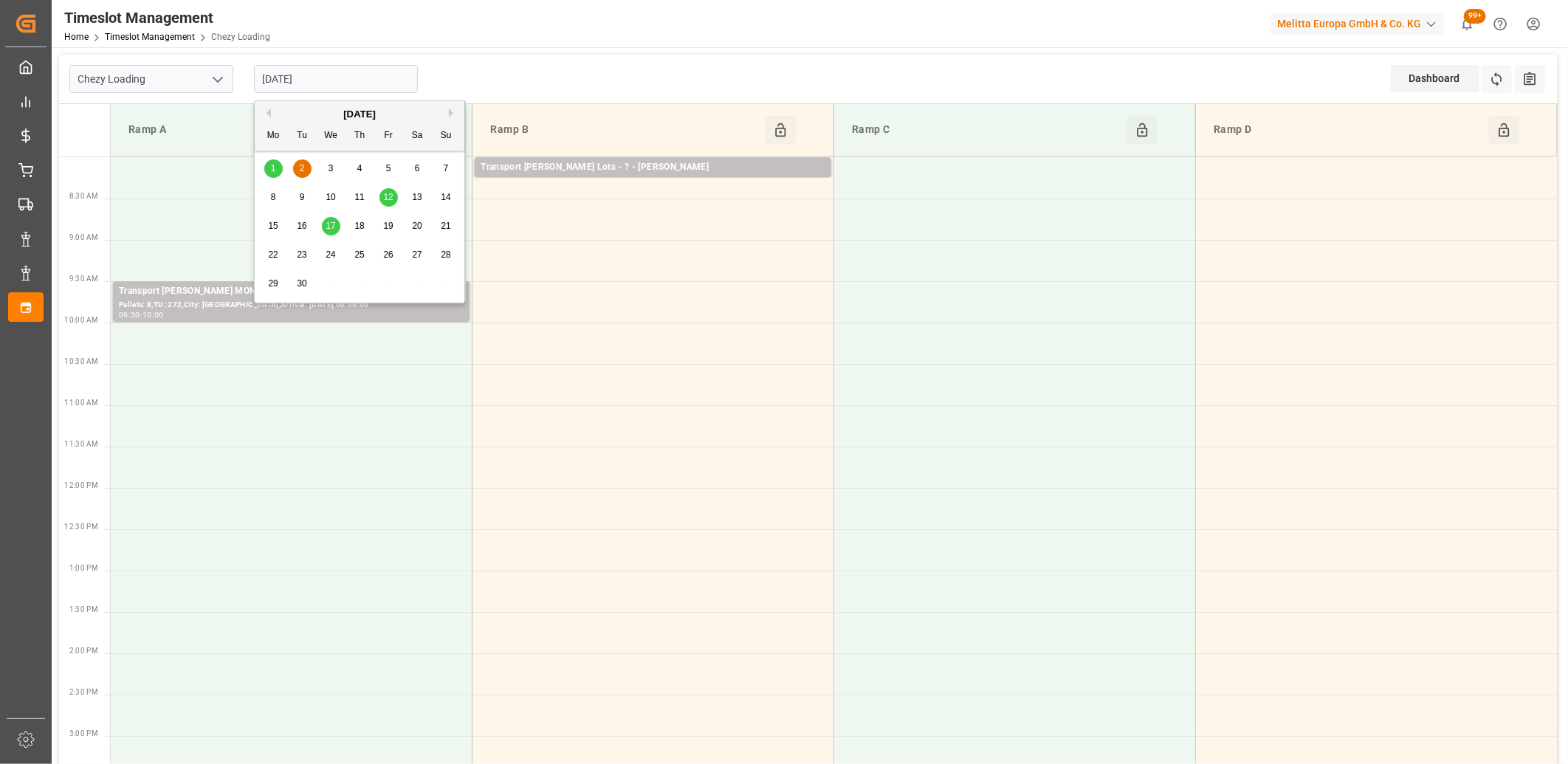
click at [389, 200] on span "12" at bounding box center [388, 197] width 10 height 10
click at [372, 80] on input "12-09-2025" at bounding box center [335, 79] width 164 height 28
click at [327, 229] on span "17" at bounding box center [331, 226] width 10 height 10
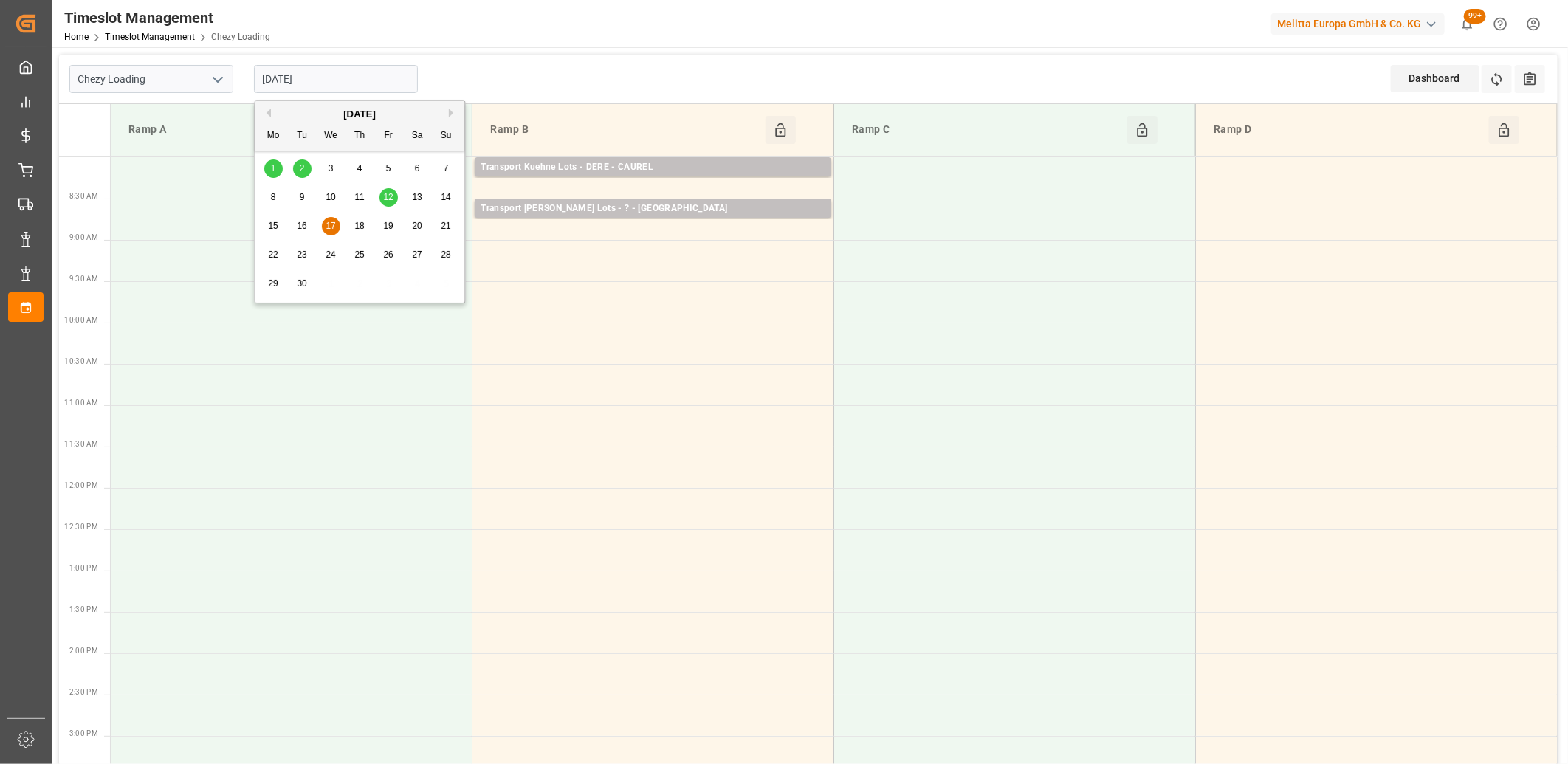
click at [379, 76] on input "17-09-2025" at bounding box center [335, 79] width 164 height 28
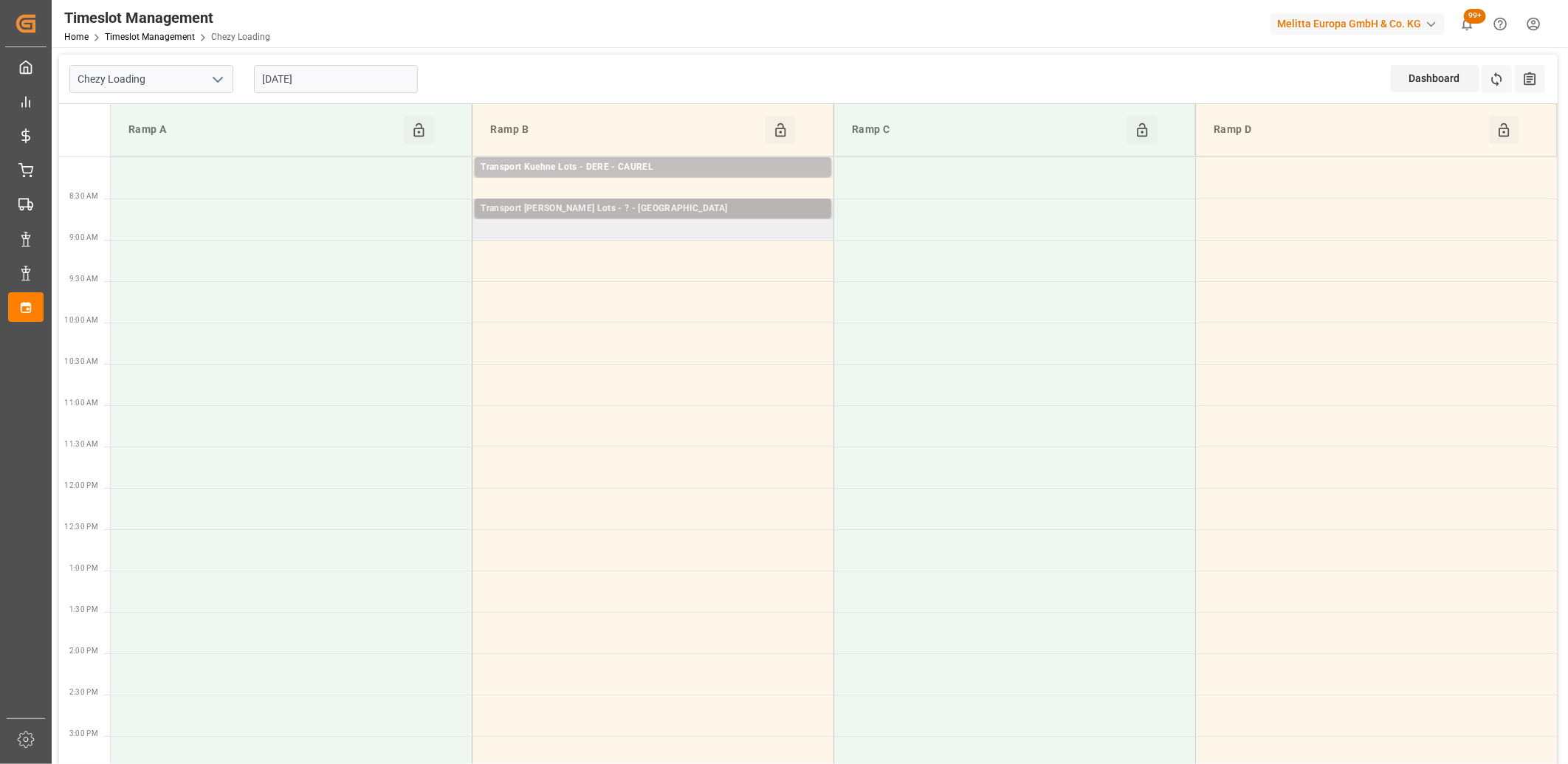
click at [536, 214] on div "Transport Kuehne Lots - ? - ST ETIENNE DE MONTLUC" at bounding box center [653, 209] width 345 height 15
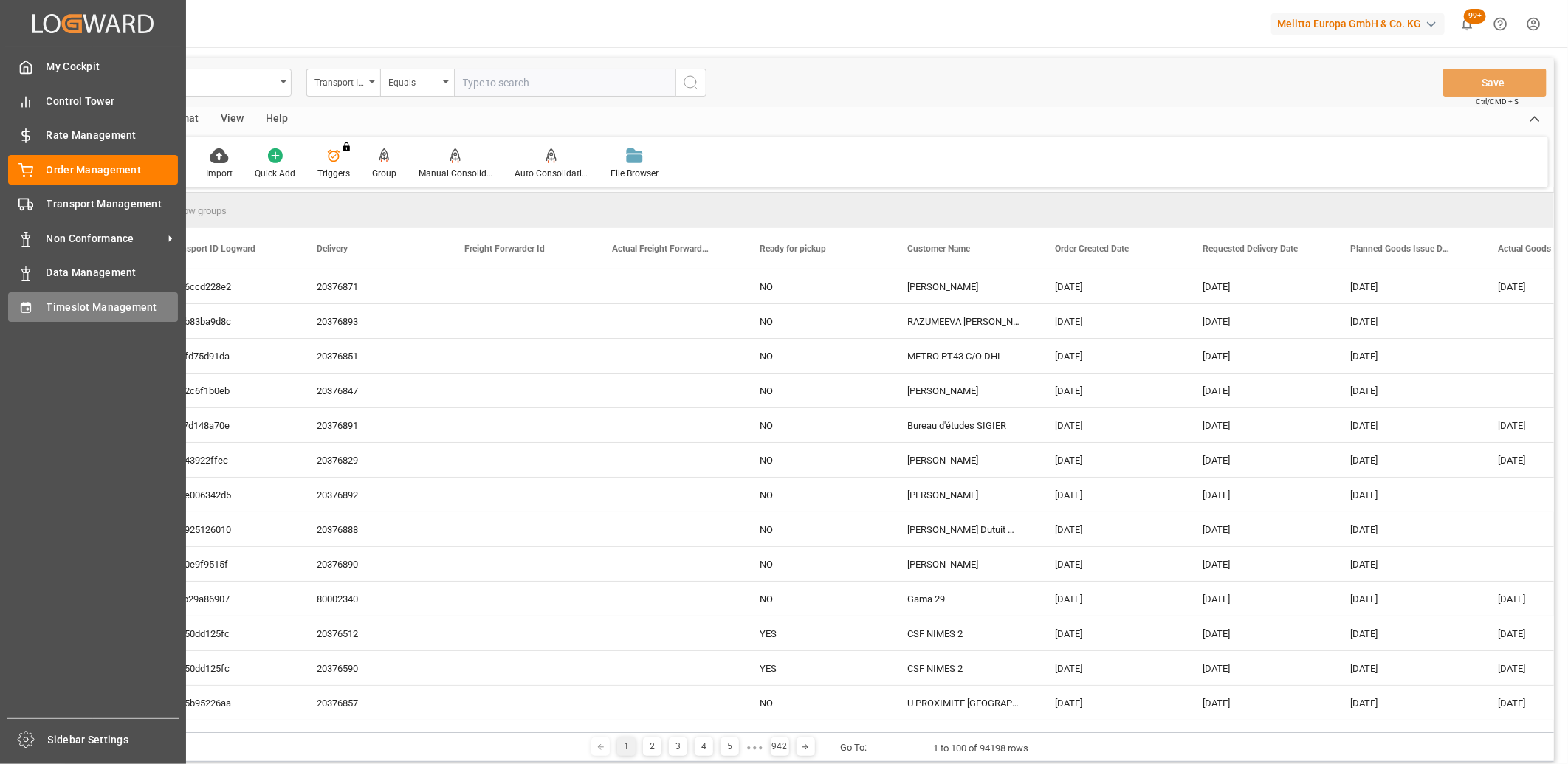
click at [15, 305] on div at bounding box center [20, 306] width 25 height 15
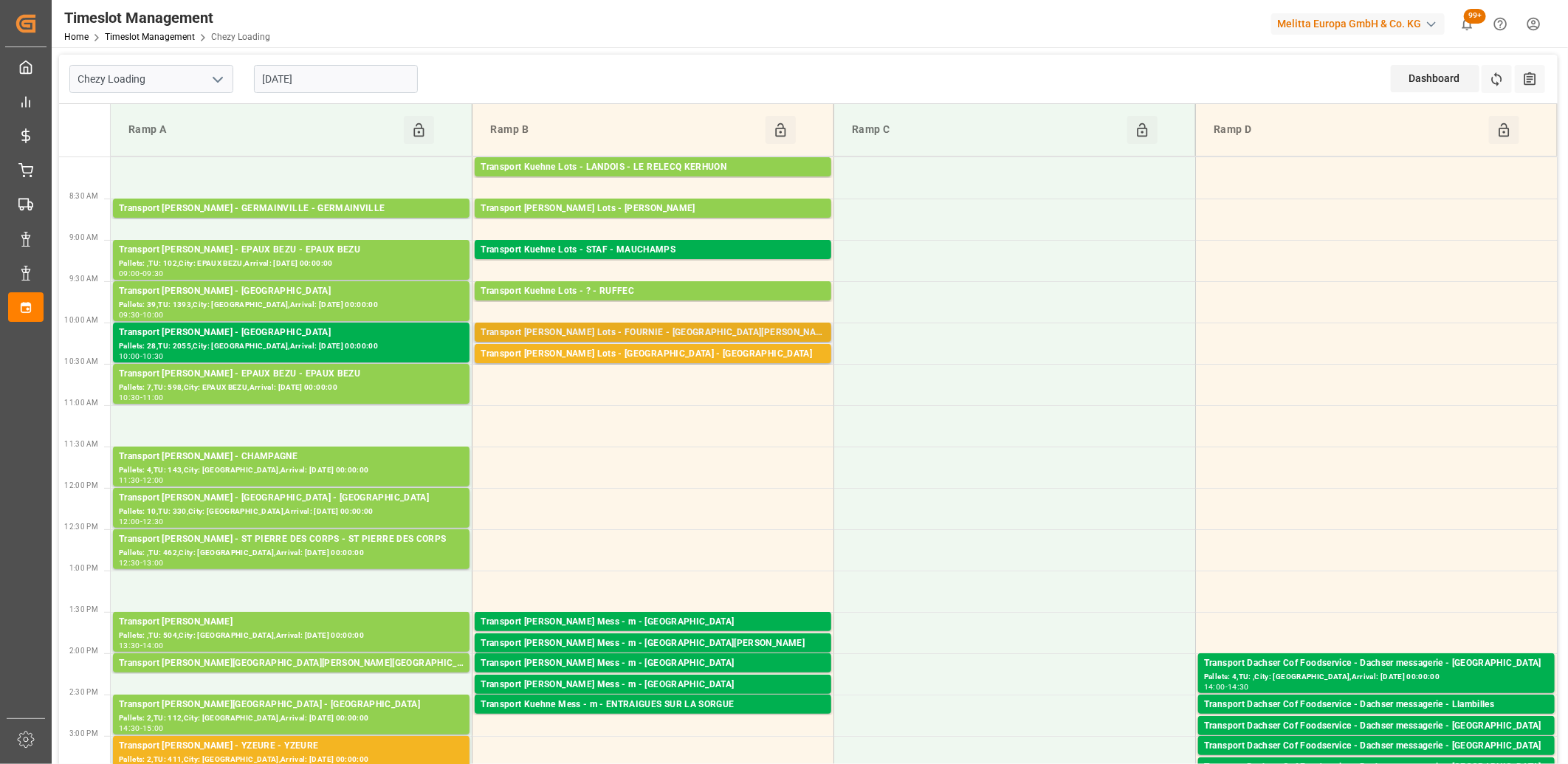
click at [539, 329] on div "Transport Kuehne Lots - FOURNIE - SAINT MARTIN DE CRAU" at bounding box center [653, 333] width 345 height 15
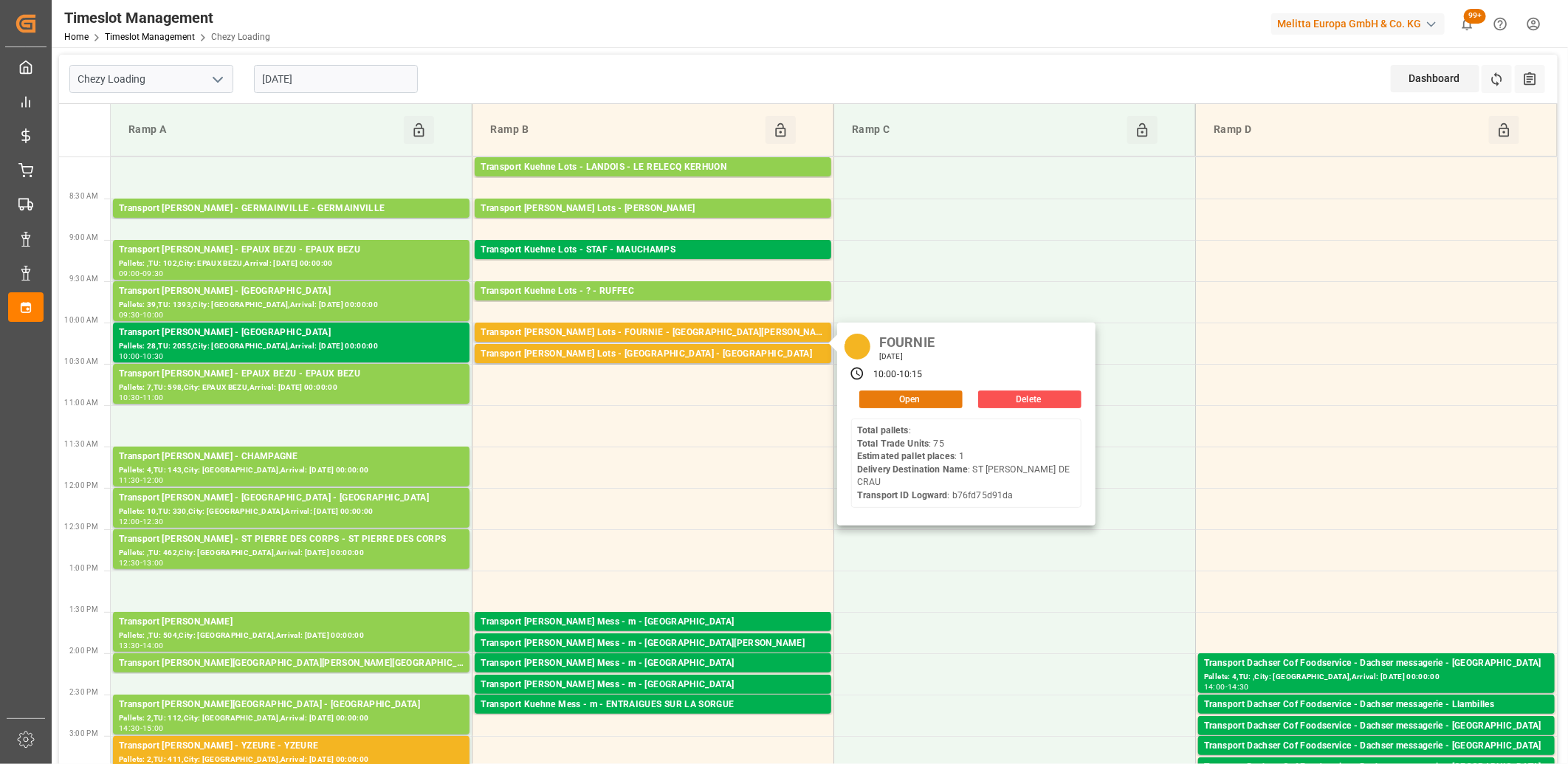
click at [878, 401] on button "Open" at bounding box center [911, 399] width 103 height 18
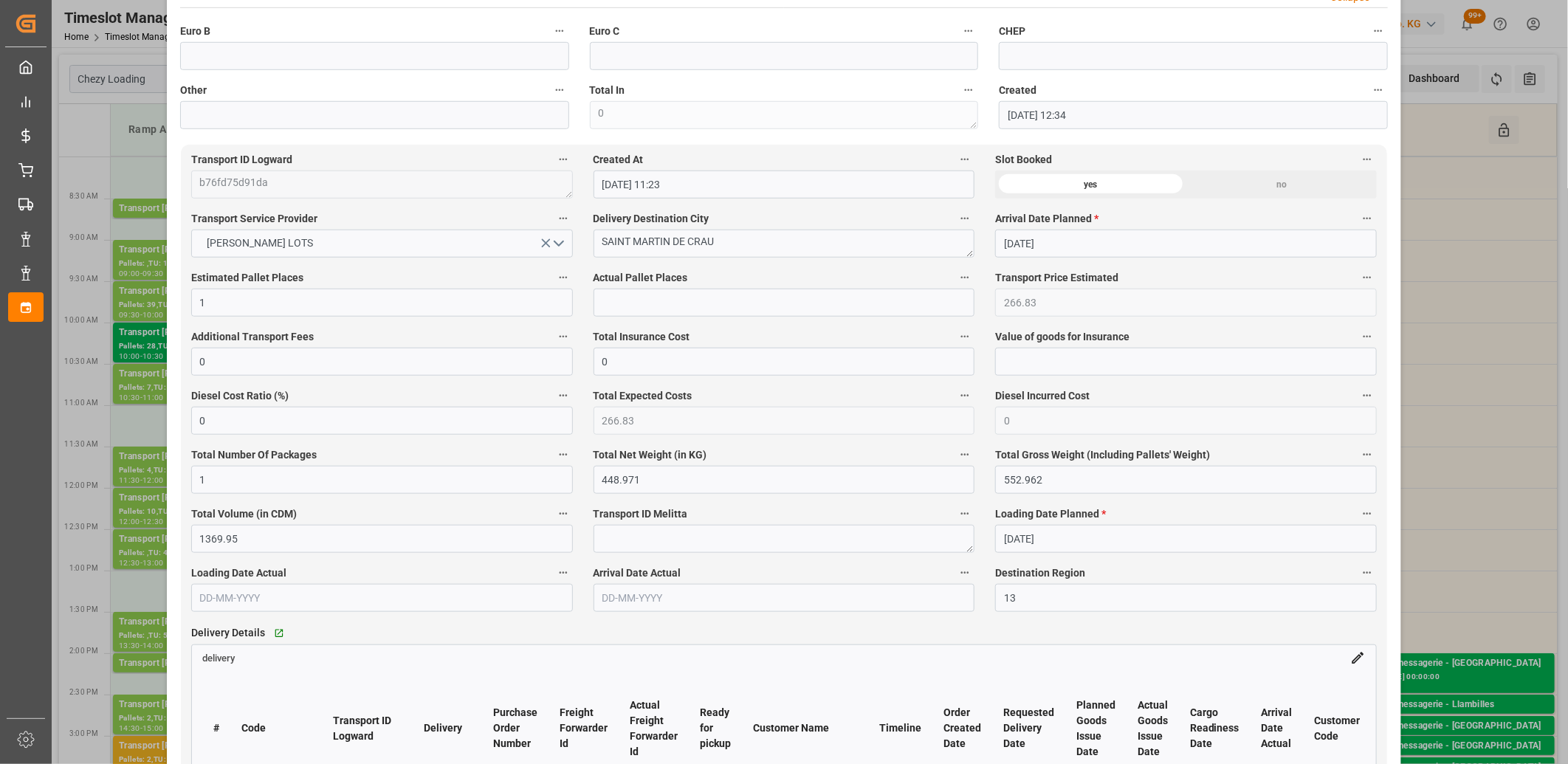
scroll to position [983, 0]
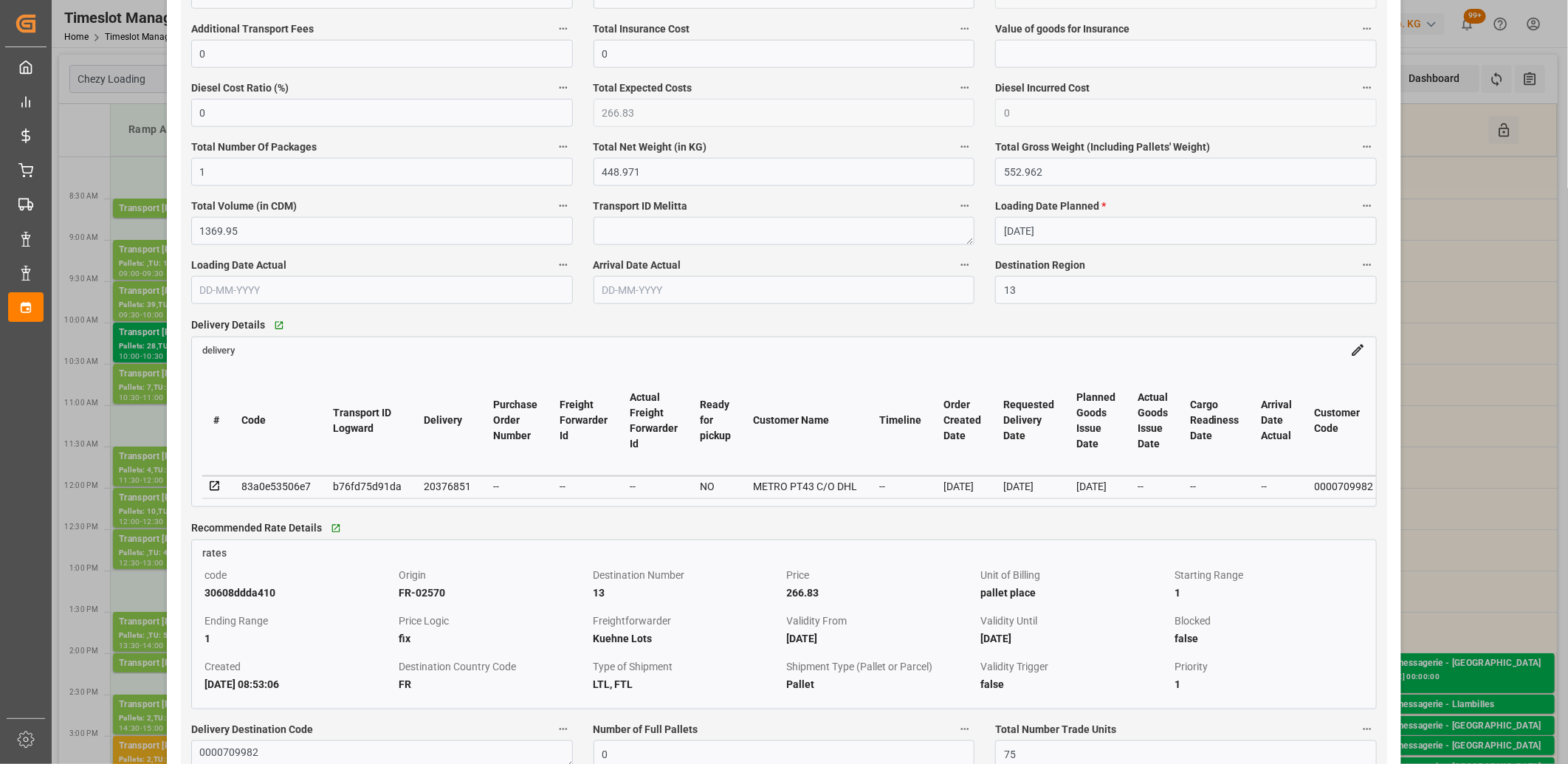
click at [215, 488] on icon at bounding box center [214, 486] width 13 height 13
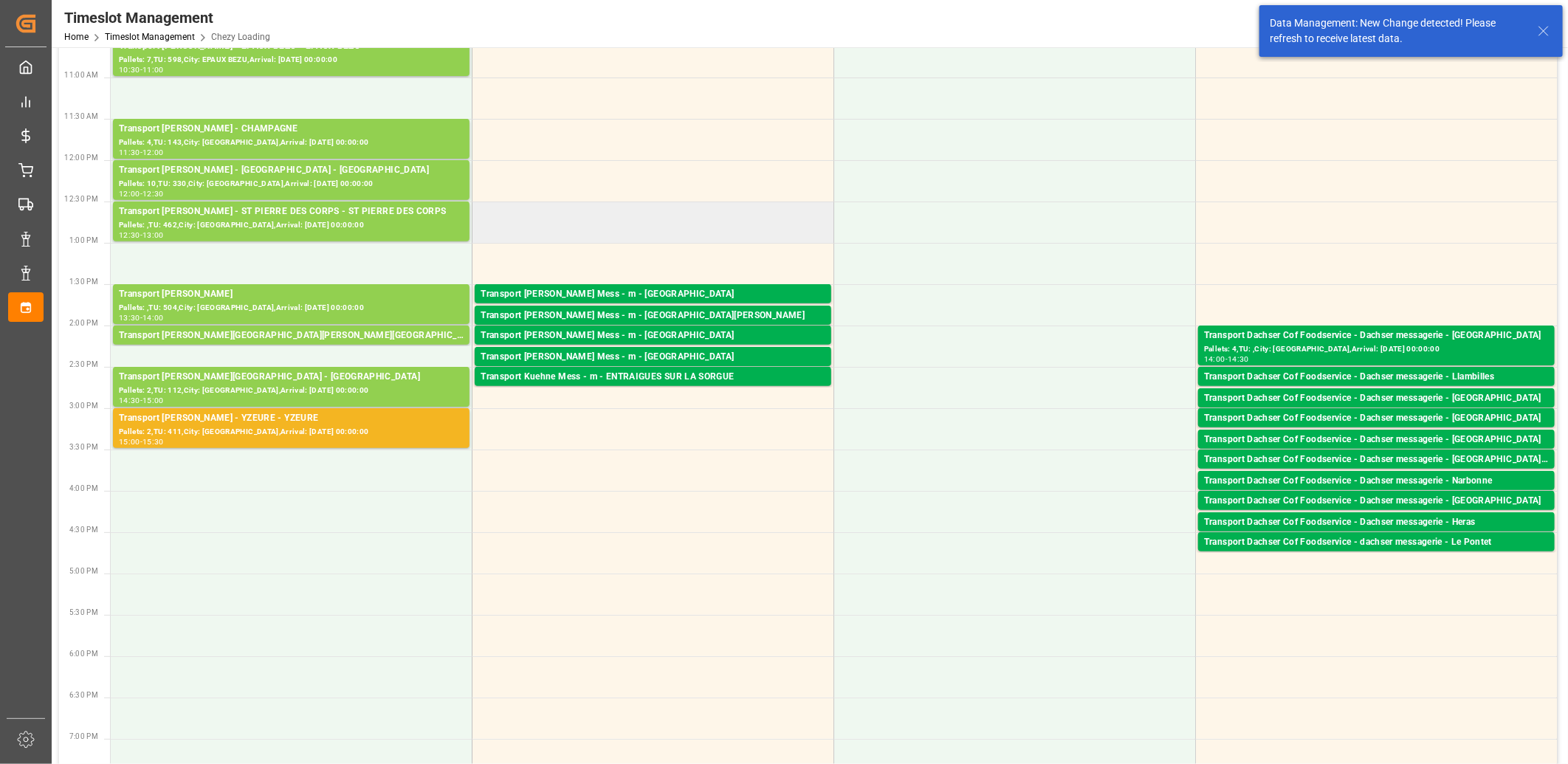
scroll to position [82, 0]
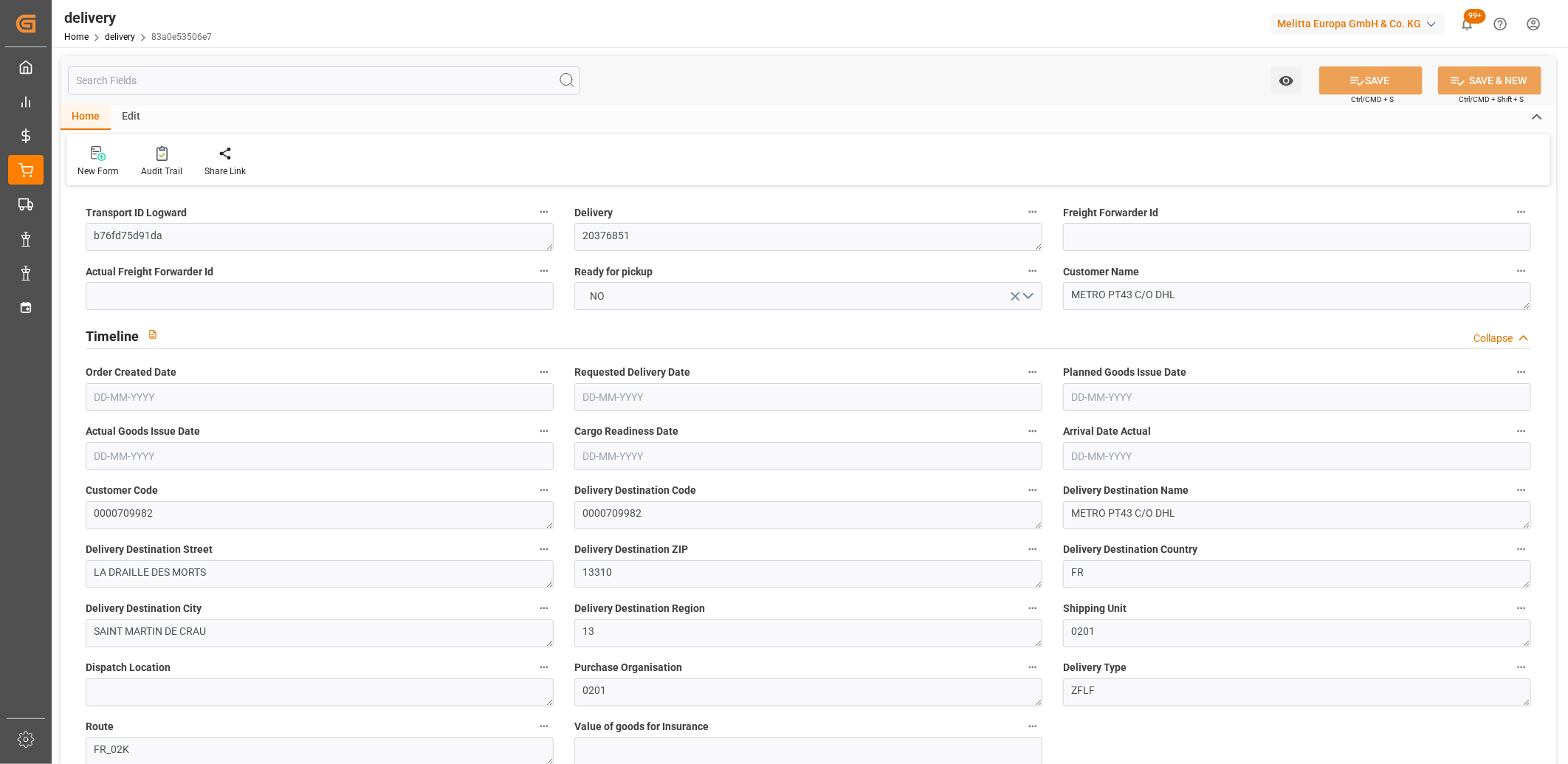
type input "[DATE]"
type input "[DATE] 11:00"
click at [616, 300] on button "NO" at bounding box center [808, 296] width 468 height 28
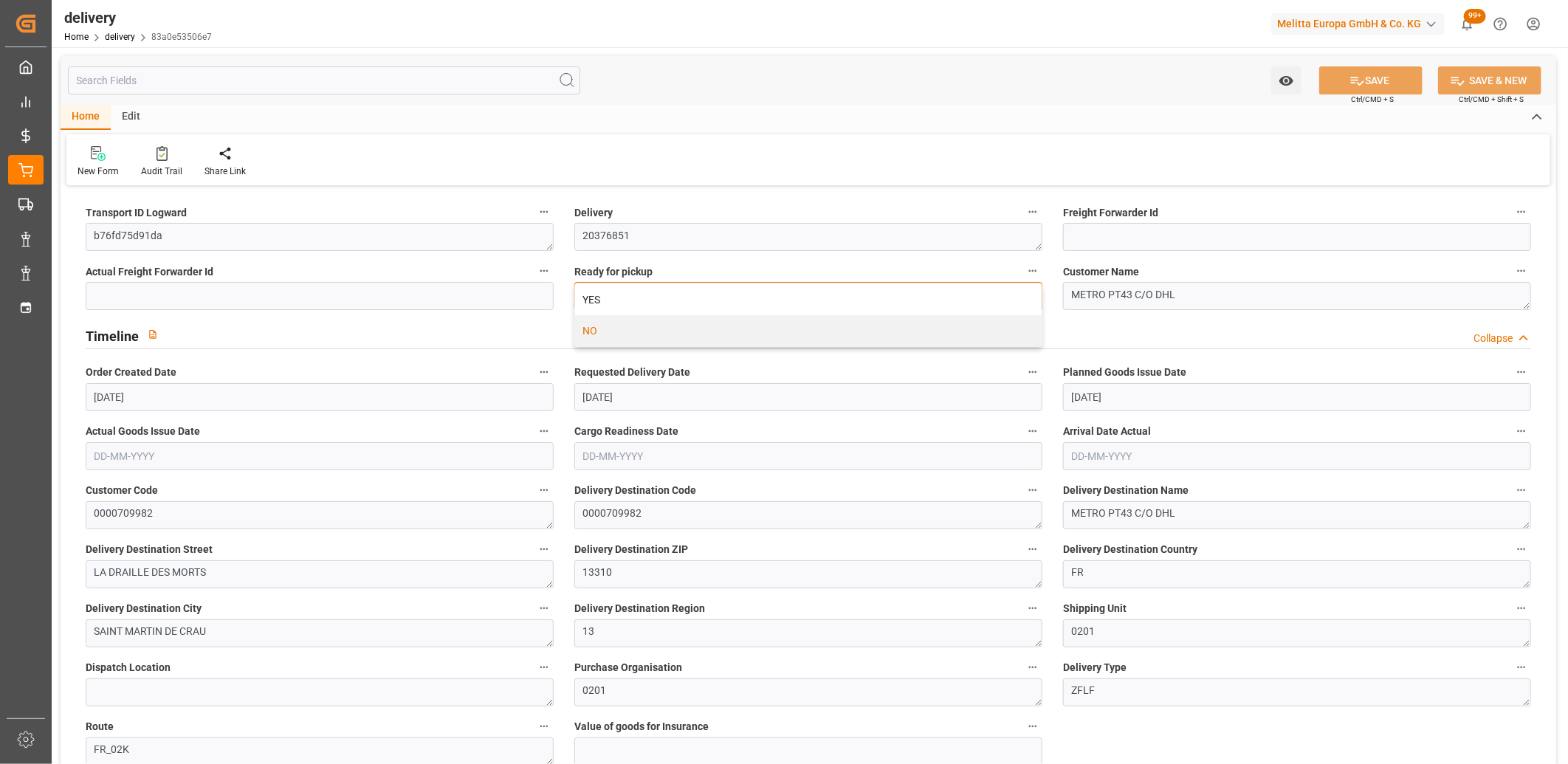
click at [616, 300] on div "YES" at bounding box center [808, 299] width 467 height 31
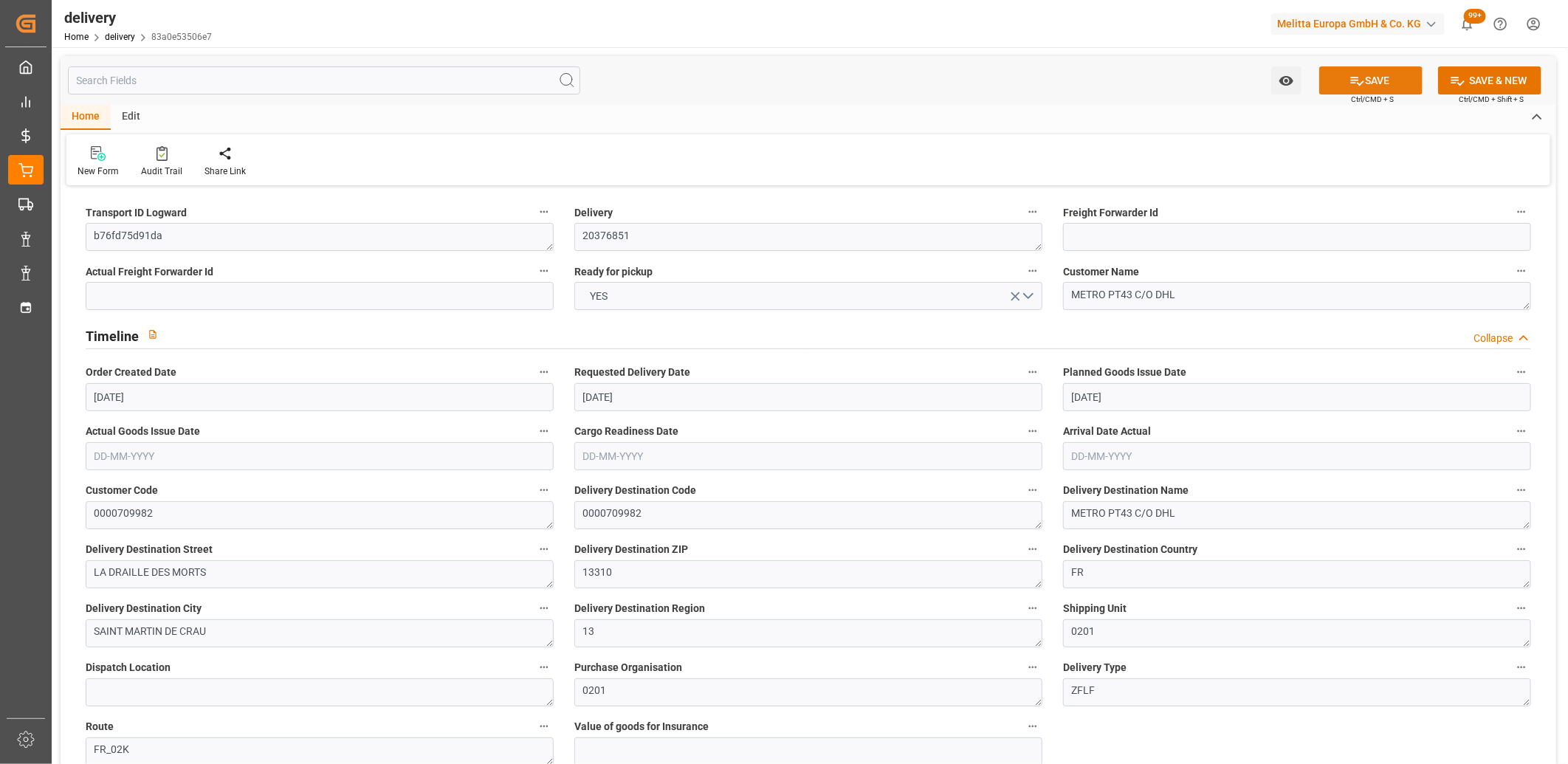
click at [1359, 77] on icon at bounding box center [1357, 81] width 15 height 15
